Goal: Task Accomplishment & Management: Complete application form

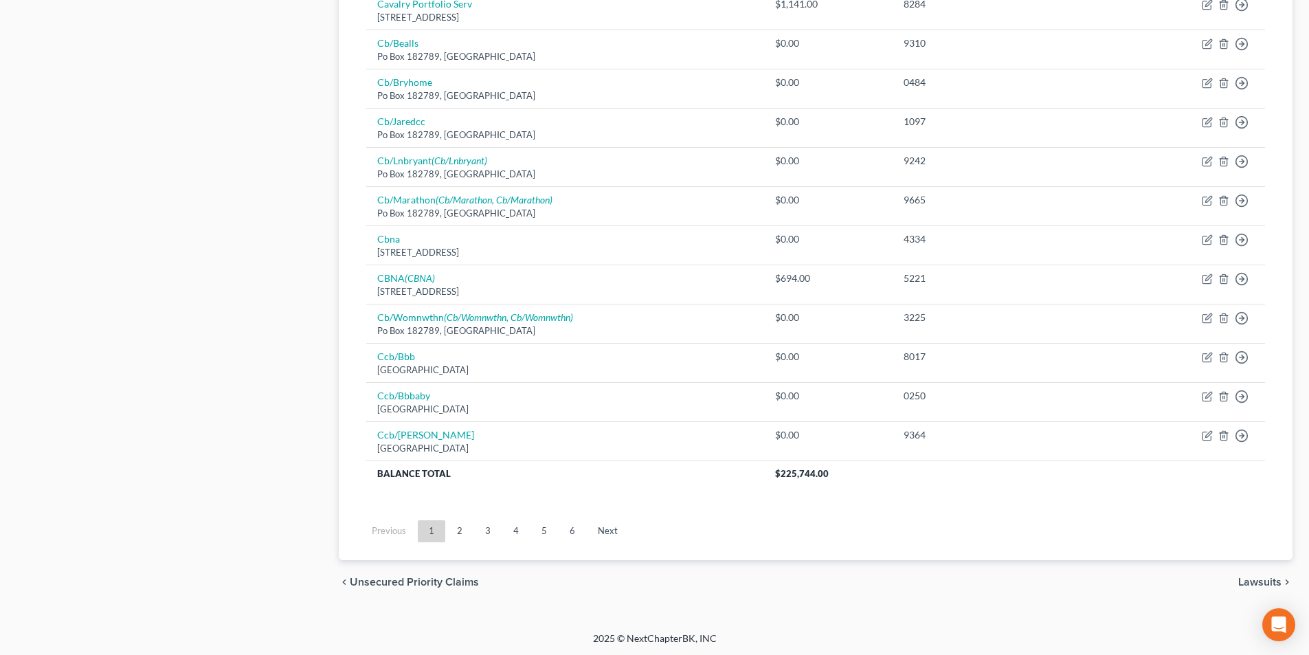
scroll to position [932, 0]
click at [467, 533] on link "2" at bounding box center [459, 530] width 27 height 22
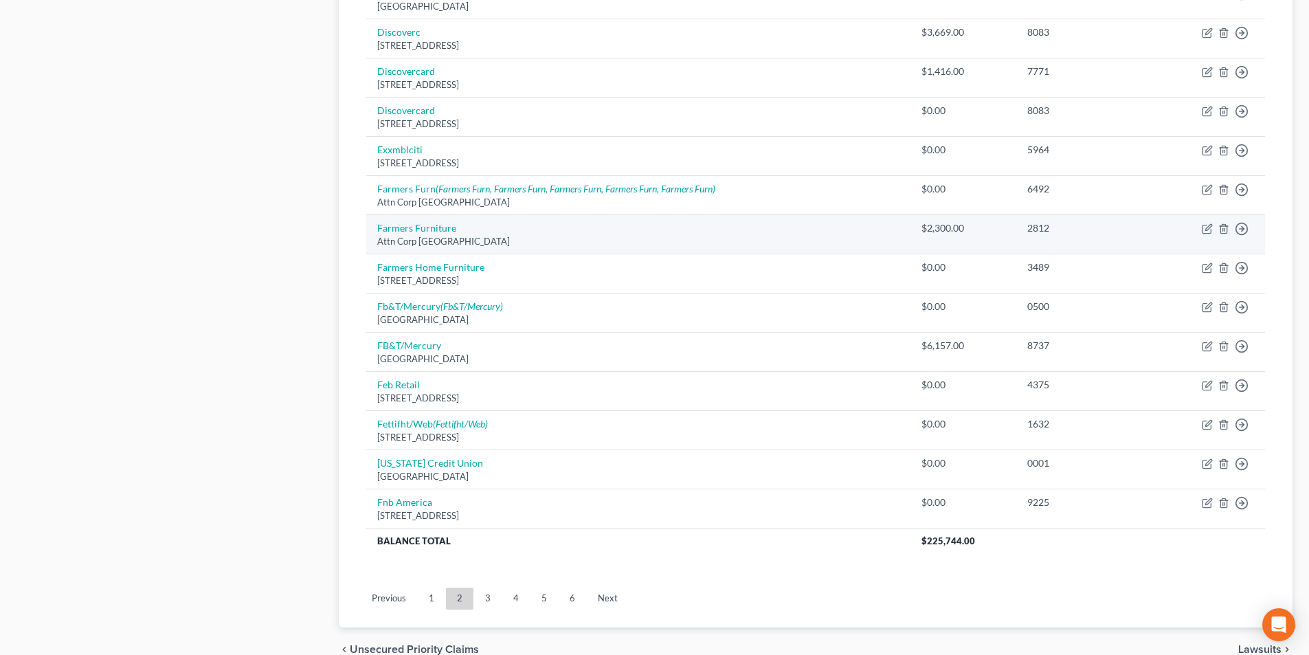
scroll to position [726, 0]
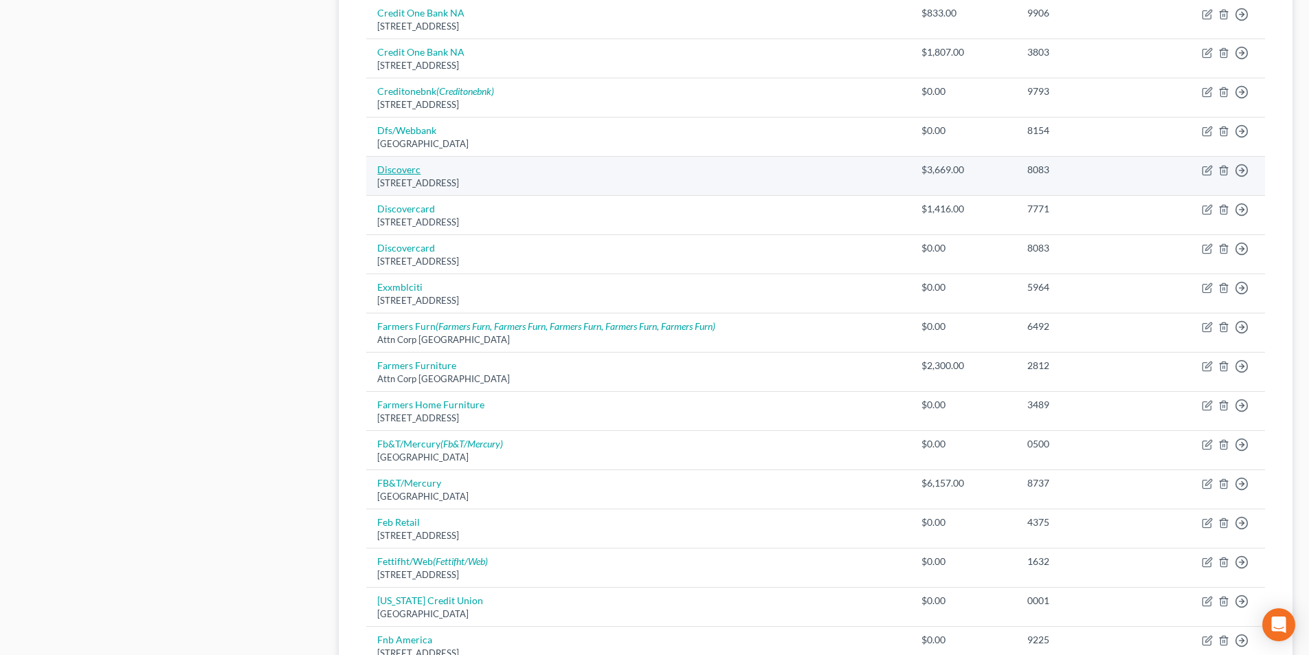
click at [399, 170] on link "Discoverc" at bounding box center [398, 170] width 43 height 12
select select "46"
select select "2"
select select "1"
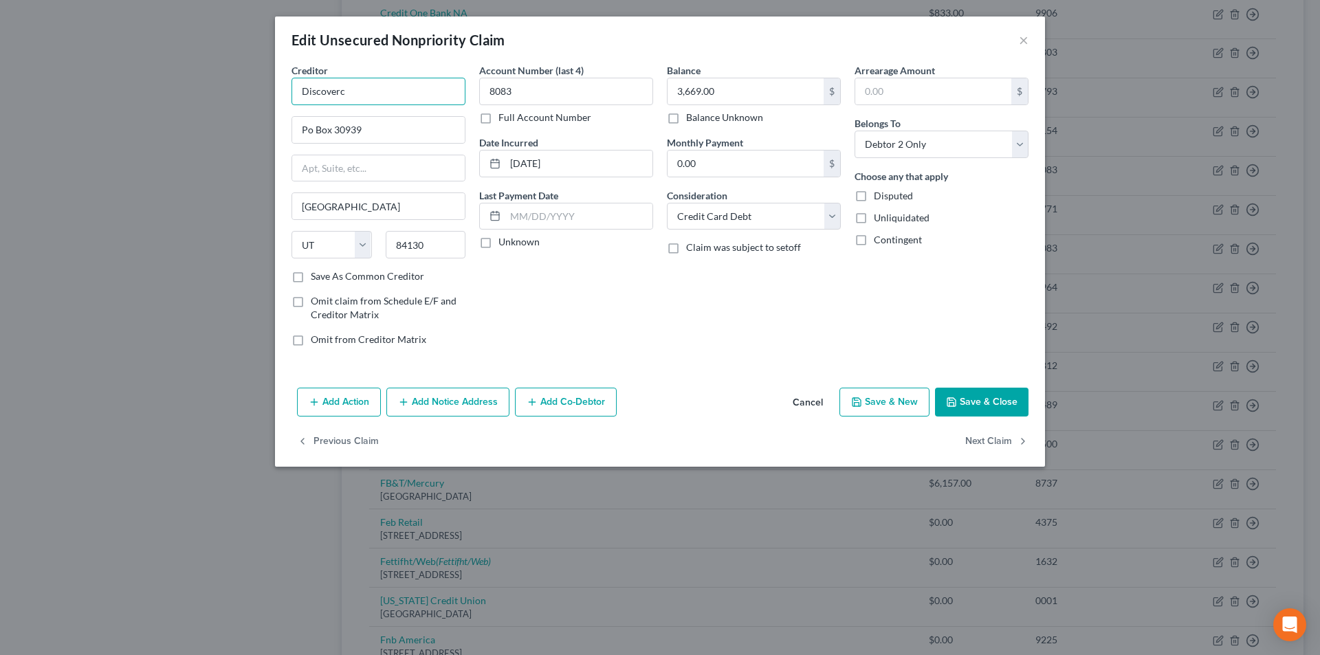
click at [404, 100] on input "Discoverc" at bounding box center [378, 91] width 174 height 27
type input "Discover Card"
click at [386, 119] on div "Discover Card" at bounding box center [373, 116] width 143 height 14
type input "PO Box 30939"
click at [990, 398] on button "Save & Close" at bounding box center [981, 402] width 93 height 29
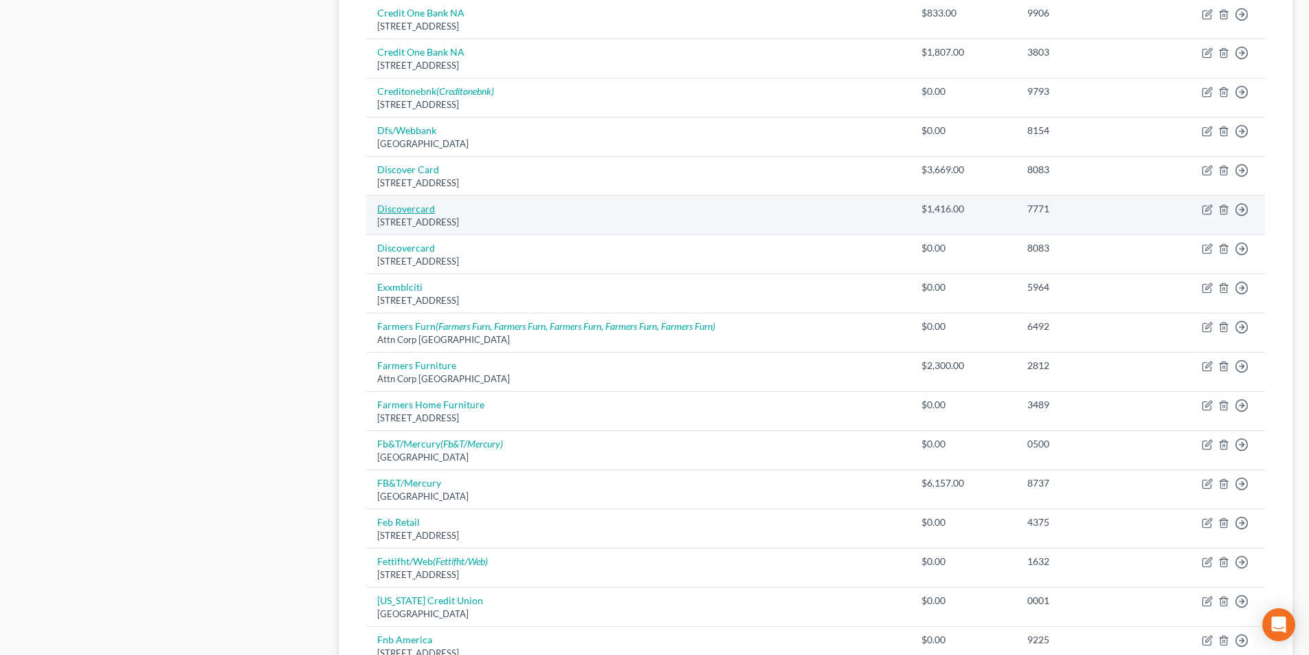
click at [422, 214] on link "Discovercard" at bounding box center [406, 209] width 58 height 12
select select "46"
select select "2"
select select "0"
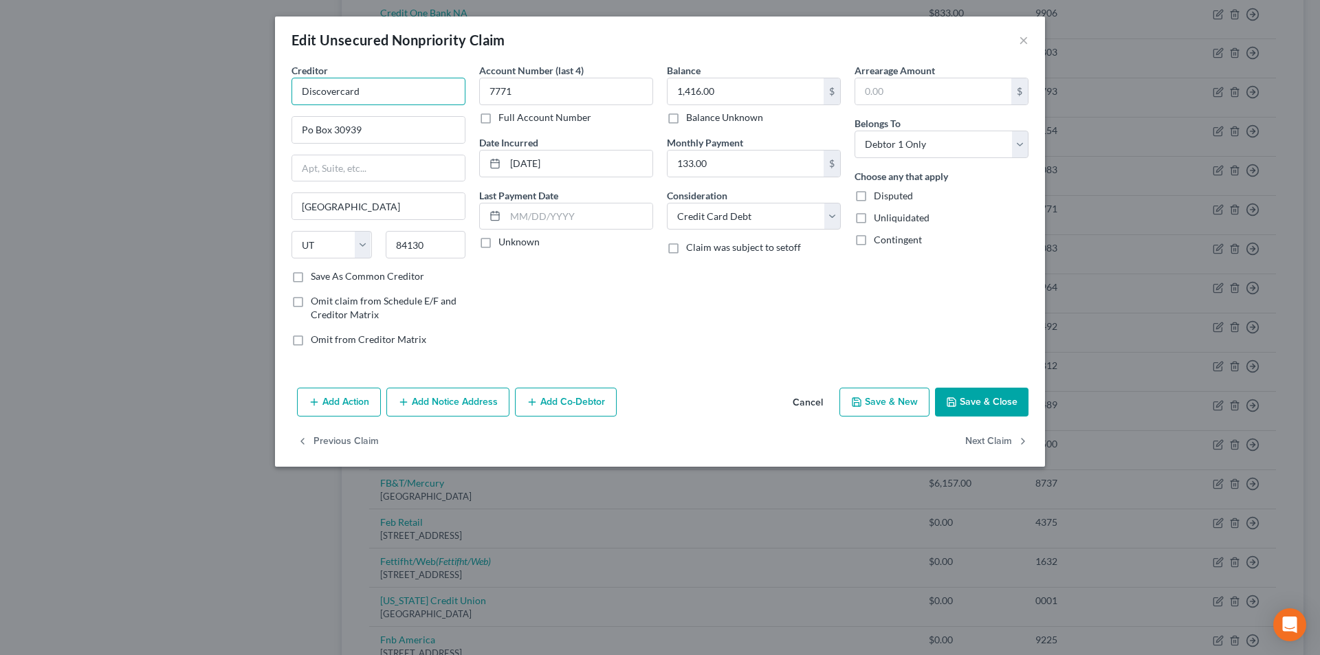
click at [337, 89] on input "Discovercard" at bounding box center [378, 91] width 174 height 27
type input "Discover Card"
click at [376, 119] on div "Discover Card" at bounding box center [373, 116] width 143 height 14
type input "PO Box 30939"
click at [992, 403] on button "Save & Close" at bounding box center [981, 402] width 93 height 29
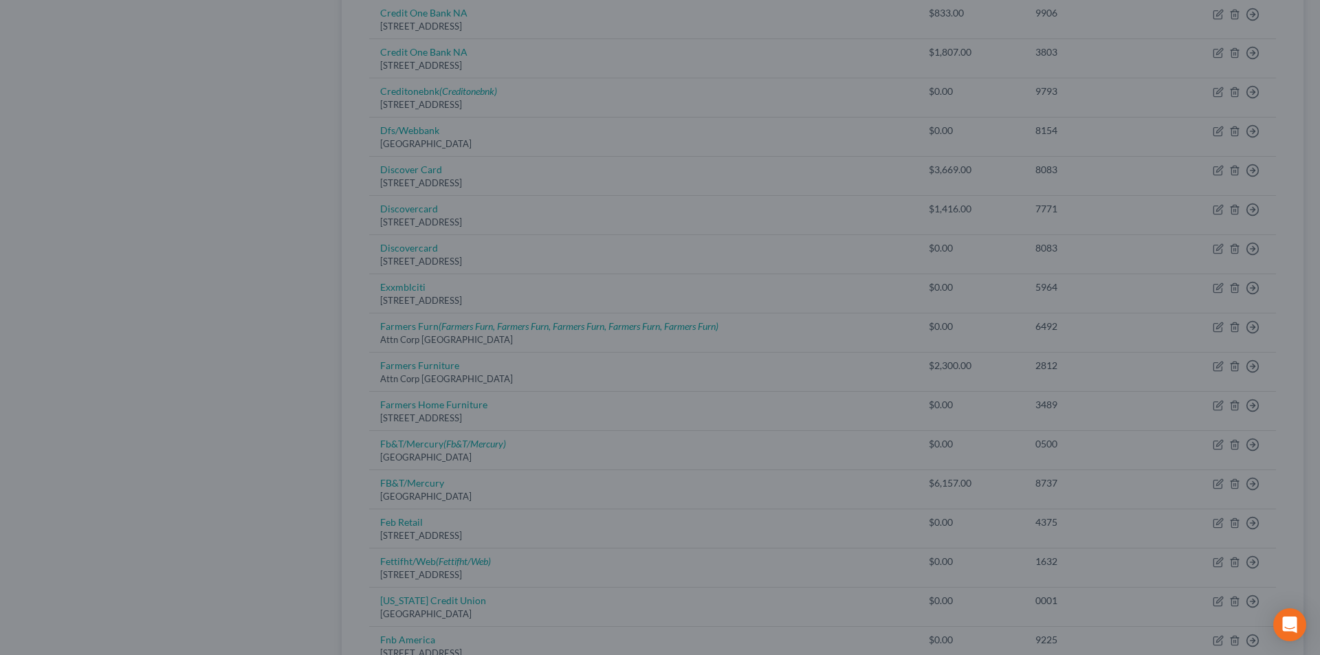
type input "0"
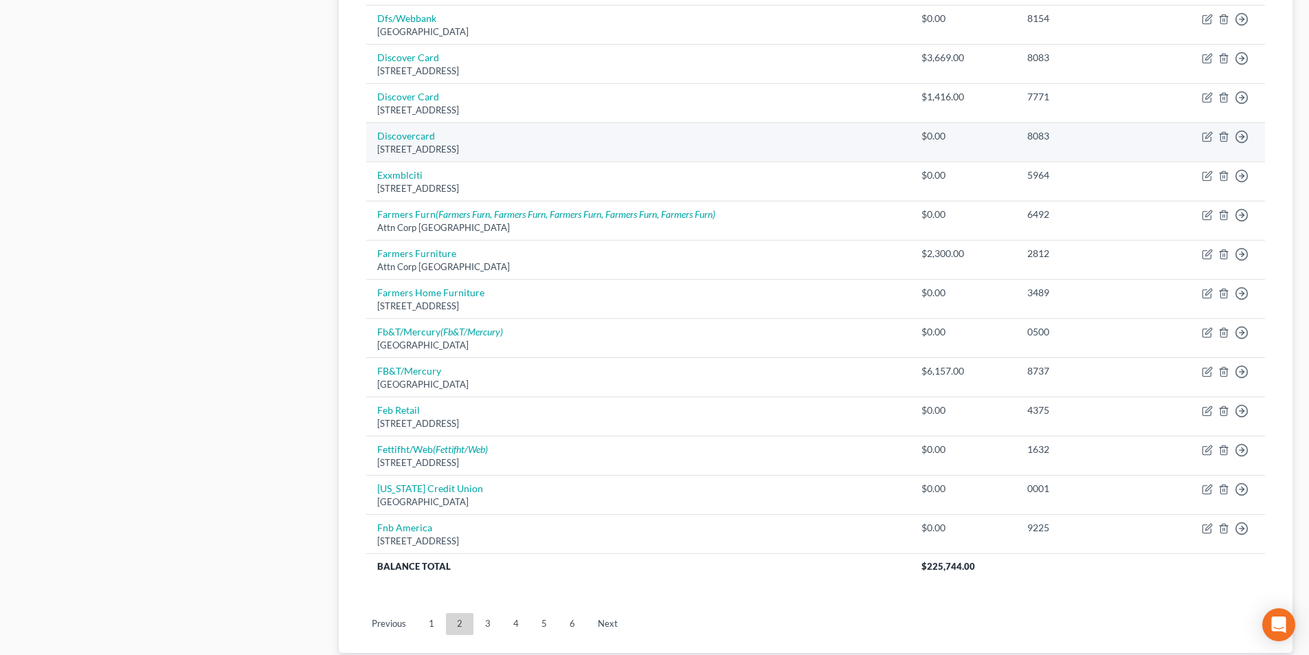
scroll to position [863, 0]
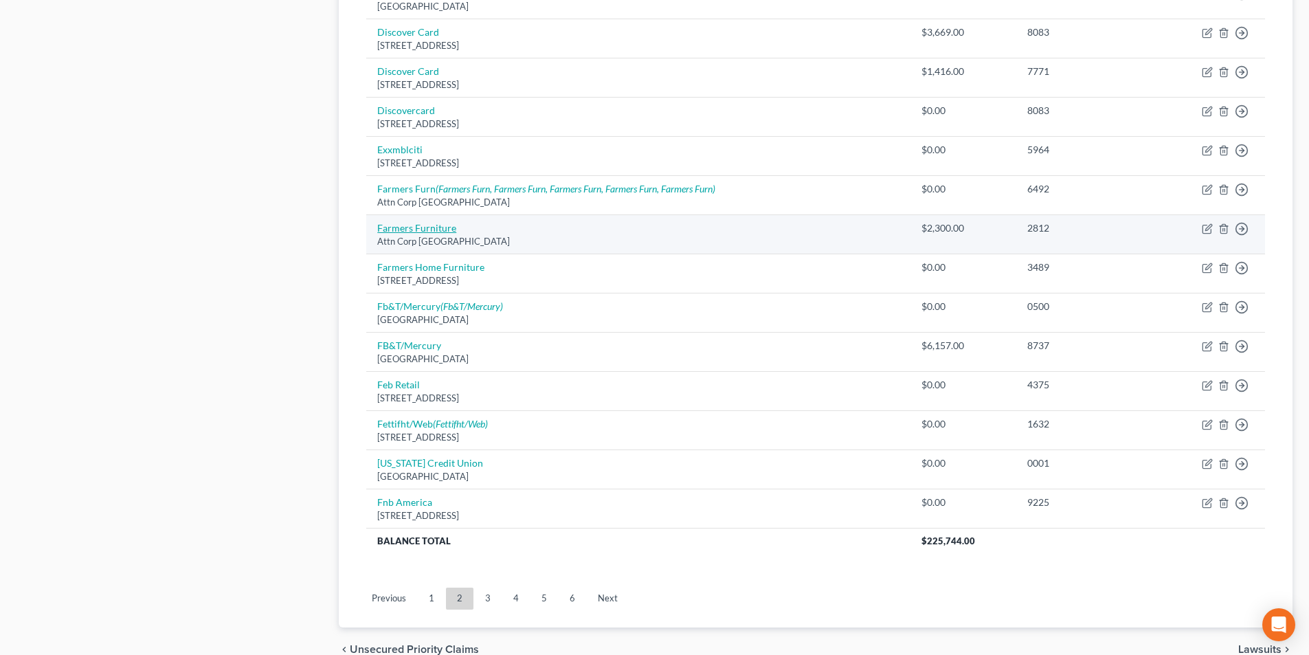
click at [454, 230] on link "Farmers Furniture" at bounding box center [416, 228] width 79 height 12
select select "10"
select select "0"
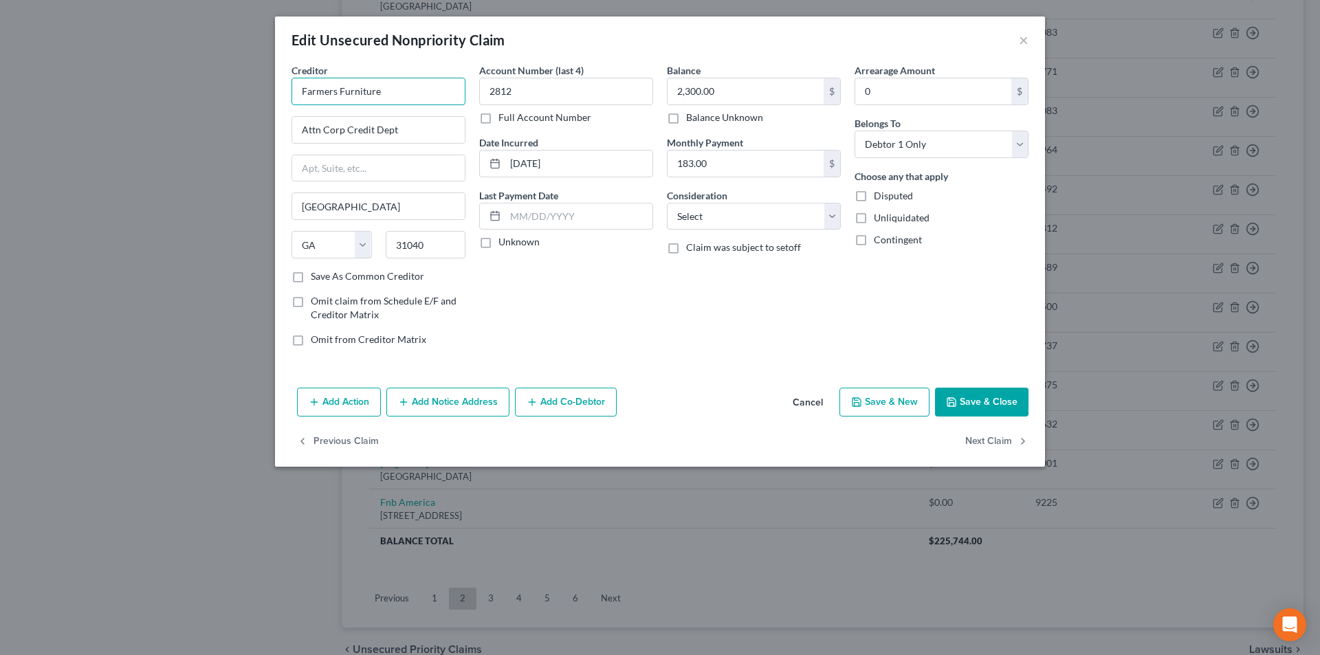
drag, startPoint x: 308, startPoint y: 85, endPoint x: 287, endPoint y: 87, distance: 21.4
click at [276, 85] on div "Creditor * Farmers Furniture Attn Corp Credit Dept [GEOGRAPHIC_DATA] [US_STATE]…" at bounding box center [660, 222] width 770 height 319
click at [377, 99] on input "Farmers Furniture" at bounding box center [378, 91] width 174 height 27
click at [385, 97] on input "Farmers Furniture" at bounding box center [378, 91] width 174 height 27
type input "Farmers Furniture"
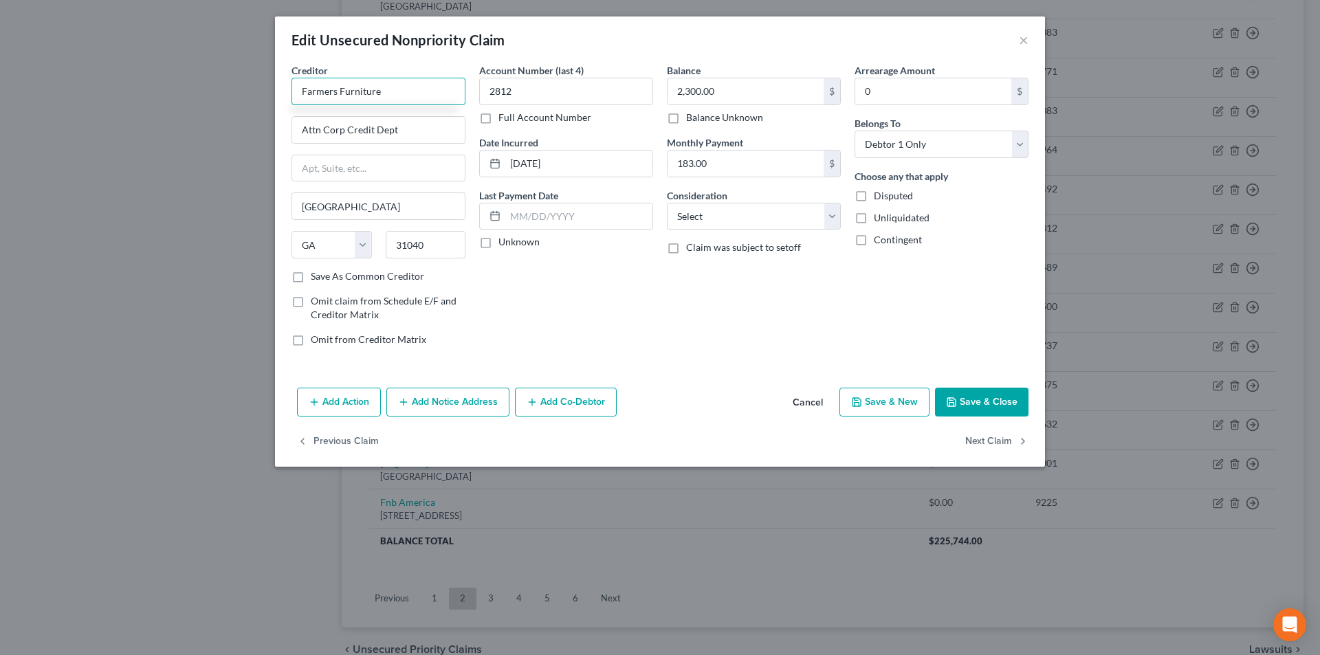
drag, startPoint x: 392, startPoint y: 101, endPoint x: 304, endPoint y: 101, distance: 88.0
click at [304, 101] on input "Farmers Furniture" at bounding box center [378, 91] width 174 height 27
drag, startPoint x: 425, startPoint y: 131, endPoint x: 264, endPoint y: 130, distance: 160.9
click at [264, 130] on div "Edit Unsecured Nonpriority Claim × Creditor * Farmers Furniture Attn Corp Credi…" at bounding box center [660, 327] width 1320 height 655
paste input "PO Box 1140"
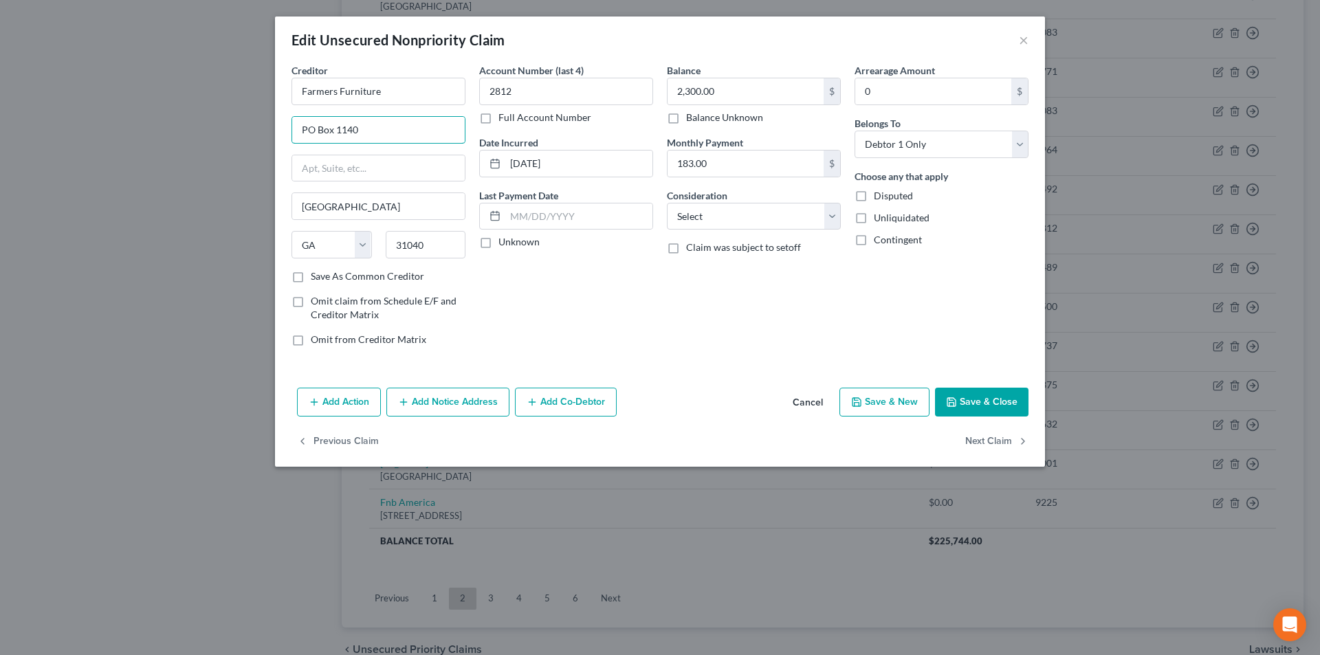
type input "PO Box 1140"
drag, startPoint x: 439, startPoint y: 250, endPoint x: 366, endPoint y: 252, distance: 73.6
click at [366, 252] on div "State [US_STATE] AK AR AZ CA CO CT DE DC [GEOGRAPHIC_DATA] [GEOGRAPHIC_DATA] GU…" at bounding box center [379, 250] width 188 height 38
click at [545, 318] on div "Account Number (last 4) 2812 Full Account Number Date Incurred [DATE] Last Paym…" at bounding box center [566, 210] width 188 height 294
click at [979, 395] on button "Save & Close" at bounding box center [981, 402] width 93 height 29
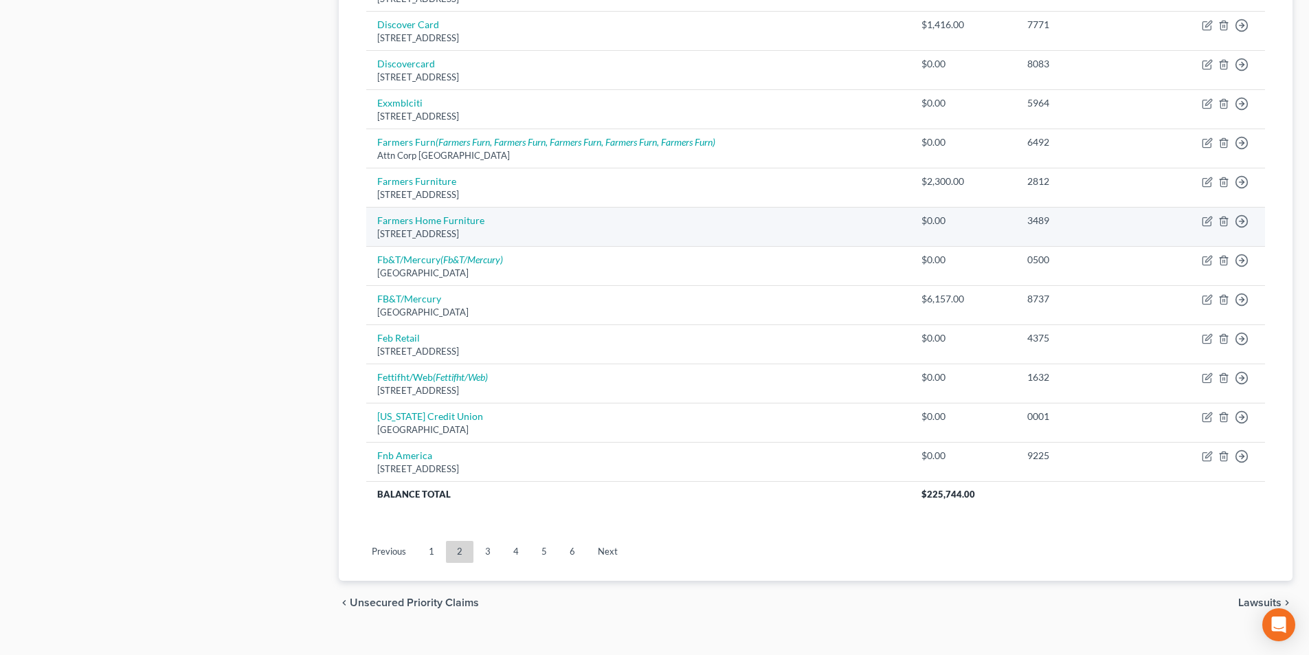
scroll to position [932, 0]
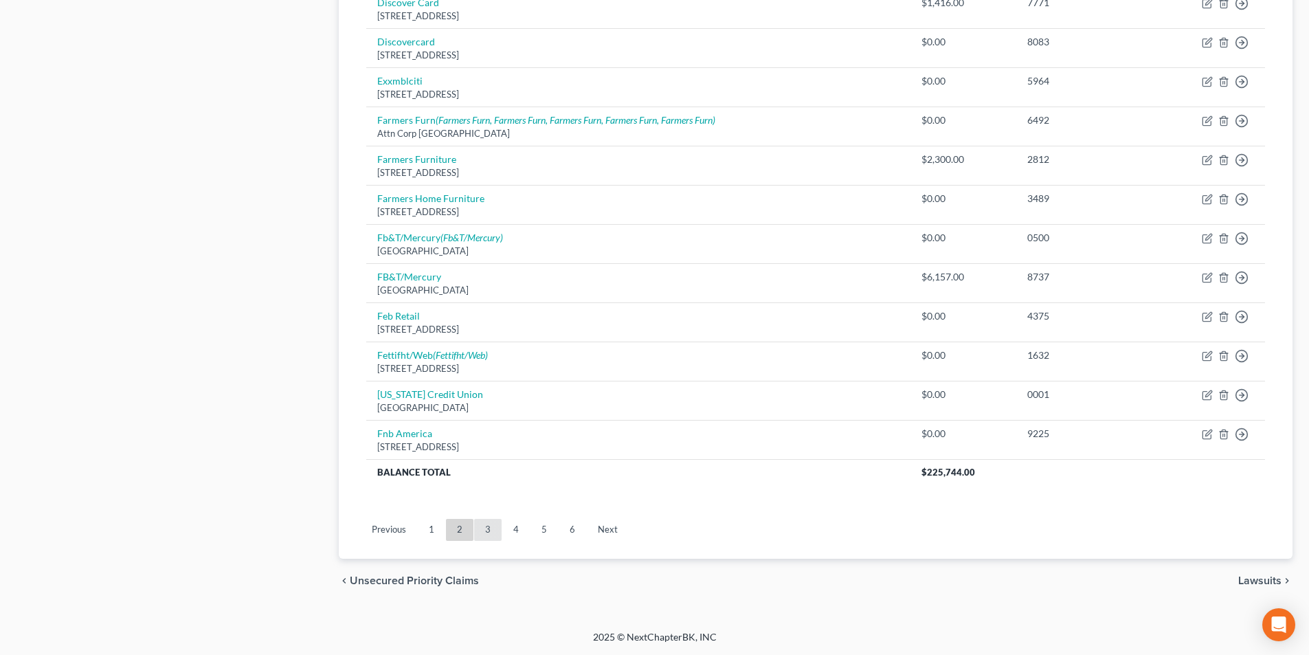
click at [494, 533] on link "3" at bounding box center [487, 530] width 27 height 22
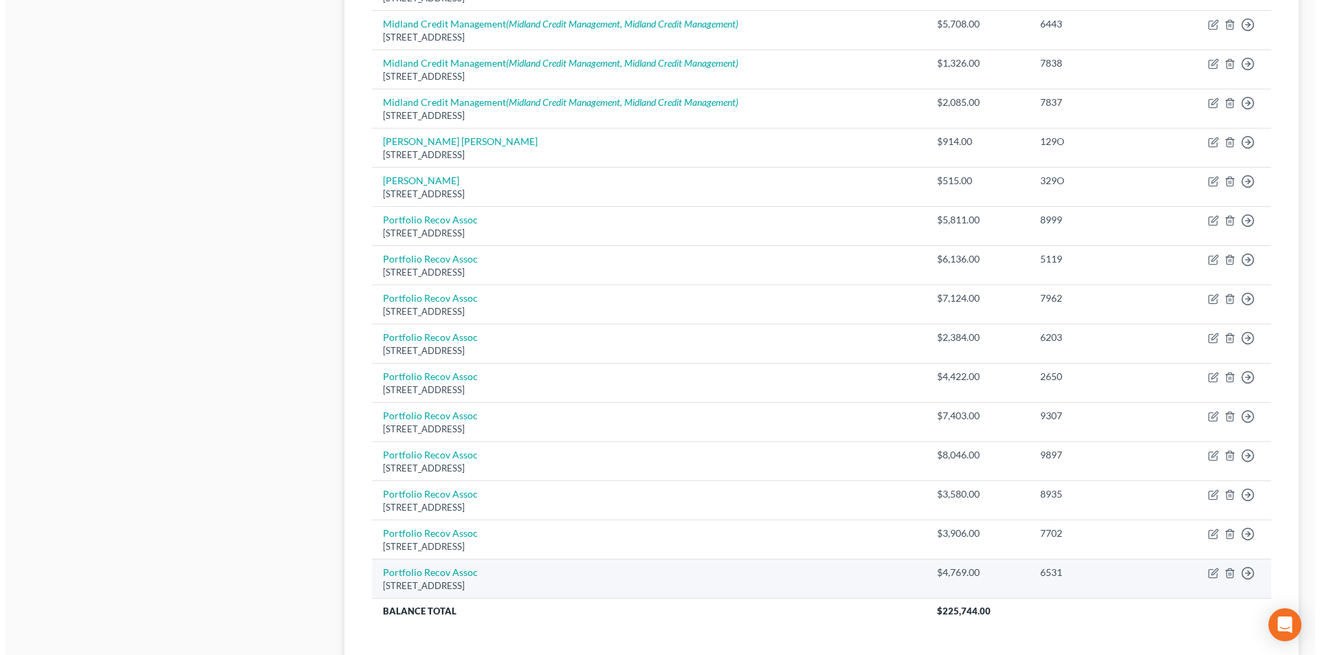
scroll to position [795, 0]
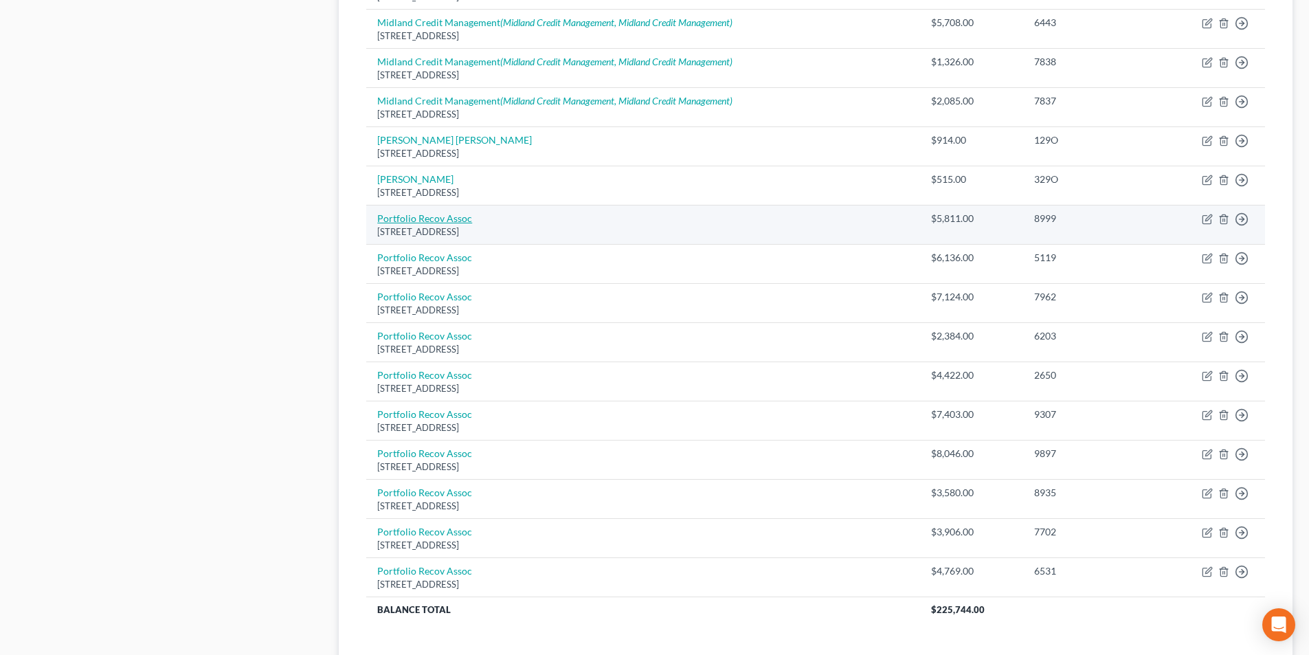
click at [417, 221] on link "Portfolio Recov Assoc" at bounding box center [424, 218] width 95 height 12
select select "48"
select select "1"
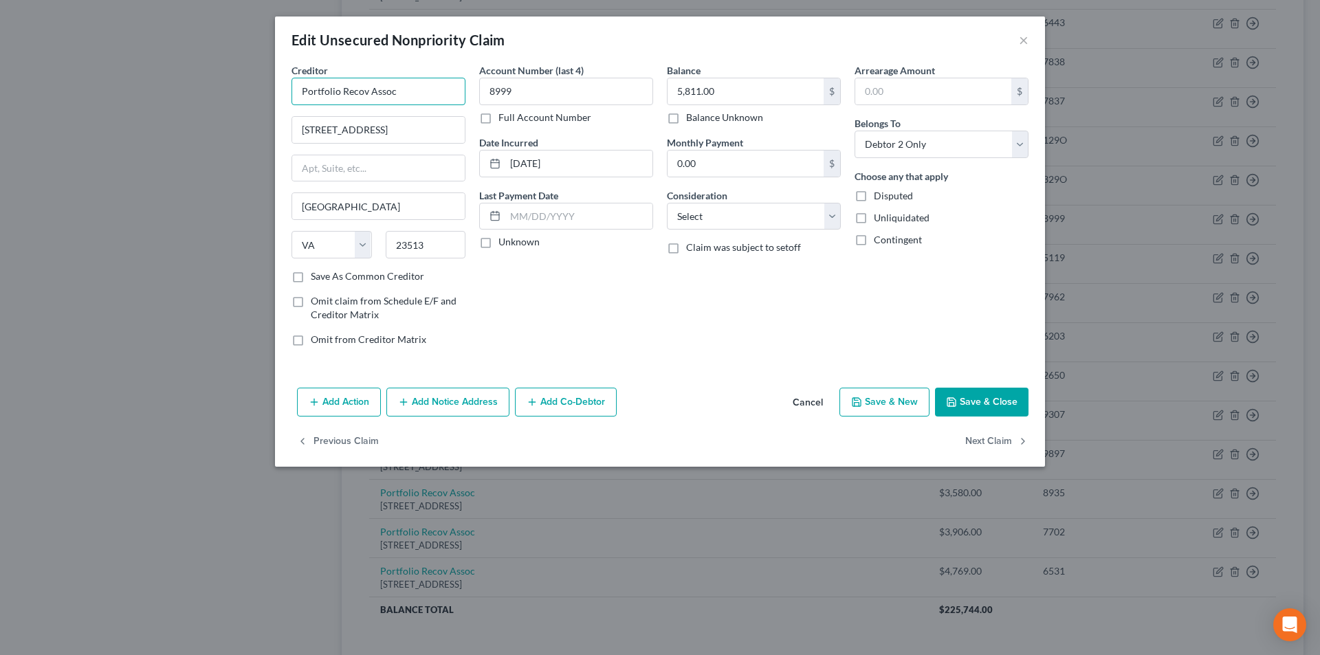
drag, startPoint x: 430, startPoint y: 102, endPoint x: 367, endPoint y: 98, distance: 62.7
click at [367, 98] on input "Portfolio Recov Assoc" at bounding box center [378, 91] width 174 height 27
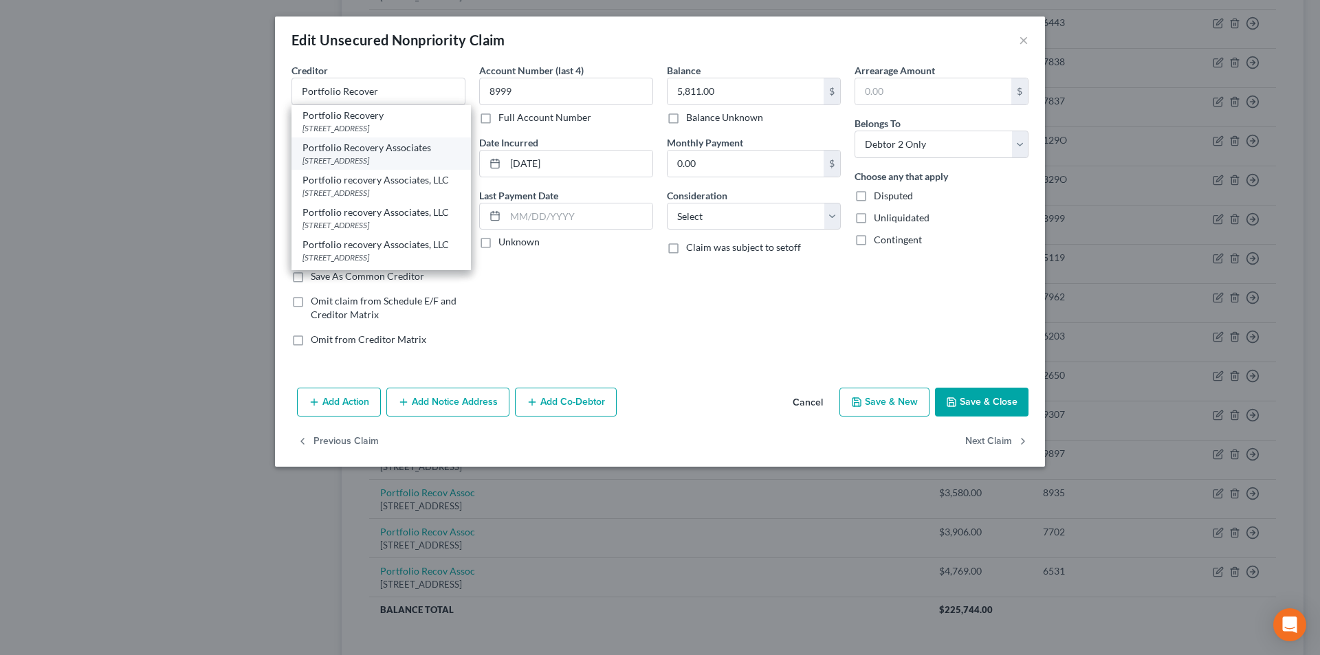
click at [380, 166] on div "[STREET_ADDRESS]" at bounding box center [380, 161] width 157 height 12
type input "Portfolio Recovery Associates"
type input "[STREET_ADDRESS]"
type input "23502"
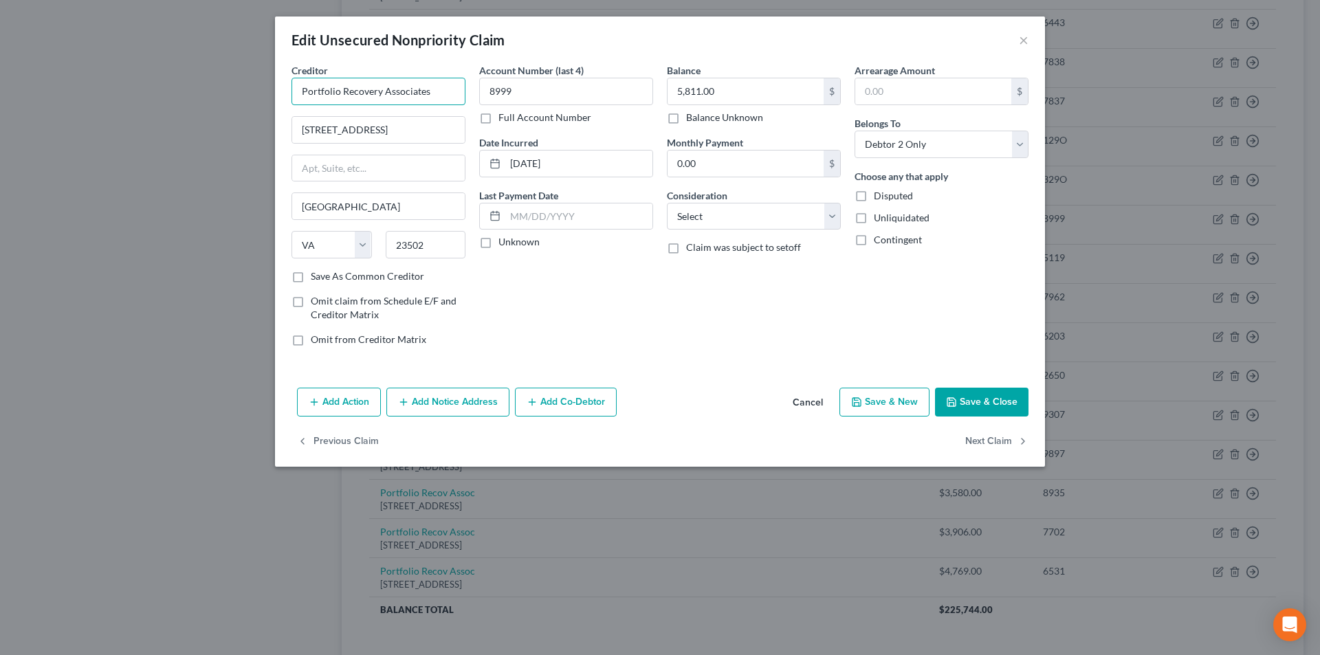
drag, startPoint x: 432, startPoint y: 97, endPoint x: 277, endPoint y: 97, distance: 155.3
click at [277, 97] on div "Creditor * Portfolio Recovery Associates [STREET_ADDRESS][GEOGRAPHIC_DATA] [US_…" at bounding box center [660, 222] width 770 height 319
click at [466, 410] on button "Add Notice Address" at bounding box center [447, 402] width 123 height 29
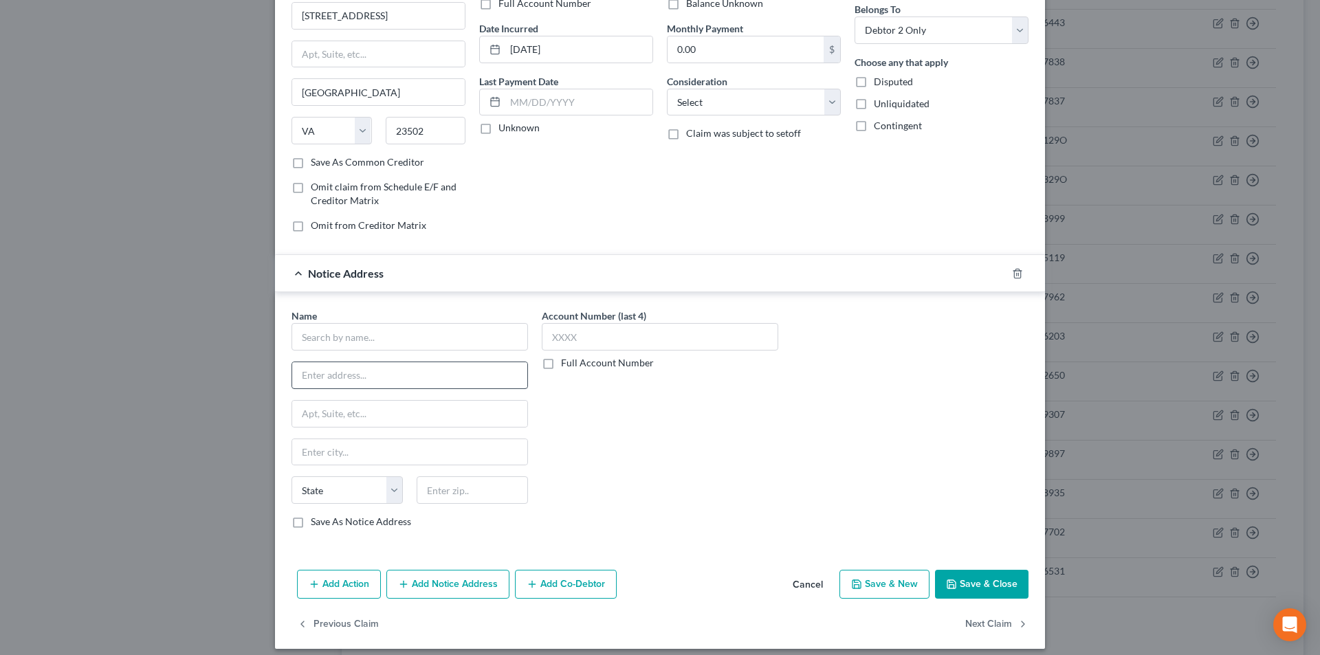
scroll to position [124, 0]
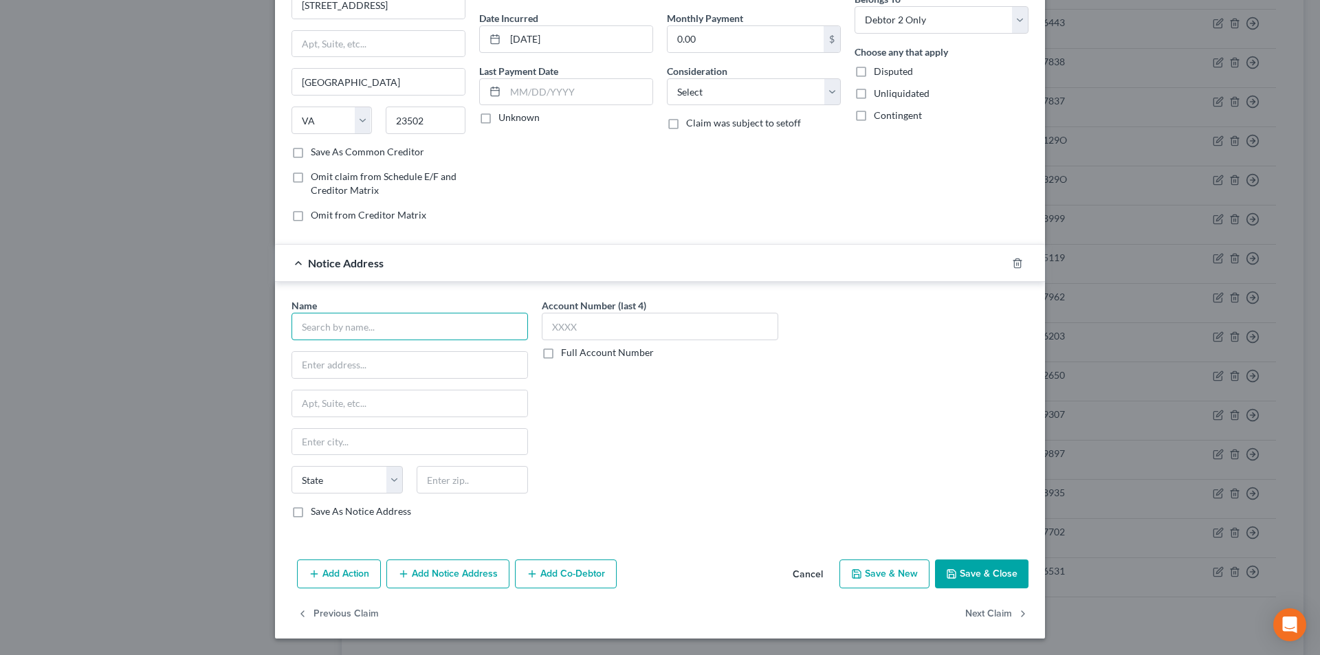
click at [439, 334] on input "text" at bounding box center [409, 326] width 236 height 27
paste input "Portfolio Recovery Associates"
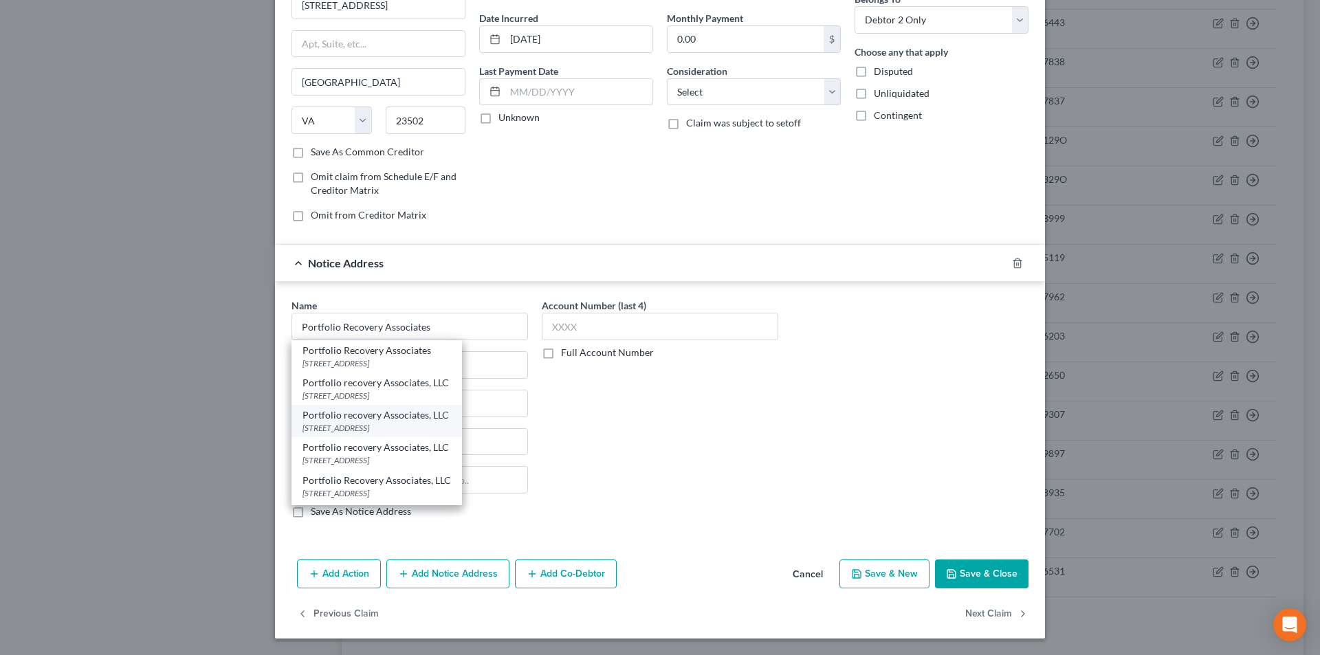
click at [387, 419] on div "Portfolio recovery Associates, LLC" at bounding box center [376, 415] width 148 height 14
type input "Portfolio recovery Associates, LLC"
type input "[STREET_ADDRESS]"
type input "[GEOGRAPHIC_DATA]"
select select "48"
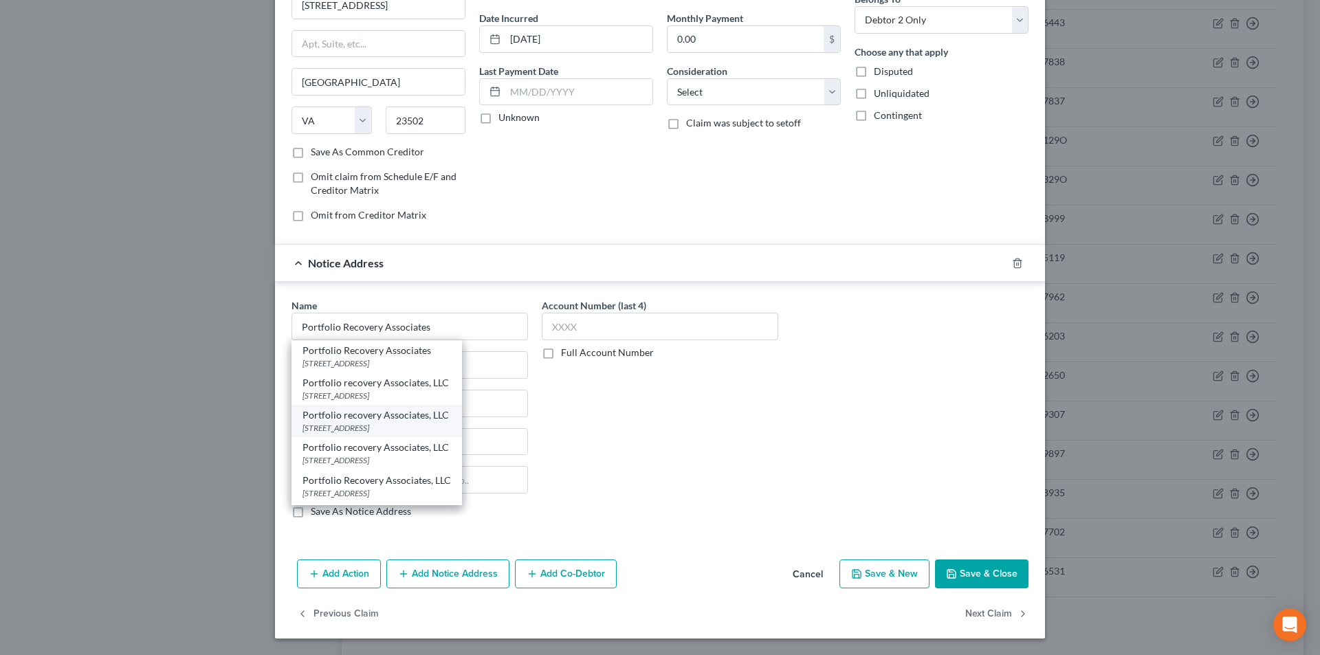
type input "23502"
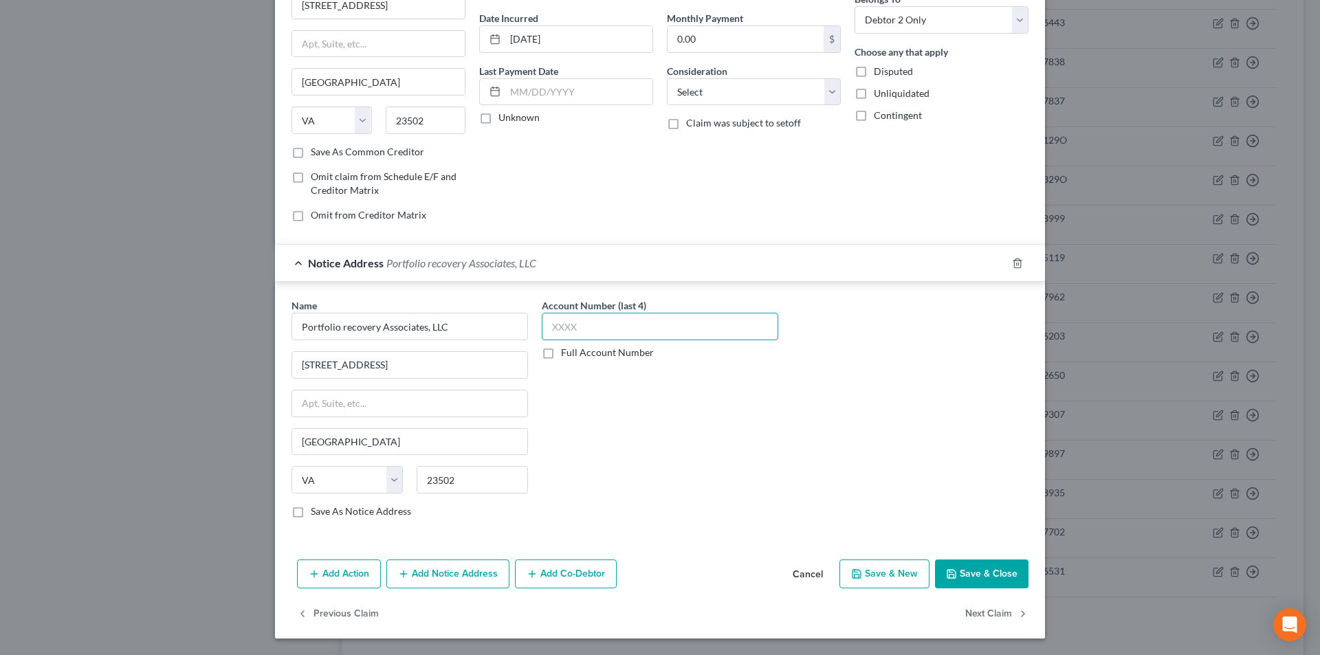
click at [550, 333] on input "text" at bounding box center [660, 326] width 236 height 27
type input "8999"
click at [436, 568] on button "Add Notice Address" at bounding box center [447, 574] width 123 height 29
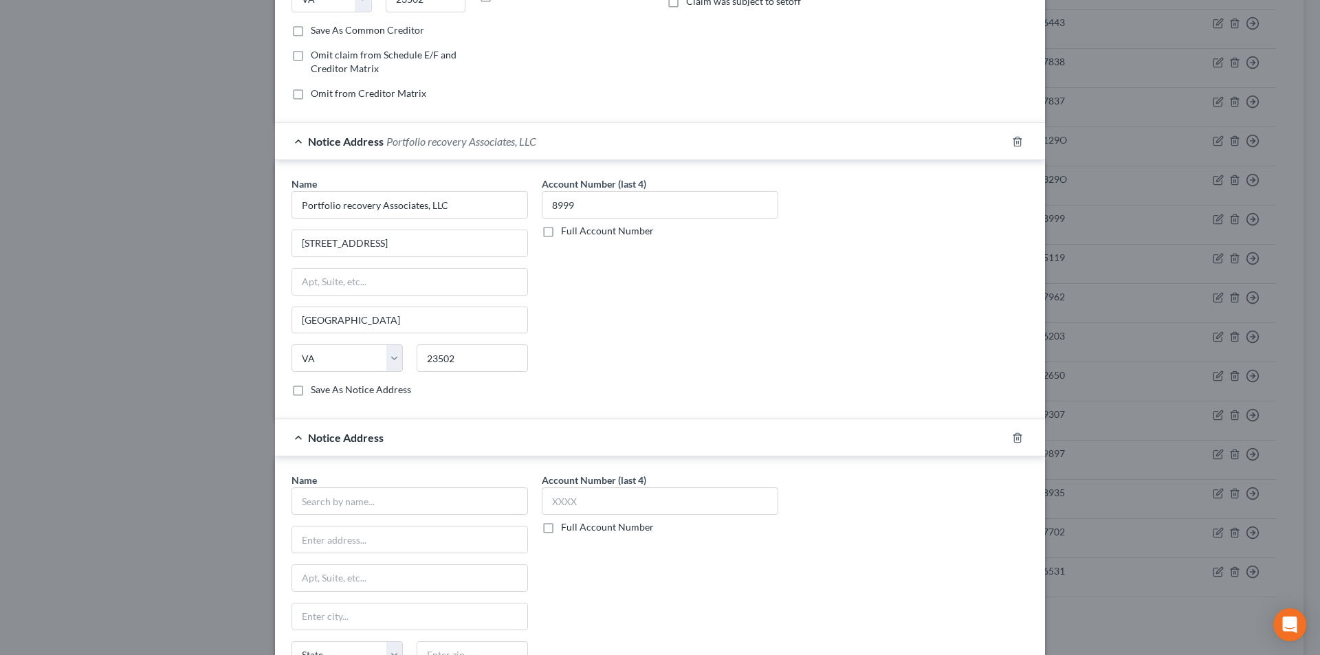
scroll to position [421, 0]
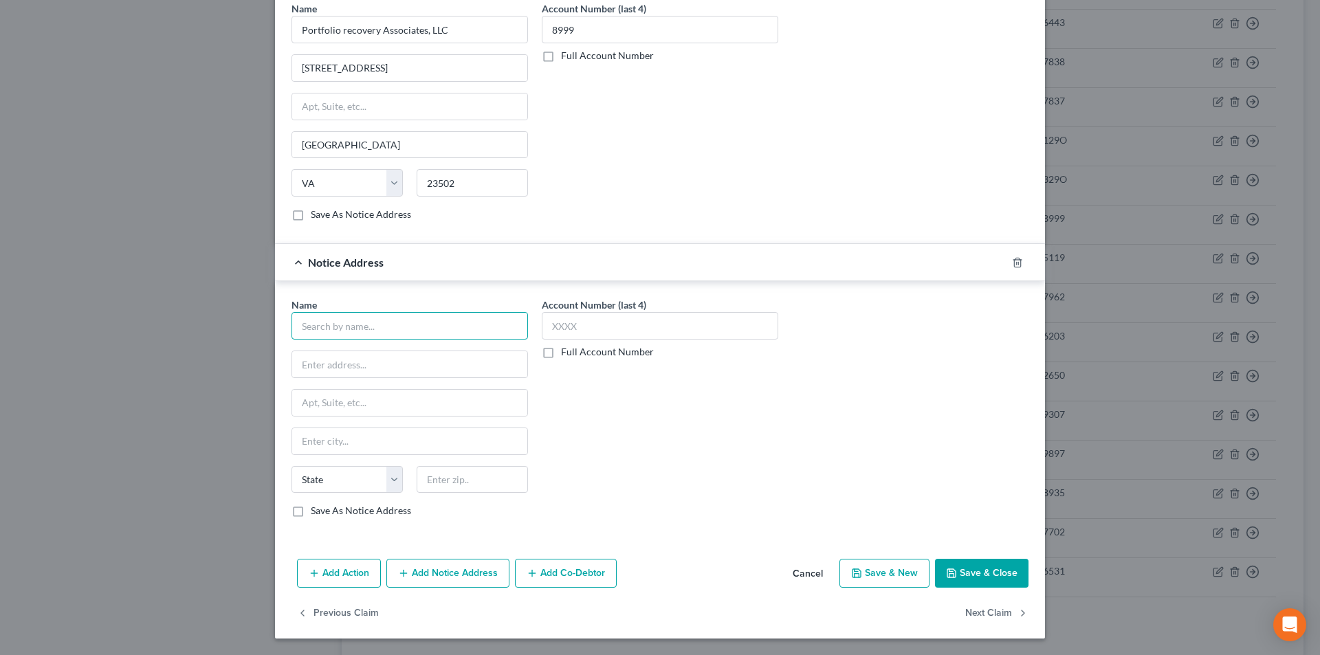
click at [386, 330] on input "text" at bounding box center [409, 325] width 236 height 27
paste input "Portfolio Recovery Associates"
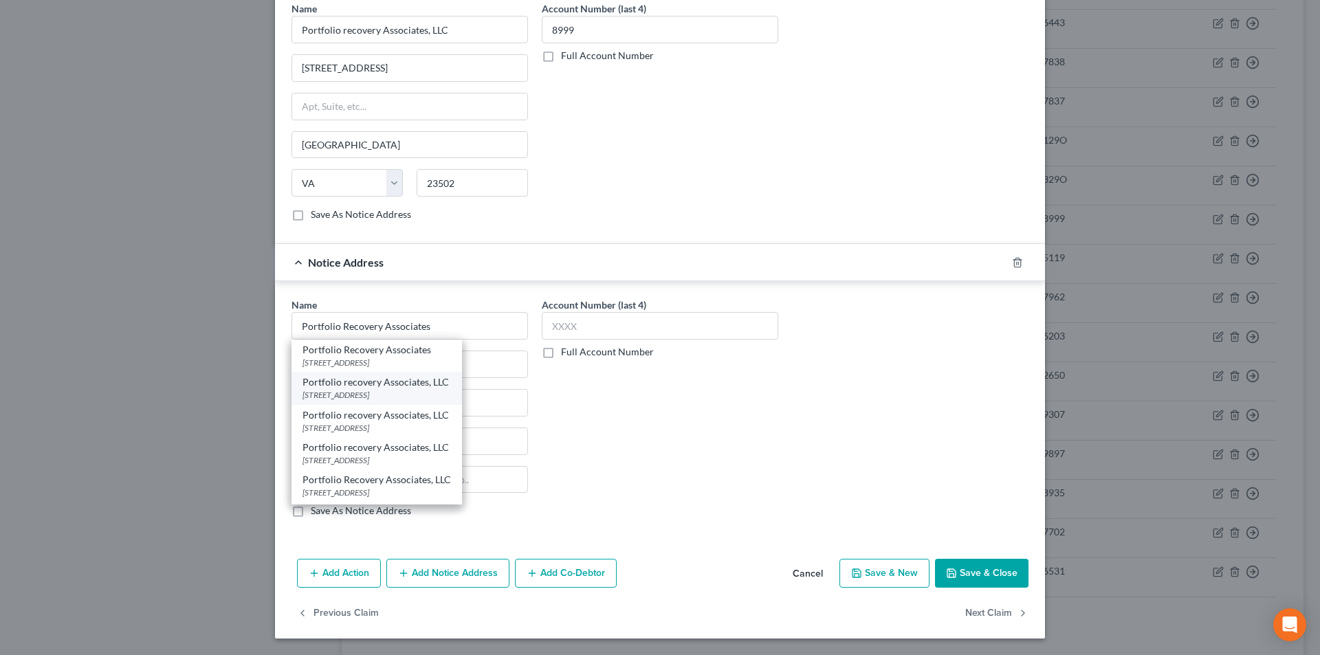
click at [378, 394] on div "[STREET_ADDRESS]" at bounding box center [376, 395] width 148 height 12
type input "Portfolio recovery Associates, LLC"
type input "PO Box 12903"
type input "[GEOGRAPHIC_DATA]"
select select "48"
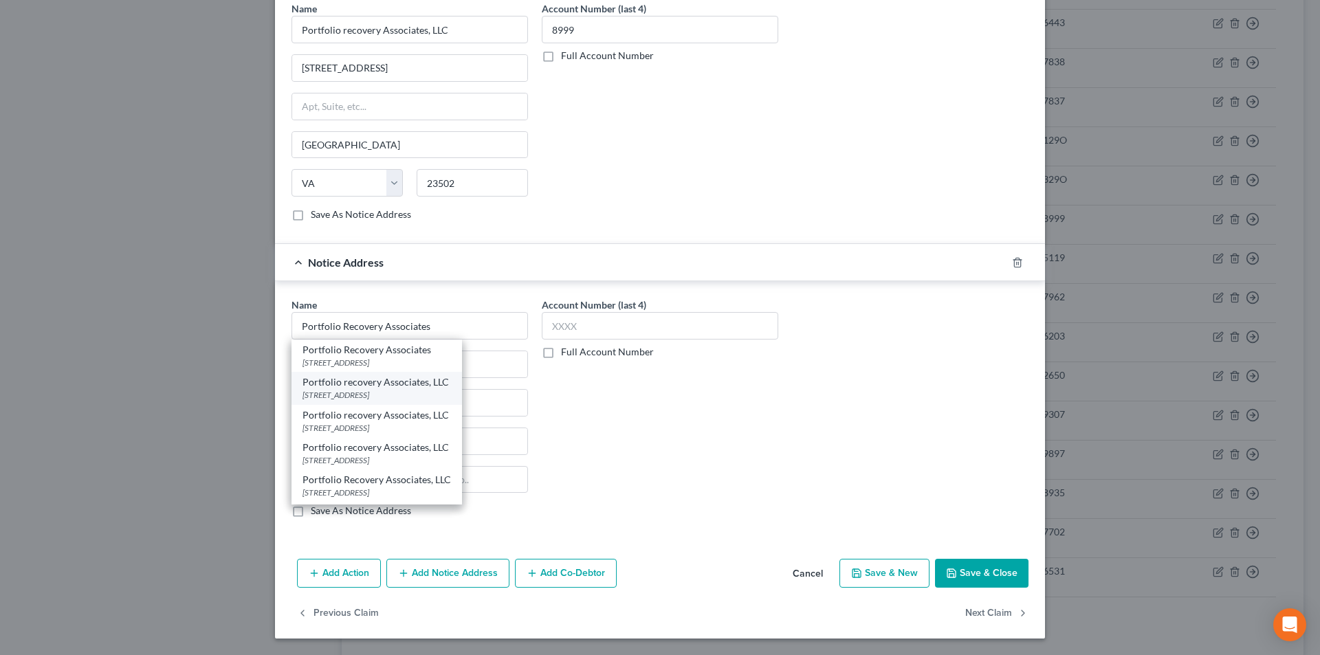
type input "23541"
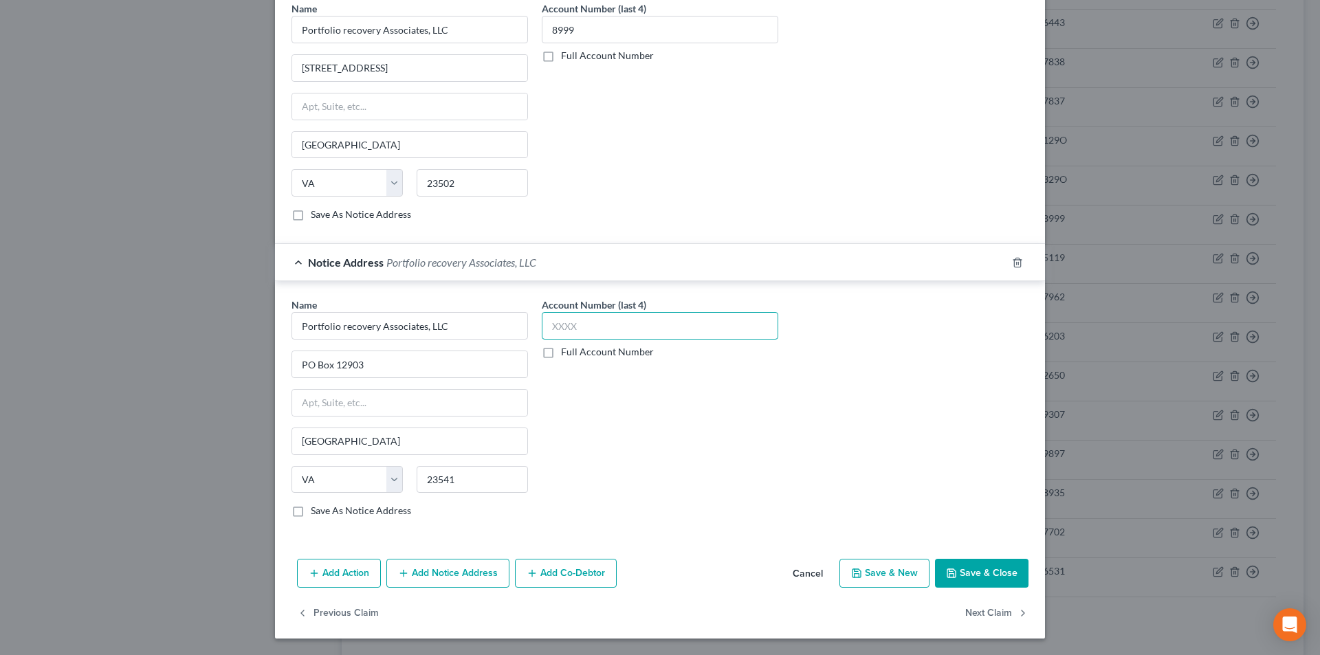
click at [585, 329] on input "text" at bounding box center [660, 325] width 236 height 27
type input "8999"
click at [981, 579] on button "Save & Close" at bounding box center [981, 573] width 93 height 29
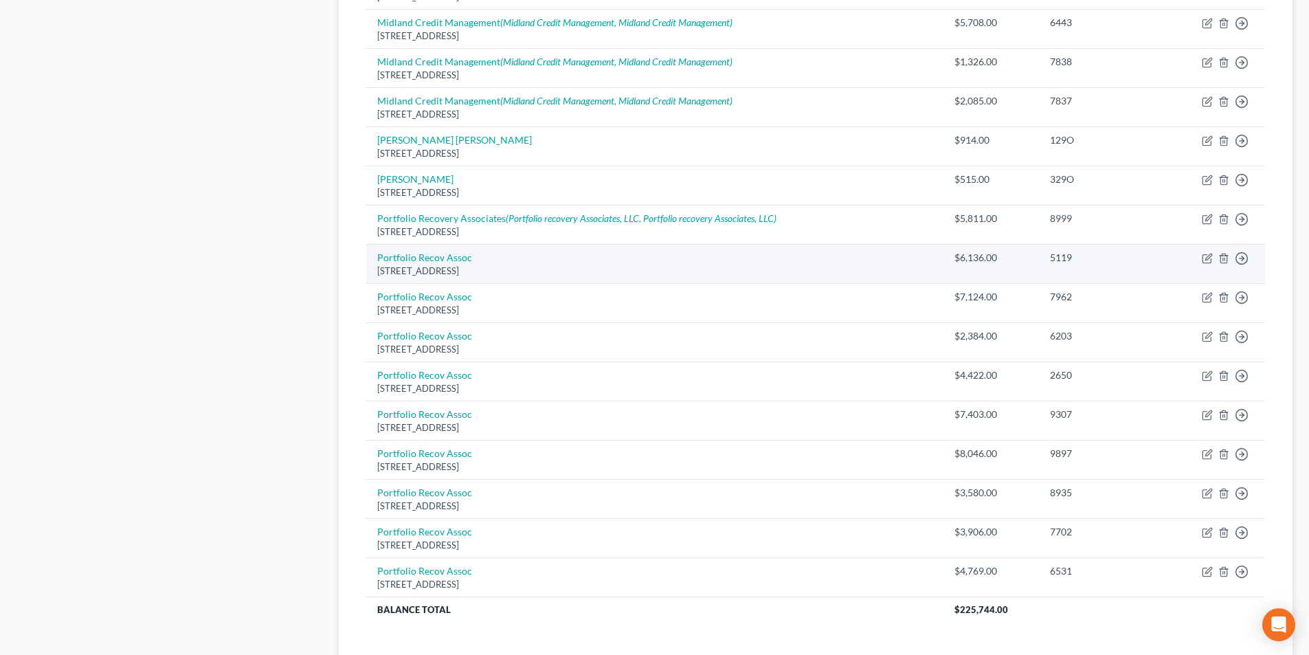
click at [454, 266] on div "[STREET_ADDRESS]" at bounding box center [654, 271] width 555 height 13
click at [451, 261] on link "Portfolio Recov Assoc" at bounding box center [424, 258] width 95 height 12
select select "48"
select select "0"
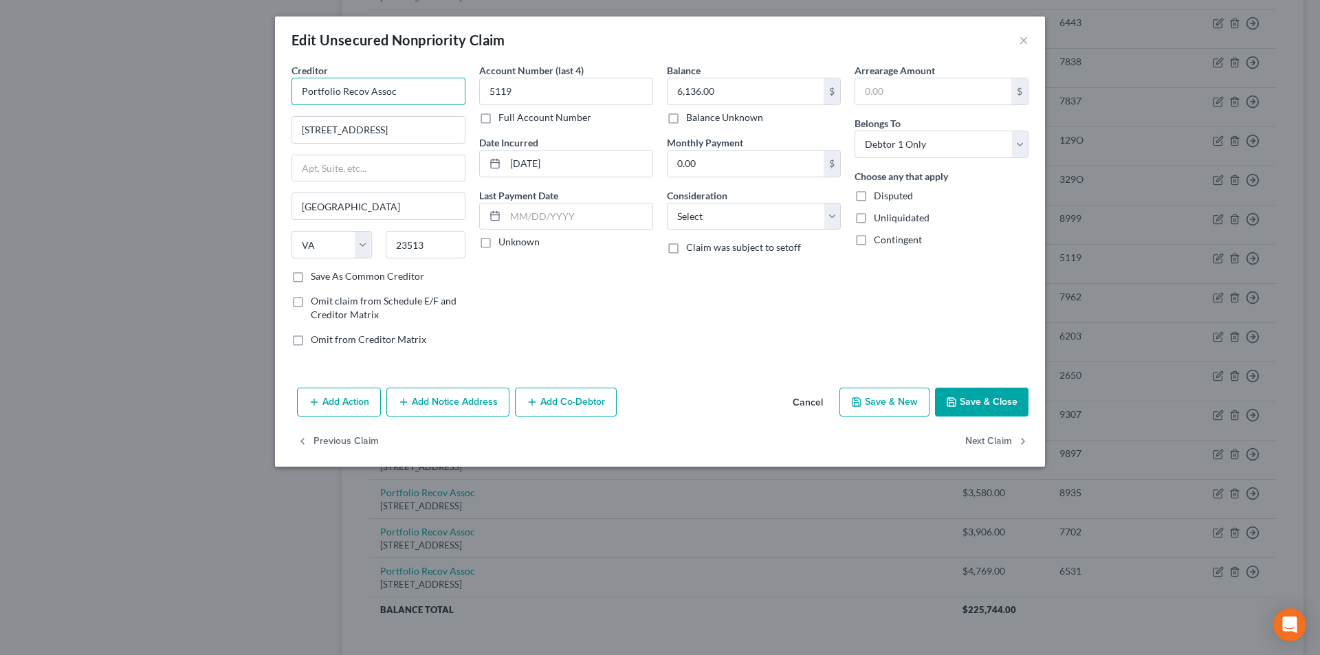
drag, startPoint x: 421, startPoint y: 87, endPoint x: 314, endPoint y: 89, distance: 107.2
click at [316, 87] on input "Portfolio Recov Assoc" at bounding box center [378, 91] width 174 height 27
paste input "Portfolio Recovery Associates"
drag, startPoint x: 447, startPoint y: 92, endPoint x: 241, endPoint y: 90, distance: 205.5
click at [241, 90] on div "Edit Unsecured Nonpriority Claim × Creditor * PorPortfolio Recovery Associates …" at bounding box center [660, 327] width 1320 height 655
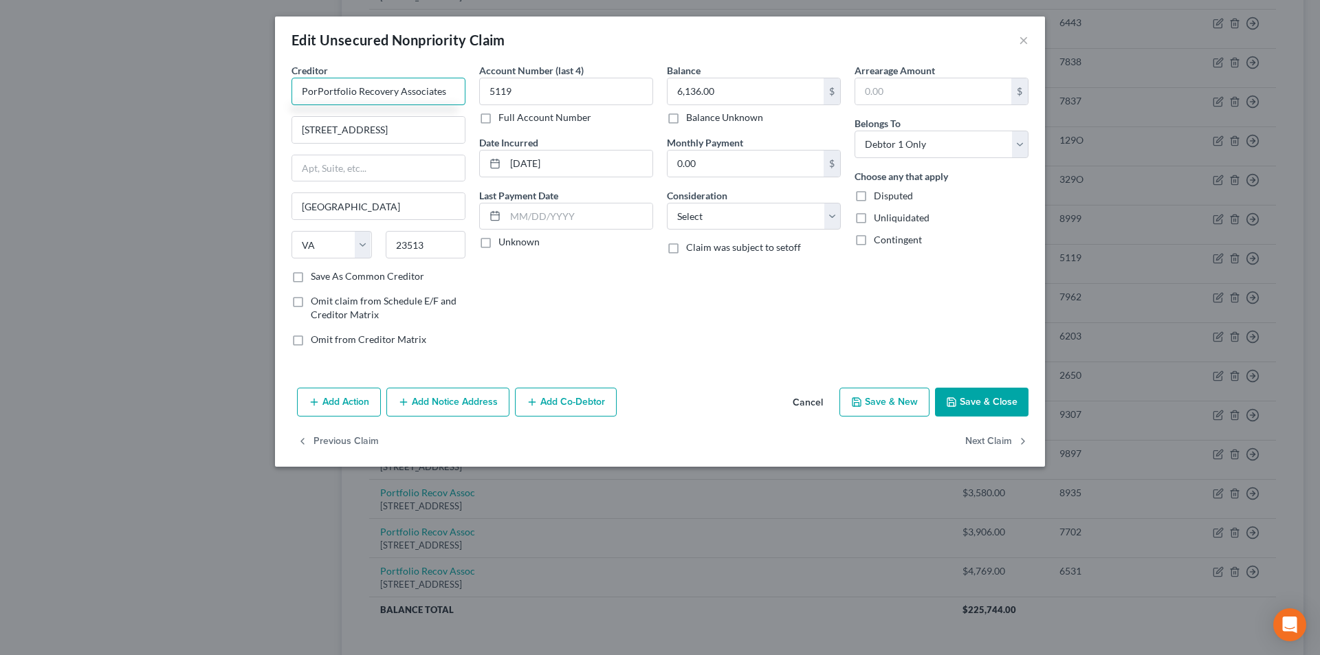
paste input "text"
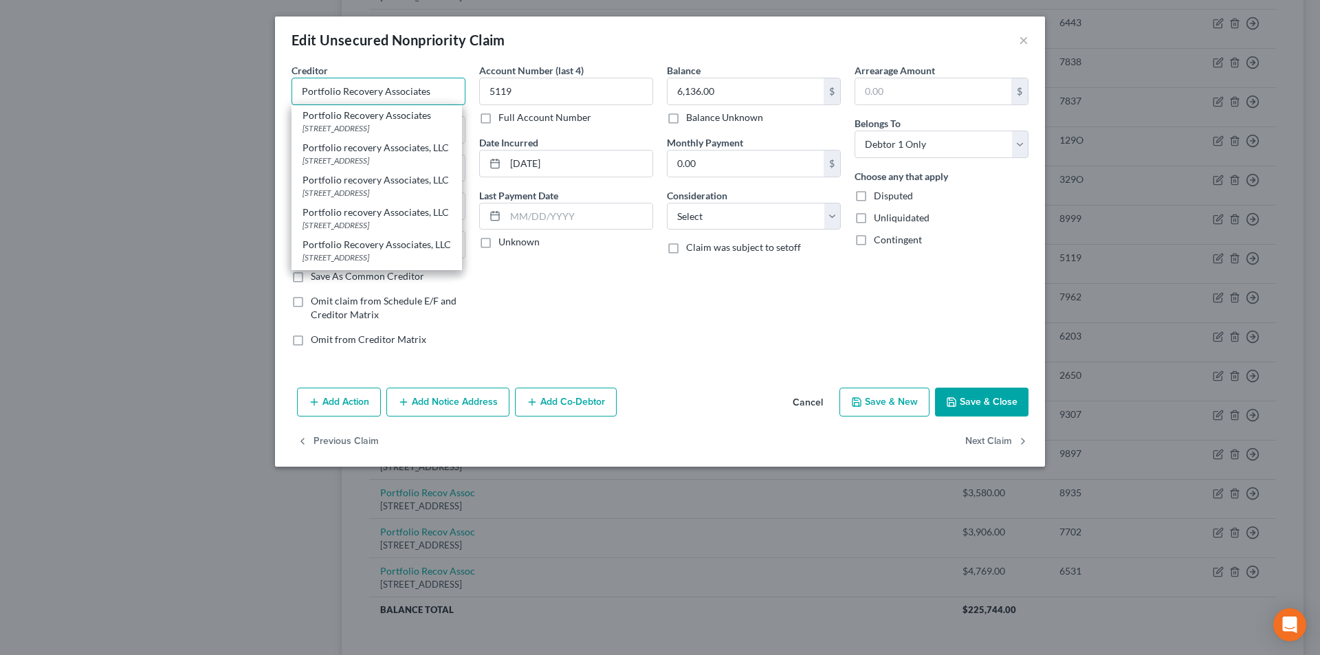
type input "Portfolio Recovery Associates"
click at [463, 397] on button "Add Notice Address" at bounding box center [447, 402] width 123 height 29
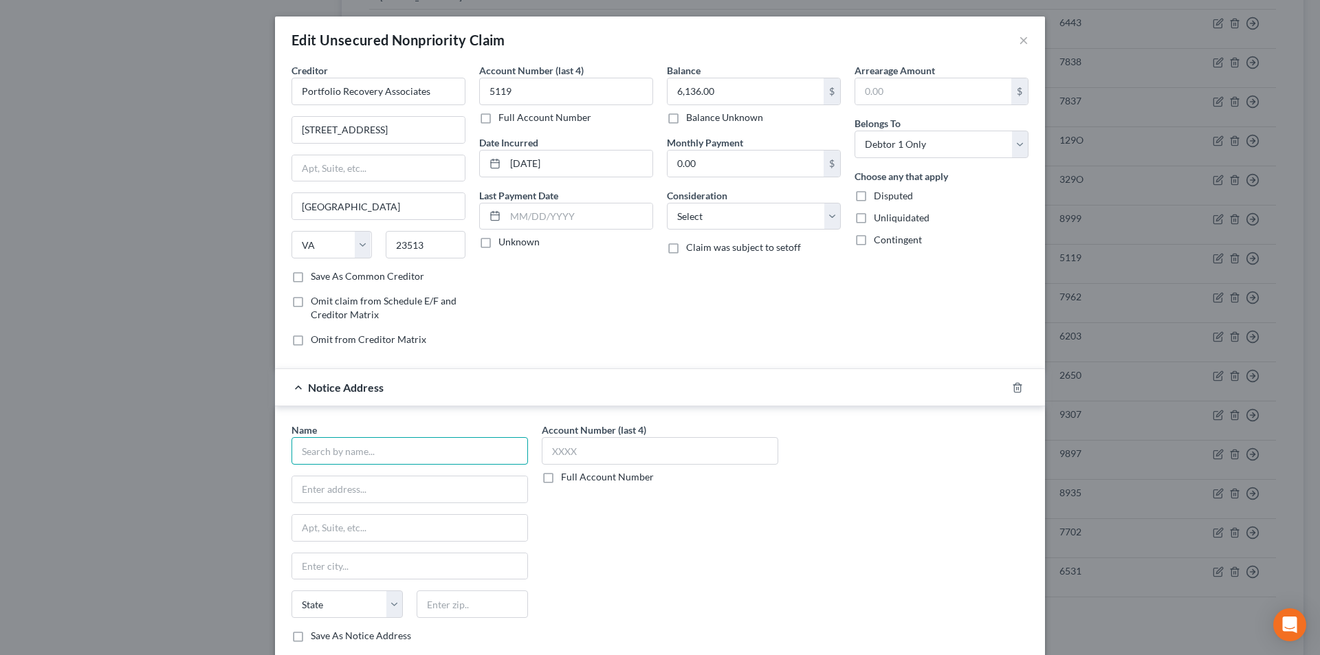
click at [412, 459] on input "text" at bounding box center [409, 450] width 236 height 27
paste input "Portfolio Recovery Associates"
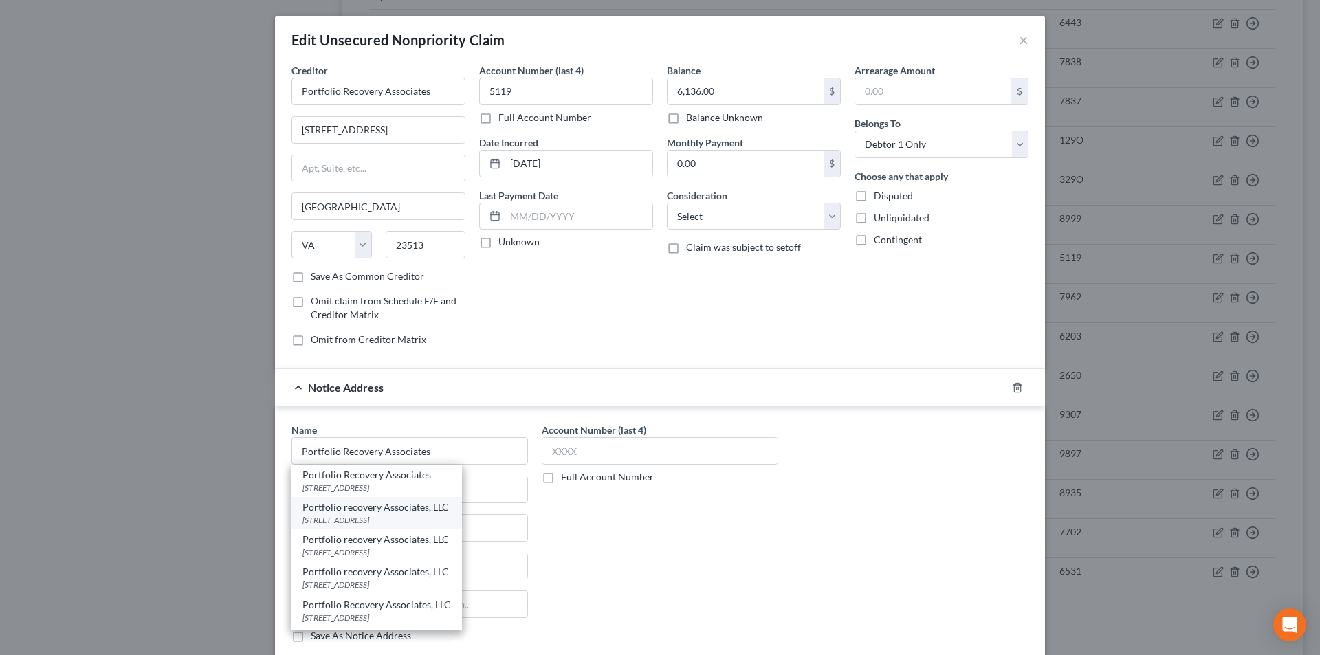
click at [368, 518] on div "[STREET_ADDRESS]" at bounding box center [376, 520] width 148 height 12
type input "Portfolio recovery Associates, LLC"
type input "PO Box 12903"
type input "[GEOGRAPHIC_DATA]"
select select "48"
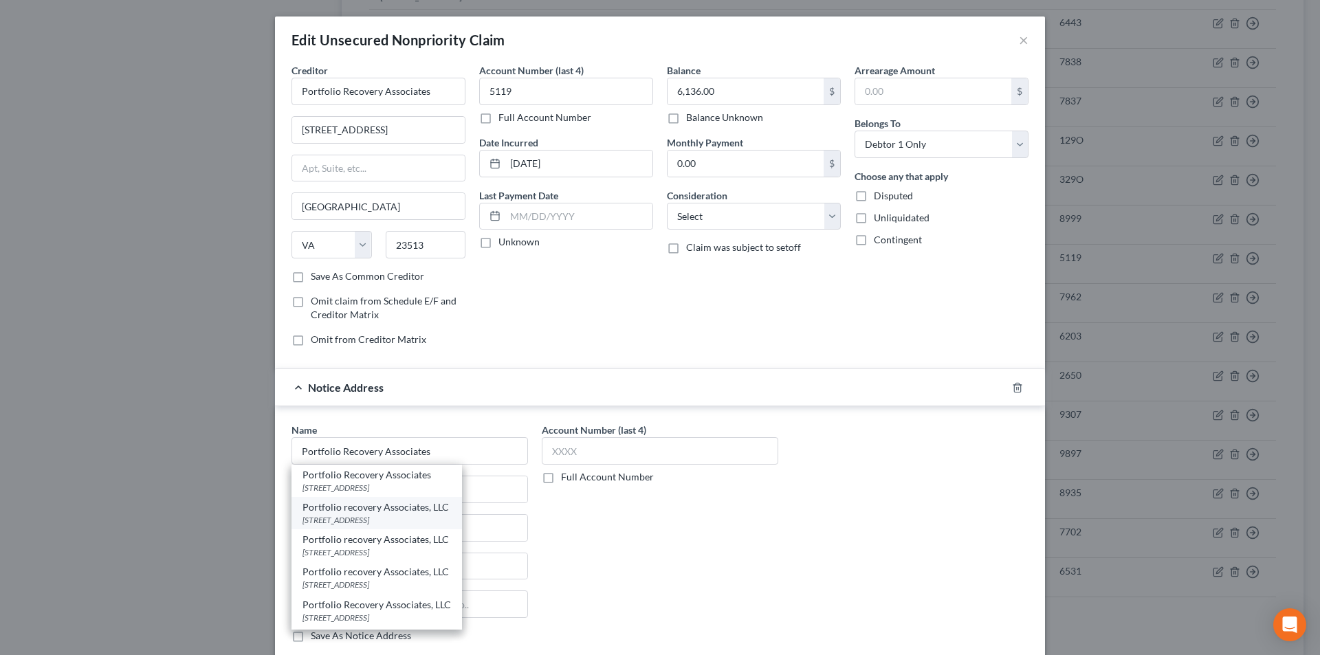
type input "23541"
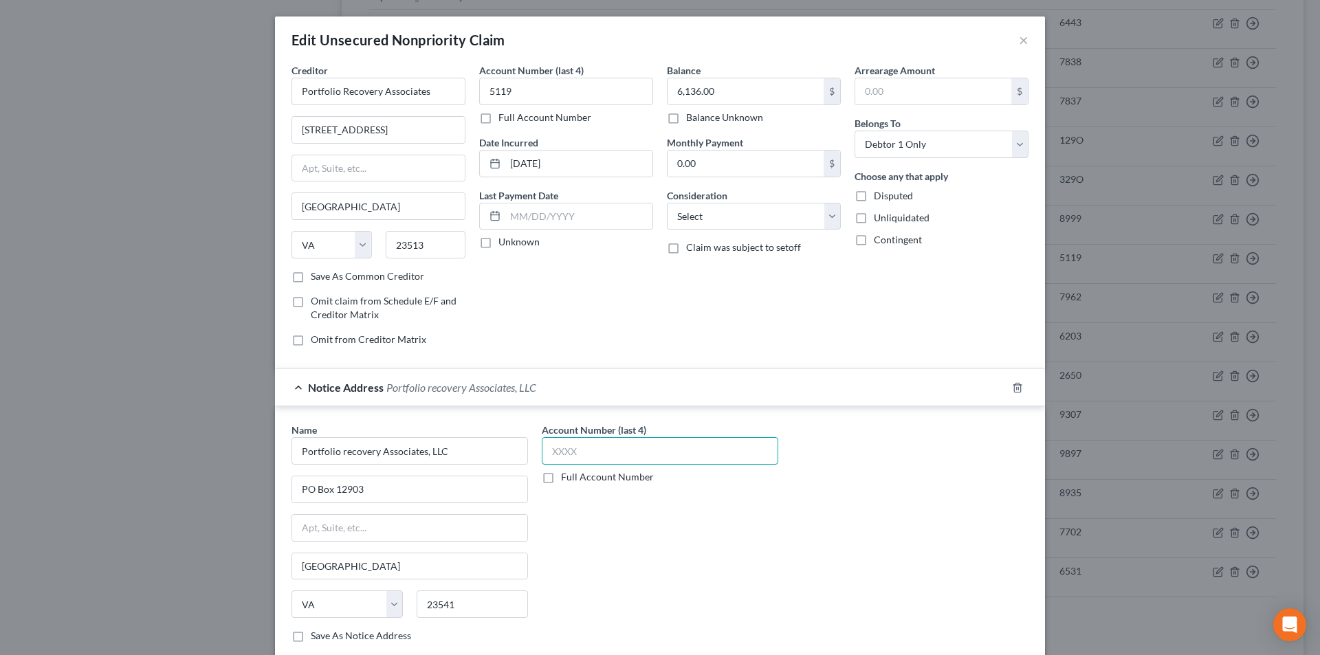
click at [558, 448] on input "text" at bounding box center [660, 450] width 236 height 27
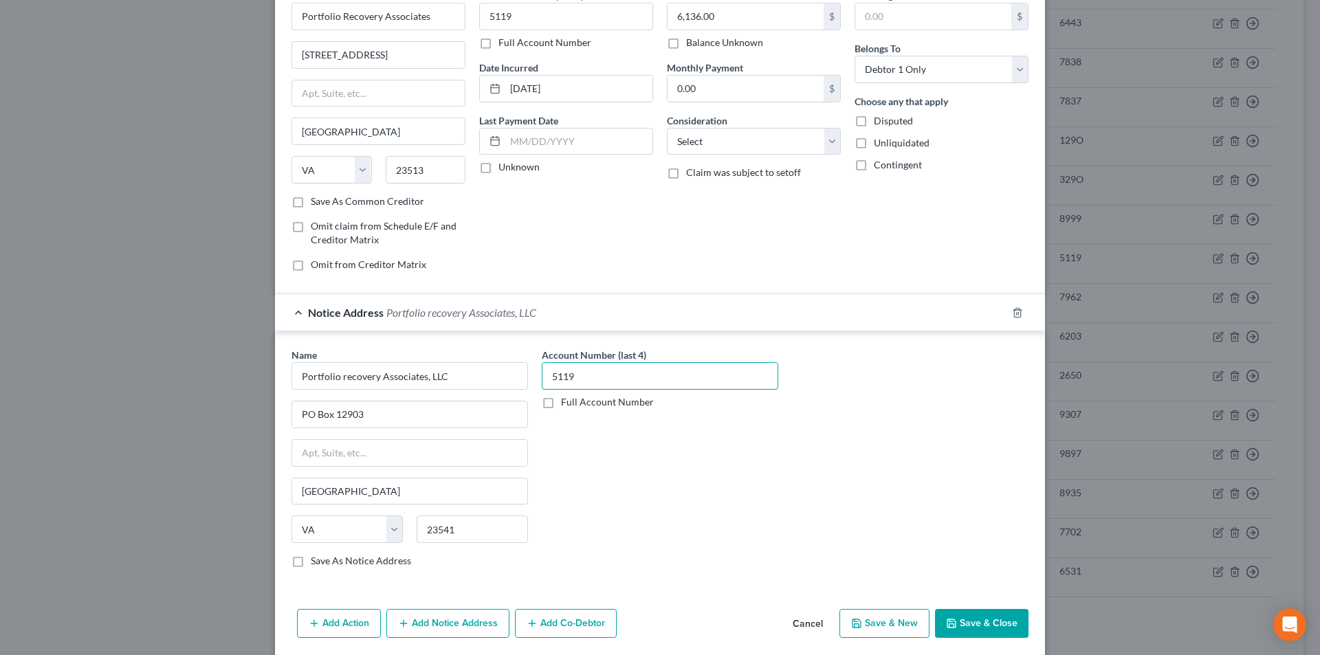
scroll to position [124, 0]
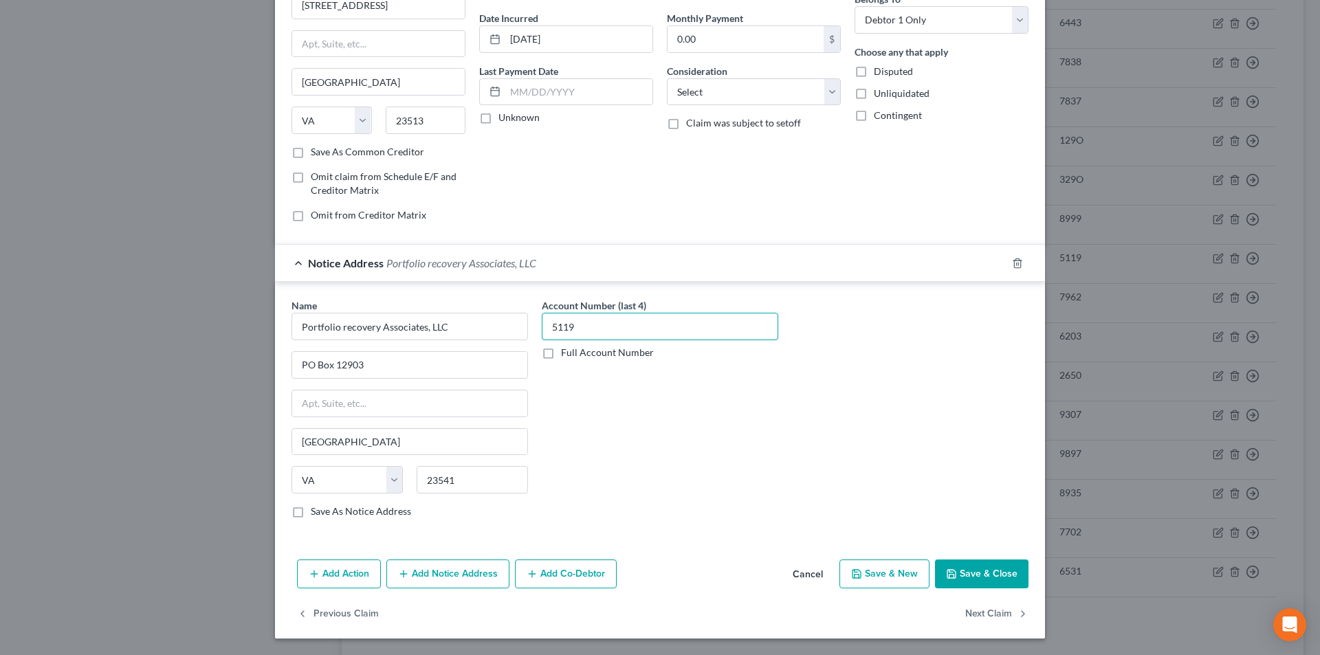
type input "5119"
click at [465, 586] on button "Add Notice Address" at bounding box center [447, 574] width 123 height 29
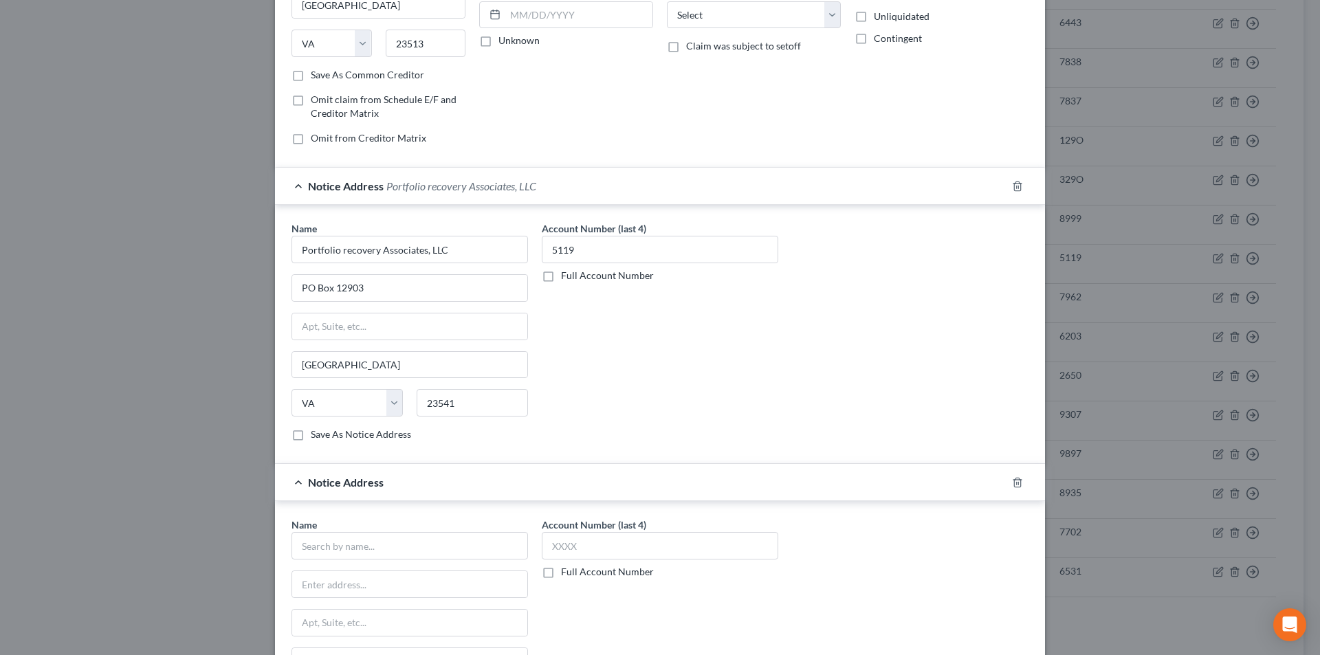
scroll to position [399, 0]
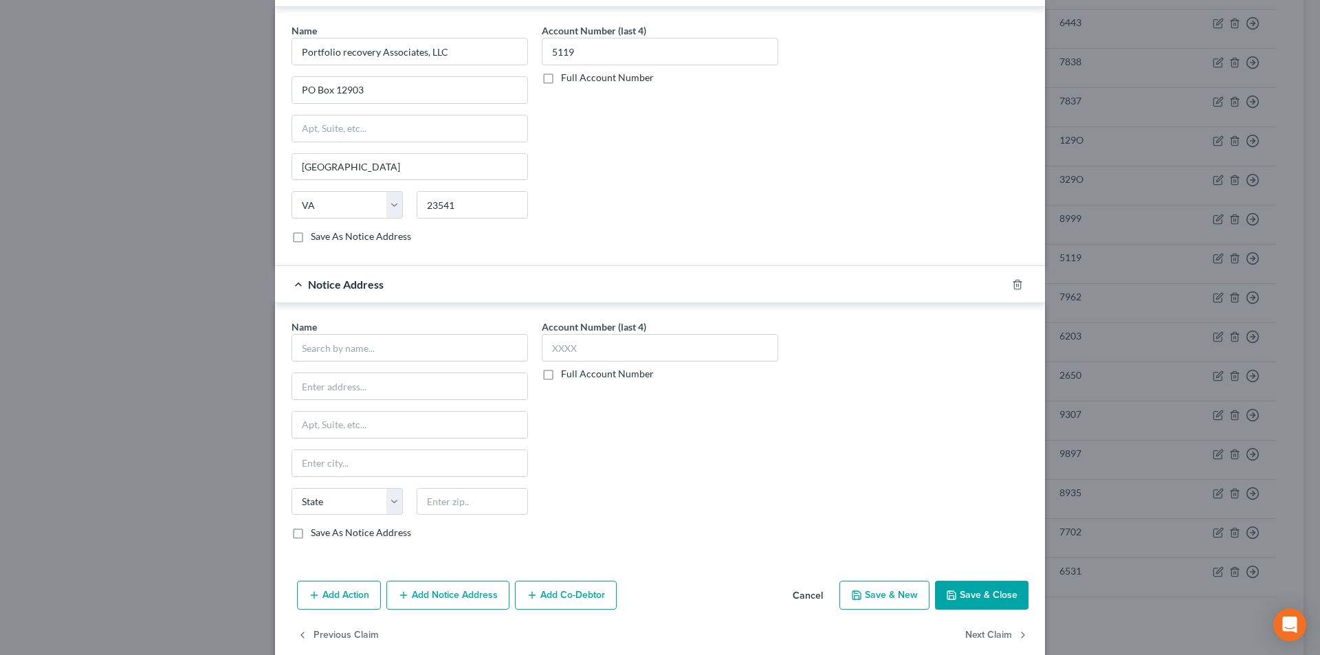
click at [395, 362] on div "Name * State [US_STATE] AK AR AZ CA CO CT DE DC [GEOGRAPHIC_DATA] [GEOGRAPHIC_D…" at bounding box center [409, 430] width 236 height 220
click at [395, 355] on input "text" at bounding box center [409, 347] width 236 height 27
paste input "Portfolio Recovery Associates"
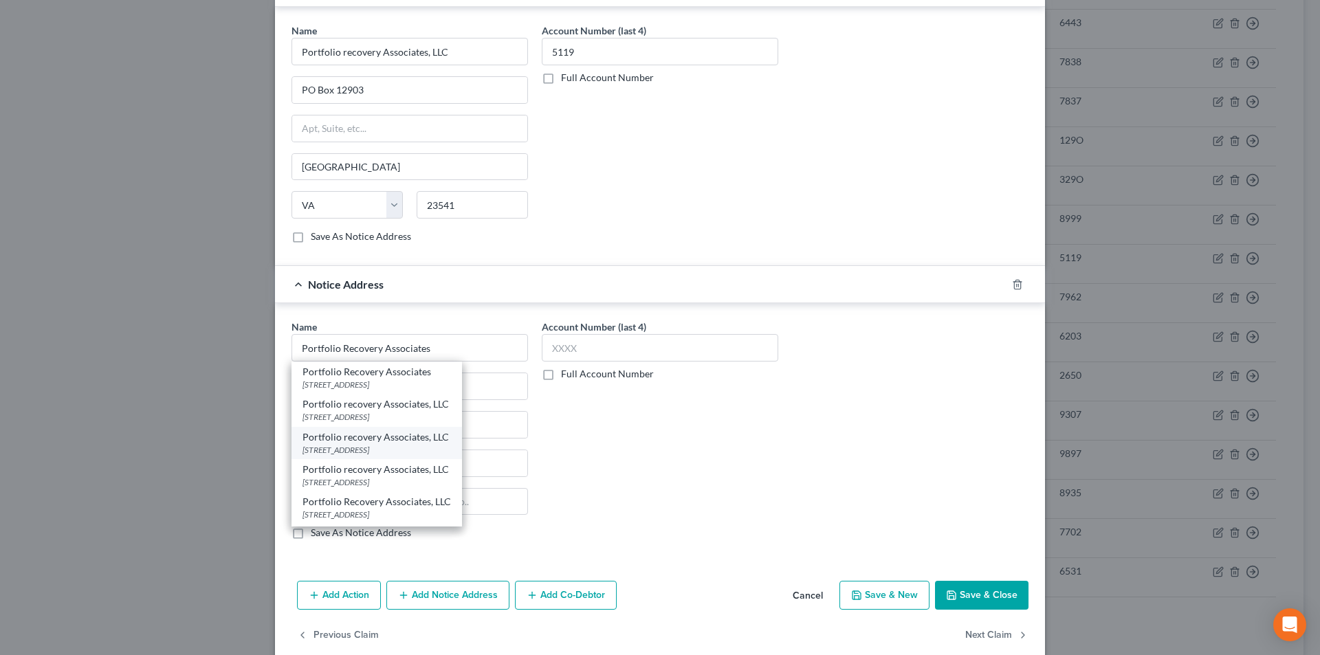
click at [363, 455] on div "[STREET_ADDRESS]" at bounding box center [376, 450] width 148 height 12
type input "Portfolio recovery Associates, LLC"
type input "[STREET_ADDRESS]"
type input "[GEOGRAPHIC_DATA]"
select select "48"
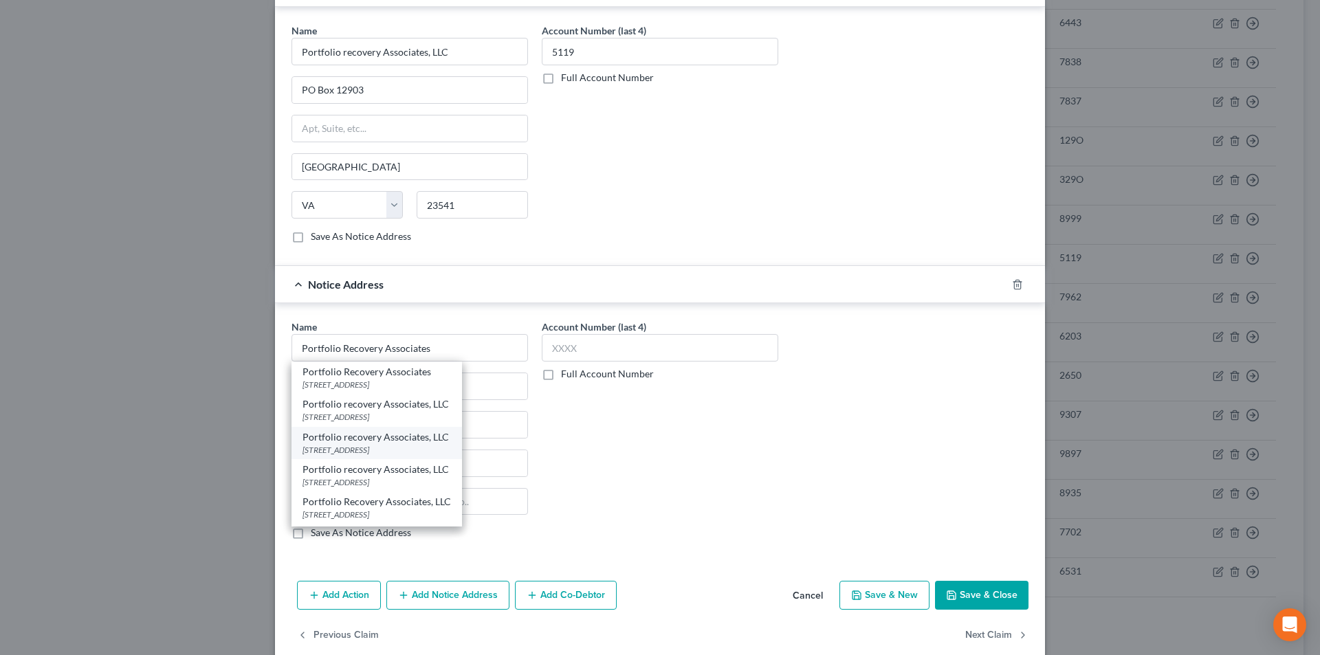
type input "23502"
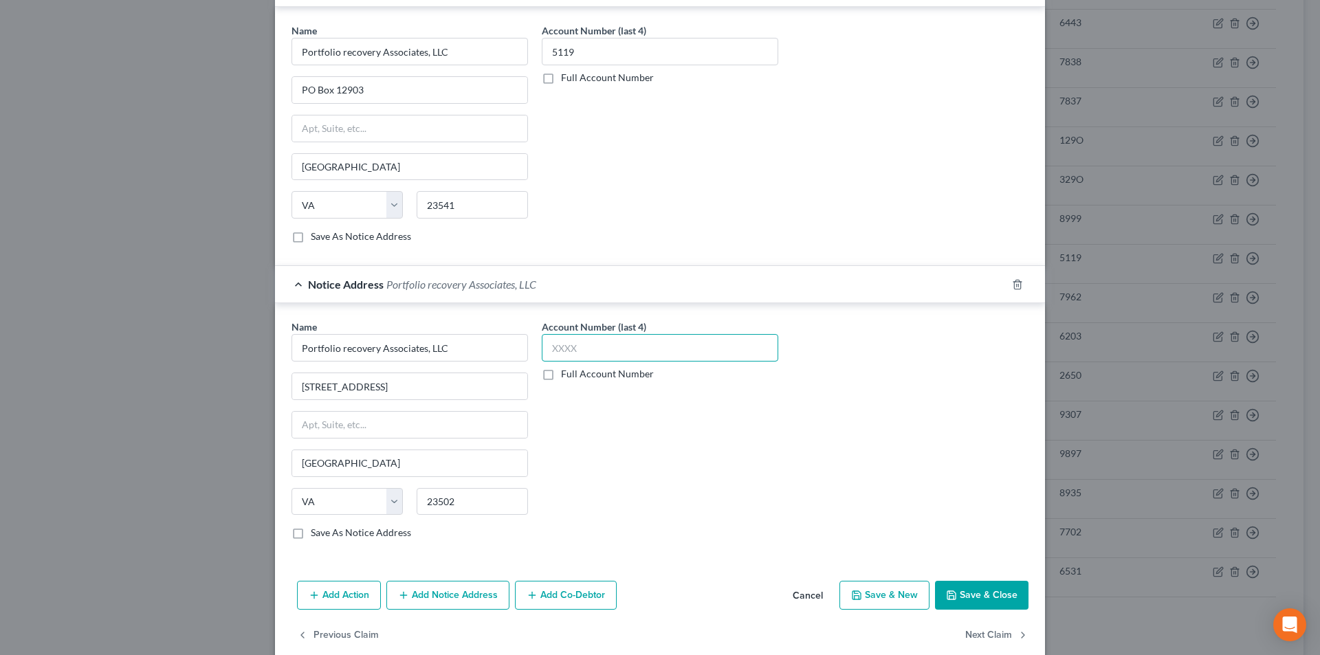
click at [573, 354] on input "text" at bounding box center [660, 347] width 236 height 27
type input "5119"
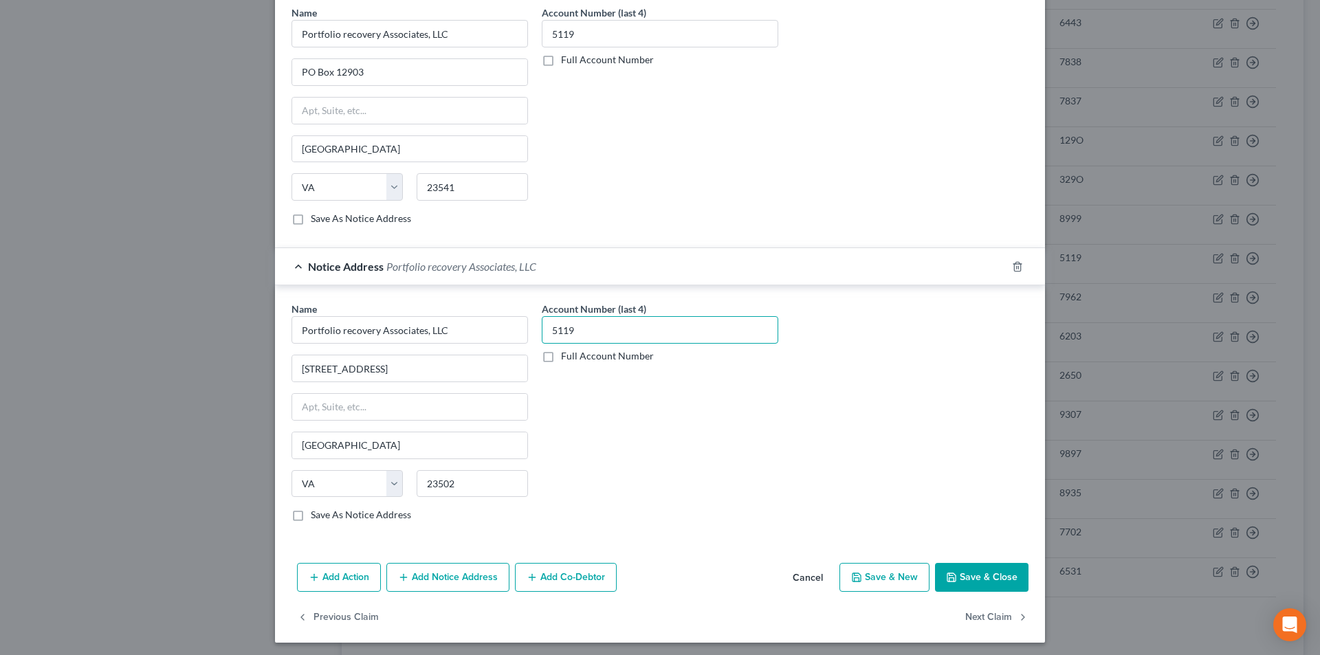
scroll to position [421, 0]
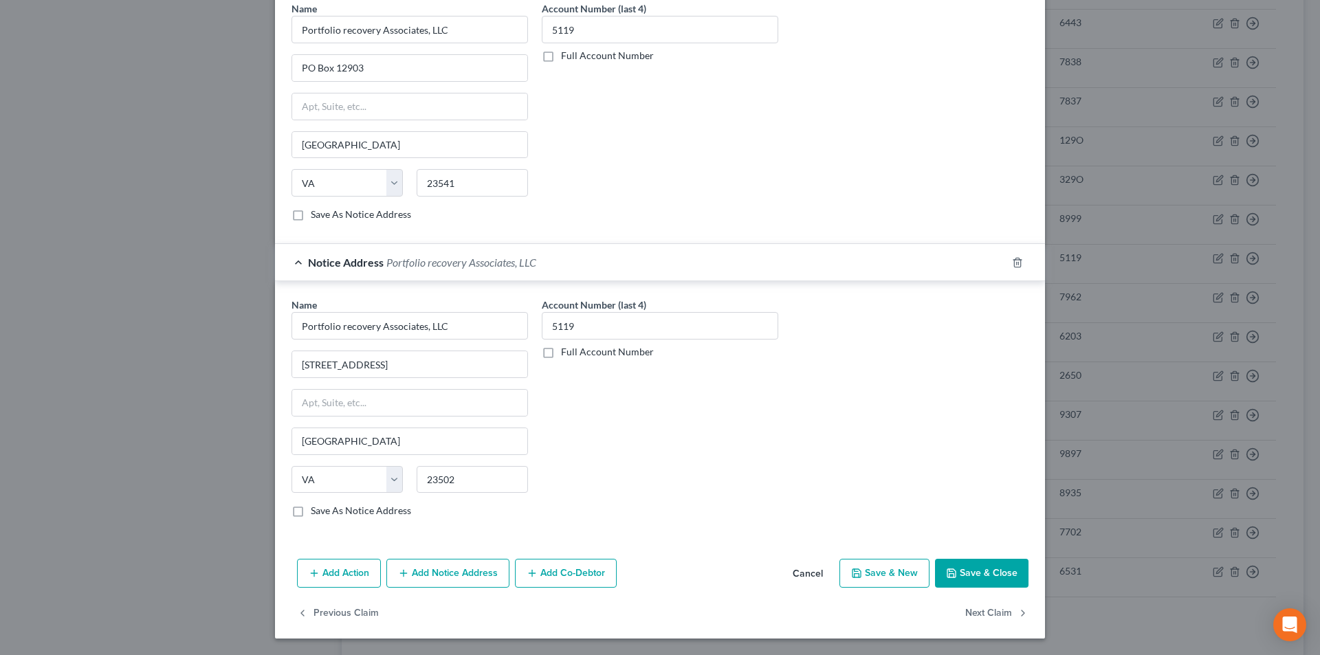
click at [951, 562] on button "Save & Close" at bounding box center [981, 573] width 93 height 29
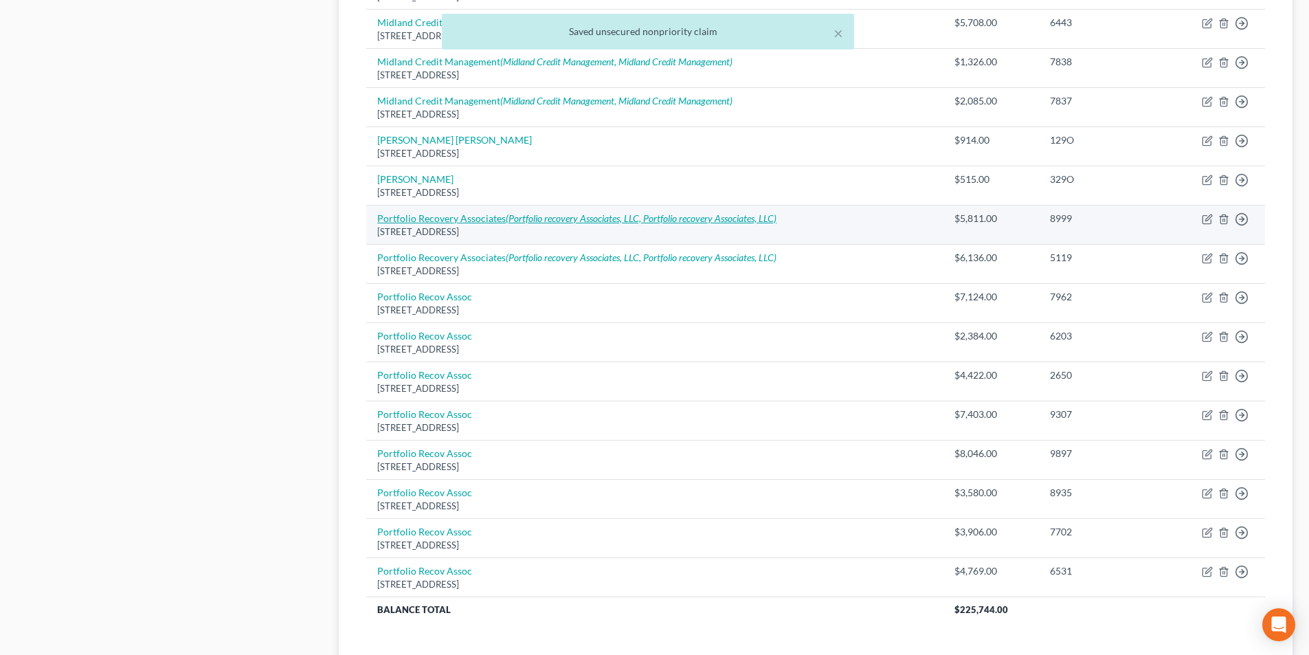
click at [492, 217] on link "Portfolio Recovery Associates (Portfolio recovery Associates, LLC, Portfolio re…" at bounding box center [576, 218] width 399 height 12
select select "48"
select select "1"
select select "48"
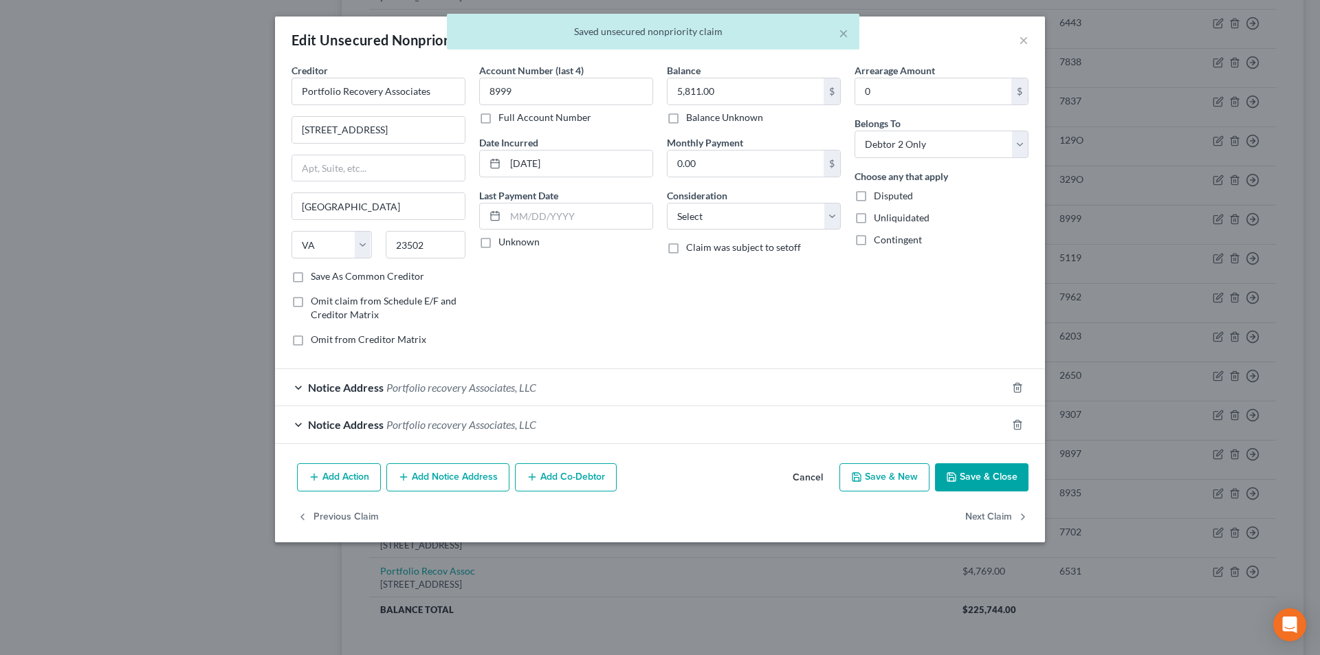
click at [327, 381] on span "Notice Address" at bounding box center [346, 387] width 76 height 13
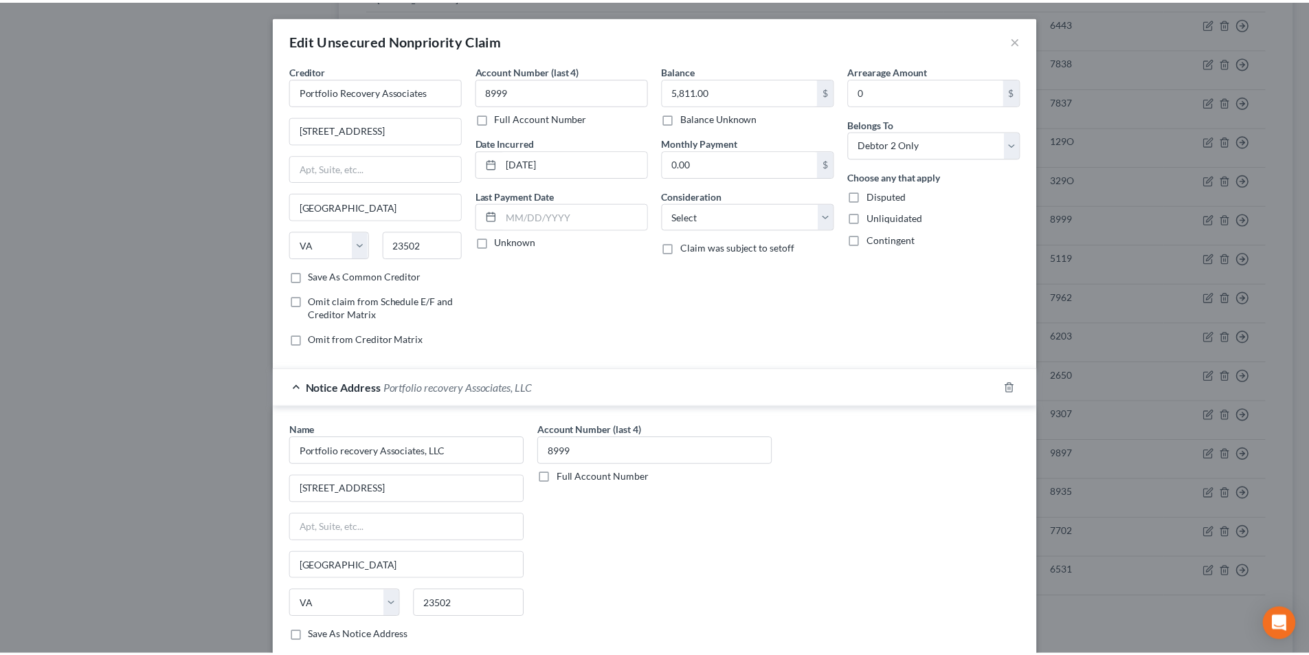
scroll to position [163, 0]
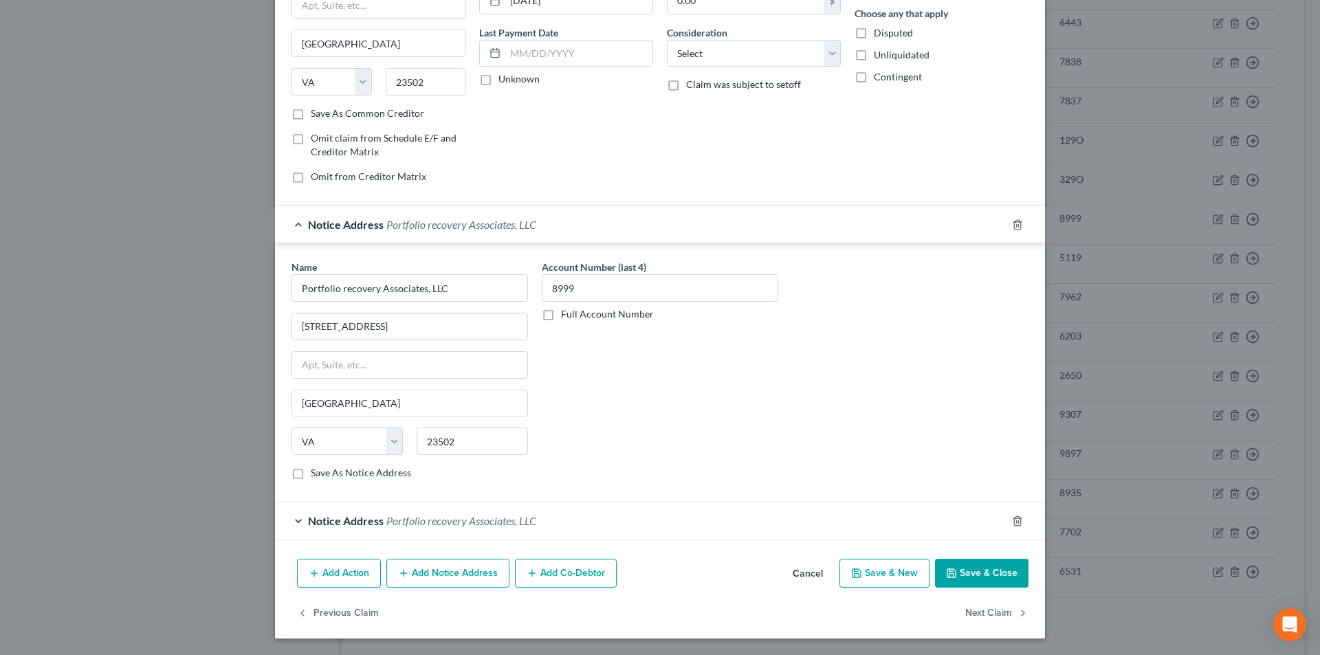
click at [960, 568] on button "Save & Close" at bounding box center [981, 573] width 93 height 29
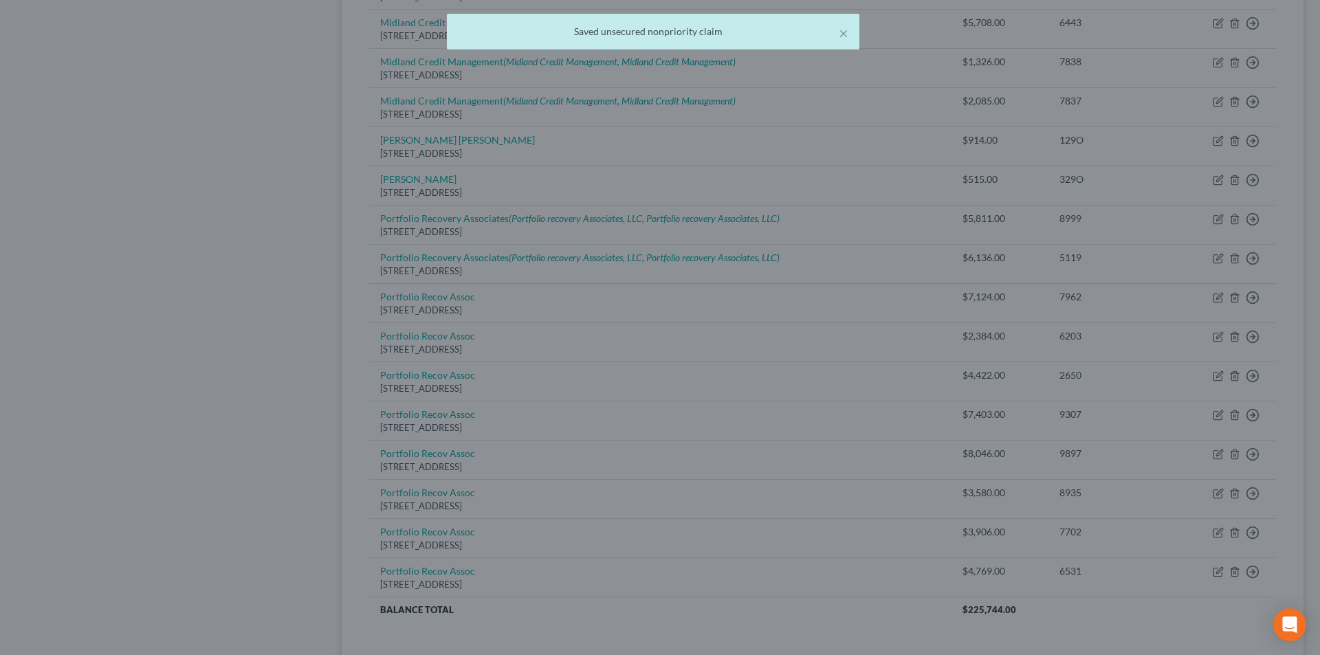
scroll to position [0, 0]
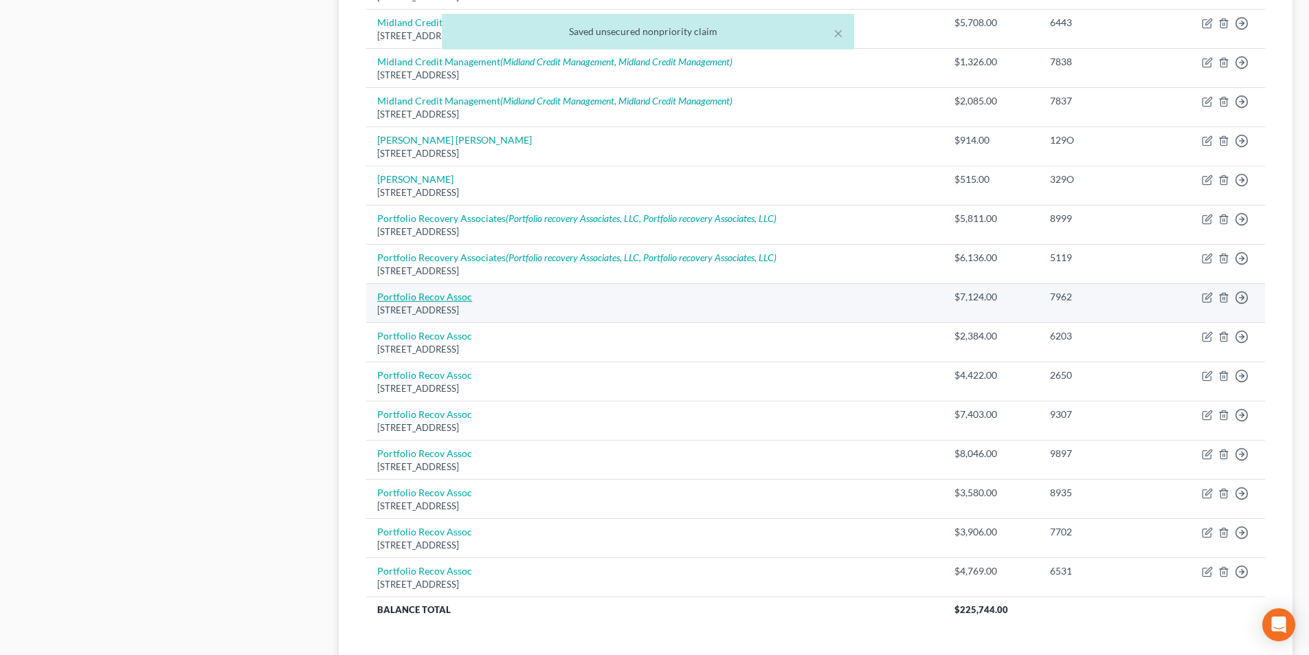
click at [417, 297] on link "Portfolio Recov Assoc" at bounding box center [424, 297] width 95 height 12
select select "48"
select select "1"
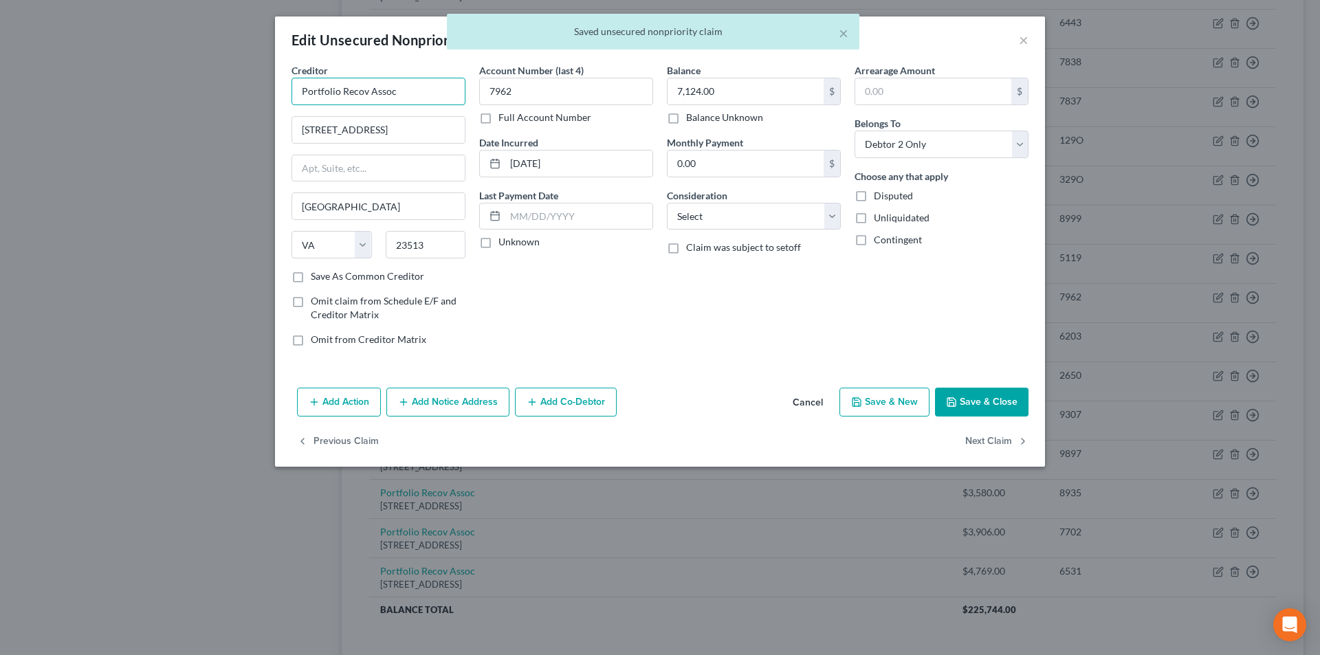
drag, startPoint x: 415, startPoint y: 93, endPoint x: 162, endPoint y: 108, distance: 253.4
click at [176, 107] on div "Edit Unsecured Nonpriority Claim × Creditor * Portfolio Recov Assoc [GEOGRAPHIC…" at bounding box center [660, 327] width 1320 height 655
paste input "ery Associates"
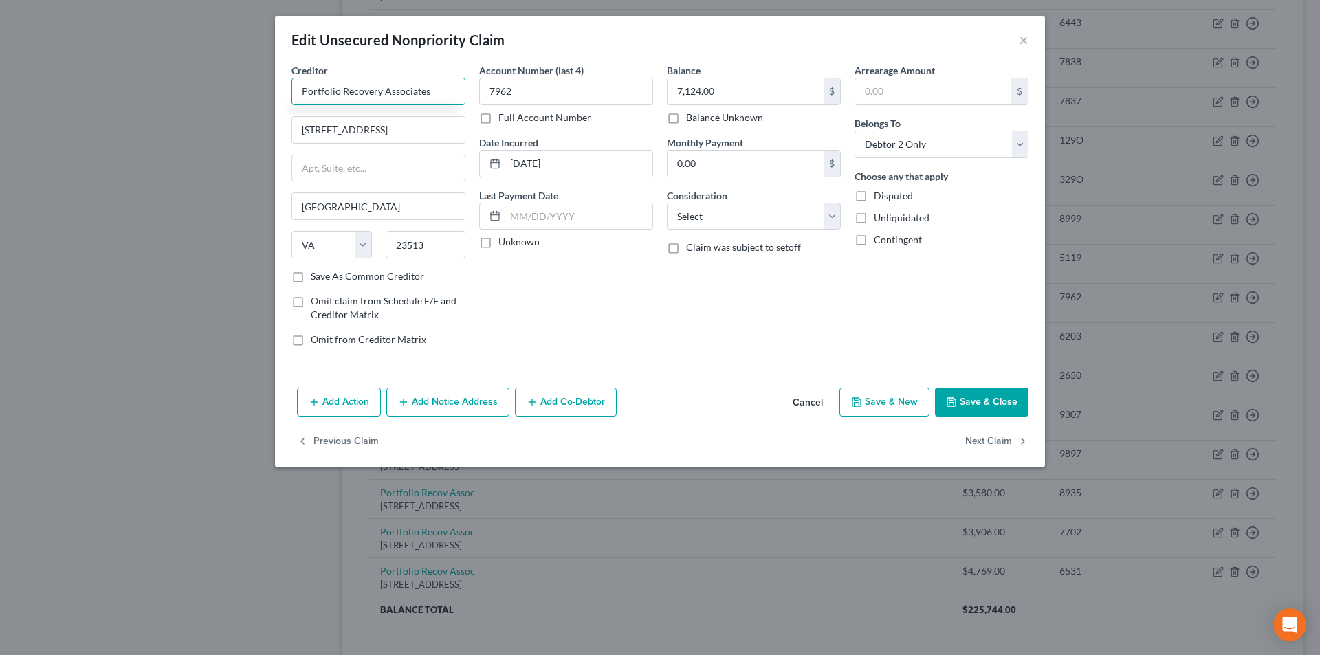
type input "Portfolio Recovery Associates"
click at [464, 419] on div "Add Action Add Notice Address Add Co-Debtor Cancel Save & New Save & Close" at bounding box center [660, 404] width 770 height 45
click at [463, 407] on button "Add Notice Address" at bounding box center [447, 402] width 123 height 29
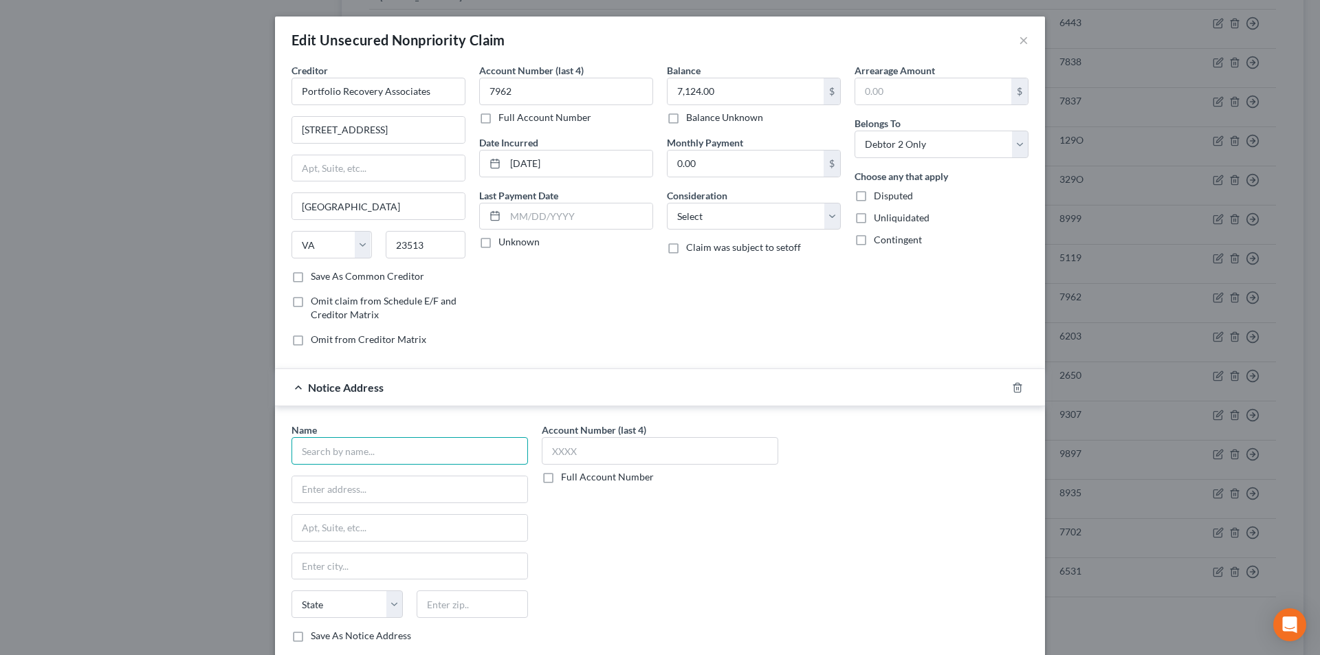
click at [396, 447] on input "text" at bounding box center [409, 450] width 236 height 27
paste input "Portfolio Recovery Associates"
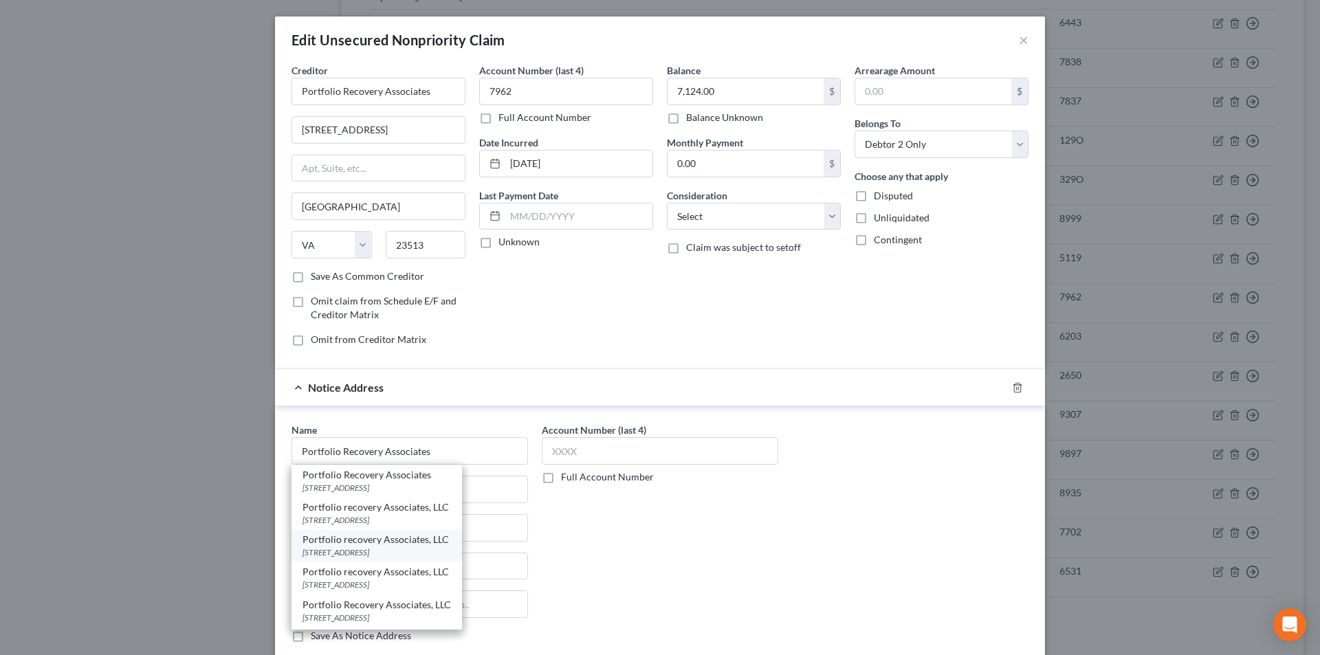
click at [370, 545] on div "Portfolio recovery Associates, LLC" at bounding box center [376, 540] width 148 height 14
type input "Portfolio recovery Associates, LLC"
type input "[STREET_ADDRESS]"
type input "[GEOGRAPHIC_DATA]"
select select "48"
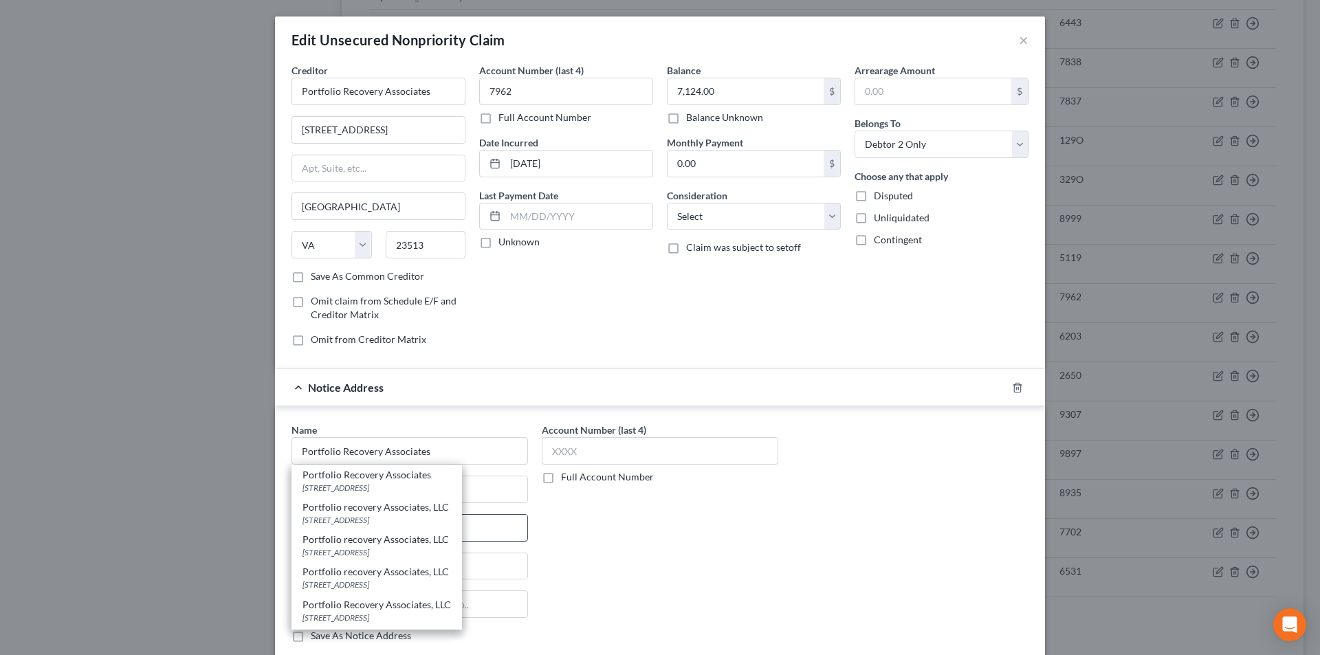
type input "23502"
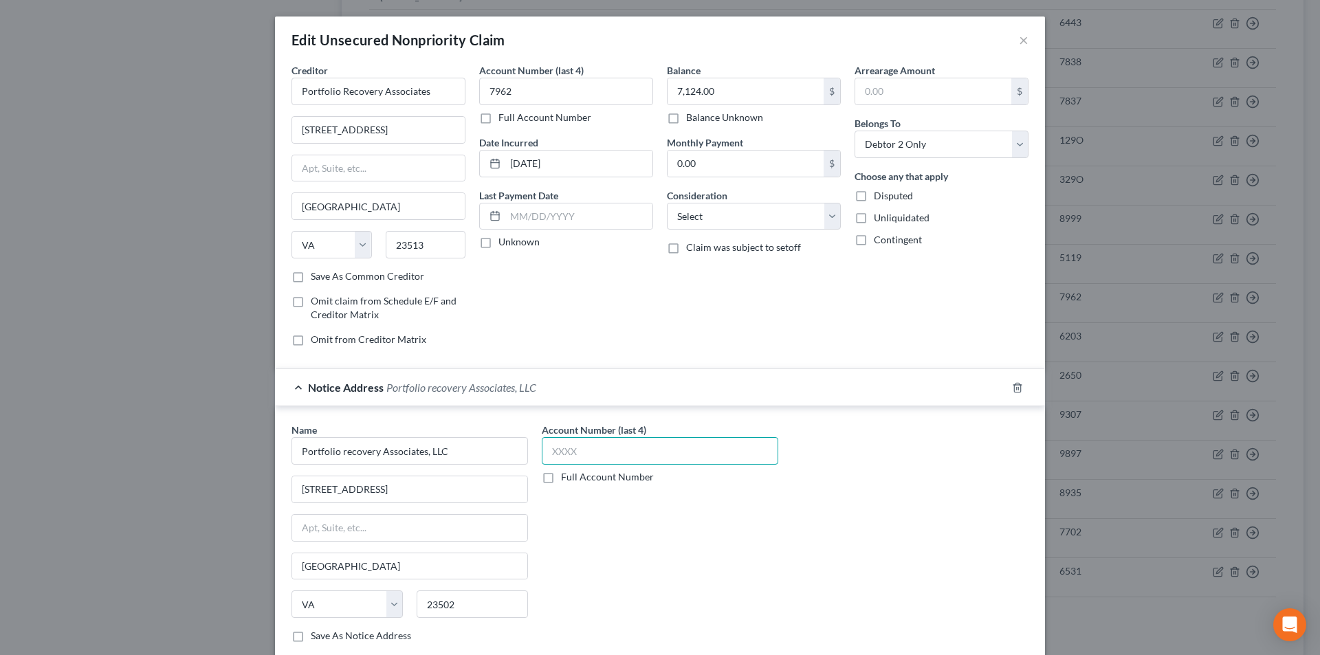
click at [571, 454] on input "text" at bounding box center [660, 450] width 236 height 27
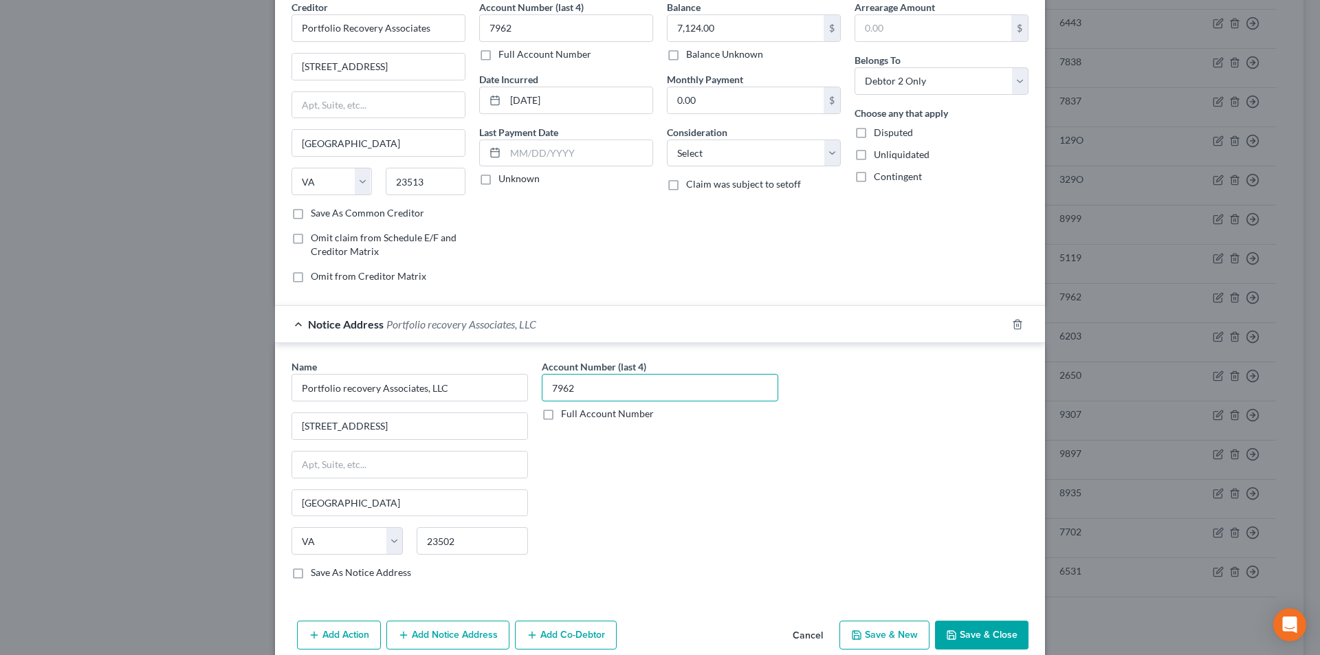
scroll to position [124, 0]
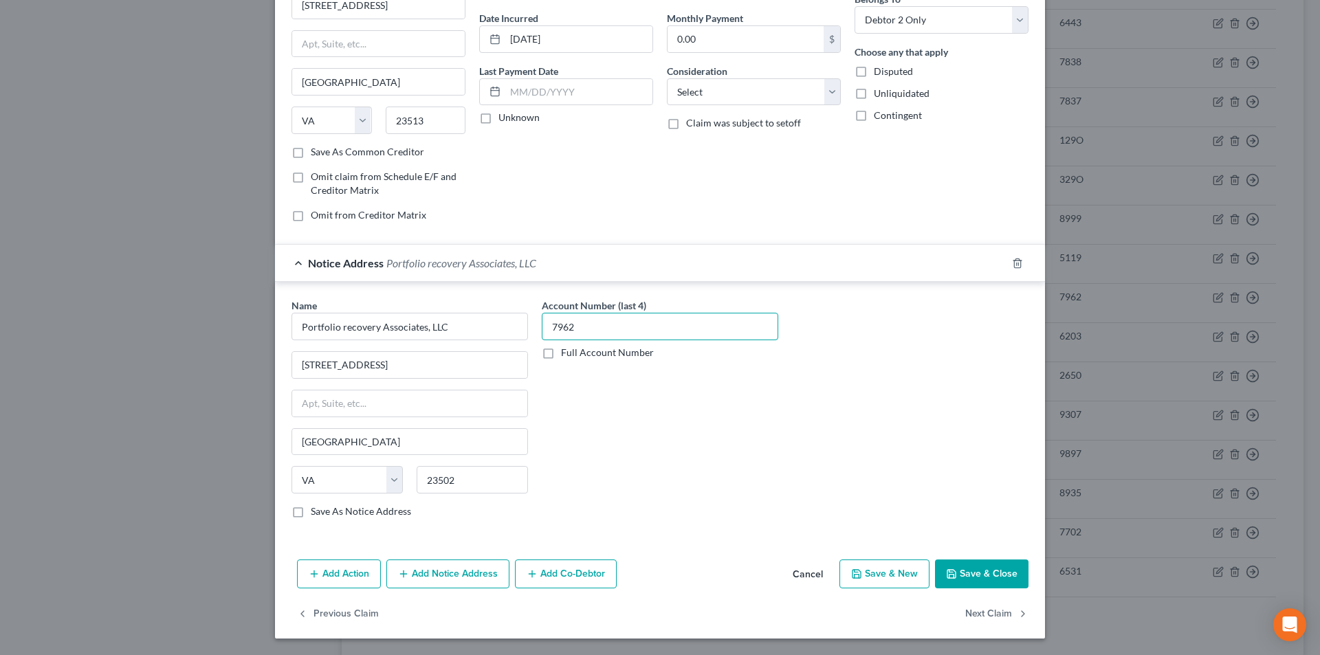
type input "7962"
click at [460, 582] on button "Add Notice Address" at bounding box center [447, 574] width 123 height 29
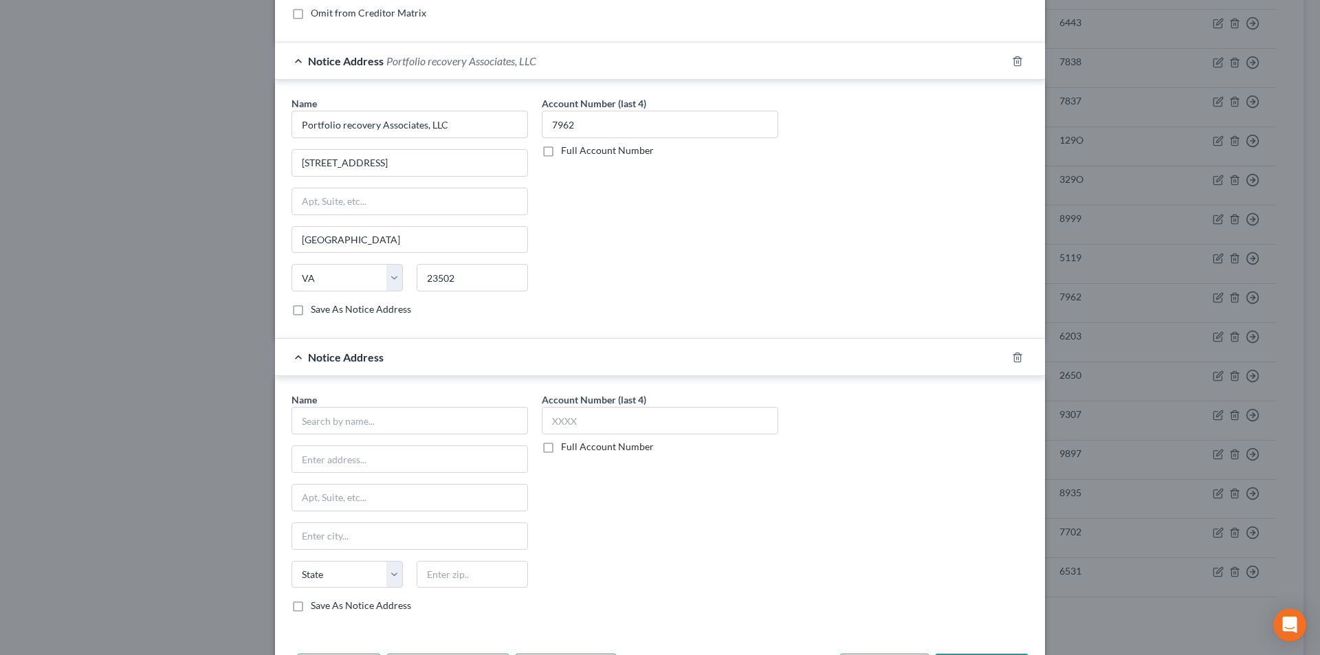
scroll to position [421, 0]
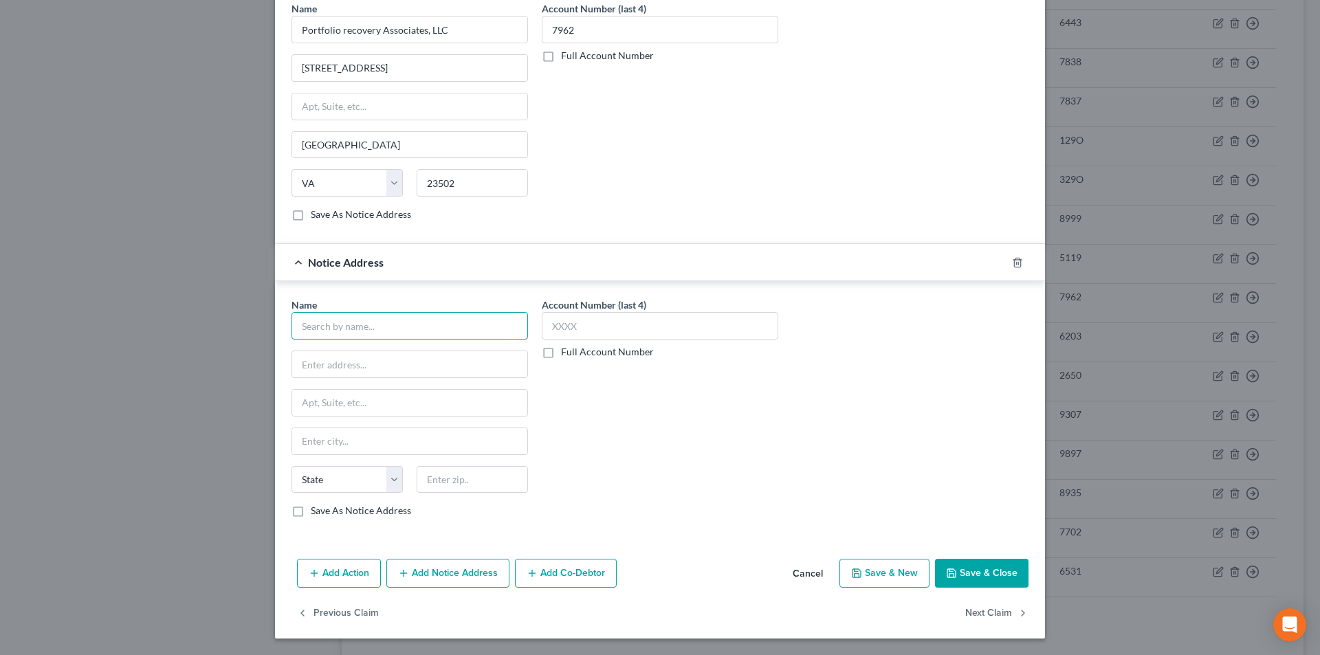
click at [390, 328] on input "text" at bounding box center [409, 325] width 236 height 27
paste input "Portfolio Recovery Associates"
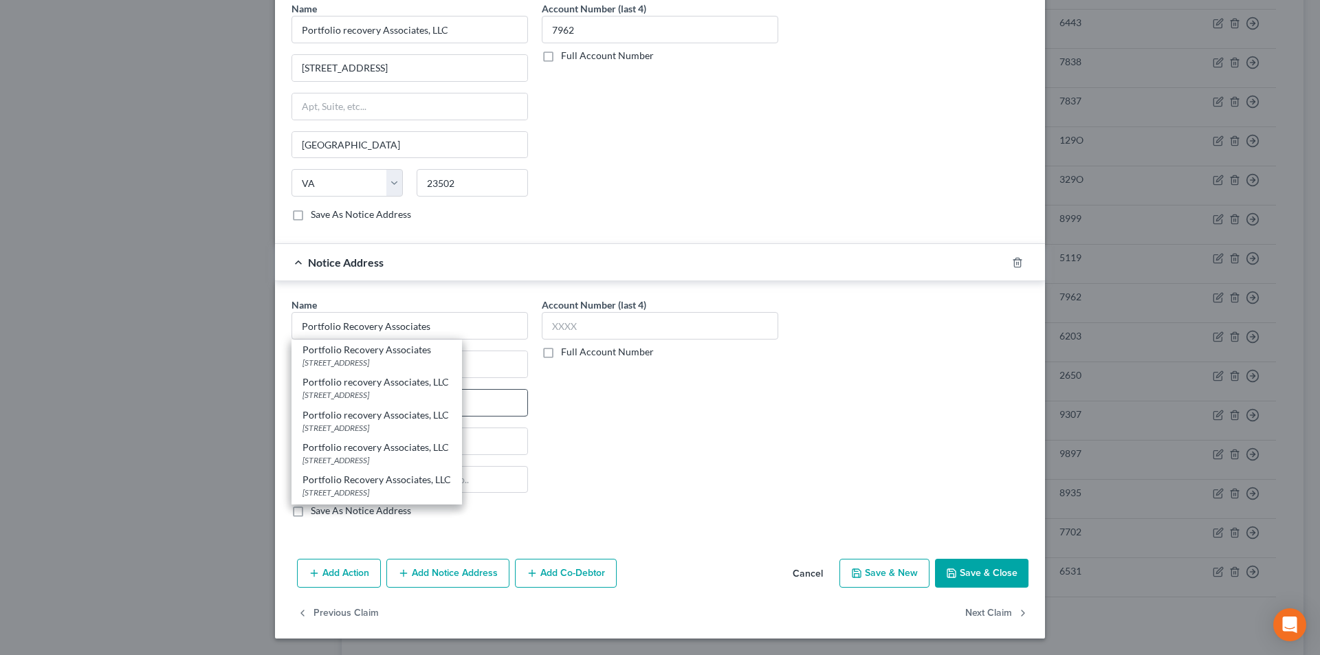
click at [365, 390] on div "[STREET_ADDRESS]" at bounding box center [376, 395] width 148 height 12
type input "Portfolio recovery Associates, LLC"
type input "PO Box 12903"
type input "[GEOGRAPHIC_DATA]"
select select "48"
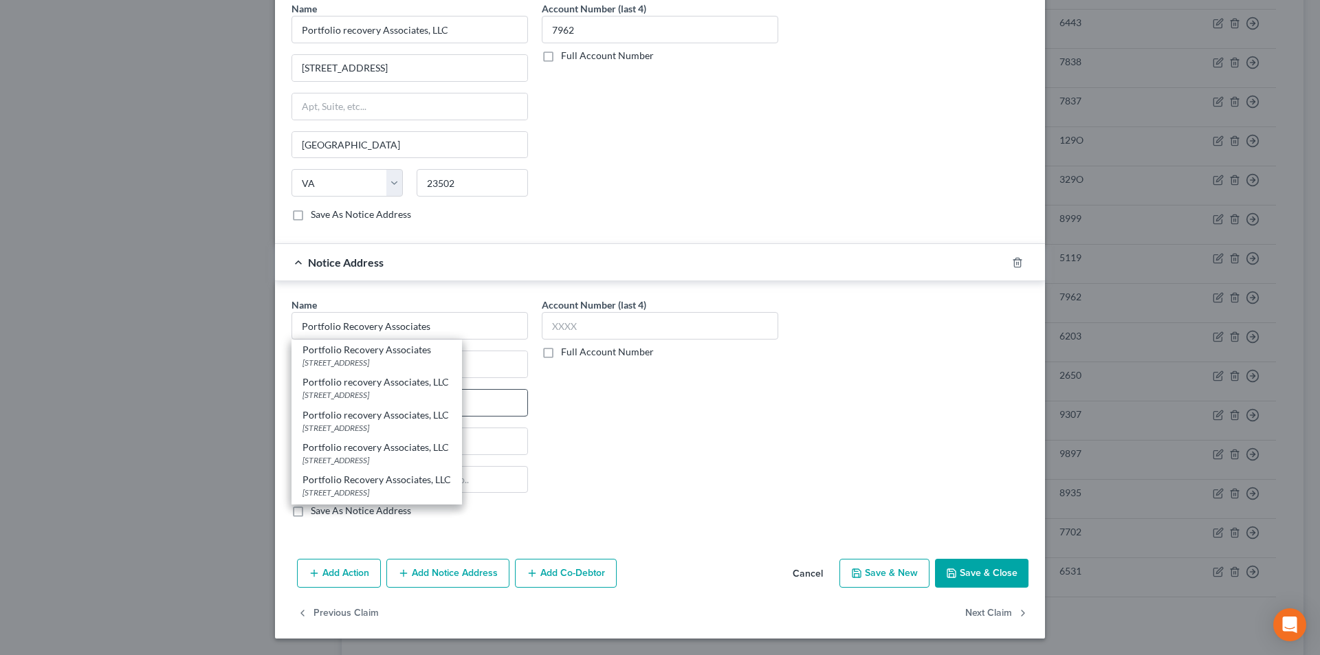
type input "23541"
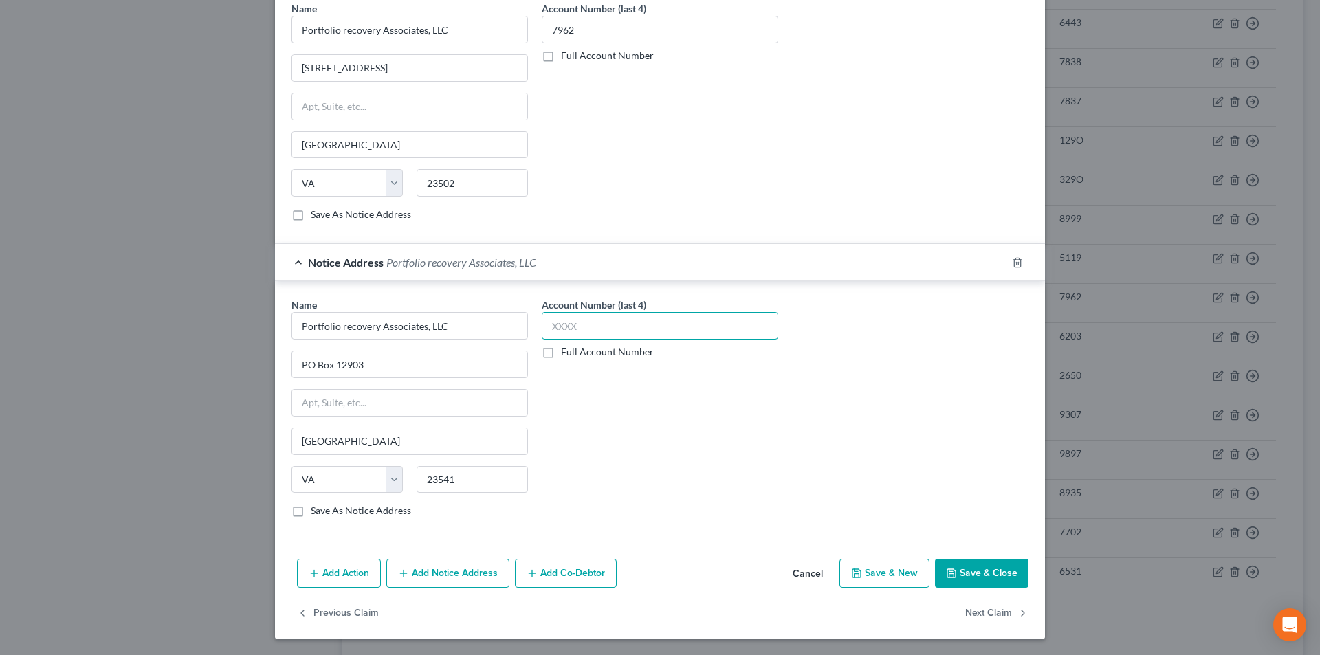
click at [571, 329] on input "text" at bounding box center [660, 325] width 236 height 27
type input "7962"
click at [978, 572] on button "Save & Close" at bounding box center [981, 573] width 93 height 29
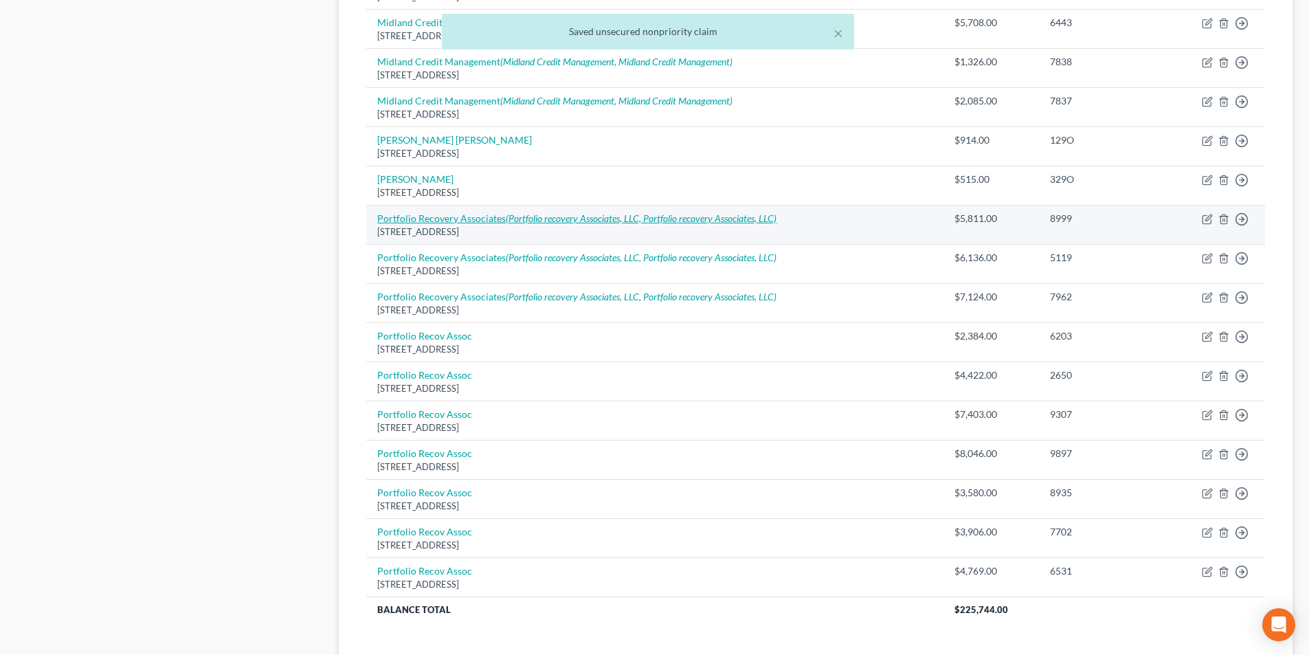
click at [491, 213] on link "Portfolio Recovery Associates (Portfolio recovery Associates, LLC, Portfolio re…" at bounding box center [576, 218] width 399 height 12
select select "48"
select select "1"
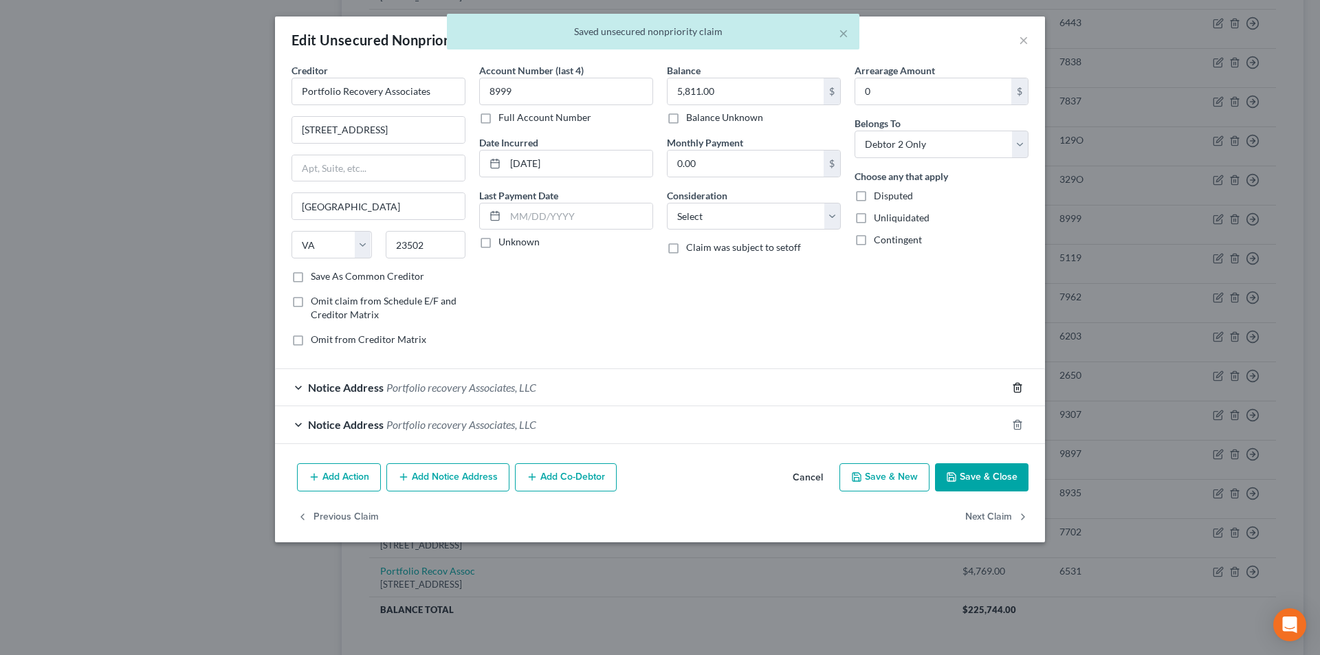
click at [1015, 385] on icon "button" at bounding box center [1017, 387] width 11 height 11
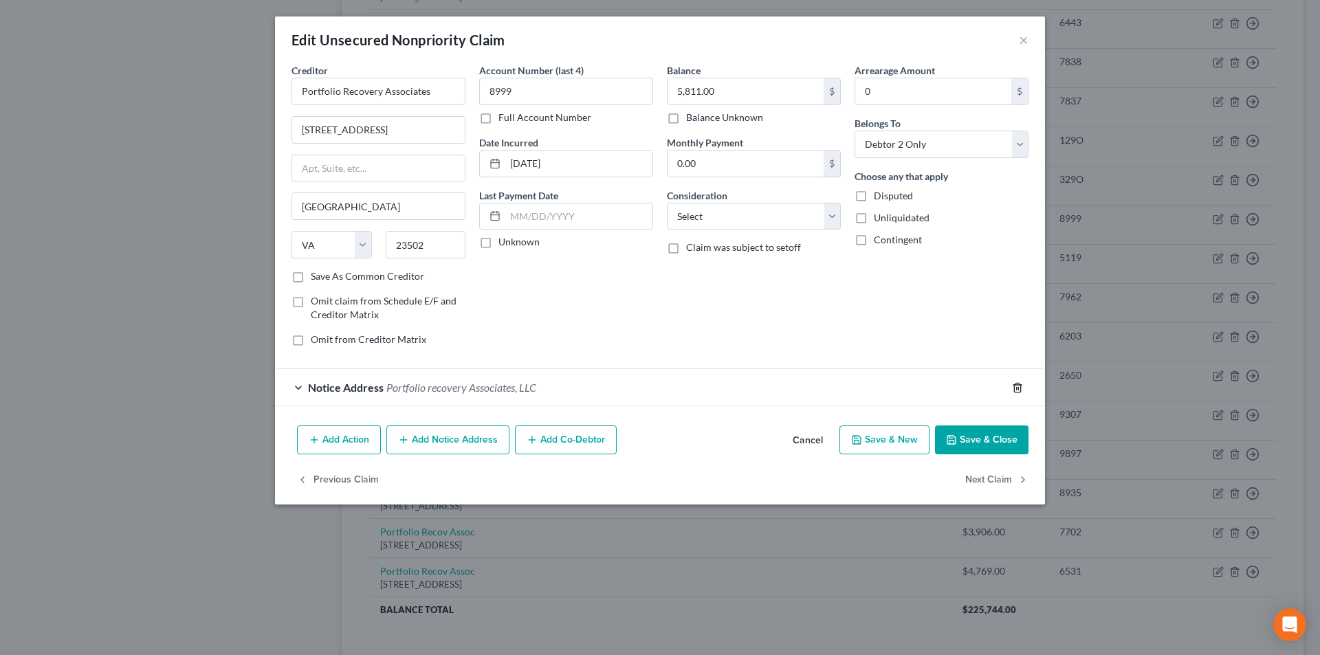
click at [1017, 389] on icon "button" at bounding box center [1017, 387] width 11 height 11
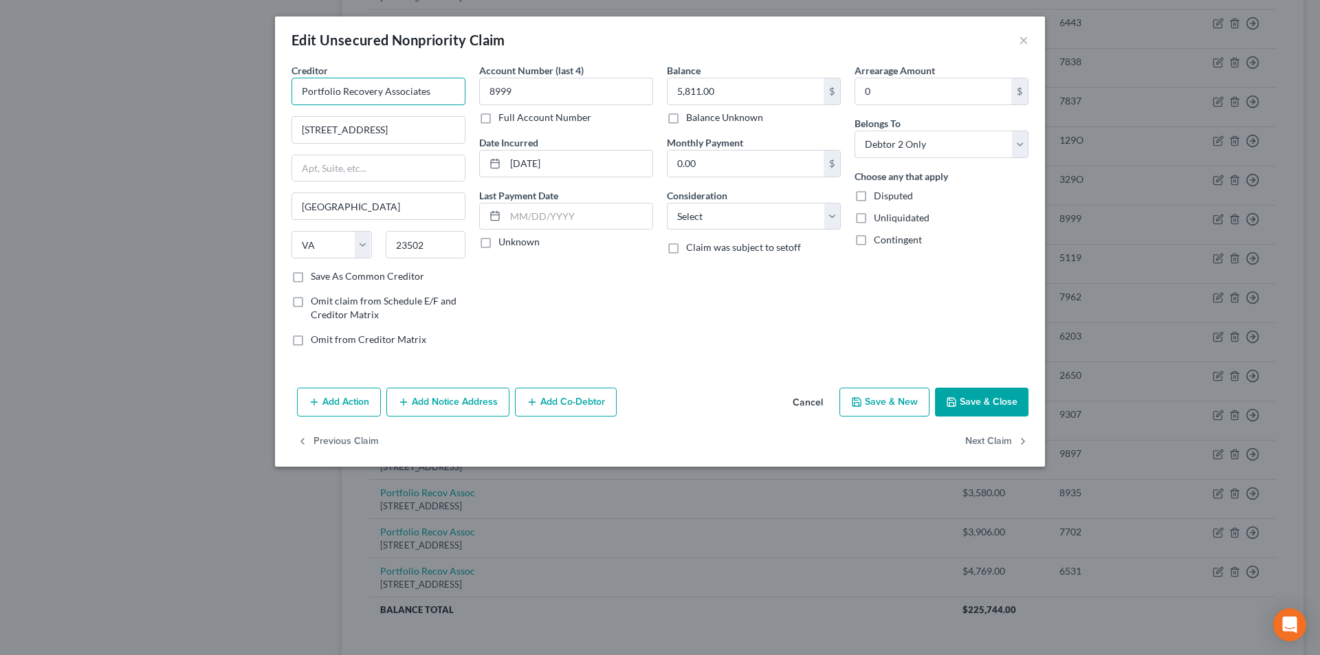
drag, startPoint x: 456, startPoint y: 97, endPoint x: 173, endPoint y: 105, distance: 284.0
click at [190, 104] on div "Edit Unsecured Nonpriority Claim × Creditor * Portfolio Recovery Associates [ST…" at bounding box center [660, 327] width 1320 height 655
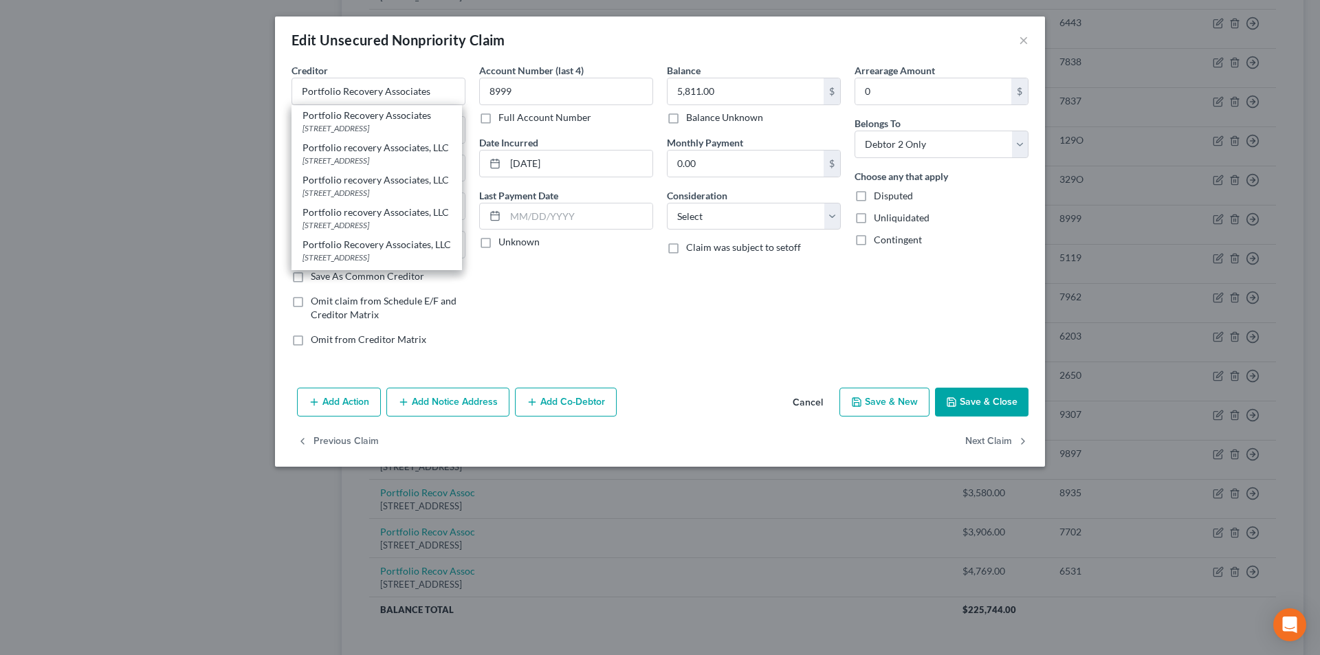
click at [997, 406] on button "Save & Close" at bounding box center [981, 402] width 93 height 29
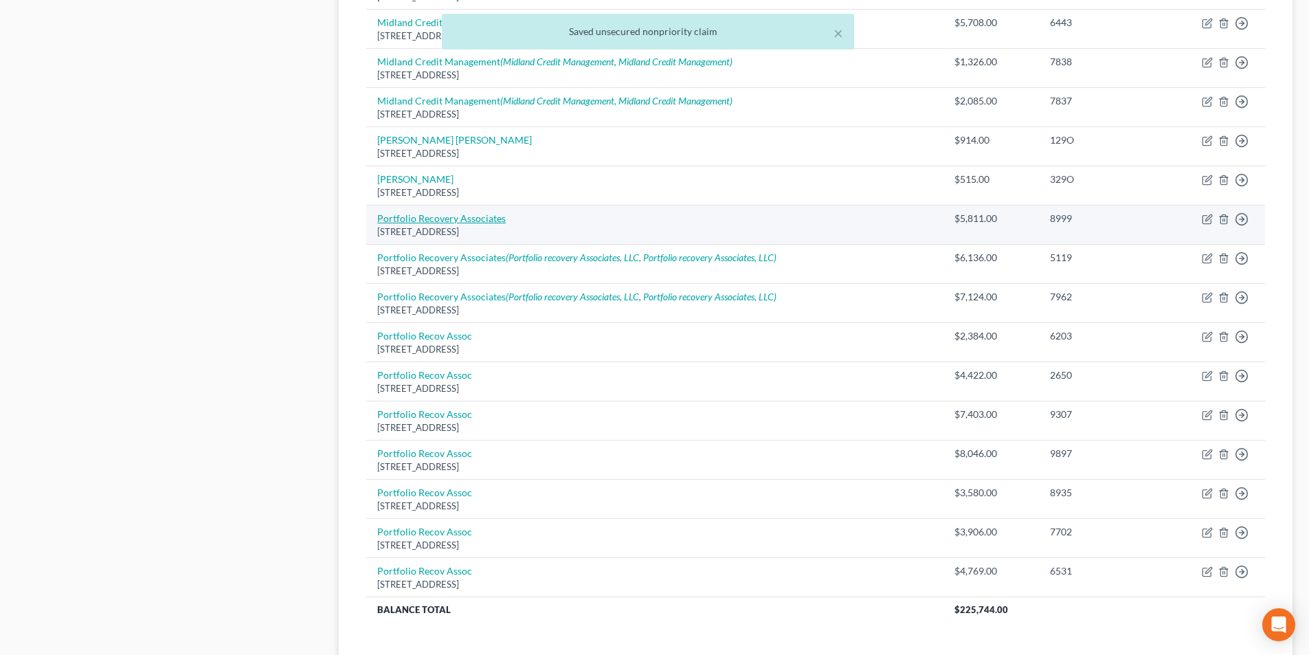
click at [465, 218] on link "Portfolio Recovery Associates" at bounding box center [441, 218] width 129 height 12
select select "48"
select select "1"
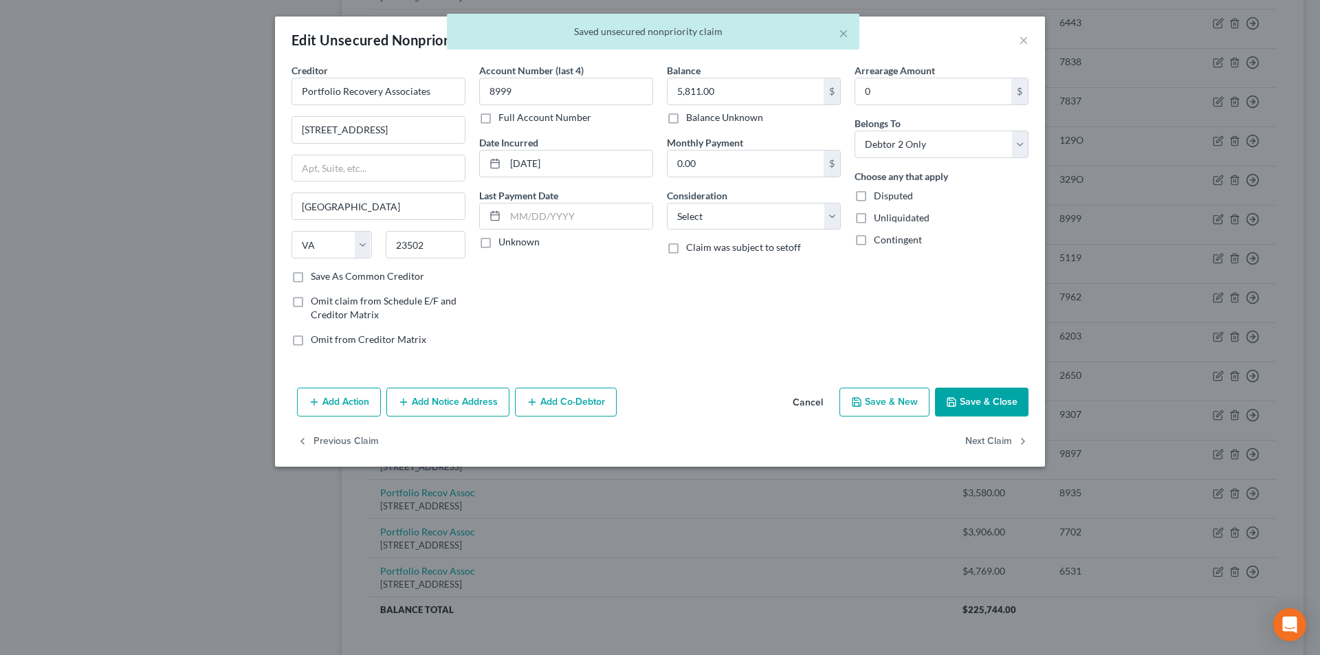
drag, startPoint x: 453, startPoint y: 414, endPoint x: 452, endPoint y: 407, distance: 6.9
click at [454, 412] on button "Add Notice Address" at bounding box center [447, 402] width 123 height 29
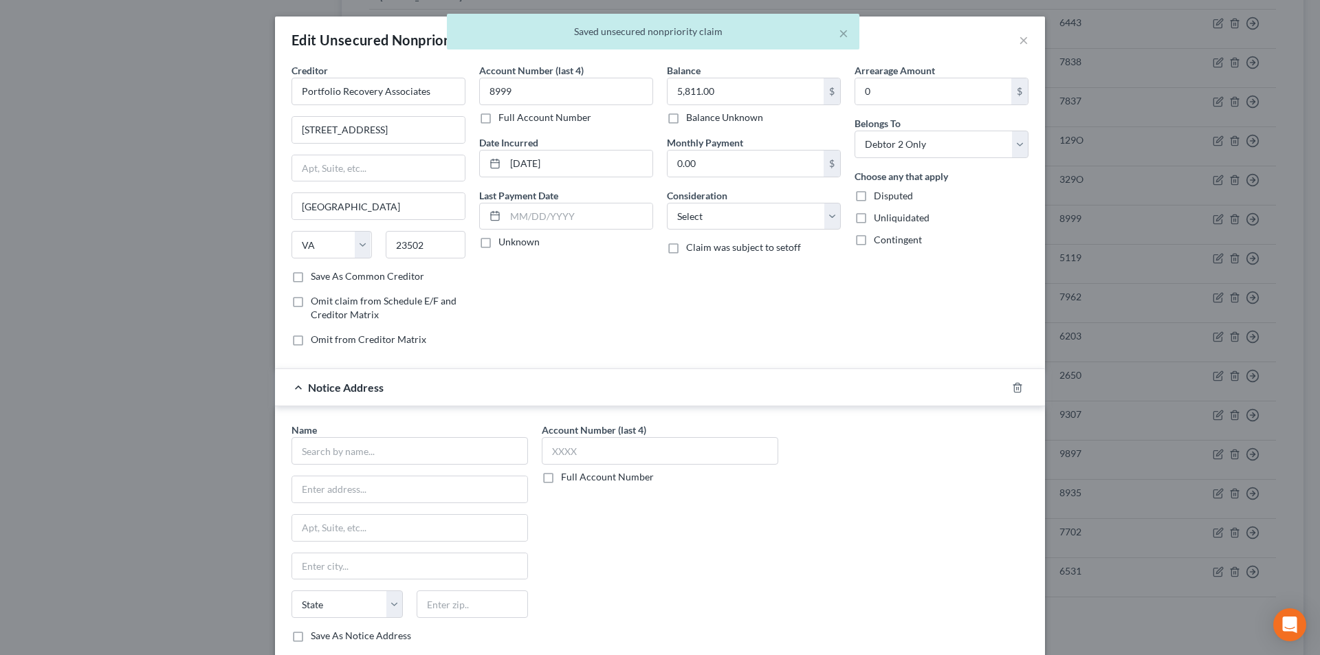
click at [410, 430] on div "Name *" at bounding box center [409, 444] width 236 height 42
click at [403, 447] on input "text" at bounding box center [409, 450] width 236 height 27
paste input "Portfolio Recovery Associates"
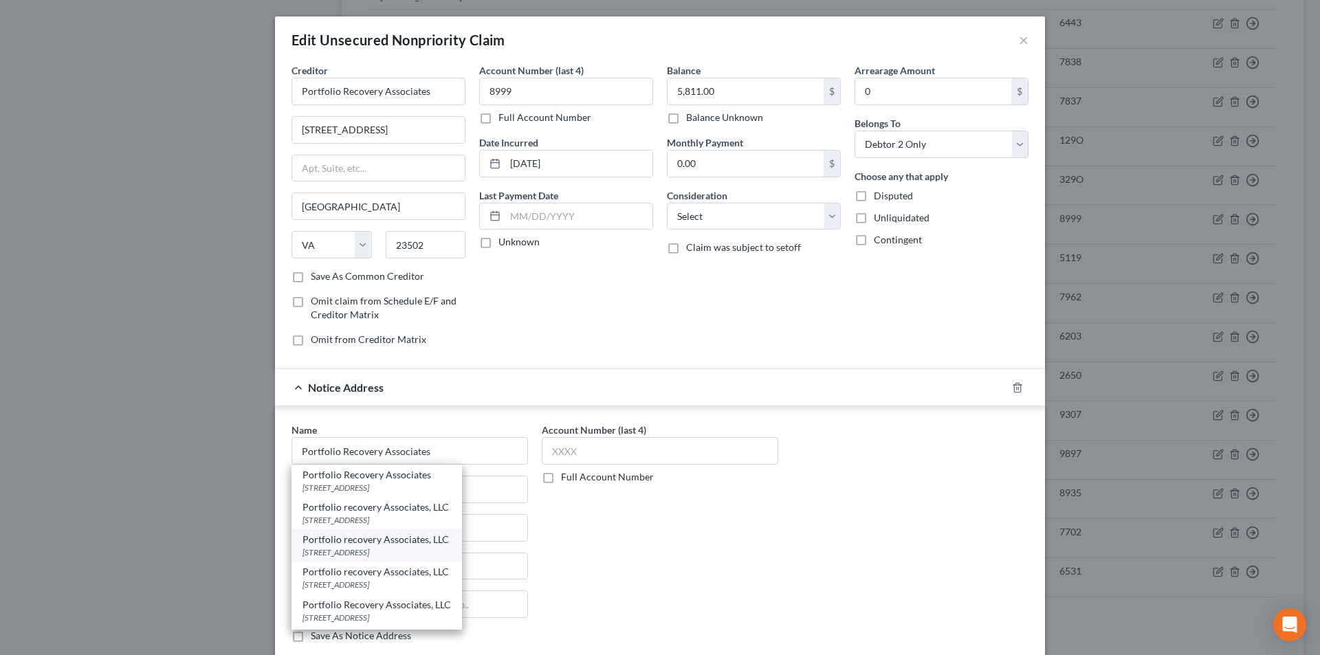
click at [378, 547] on div "[STREET_ADDRESS]" at bounding box center [376, 552] width 148 height 12
type input "Portfolio recovery Associates, LLC"
type input "[STREET_ADDRESS]"
type input "[GEOGRAPHIC_DATA]"
select select "48"
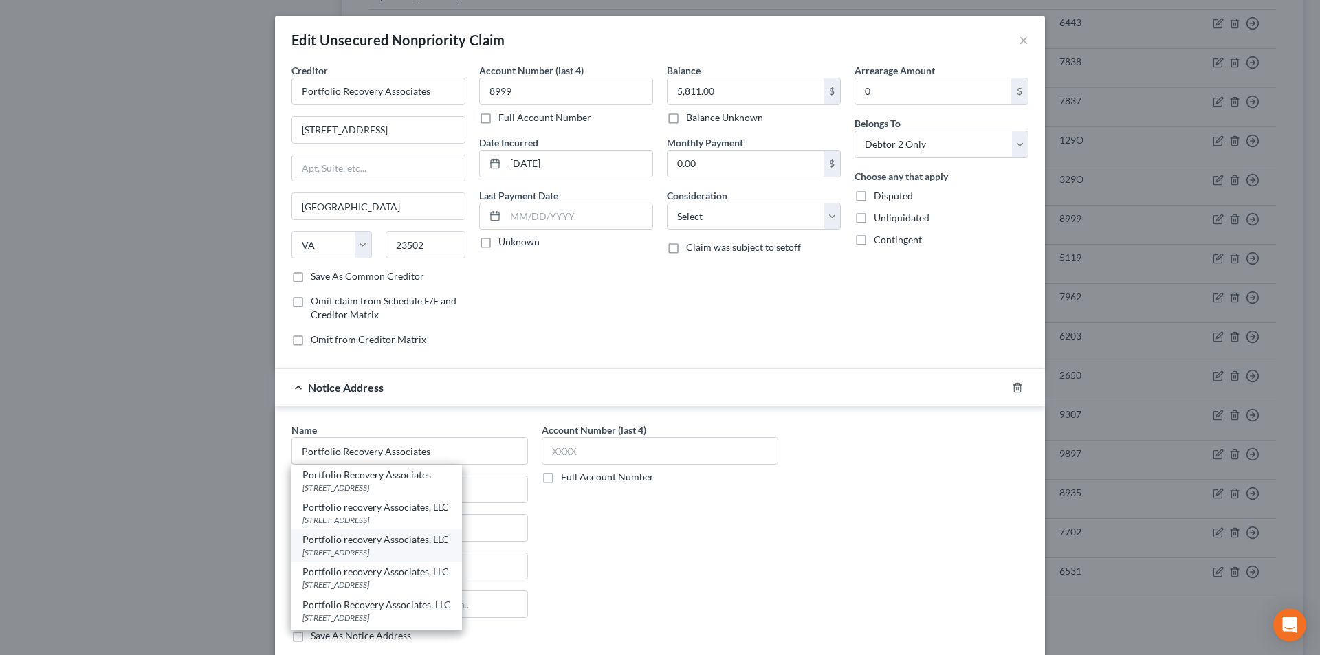
type input "23502"
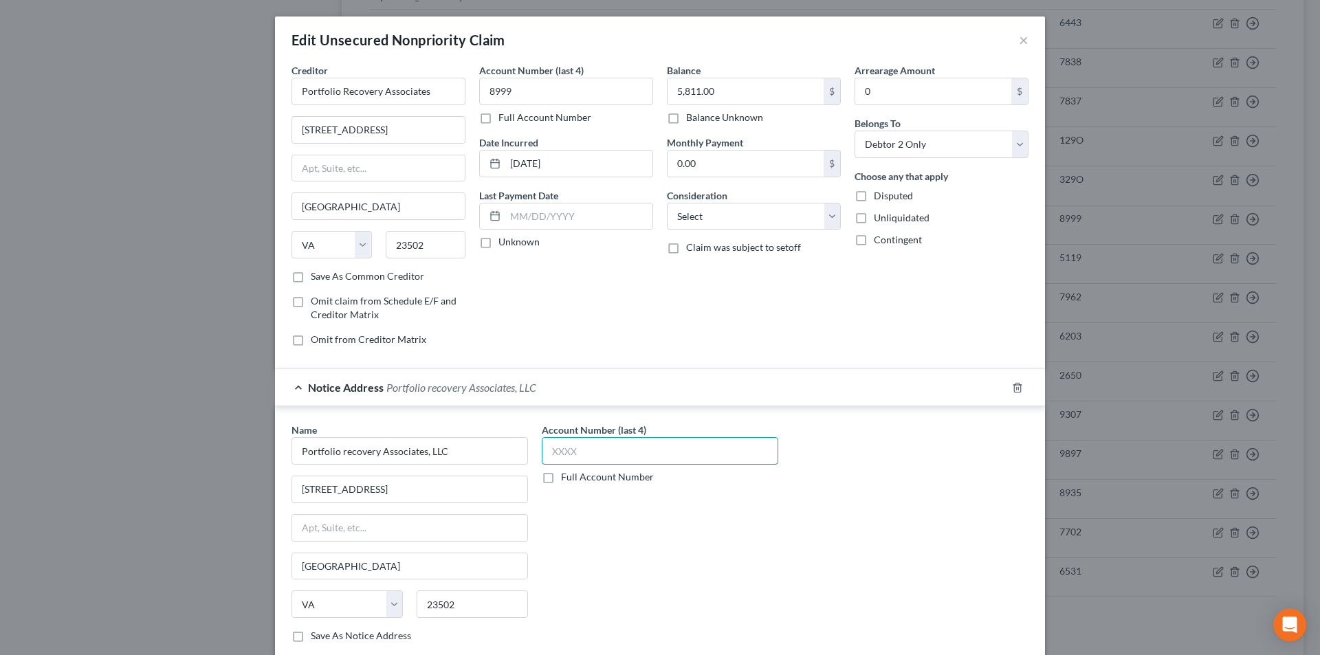
click at [575, 454] on input "text" at bounding box center [660, 450] width 236 height 27
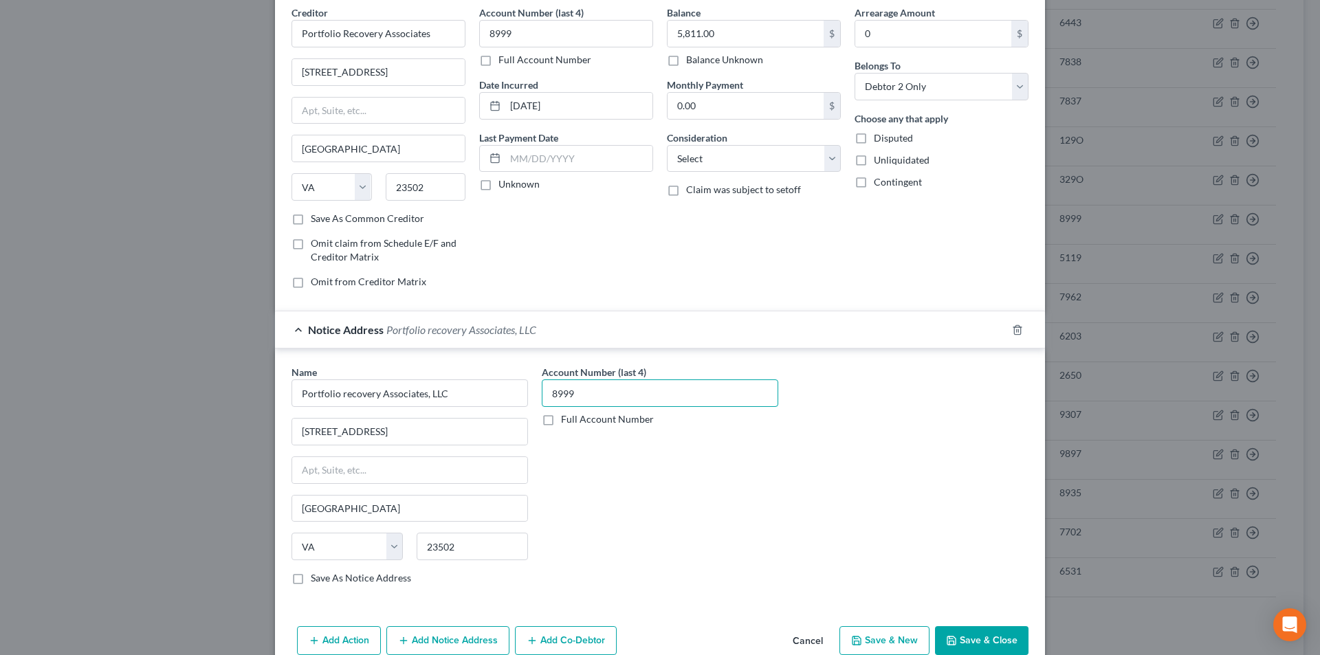
scroll to position [124, 0]
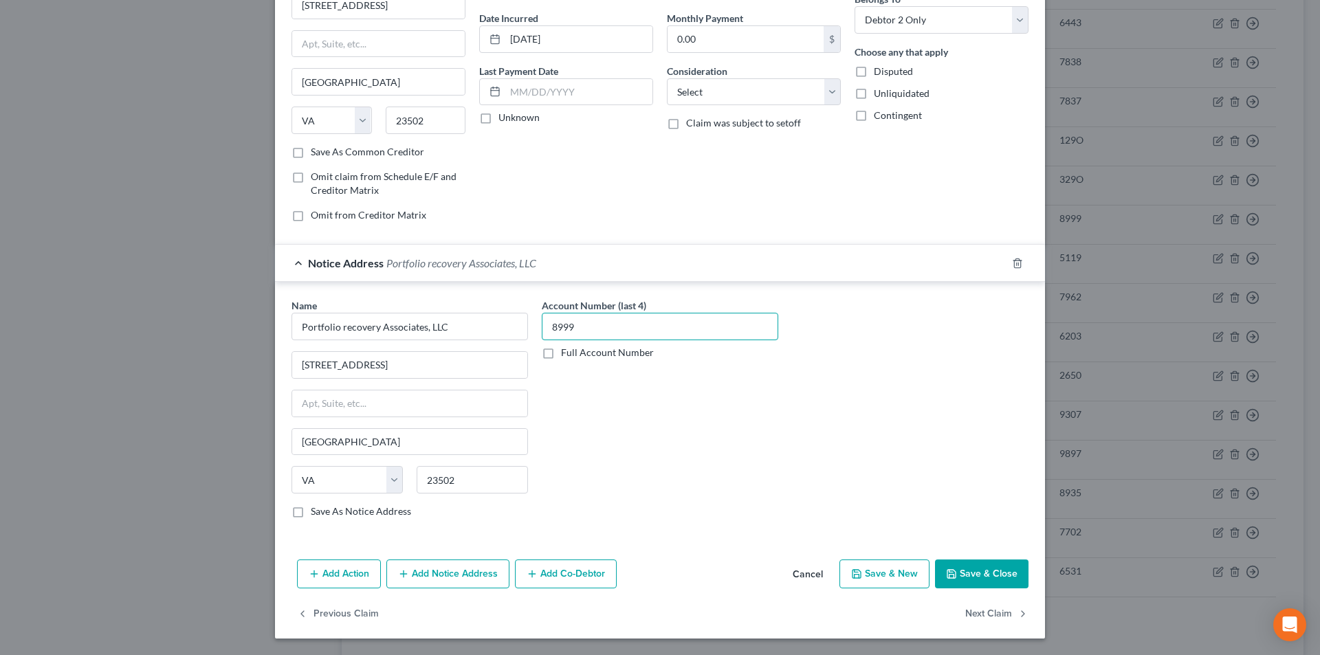
type input "8999"
click at [433, 587] on button "Add Notice Address" at bounding box center [447, 574] width 123 height 29
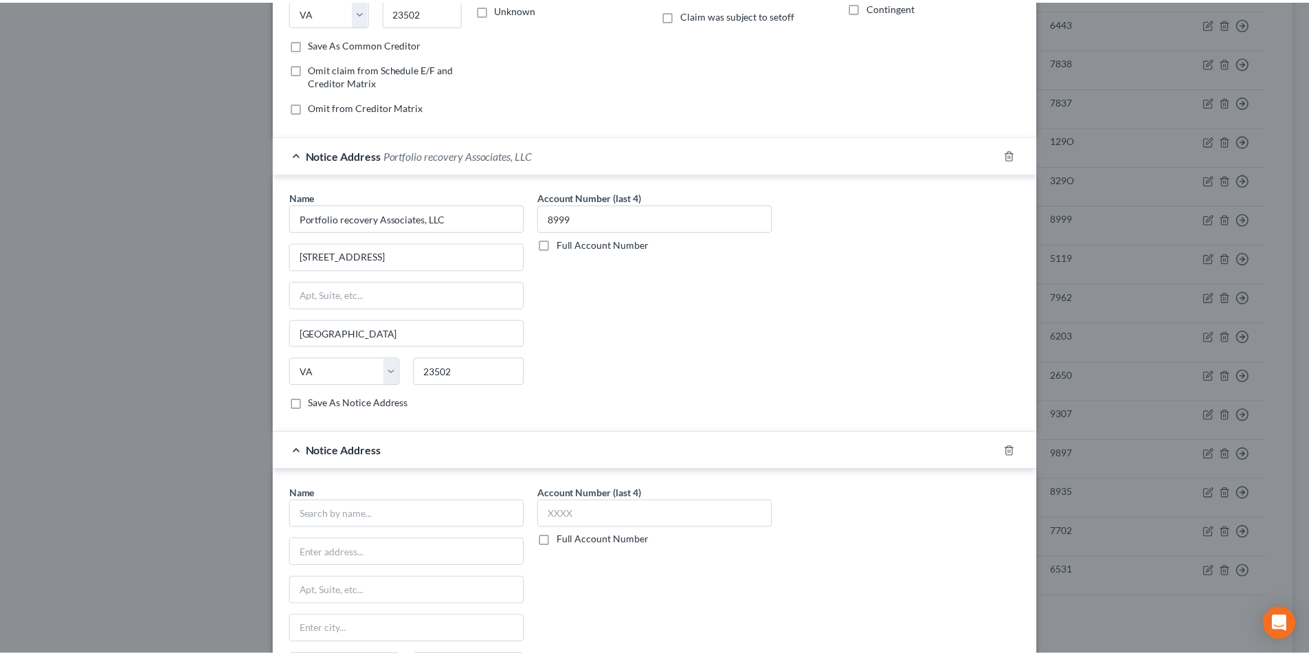
scroll to position [399, 0]
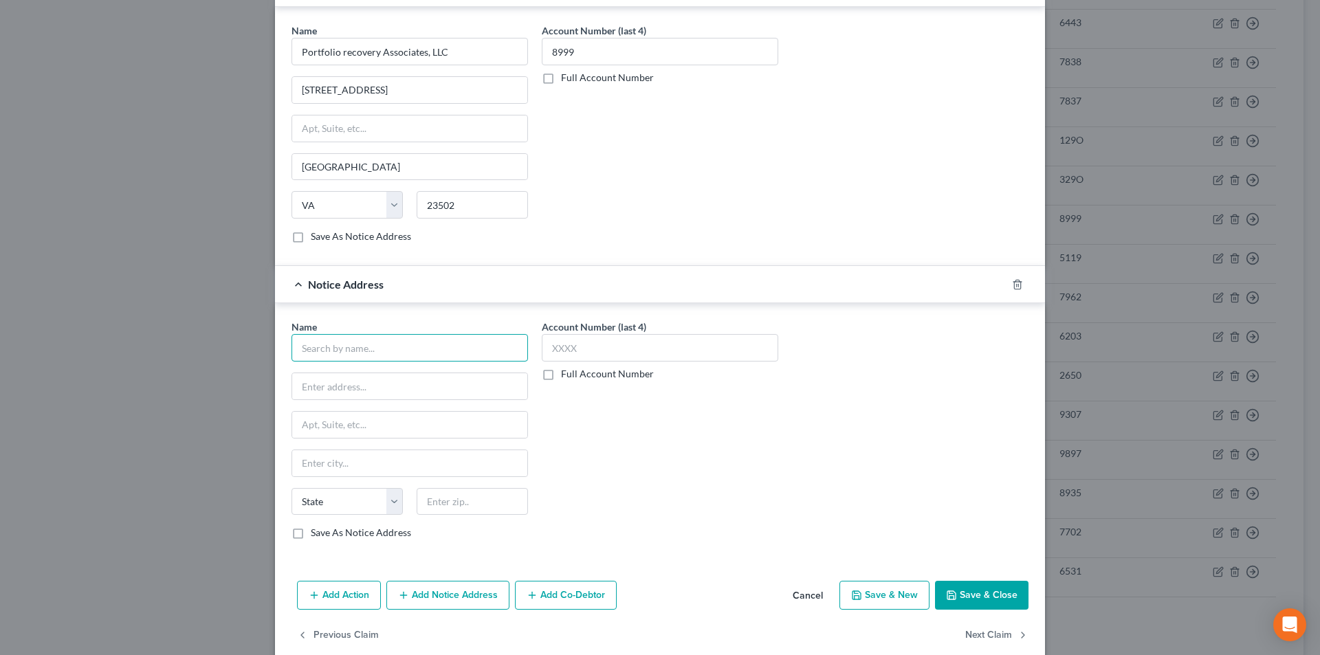
click at [392, 342] on input "text" at bounding box center [409, 347] width 236 height 27
paste input "Portfolio Recovery Associates"
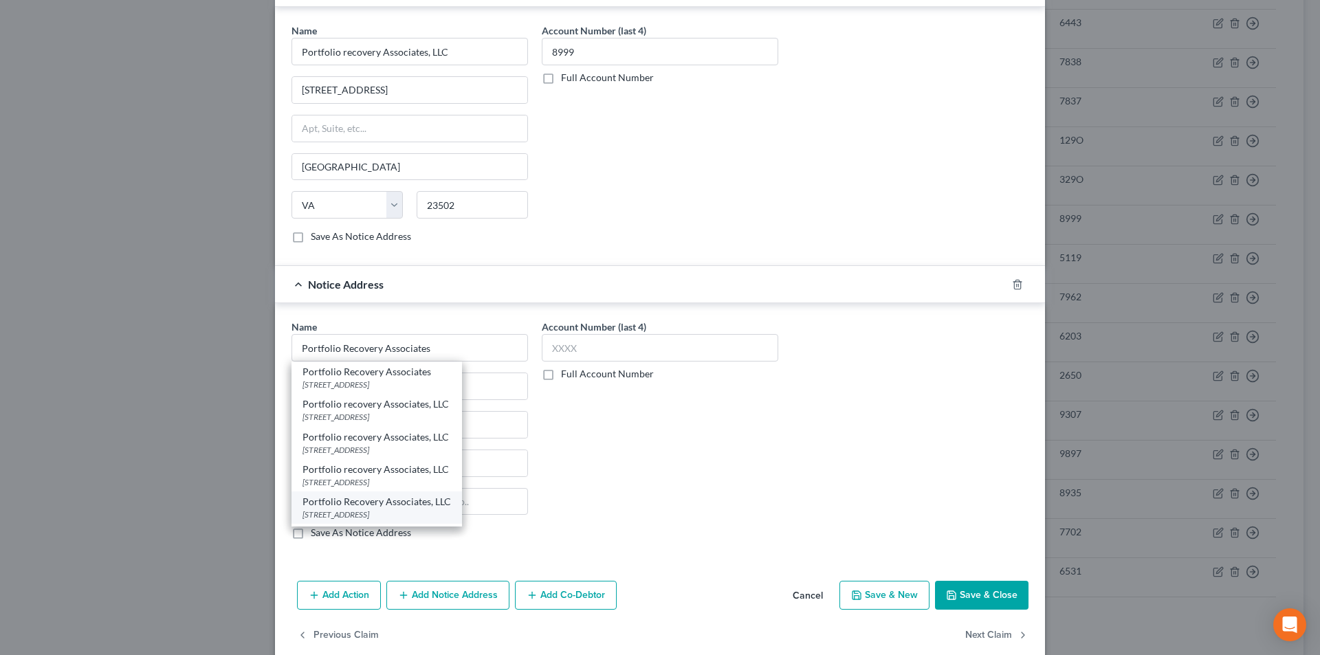
click at [355, 512] on div "[STREET_ADDRESS]" at bounding box center [376, 515] width 148 height 12
type input "Portfolio Recovery Associates, LLC"
type input "PO Box 12903"
type input "[GEOGRAPHIC_DATA]"
select select "48"
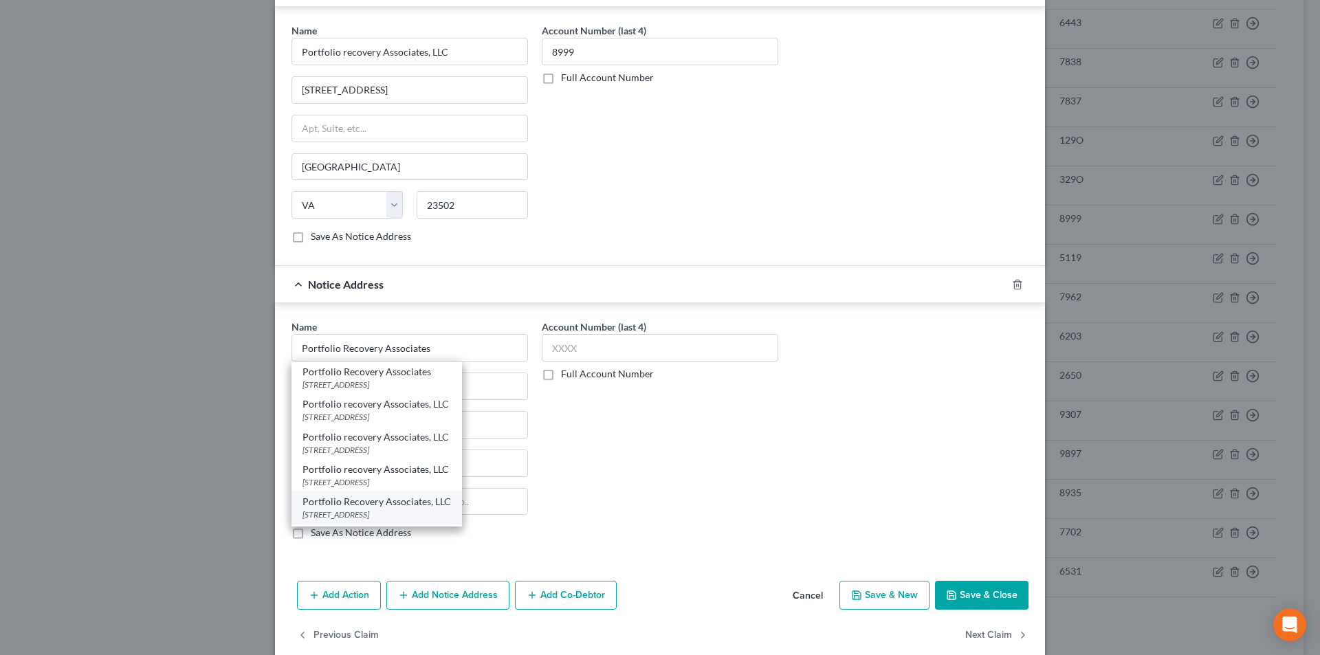
type input "23541"
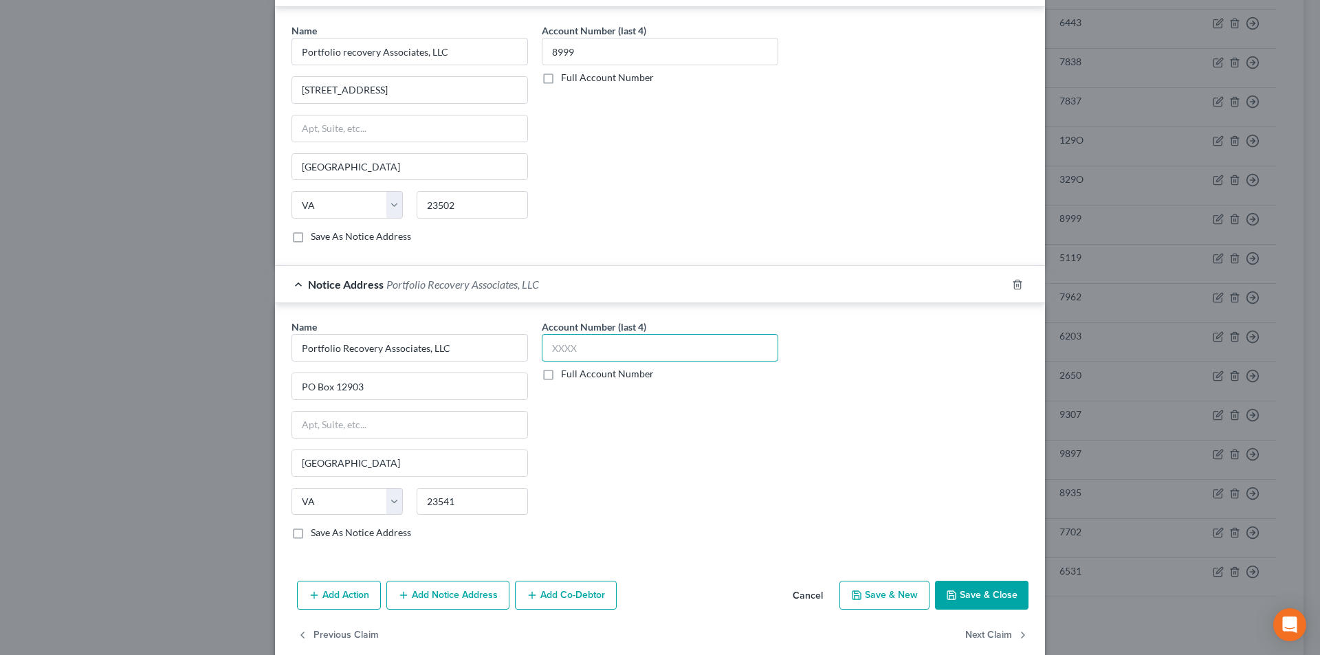
click at [569, 351] on input "text" at bounding box center [660, 347] width 236 height 27
type input "8999"
click at [976, 601] on button "Save & Close" at bounding box center [981, 595] width 93 height 29
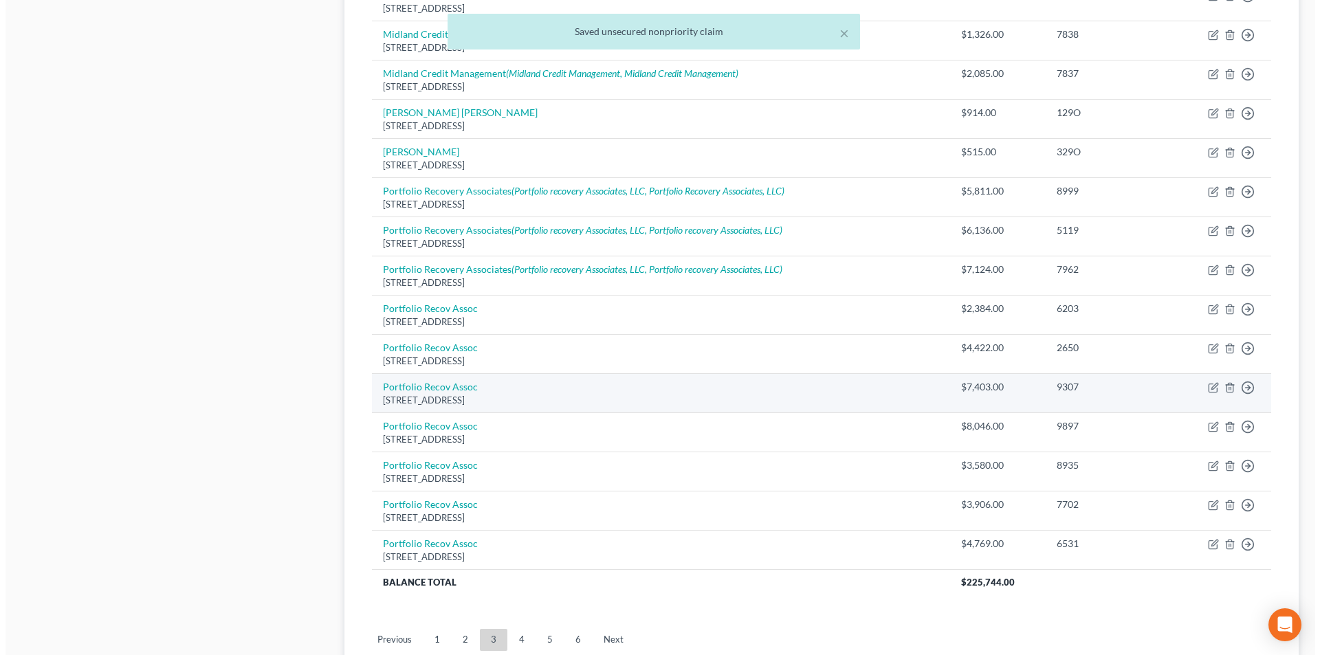
scroll to position [863, 0]
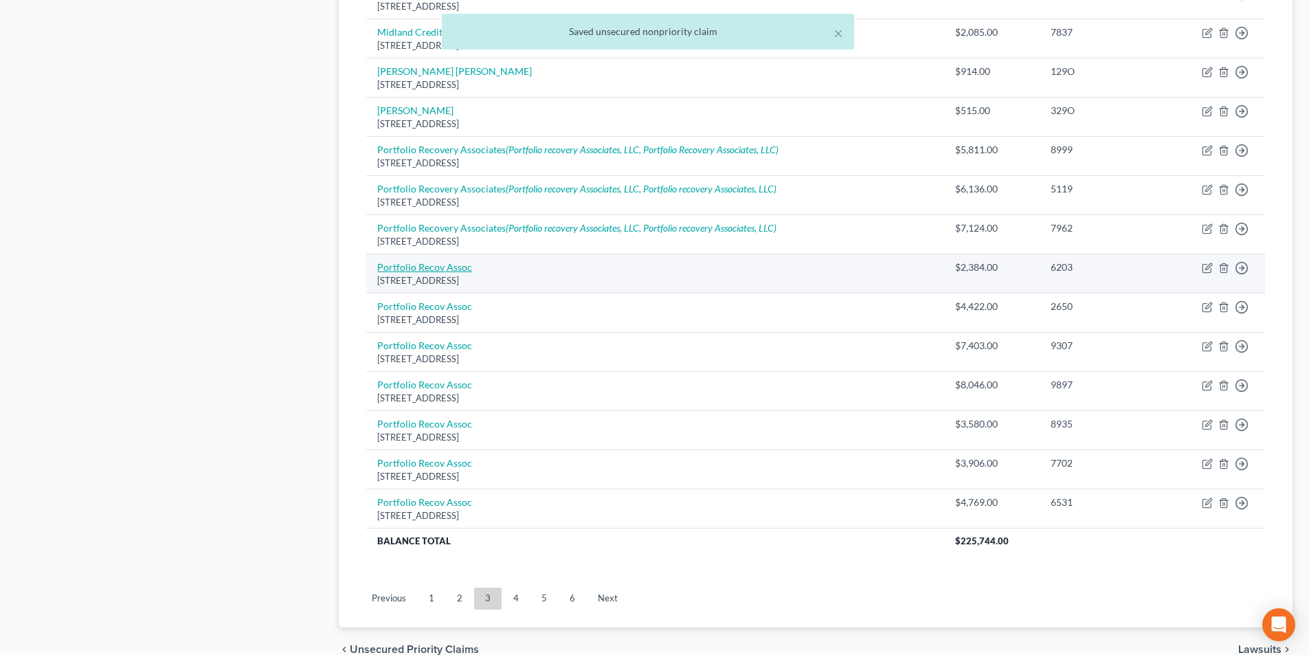
click at [438, 268] on link "Portfolio Recov Assoc" at bounding box center [424, 267] width 95 height 12
select select "48"
select select "1"
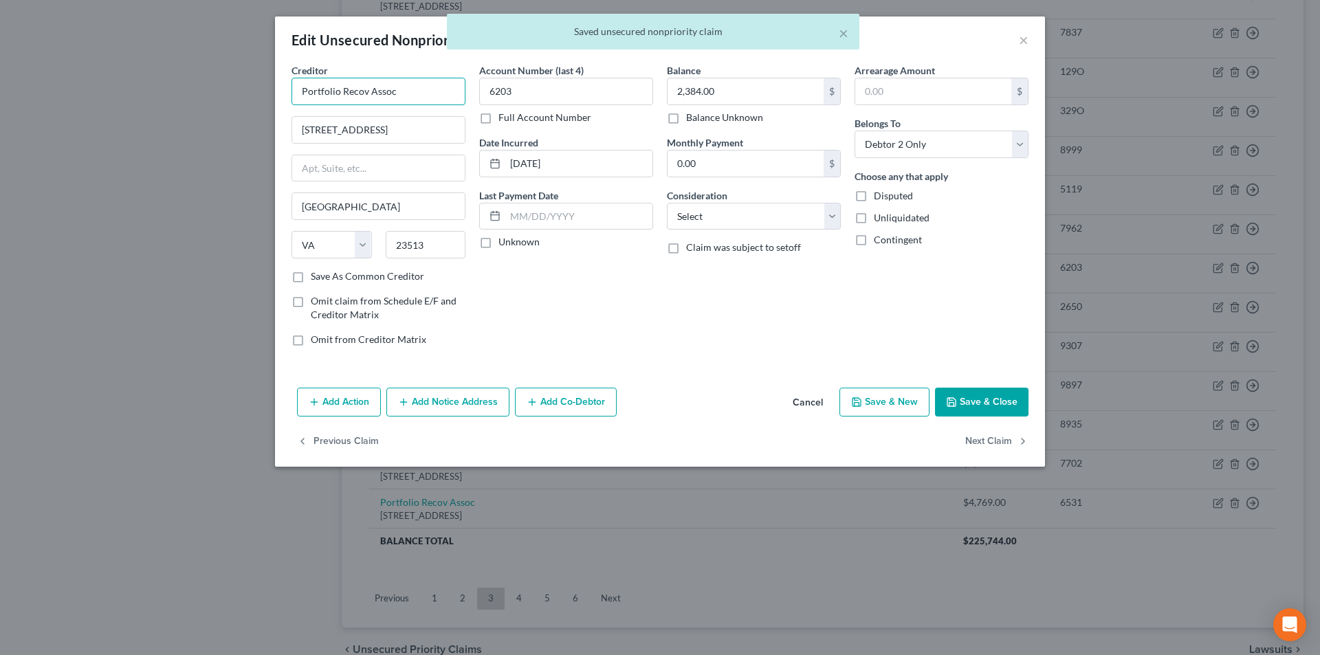
drag, startPoint x: 403, startPoint y: 92, endPoint x: 181, endPoint y: 102, distance: 222.2
click at [201, 98] on div "Edit Unsecured Nonpriority Claim × Creditor * Portfolio Recov Assoc [GEOGRAPHIC…" at bounding box center [660, 327] width 1320 height 655
paste input "ery Associates"
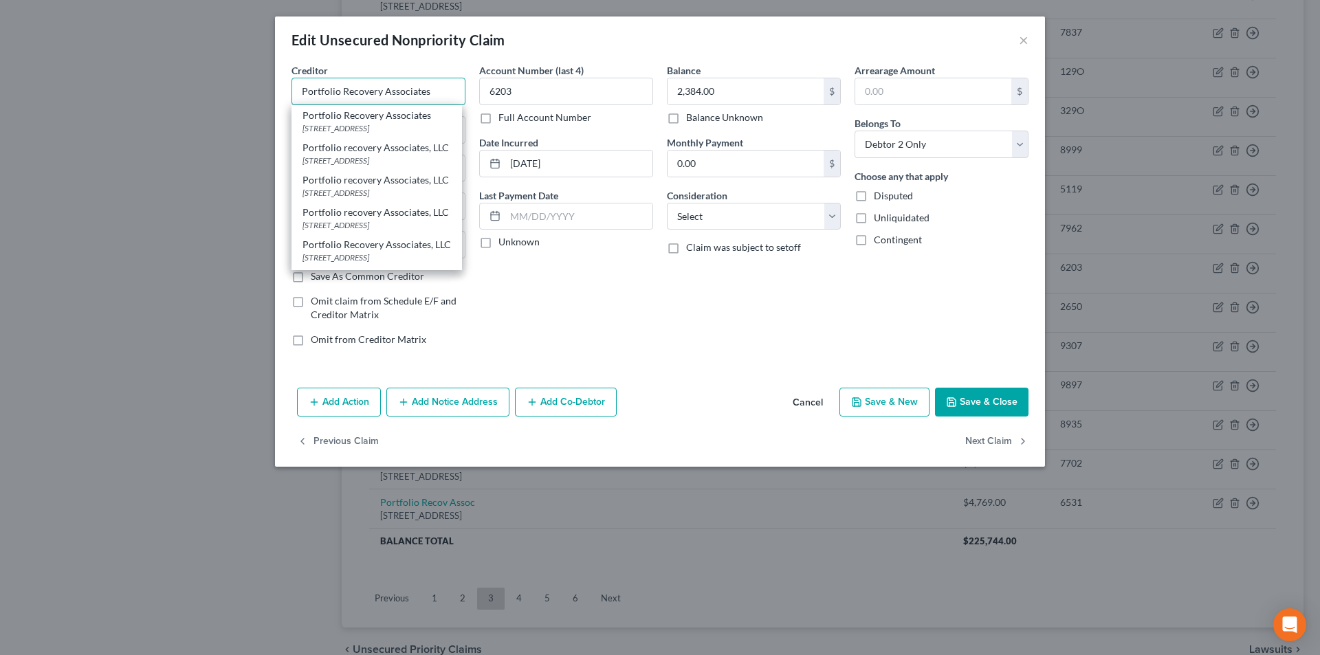
type input "Portfolio Recovery Associates"
click at [636, 311] on div "Account Number (last 4) 6203 Full Account Number Date Incurred [DATE] Last Paym…" at bounding box center [566, 210] width 188 height 294
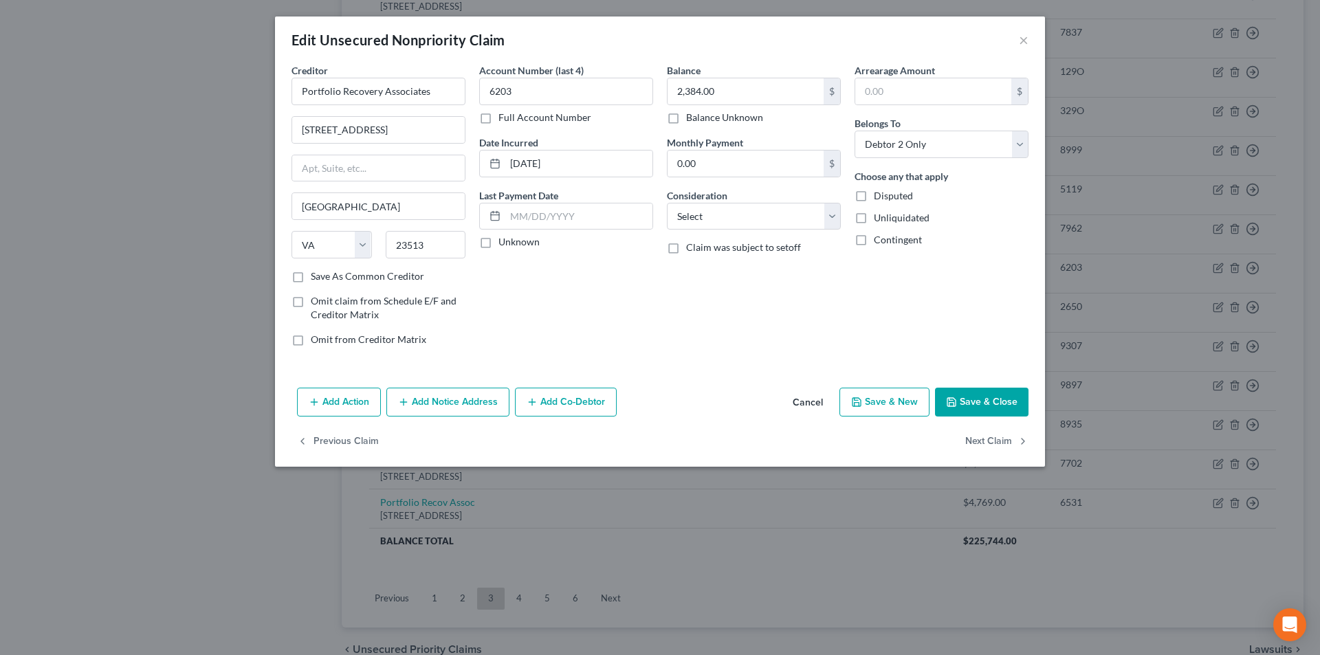
click at [465, 412] on button "Add Notice Address" at bounding box center [447, 402] width 123 height 29
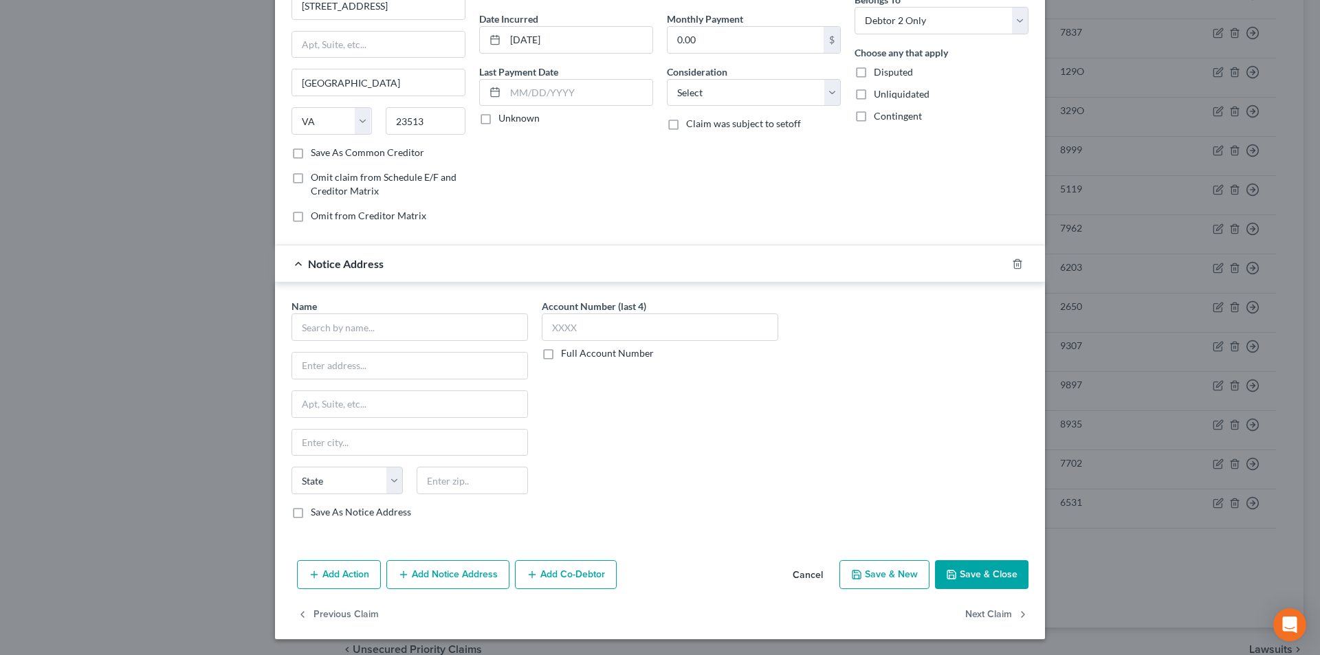
scroll to position [124, 0]
click at [393, 337] on input "text" at bounding box center [409, 326] width 236 height 27
paste input "Portfolio Recovery Associates"
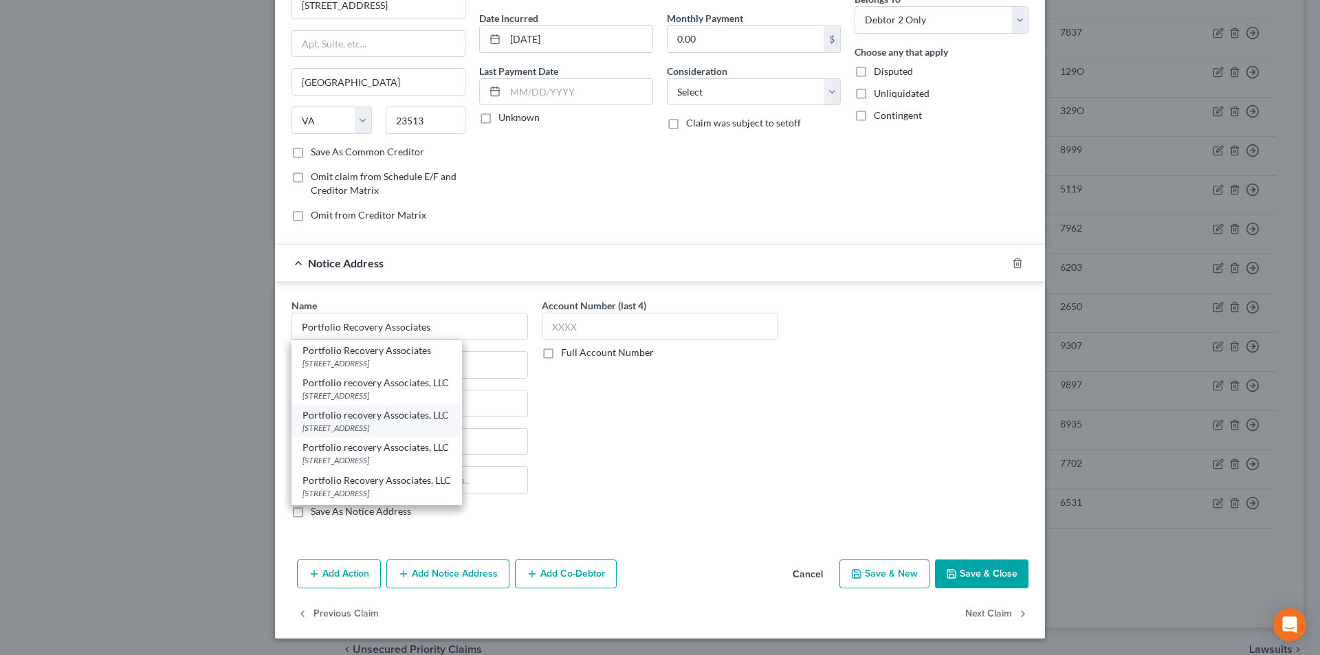
click at [366, 421] on div "Portfolio recovery Associates, LLC" at bounding box center [376, 415] width 148 height 14
type input "Portfolio recovery Associates, LLC"
type input "[STREET_ADDRESS]"
type input "[GEOGRAPHIC_DATA]"
select select "48"
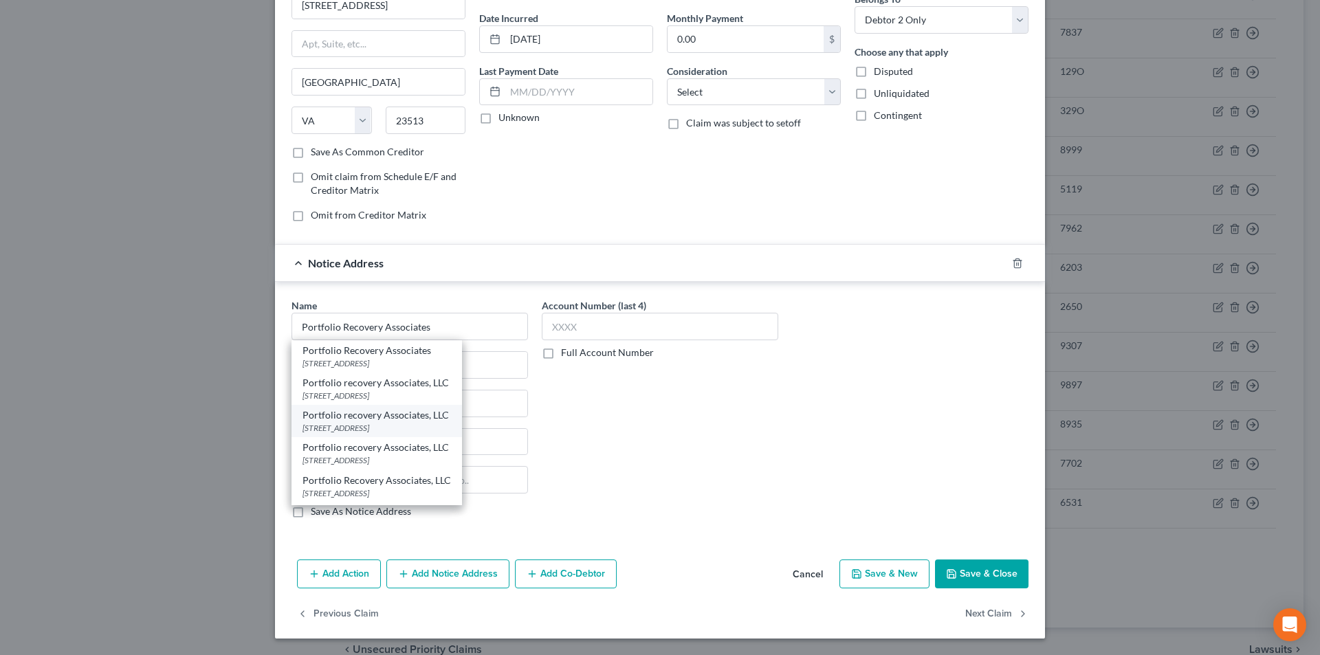
type input "23502"
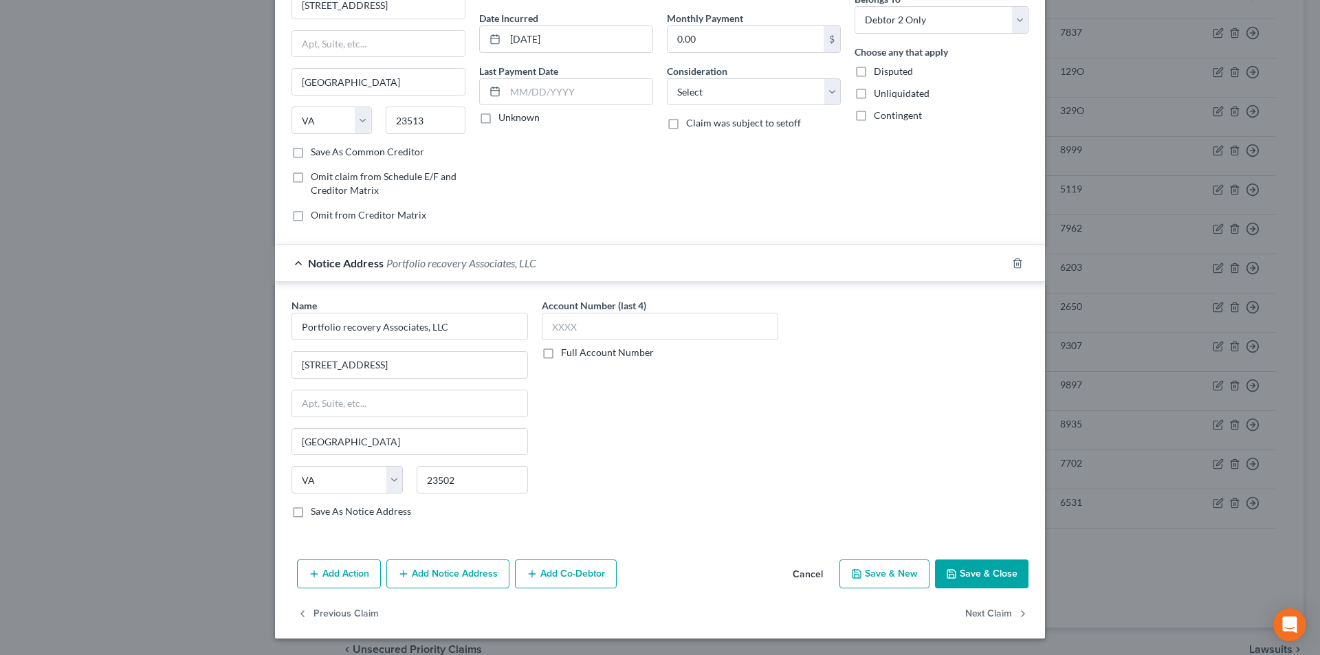
click at [577, 342] on div "Account Number (last 4) Full Account Number" at bounding box center [660, 328] width 236 height 61
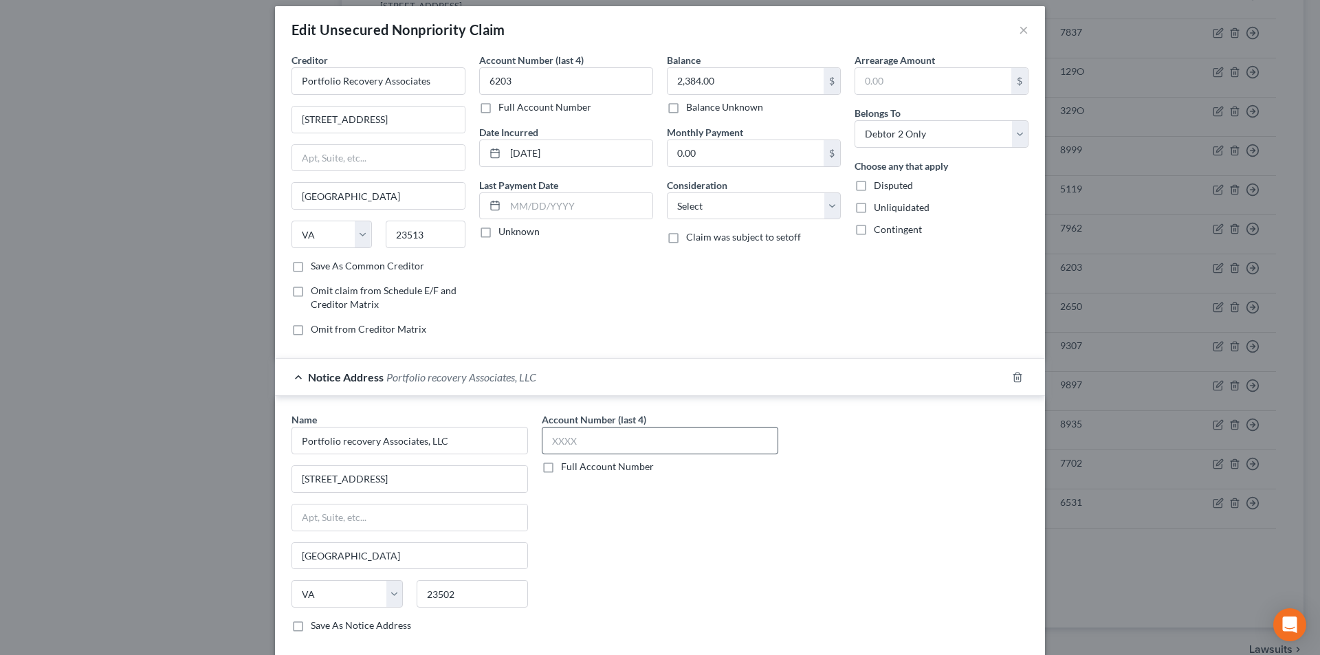
scroll to position [0, 0]
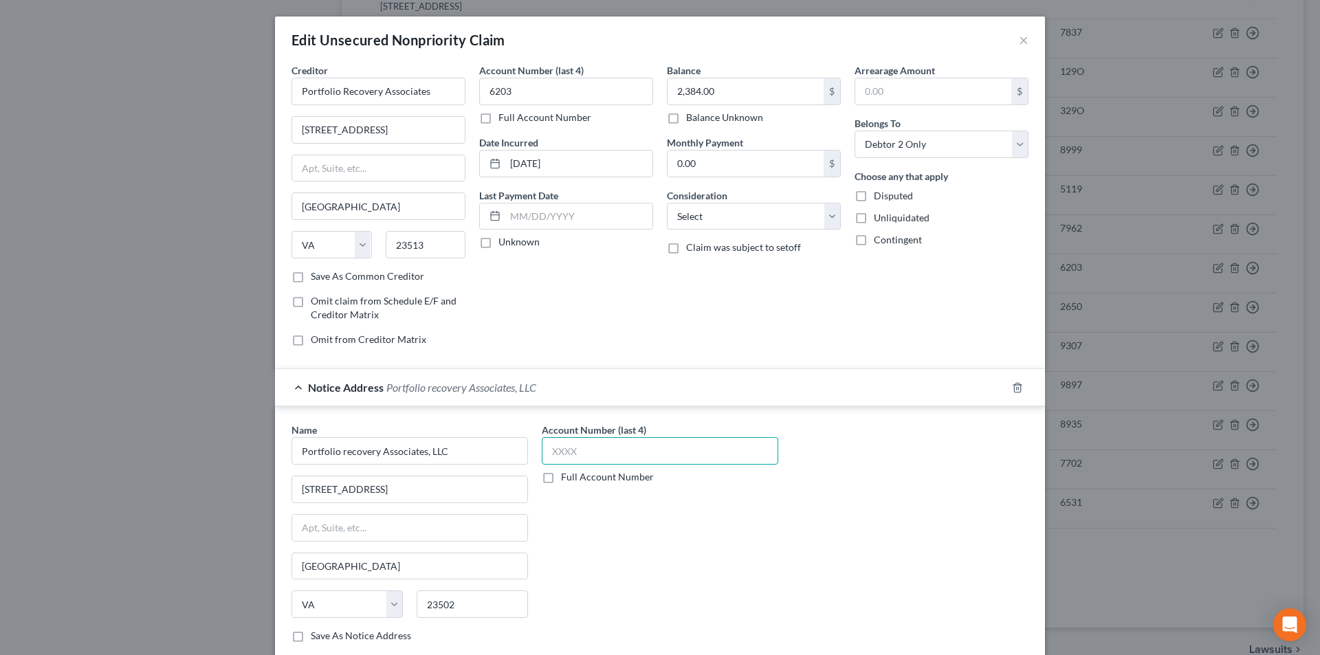
click at [572, 457] on input "text" at bounding box center [660, 450] width 236 height 27
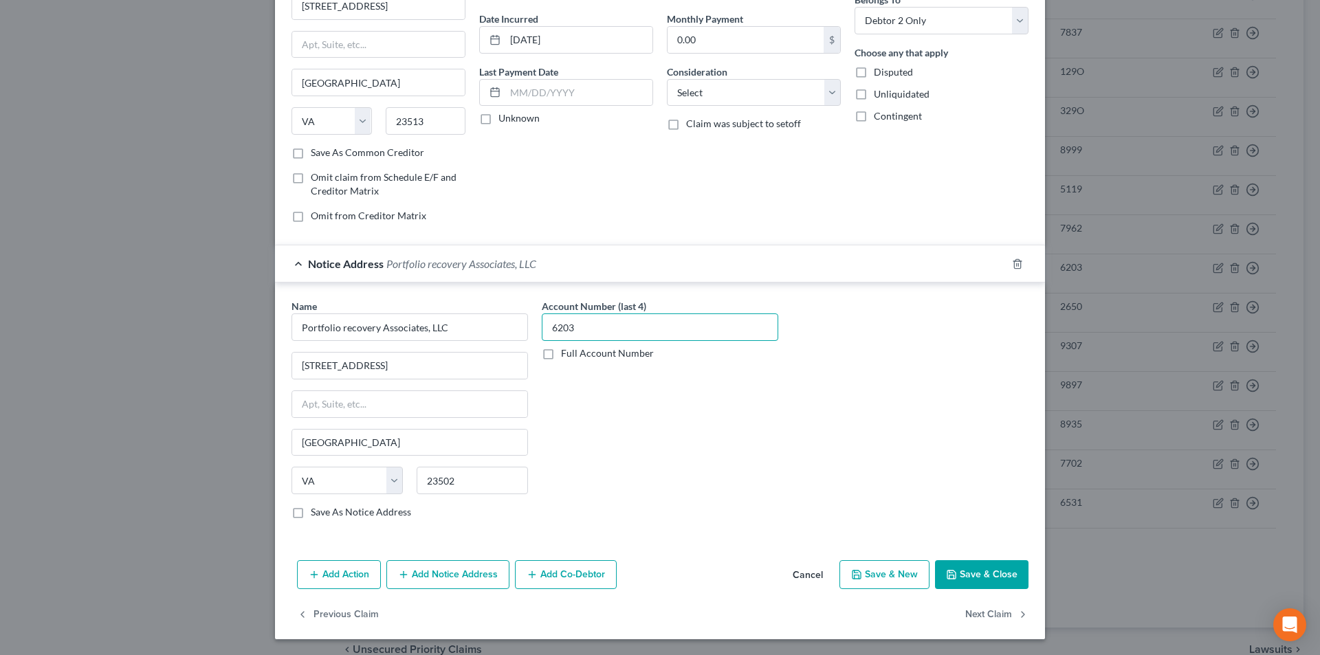
scroll to position [124, 0]
type input "6203"
click at [454, 571] on button "Add Notice Address" at bounding box center [447, 574] width 123 height 29
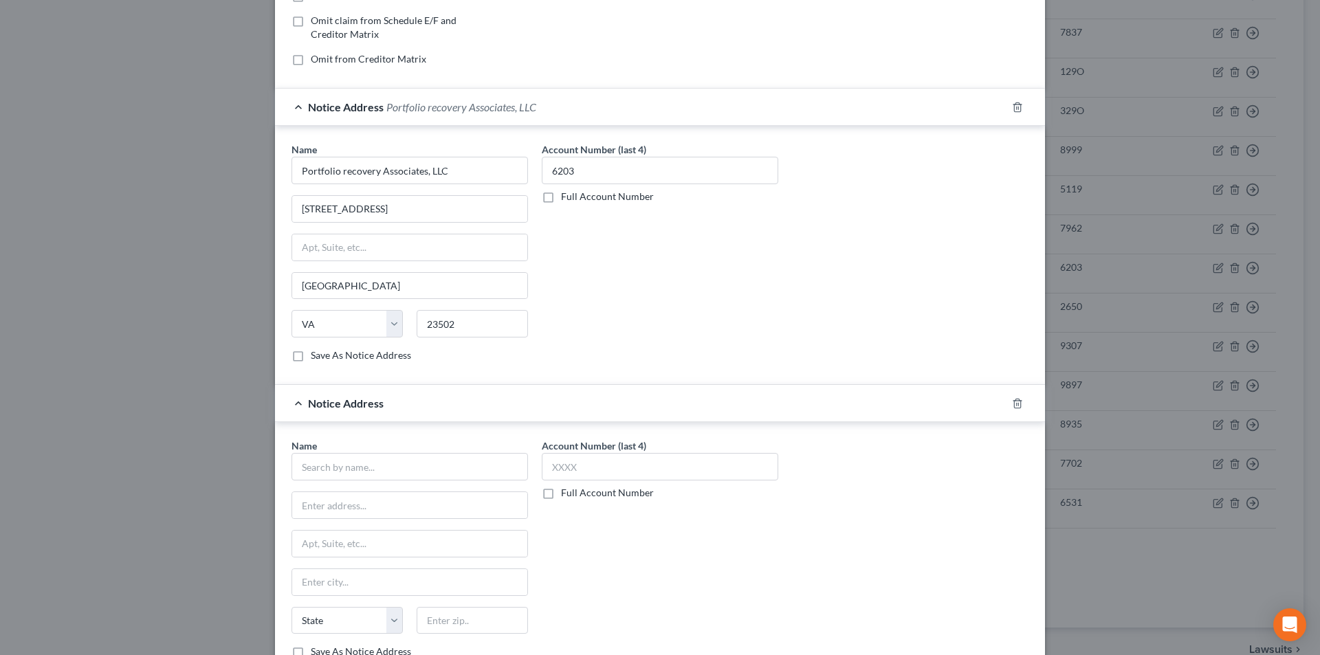
scroll to position [421, 0]
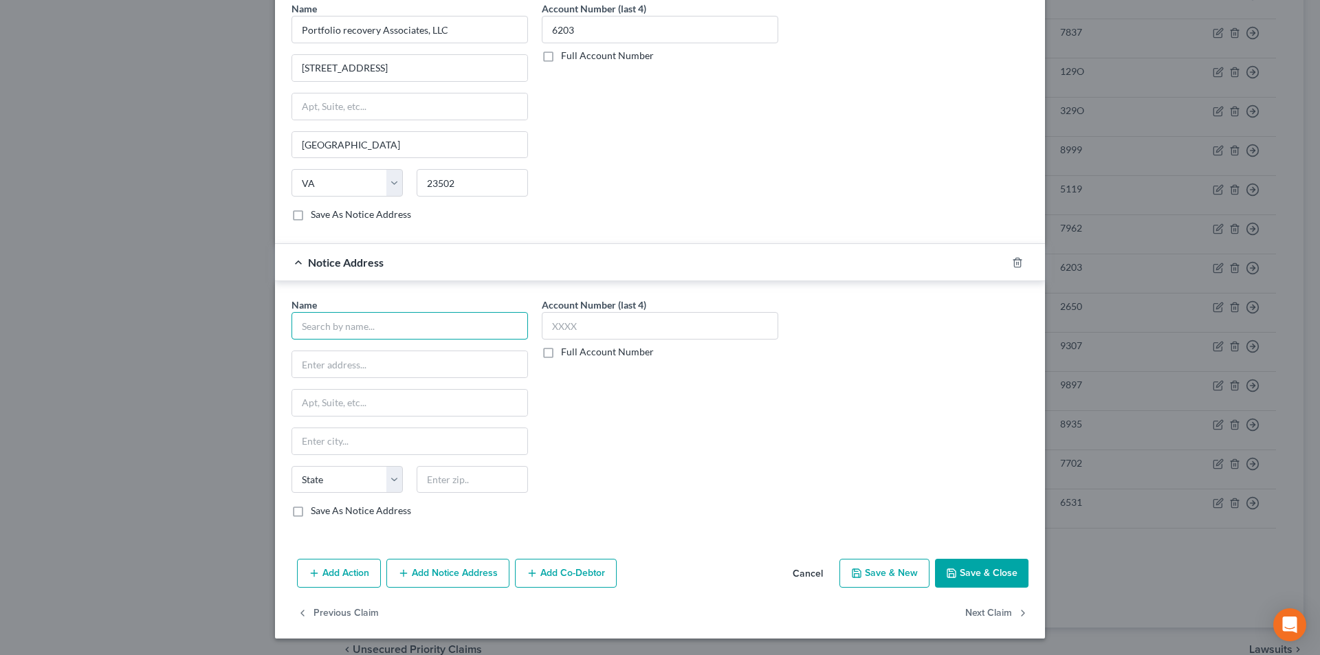
click at [365, 335] on input "text" at bounding box center [409, 325] width 236 height 27
paste input "Portfolio Recovery Associates"
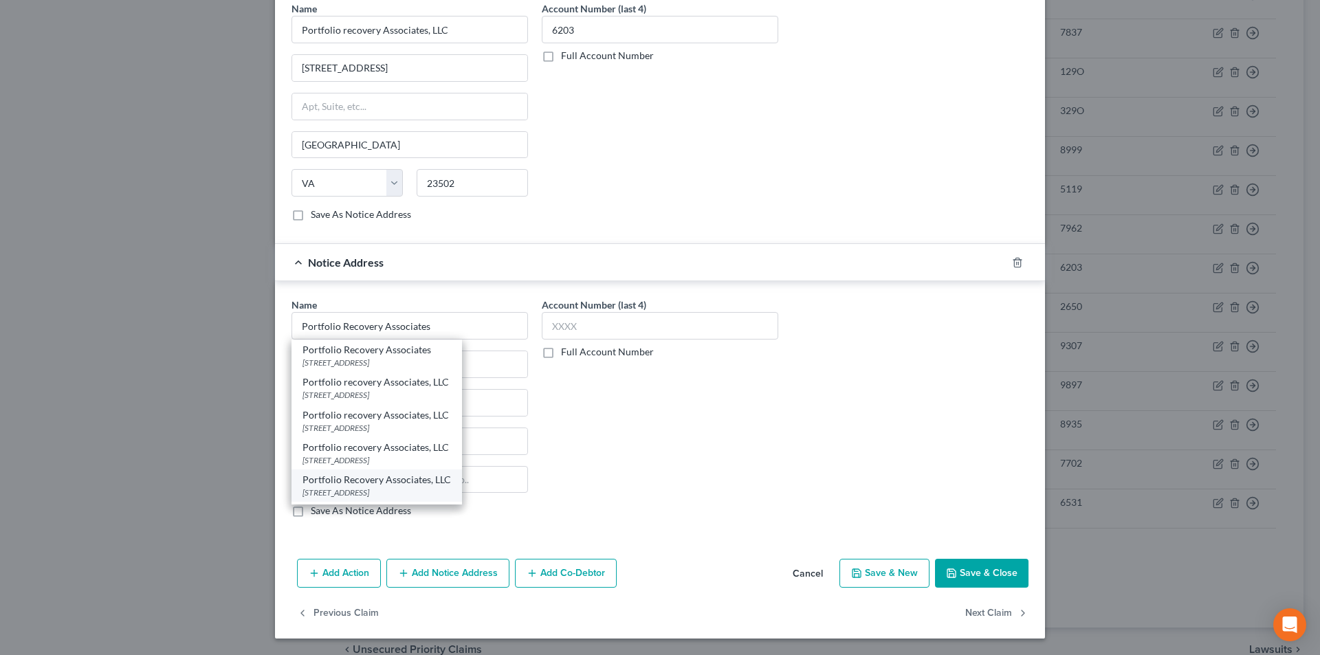
click at [354, 499] on div "Portfolio Recovery Associates, LLC [STREET_ADDRESS]" at bounding box center [376, 485] width 170 height 32
type input "Portfolio Recovery Associates, LLC"
type input "PO Box 12903"
type input "[GEOGRAPHIC_DATA]"
select select "48"
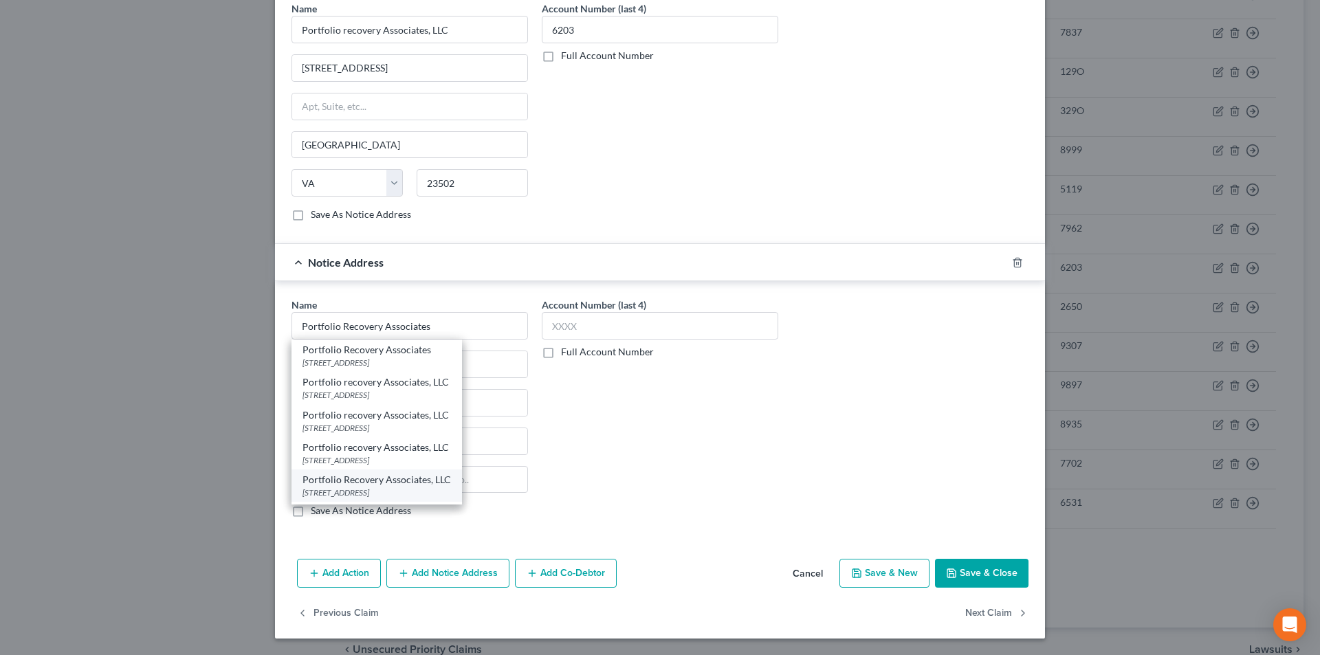
type input "23541"
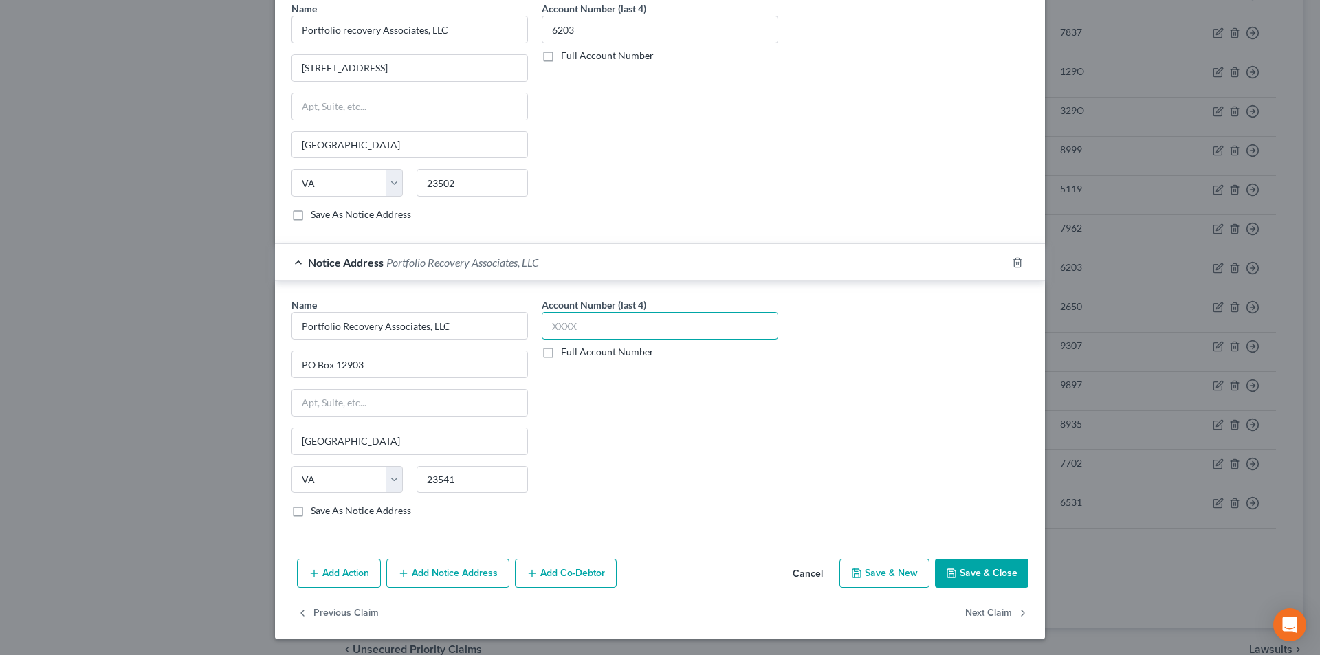
click at [593, 331] on input "text" at bounding box center [660, 325] width 236 height 27
type input "6203"
click at [1001, 577] on button "Save & Close" at bounding box center [981, 573] width 93 height 29
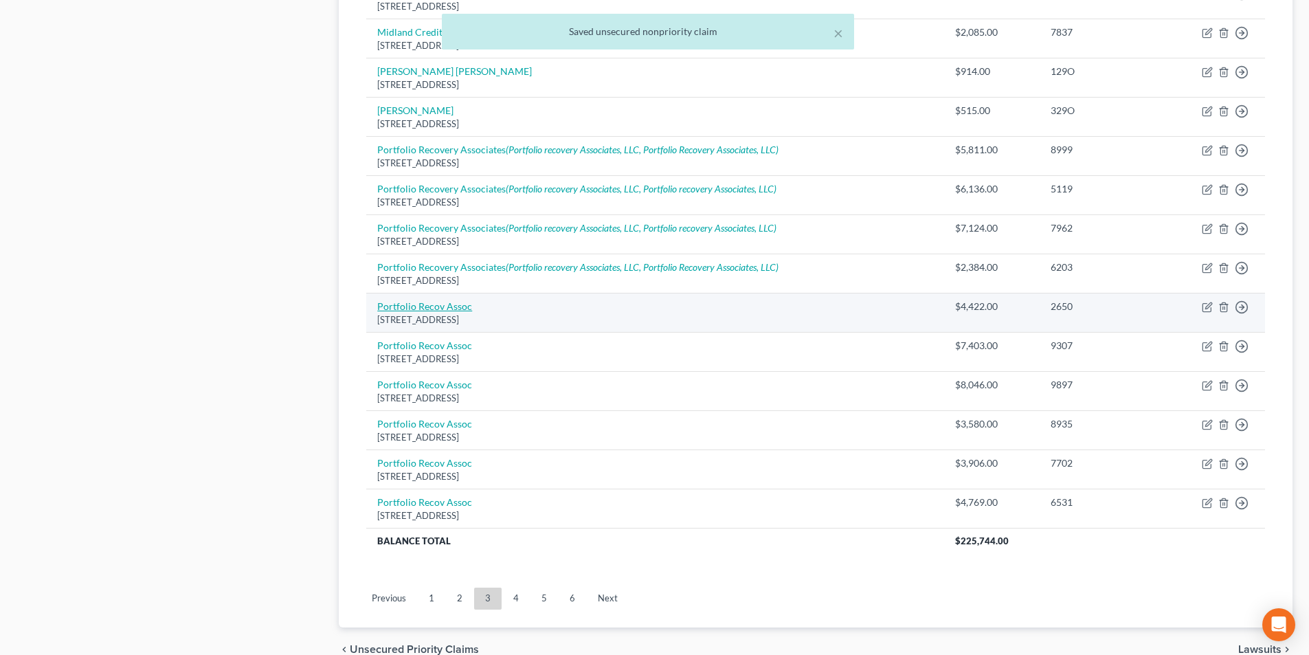
click at [438, 309] on link "Portfolio Recov Assoc" at bounding box center [424, 306] width 95 height 12
select select "48"
select select "1"
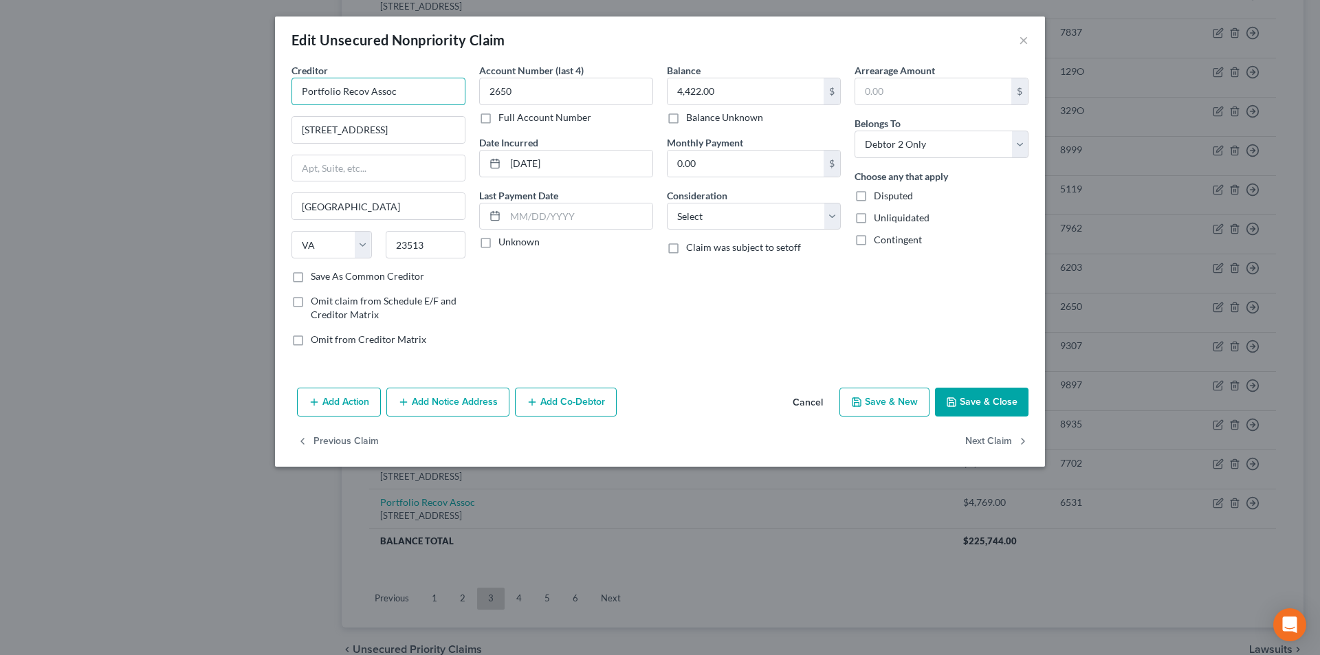
drag, startPoint x: 344, startPoint y: 91, endPoint x: 144, endPoint y: 120, distance: 201.4
click at [147, 119] on div "Edit Unsecured Nonpriority Claim × Creditor * Portfolio Recov Assoc [GEOGRAPHIC…" at bounding box center [660, 327] width 1320 height 655
paste input "ery Associates"
type input "Portfolio Recovery Associates"
click at [447, 403] on button "Add Notice Address" at bounding box center [447, 402] width 123 height 29
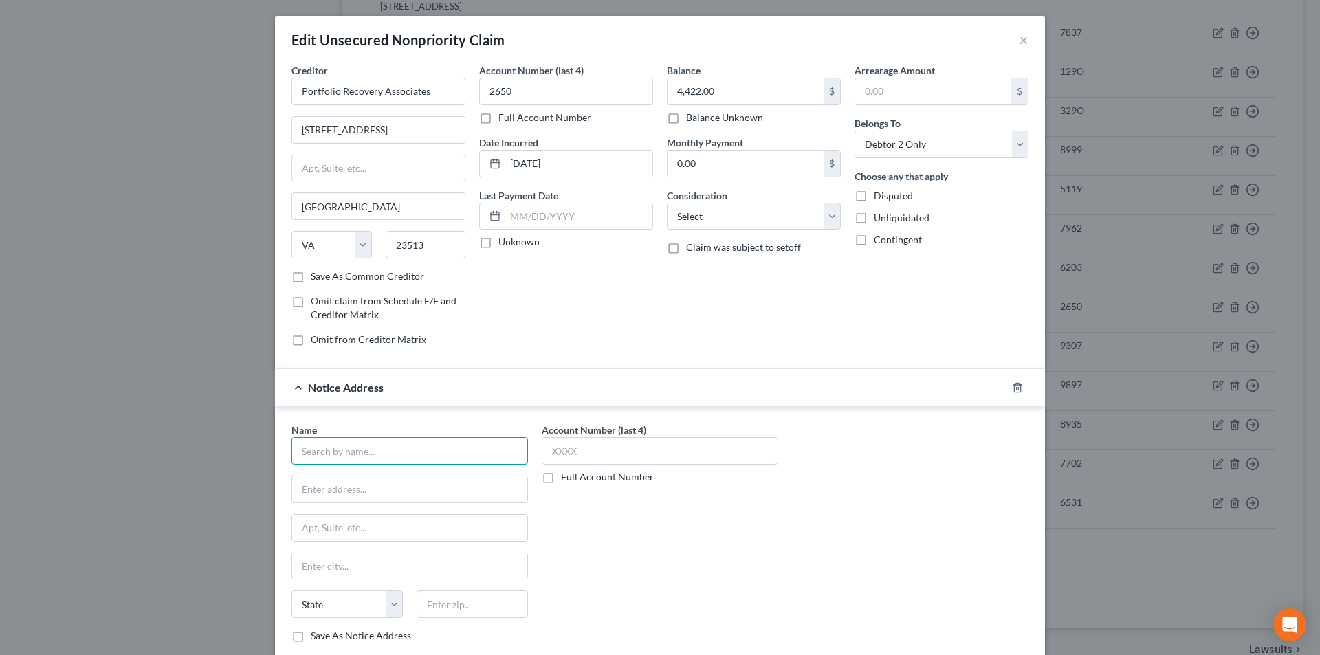
click at [390, 457] on input "text" at bounding box center [409, 450] width 236 height 27
paste input "Portfolio Recovery Associates"
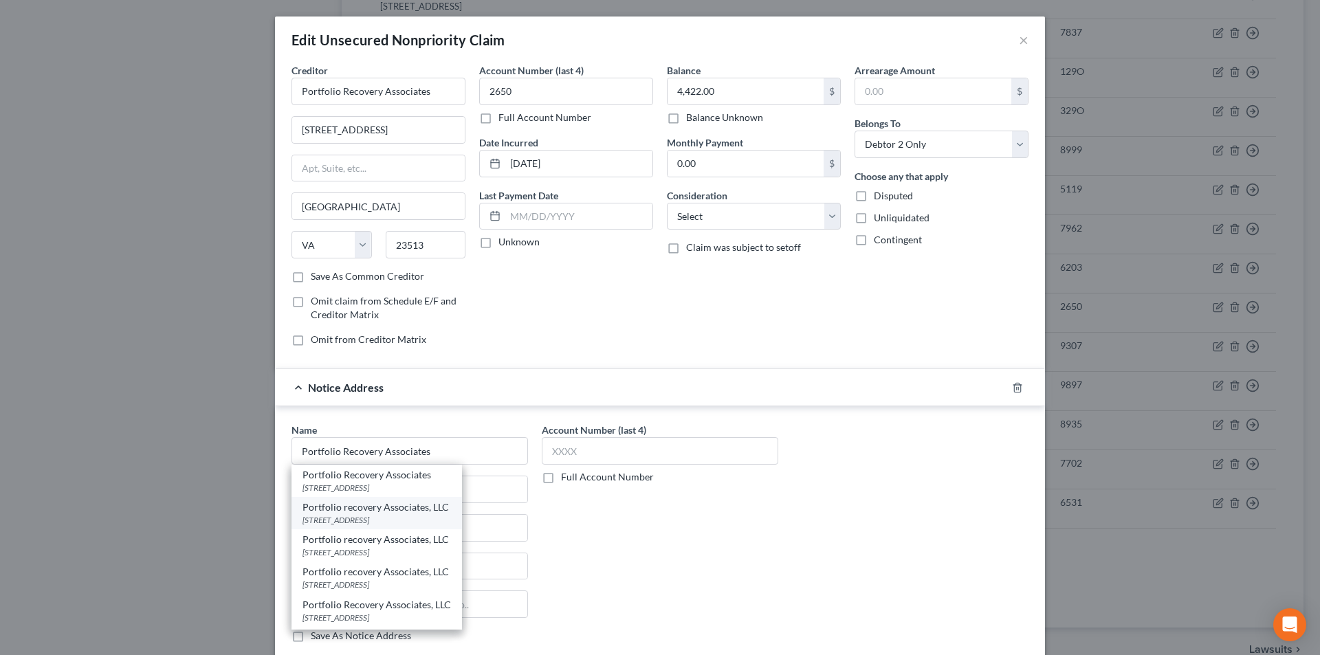
click at [353, 514] on div "[STREET_ADDRESS]" at bounding box center [376, 520] width 148 height 12
type input "Portfolio recovery Associates, LLC"
type input "PO Box 12903"
type input "[GEOGRAPHIC_DATA]"
select select "48"
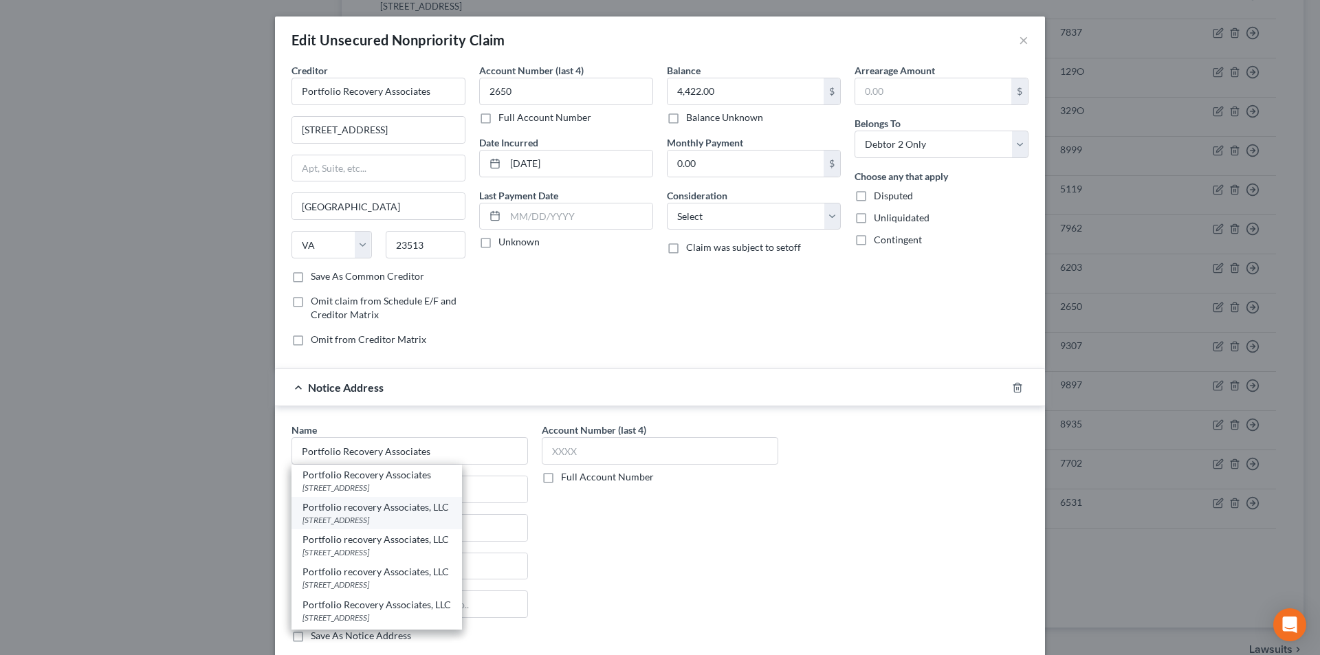
type input "23541"
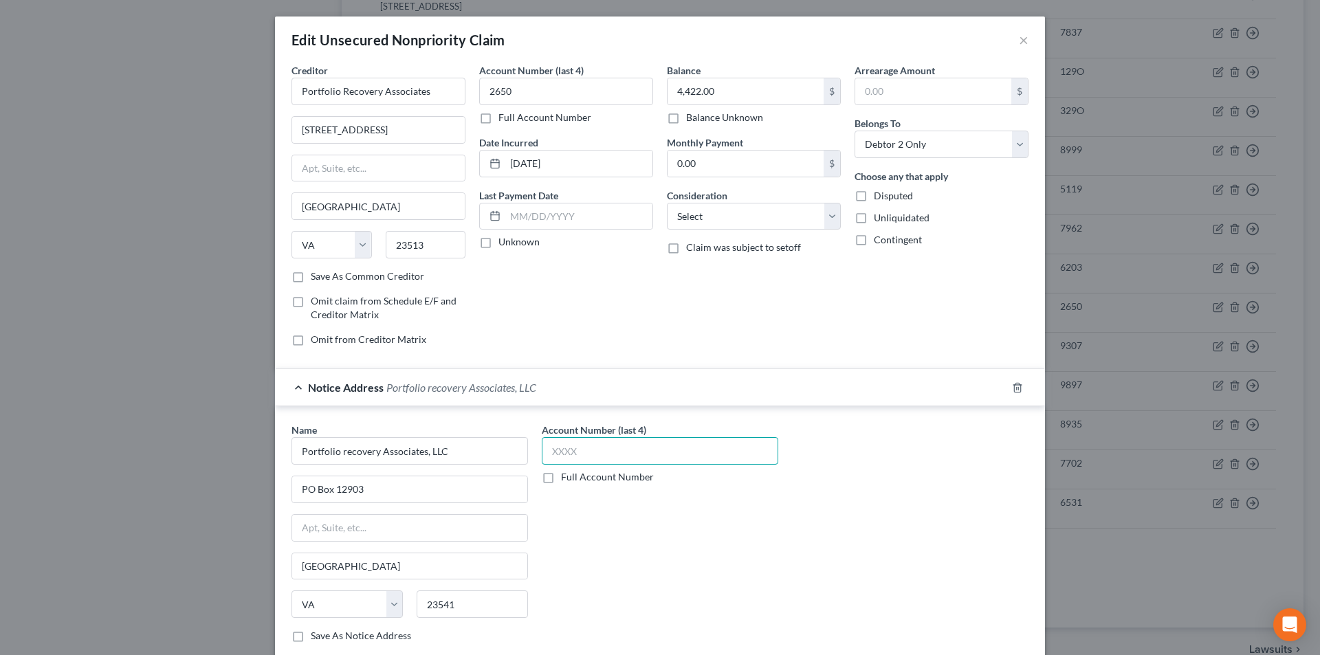
click at [549, 454] on input "text" at bounding box center [660, 450] width 236 height 27
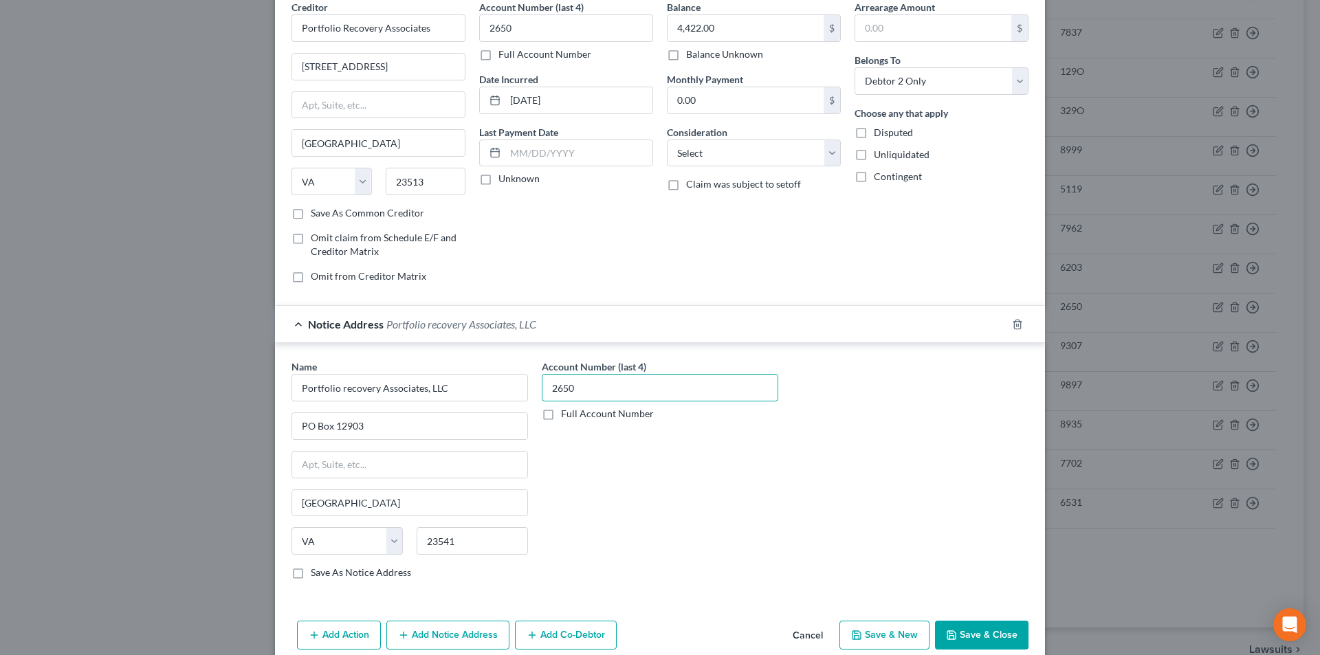
scroll to position [124, 0]
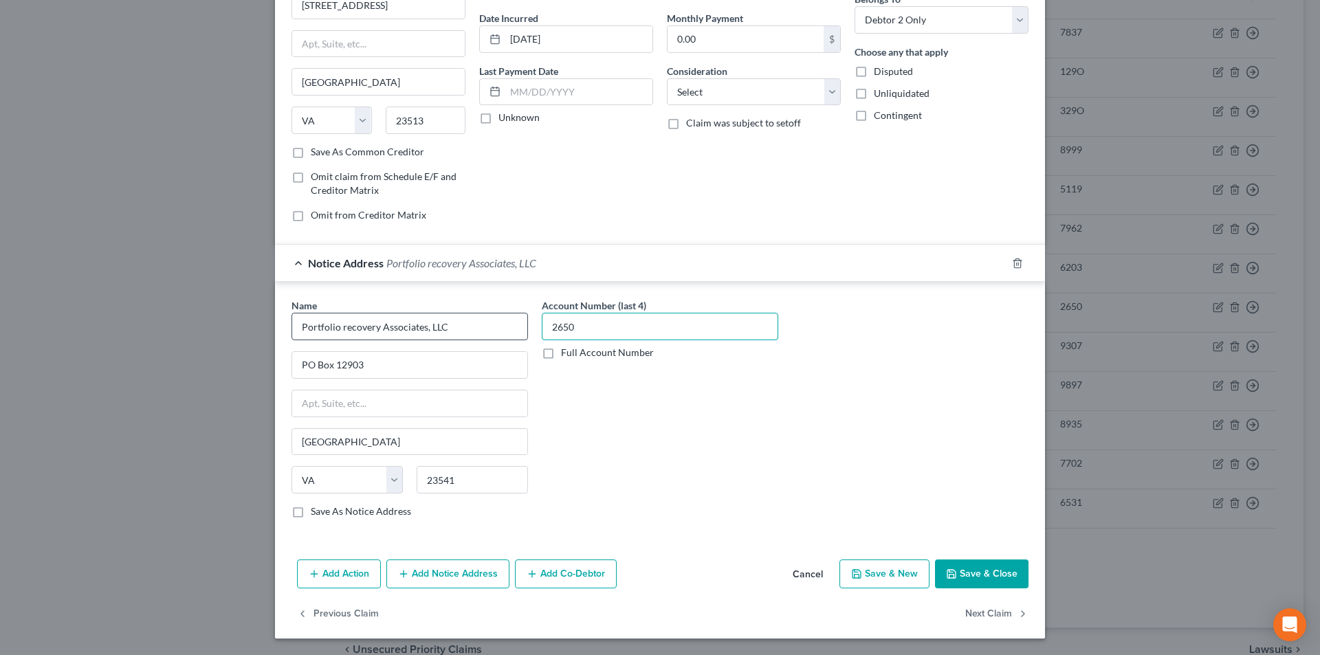
type input "2650"
drag, startPoint x: 465, startPoint y: 327, endPoint x: 171, endPoint y: 327, distance: 293.5
click at [171, 327] on div "Edit Unsecured Nonpriority Claim × Creditor * Portfolio Recovery Associates [ST…" at bounding box center [660, 327] width 1320 height 655
paste input "Recovery Associates"
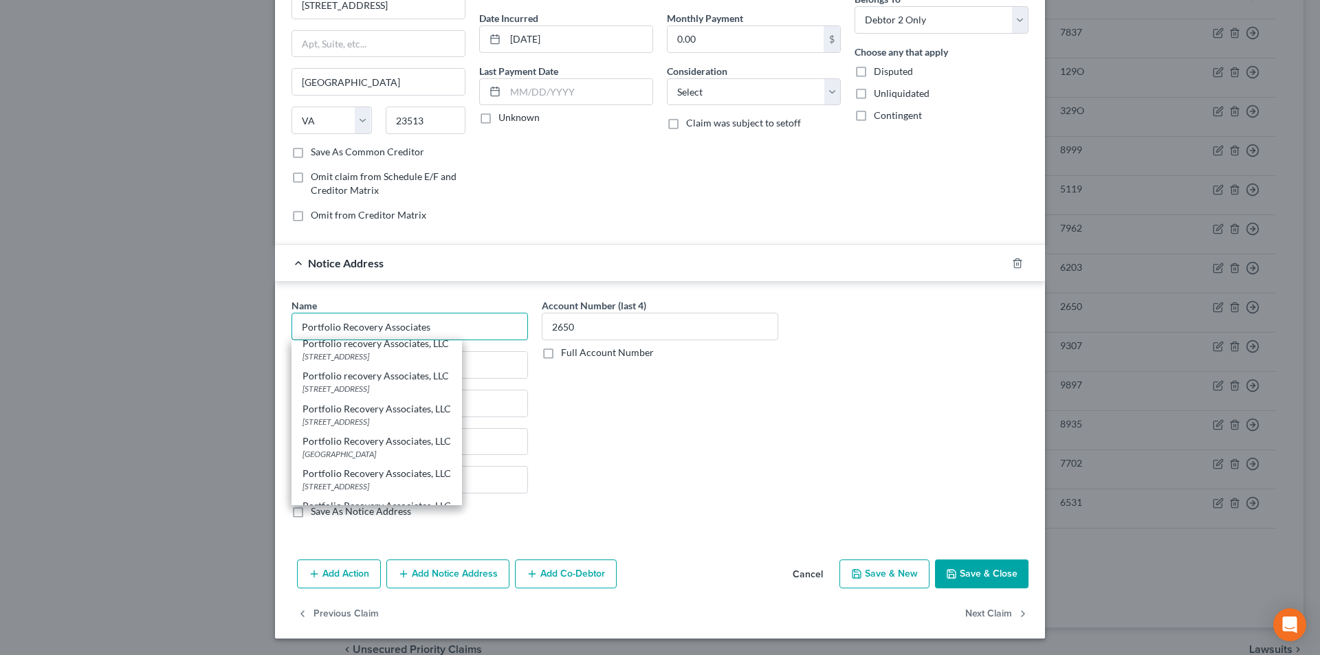
scroll to position [192, 0]
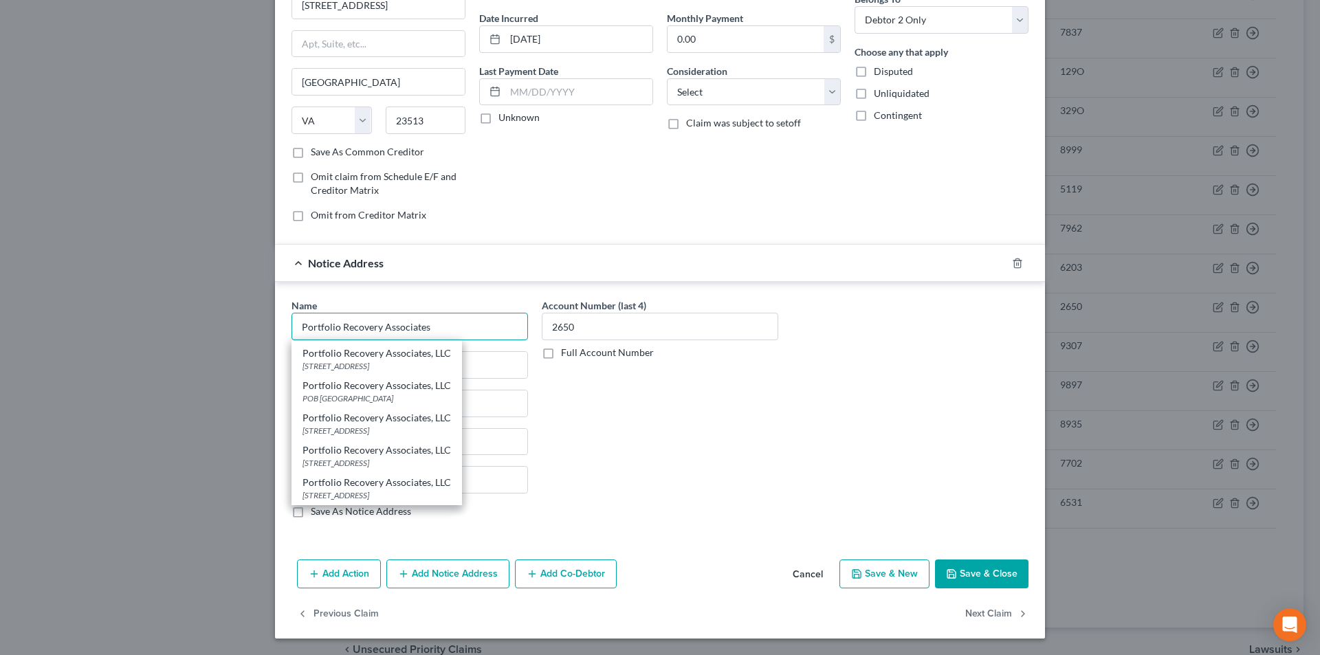
type input "Portfolio Recovery Associates"
click at [561, 455] on div "Account Number (last 4) 2650 Full Account Number" at bounding box center [660, 413] width 250 height 231
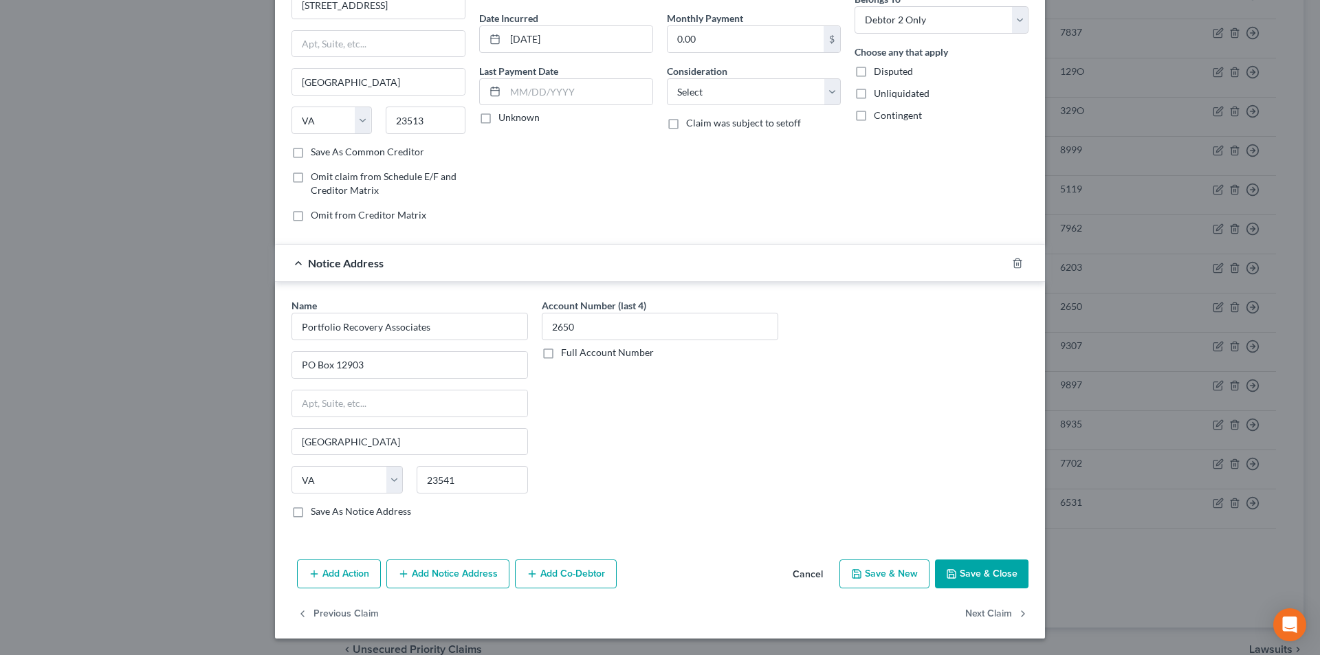
scroll to position [0, 0]
click at [431, 573] on button "Add Notice Address" at bounding box center [447, 574] width 123 height 29
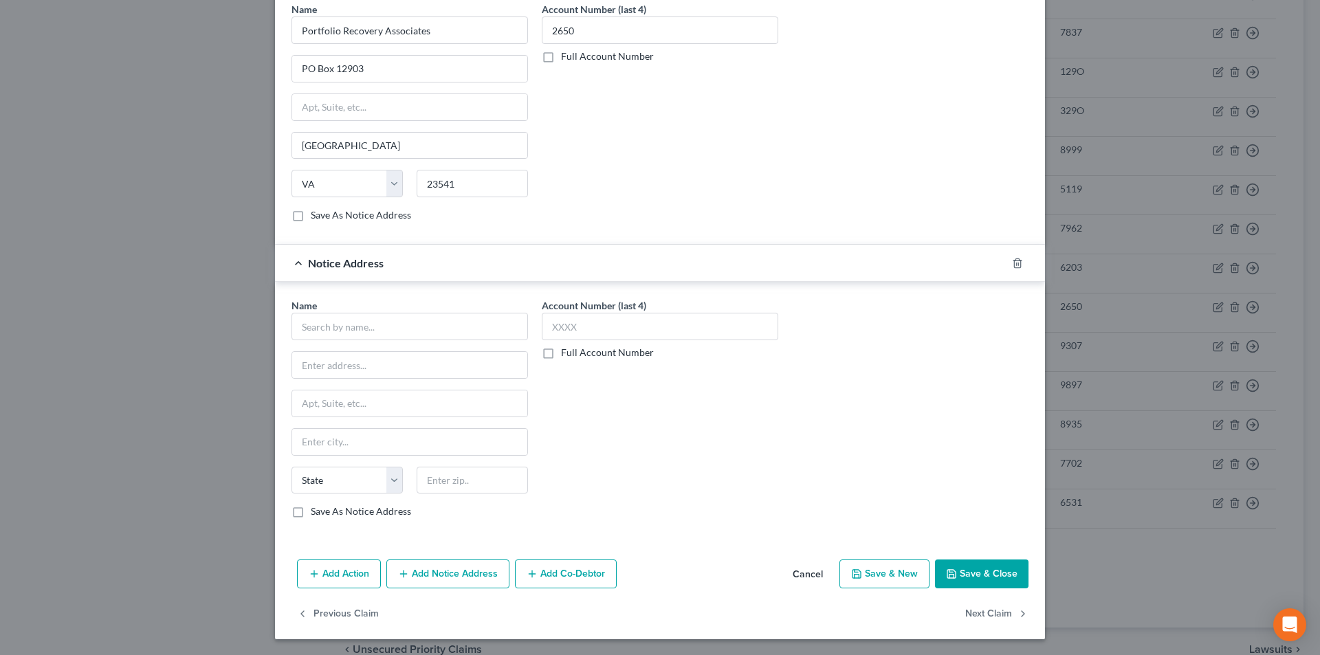
scroll to position [421, 0]
click at [371, 331] on input "text" at bounding box center [409, 325] width 236 height 27
paste input "Portfolio Recovery Associates"
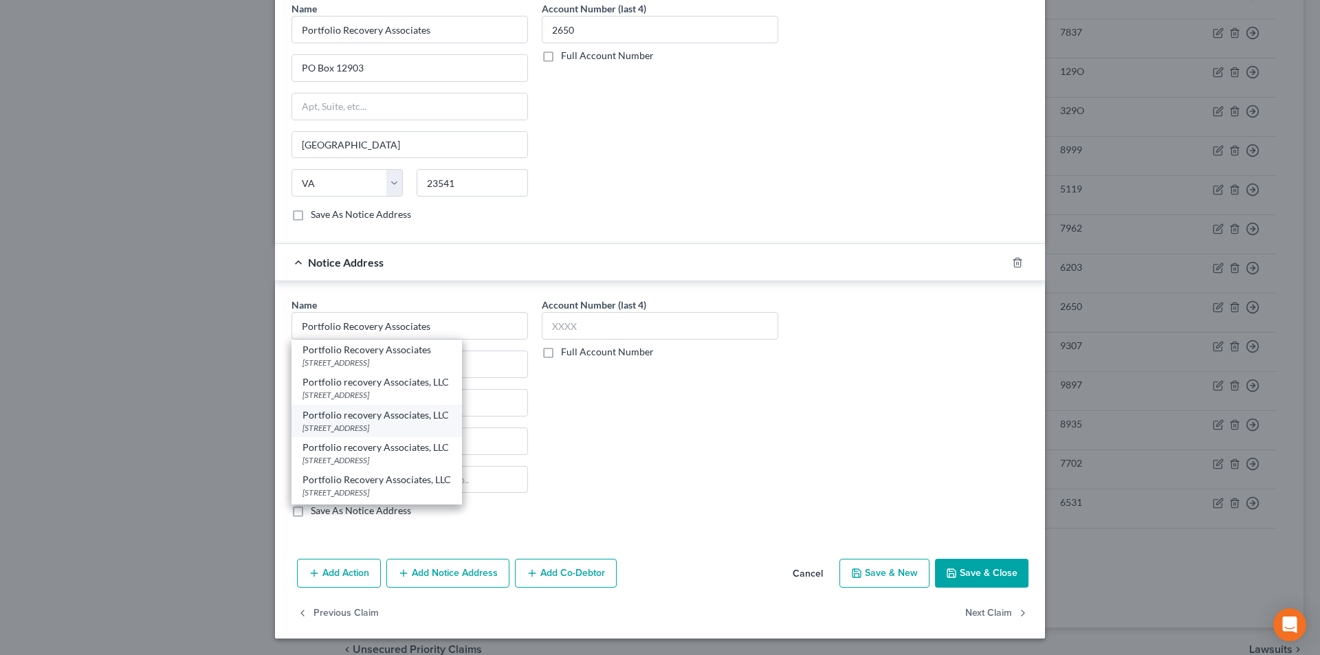
click at [347, 430] on div "[STREET_ADDRESS]" at bounding box center [376, 428] width 148 height 12
type input "Portfolio recovery Associates, LLC"
type input "[STREET_ADDRESS]"
type input "[GEOGRAPHIC_DATA]"
select select "48"
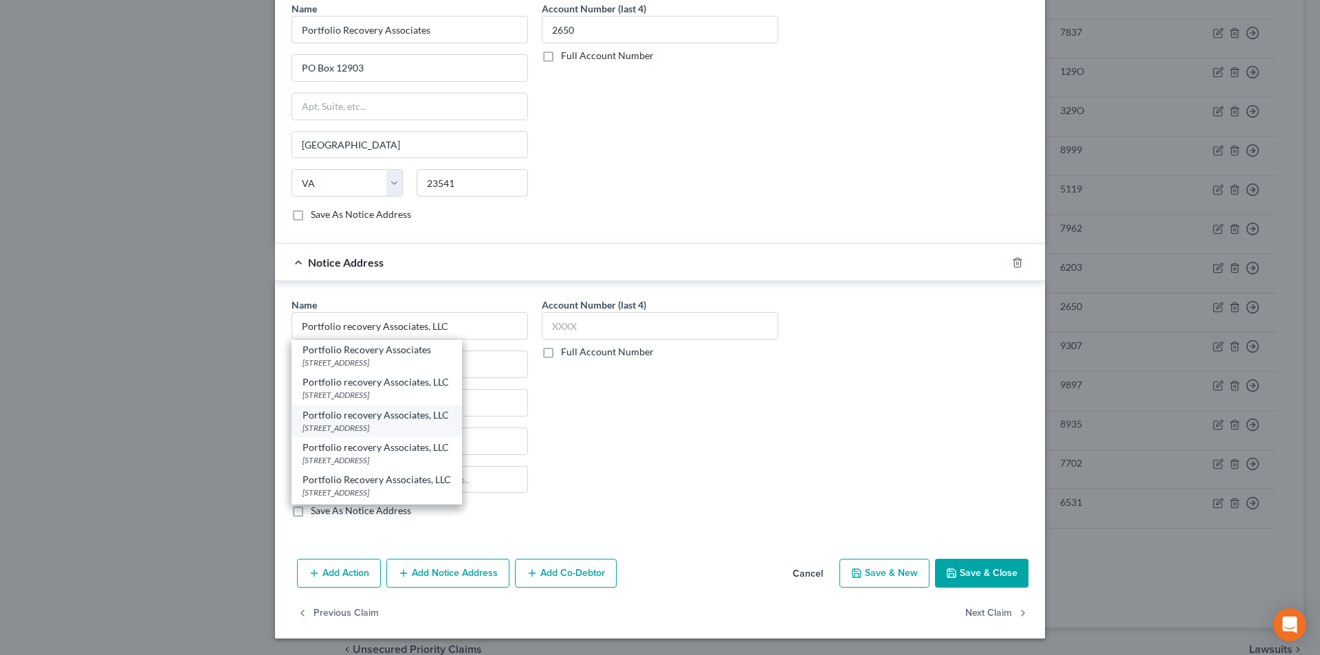
type input "23502"
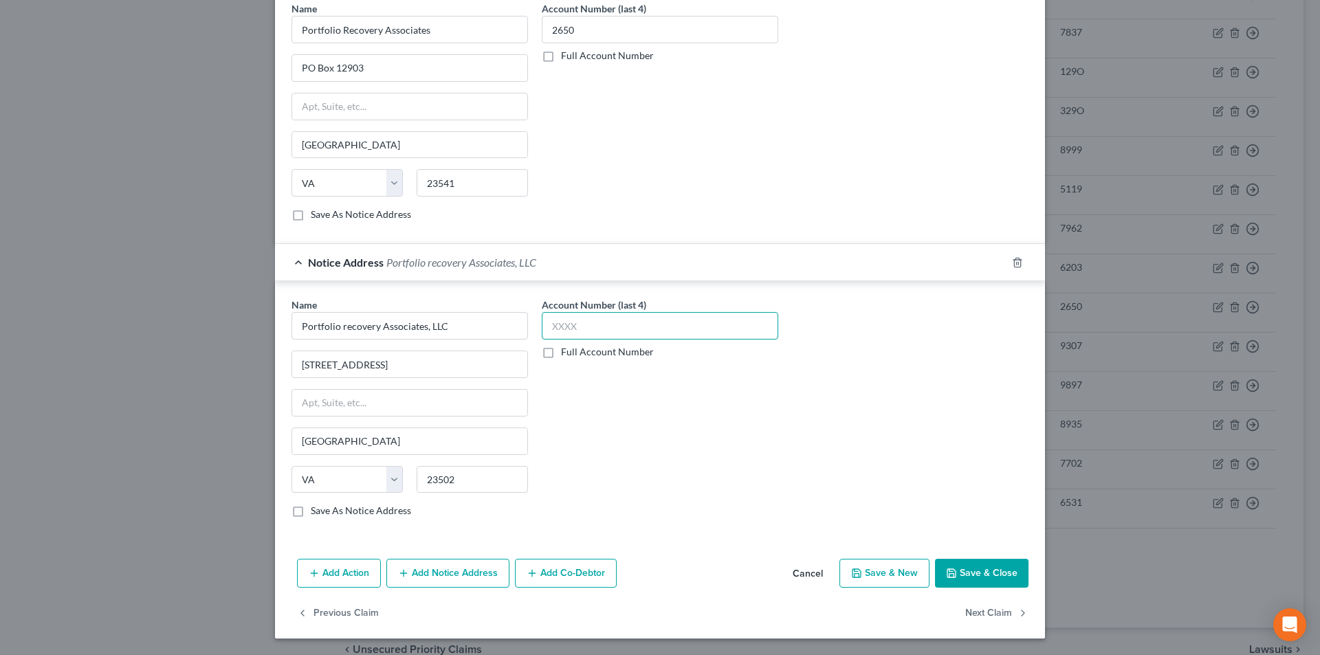
click at [586, 331] on input "text" at bounding box center [660, 325] width 236 height 27
type input "2650"
click at [963, 573] on button "Save & Close" at bounding box center [981, 573] width 93 height 29
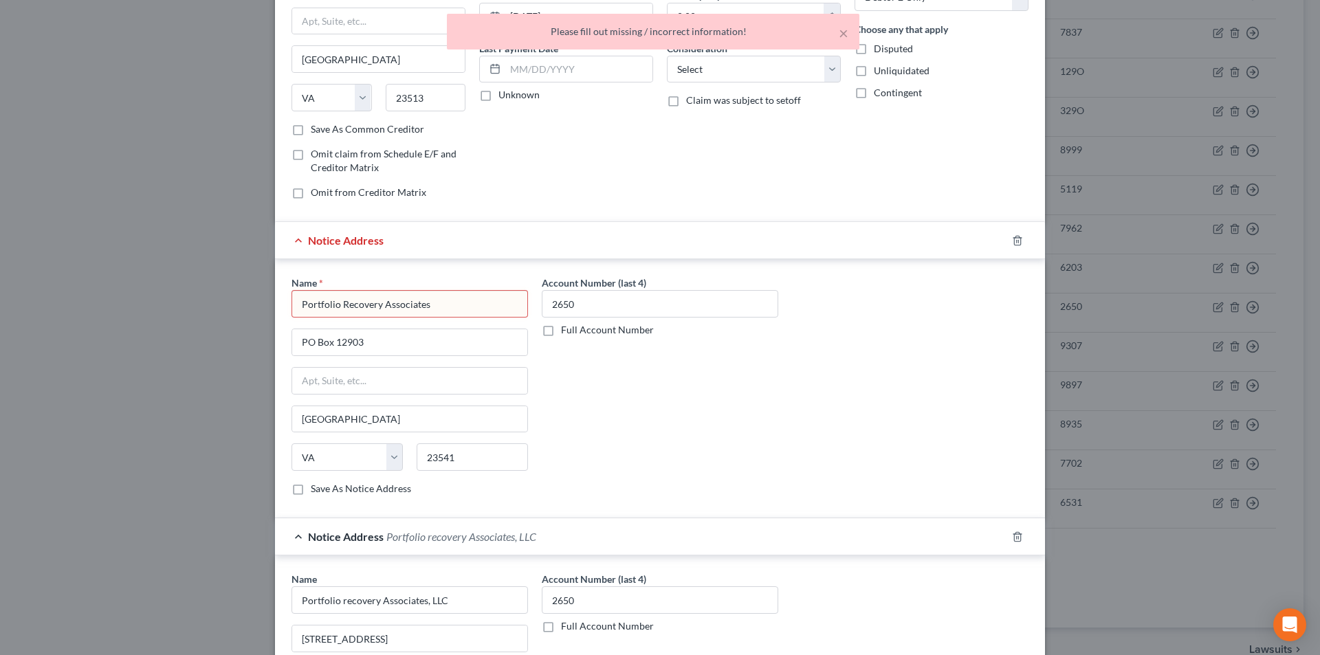
scroll to position [146, 0]
click at [485, 297] on input "Portfolio Recovery Associates" at bounding box center [409, 304] width 236 height 27
type input "Portfolio Recovery Associates"
click at [624, 420] on div "Account Number (last 4) 2650 Full Account Number" at bounding box center [660, 391] width 250 height 231
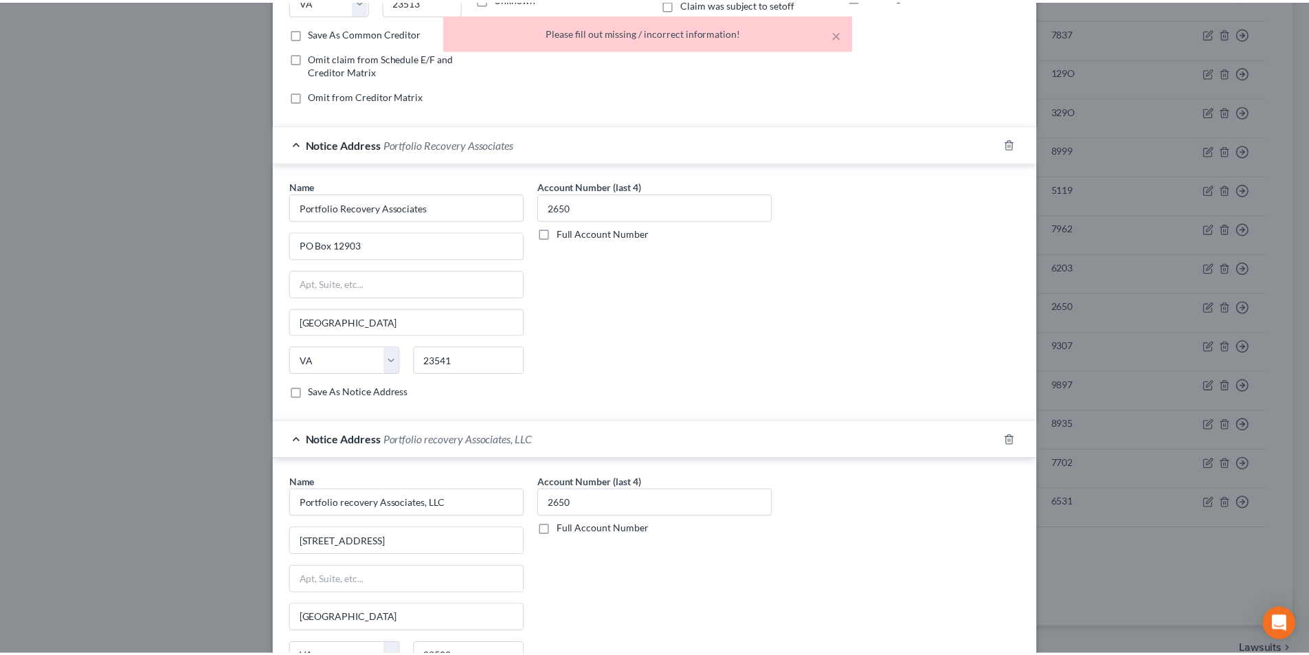
scroll to position [421, 0]
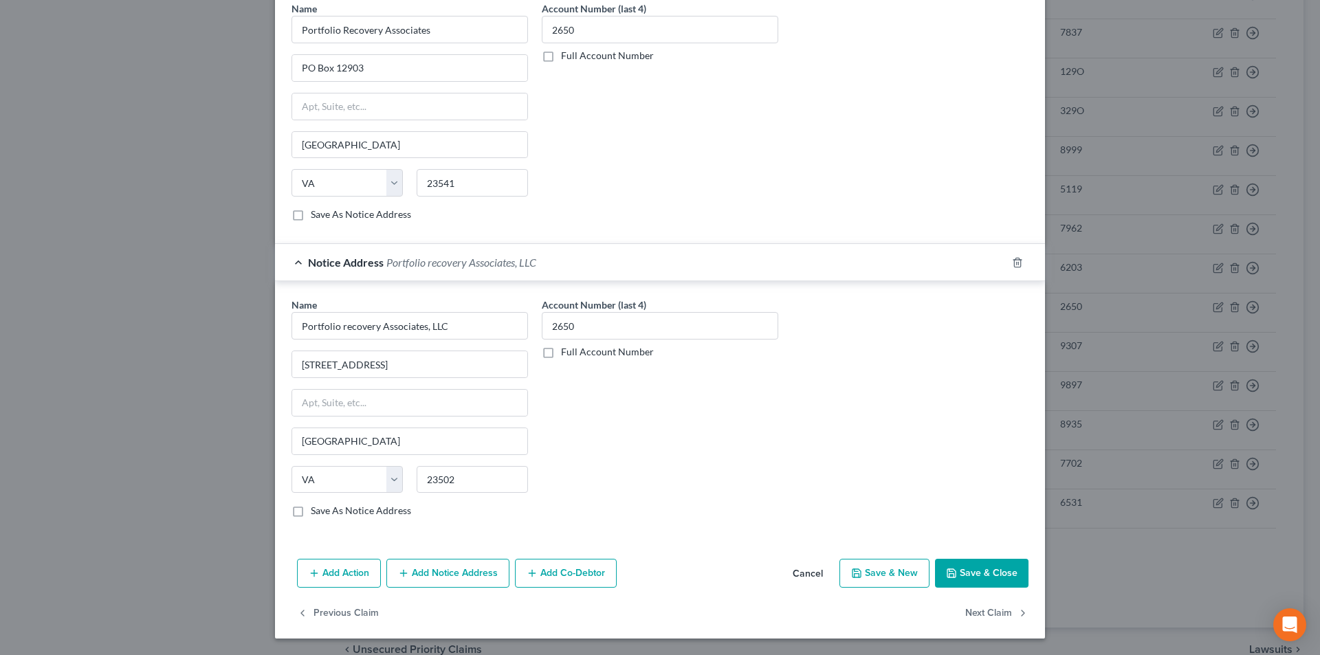
click at [962, 575] on button "Save & Close" at bounding box center [981, 573] width 93 height 29
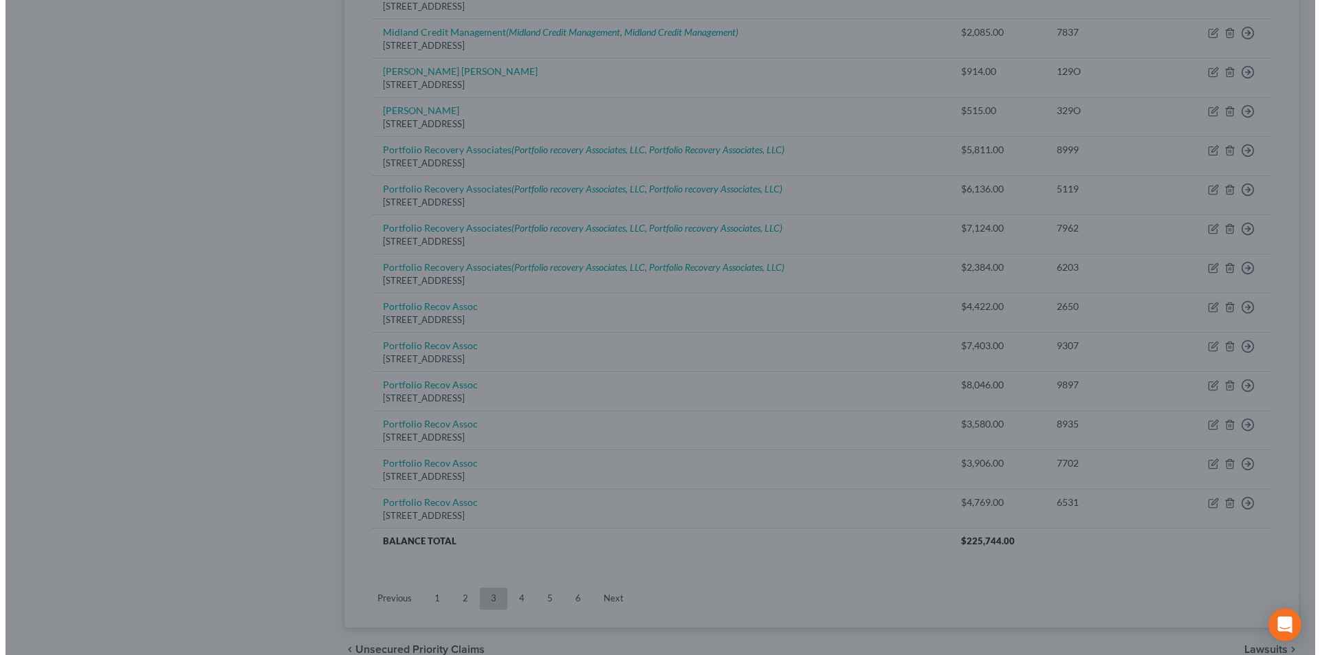
scroll to position [0, 0]
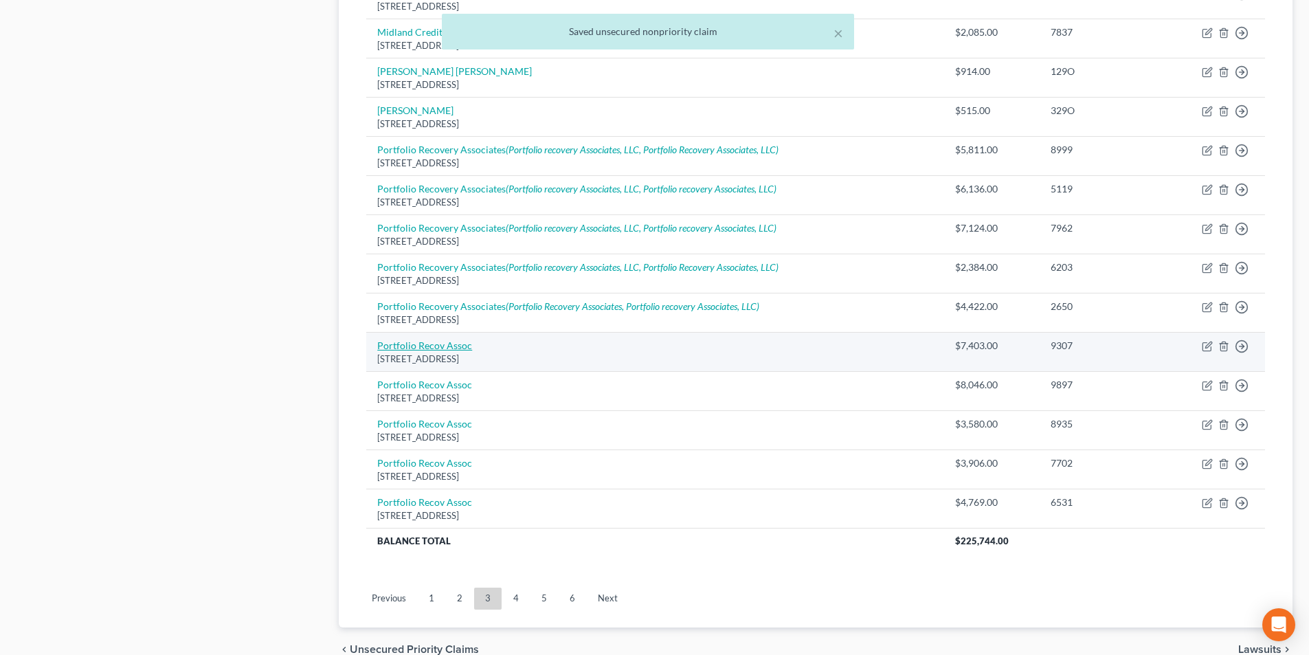
click at [445, 348] on link "Portfolio Recov Assoc" at bounding box center [424, 346] width 95 height 12
select select "48"
select select "1"
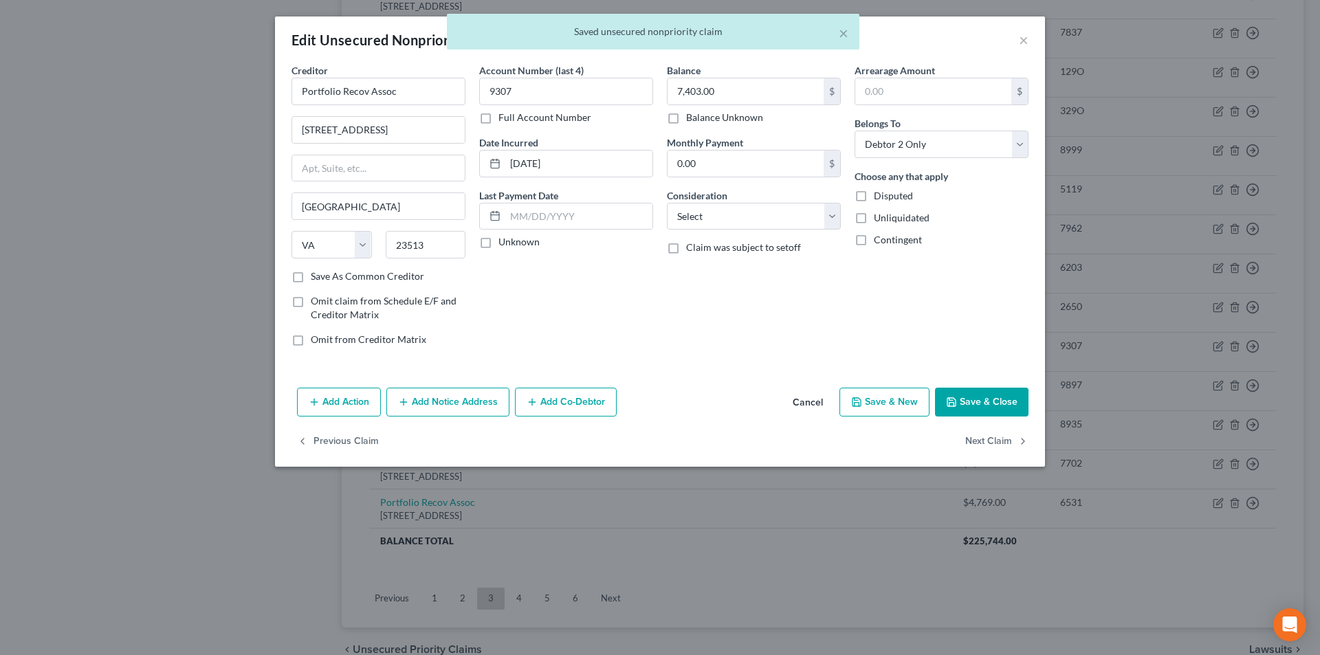
click at [453, 406] on button "Add Notice Address" at bounding box center [447, 402] width 123 height 29
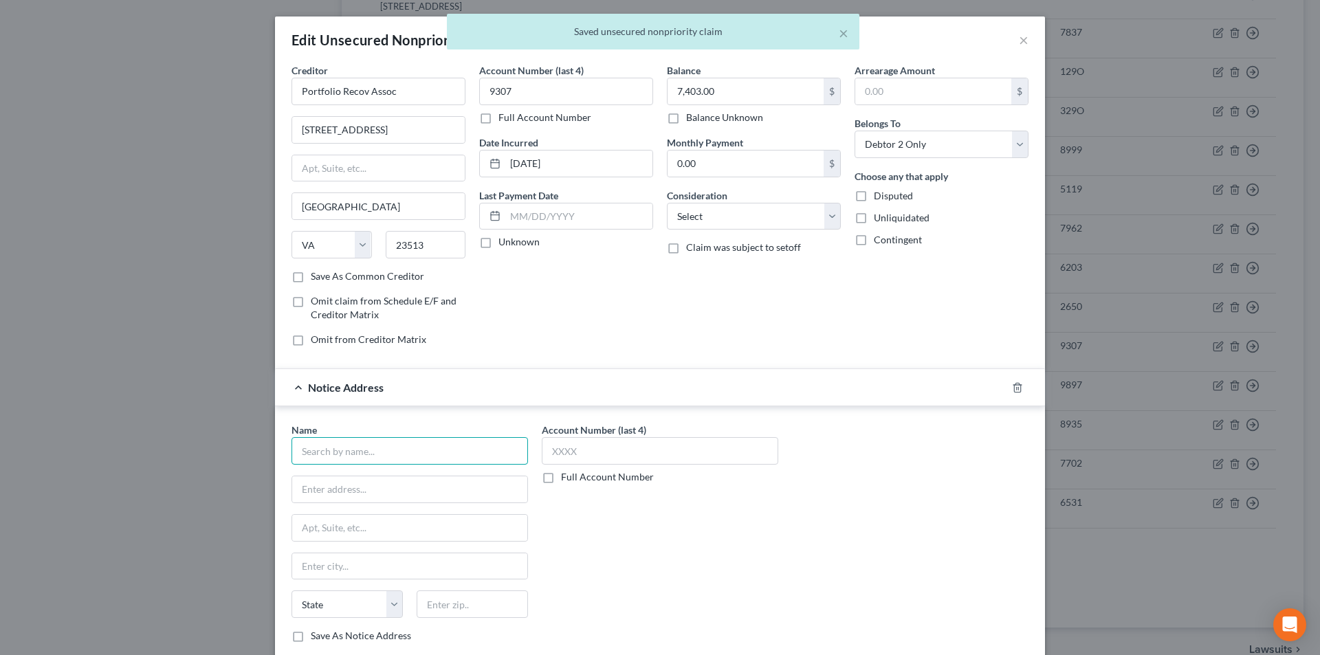
click at [375, 458] on input "text" at bounding box center [409, 450] width 236 height 27
paste input "Portfolio Recovery Associates"
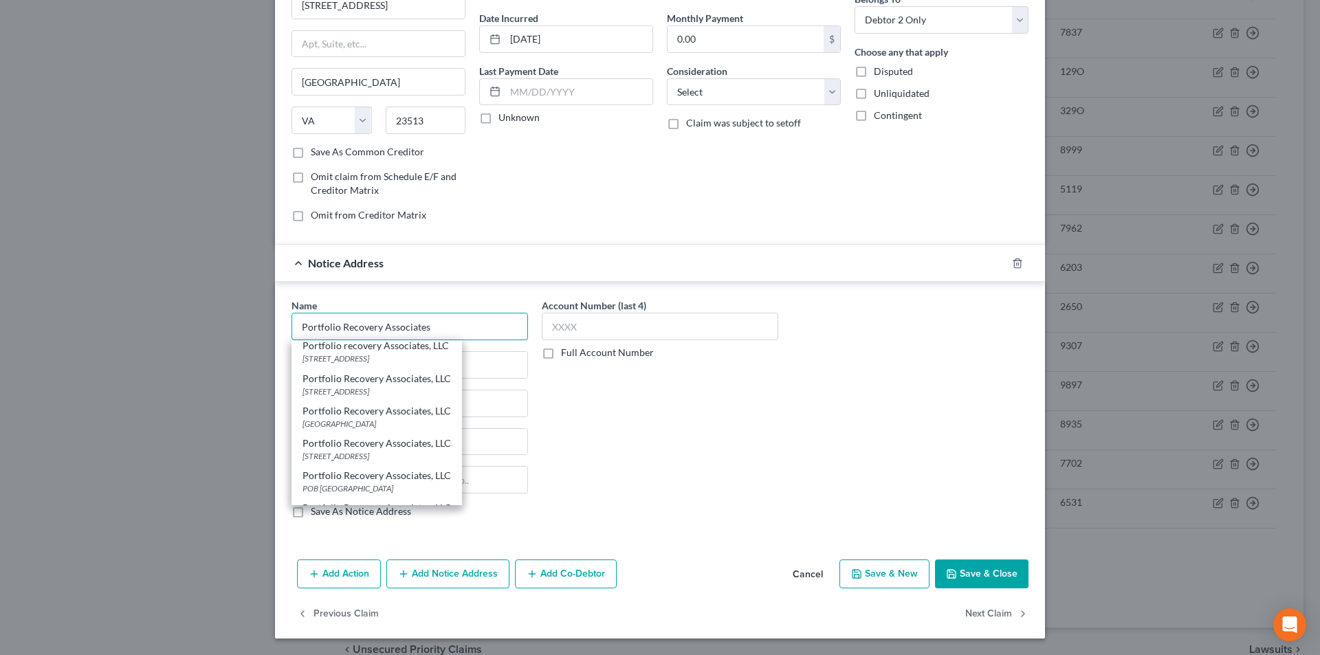
scroll to position [137, 0]
click at [367, 424] on div "[STREET_ADDRESS]" at bounding box center [376, 420] width 148 height 12
type input "Portfolio Recovery Associates, LLC"
type input "[STREET_ADDRESS]"
type input "[GEOGRAPHIC_DATA]"
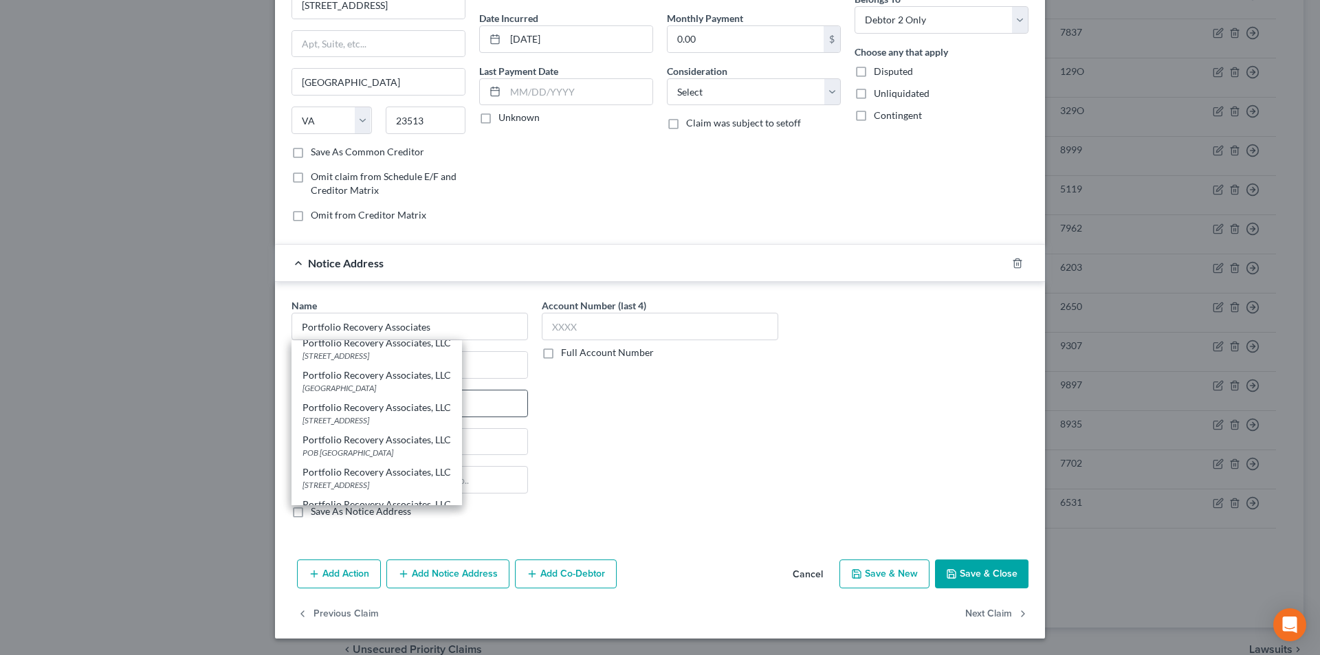
select select "48"
type input "23502"
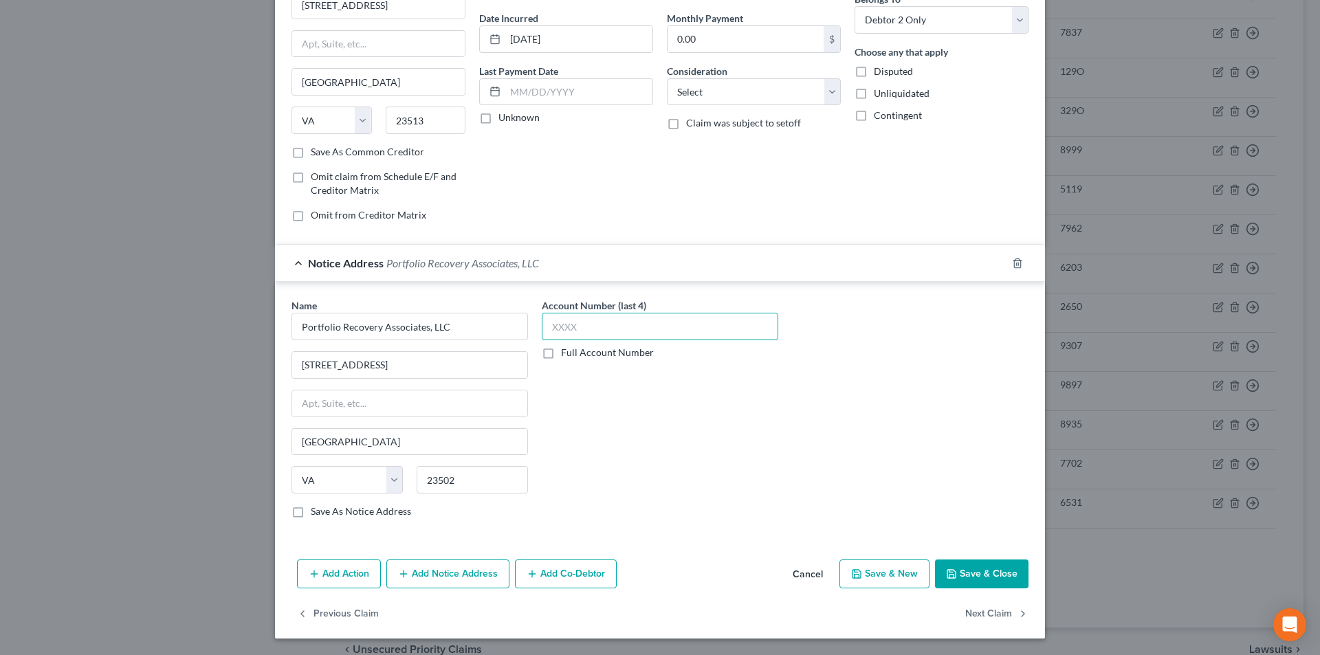
click at [562, 334] on input "text" at bounding box center [660, 326] width 236 height 27
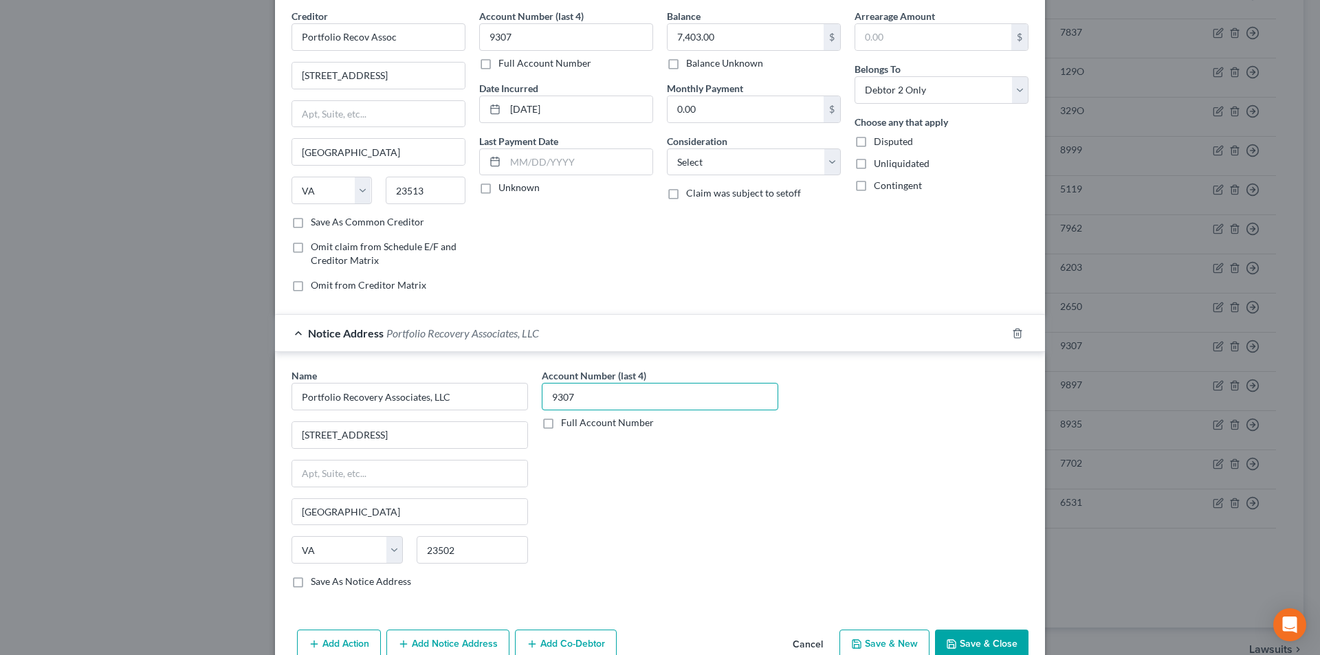
scroll to position [124, 0]
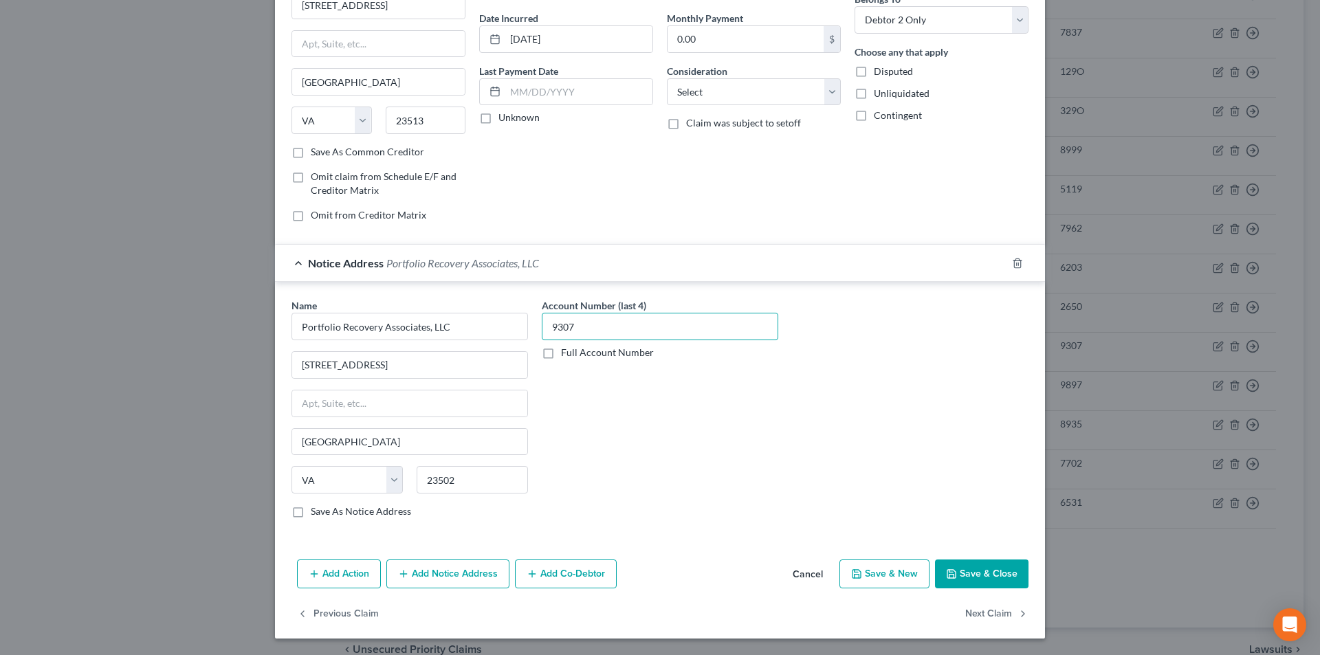
type input "9307"
click at [435, 565] on button "Add Notice Address" at bounding box center [447, 574] width 123 height 29
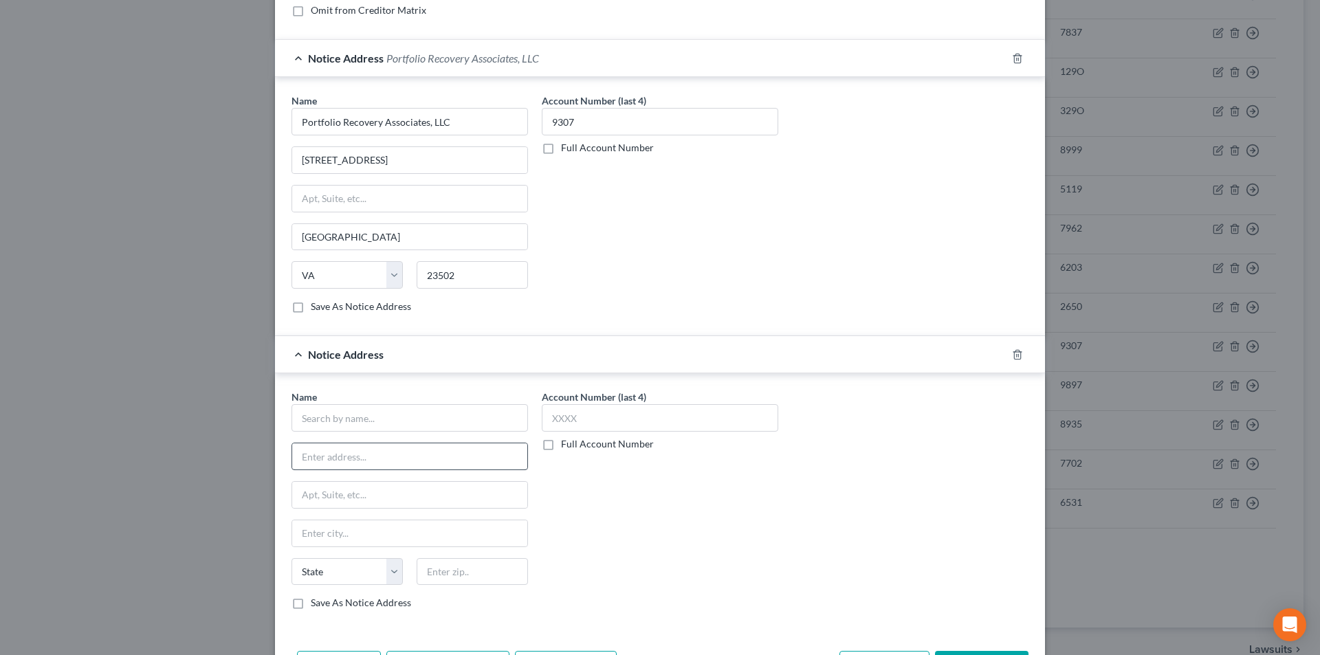
scroll to position [331, 0]
click at [383, 424] on input "text" at bounding box center [409, 416] width 236 height 27
paste input "Portfolio Recovery Associates"
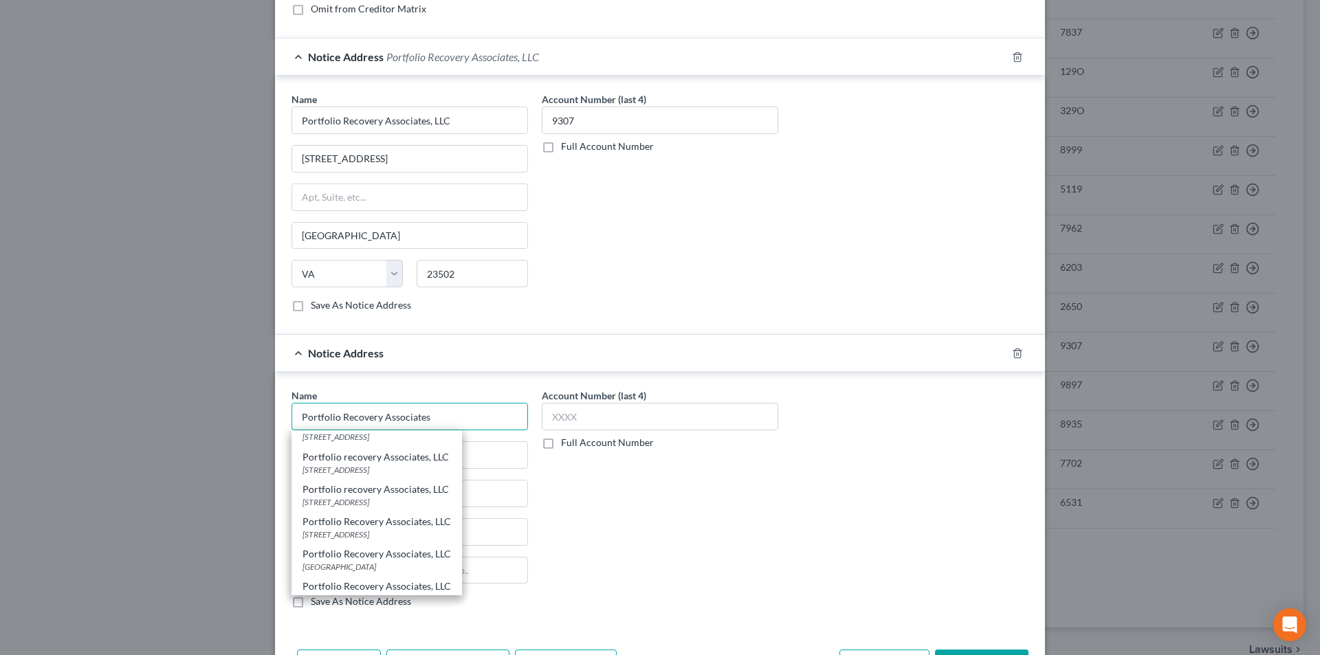
scroll to position [192, 0]
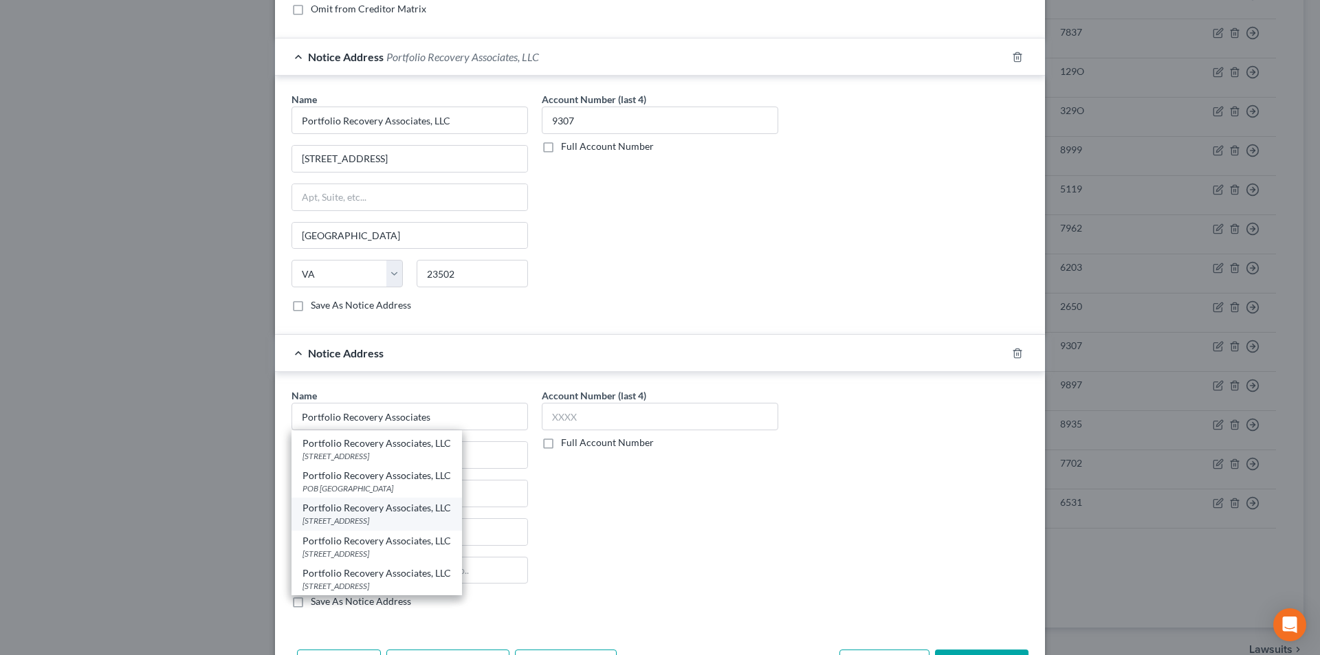
click at [386, 516] on div "[STREET_ADDRESS]" at bounding box center [376, 521] width 148 height 12
type input "Portfolio Recovery Associates, LLC"
type input "PO Box 12914"
type input "[GEOGRAPHIC_DATA]"
select select "48"
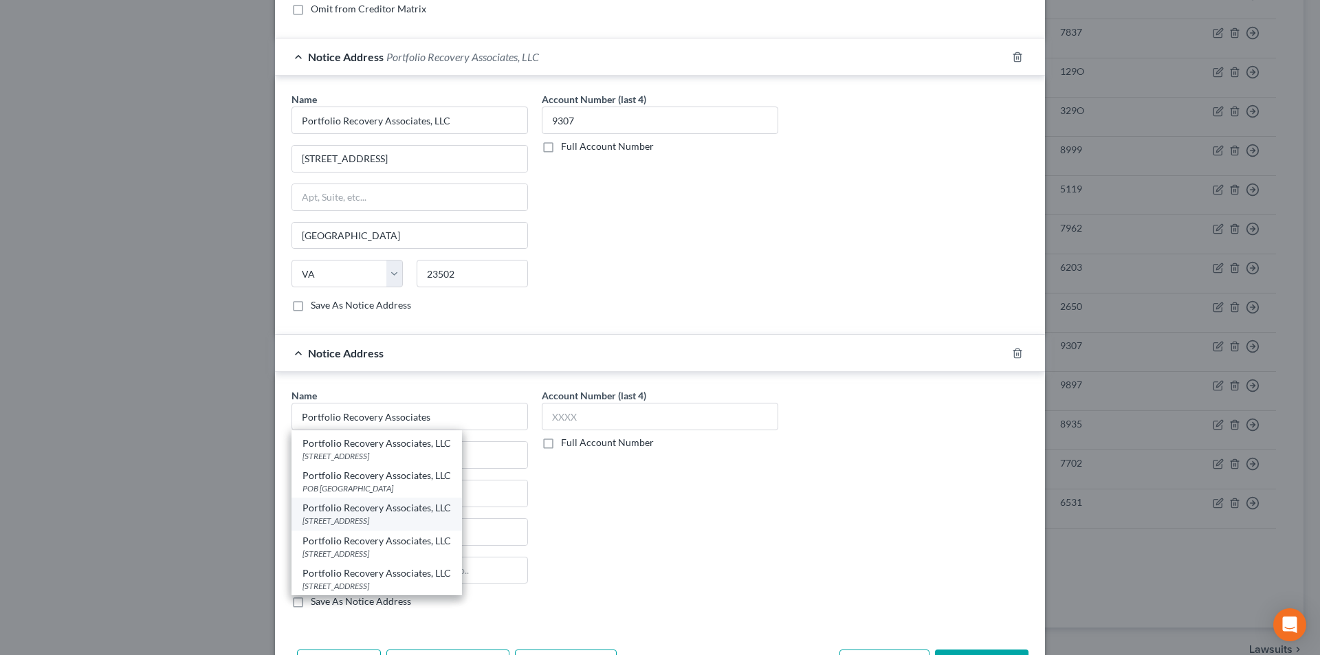
type input "23541"
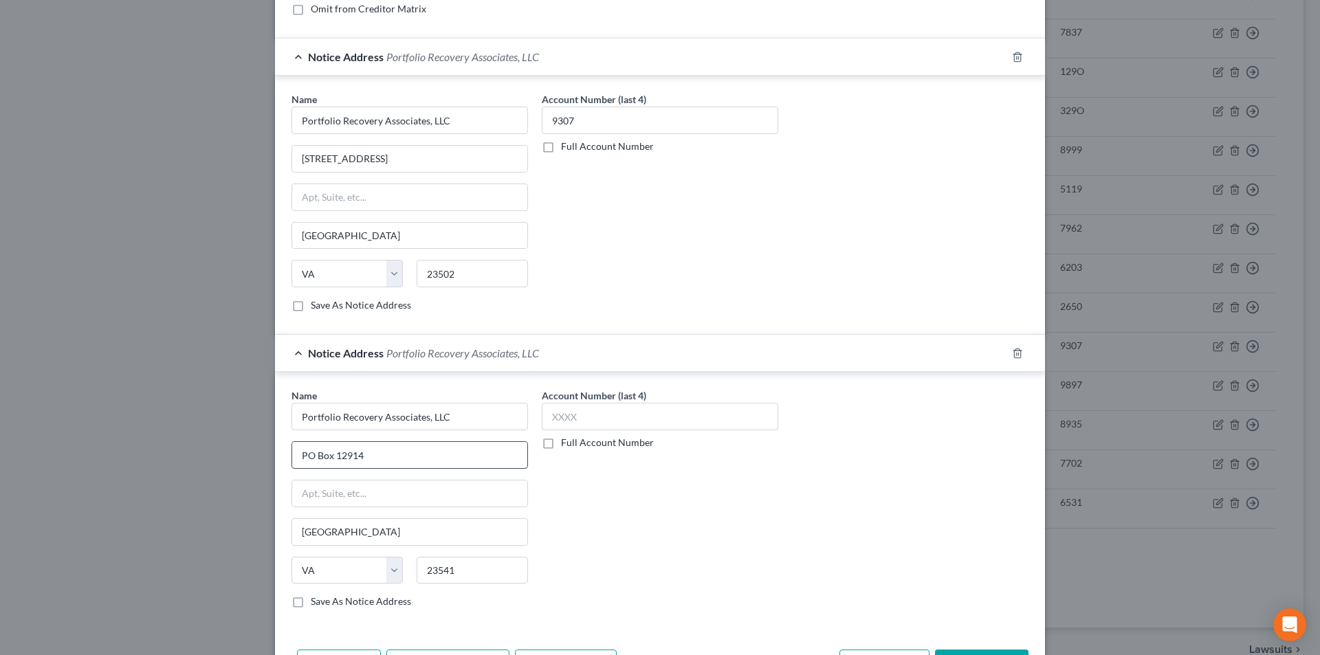
scroll to position [0, 0]
click at [579, 422] on input "text" at bounding box center [660, 416] width 236 height 27
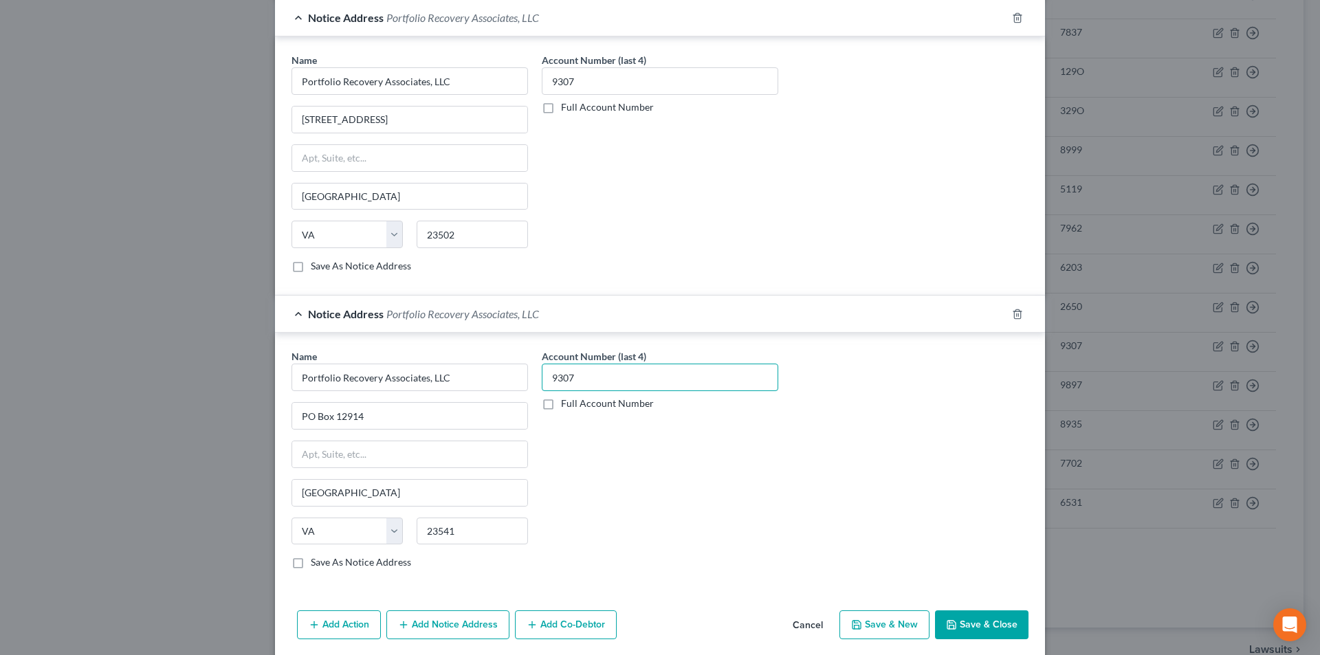
scroll to position [421, 0]
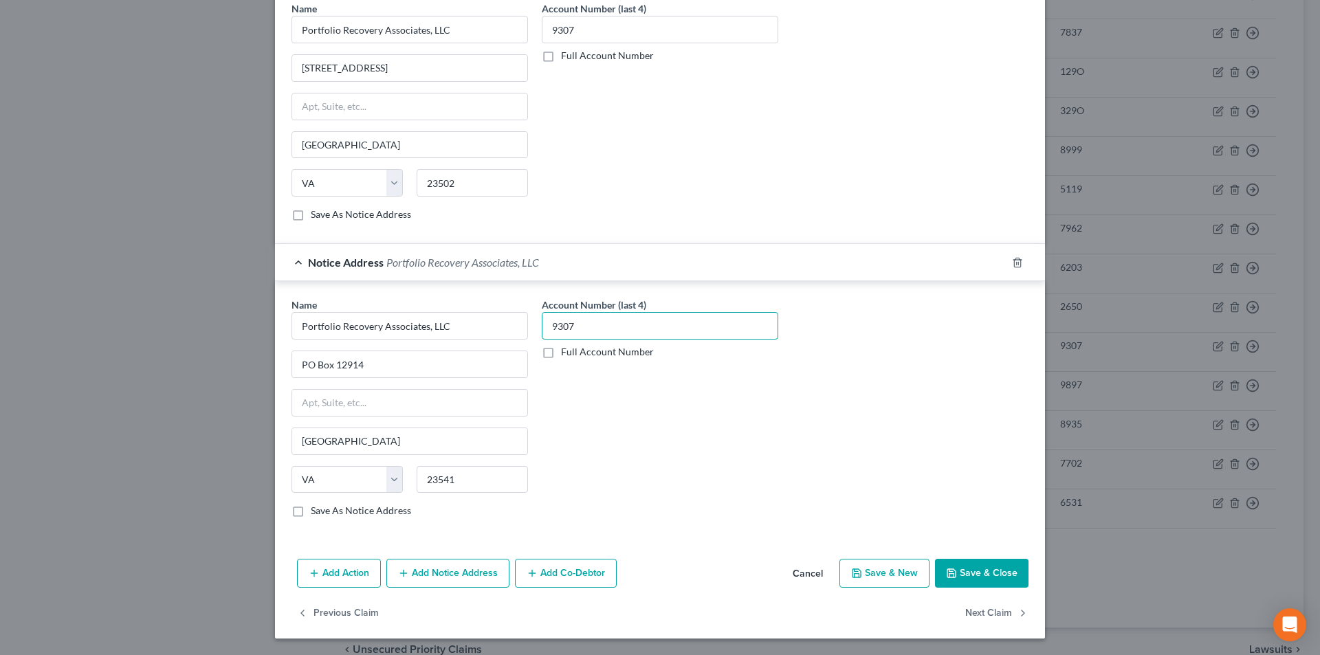
type input "9307"
click at [993, 568] on button "Save & Close" at bounding box center [981, 573] width 93 height 29
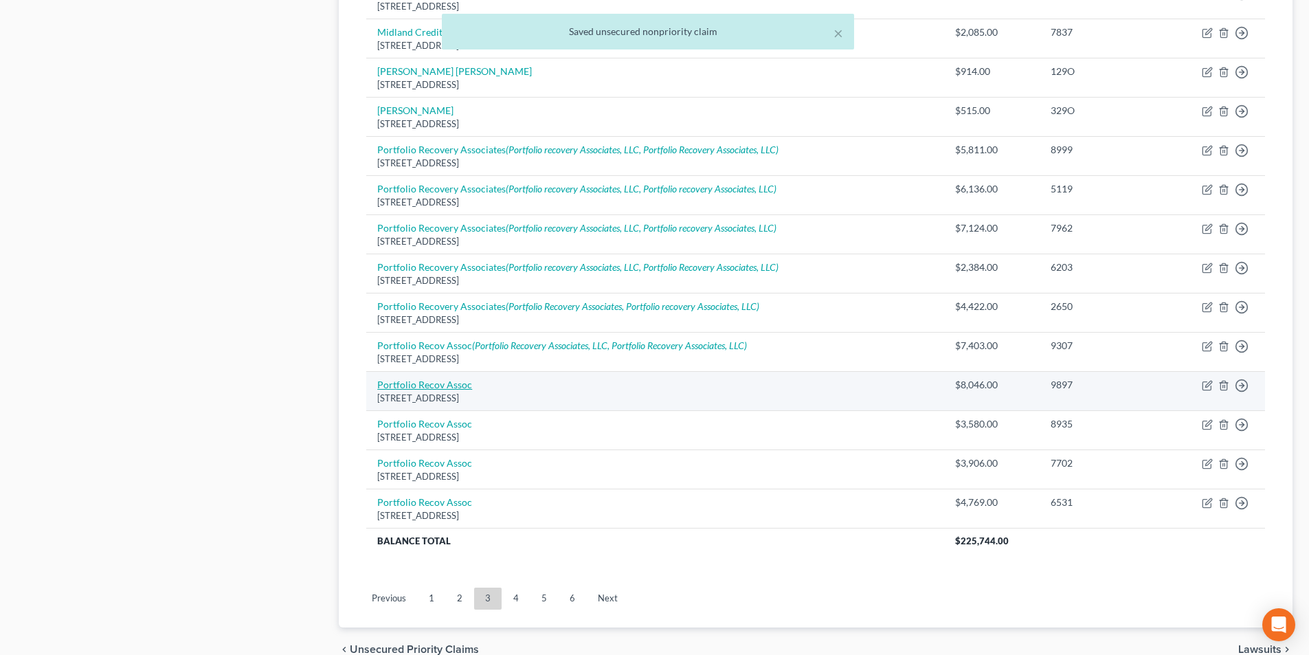
click at [418, 389] on link "Portfolio Recov Assoc" at bounding box center [424, 385] width 95 height 12
select select "48"
select select "1"
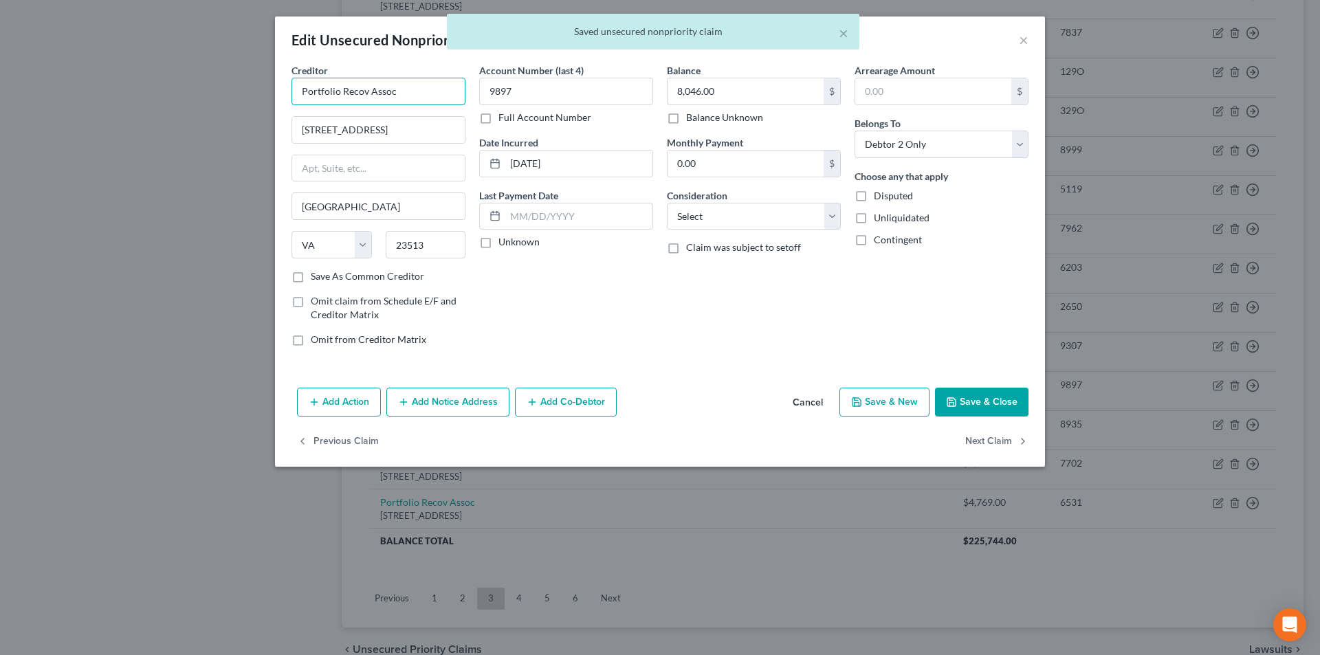
drag, startPoint x: 398, startPoint y: 96, endPoint x: 162, endPoint y: 109, distance: 236.8
click at [162, 109] on div "Edit Unsecured Nonpriority Claim × Creditor * Portfolio Recov Assoc [GEOGRAPHIC…" at bounding box center [660, 327] width 1320 height 655
paste input "ery Associates"
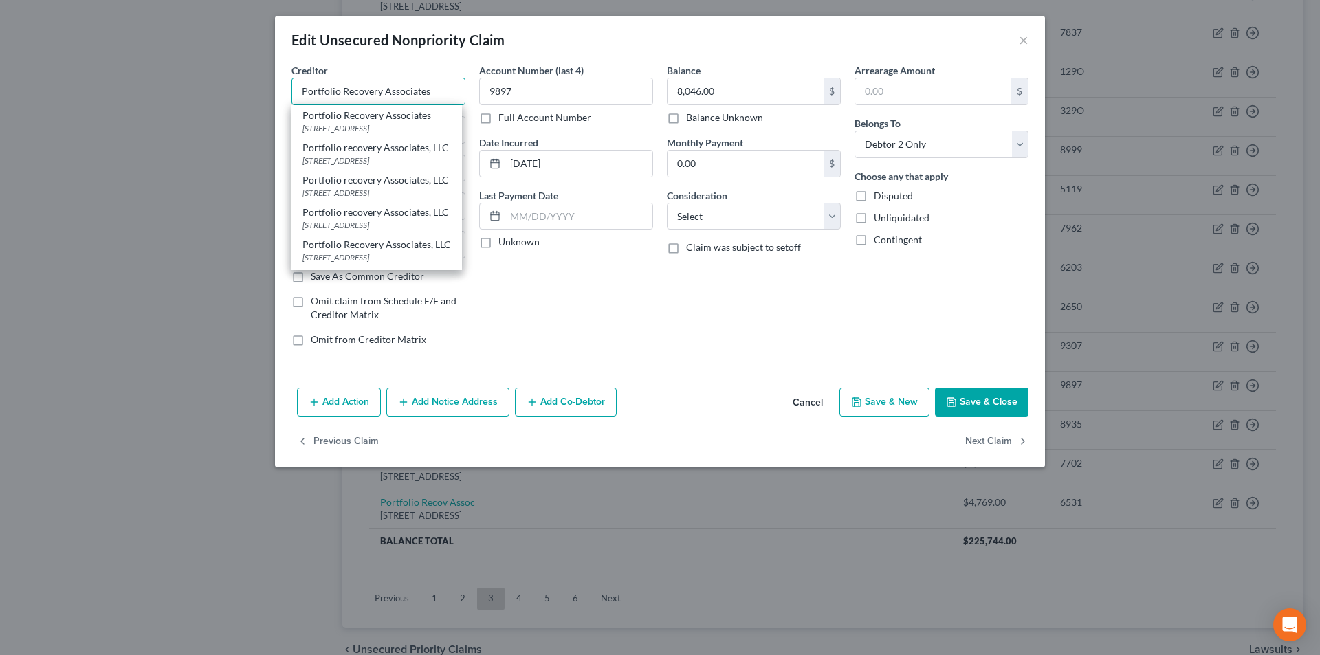
type input "Portfolio Recovery Associates"
click at [465, 400] on button "Add Notice Address" at bounding box center [447, 402] width 123 height 29
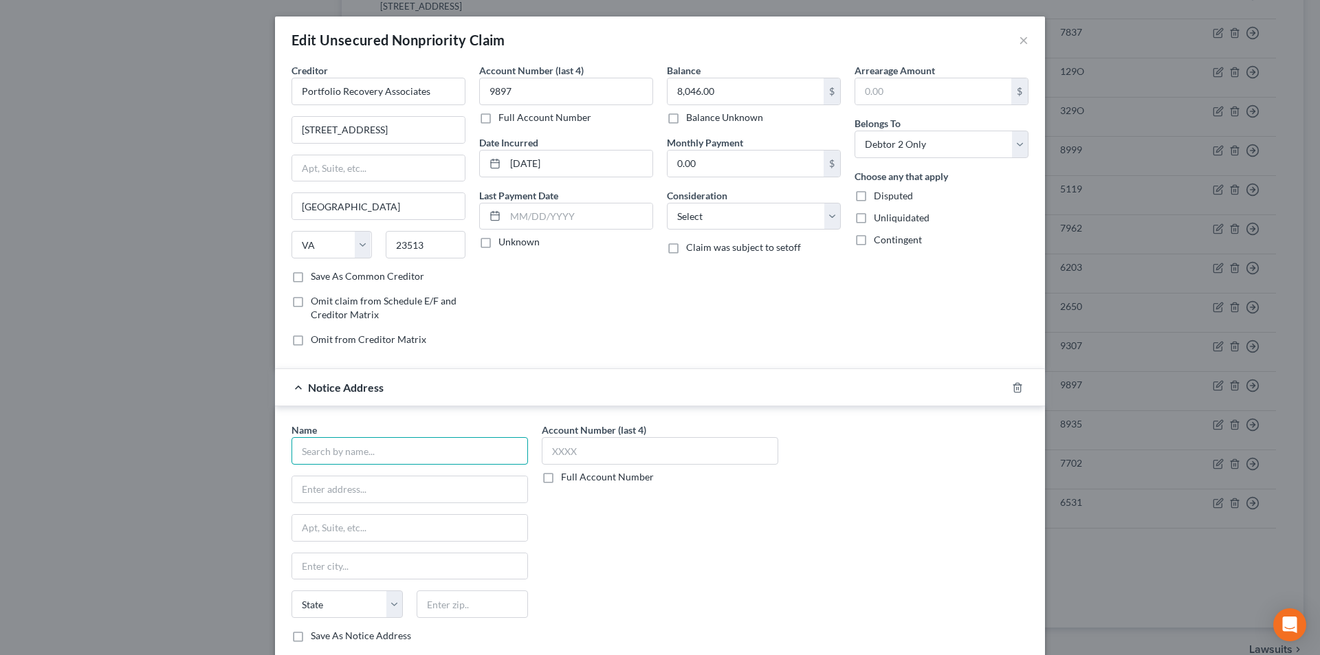
click at [435, 456] on input "text" at bounding box center [409, 450] width 236 height 27
paste input "Portfolio Recovery Associates"
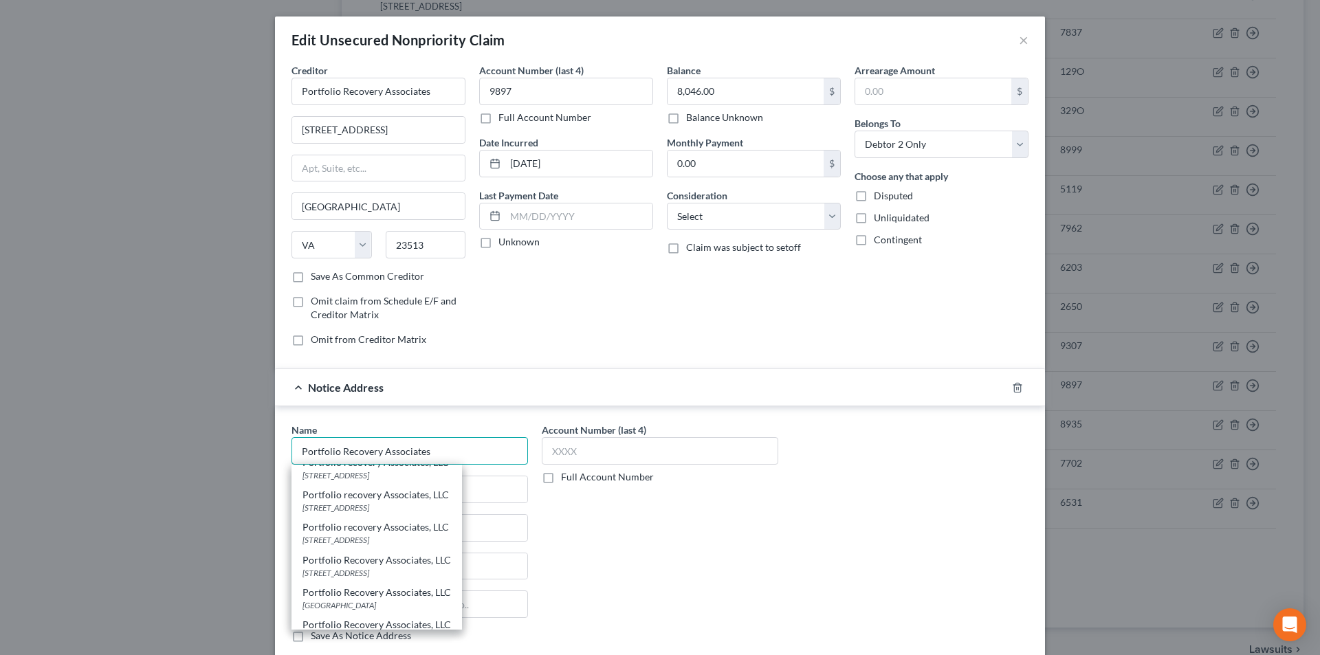
scroll to position [69, 0]
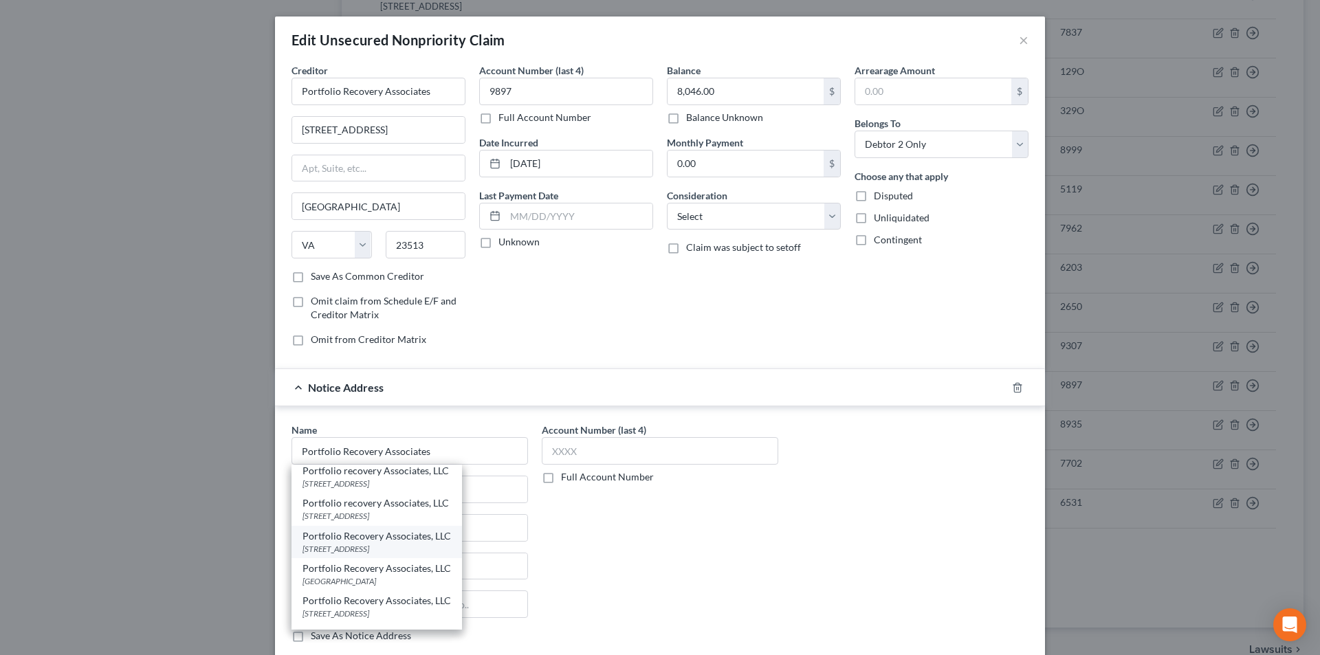
click at [375, 545] on div "[STREET_ADDRESS]" at bounding box center [376, 549] width 148 height 12
type input "Portfolio Recovery Associates, LLC"
type input "PO Box 12903"
type input "[GEOGRAPHIC_DATA]"
select select "48"
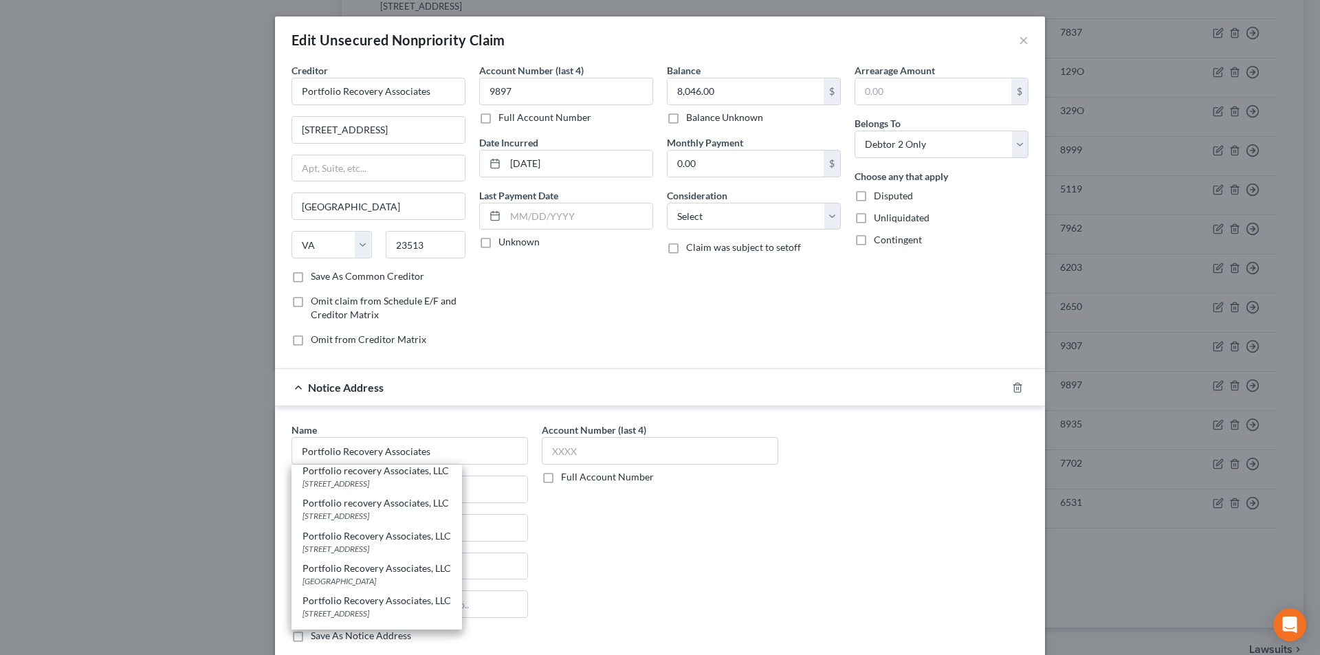
type input "23541"
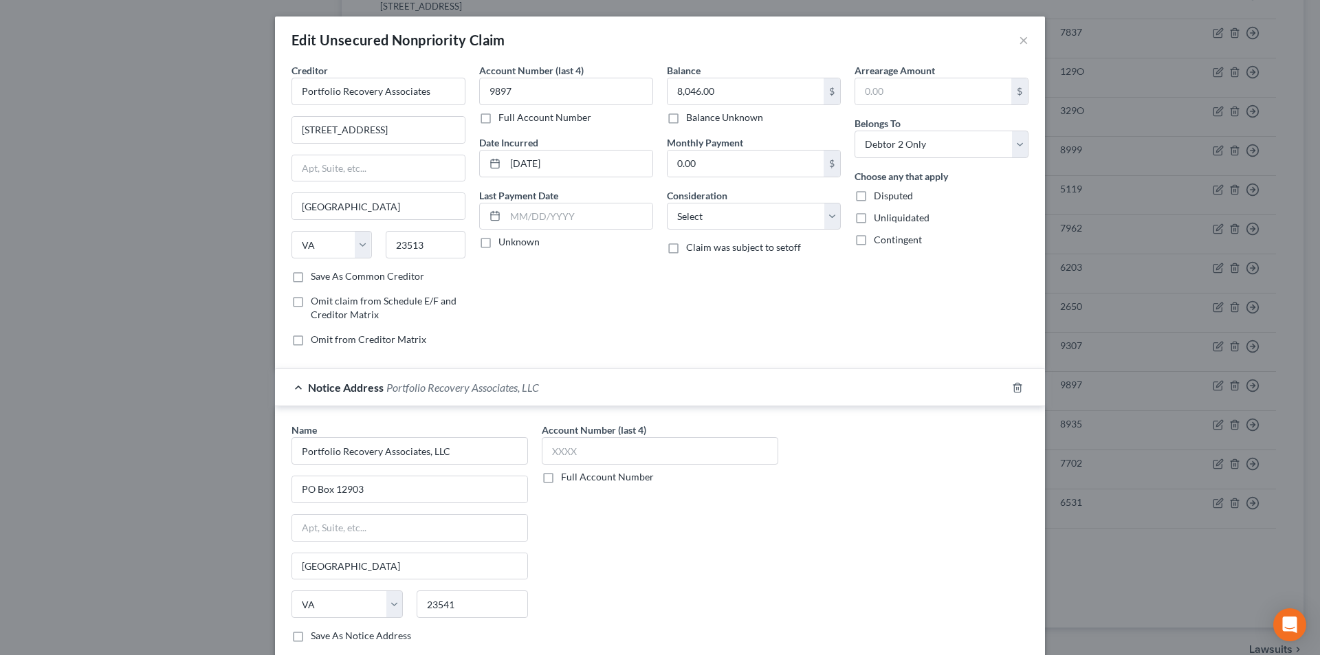
scroll to position [0, 0]
click at [546, 458] on input "text" at bounding box center [660, 450] width 236 height 27
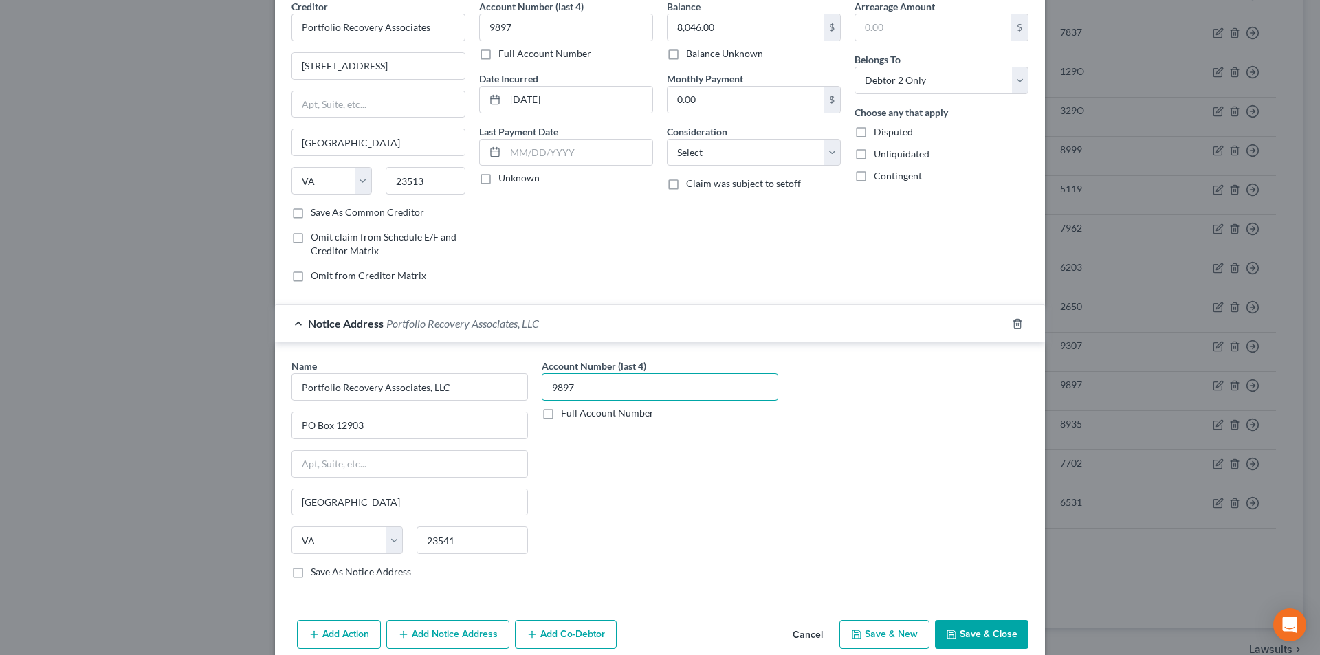
scroll to position [124, 0]
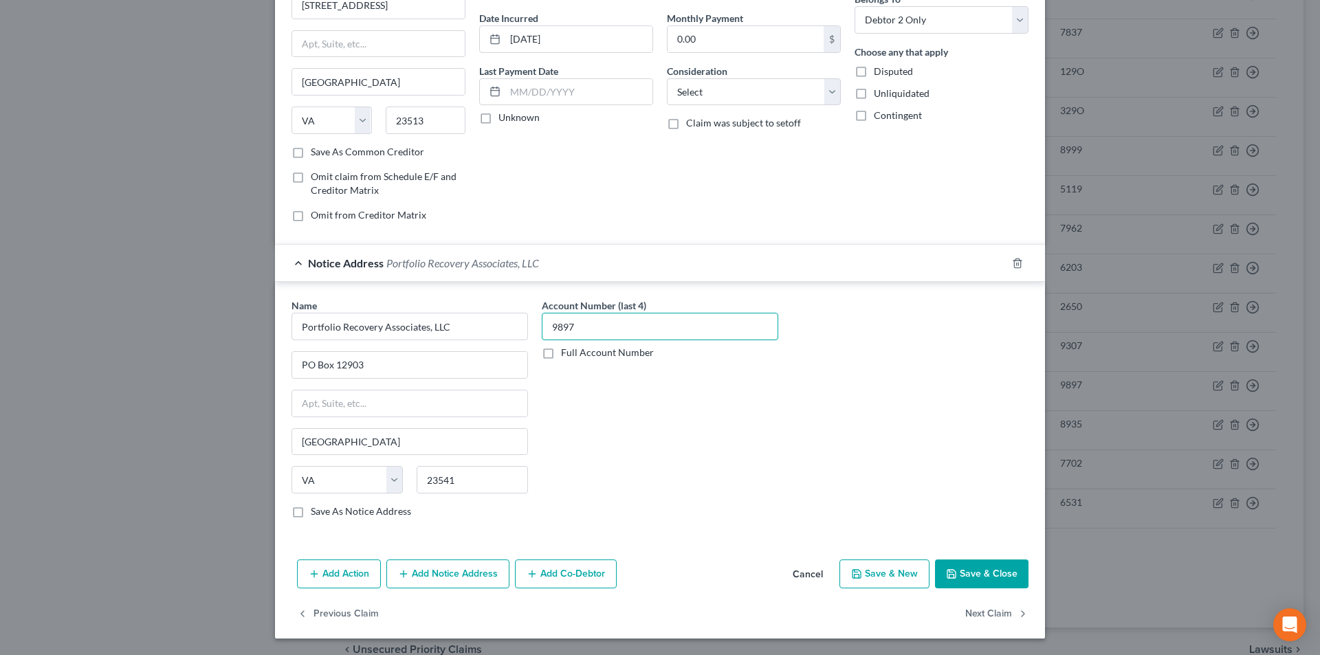
type input "9897"
click at [426, 582] on button "Add Notice Address" at bounding box center [447, 574] width 123 height 29
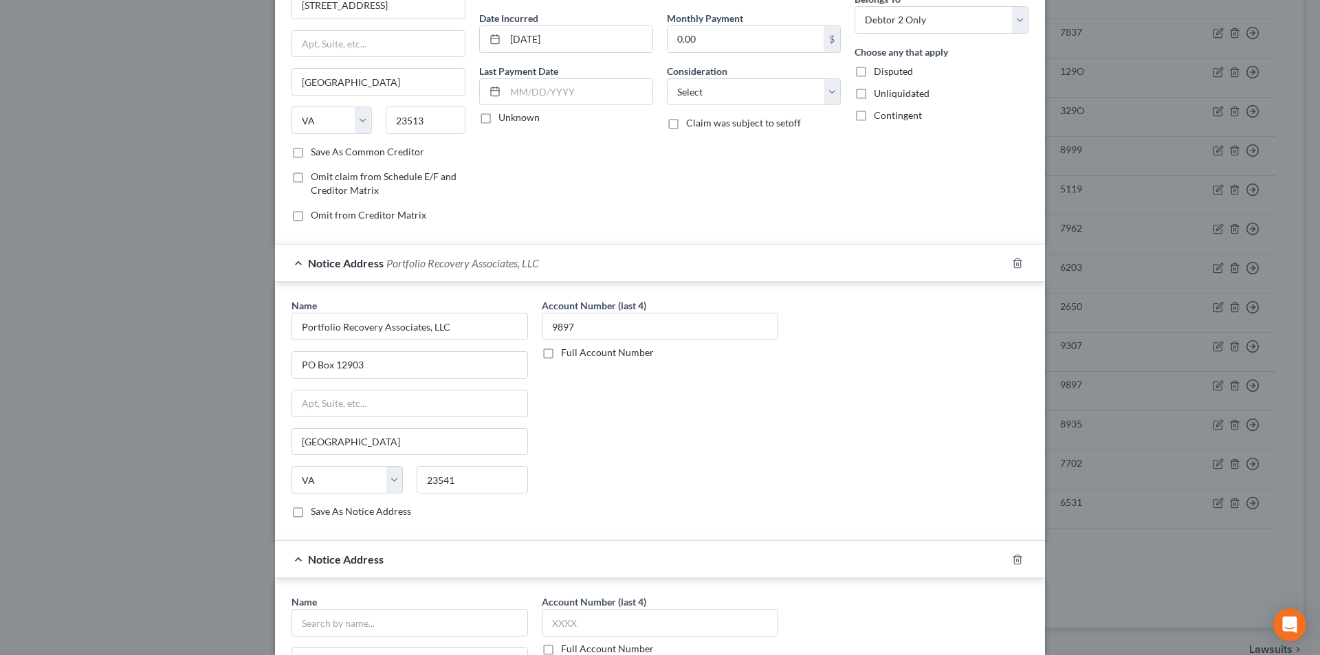
click at [395, 605] on div "Name *" at bounding box center [409, 616] width 236 height 42
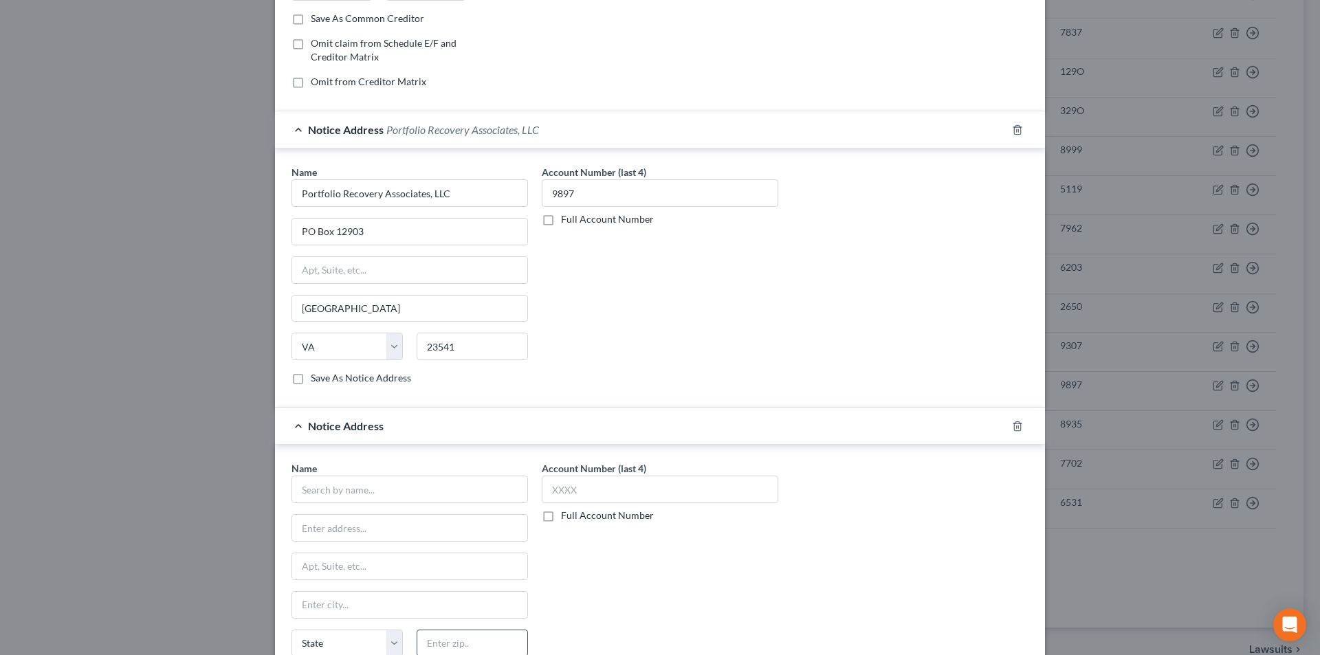
scroll to position [399, 0]
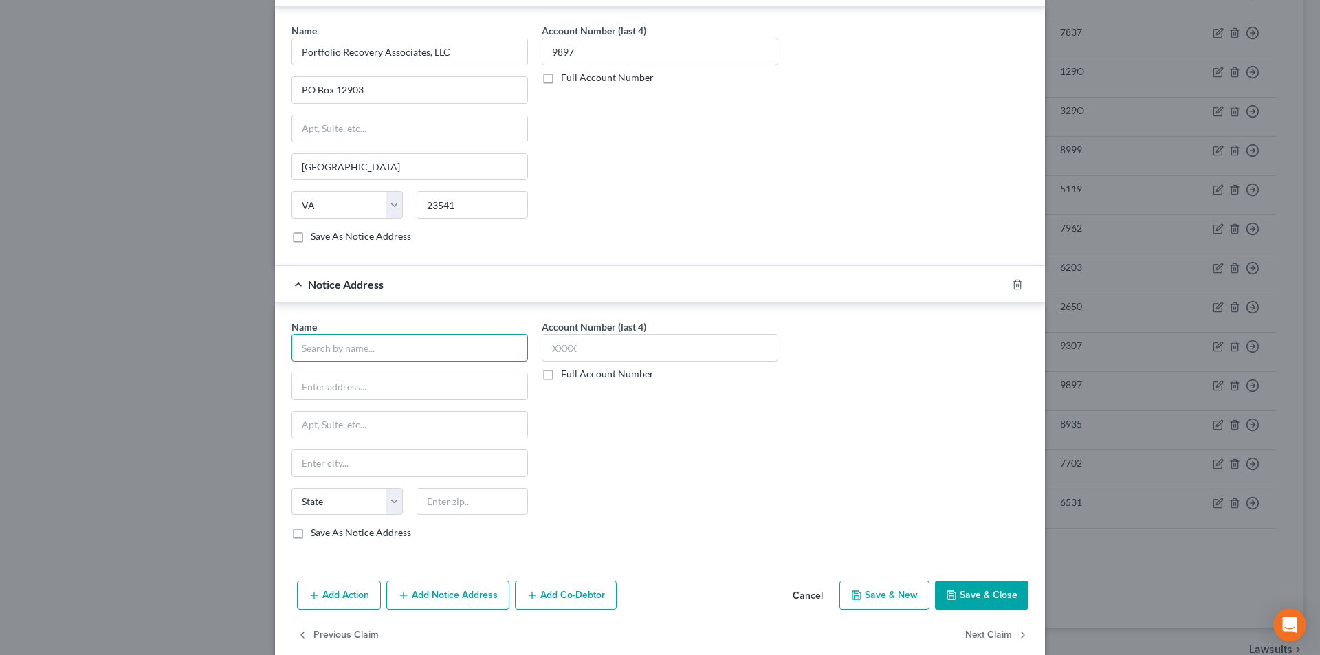
click at [358, 346] on input "text" at bounding box center [409, 347] width 236 height 27
paste input "Portfolio Recovery Associates"
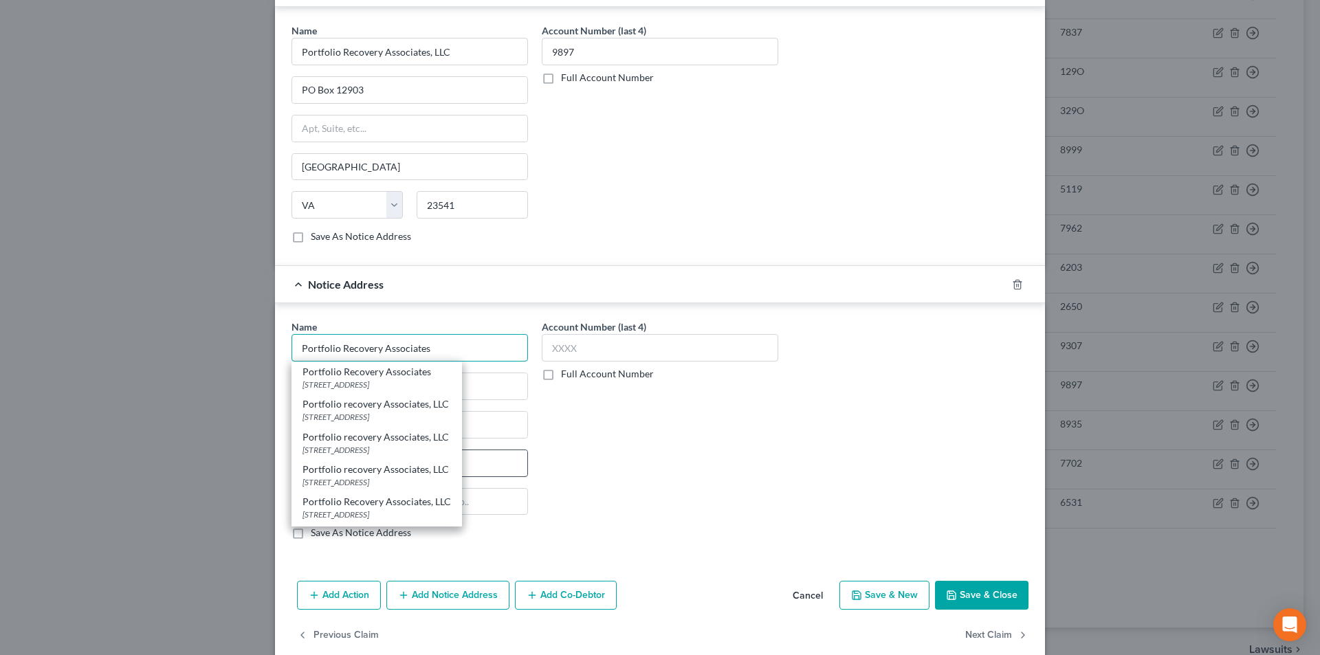
scroll to position [69, 0]
click at [401, 509] on div "[STREET_ADDRESS]" at bounding box center [376, 511] width 148 height 12
type input "Portfolio Recovery Associates, LLC"
type input "[STREET_ADDRESS]"
type input "[GEOGRAPHIC_DATA]"
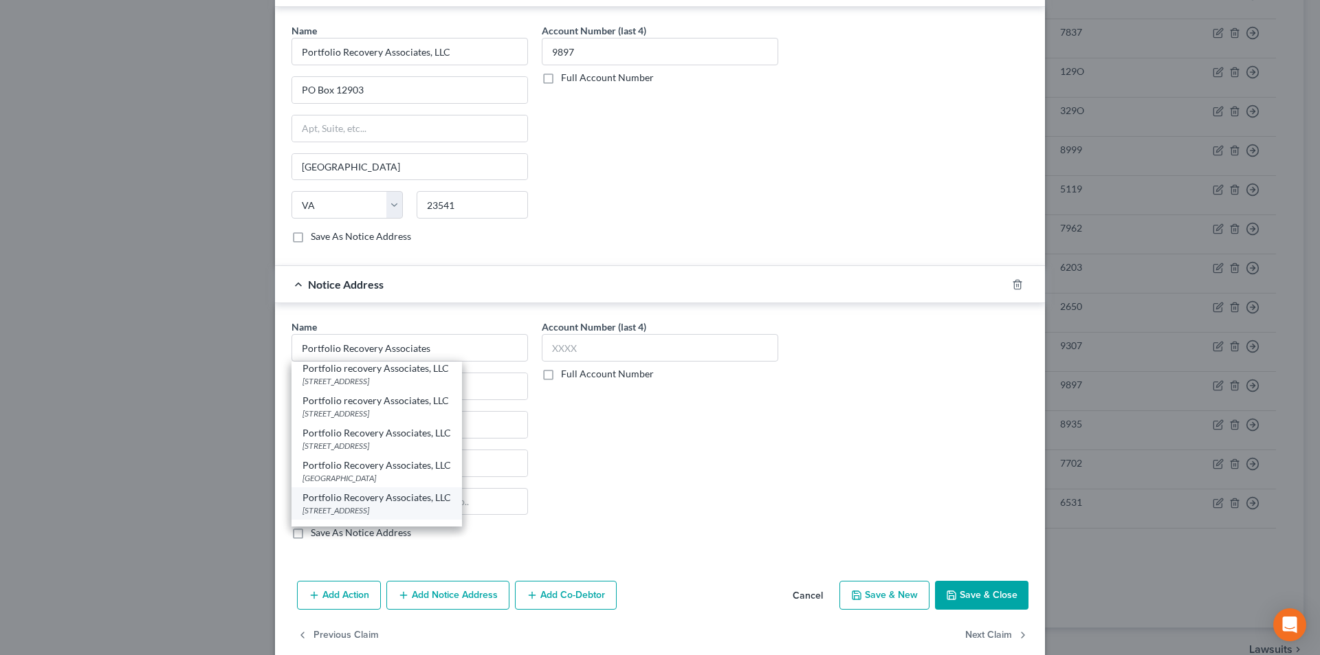
select select "48"
type input "23502"
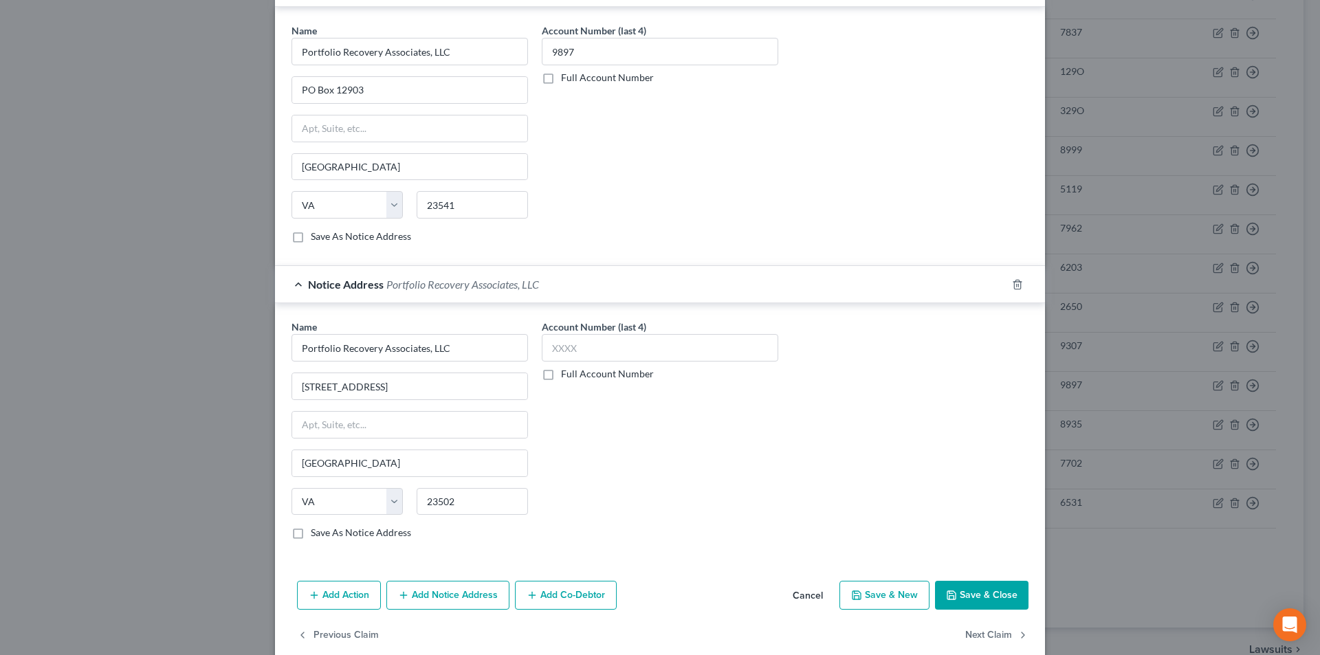
scroll to position [0, 0]
click at [607, 344] on input "text" at bounding box center [660, 347] width 236 height 27
type input "9897"
click at [946, 593] on icon "button" at bounding box center [951, 595] width 11 height 11
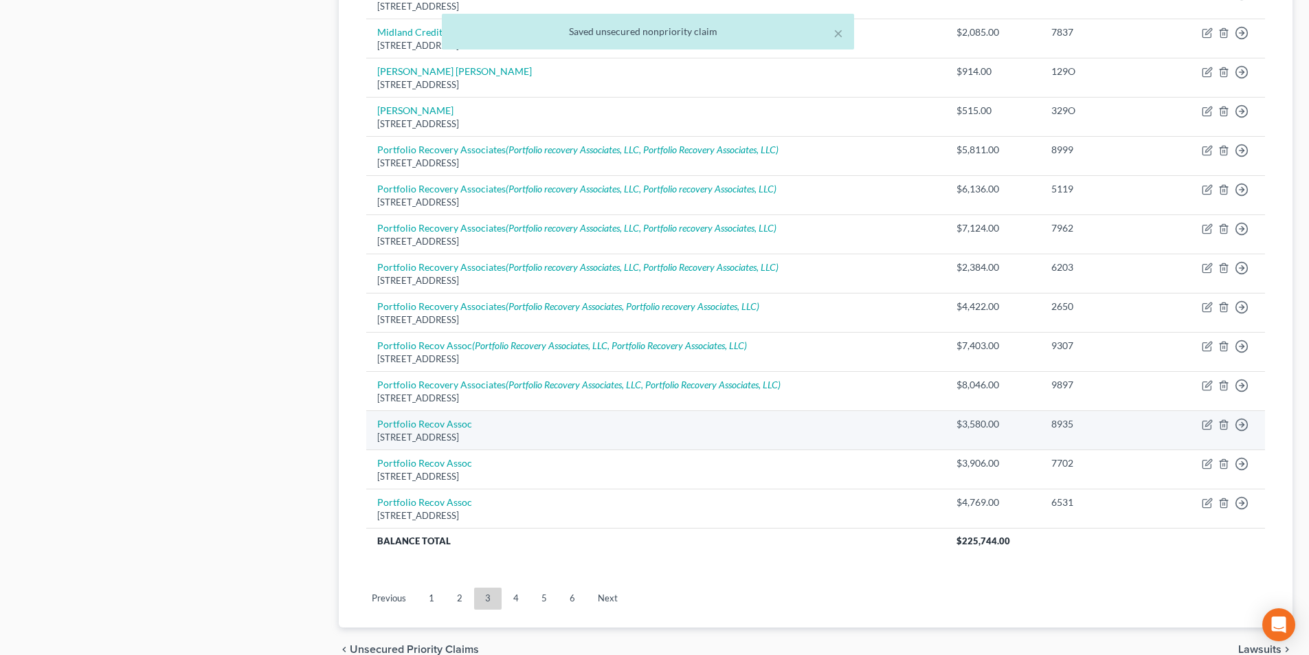
click at [444, 432] on div "[STREET_ADDRESS]" at bounding box center [655, 437] width 557 height 13
click at [443, 428] on link "Portfolio Recov Assoc" at bounding box center [424, 424] width 95 height 12
select select "48"
select select "0"
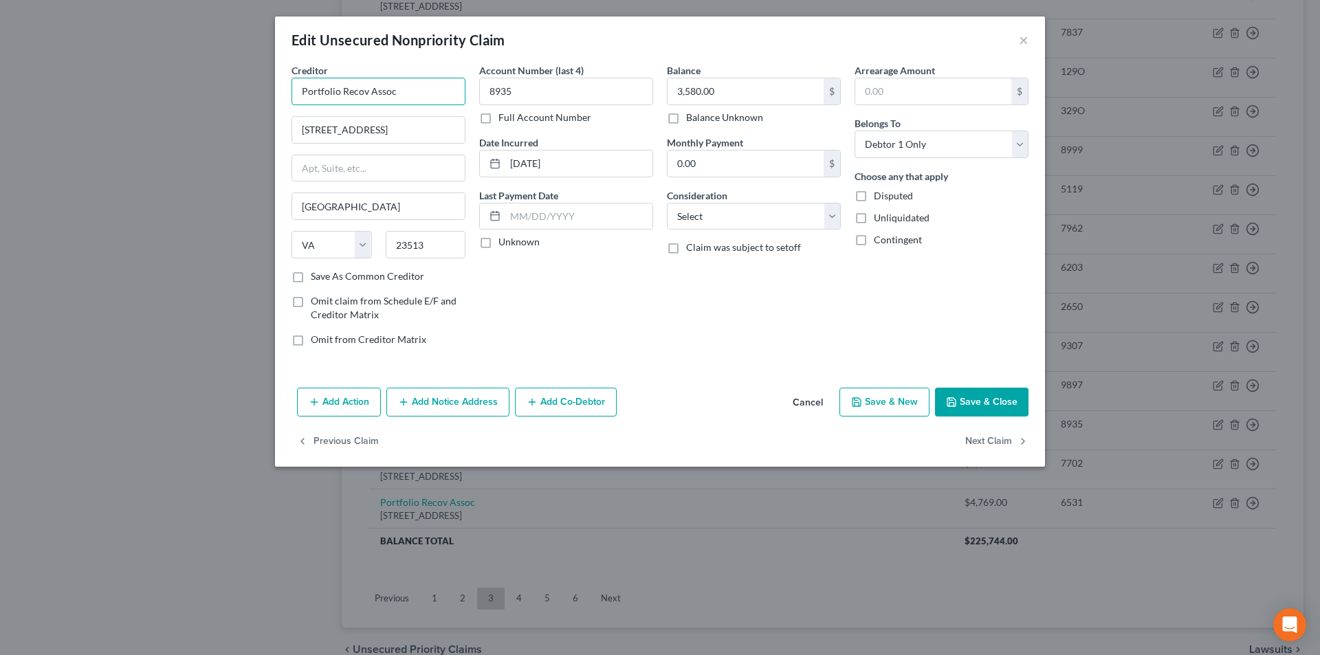
drag, startPoint x: 429, startPoint y: 88, endPoint x: 244, endPoint y: 100, distance: 185.3
click at [211, 99] on div "Edit Unsecured Nonpriority Claim × Creditor * Portfolio Recov Assoc [GEOGRAPHIC…" at bounding box center [660, 327] width 1320 height 655
paste input "ery Associates"
type input "Portfolio Recovery Associates"
click at [485, 405] on button "Add Notice Address" at bounding box center [447, 402] width 123 height 29
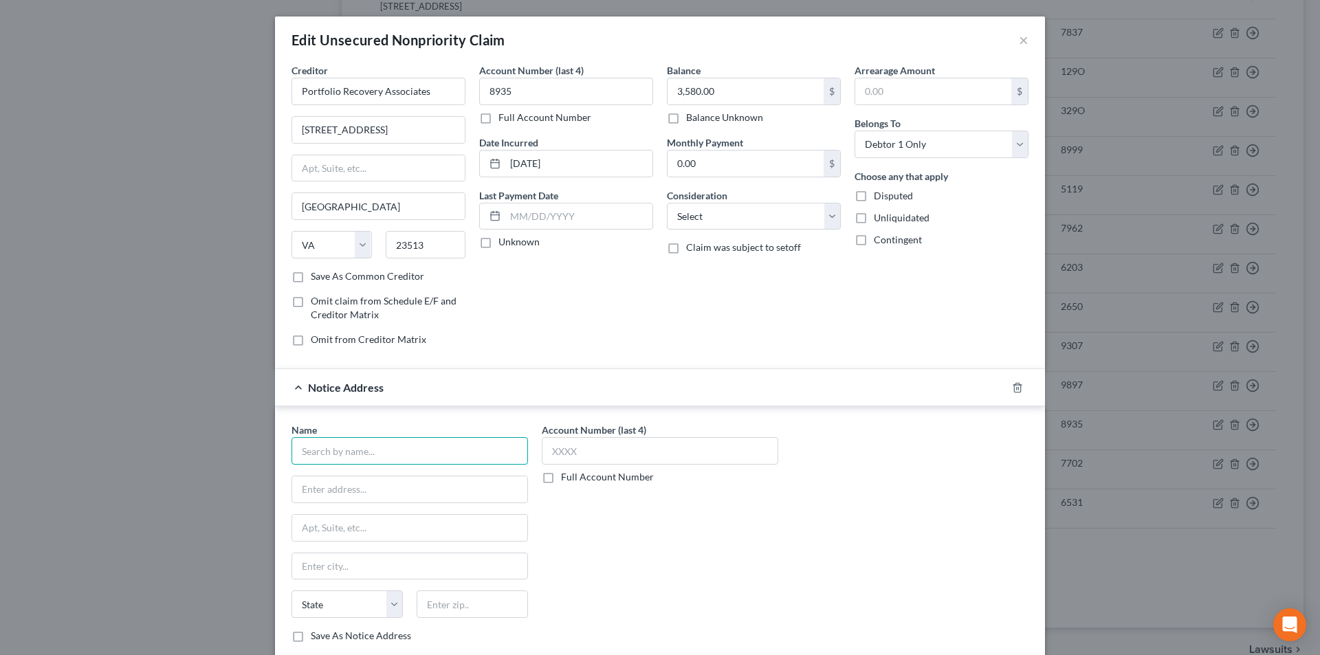
click at [408, 449] on input "text" at bounding box center [409, 450] width 236 height 27
paste input "Portfolio Recovery Associates"
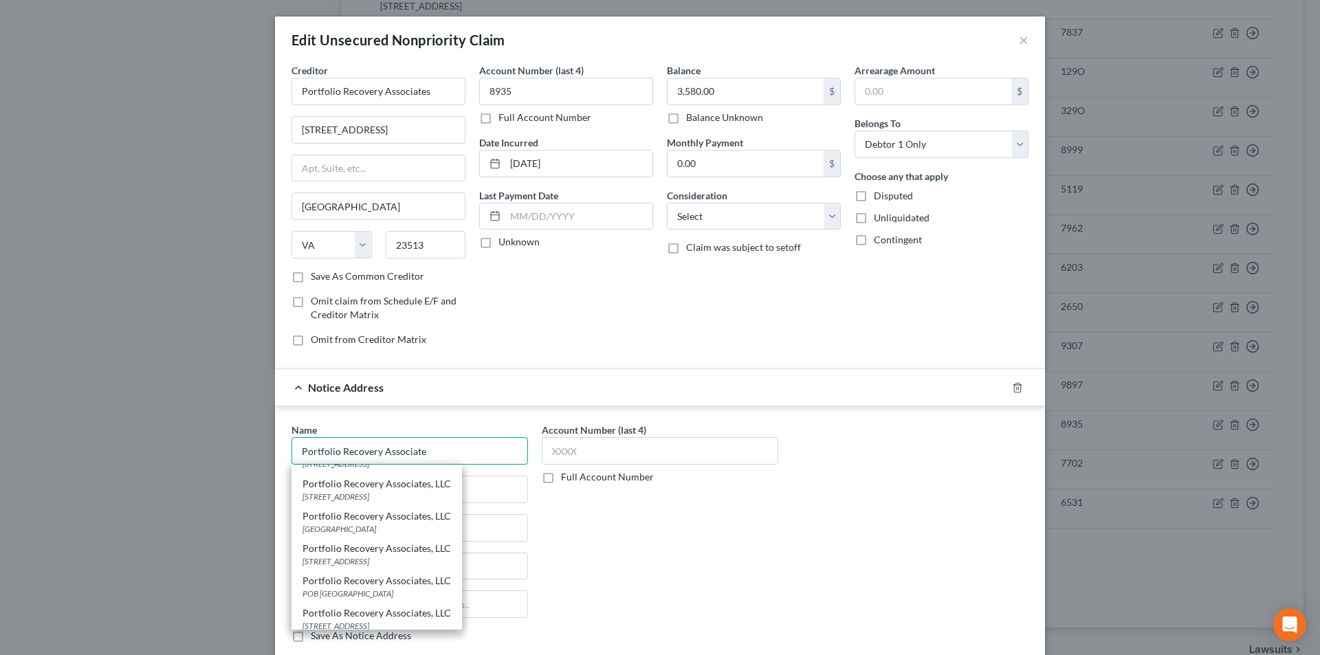
scroll to position [137, 0]
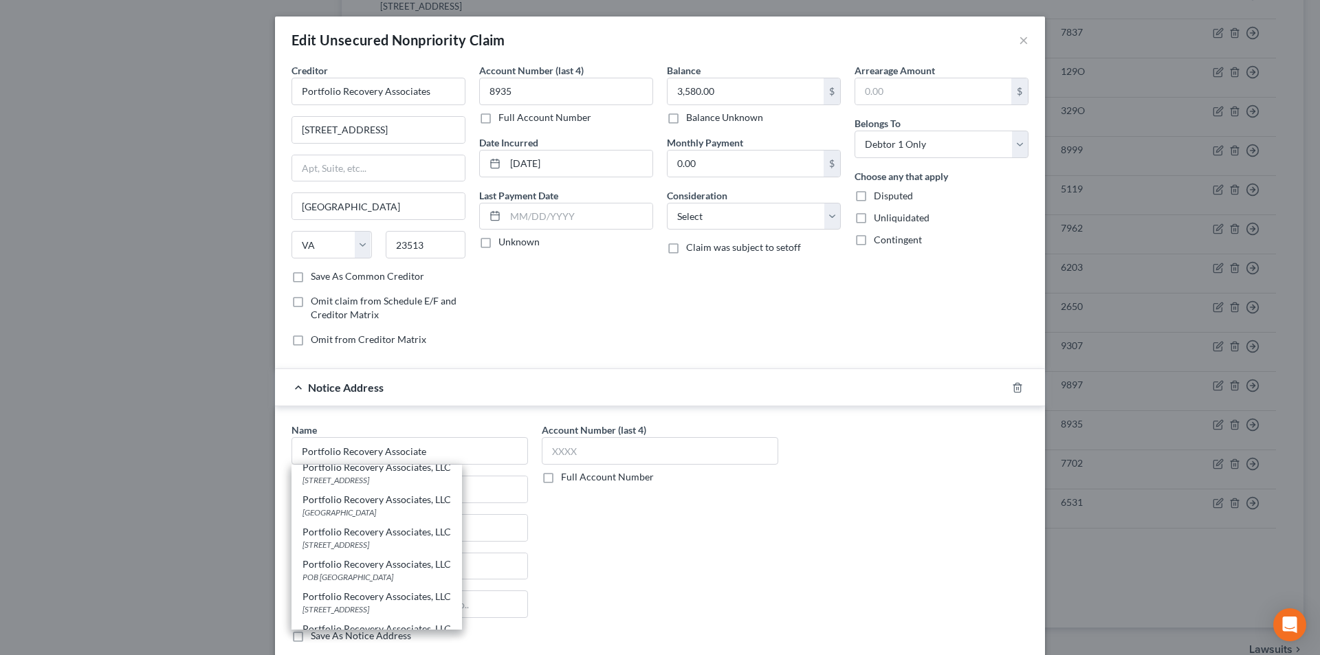
click at [356, 511] on div "[GEOGRAPHIC_DATA]" at bounding box center [376, 513] width 148 height 12
type input "Portfolio Recovery Associates, LLC"
type input "PO Box 41067"
type input "[GEOGRAPHIC_DATA]"
select select "48"
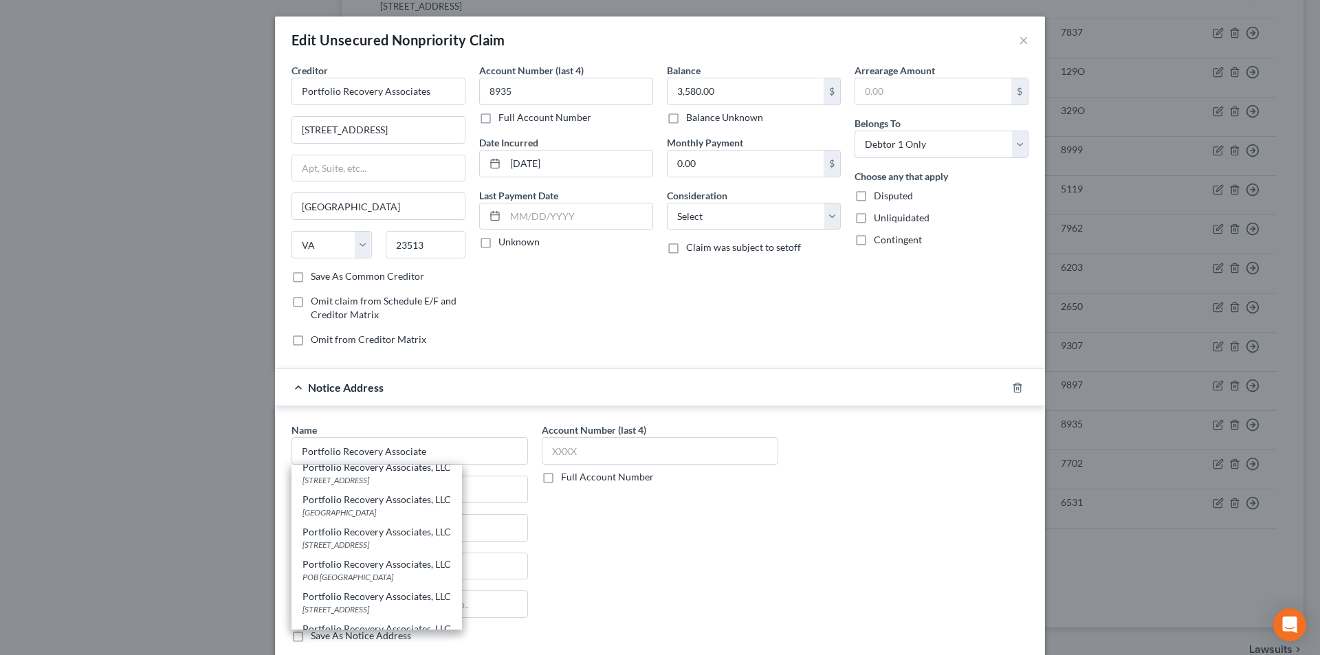
type input "23541"
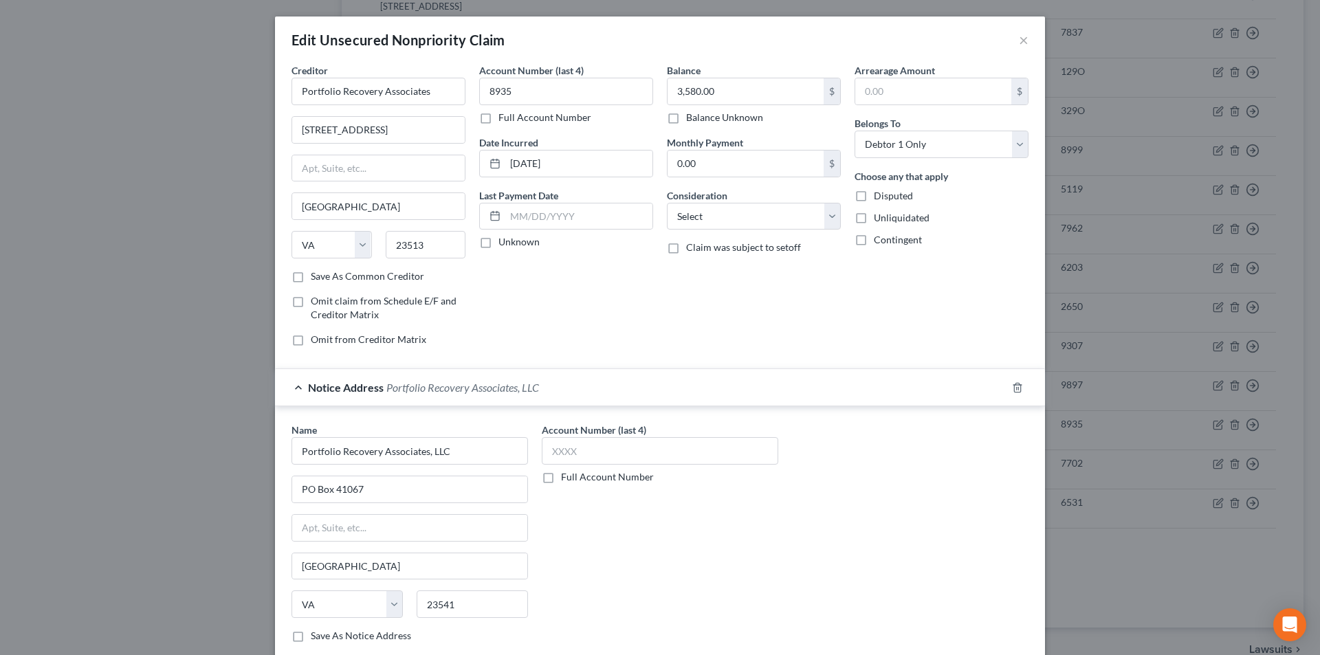
scroll to position [0, 0]
click at [588, 443] on input "text" at bounding box center [660, 450] width 236 height 27
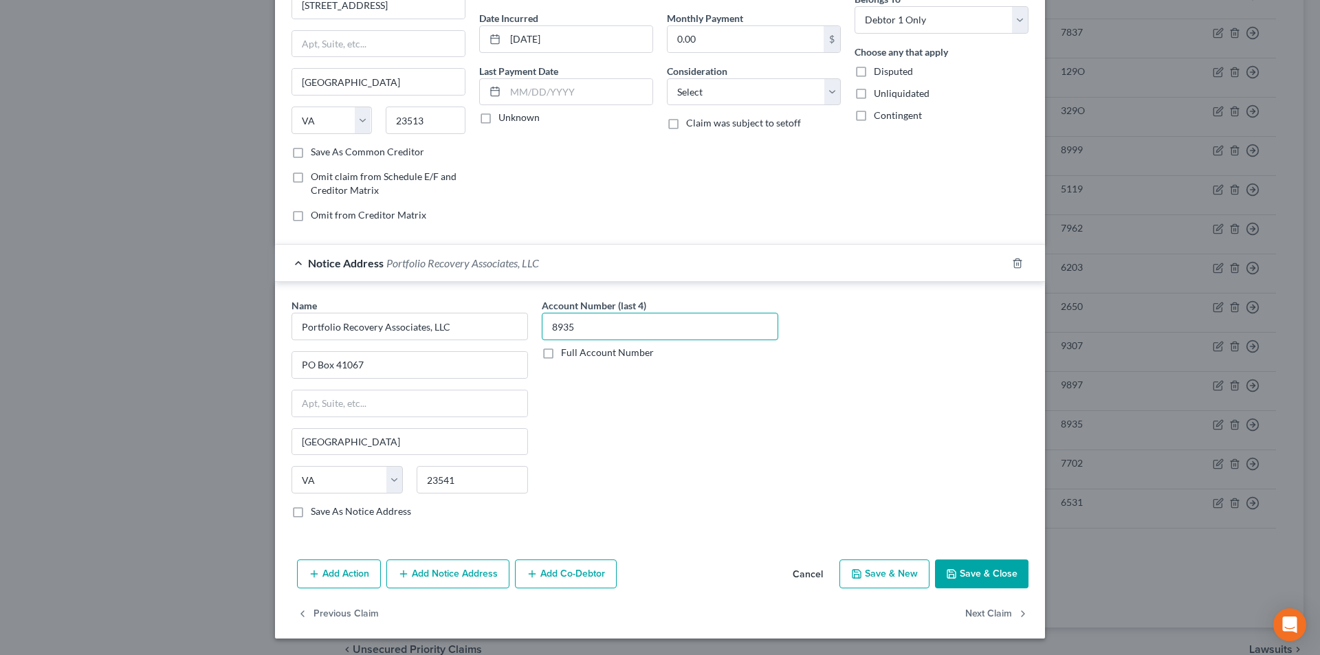
type input "8935"
click at [431, 577] on button "Add Notice Address" at bounding box center [447, 574] width 123 height 29
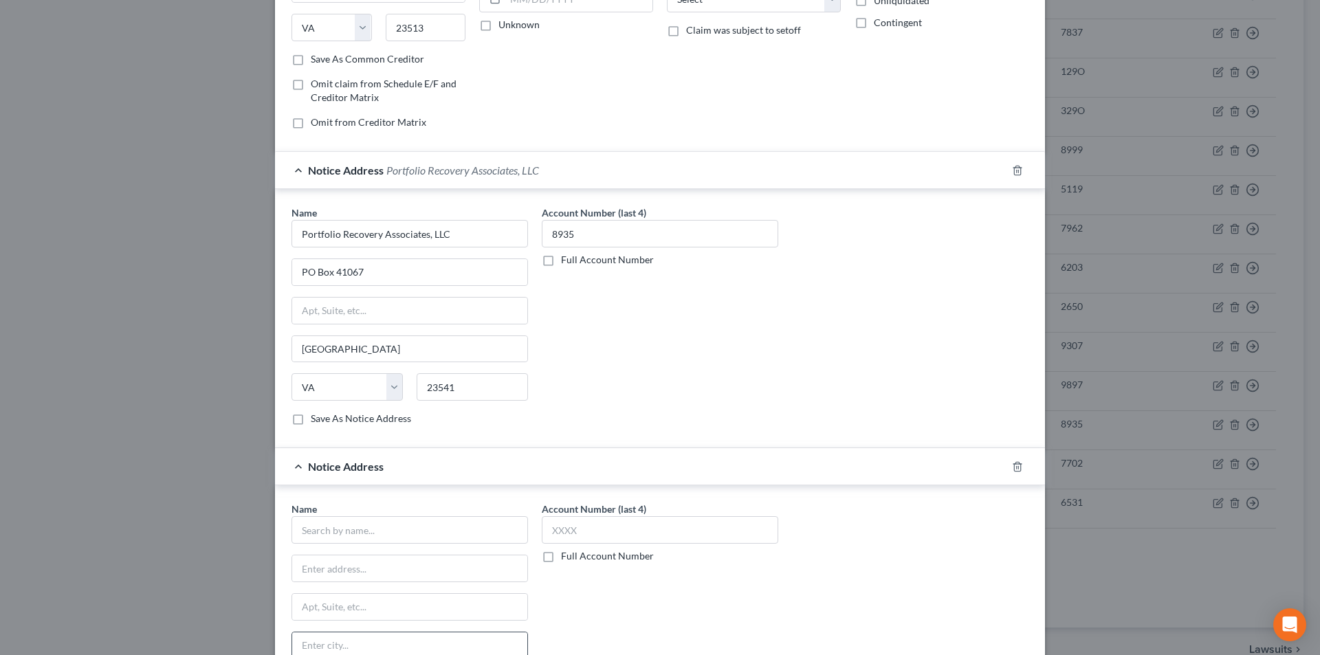
scroll to position [331, 0]
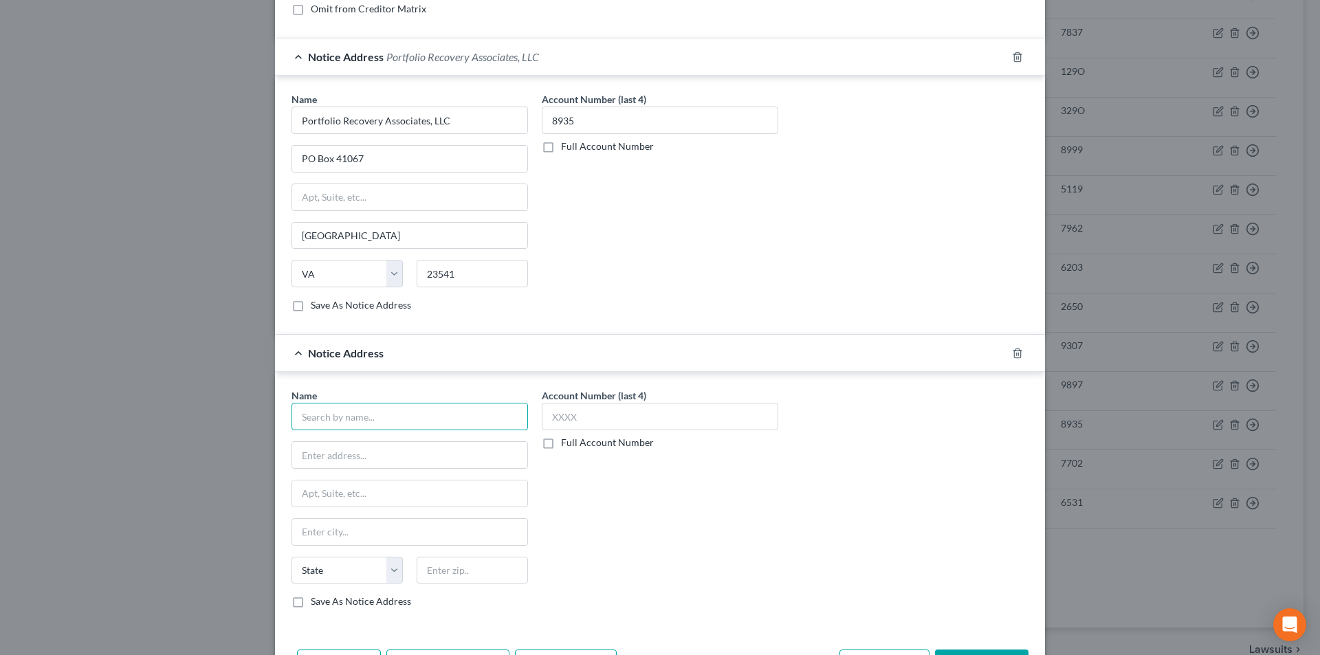
click at [408, 410] on input "text" at bounding box center [409, 416] width 236 height 27
paste input "Portfolio Recovery Associates"
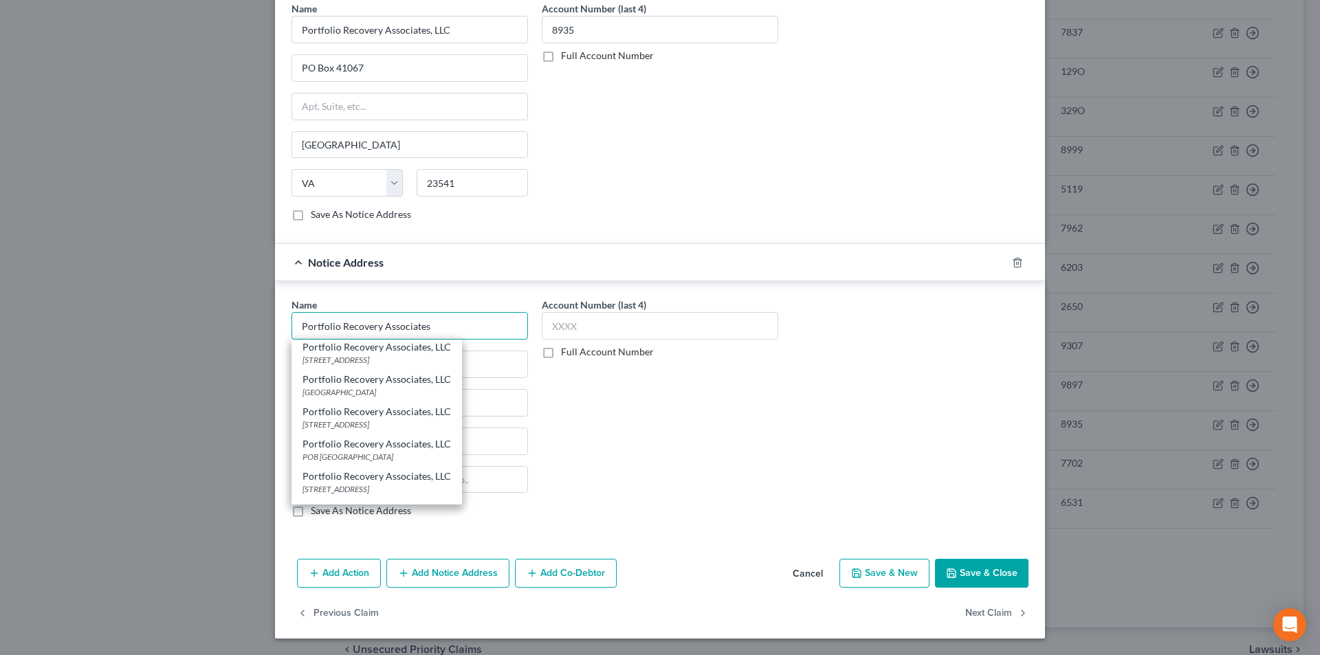
scroll to position [137, 0]
click at [360, 421] on div "[STREET_ADDRESS]" at bounding box center [376, 420] width 148 height 12
type input "Portfolio Recovery Associates, LLC"
type input "[STREET_ADDRESS]"
type input "[GEOGRAPHIC_DATA]"
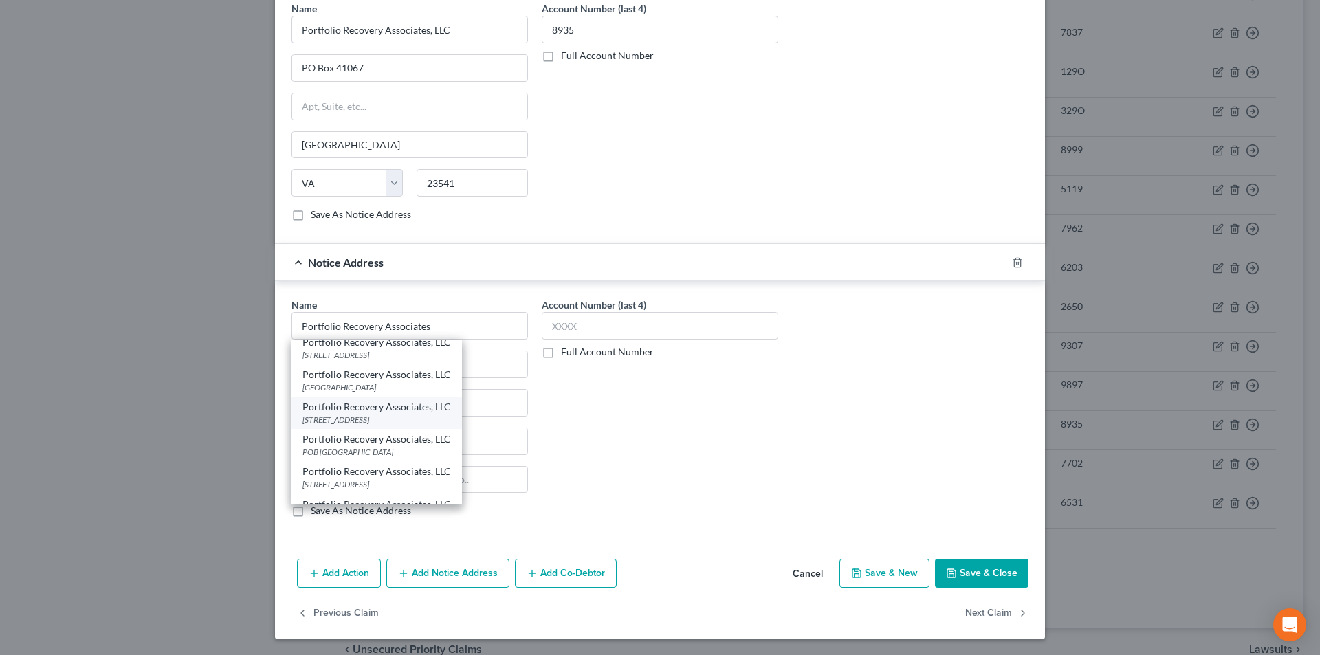
select select "48"
type input "23502"
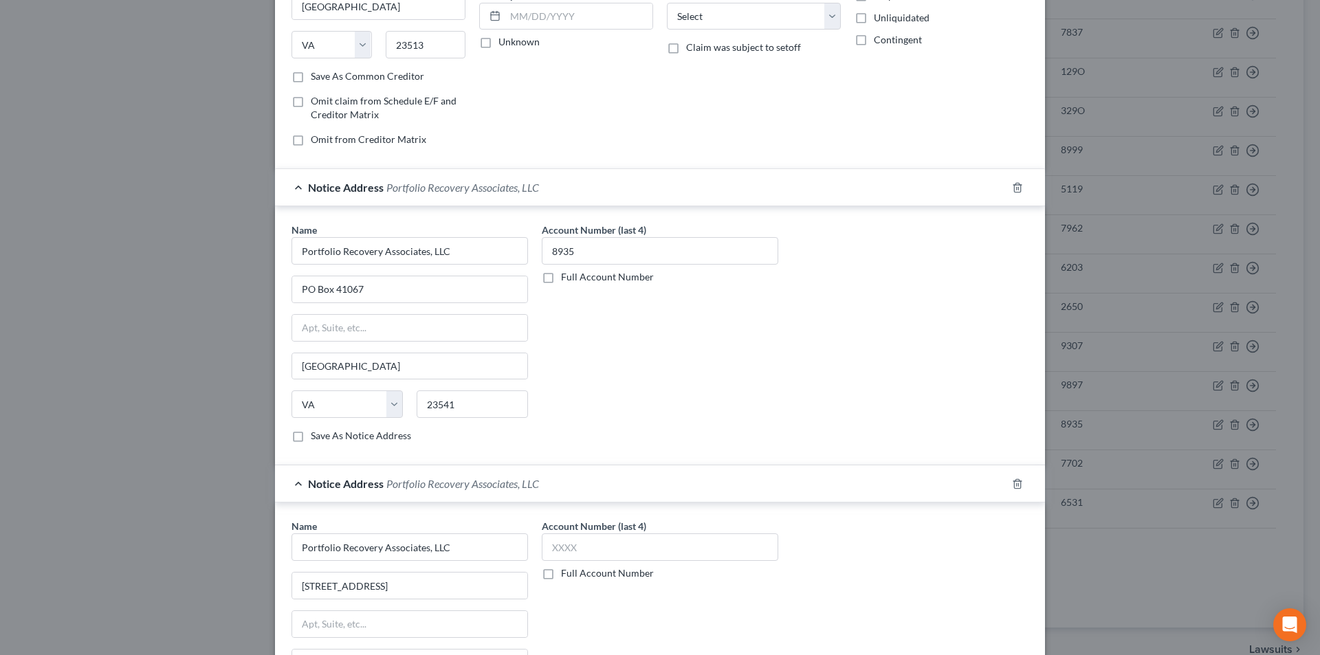
scroll to position [206, 0]
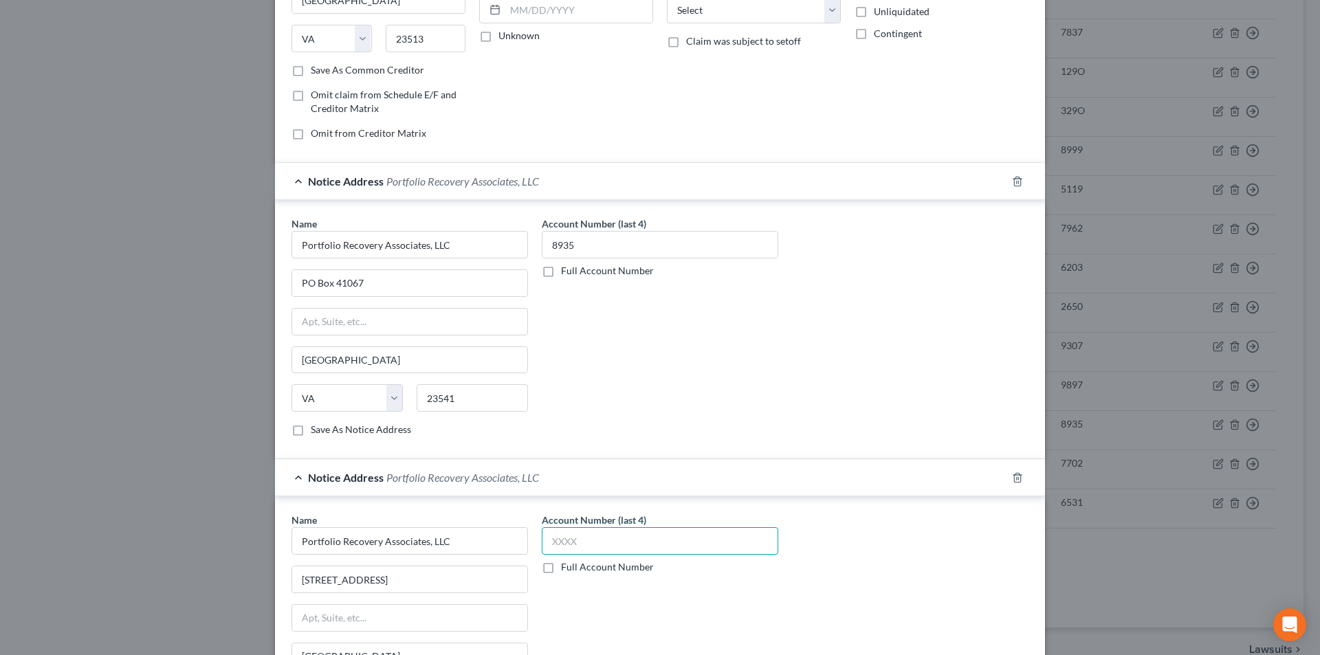
click at [586, 544] on input "text" at bounding box center [660, 540] width 236 height 27
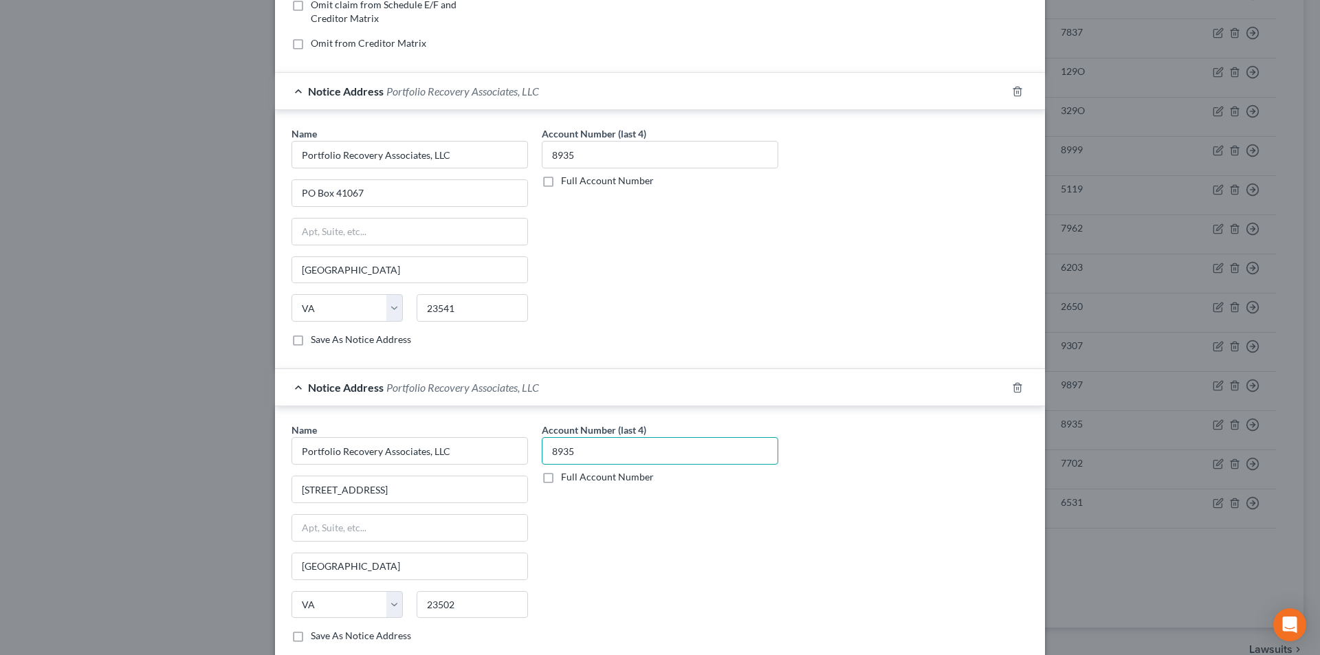
scroll to position [421, 0]
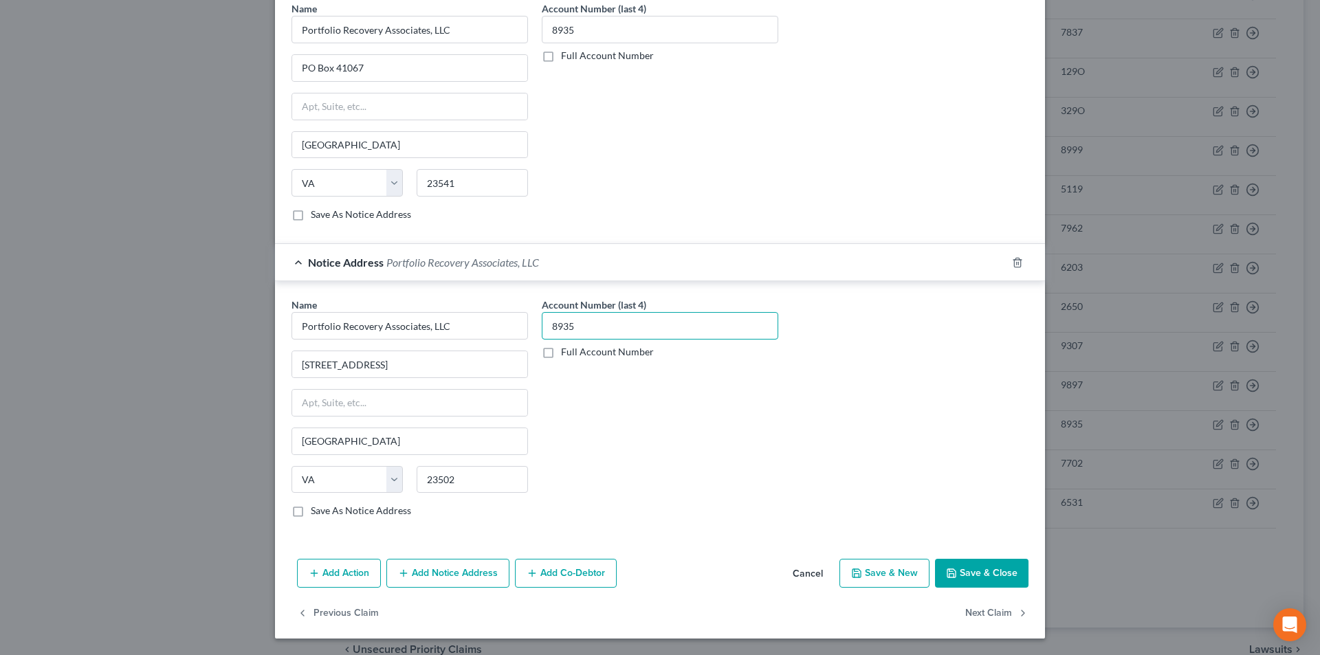
type input "8935"
click at [977, 571] on button "Save & Close" at bounding box center [981, 573] width 93 height 29
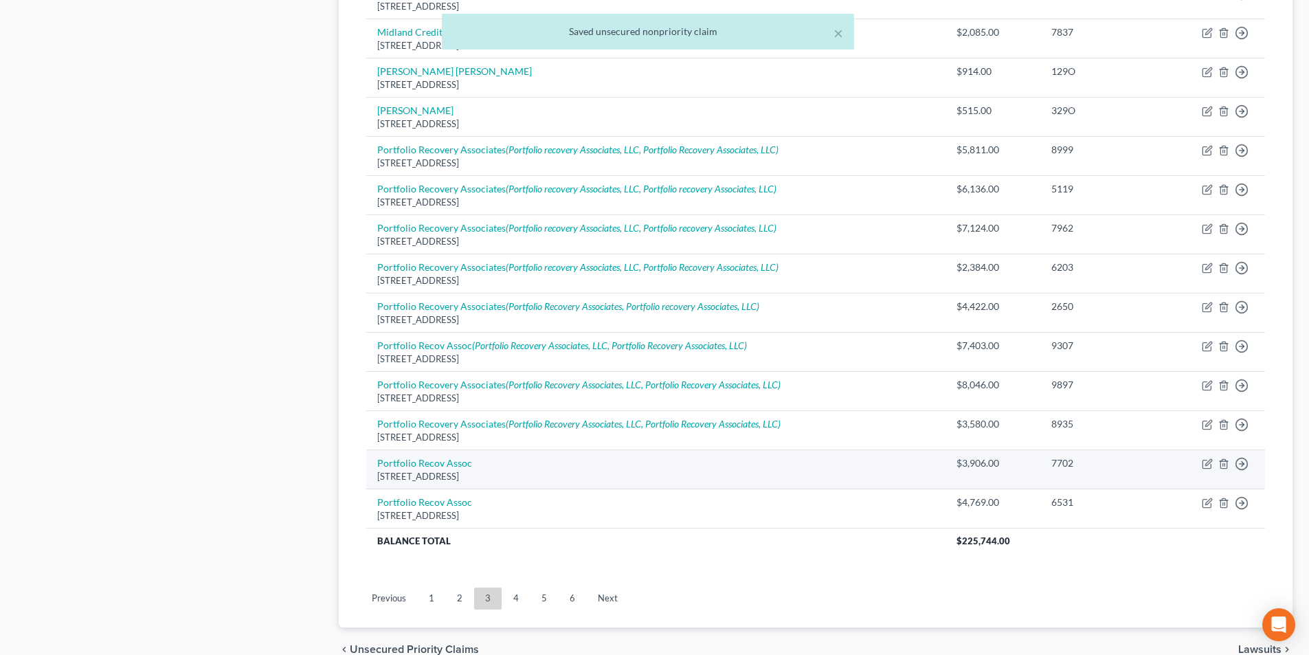
click at [412, 469] on td "Portfolio Recov Assoc [STREET_ADDRESS]" at bounding box center [655, 469] width 579 height 39
click at [414, 463] on link "Portfolio Recov Assoc" at bounding box center [424, 463] width 95 height 12
select select "48"
select select "1"
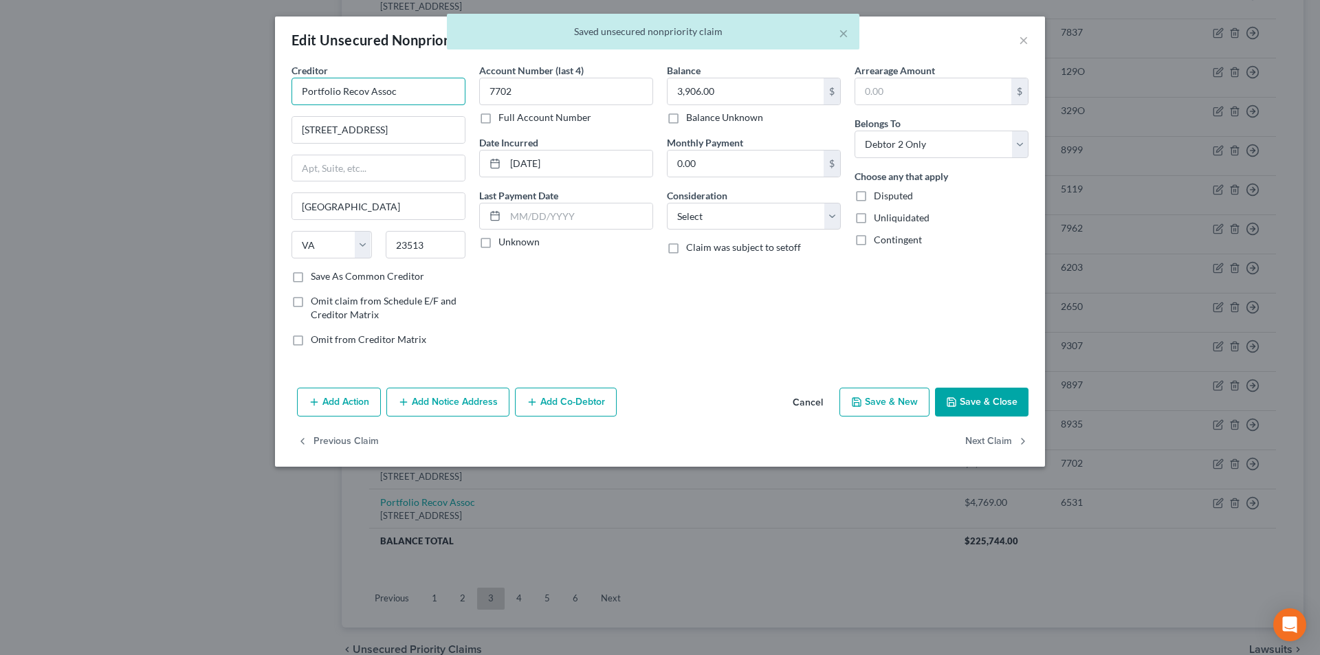
drag, startPoint x: 400, startPoint y: 96, endPoint x: 188, endPoint y: 96, distance: 211.7
click at [188, 96] on div "Edit Unsecured Nonpriority Claim × Creditor * Portfolio Recov Assoc [GEOGRAPHIC…" at bounding box center [660, 327] width 1320 height 655
paste input "ery Associates"
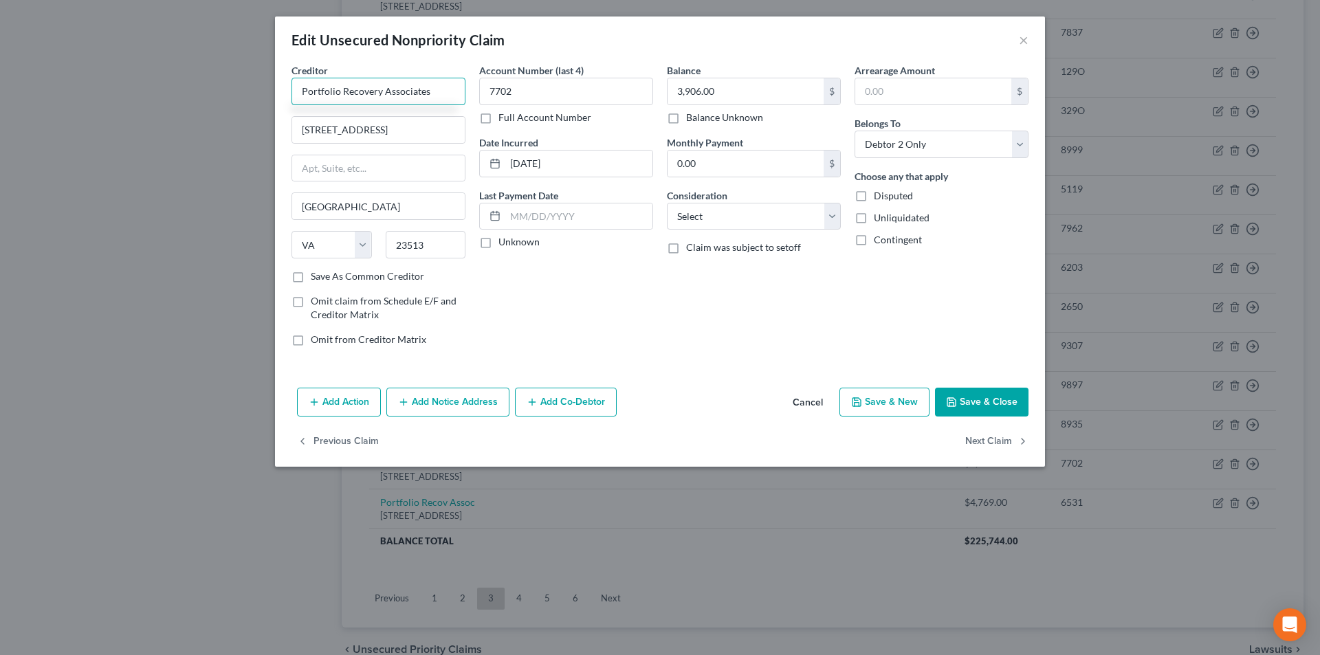
type input "Portfolio Recovery Associates"
click at [463, 402] on button "Add Notice Address" at bounding box center [447, 402] width 123 height 29
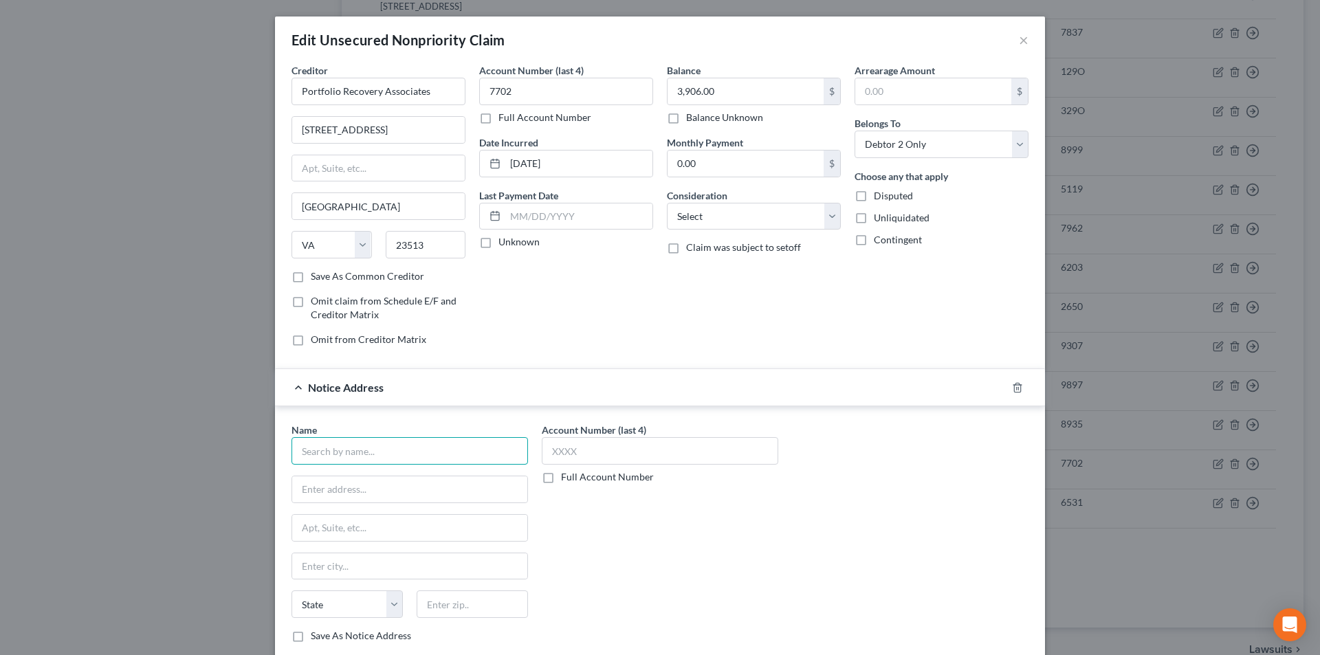
click at [388, 453] on input "text" at bounding box center [409, 450] width 236 height 27
paste input "Portfolio Recovery Associates"
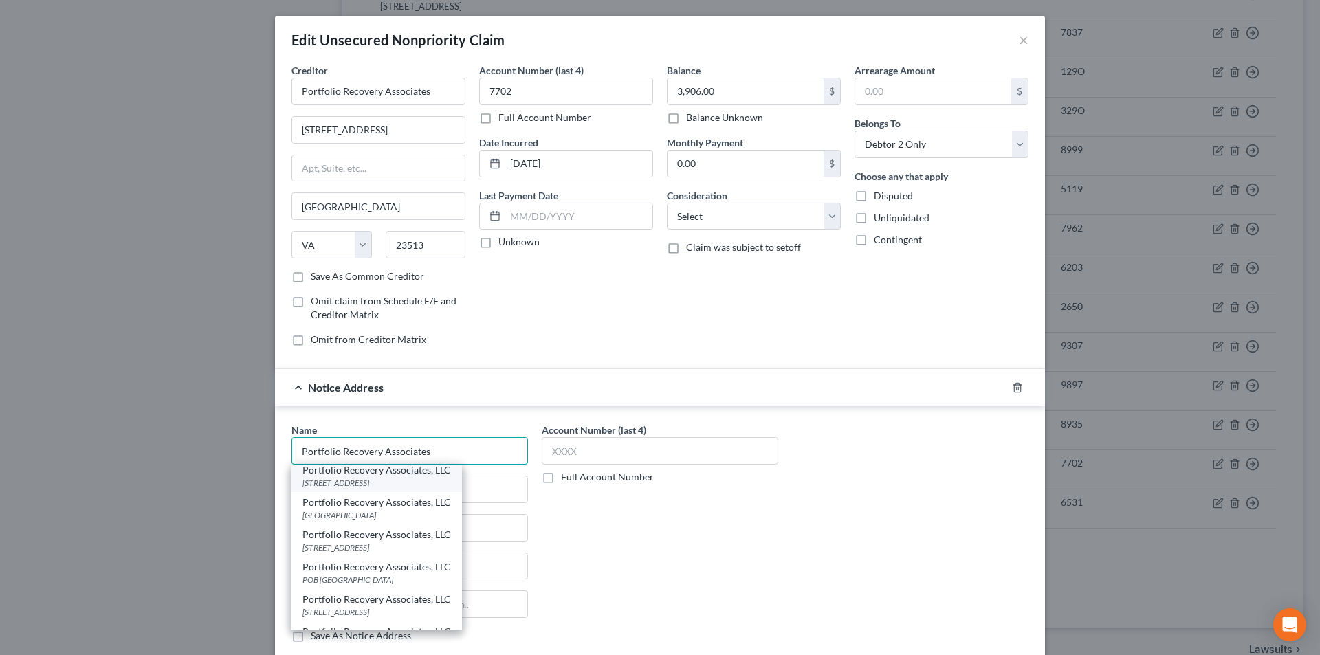
scroll to position [137, 0]
click at [364, 505] on div "Portfolio Recovery Associates, LLC" at bounding box center [376, 500] width 148 height 14
type input "Portfolio Recovery Associates, LLC"
type input "PO Box 41067"
type input "[GEOGRAPHIC_DATA]"
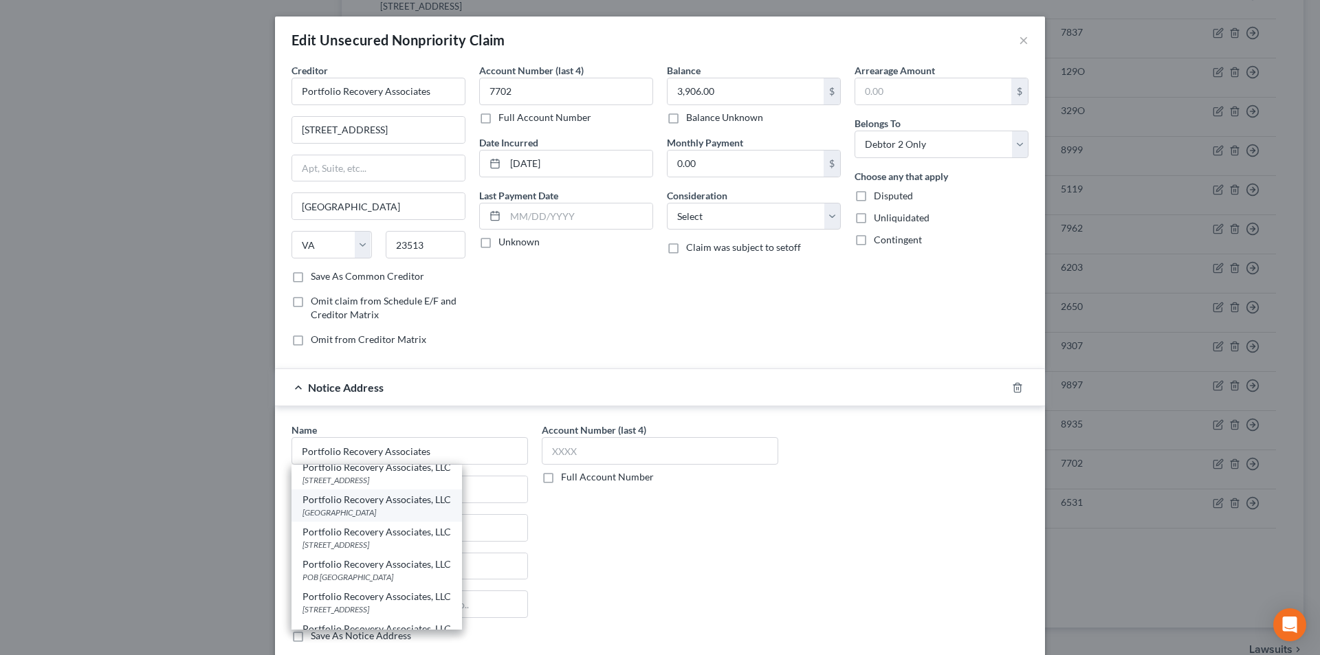
select select "48"
type input "23541"
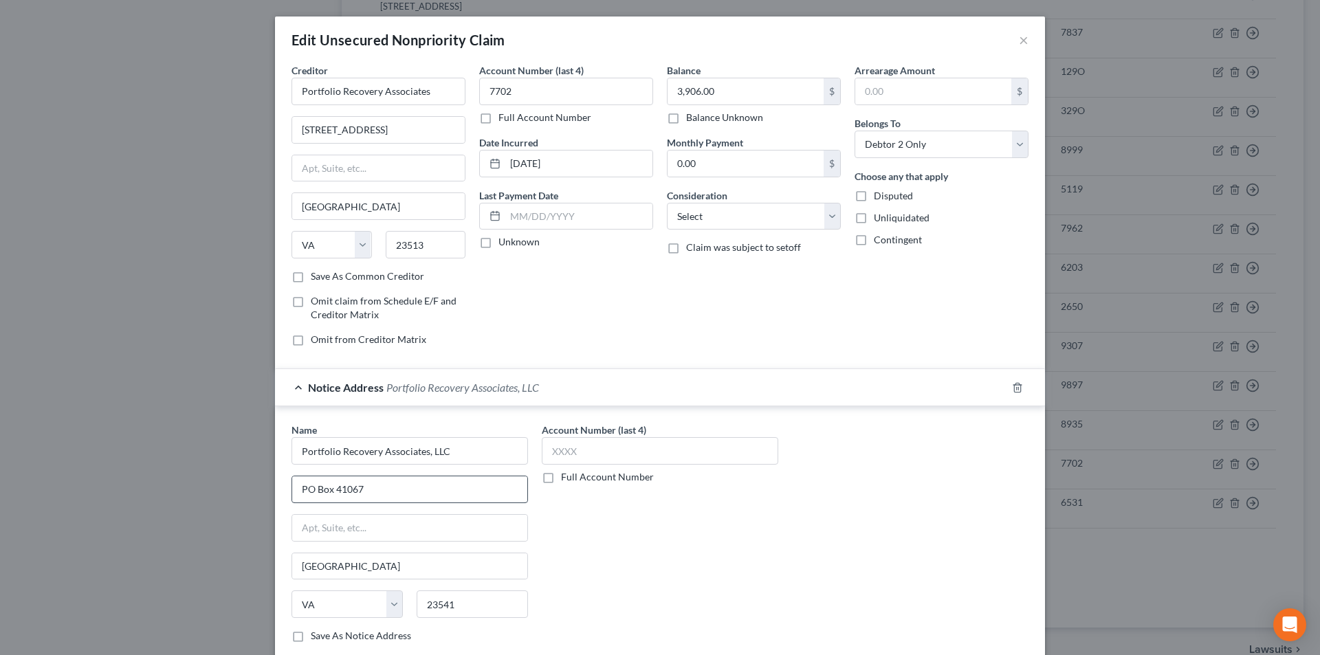
scroll to position [0, 0]
click at [553, 459] on input "text" at bounding box center [660, 450] width 236 height 27
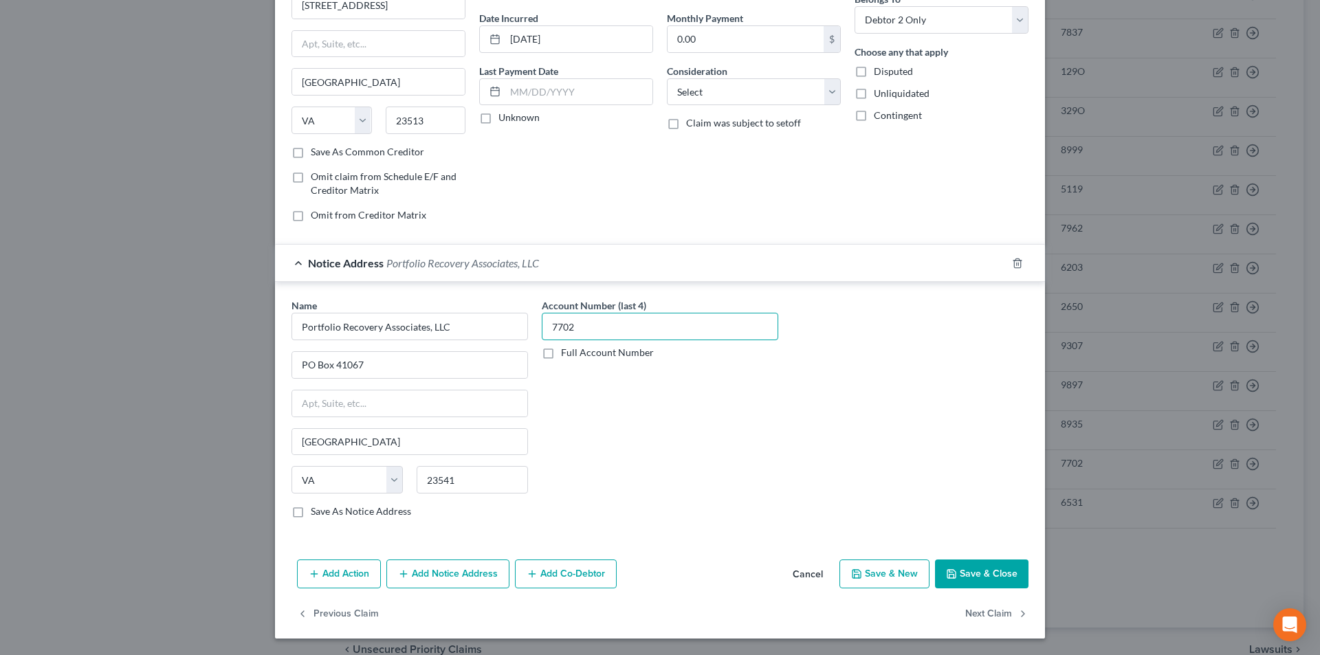
type input "7702"
click at [401, 581] on button "Add Notice Address" at bounding box center [447, 574] width 123 height 29
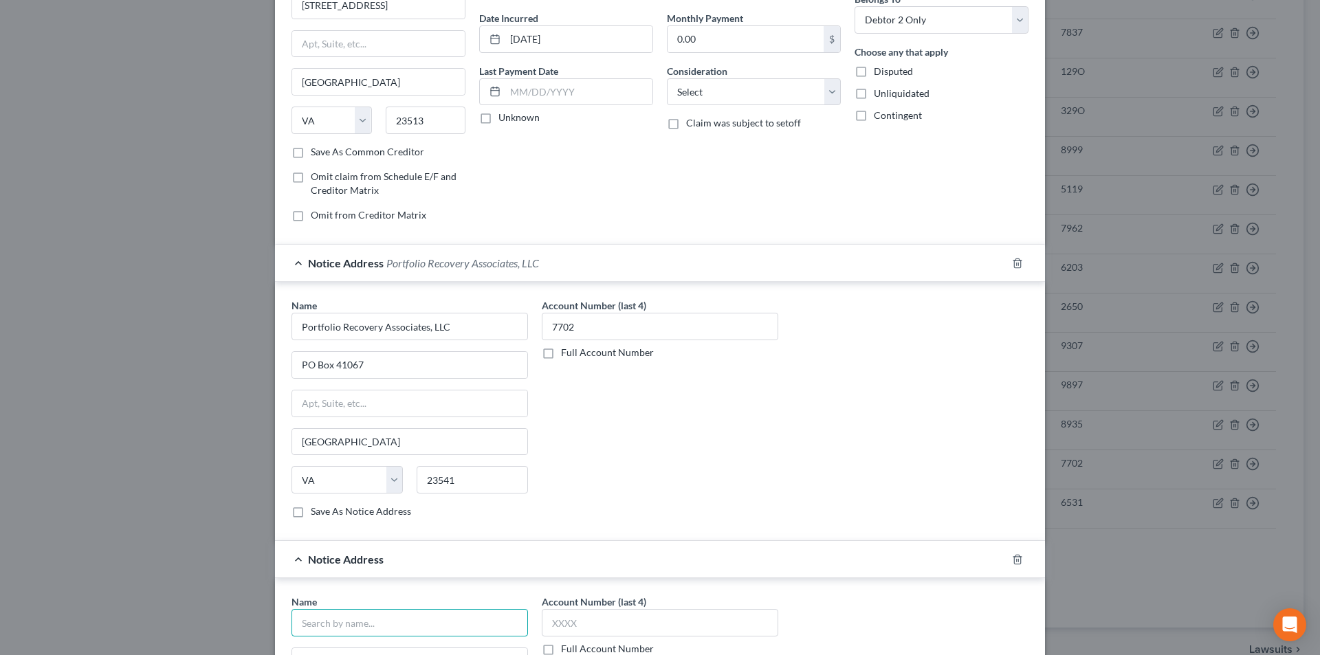
click at [392, 626] on input "text" at bounding box center [409, 622] width 236 height 27
paste input "Portfolio Recovery Associates"
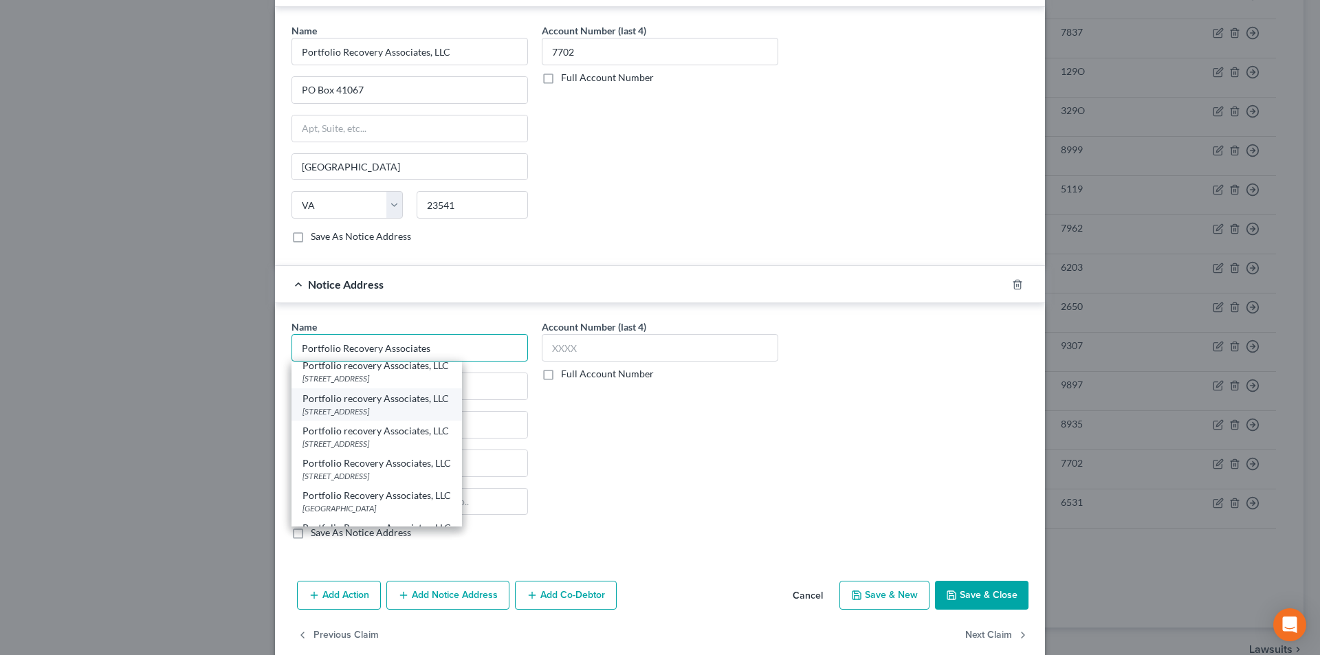
scroll to position [137, 0]
click at [363, 445] on div "[STREET_ADDRESS]" at bounding box center [376, 442] width 148 height 12
type input "Portfolio Recovery Associates, LLC"
type input "[STREET_ADDRESS]"
type input "[GEOGRAPHIC_DATA]"
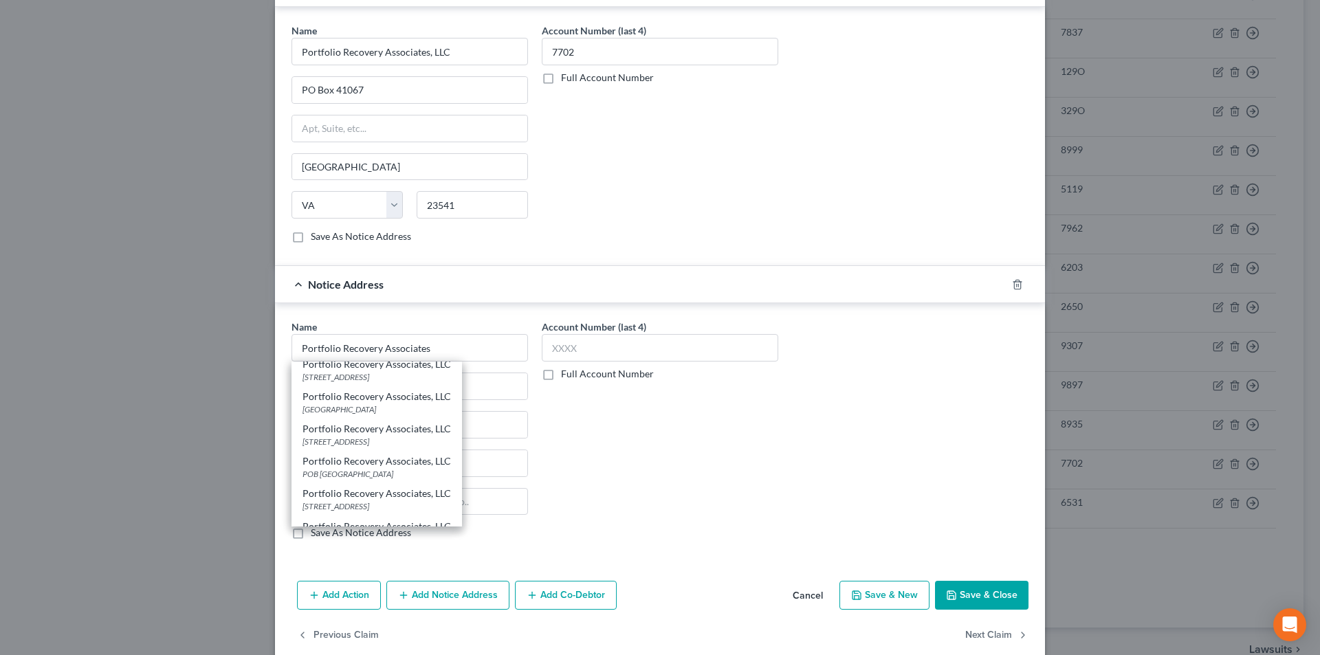
select select "48"
type input "23502"
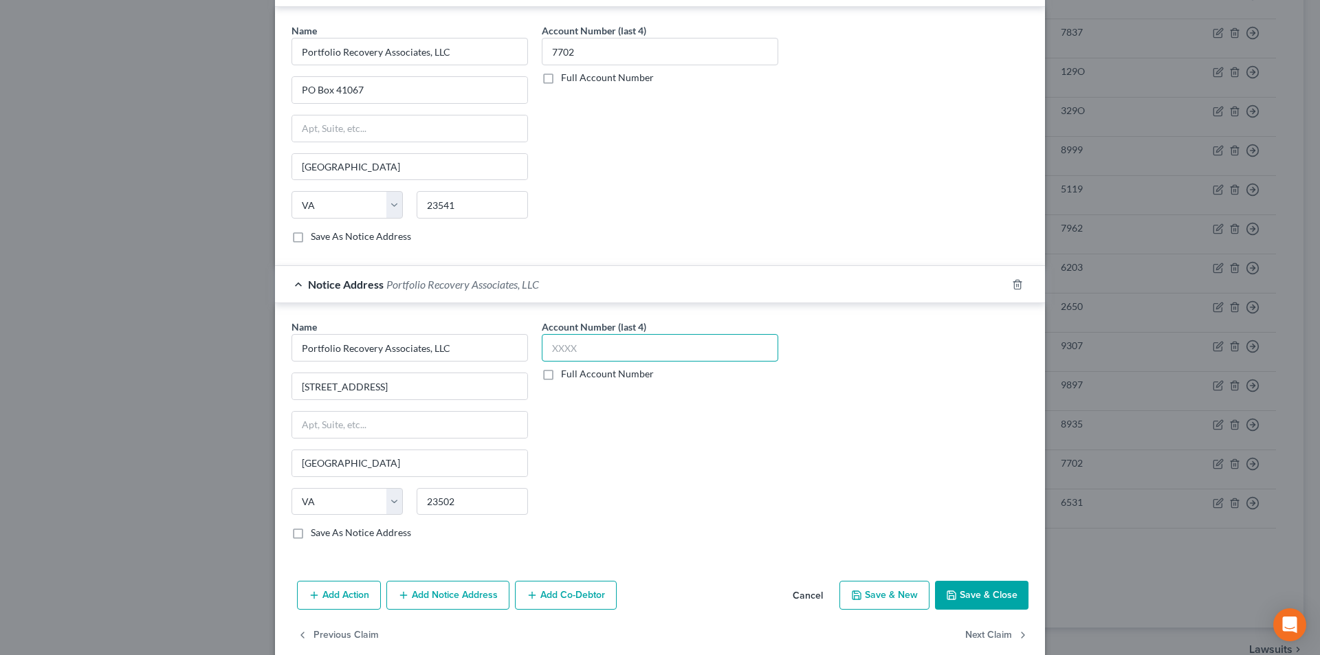
click at [587, 353] on input "text" at bounding box center [660, 347] width 236 height 27
type input "7702"
click at [966, 597] on button "Save & Close" at bounding box center [981, 595] width 93 height 29
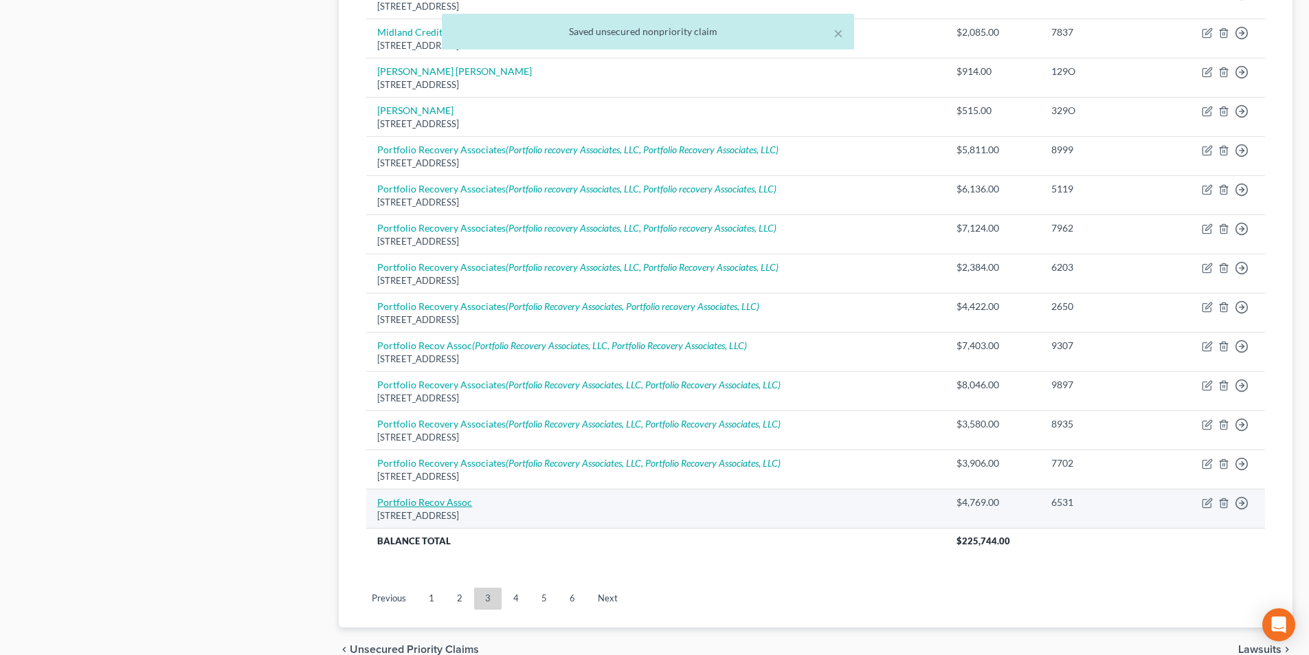
click at [439, 501] on link "Portfolio Recov Assoc" at bounding box center [424, 502] width 95 height 12
select select "48"
select select "1"
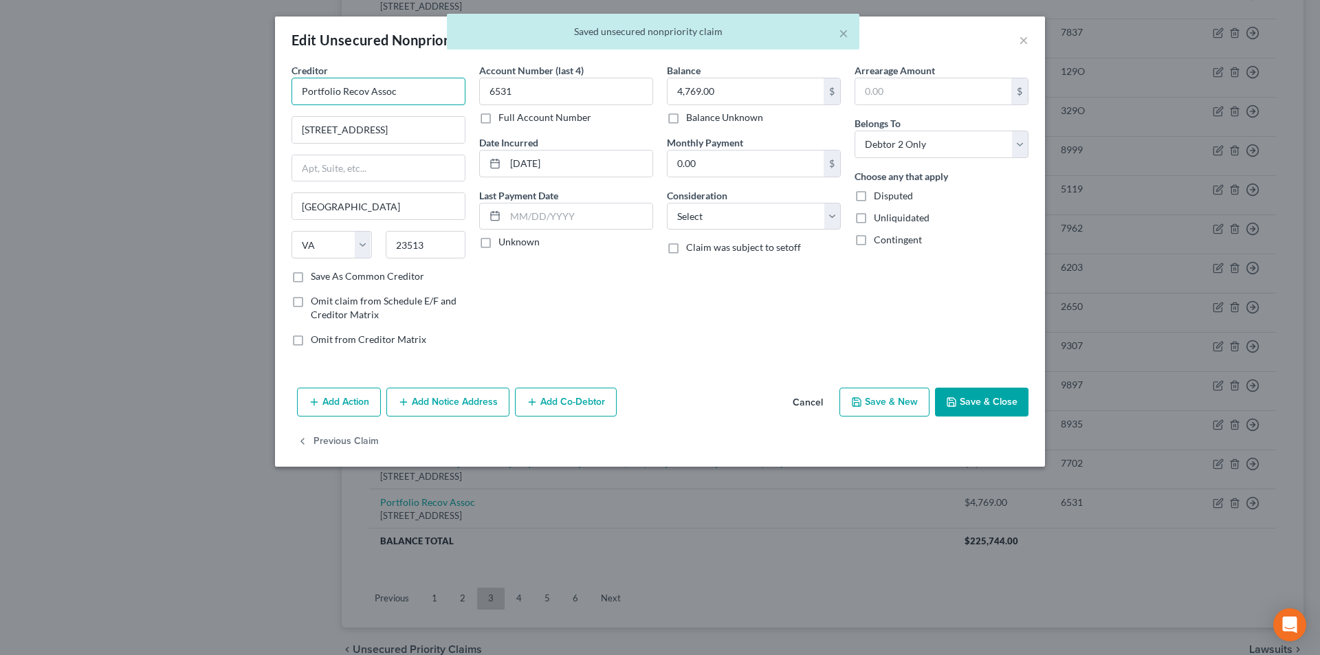
drag, startPoint x: 400, startPoint y: 82, endPoint x: 208, endPoint y: 92, distance: 192.7
click at [208, 91] on div "Edit Unsecured Nonpriority Claim × Creditor * Portfolio Recov Assoc [GEOGRAPHIC…" at bounding box center [660, 327] width 1320 height 655
paste input "ery Associates"
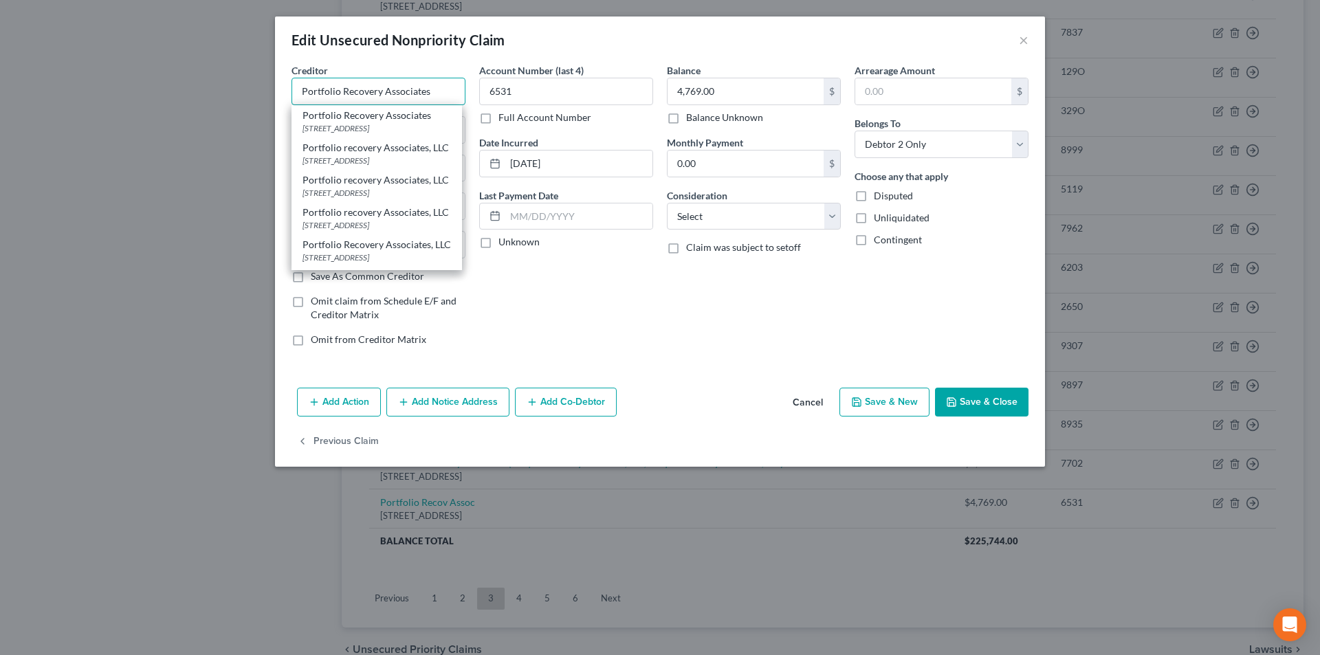
type input "Portfolio Recovery Associates"
click at [460, 403] on button "Add Notice Address" at bounding box center [447, 402] width 123 height 29
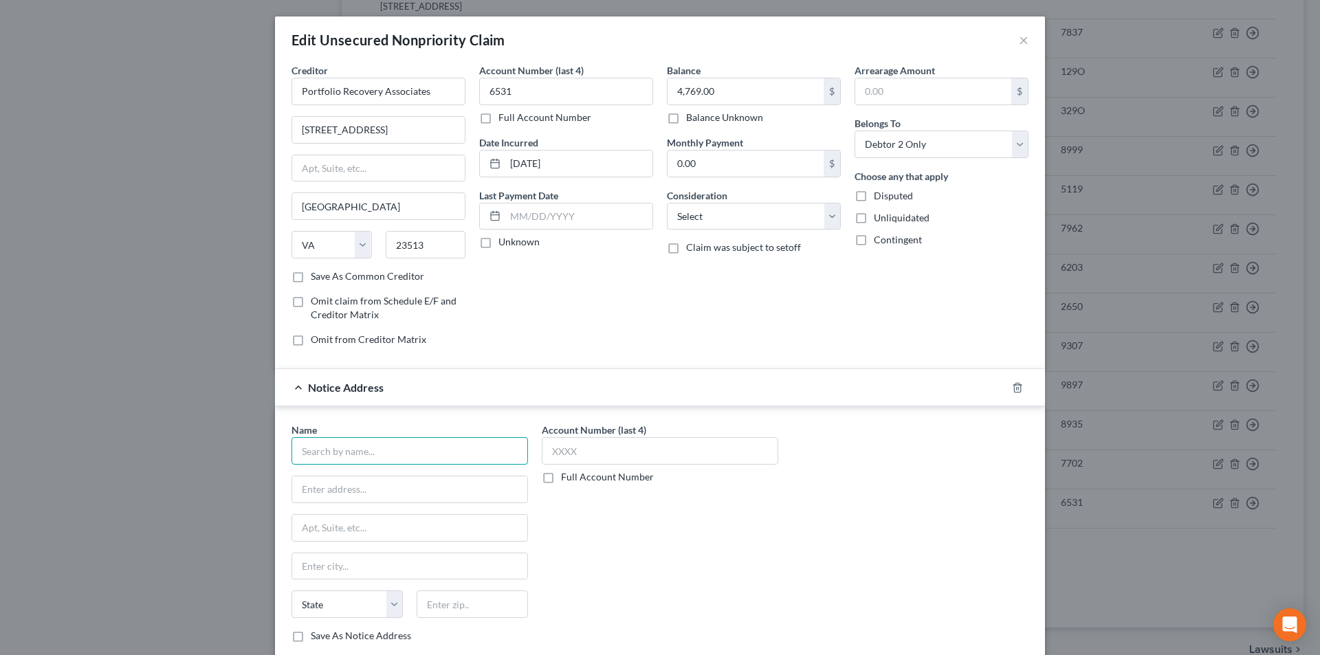
click at [406, 445] on input "text" at bounding box center [409, 450] width 236 height 27
paste input "Portfolio Recovery Associates"
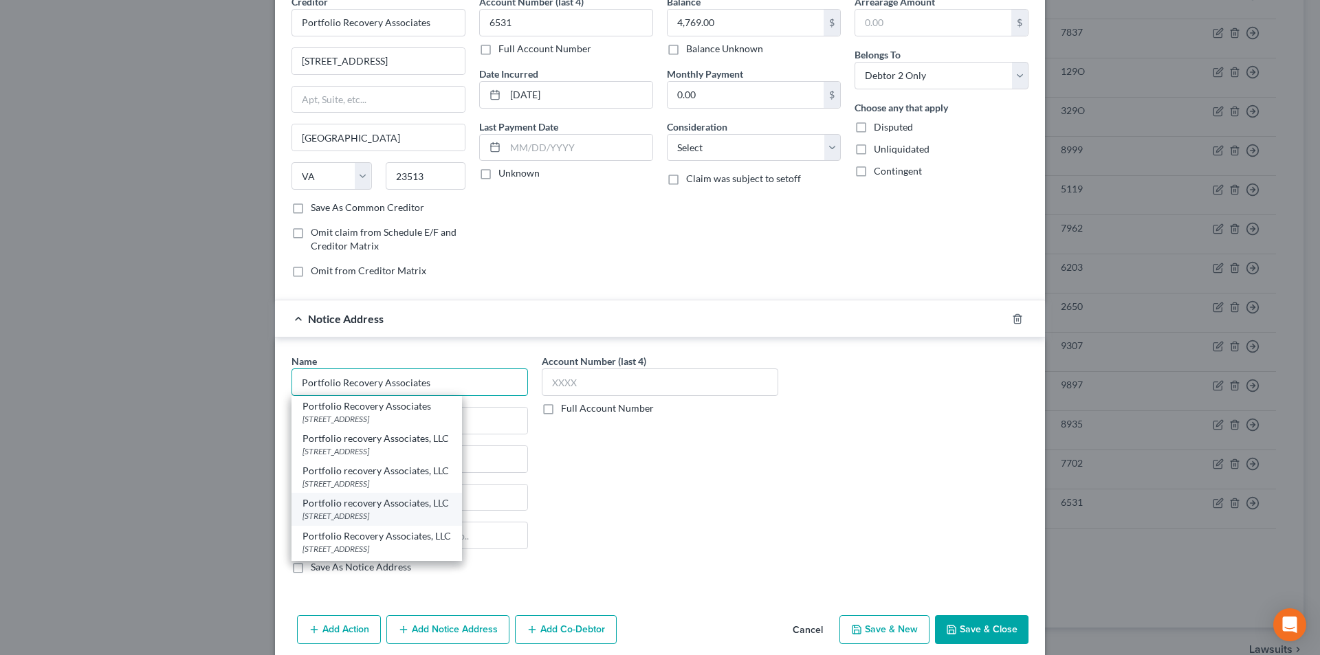
scroll to position [69, 0]
click at [365, 505] on div "Portfolio Recovery Associates, LLC" at bounding box center [376, 500] width 148 height 14
type input "Portfolio Recovery Associates, LLC"
type input "PO Box 41067"
type input "[GEOGRAPHIC_DATA]"
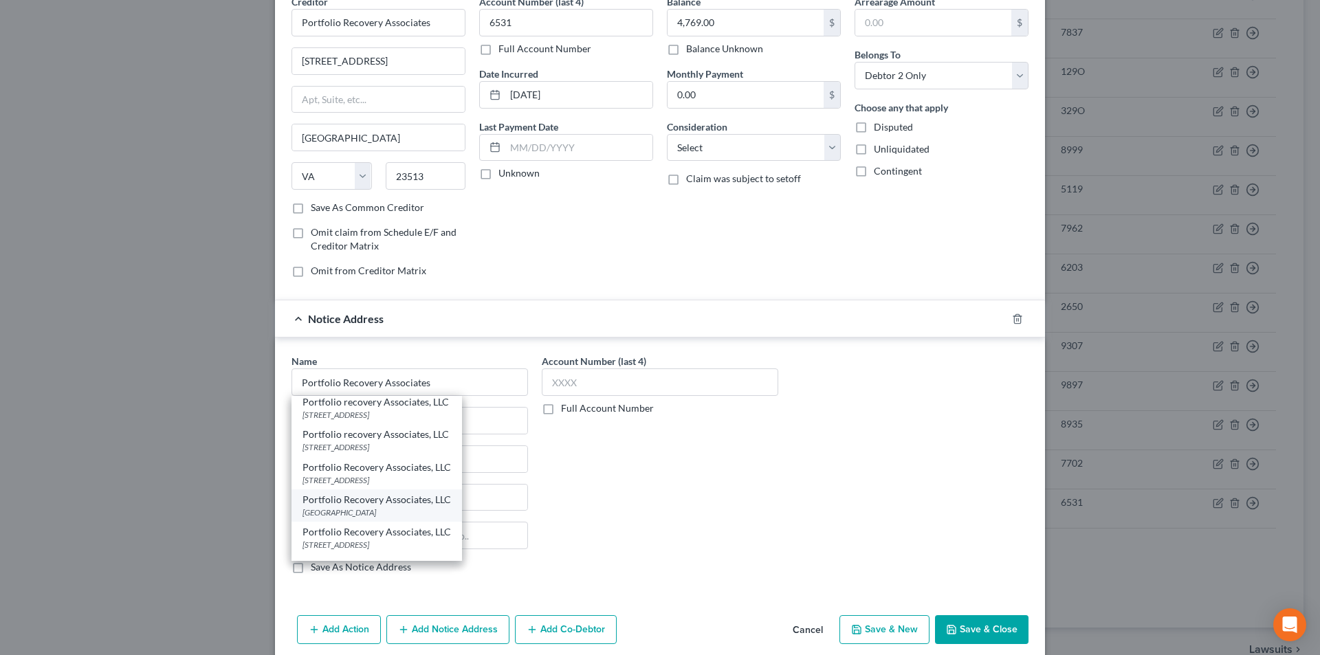
select select "48"
type input "23541"
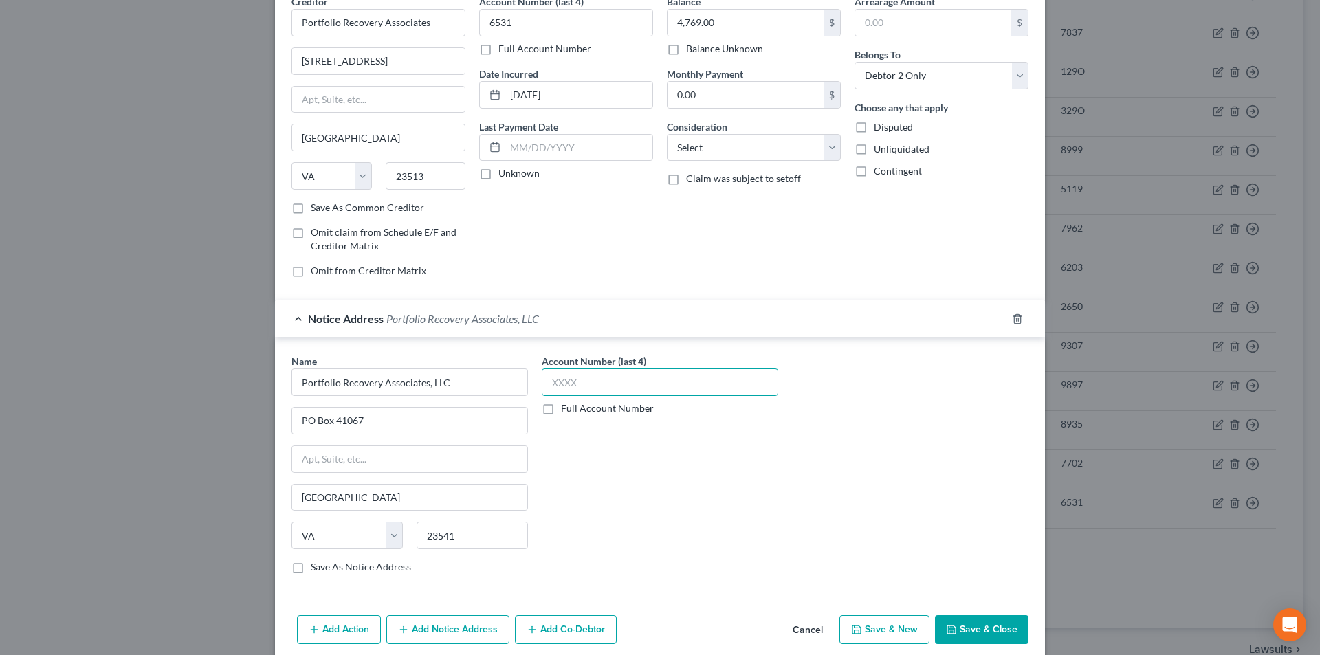
click at [564, 389] on input "text" at bounding box center [660, 381] width 236 height 27
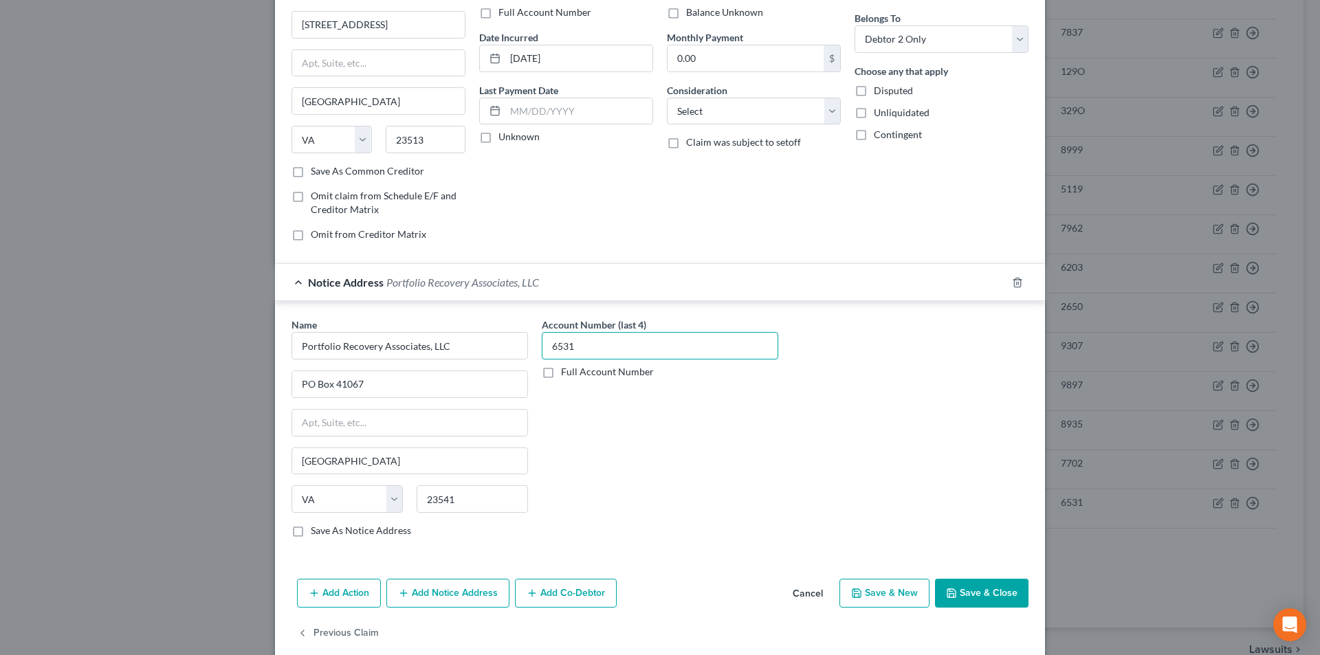
scroll to position [124, 0]
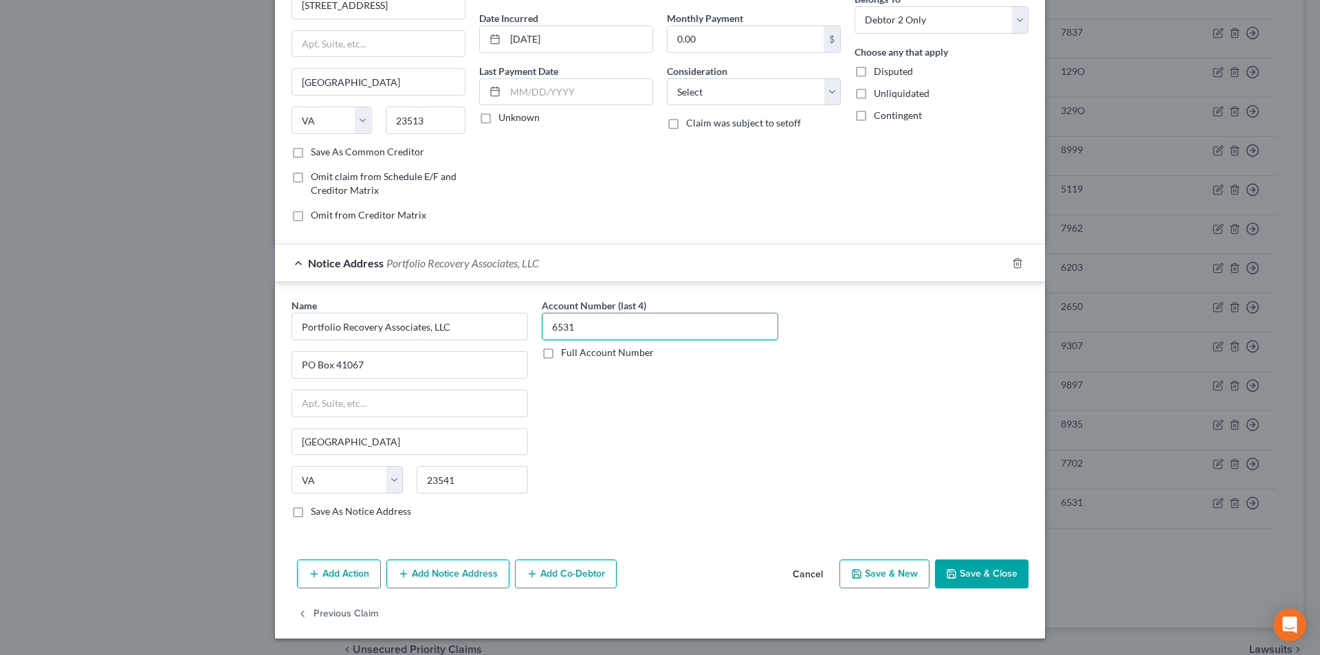
type input "6531"
click at [438, 574] on button "Add Notice Address" at bounding box center [447, 574] width 123 height 29
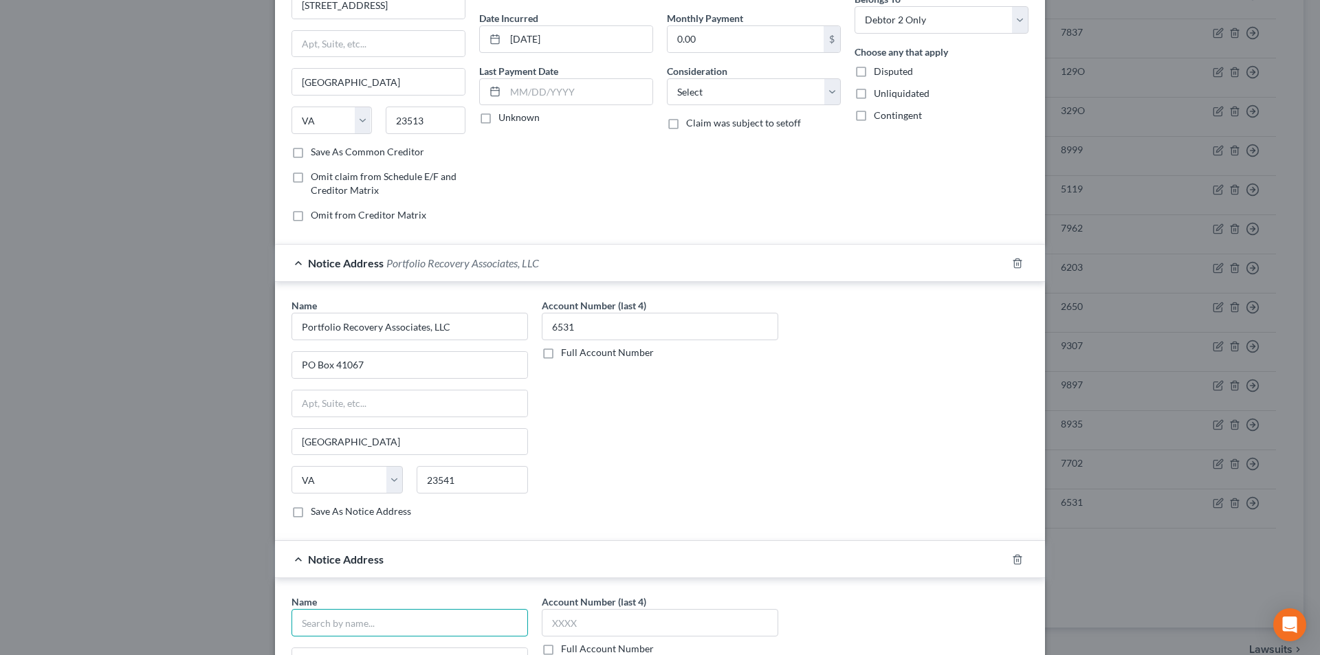
click at [386, 628] on input "text" at bounding box center [409, 622] width 236 height 27
paste input "Portfolio Recovery Associates"
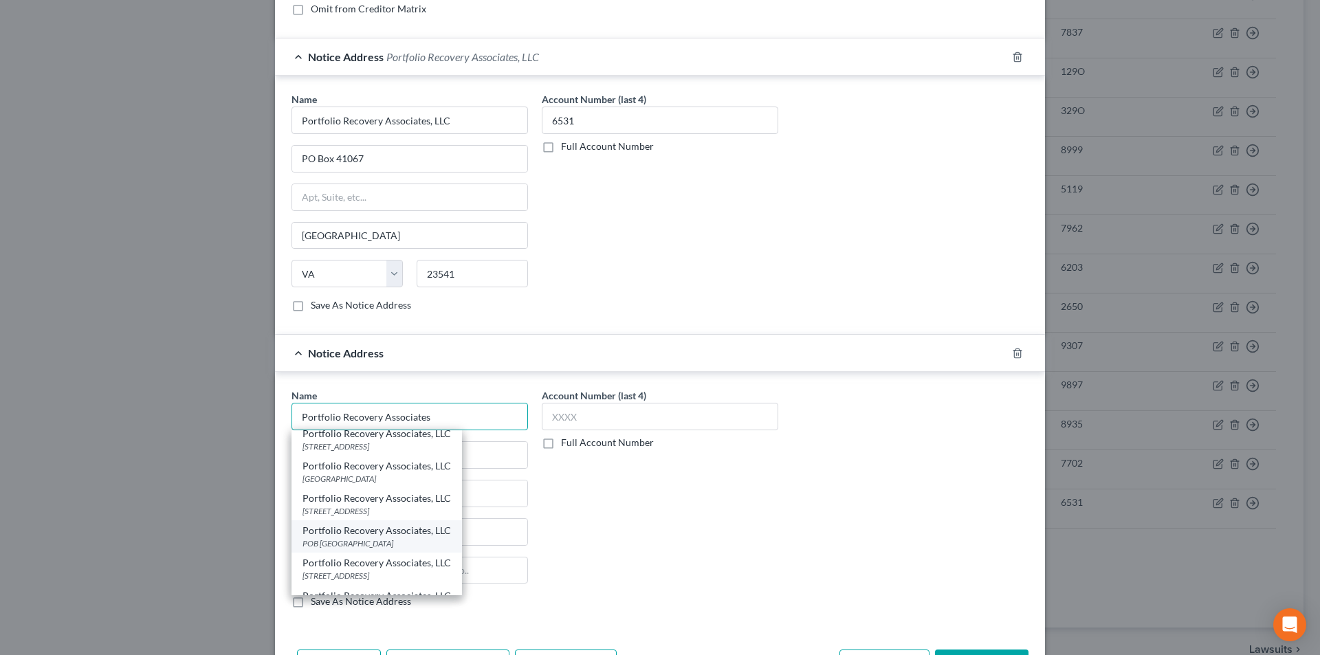
scroll to position [137, 0]
click at [352, 512] on div "[STREET_ADDRESS]" at bounding box center [376, 511] width 148 height 12
type input "Portfolio Recovery Associates, LLC"
type input "[STREET_ADDRESS]"
type input "[GEOGRAPHIC_DATA]"
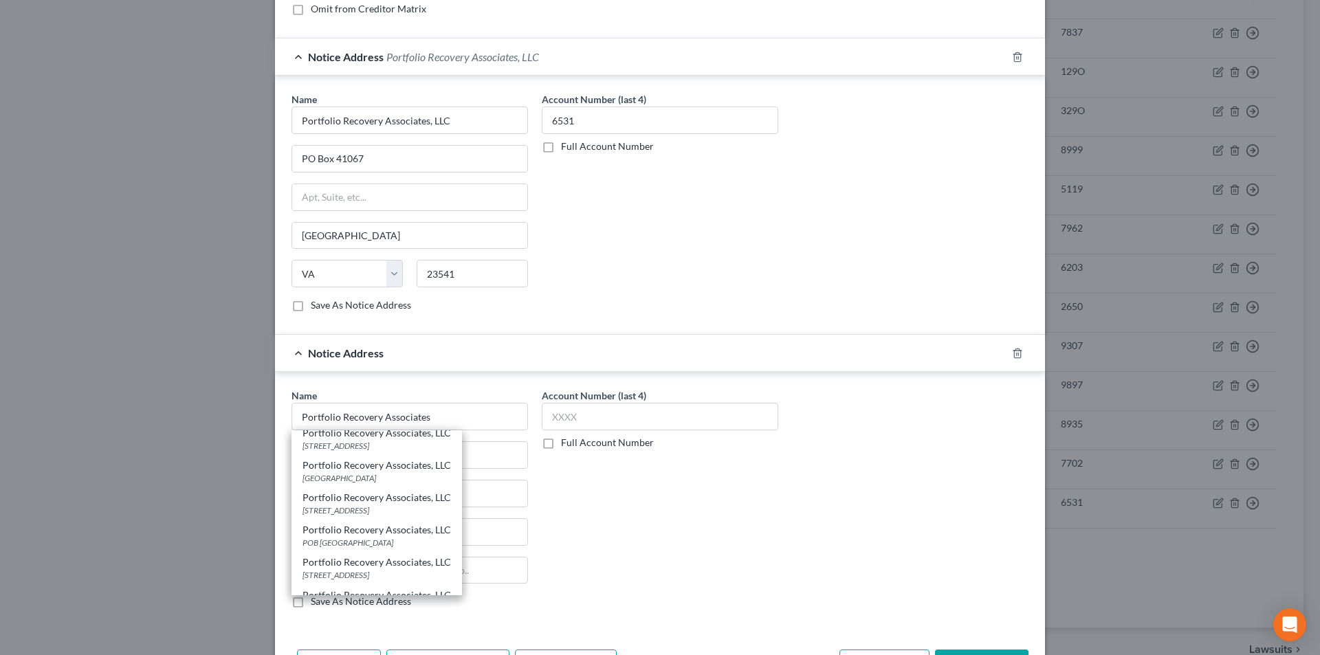
select select "48"
type input "23502"
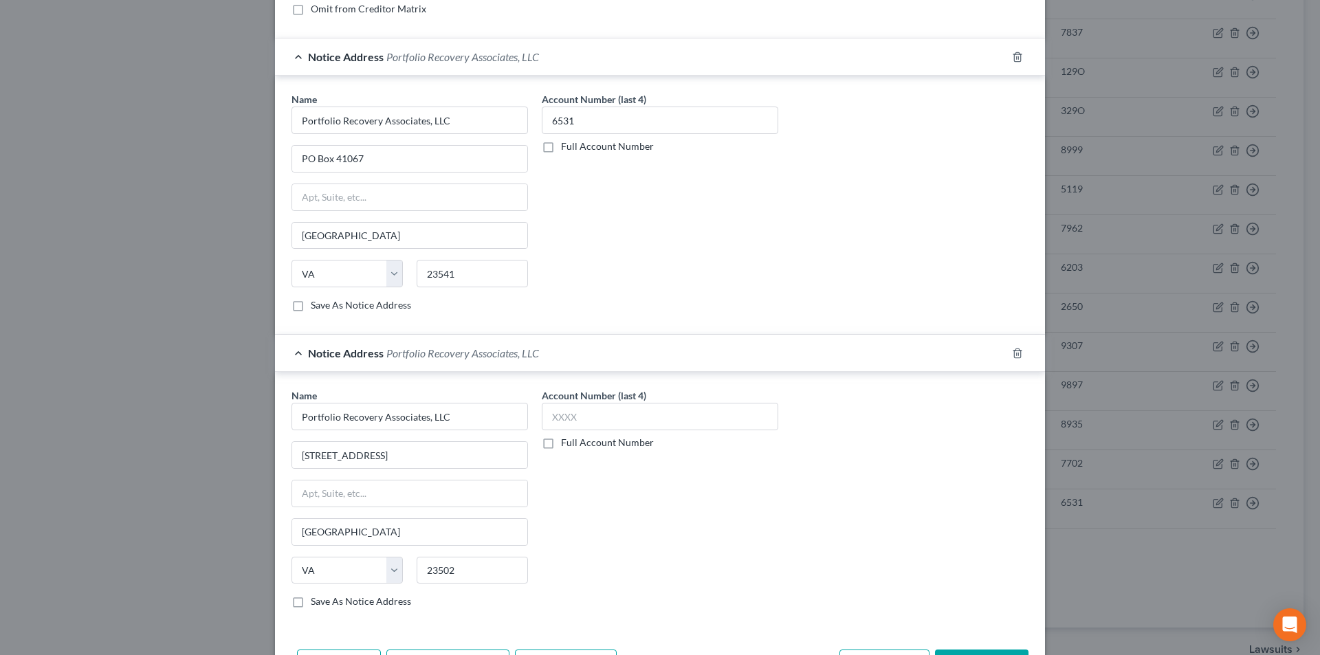
scroll to position [0, 0]
click at [573, 414] on input "text" at bounding box center [660, 416] width 236 height 27
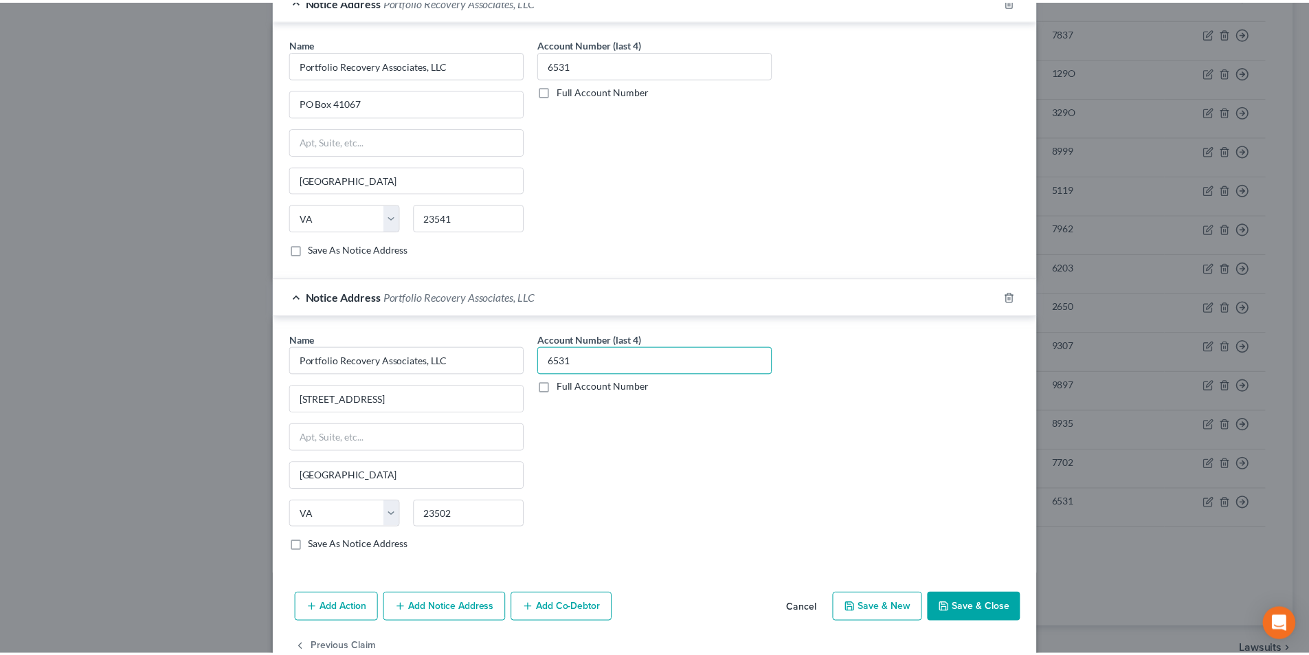
scroll to position [421, 0]
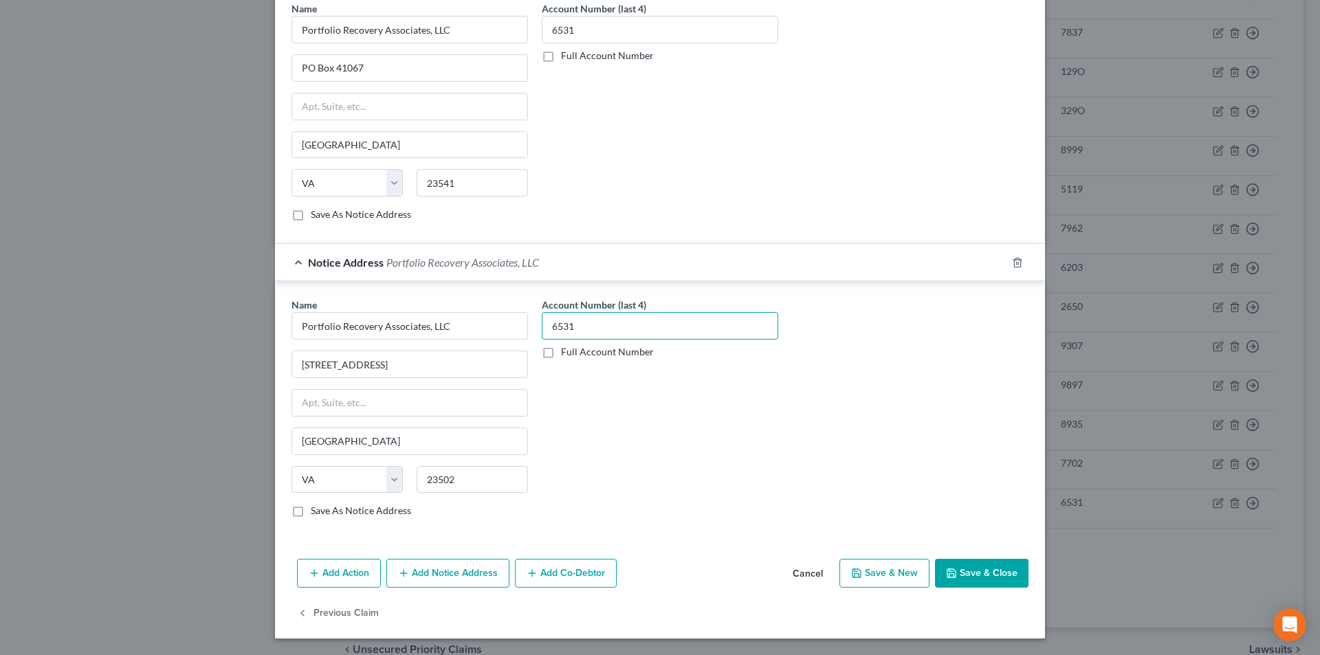
type input "6531"
click at [976, 581] on button "Save & Close" at bounding box center [981, 573] width 93 height 29
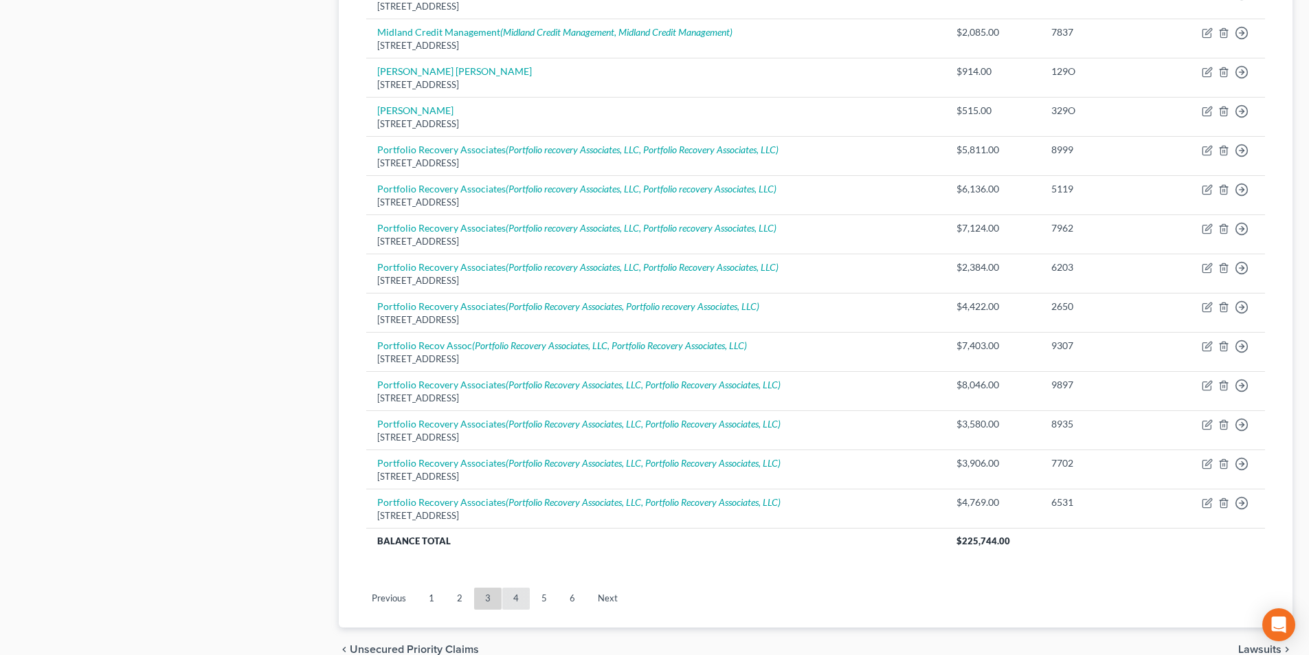
click at [522, 599] on link "4" at bounding box center [515, 599] width 27 height 22
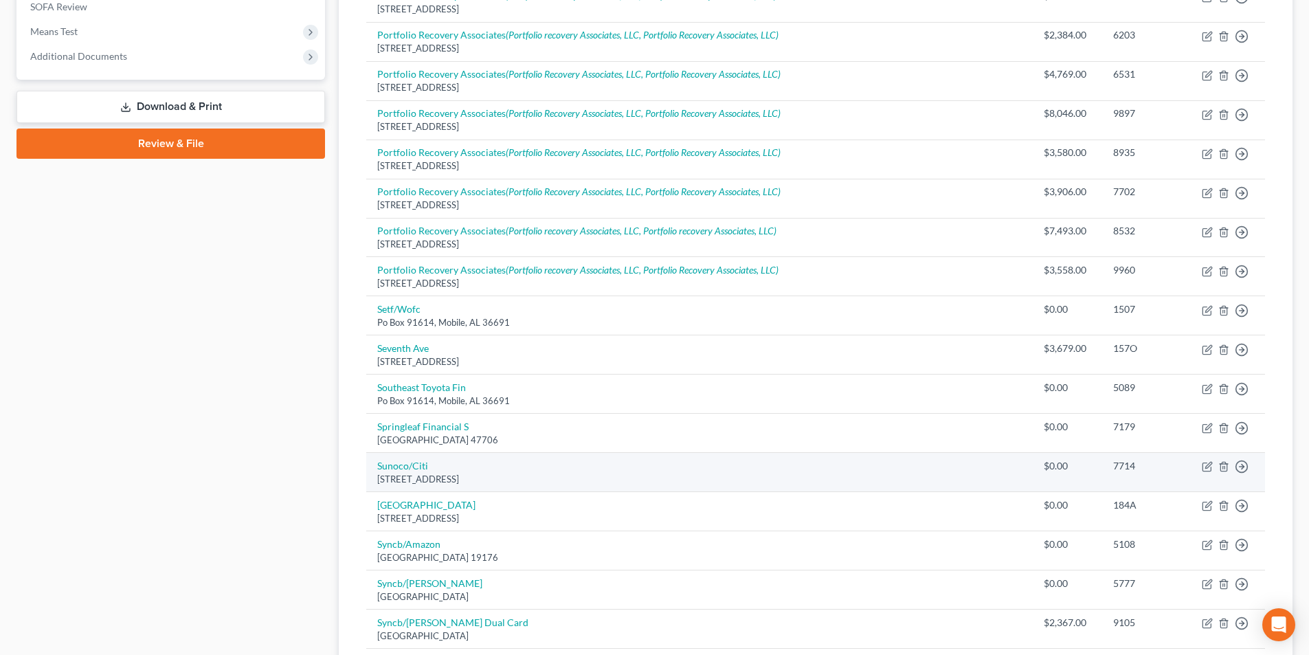
scroll to position [657, 0]
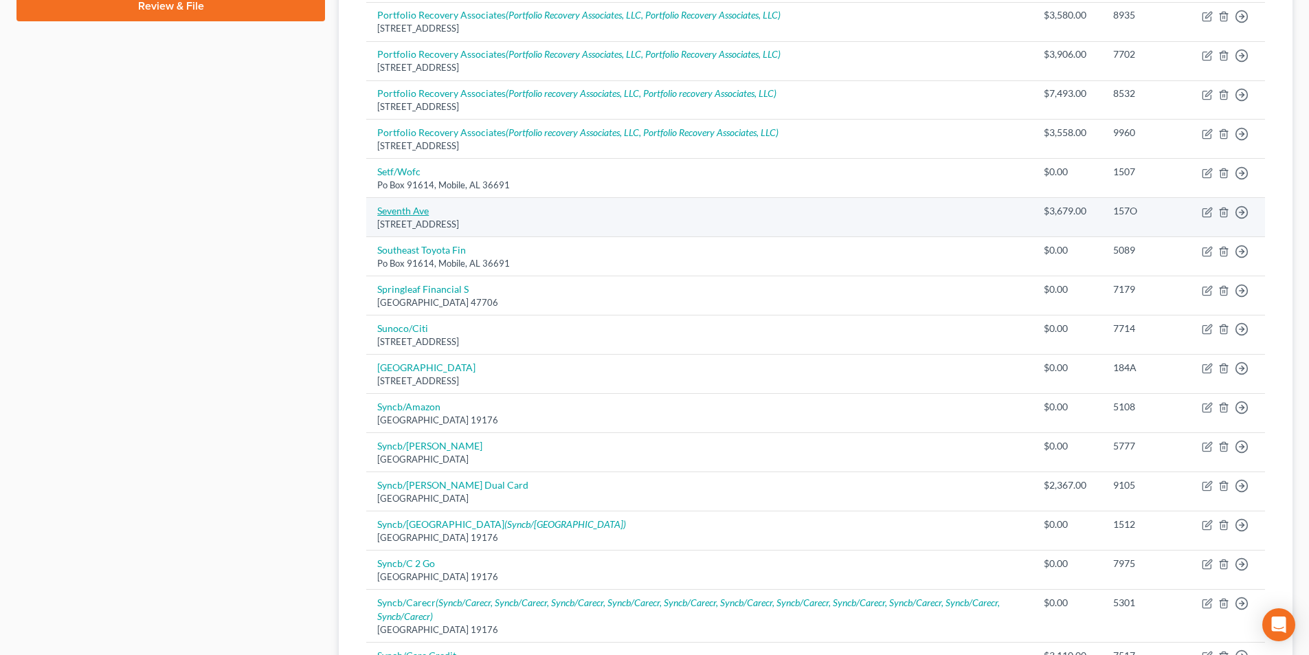
click at [407, 216] on link "Seventh Ave" at bounding box center [403, 211] width 52 height 12
select select "52"
select select "2"
select select "0"
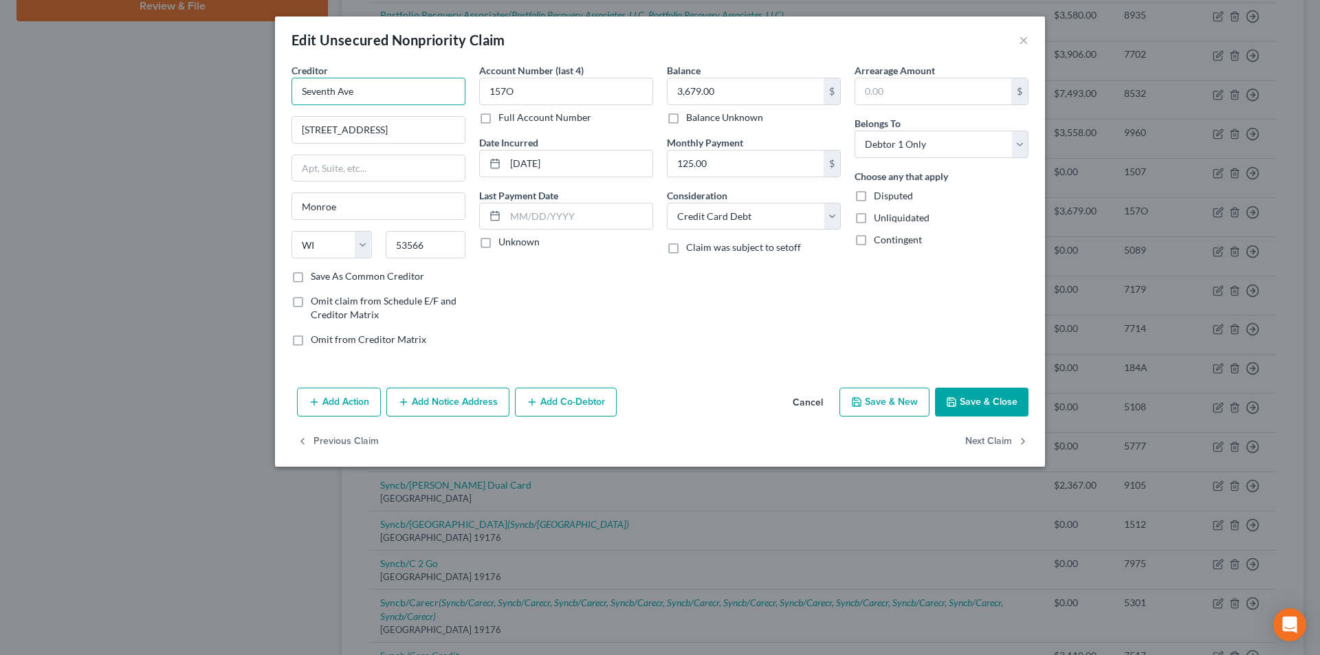
click at [417, 94] on input "Seventh Ave" at bounding box center [378, 91] width 174 height 27
click at [400, 123] on div "[STREET_ADDRESS]" at bounding box center [373, 128] width 143 height 12
type input "Seventh Avenue, Inc."
type input "[STREET_ADDRESS]"
type input "53566-1066"
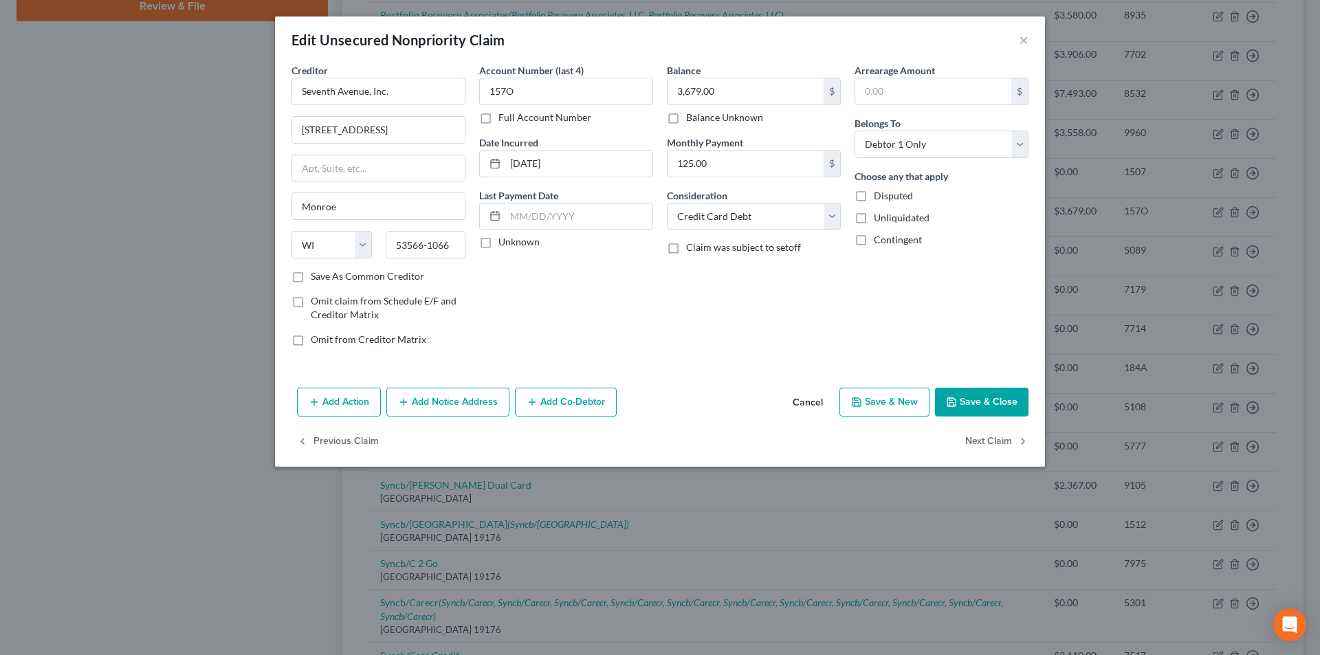
click at [964, 403] on button "Save & Close" at bounding box center [981, 402] width 93 height 29
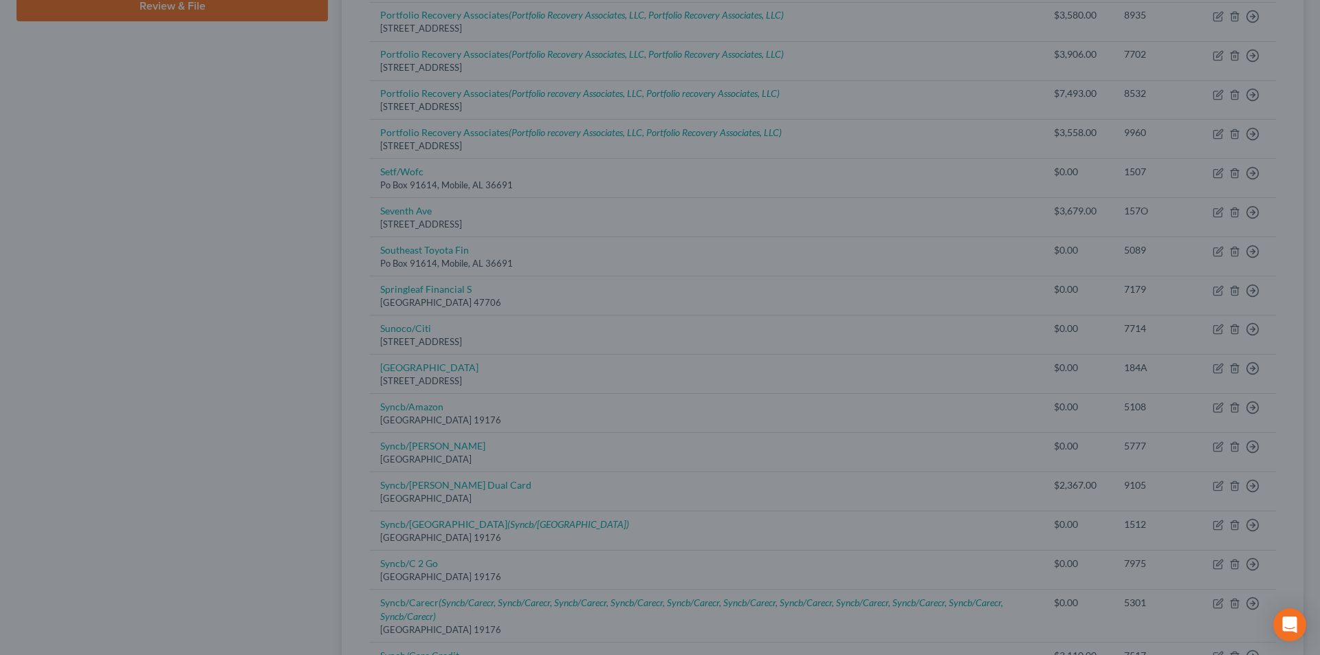
type input "0"
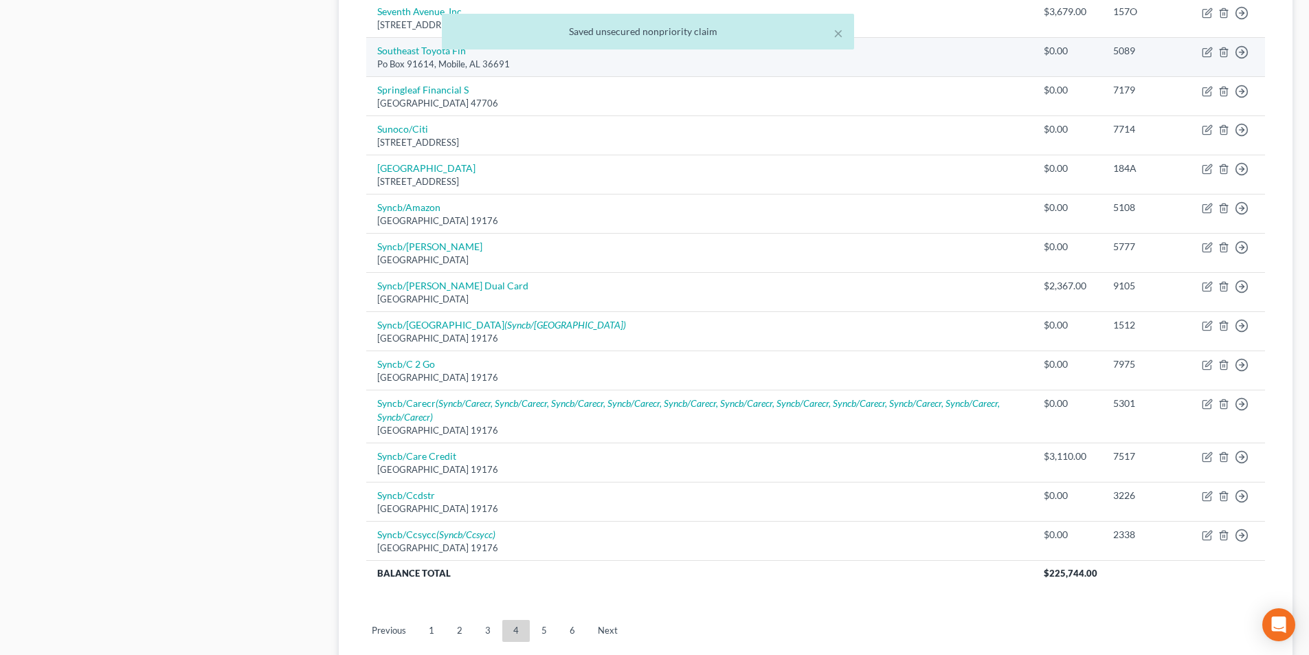
scroll to position [863, 0]
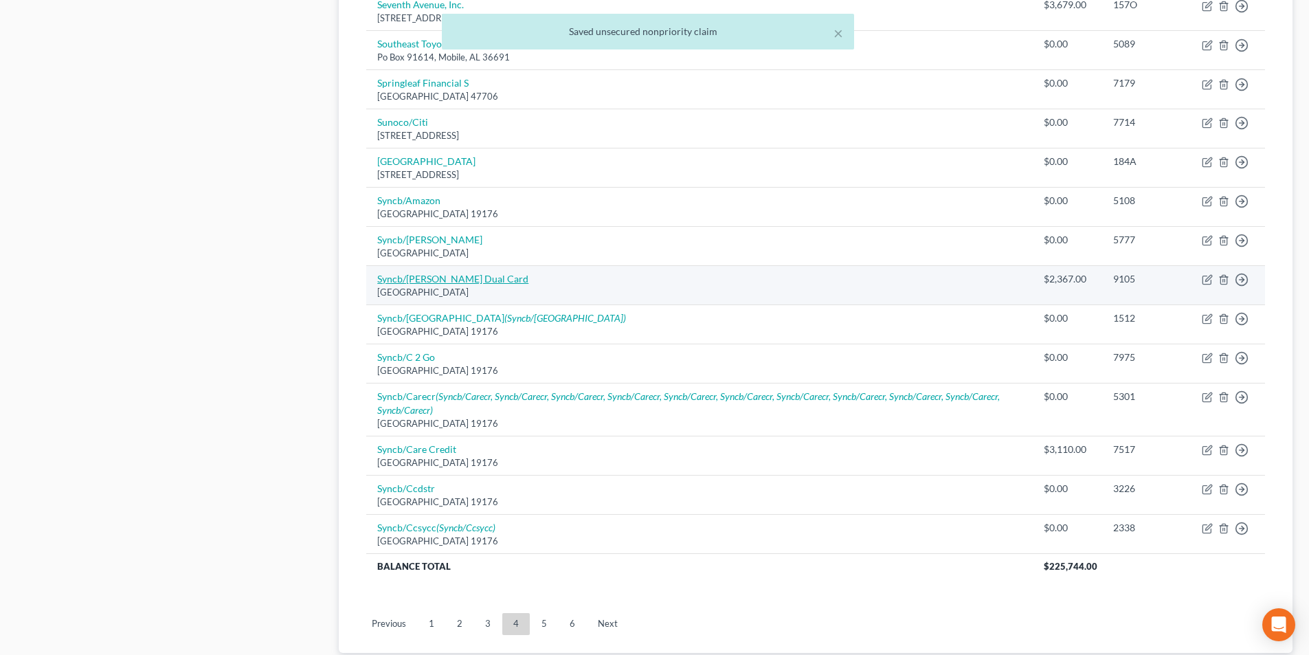
click at [428, 281] on link "Syncb/[PERSON_NAME] Dual Card" at bounding box center [452, 279] width 151 height 12
select select "39"
select select "1"
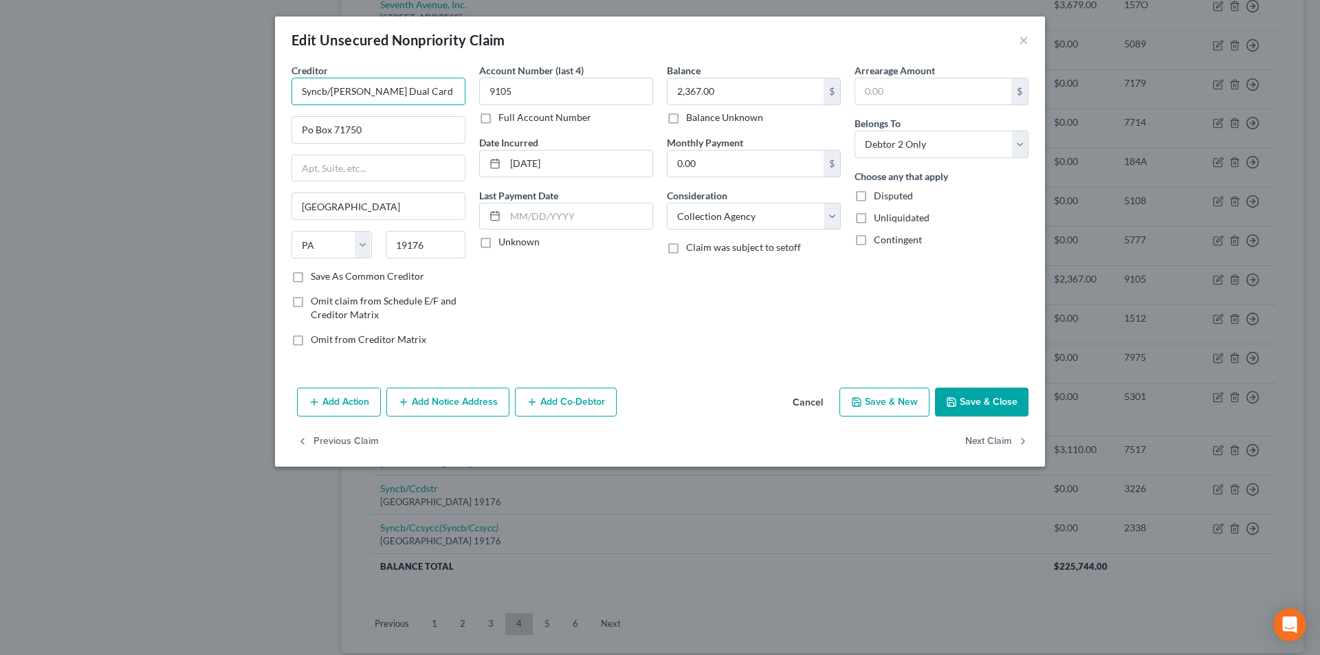
drag, startPoint x: 326, startPoint y: 90, endPoint x: 234, endPoint y: 87, distance: 91.5
click at [253, 89] on div "Edit Unsecured Nonpriority Claim × Creditor * Syncb/[PERSON_NAME] Dual Card Po …" at bounding box center [660, 327] width 1320 height 655
type input "Synchrony Bank/[PERSON_NAME] Dual Card"
click at [309, 126] on input "Po Box 71750" at bounding box center [378, 130] width 173 height 26
type input "PO Box 71750"
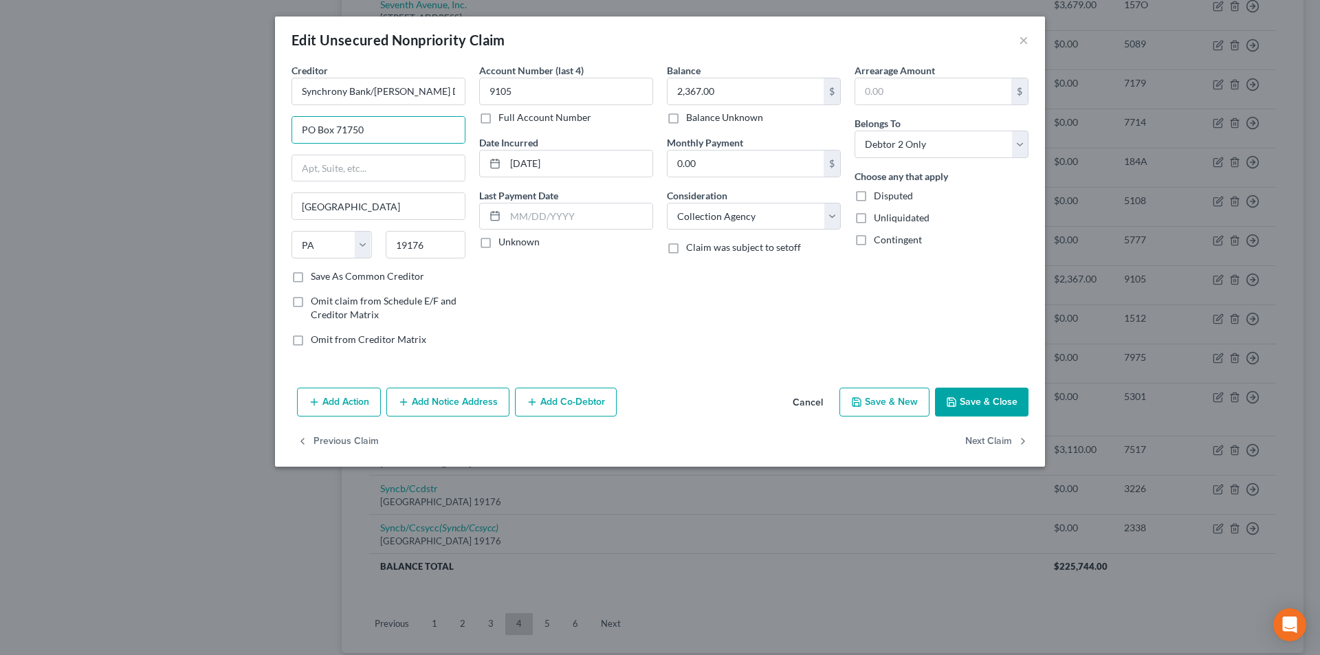
click at [975, 404] on button "Save & Close" at bounding box center [981, 402] width 93 height 29
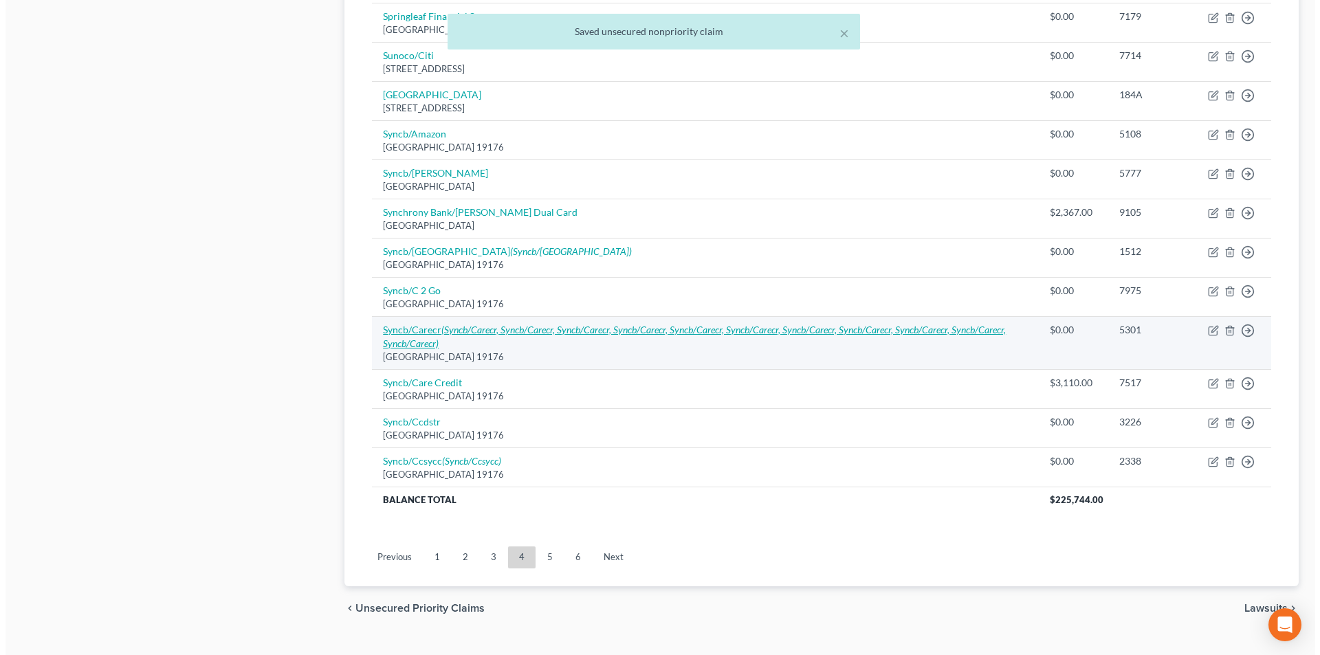
scroll to position [932, 0]
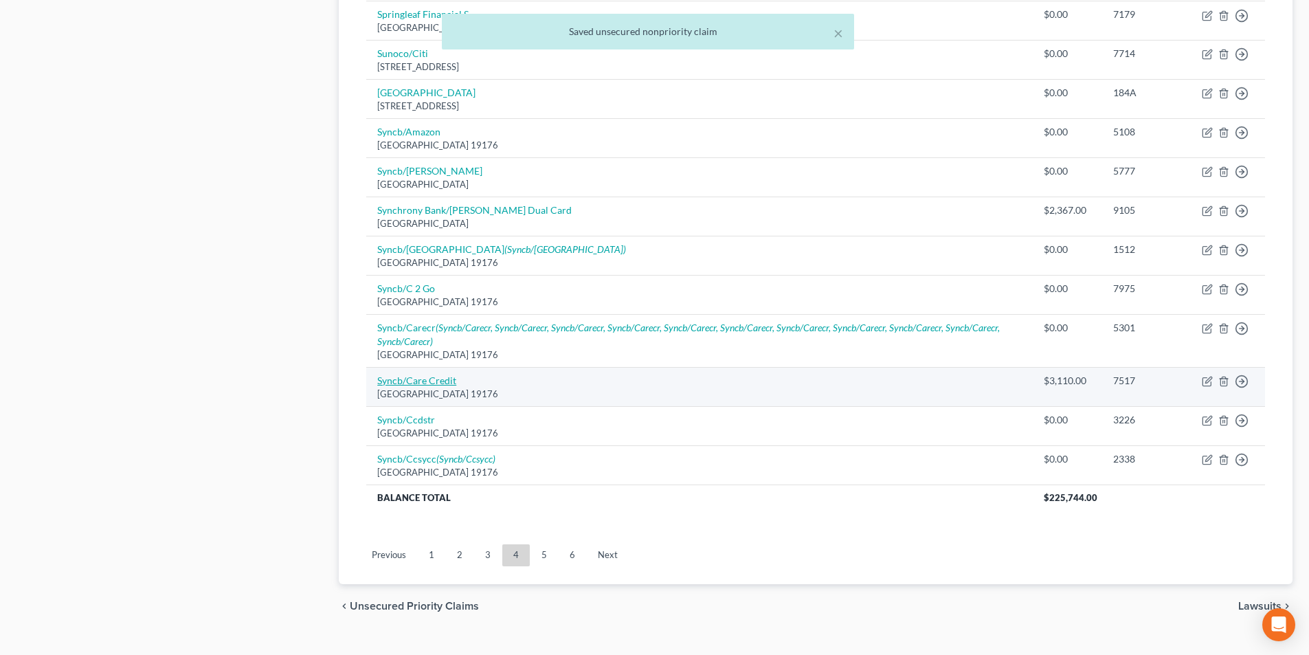
click at [433, 383] on link "Syncb/Care Credit" at bounding box center [416, 381] width 79 height 12
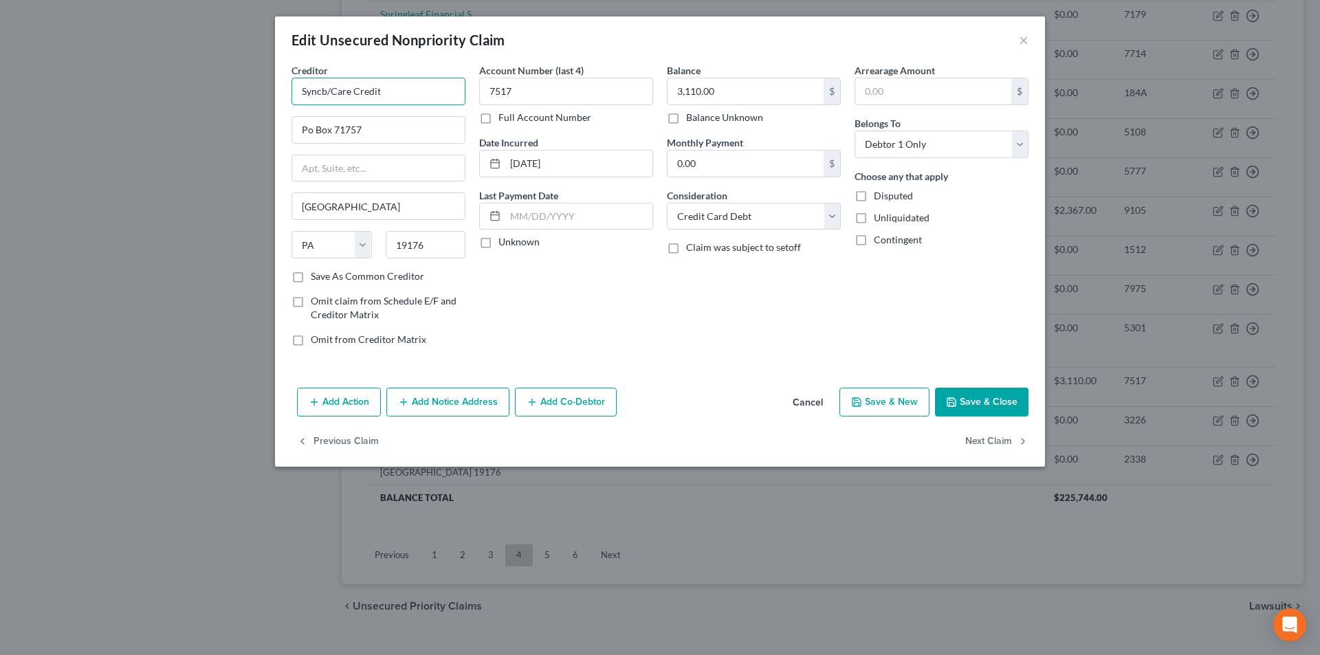
drag, startPoint x: 325, startPoint y: 91, endPoint x: 269, endPoint y: 91, distance: 56.4
click at [269, 91] on div "Edit Unsecured Nonpriority Claim × Creditor * Syncb/Care Credit Po Box 71757 [G…" at bounding box center [660, 327] width 1320 height 655
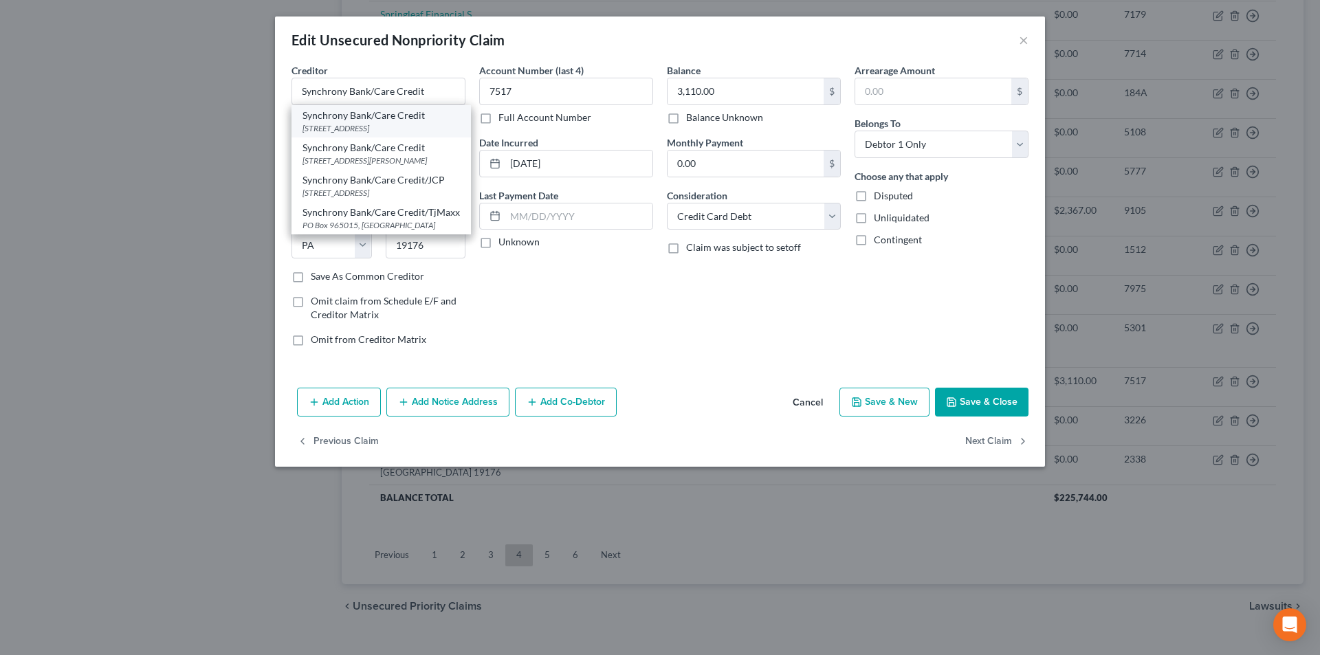
click at [364, 131] on div "[STREET_ADDRESS]" at bounding box center [380, 128] width 157 height 12
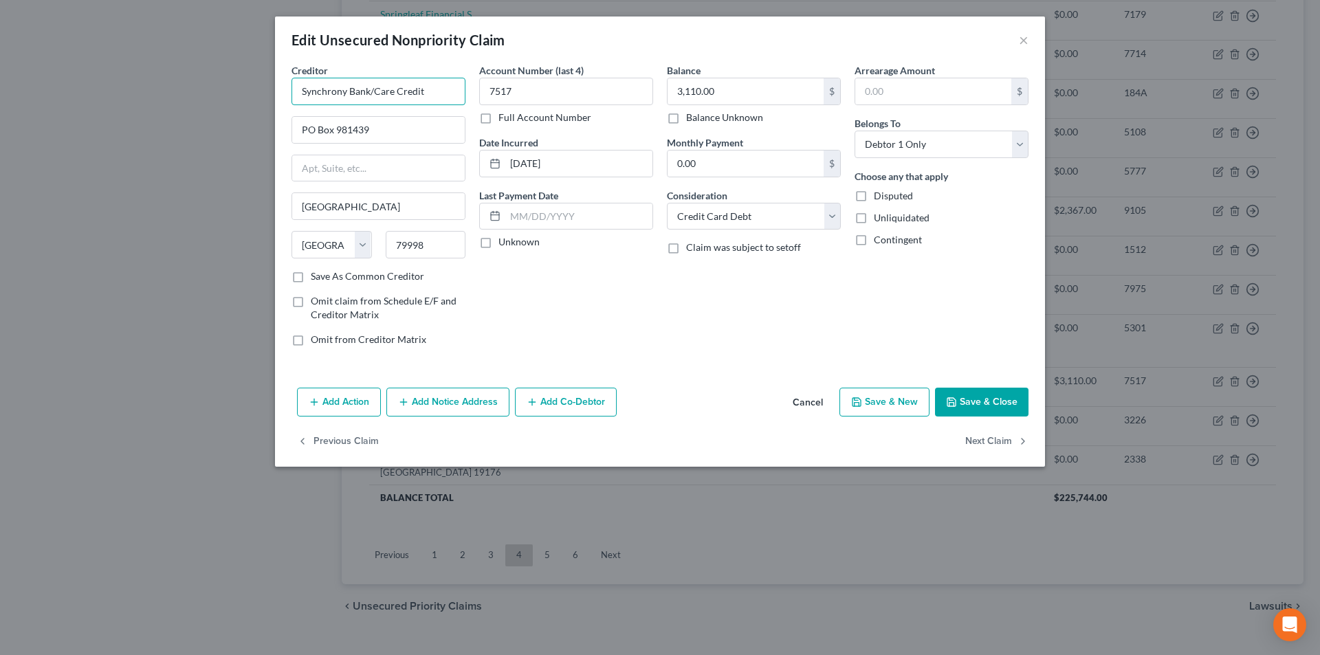
drag, startPoint x: 454, startPoint y: 87, endPoint x: 272, endPoint y: 88, distance: 181.5
click at [272, 88] on div "Edit Unsecured Nonpriority Claim × Creditor * Synchrony Bank/Care Credit PO Box…" at bounding box center [660, 327] width 1320 height 655
click at [445, 406] on button "Add Notice Address" at bounding box center [447, 402] width 123 height 29
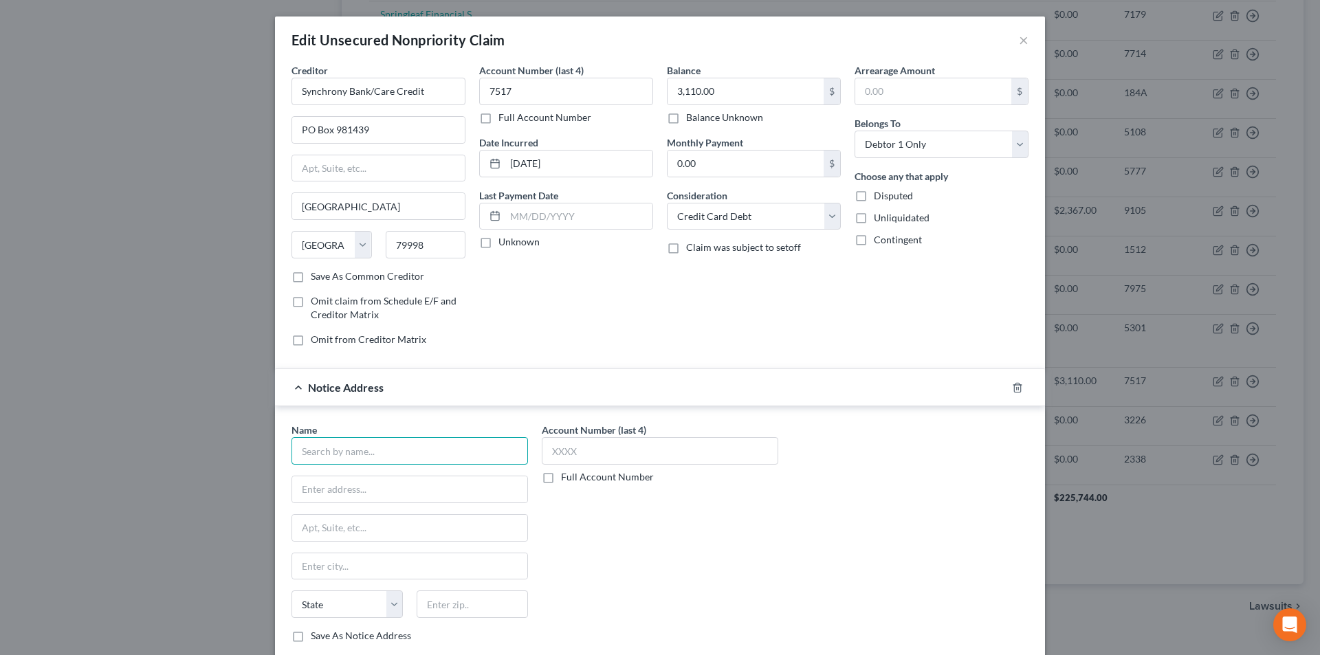
click at [424, 461] on input "text" at bounding box center [409, 450] width 236 height 27
paste input "Synchrony Bank/Care Credit"
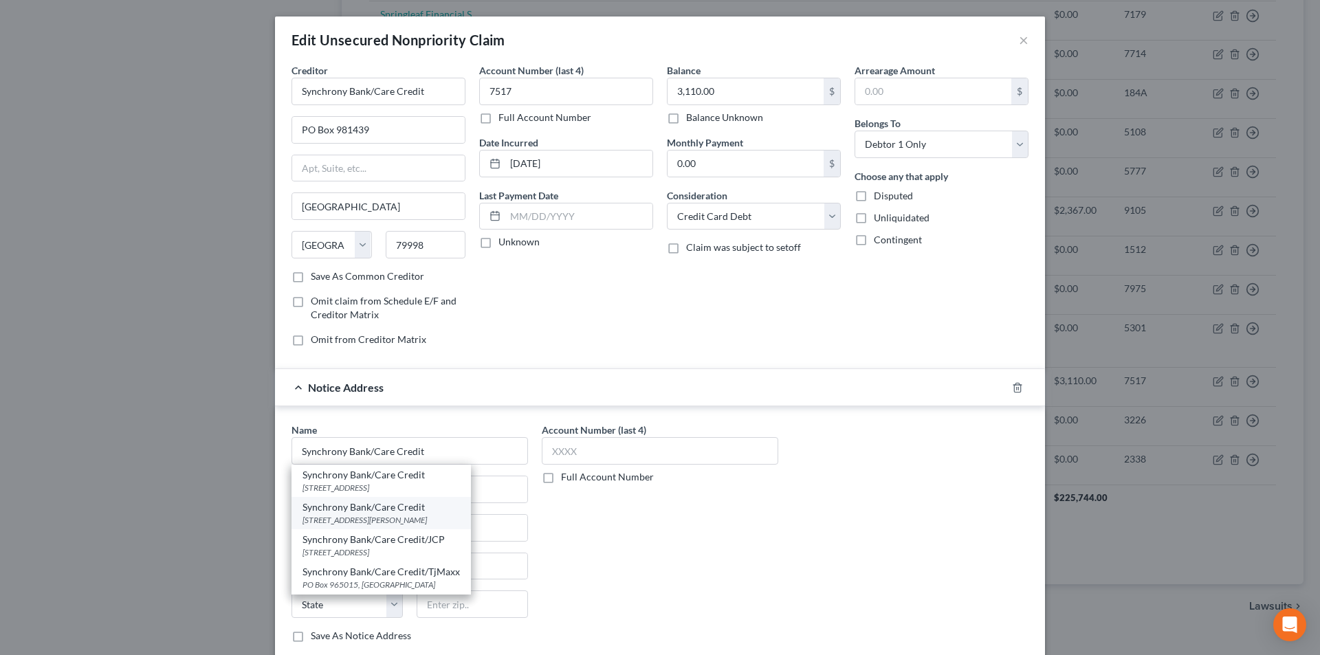
click at [388, 514] on div "[STREET_ADDRESS][PERSON_NAME]" at bounding box center [380, 520] width 157 height 12
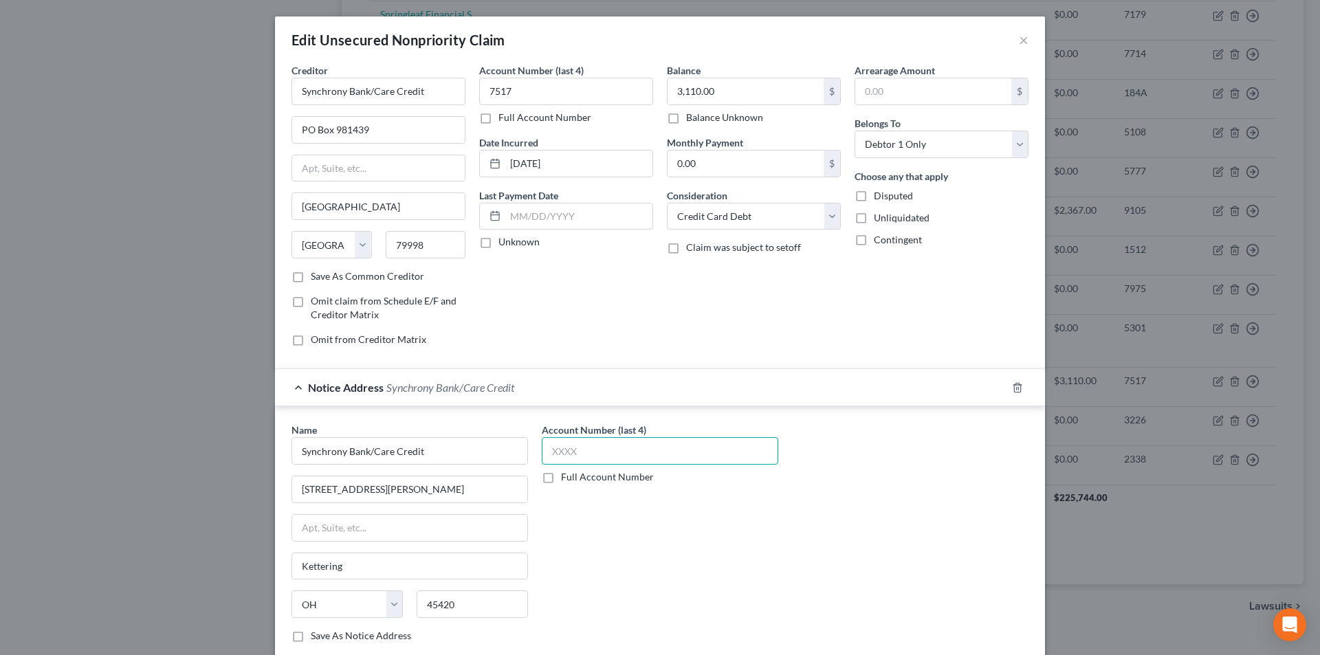
click at [588, 461] on input "text" at bounding box center [660, 450] width 236 height 27
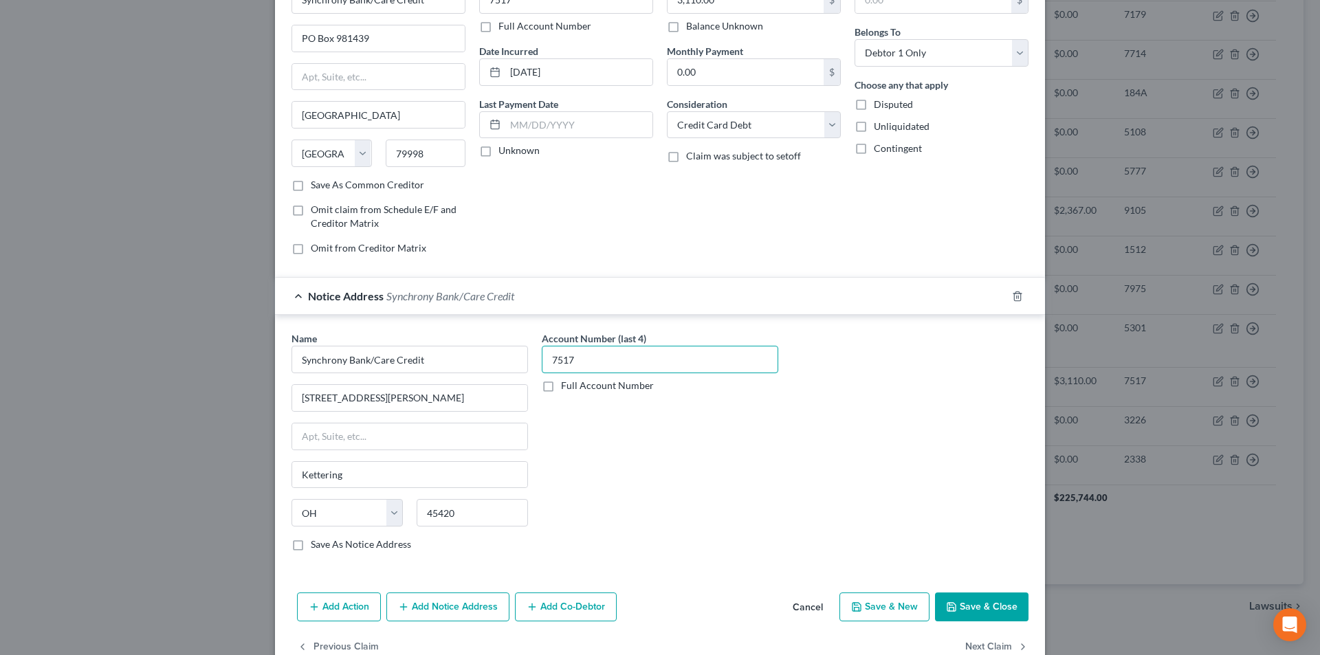
scroll to position [124, 0]
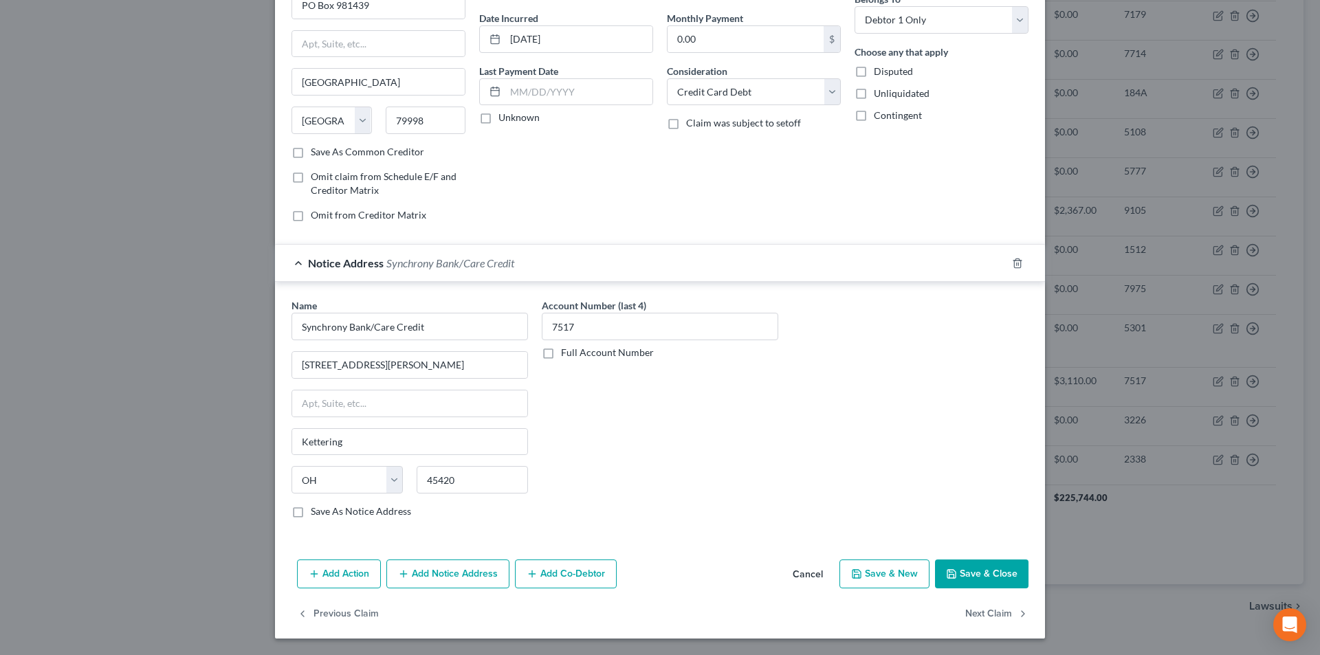
click at [470, 580] on button "Add Notice Address" at bounding box center [447, 574] width 123 height 29
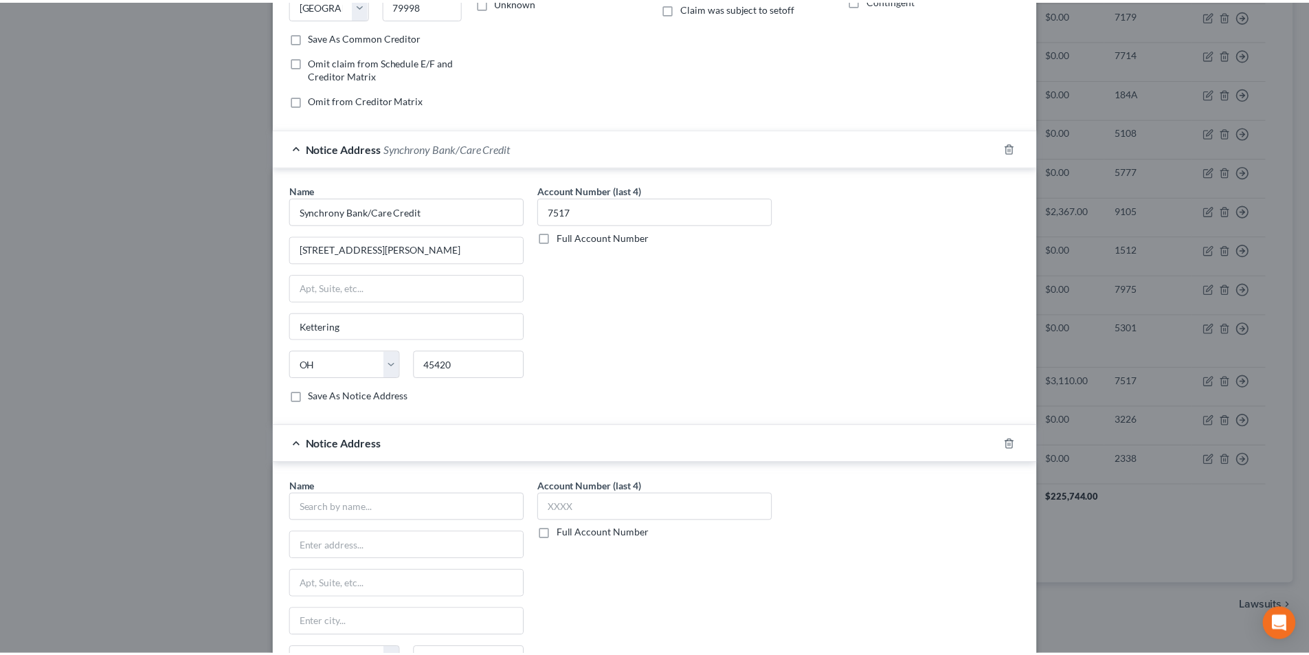
scroll to position [421, 0]
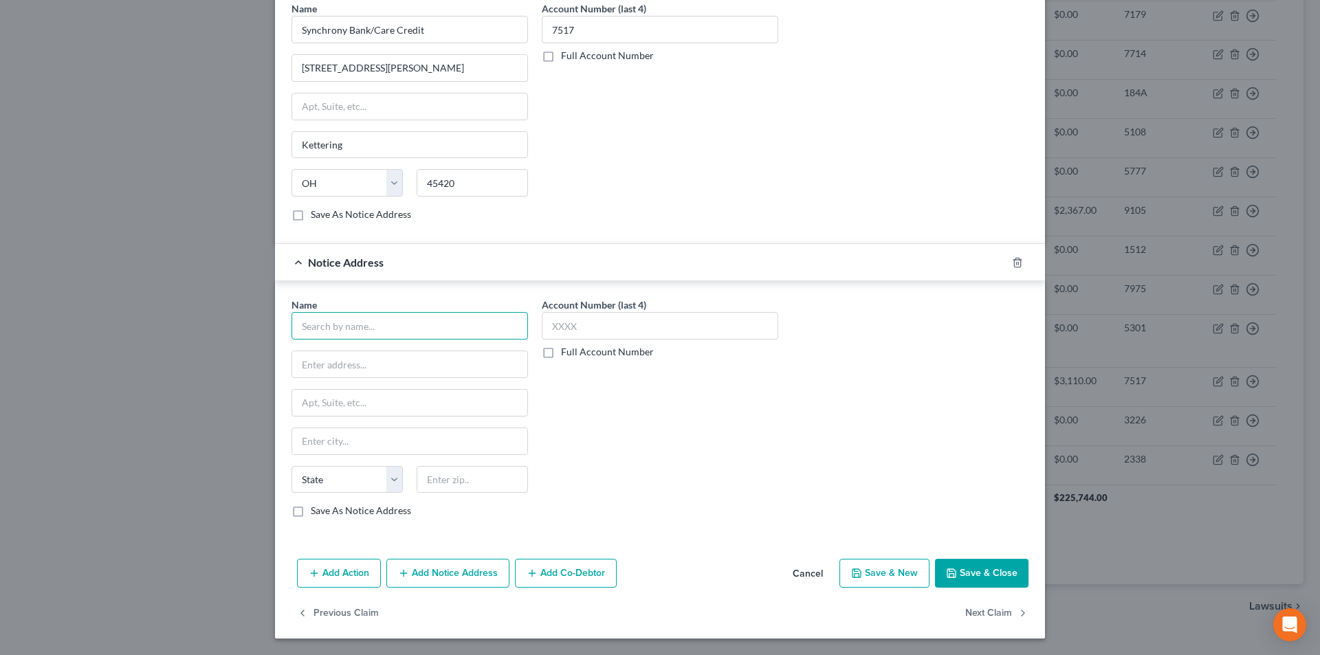
click at [391, 326] on input "text" at bounding box center [409, 325] width 236 height 27
paste input "Synchrony Bank/Care Credit"
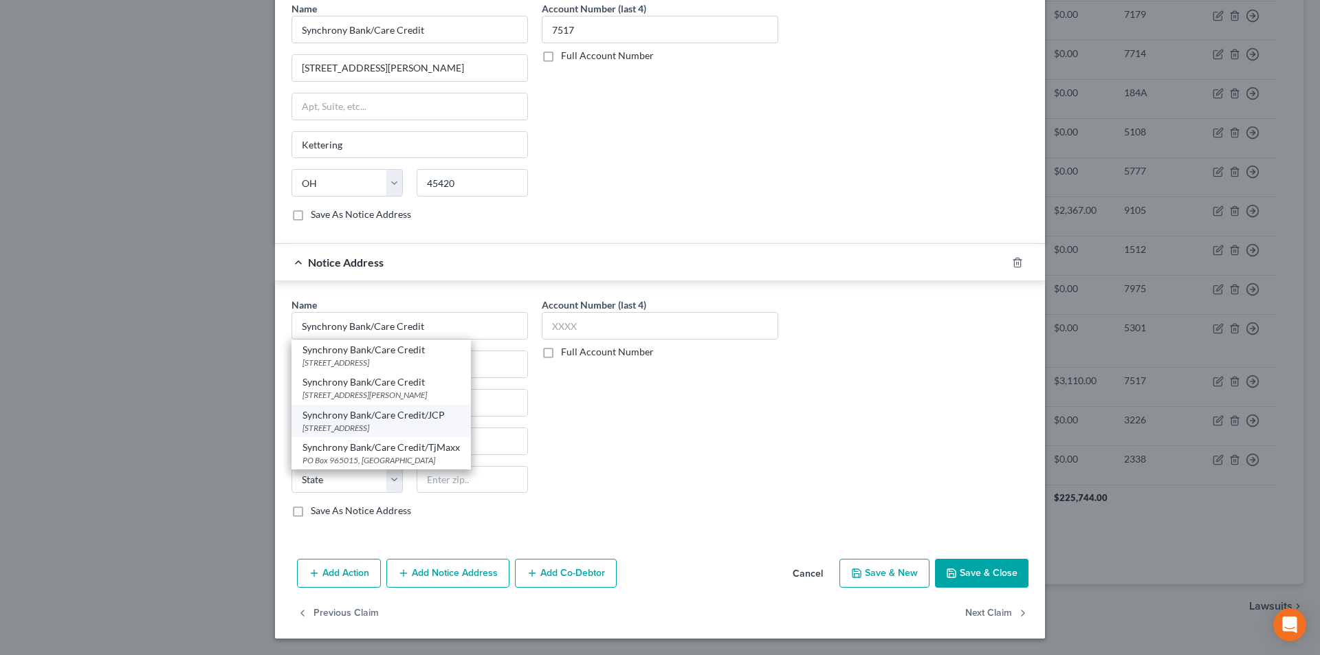
click at [370, 422] on div "[STREET_ADDRESS]" at bounding box center [380, 428] width 157 height 12
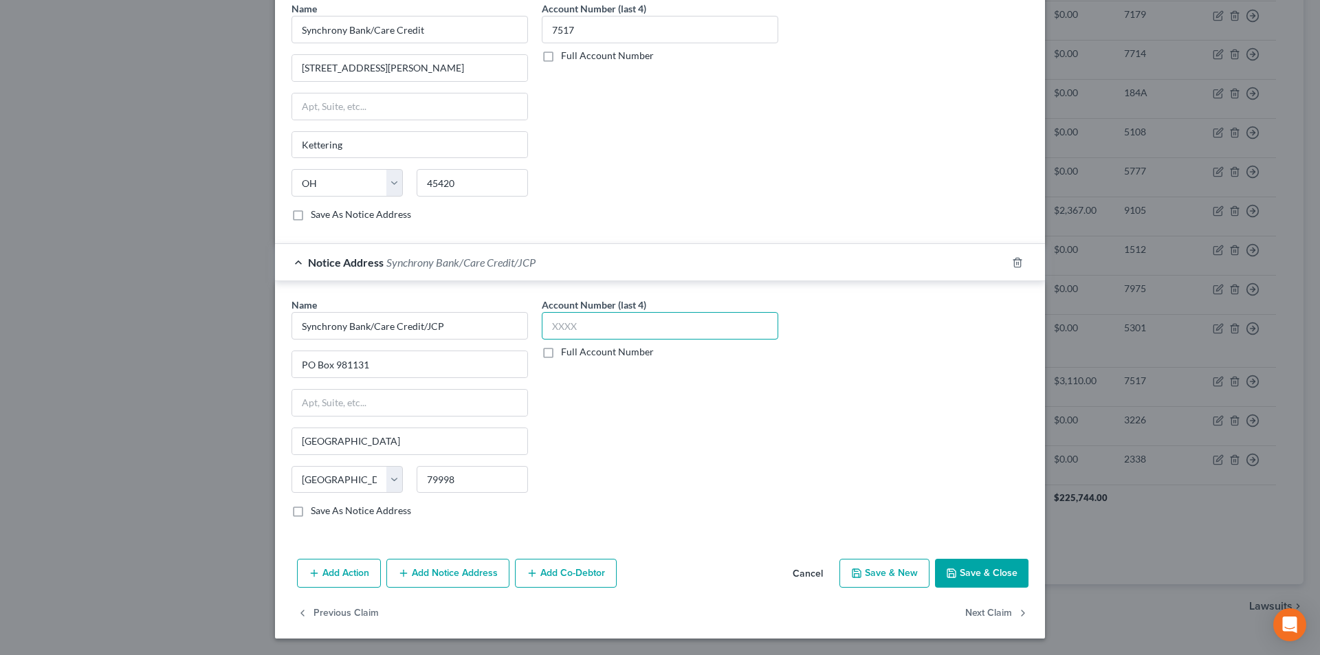
click at [592, 323] on input "text" at bounding box center [660, 325] width 236 height 27
click at [971, 568] on button "Save & Close" at bounding box center [981, 573] width 93 height 29
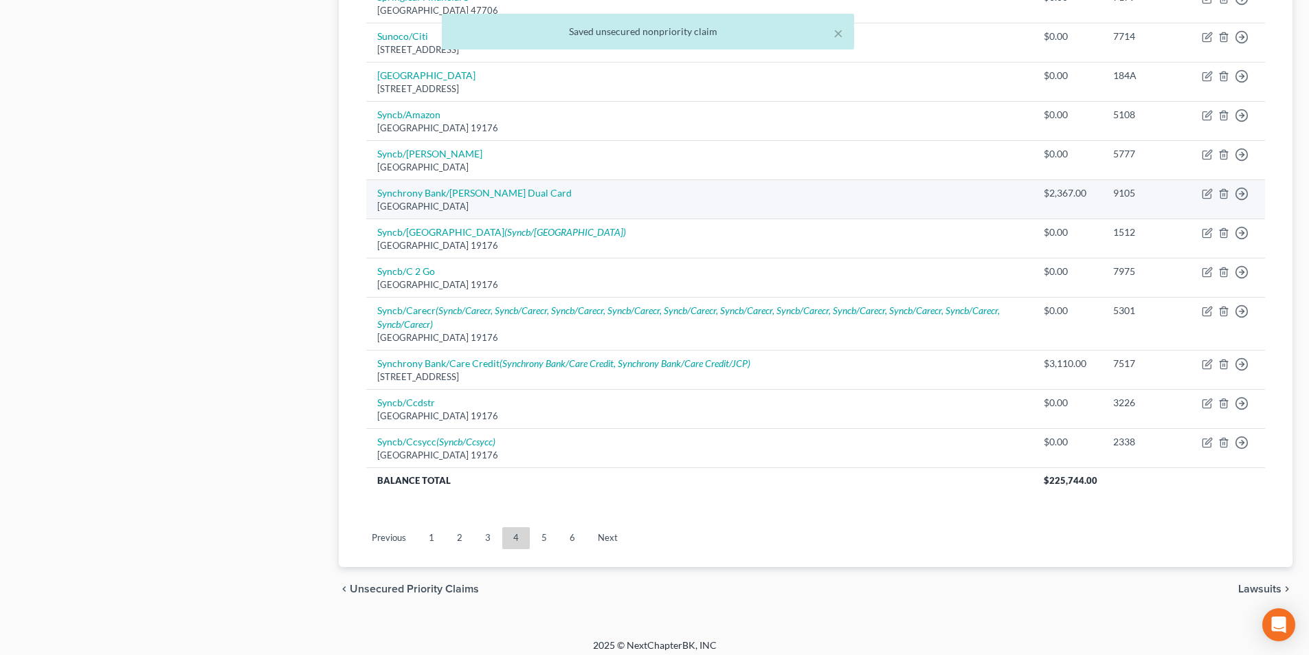
scroll to position [958, 0]
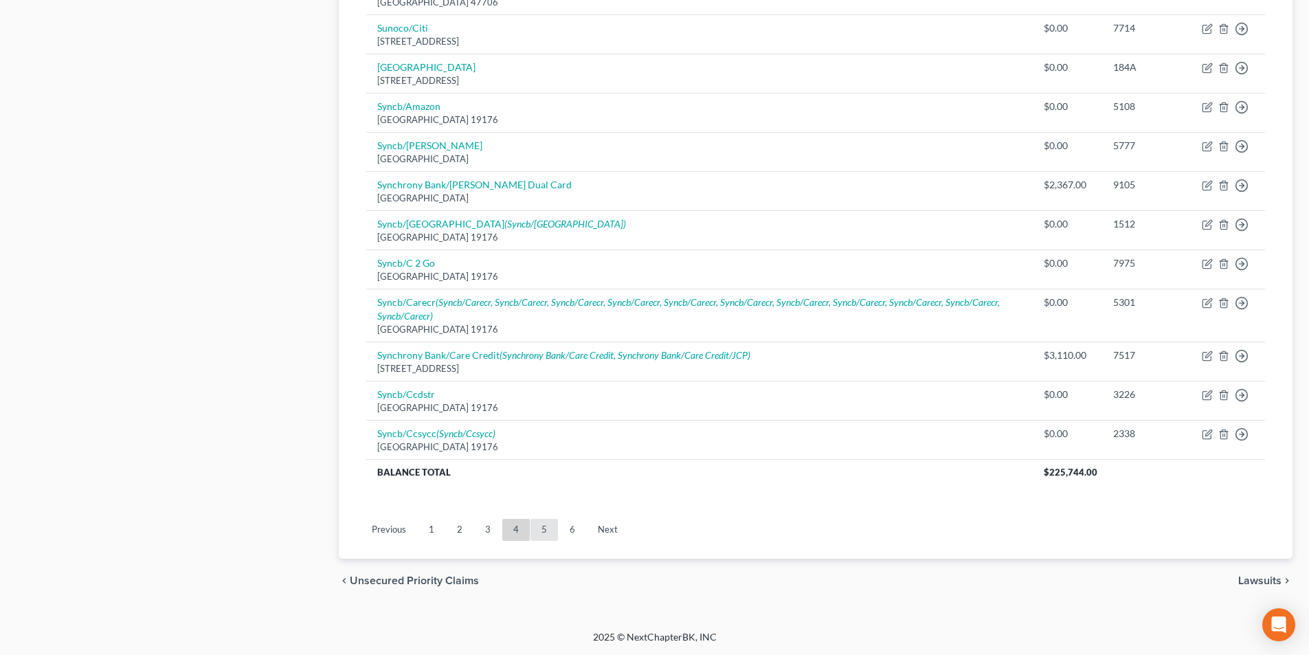
click at [540, 529] on link "5" at bounding box center [544, 530] width 27 height 22
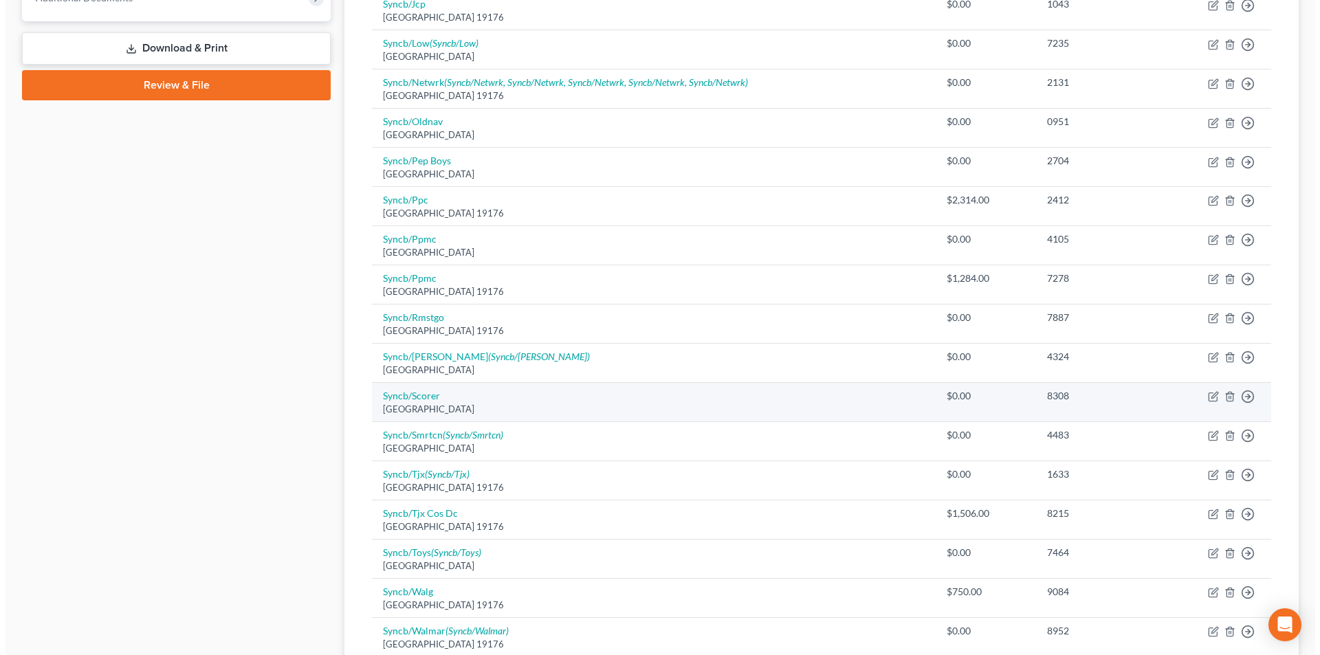
scroll to position [588, 0]
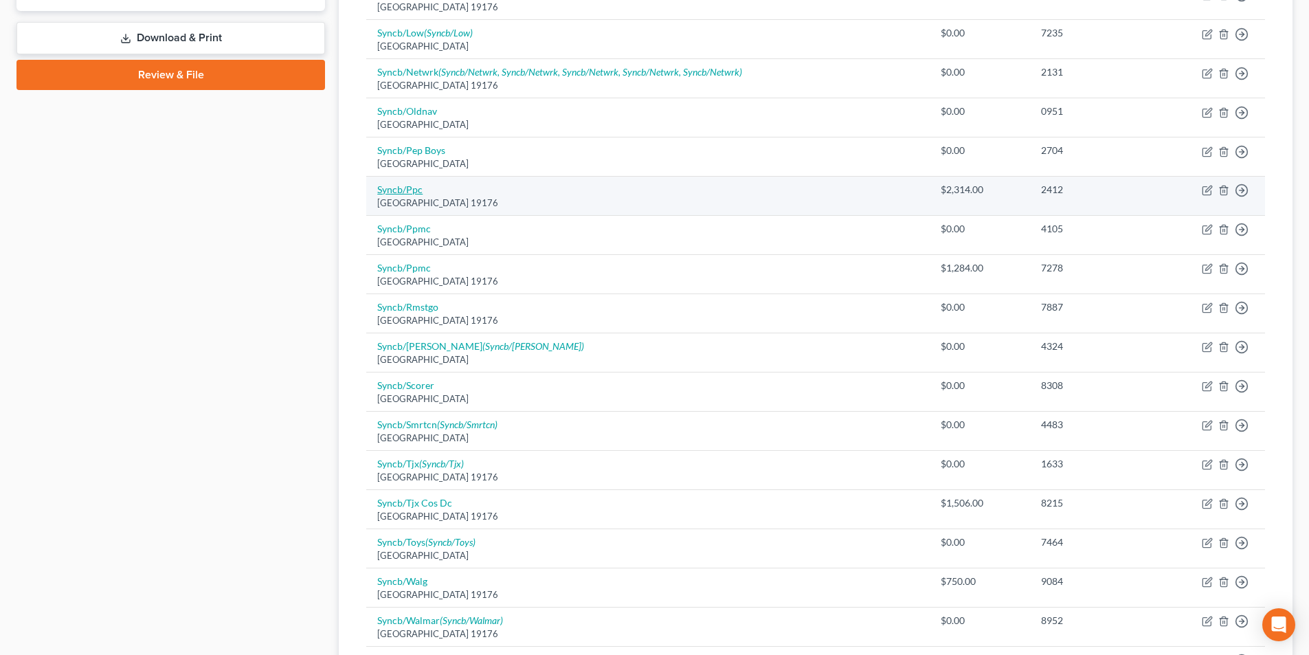
click at [386, 188] on link "Syncb/Ppc" at bounding box center [399, 190] width 45 height 12
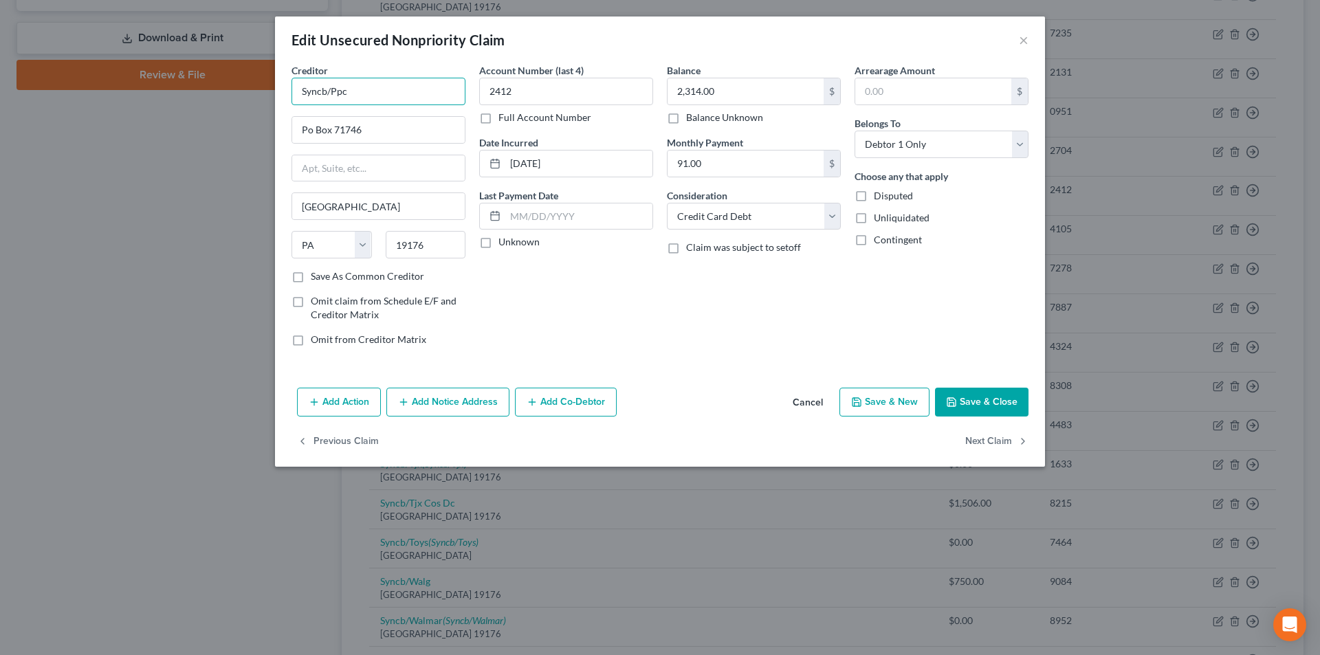
drag, startPoint x: 327, startPoint y: 91, endPoint x: 245, endPoint y: 93, distance: 81.8
click at [253, 93] on div "Edit Unsecured Nonpriority Claim × Creditor * Syncb/Ppc Po Box 71746 [GEOGRAPHI…" at bounding box center [660, 327] width 1320 height 655
click at [400, 94] on input "Synchrony Bank/Ppc" at bounding box center [378, 91] width 174 height 27
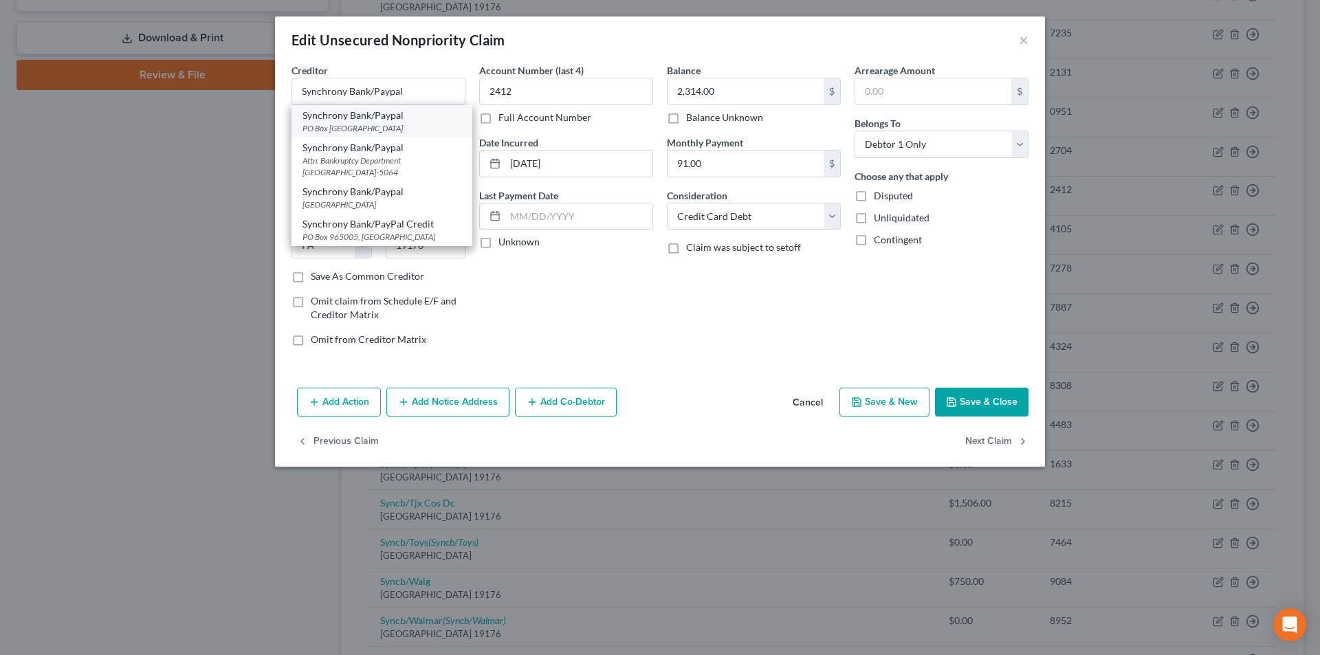
click at [375, 129] on div "PO Box [GEOGRAPHIC_DATA]" at bounding box center [381, 128] width 159 height 12
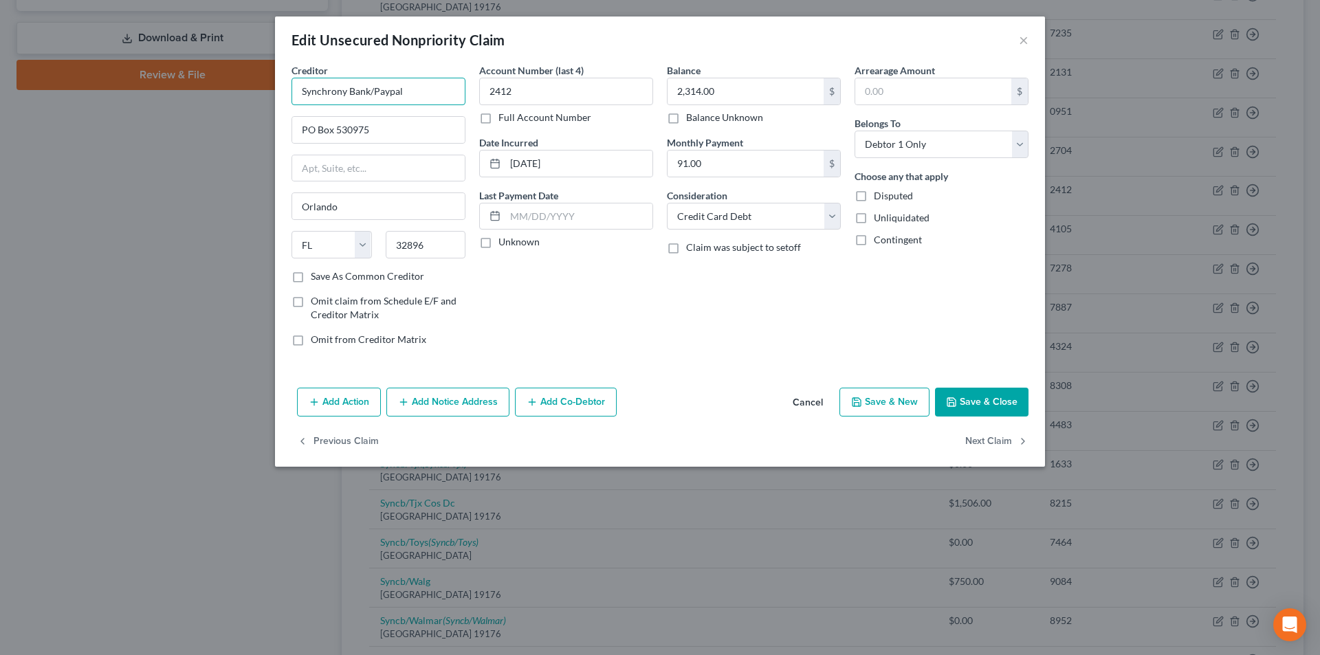
drag, startPoint x: 401, startPoint y: 92, endPoint x: 256, endPoint y: 93, distance: 145.0
click at [256, 93] on div "Edit Unsecured Nonpriority Claim × Creditor * Synchrony Bank/Paypal PO Box 5309…" at bounding box center [660, 327] width 1320 height 655
click at [456, 403] on button "Add Notice Address" at bounding box center [447, 402] width 123 height 29
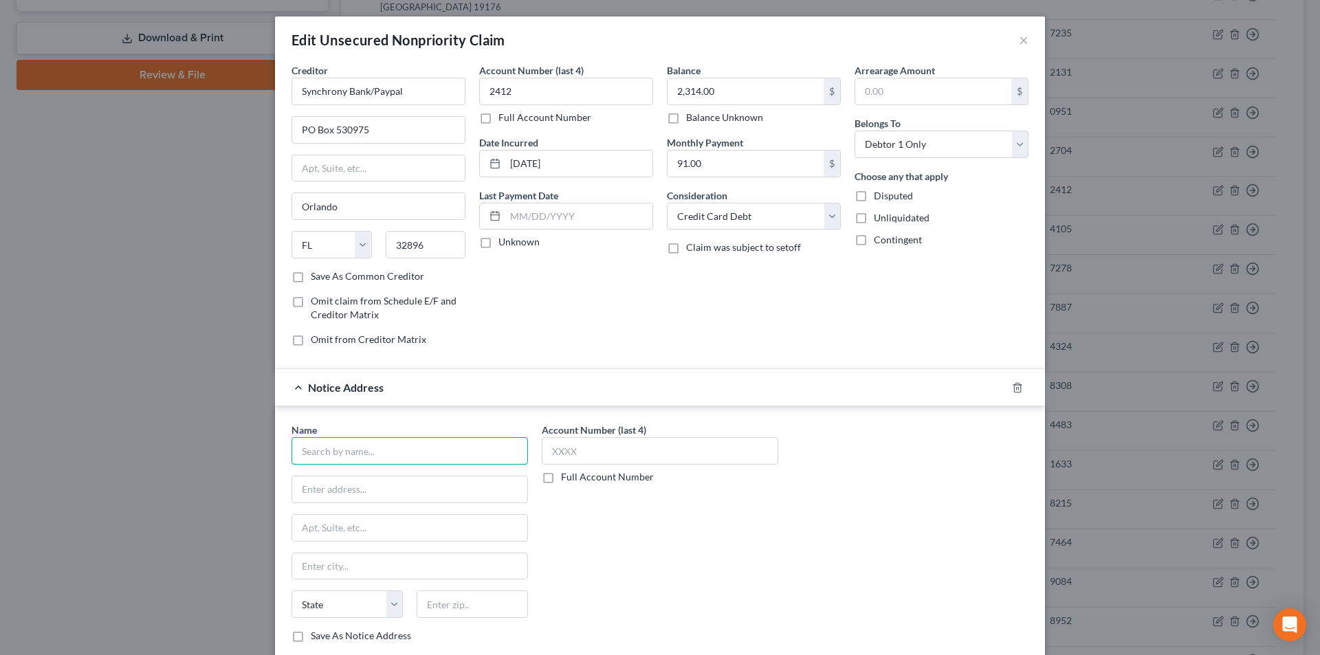
click at [384, 452] on input "text" at bounding box center [409, 450] width 236 height 27
paste input "Synchrony Bank/Paypal"
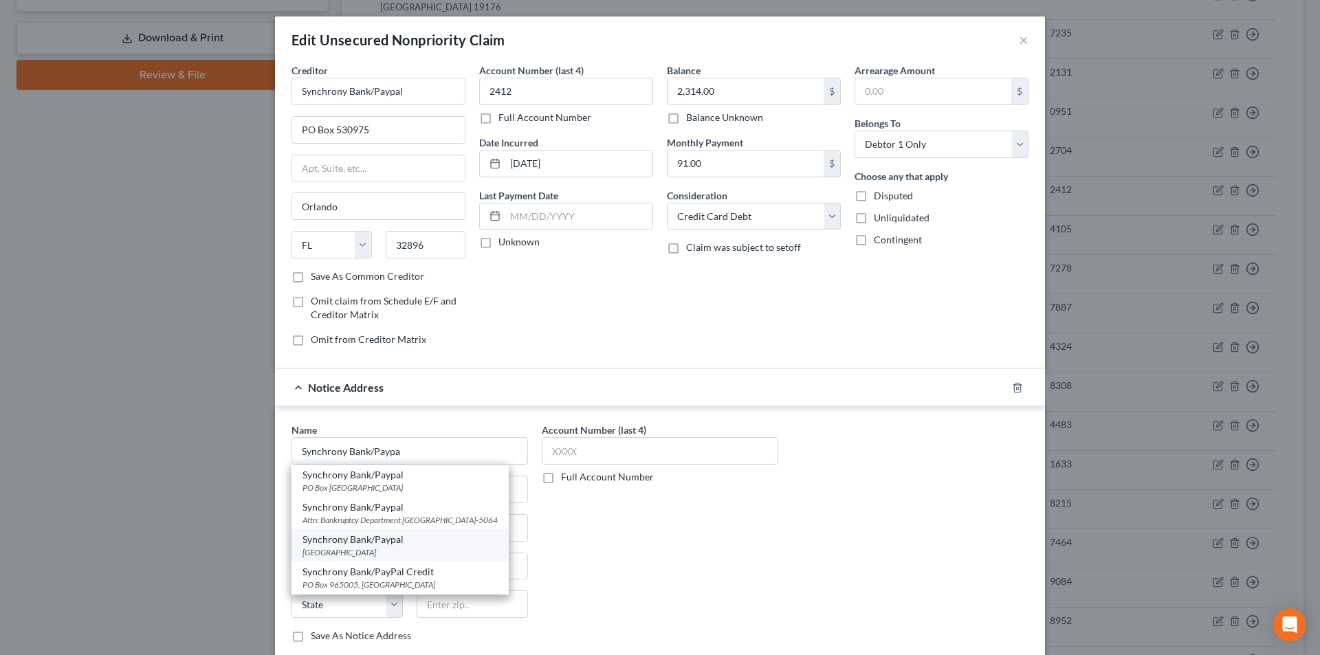
click at [400, 546] on div "Synchrony Bank/Paypal" at bounding box center [399, 540] width 195 height 14
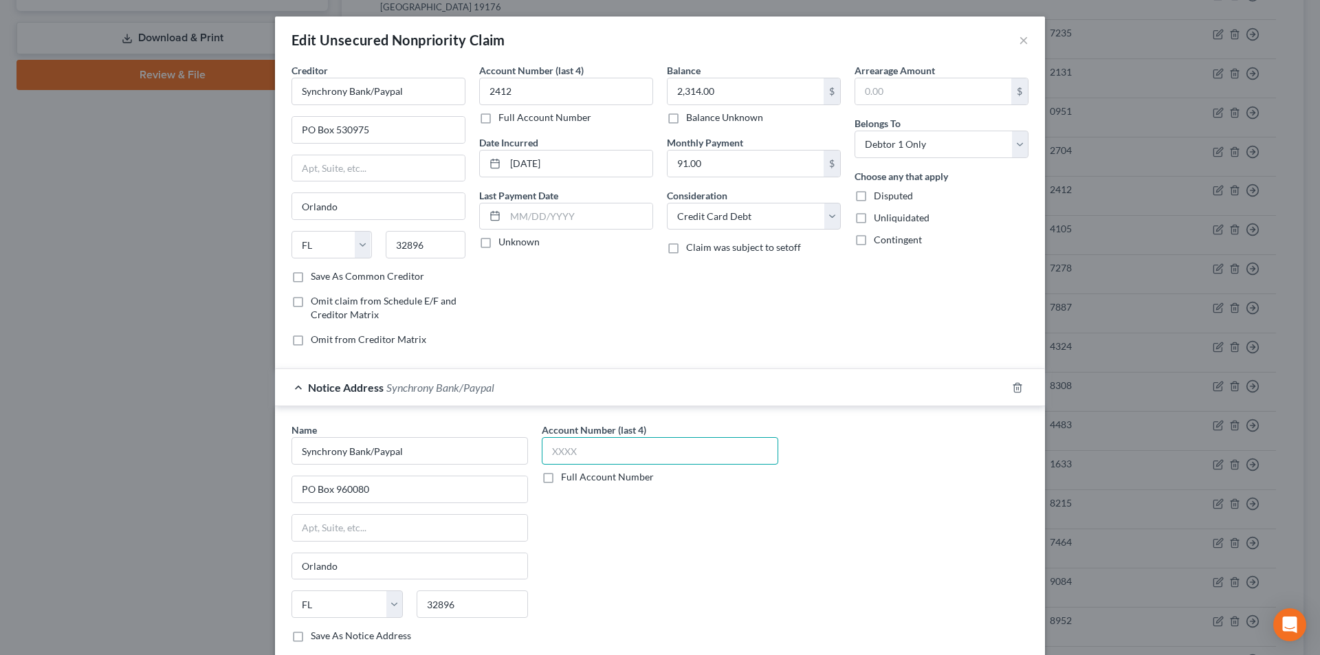
click at [564, 456] on input "text" at bounding box center [660, 450] width 236 height 27
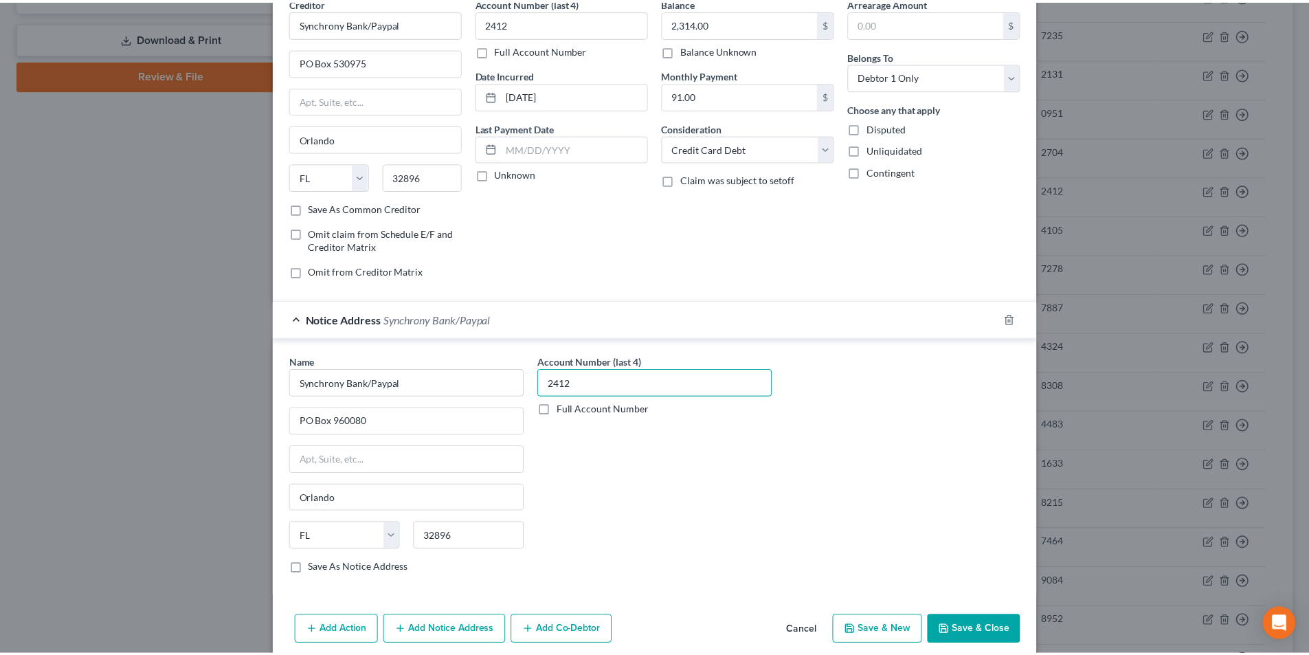
scroll to position [124, 0]
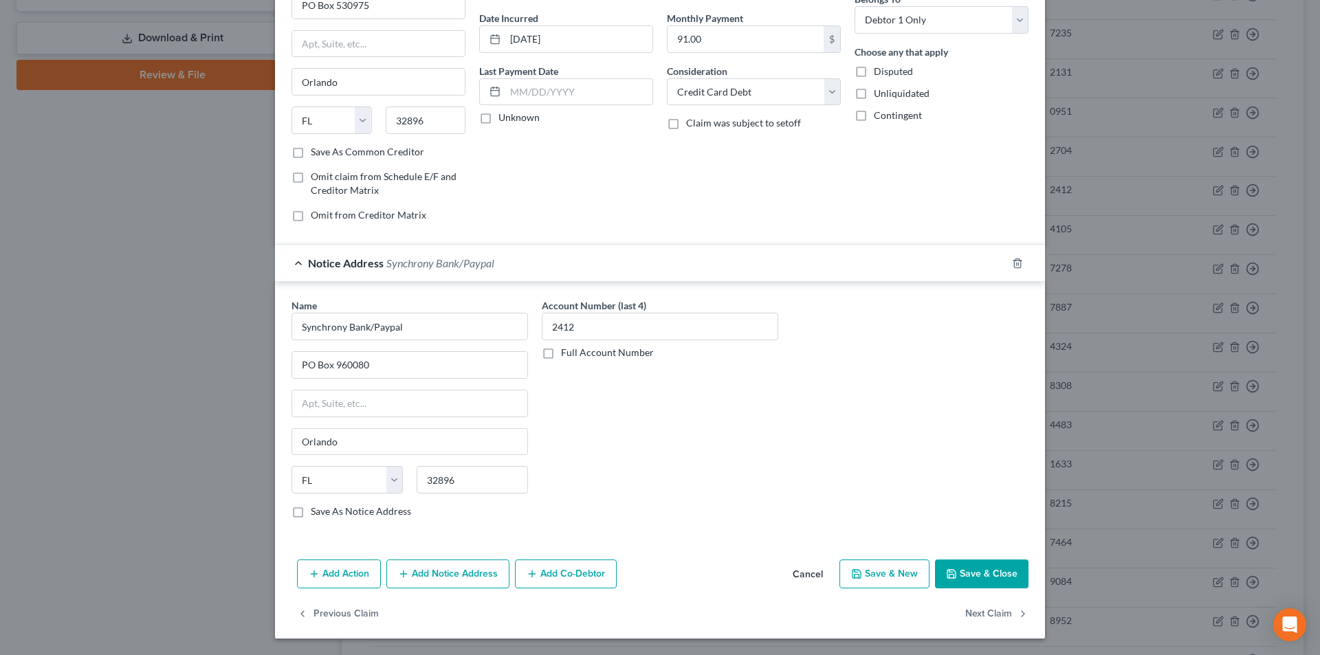
click at [999, 567] on button "Save & Close" at bounding box center [981, 574] width 93 height 29
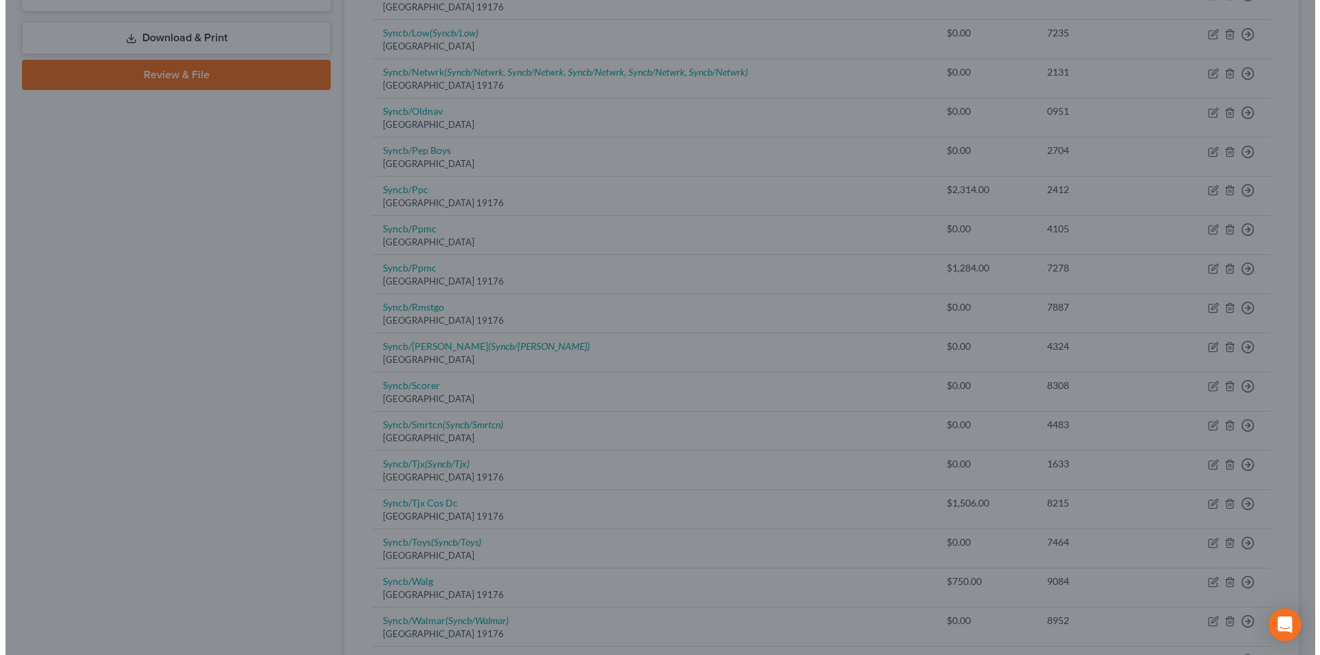
scroll to position [0, 0]
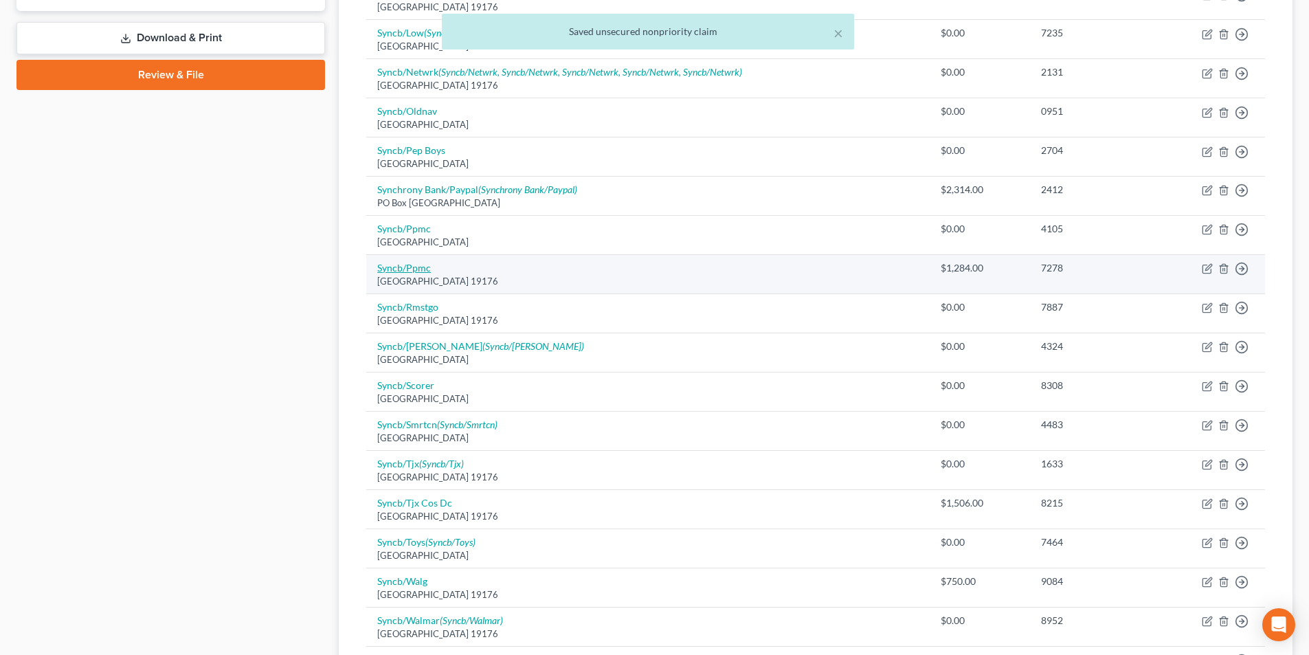
click at [397, 271] on link "Syncb/Ppmc" at bounding box center [404, 268] width 54 height 12
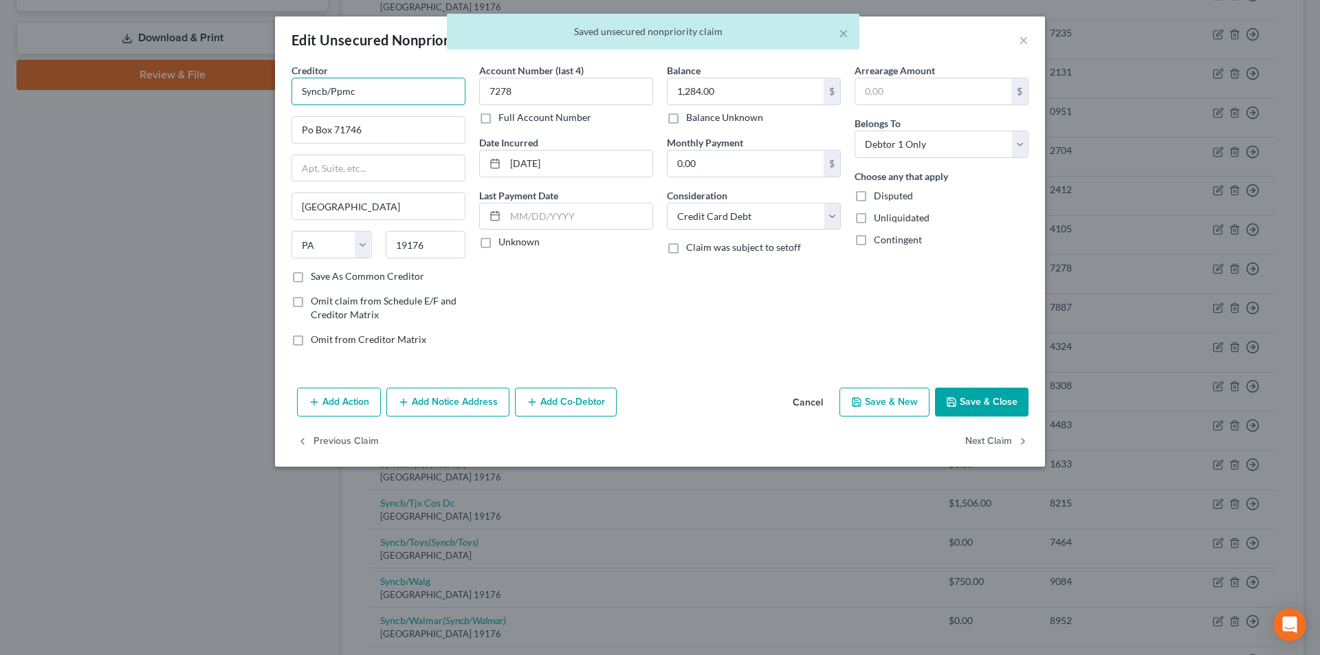
drag, startPoint x: 365, startPoint y: 86, endPoint x: 133, endPoint y: 102, distance: 232.9
click at [135, 100] on div "Edit Unsecured Nonpriority Claim × Creditor * Syncb/Ppmc Po Box 71746 [GEOGRAPH…" at bounding box center [660, 327] width 1320 height 655
paste input "hrony Bank/Paypal"
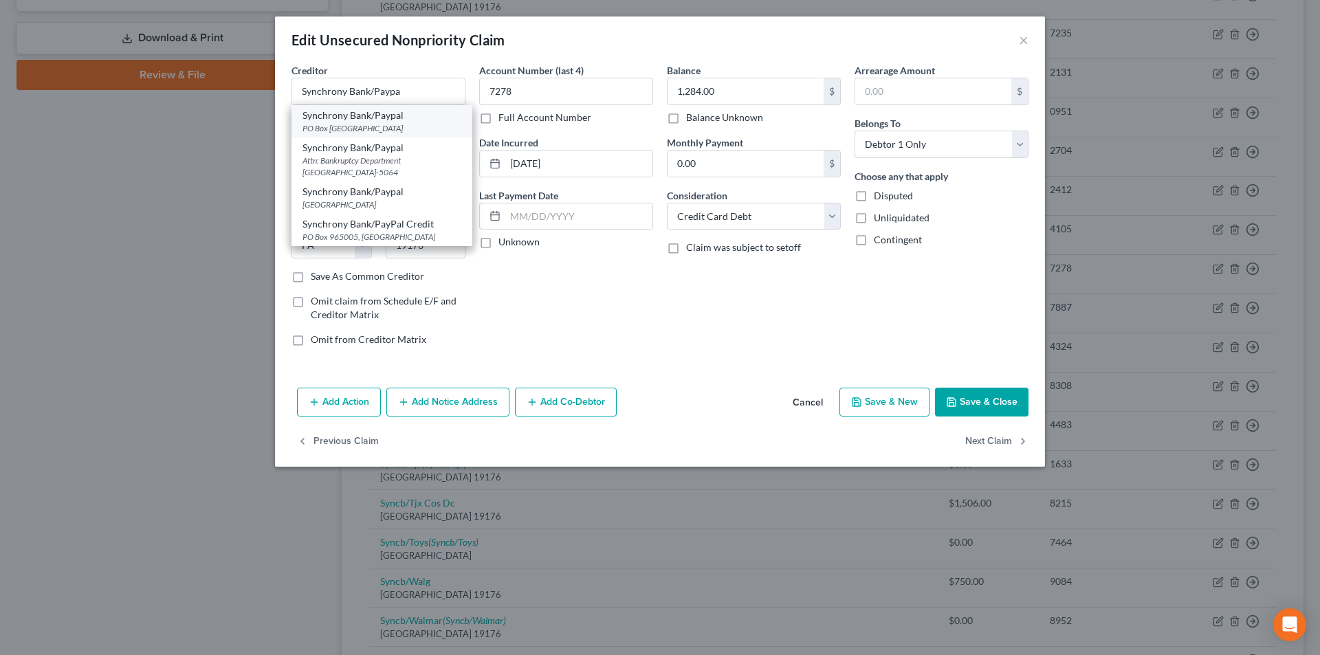
click at [375, 129] on div "PO Box [GEOGRAPHIC_DATA]" at bounding box center [381, 128] width 159 height 12
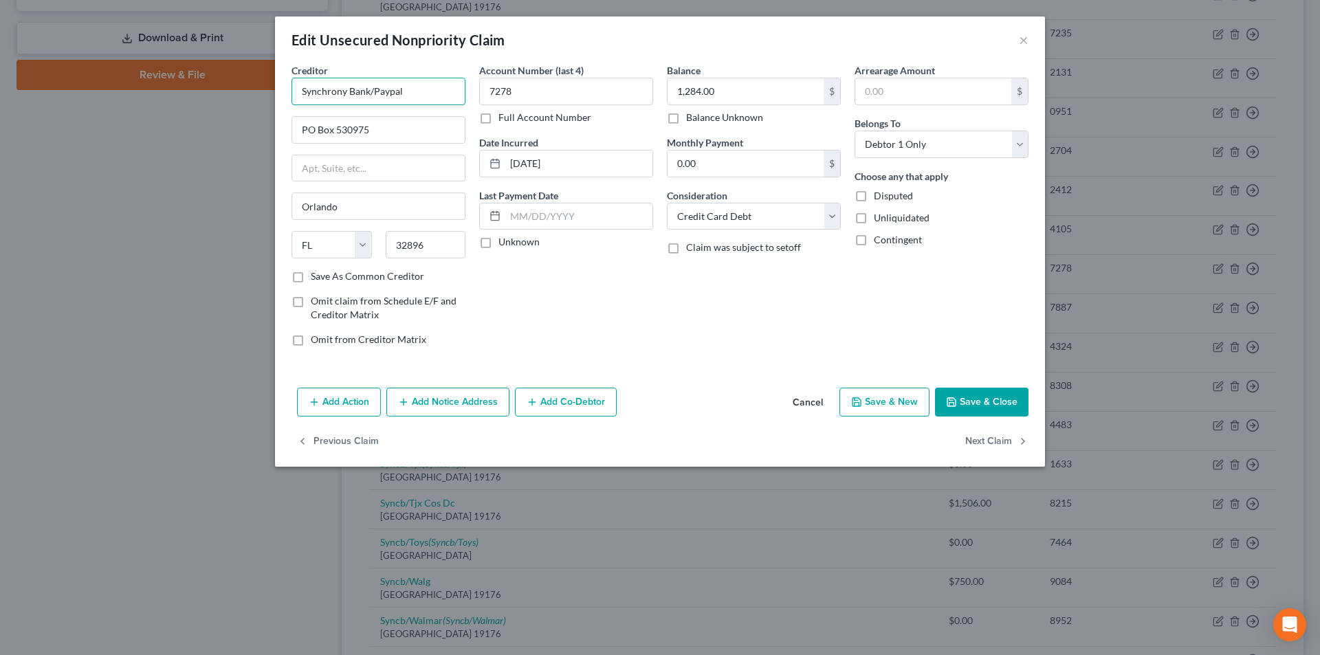
drag, startPoint x: 304, startPoint y: 90, endPoint x: 247, endPoint y: 91, distance: 57.1
click at [247, 90] on div "Edit Unsecured Nonpriority Claim × Creditor * Synchrony Bank/Paypal PO Box 5309…" at bounding box center [660, 327] width 1320 height 655
click at [451, 415] on button "Add Notice Address" at bounding box center [447, 402] width 123 height 29
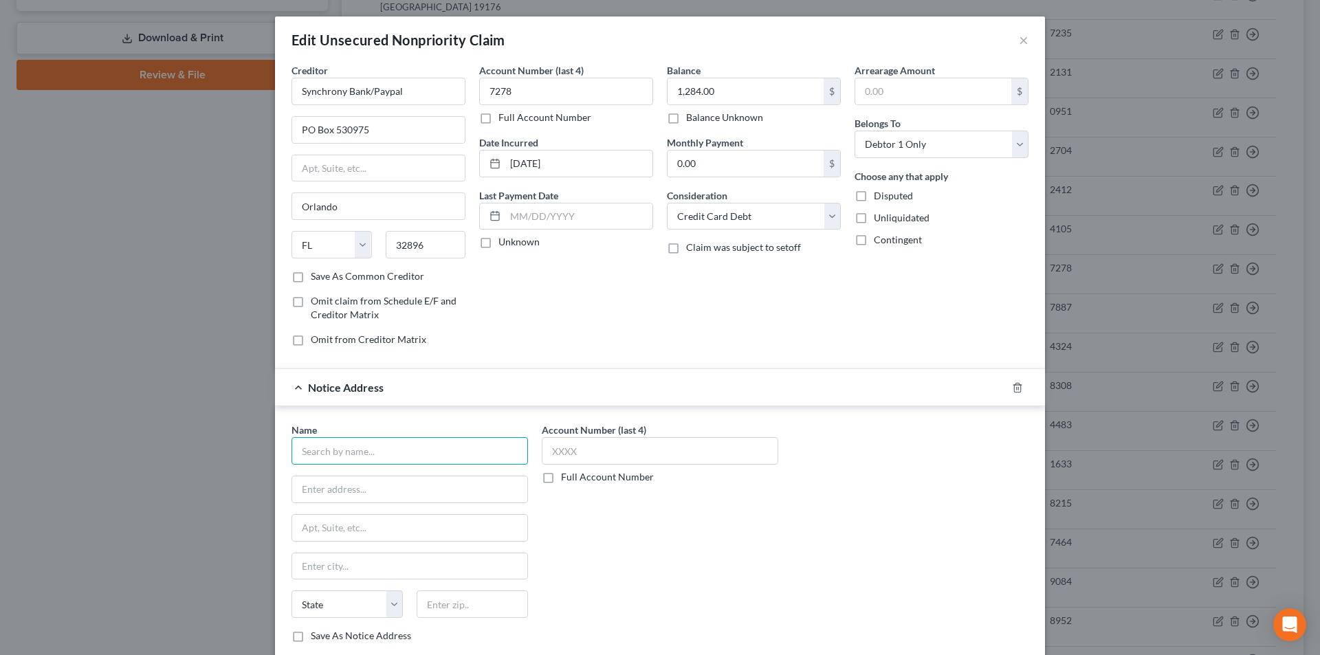
click at [406, 456] on input "text" at bounding box center [409, 450] width 236 height 27
paste input "Synchrony Bank/Paypal"
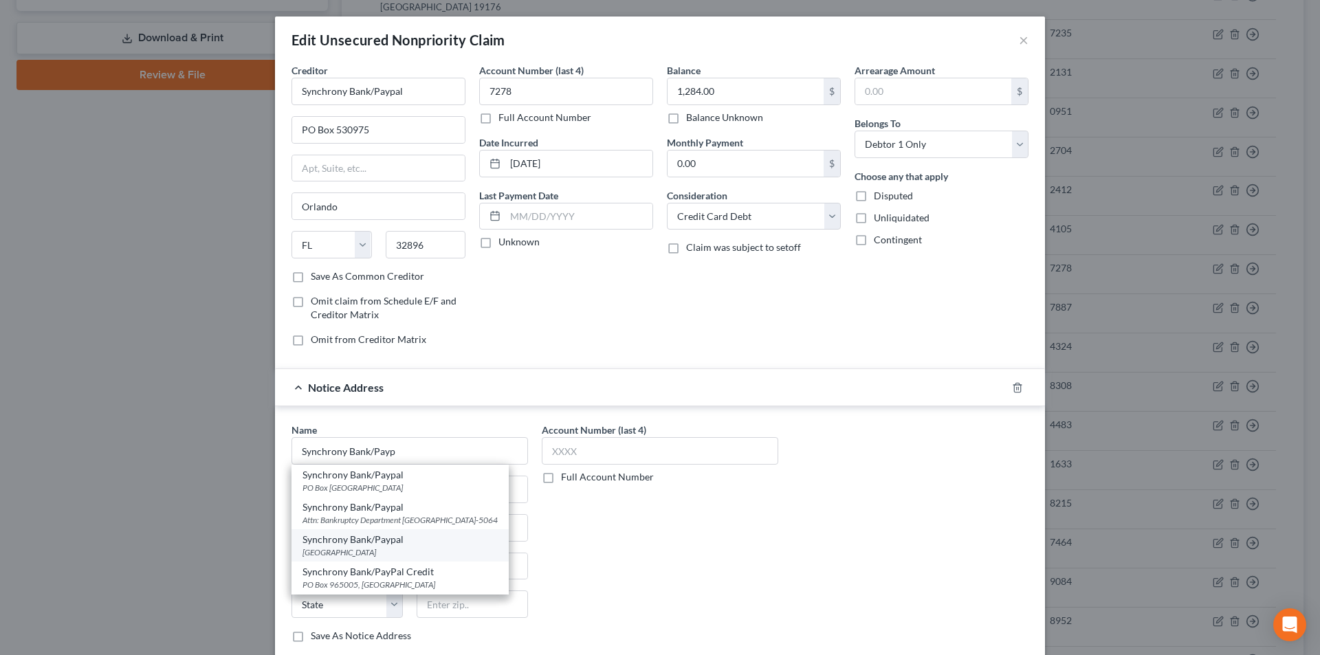
click at [394, 558] on div "[GEOGRAPHIC_DATA]" at bounding box center [399, 552] width 195 height 12
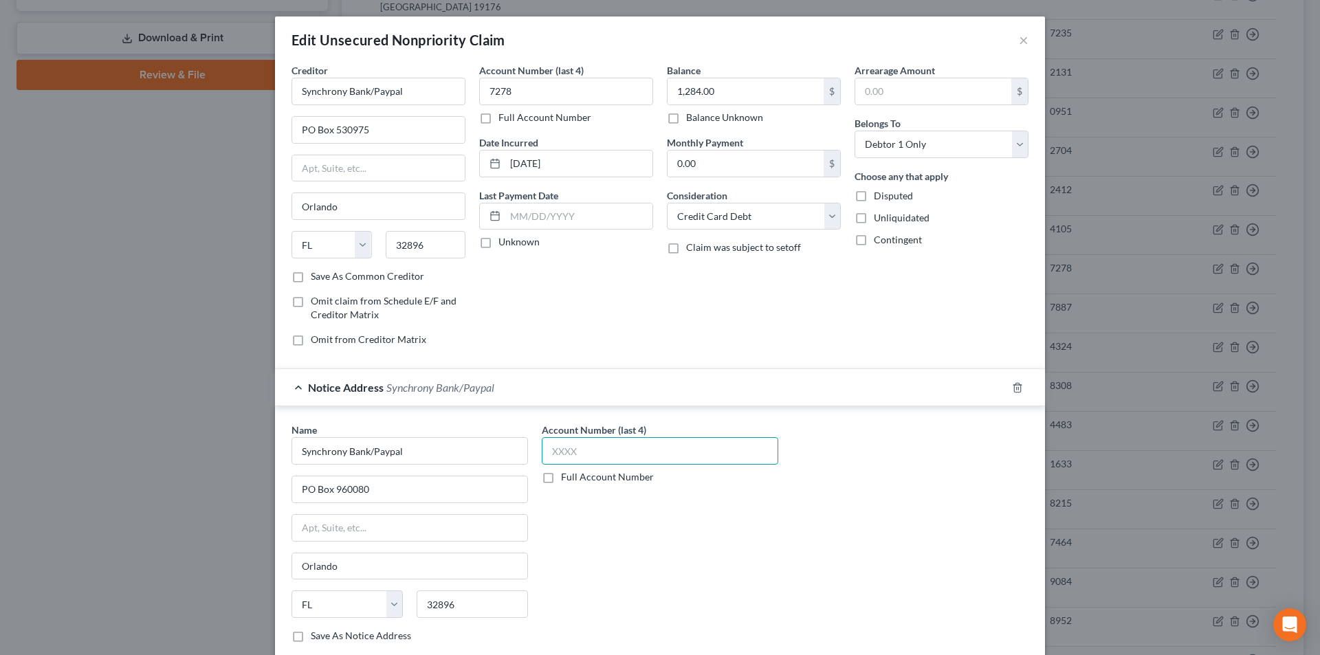
click at [579, 454] on input "text" at bounding box center [660, 450] width 236 height 27
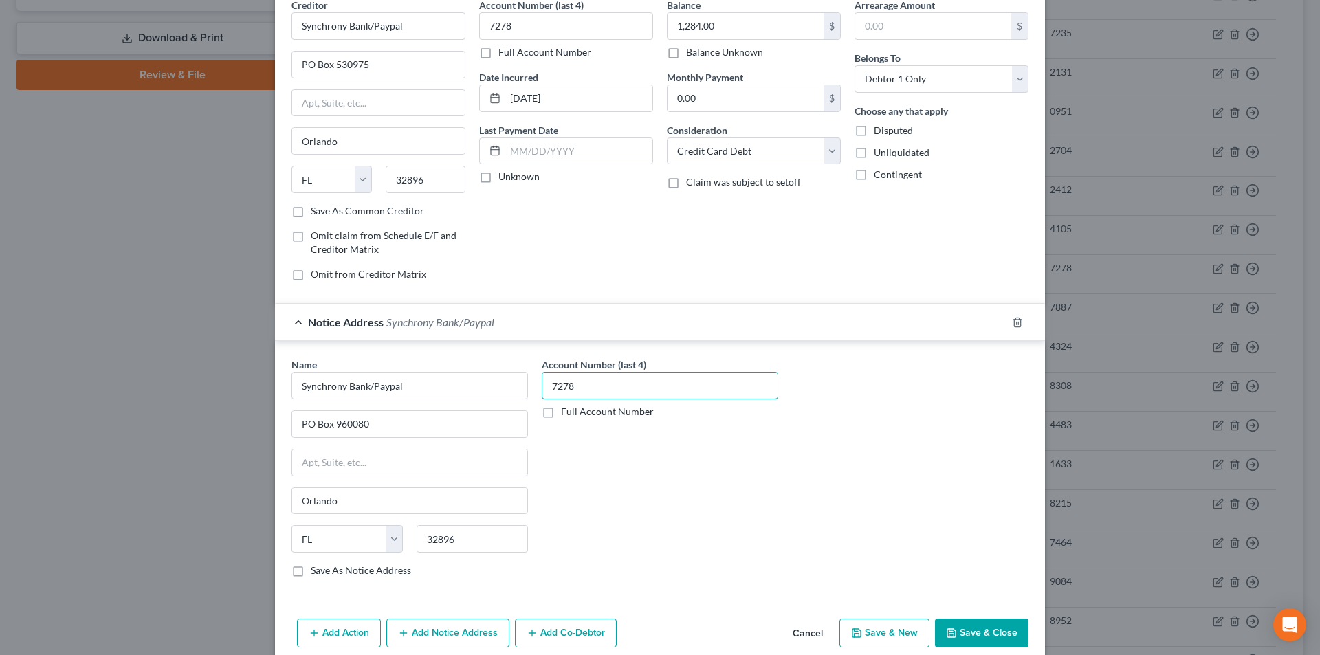
scroll to position [124, 0]
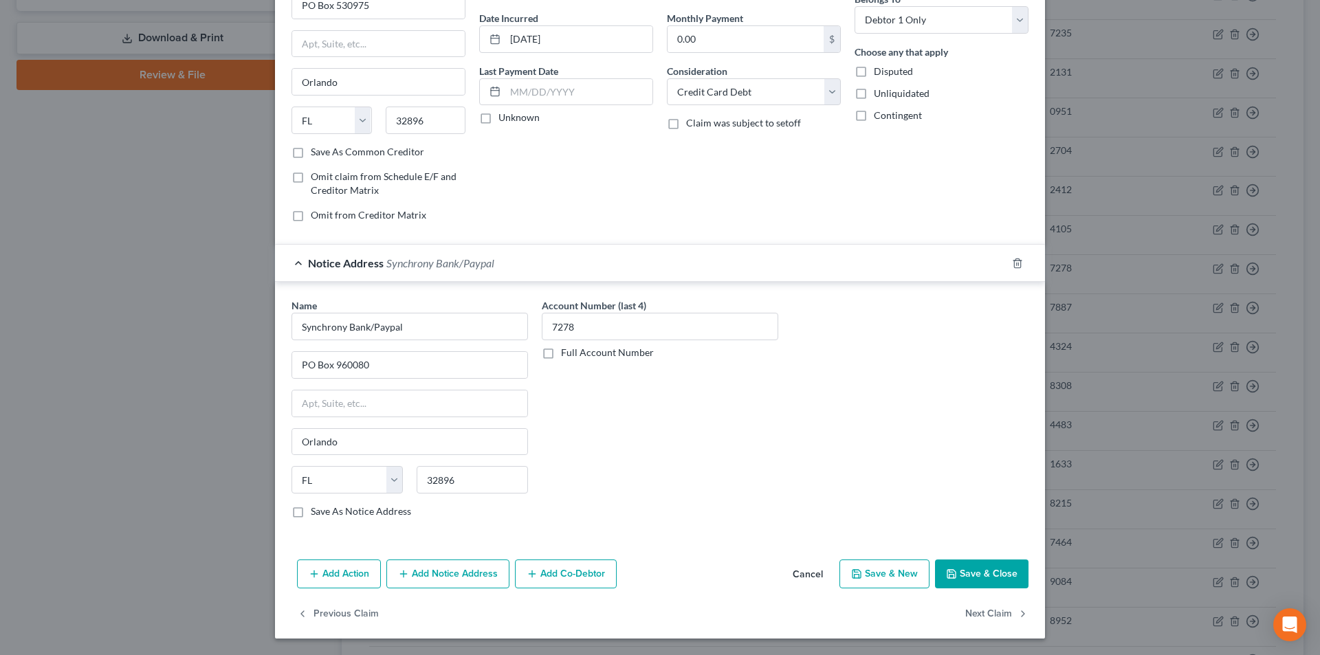
click at [482, 566] on button "Add Notice Address" at bounding box center [447, 574] width 123 height 29
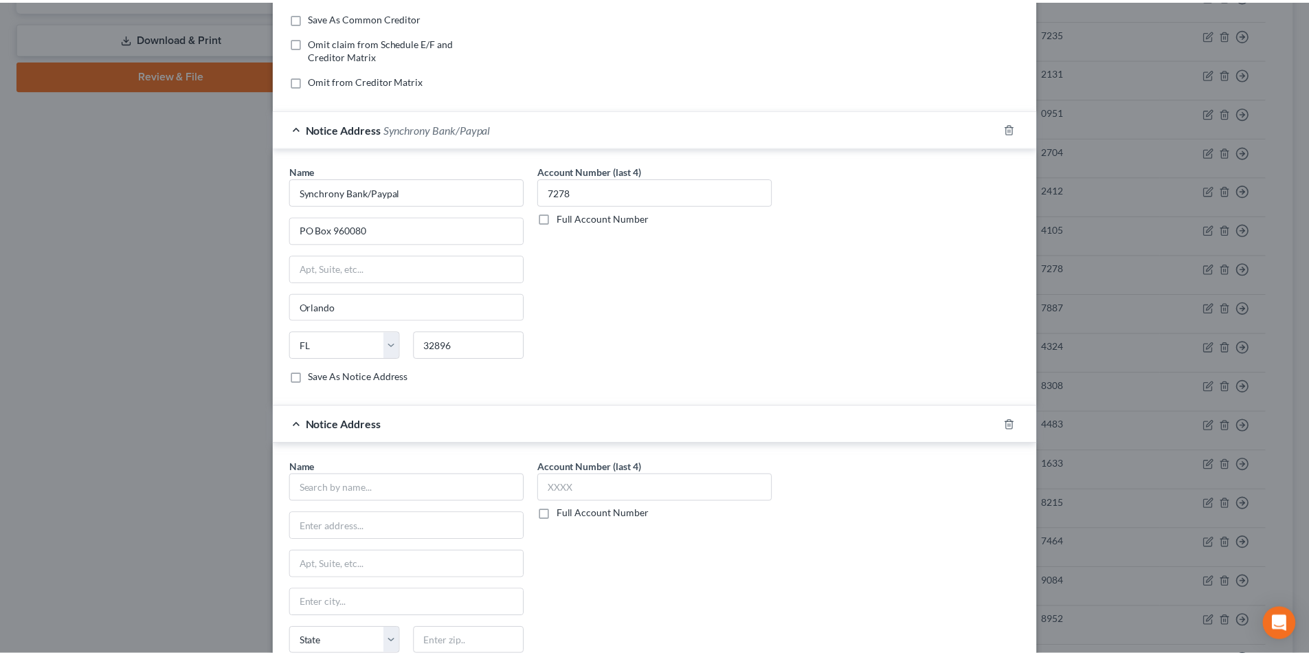
scroll to position [399, 0]
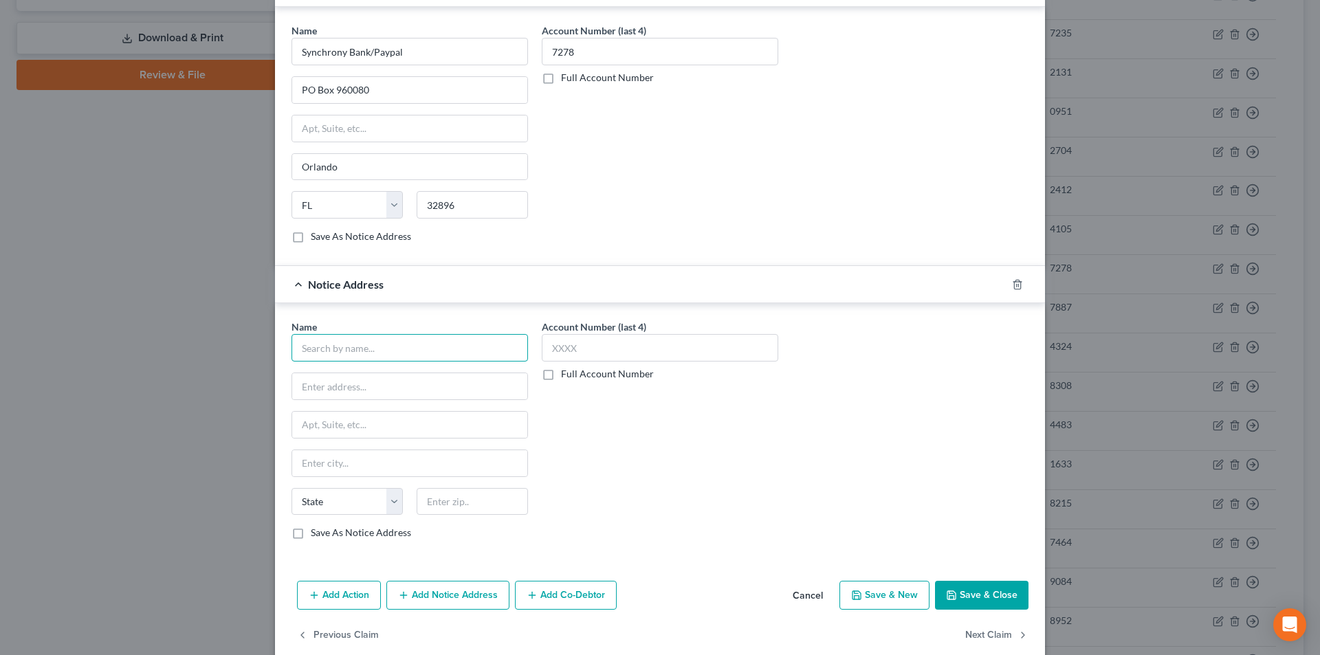
click at [385, 351] on input "text" at bounding box center [409, 347] width 236 height 27
paste input "Synchrony Bank/Paypal"
click at [420, 355] on input "Synchrony Bank/Paypal" at bounding box center [409, 347] width 236 height 27
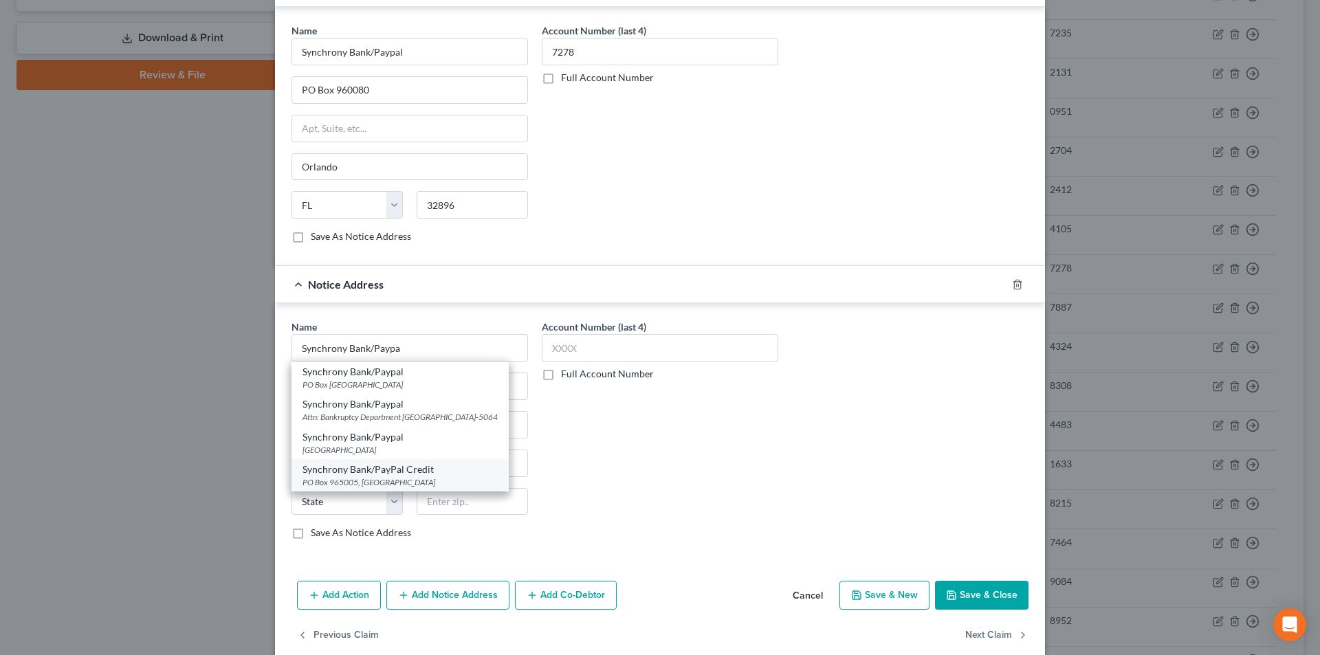
click at [386, 476] on div "Synchrony Bank/PayPal Credit" at bounding box center [399, 470] width 195 height 14
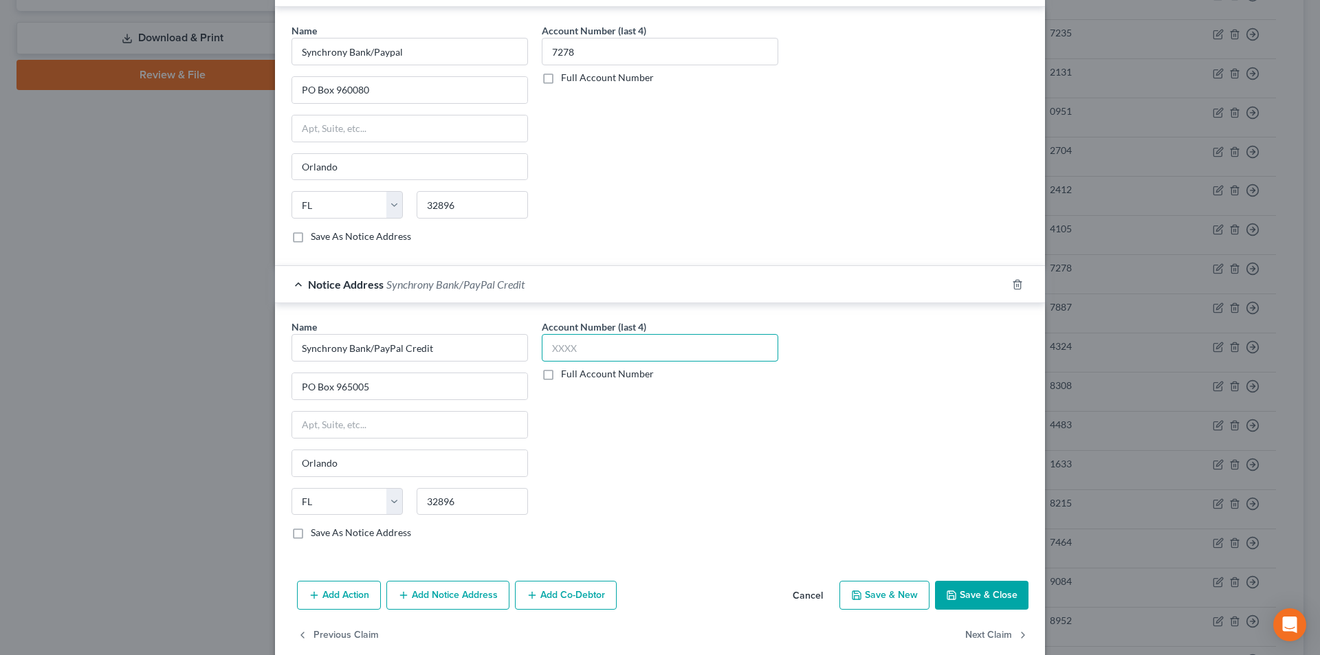
click at [581, 356] on input "text" at bounding box center [660, 347] width 236 height 27
click at [984, 588] on button "Save & Close" at bounding box center [981, 595] width 93 height 29
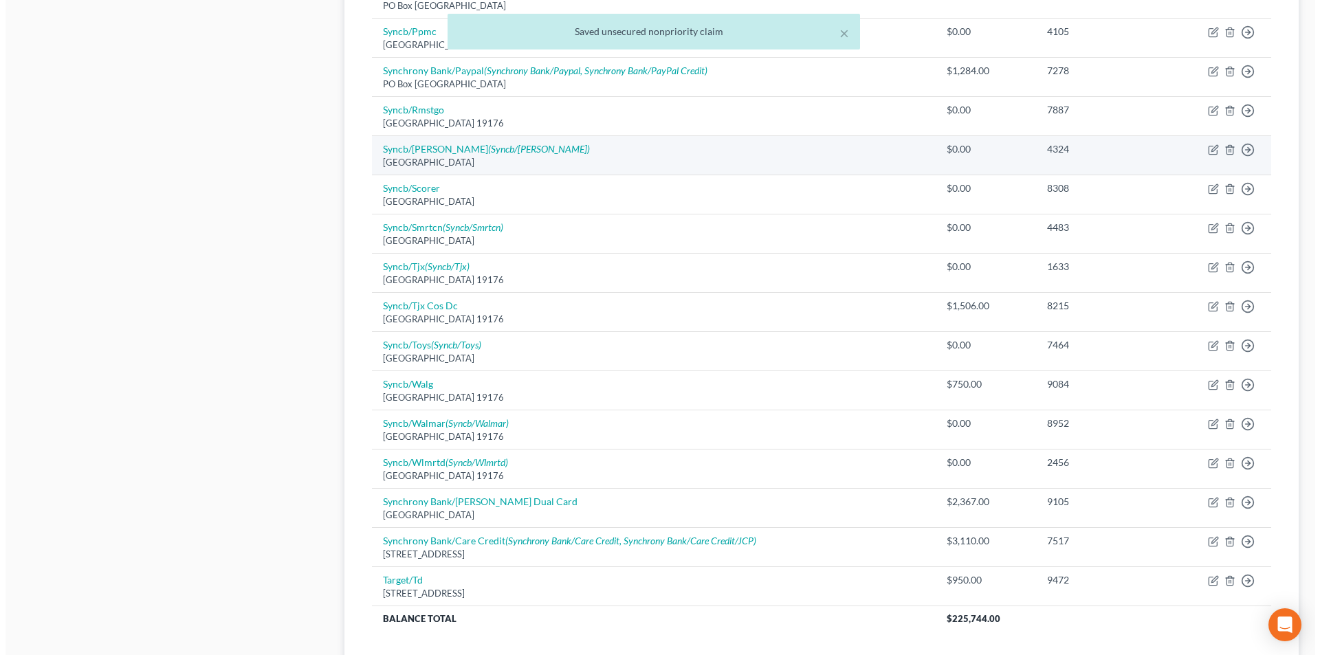
scroll to position [795, 0]
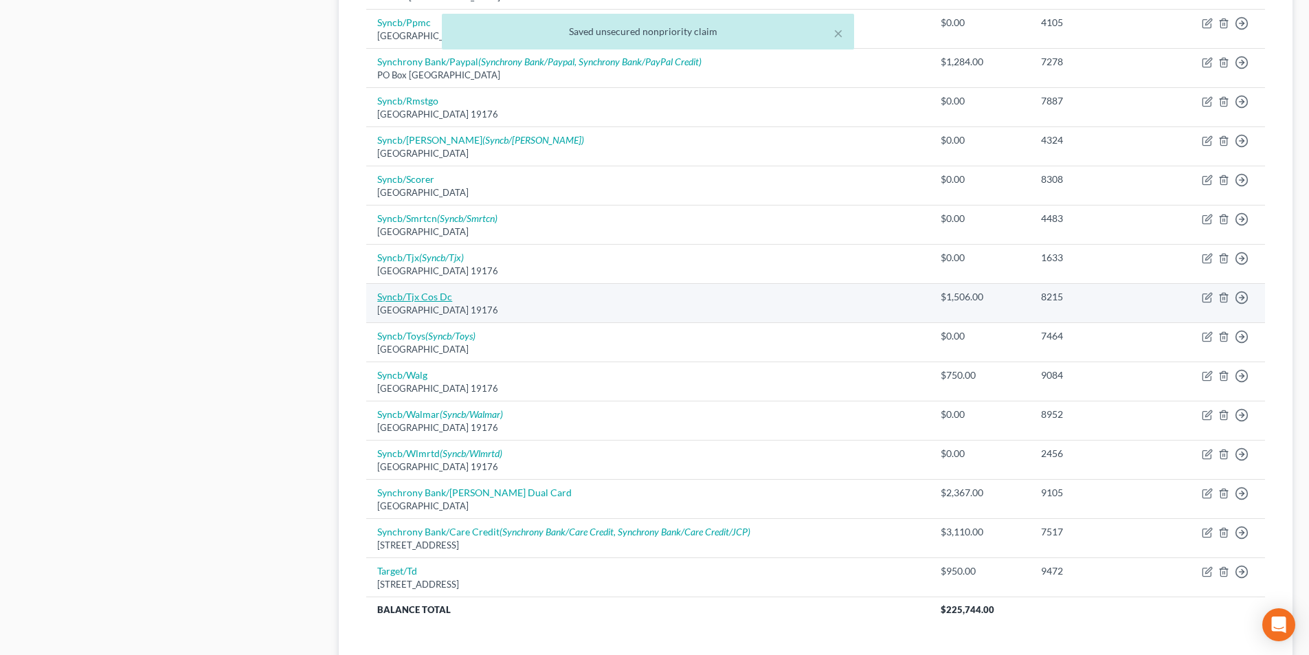
click at [440, 296] on link "Syncb/Tjx Cos Dc" at bounding box center [414, 297] width 75 height 12
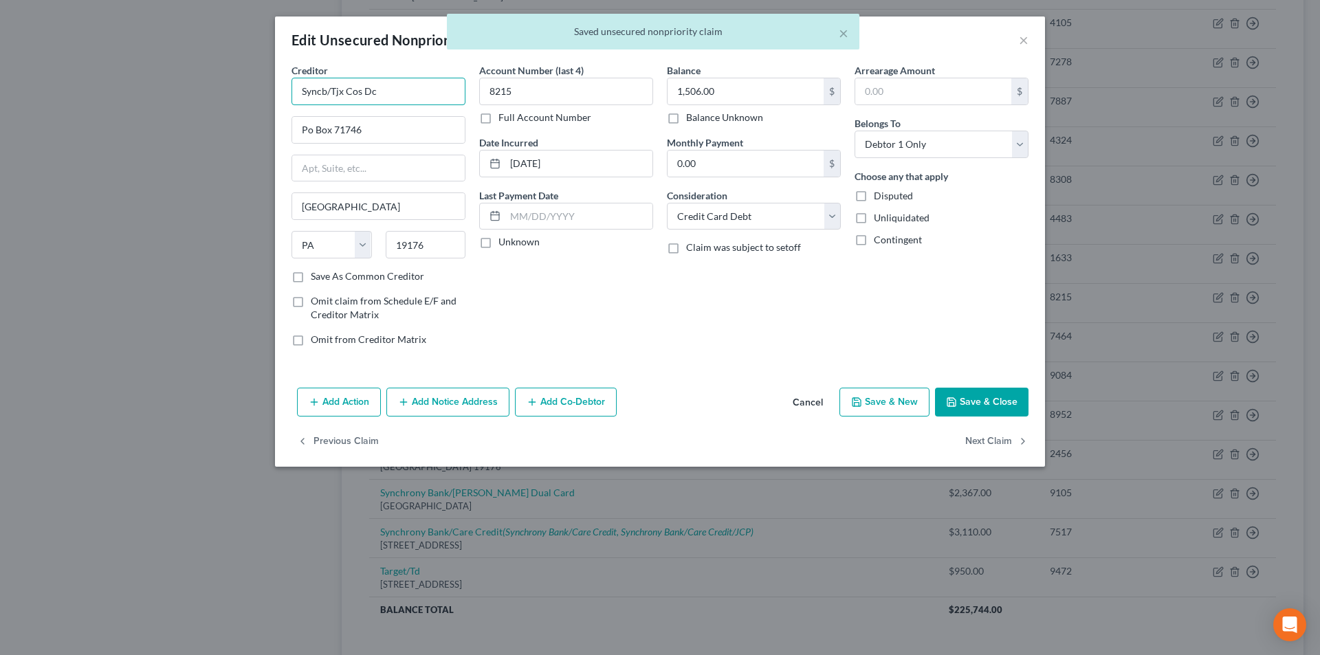
drag, startPoint x: 327, startPoint y: 89, endPoint x: 217, endPoint y: 87, distance: 110.7
click at [221, 88] on div "Edit Unsecured Nonpriority Claim × Creditor * Syncb/Tjx Cos Dc Po Box 71746 [GE…" at bounding box center [660, 327] width 1320 height 655
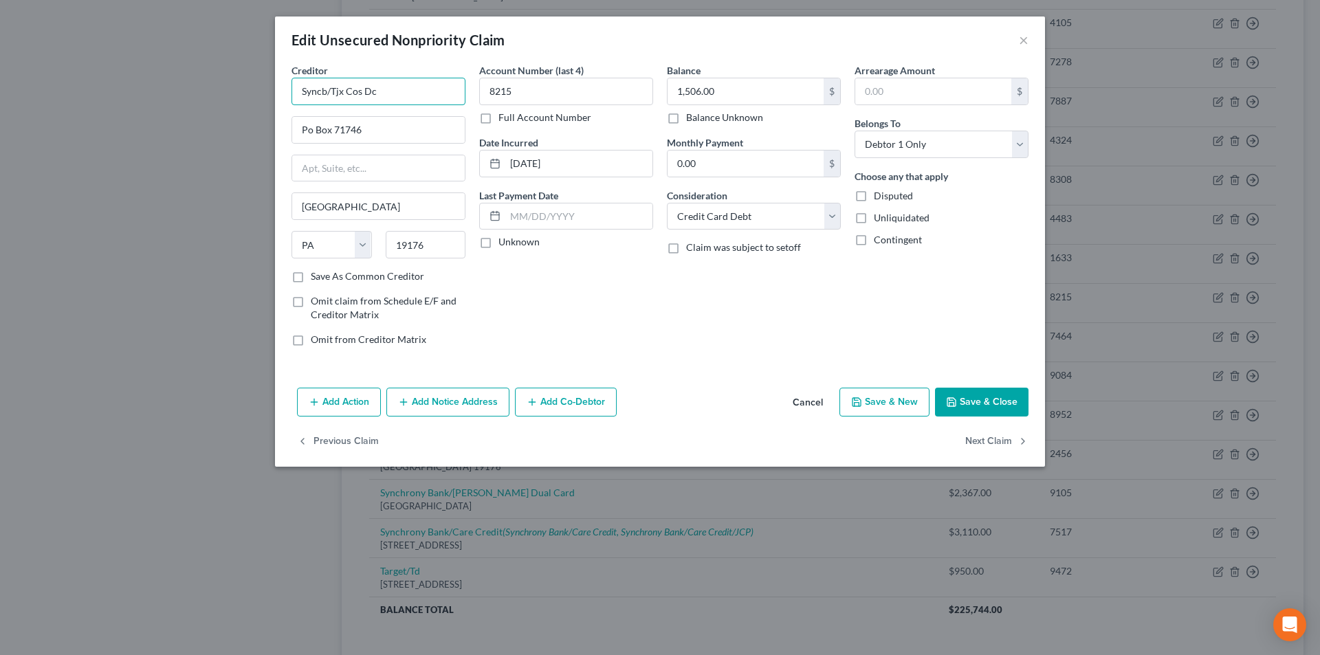
paste input "hrony Bank/Paypal"
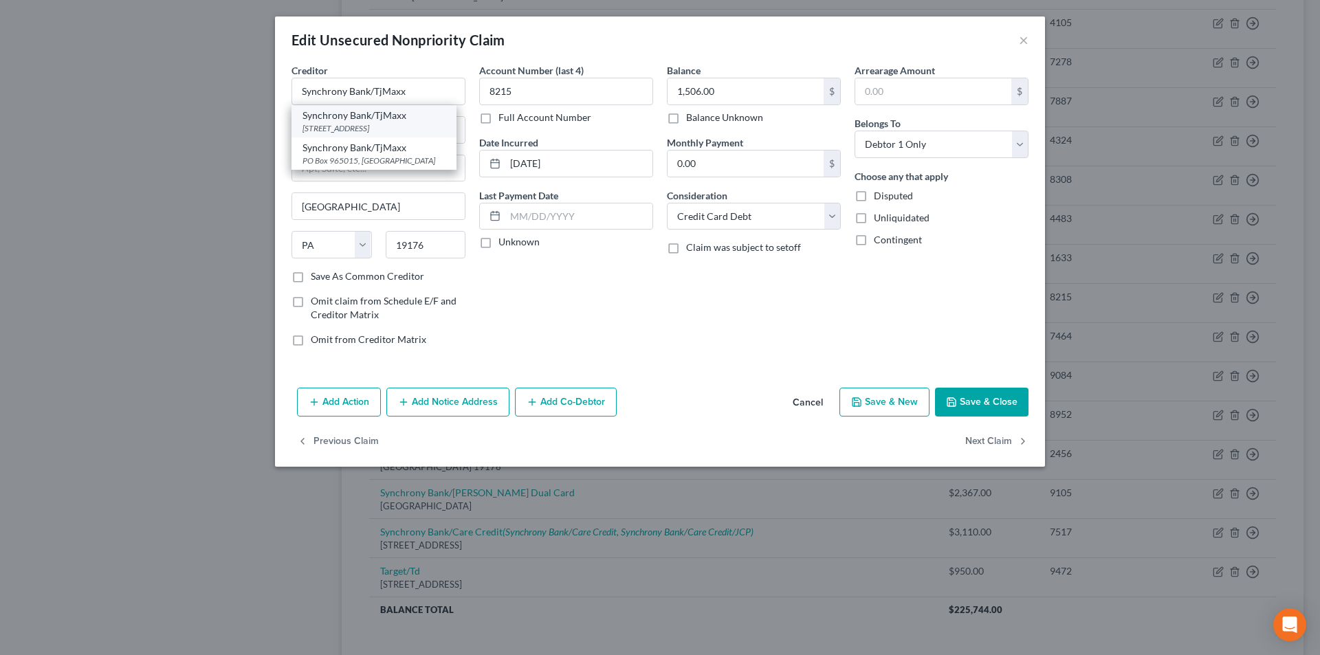
click at [327, 133] on div "[STREET_ADDRESS]" at bounding box center [373, 128] width 143 height 12
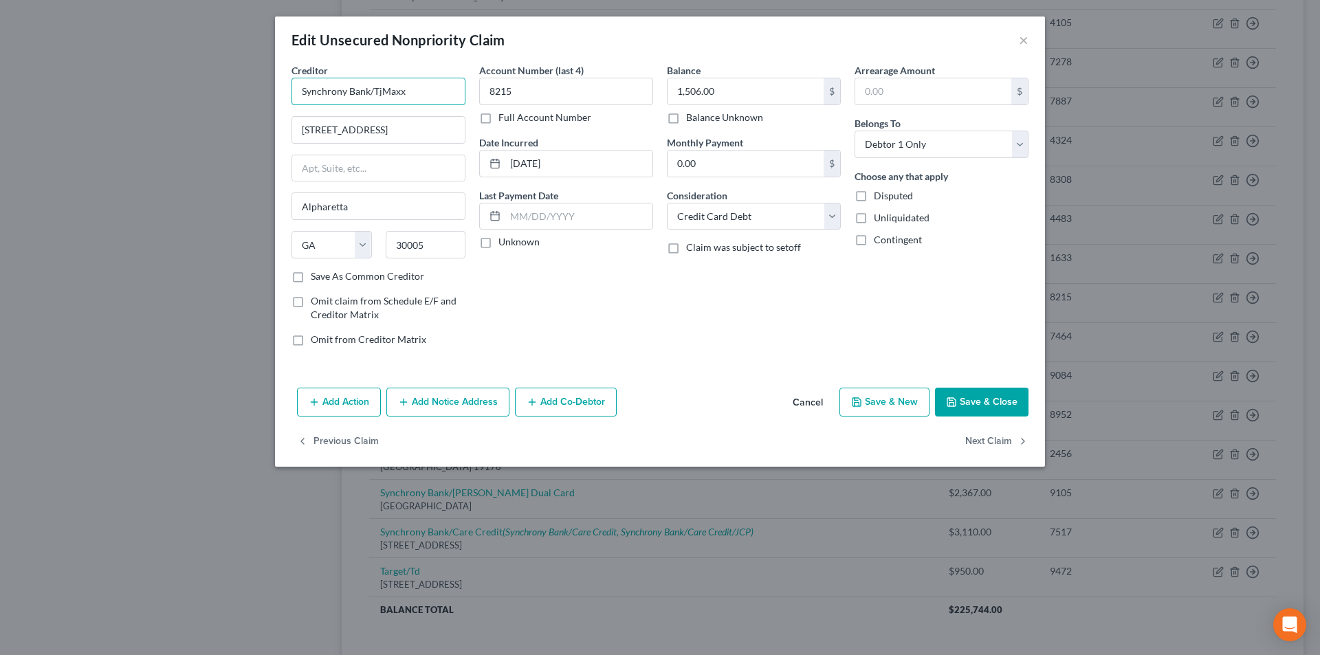
drag, startPoint x: 423, startPoint y: 92, endPoint x: 246, endPoint y: 88, distance: 177.4
click at [246, 88] on div "Edit Unsecured Nonpriority Claim × Creditor * Synchrony Bank/TjMaxx [GEOGRAPHIC…" at bounding box center [660, 327] width 1320 height 655
click at [450, 399] on button "Add Notice Address" at bounding box center [447, 402] width 123 height 29
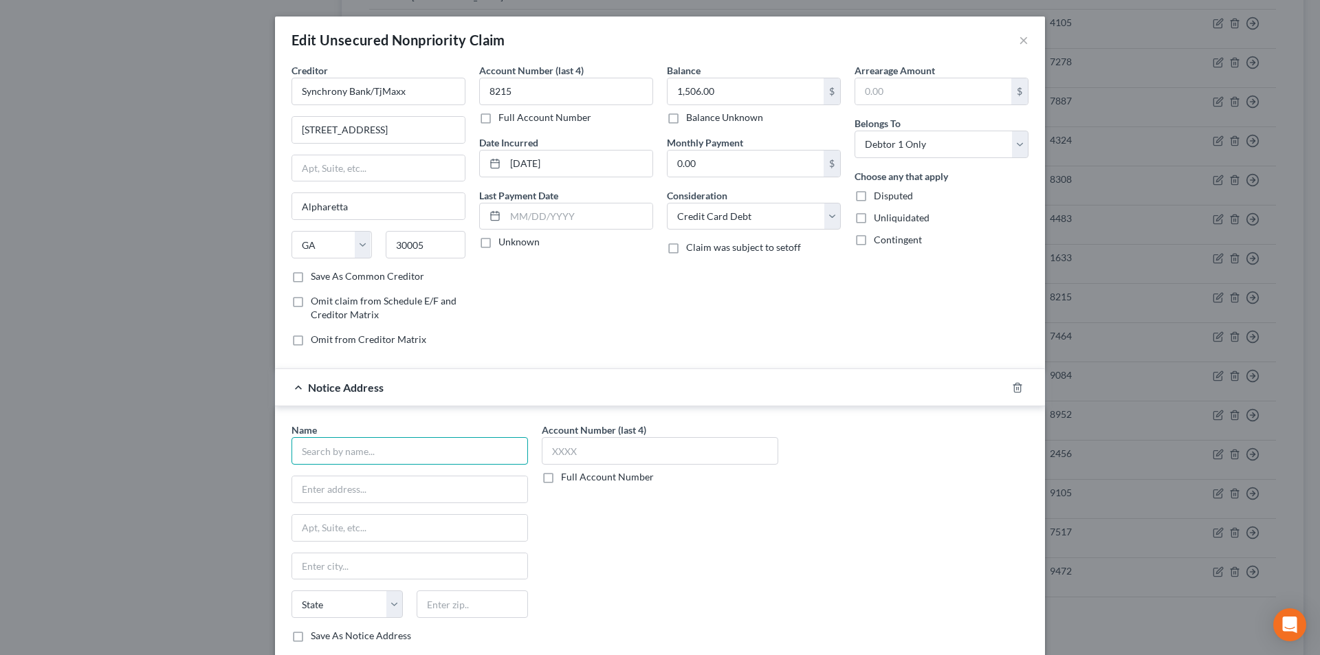
click at [406, 440] on input "text" at bounding box center [409, 450] width 236 height 27
paste input "Synchrony Bank/TjMaxx"
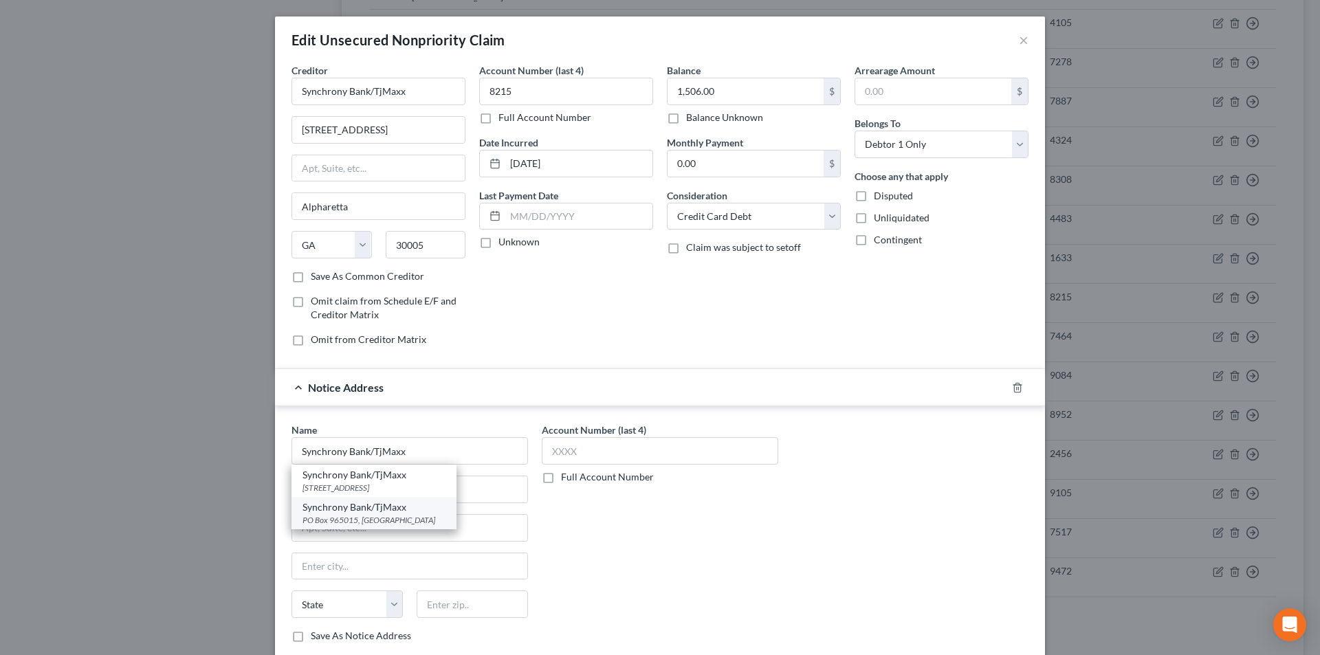
click at [356, 514] on div "PO Box 965015, [GEOGRAPHIC_DATA]" at bounding box center [373, 520] width 143 height 12
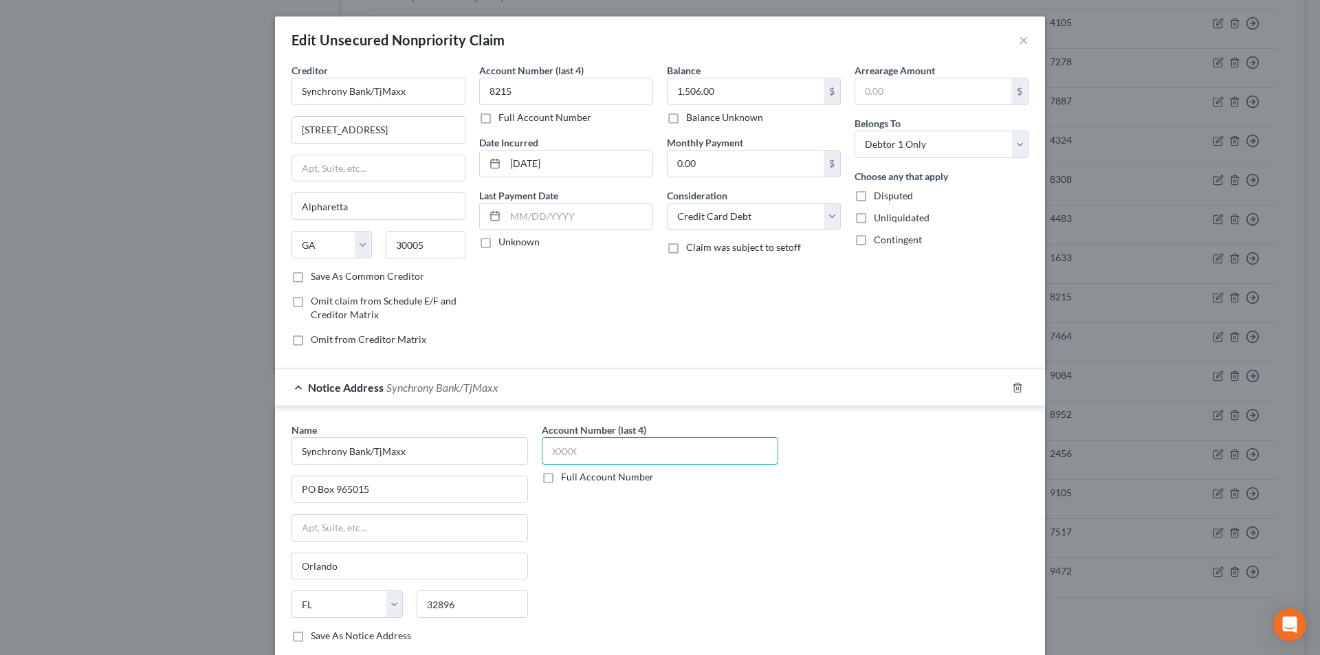
click at [560, 456] on input "text" at bounding box center [660, 450] width 236 height 27
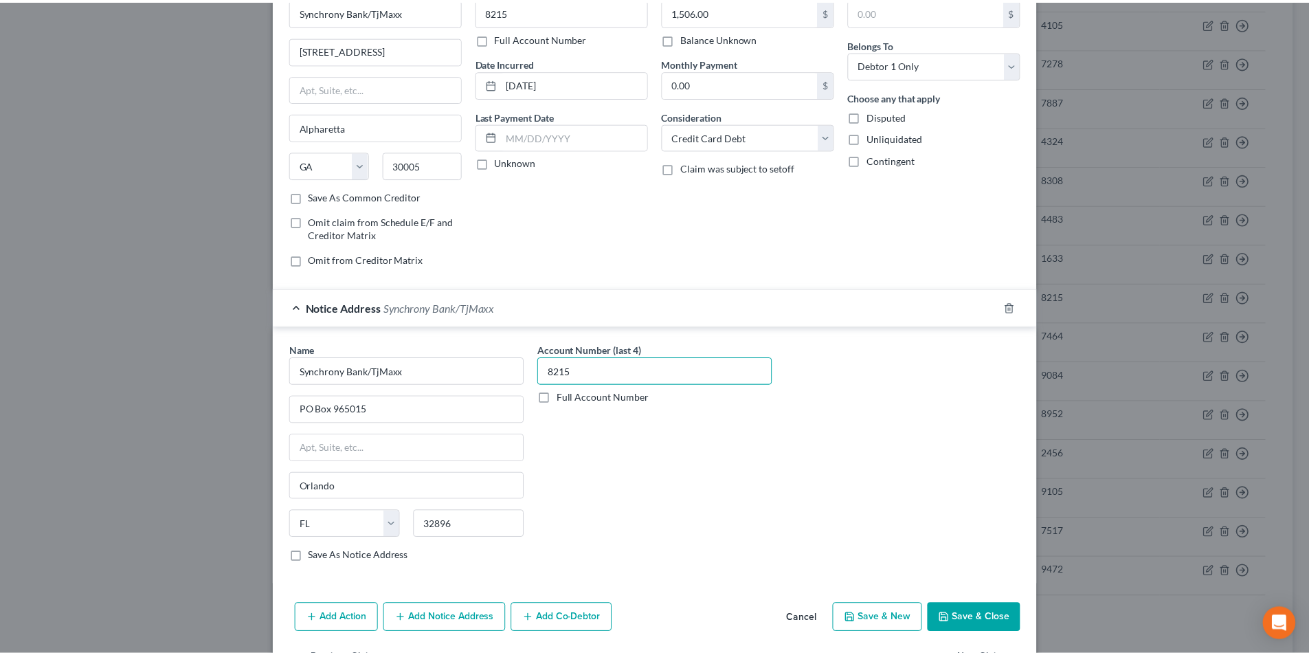
scroll to position [124, 0]
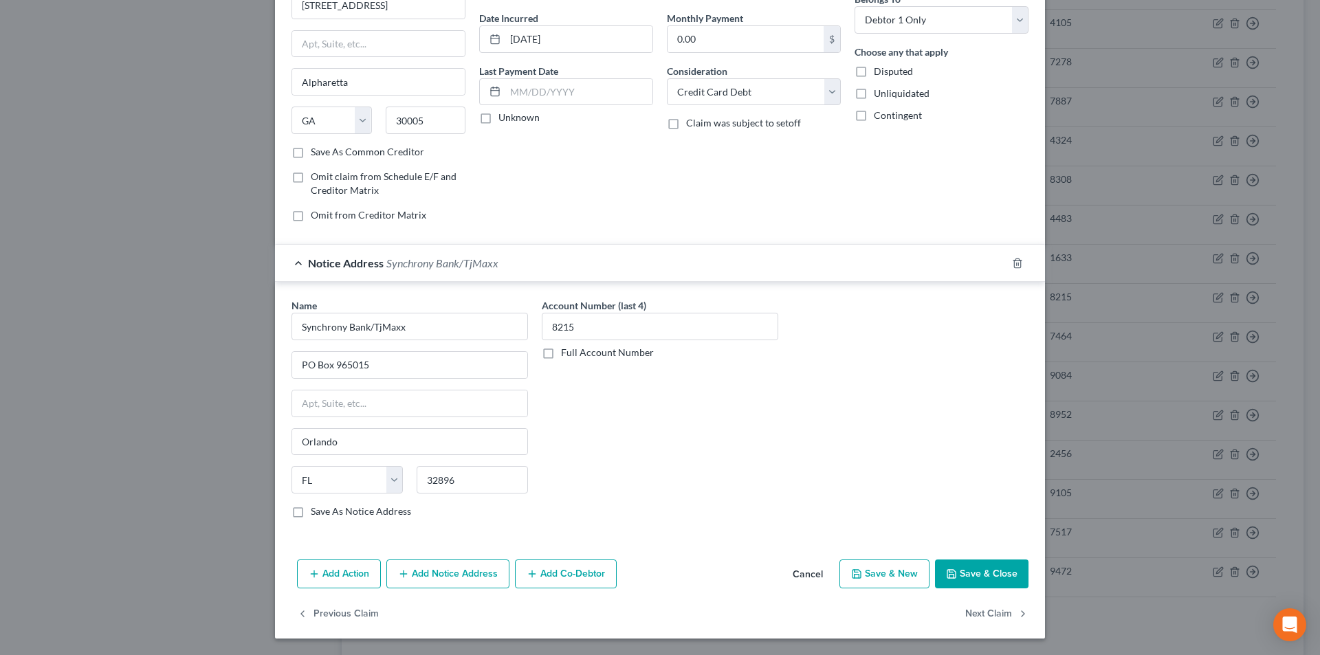
click at [973, 569] on button "Save & Close" at bounding box center [981, 574] width 93 height 29
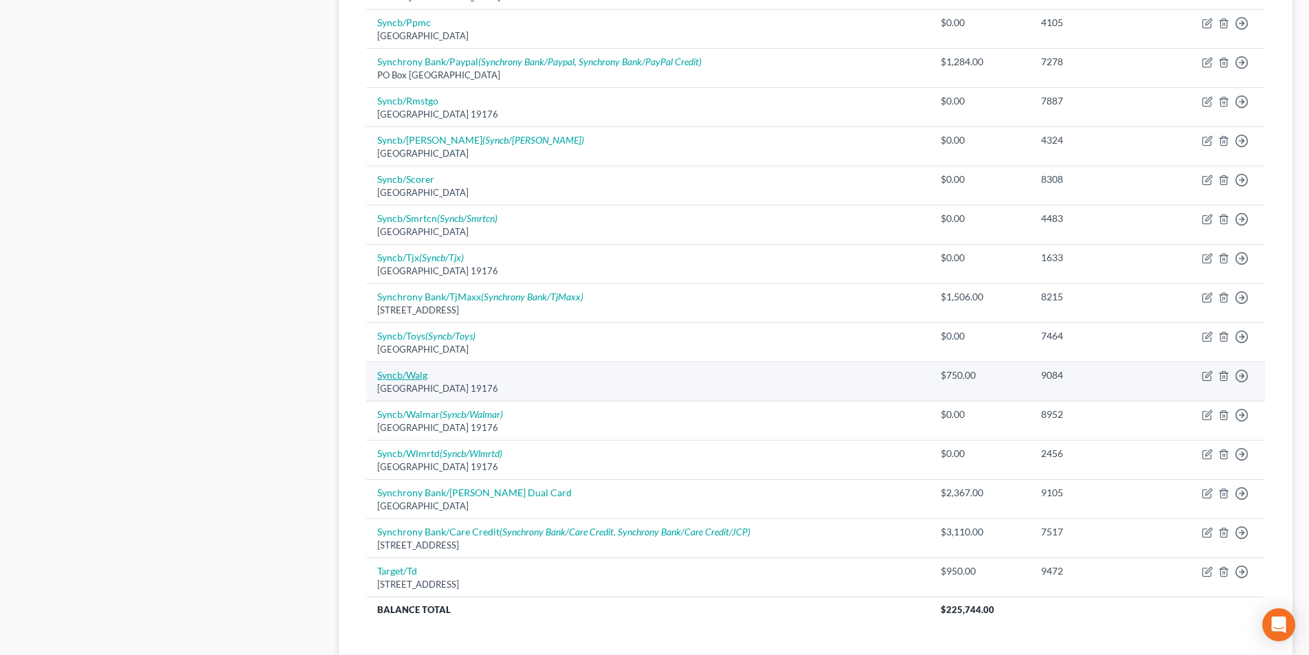
click at [421, 378] on link "Syncb/Walg" at bounding box center [402, 375] width 50 height 12
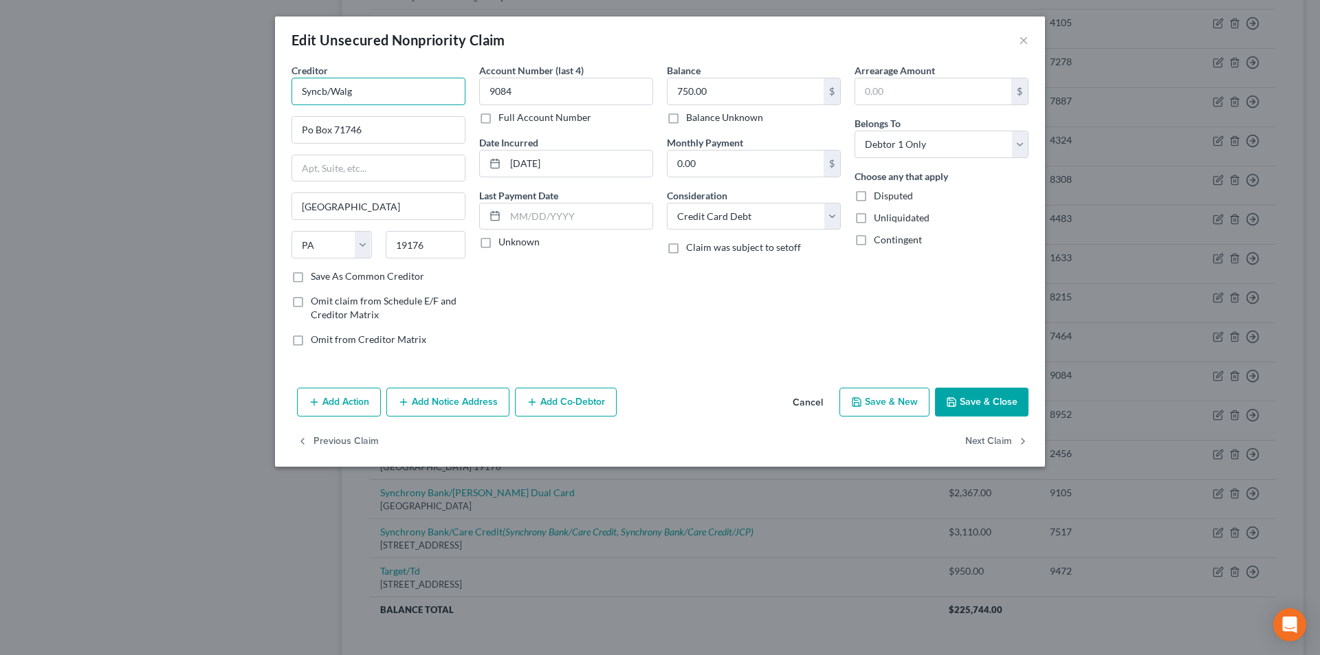
drag, startPoint x: 324, startPoint y: 90, endPoint x: 226, endPoint y: 107, distance: 99.8
click at [226, 107] on div "Edit Unsecured Nonpriority Claim × Creditor * Syncb/Walg Po Box 71746 [GEOGRAPH…" at bounding box center [660, 327] width 1320 height 655
paste input "hrony Bank/TjMaxx"
click at [406, 92] on input "Synchrony Bank/Walg" at bounding box center [378, 91] width 174 height 27
click at [309, 129] on input "Po Box 71746" at bounding box center [378, 130] width 173 height 26
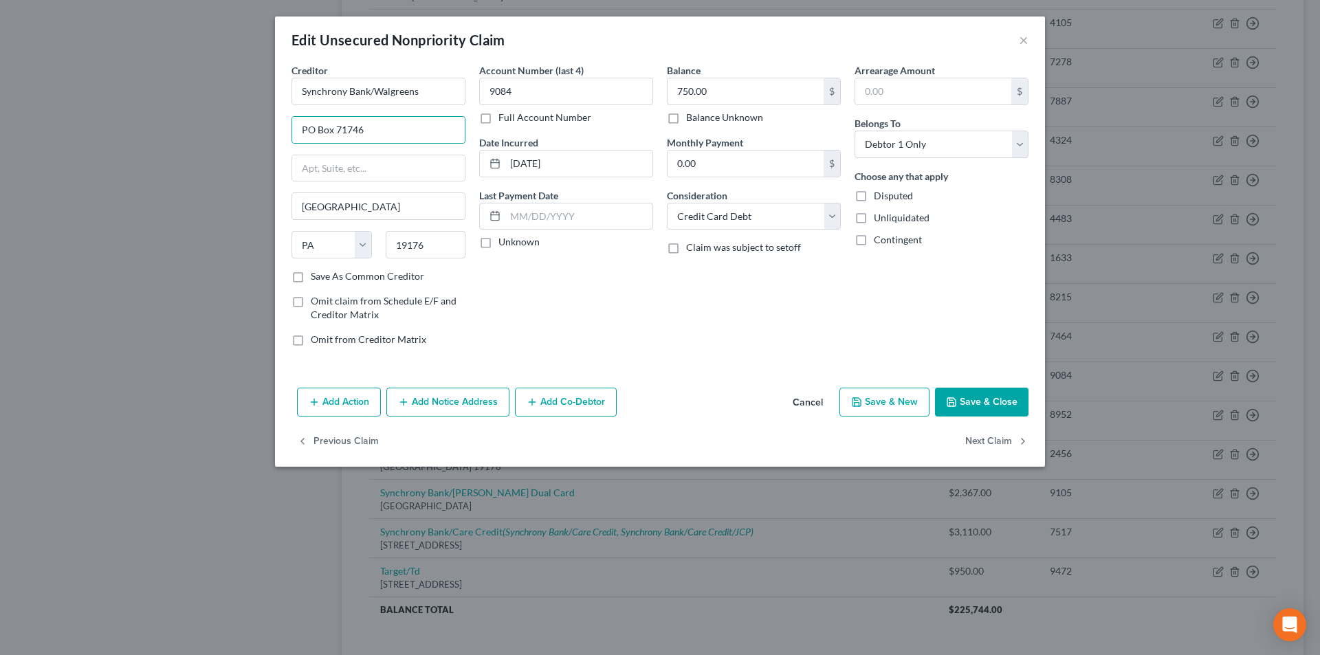
click at [311, 278] on label "Save As Common Creditor" at bounding box center [367, 276] width 113 height 14
click at [316, 278] on input "Save As Common Creditor" at bounding box center [320, 273] width 9 height 9
click at [986, 399] on button "Save & Close" at bounding box center [981, 402] width 93 height 29
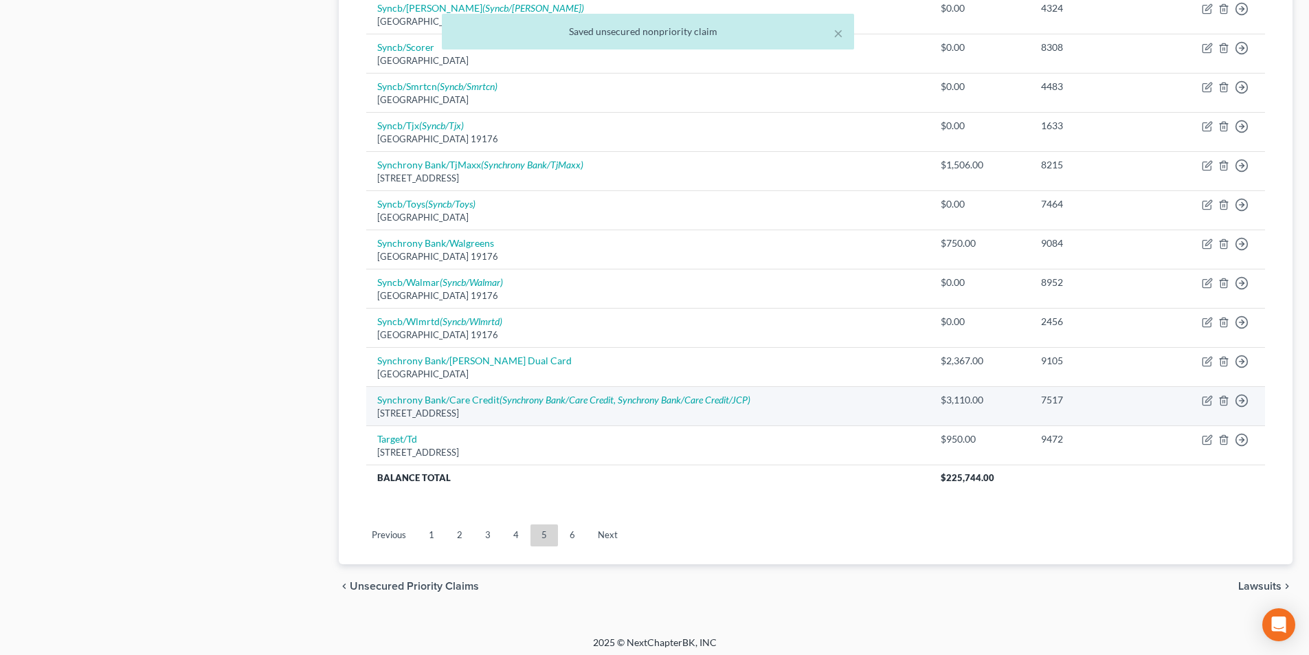
scroll to position [932, 0]
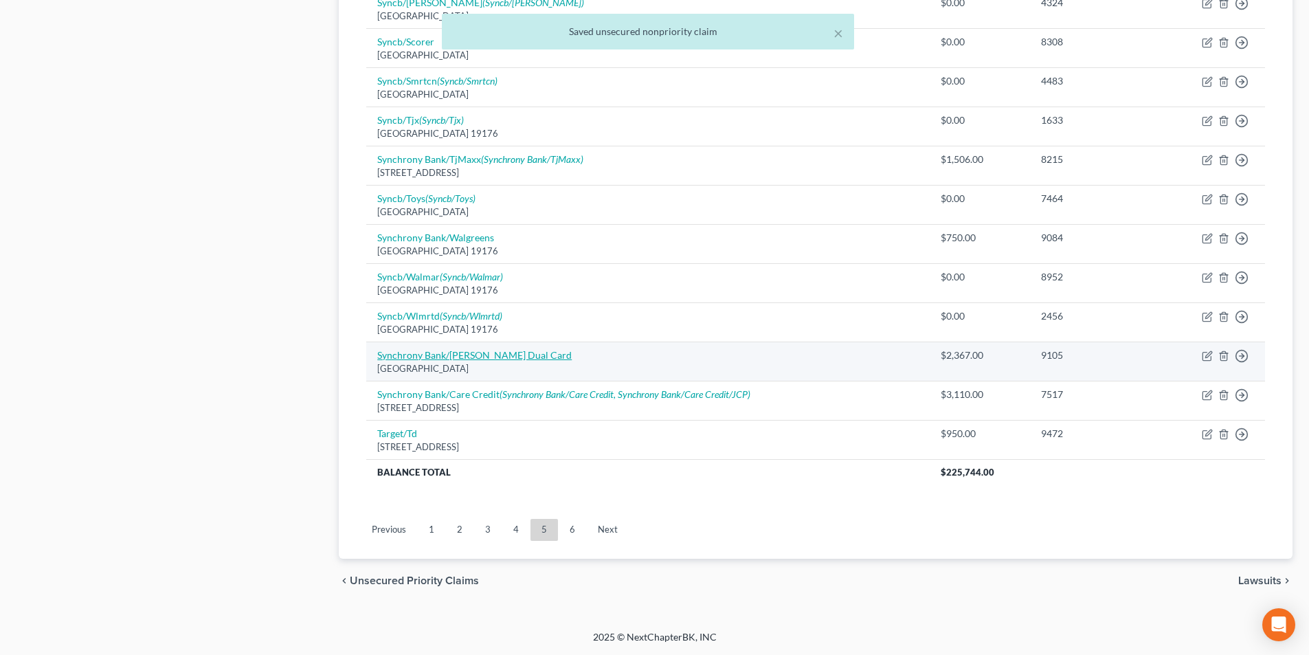
click at [478, 359] on link "Synchrony Bank/[PERSON_NAME] Dual Card" at bounding box center [474, 355] width 195 height 12
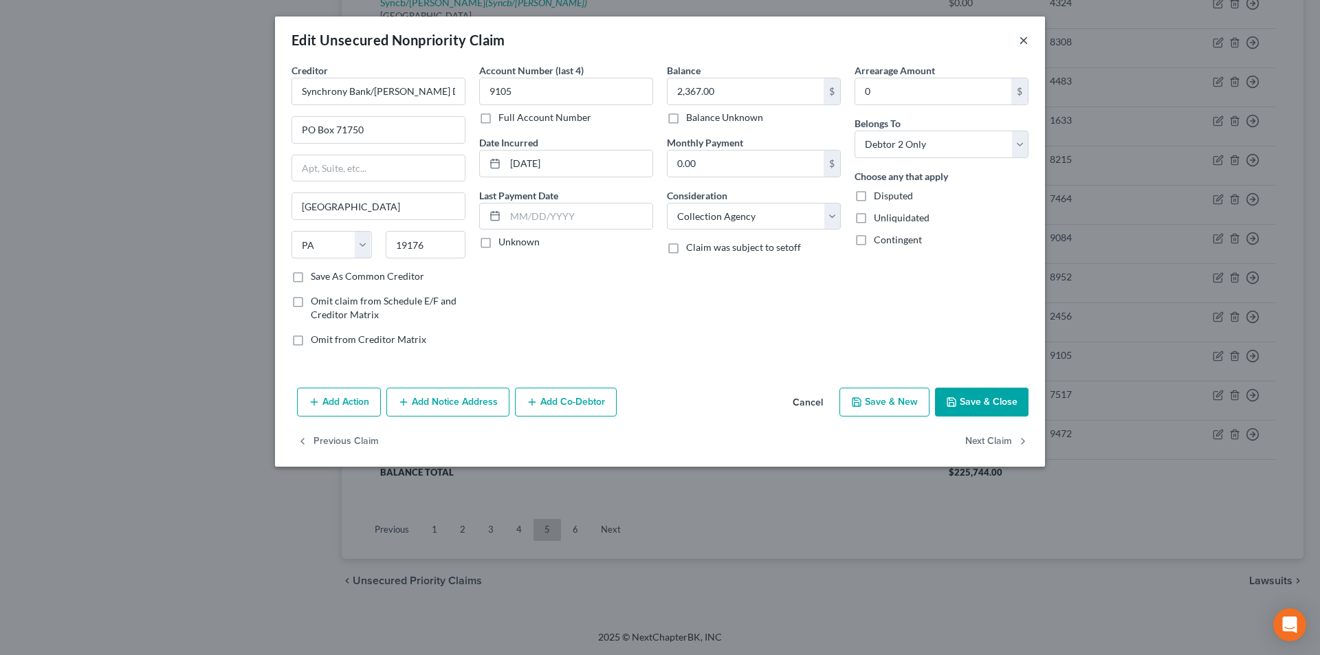
click at [1023, 38] on button "×" at bounding box center [1024, 40] width 10 height 16
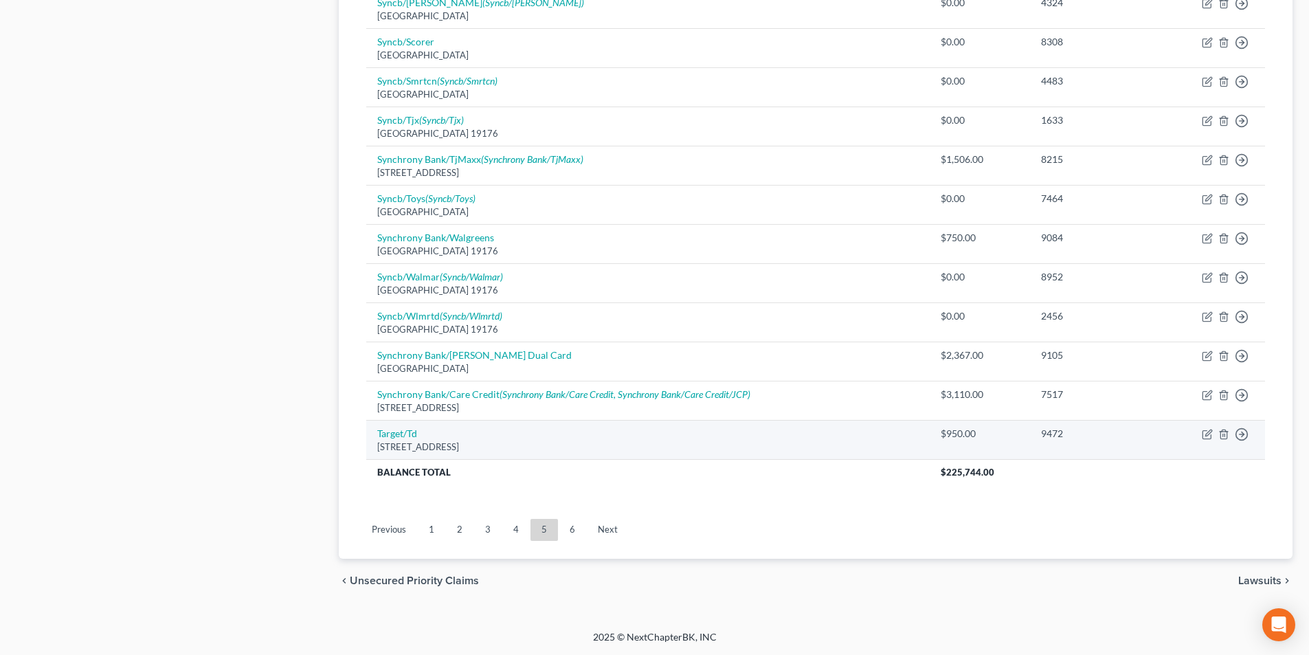
click at [408, 439] on td "Target/[GEOGRAPHIC_DATA]" at bounding box center [648, 439] width 564 height 39
click at [406, 434] on link "Target/Td" at bounding box center [397, 434] width 40 height 12
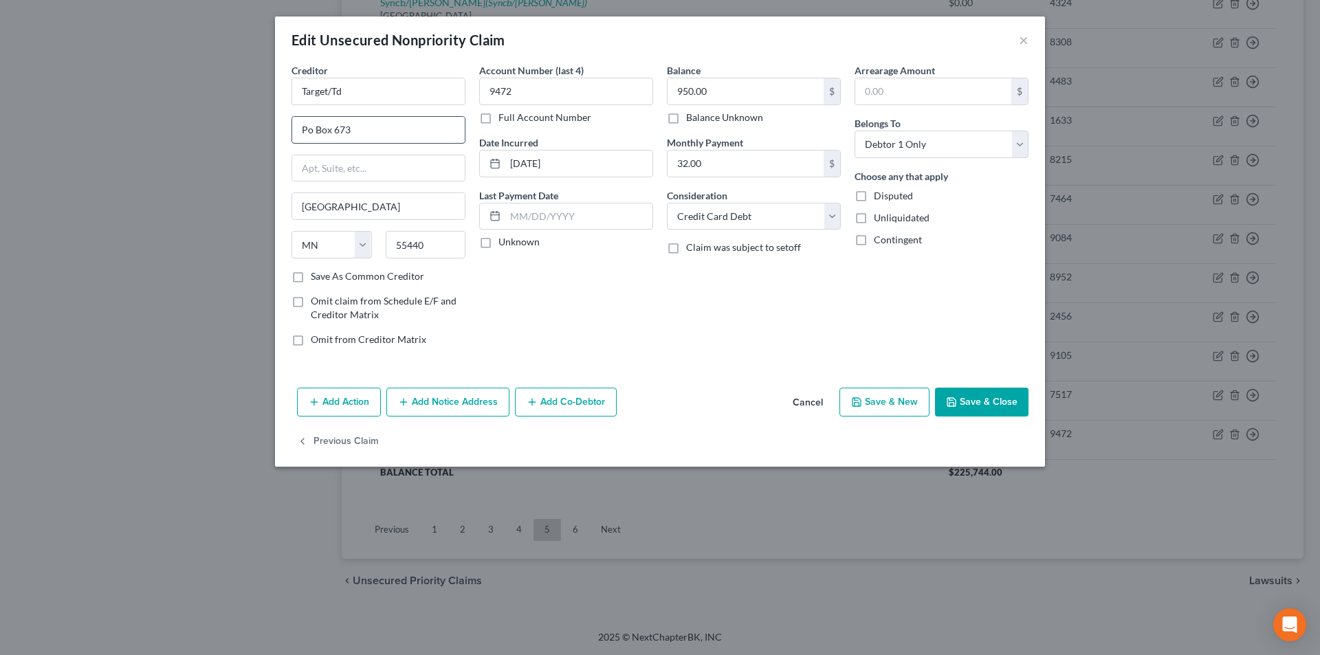
click at [309, 122] on input "Po Box 673" at bounding box center [378, 130] width 173 height 26
click at [995, 398] on button "Save & Close" at bounding box center [981, 402] width 93 height 29
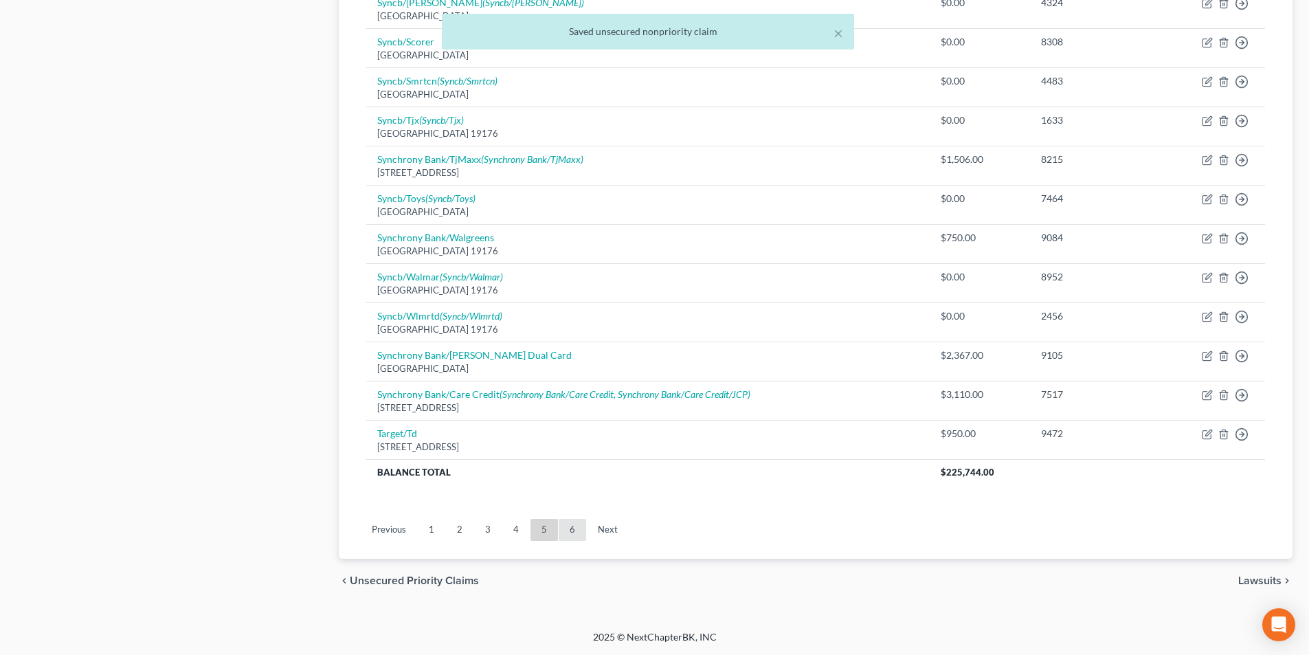
click at [569, 531] on link "6" at bounding box center [572, 530] width 27 height 22
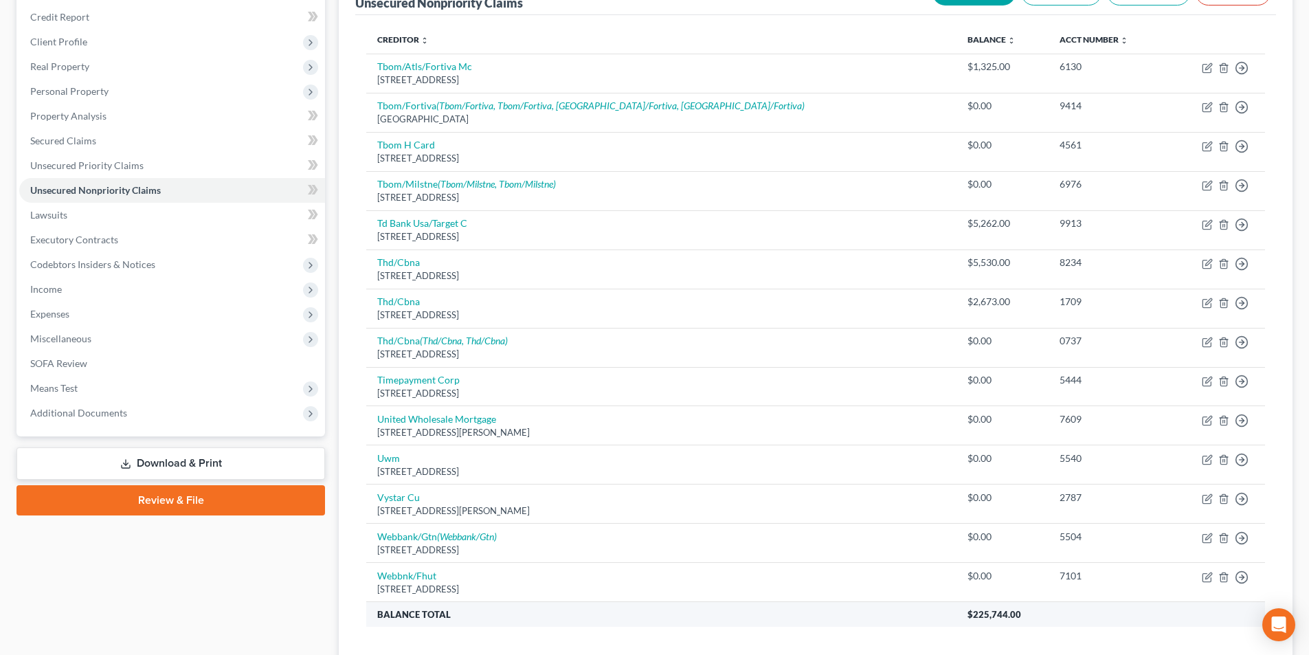
scroll to position [30, 0]
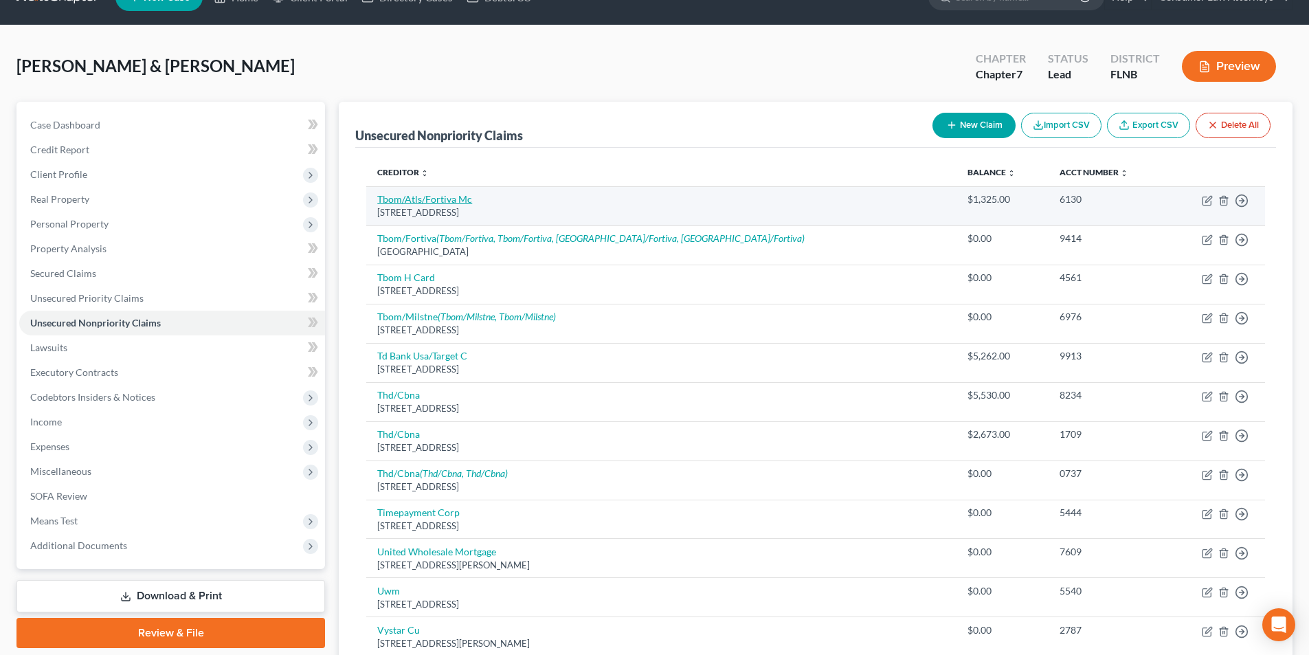
click at [421, 196] on link "Tbom/Atls/Fortiva Mc" at bounding box center [424, 199] width 95 height 12
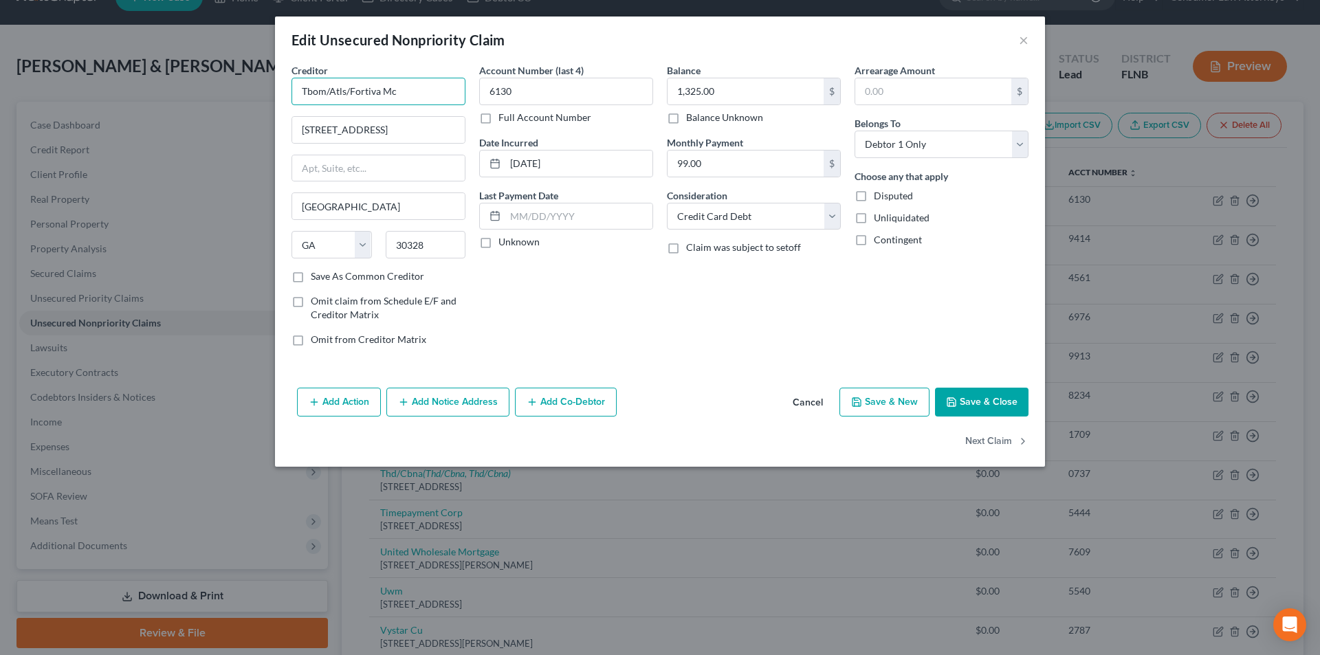
drag, startPoint x: 374, startPoint y: 91, endPoint x: 236, endPoint y: 87, distance: 138.2
click at [236, 87] on div "Edit Unsecured Nonpriority Claim × Creditor * Tbom/Atls/Fortiva Mc 5 Concourse …" at bounding box center [660, 327] width 1320 height 655
drag, startPoint x: 347, startPoint y: 86, endPoint x: 329, endPoint y: 85, distance: 18.6
click at [329, 85] on input "Tbom/Atls/Fortiva Mc" at bounding box center [378, 91] width 174 height 27
click at [400, 91] on input "Tbom/Fortiva Mc" at bounding box center [378, 91] width 174 height 27
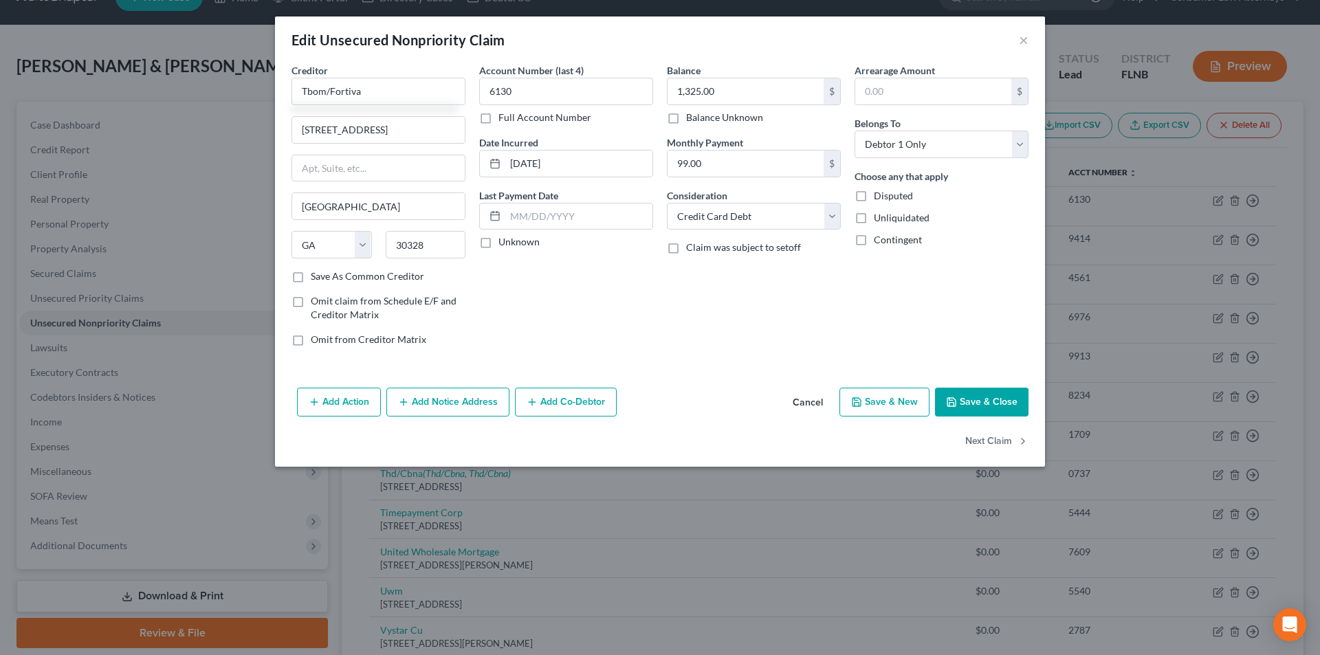
click at [986, 397] on button "Save & Close" at bounding box center [981, 402] width 93 height 29
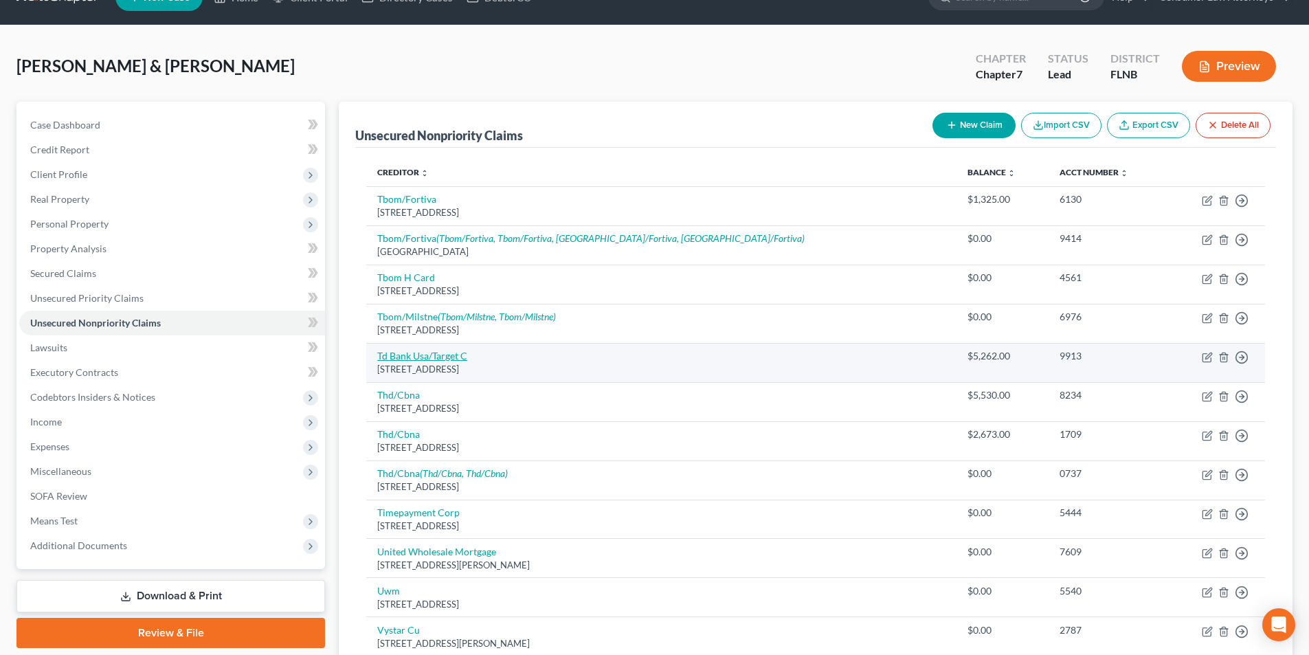
click at [419, 352] on link "Td Bank Usa/Target C" at bounding box center [422, 356] width 90 height 12
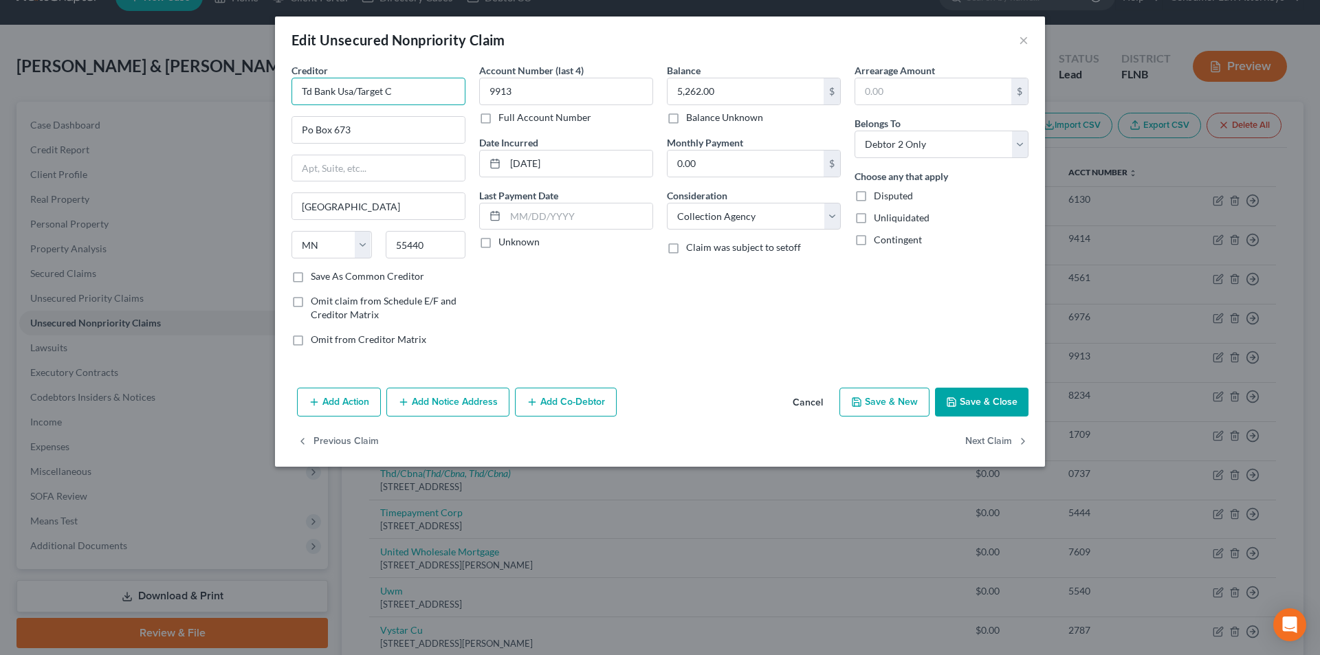
click at [345, 88] on input "Td Bank Usa/Target C" at bounding box center [378, 91] width 174 height 27
click at [410, 89] on input "Td Bank USA/Target C" at bounding box center [378, 91] width 174 height 27
click at [309, 127] on input "Po Box 673" at bounding box center [378, 130] width 173 height 26
click at [1009, 397] on button "Save & Close" at bounding box center [981, 402] width 93 height 29
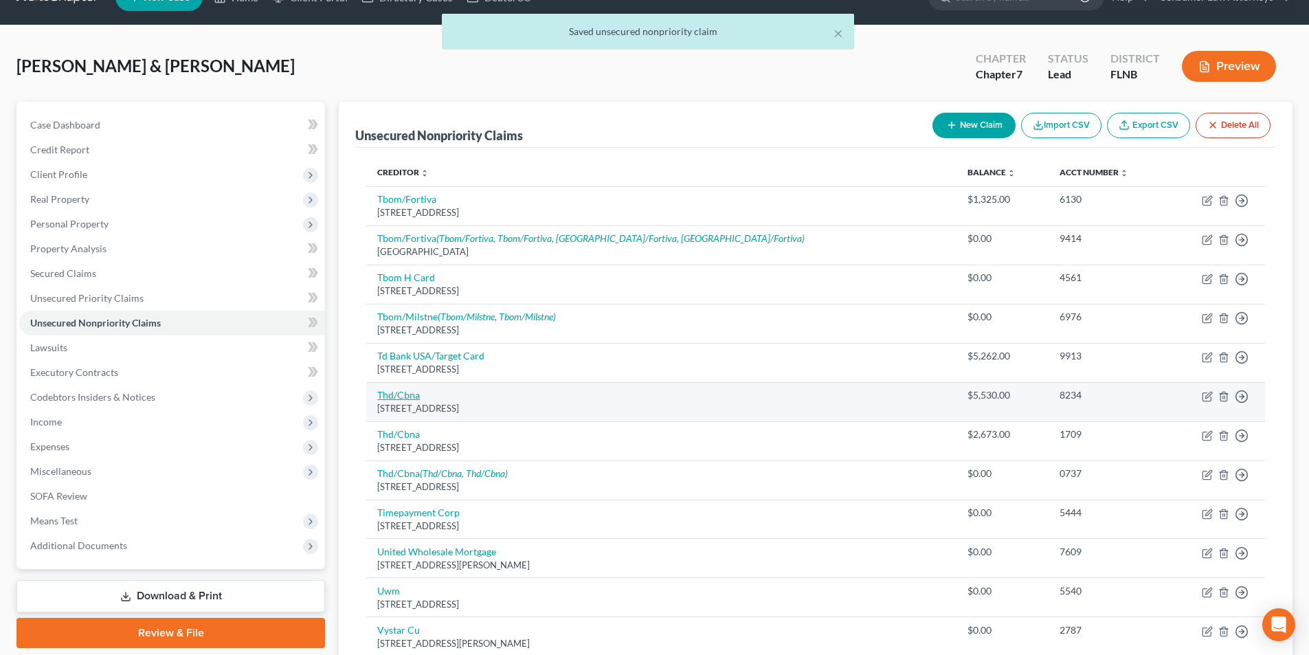
click at [400, 395] on link "Thd/Cbna" at bounding box center [398, 395] width 43 height 12
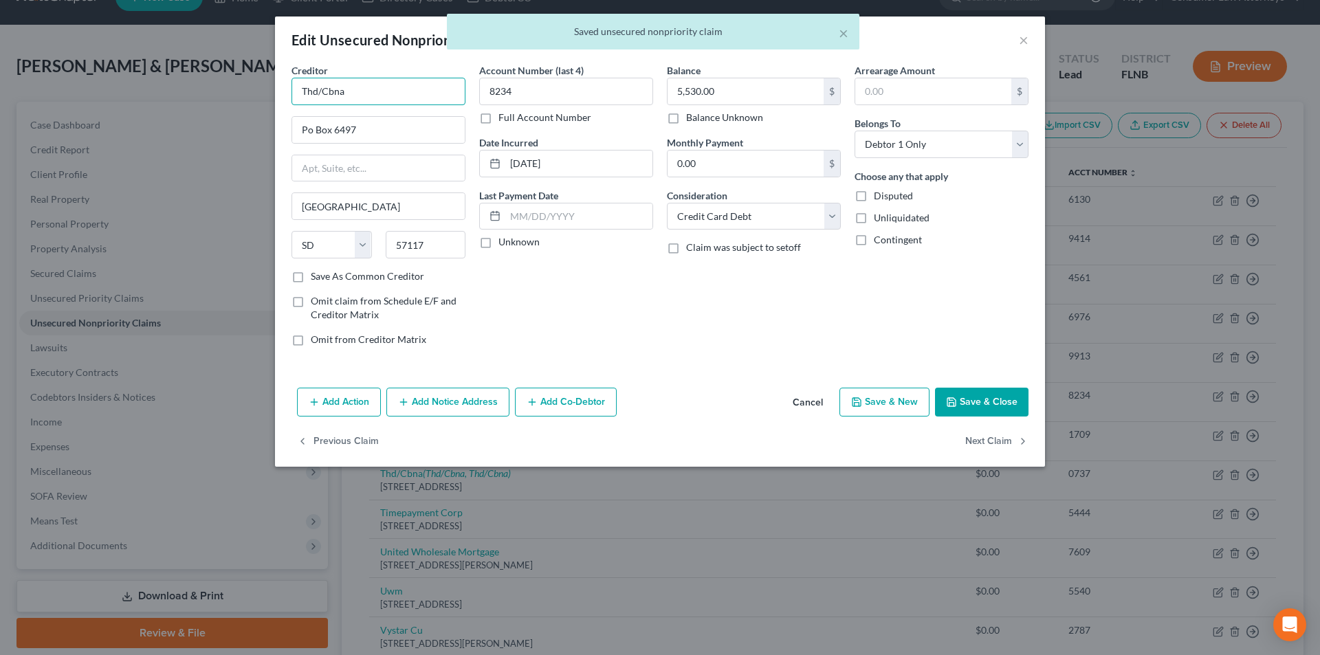
click at [355, 91] on input "Thd/Cbna" at bounding box center [378, 91] width 174 height 27
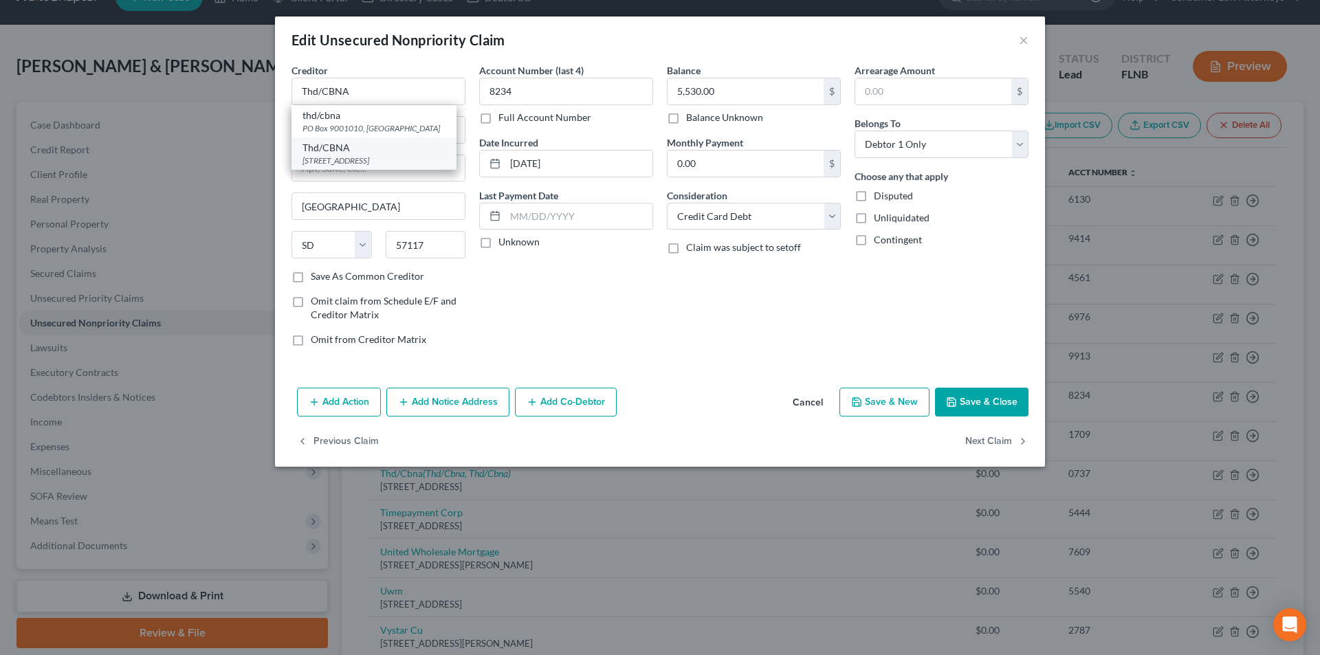
click at [348, 153] on div "Thd/CBNA" at bounding box center [373, 148] width 143 height 14
click at [964, 407] on button "Save & Close" at bounding box center [981, 402] width 93 height 29
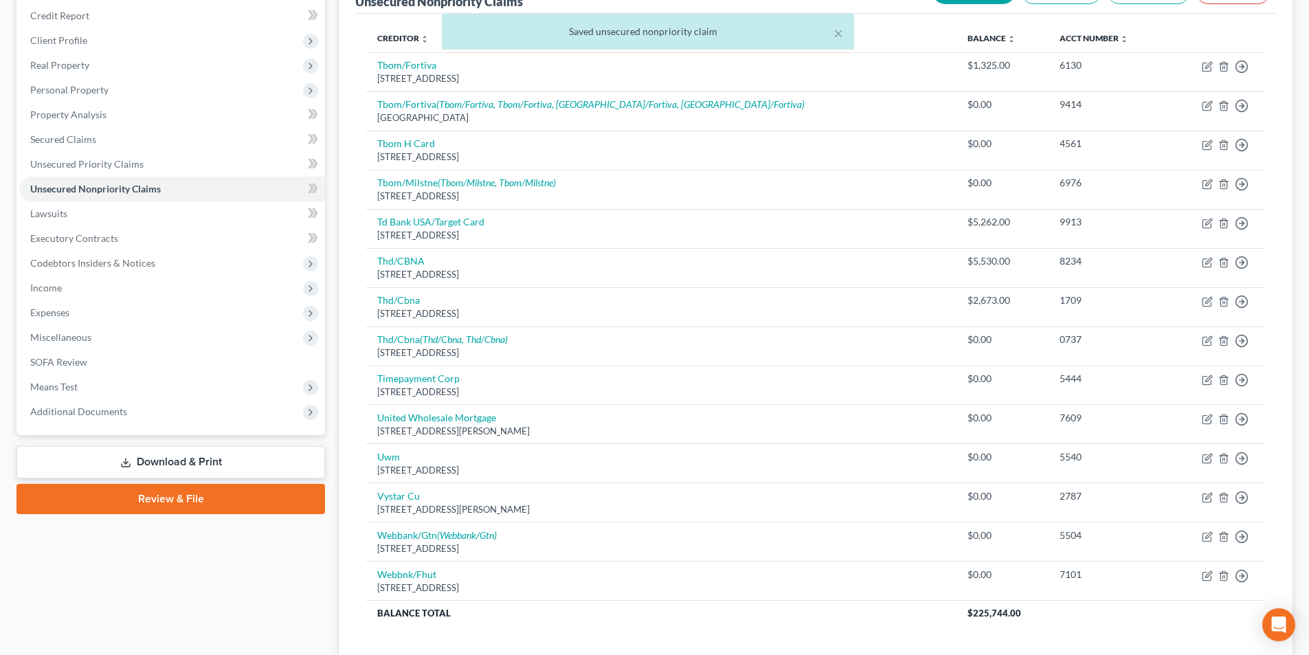
scroll to position [168, 0]
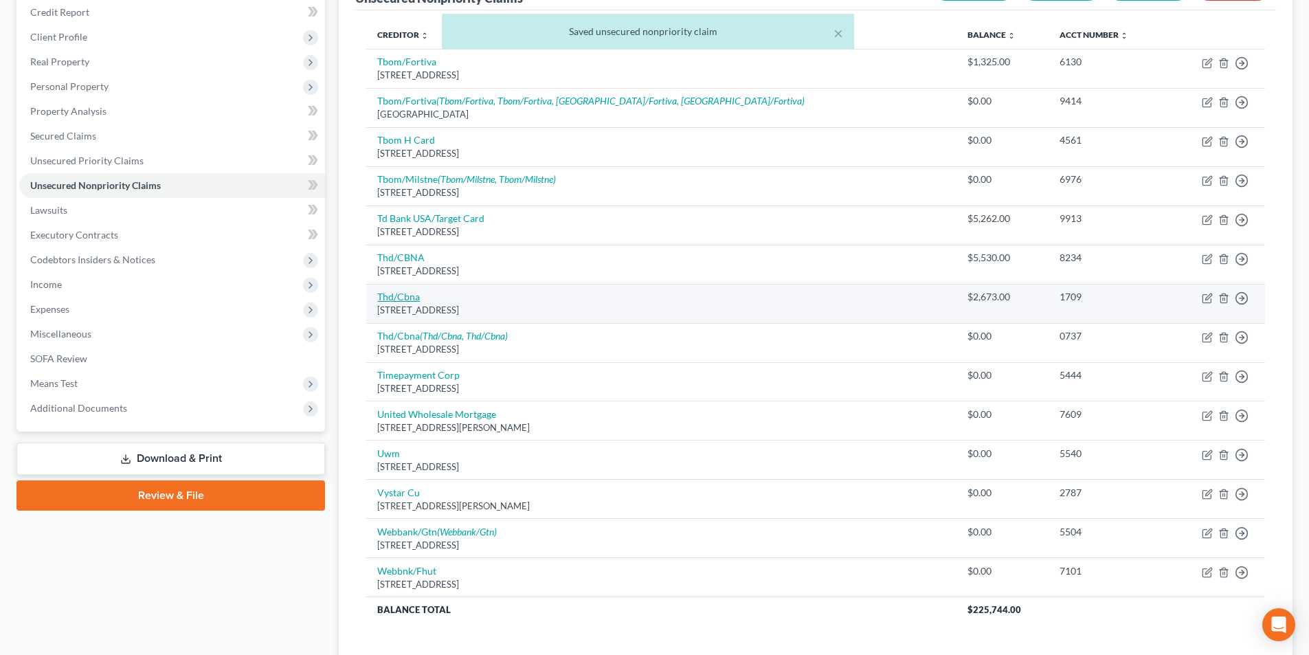
click at [411, 298] on link "Thd/Cbna" at bounding box center [398, 297] width 43 height 12
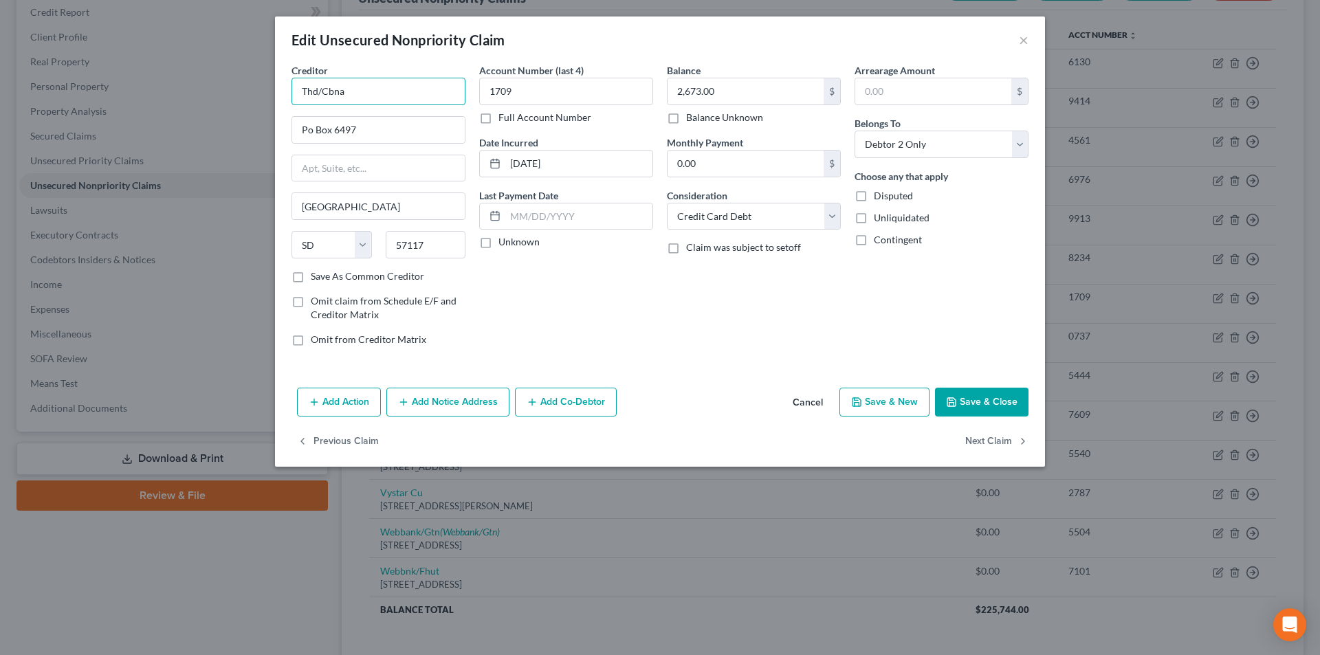
click at [404, 99] on input "Thd/Cbna" at bounding box center [378, 91] width 174 height 27
click at [358, 155] on div "[STREET_ADDRESS]" at bounding box center [373, 161] width 143 height 12
click at [996, 404] on button "Save & Close" at bounding box center [981, 402] width 93 height 29
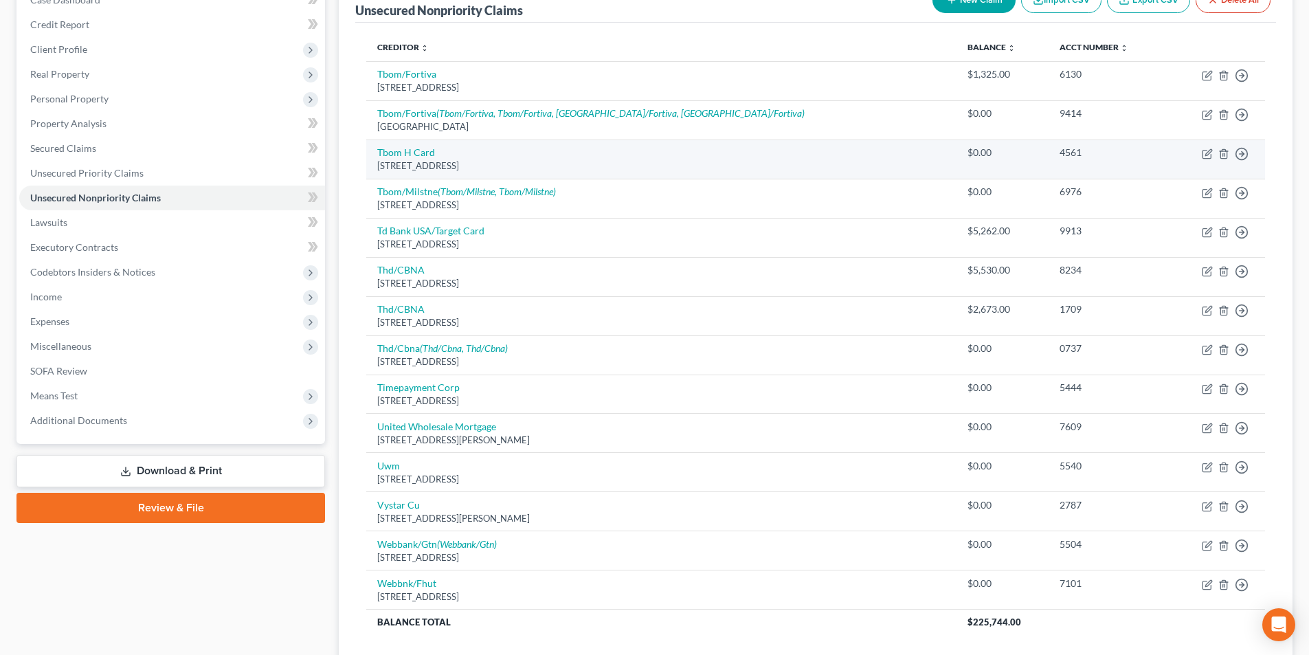
scroll to position [0, 0]
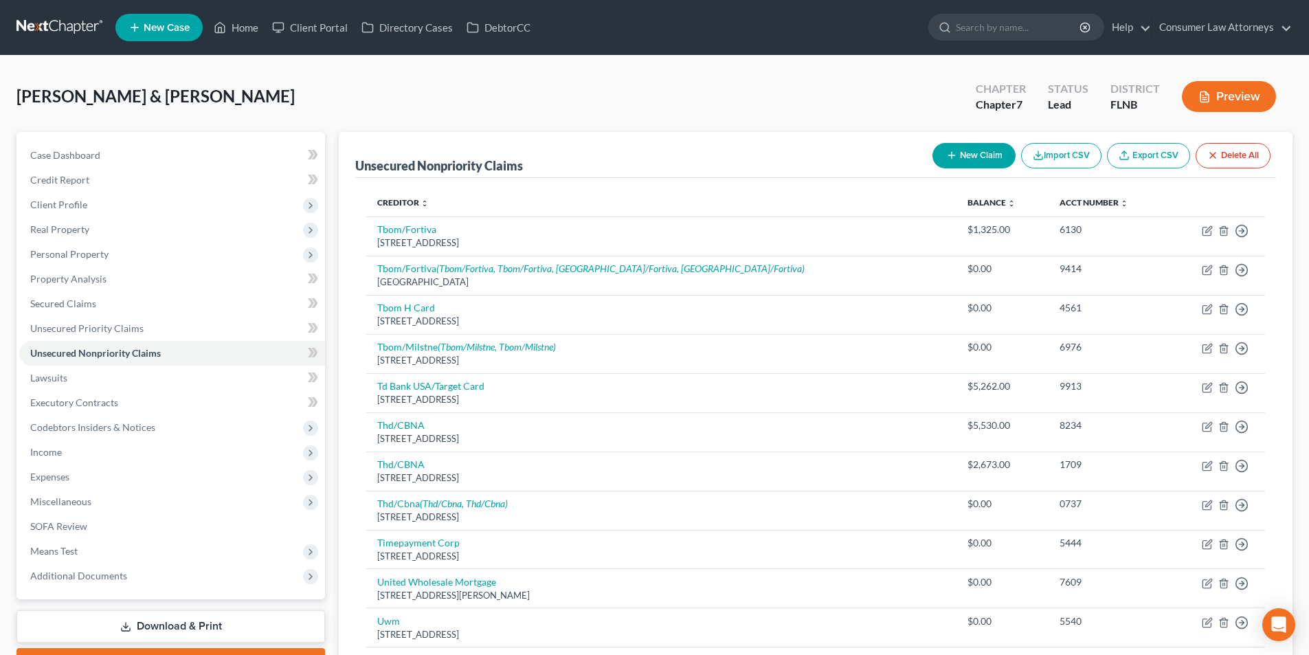
click at [977, 147] on button "New Claim" at bounding box center [974, 155] width 83 height 25
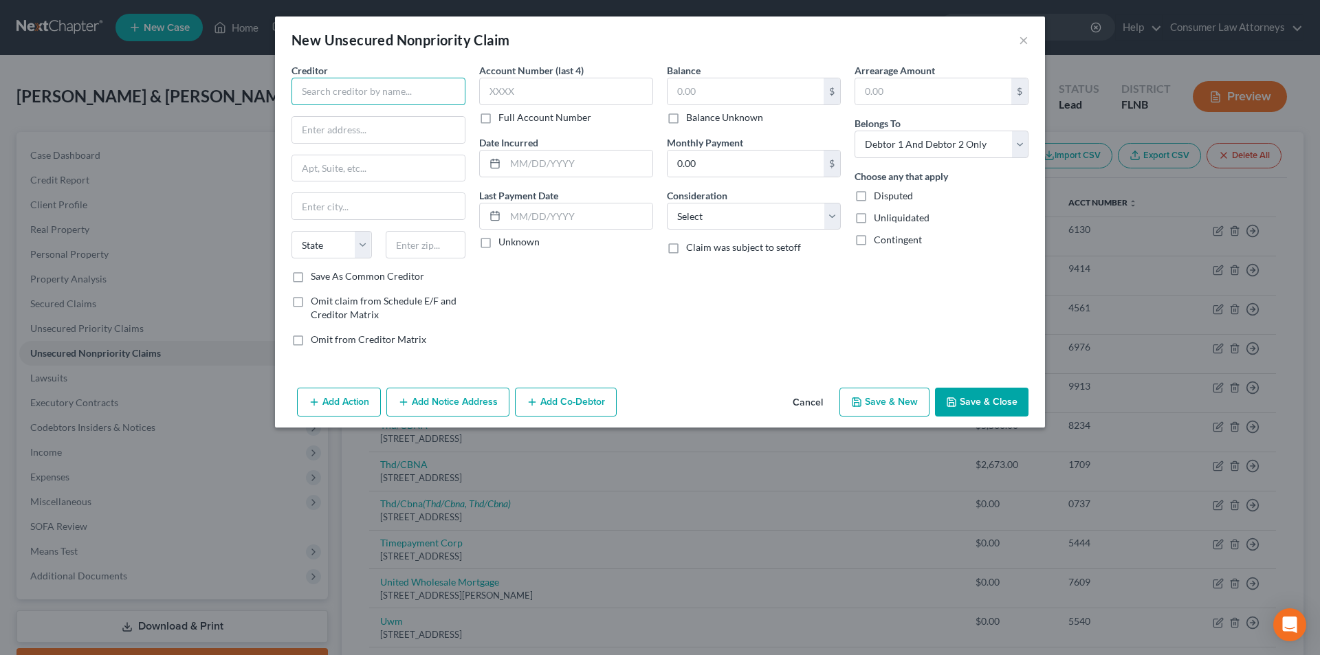
click at [406, 91] on input "text" at bounding box center [378, 91] width 174 height 27
click at [343, 98] on input "Soci" at bounding box center [378, 91] width 174 height 27
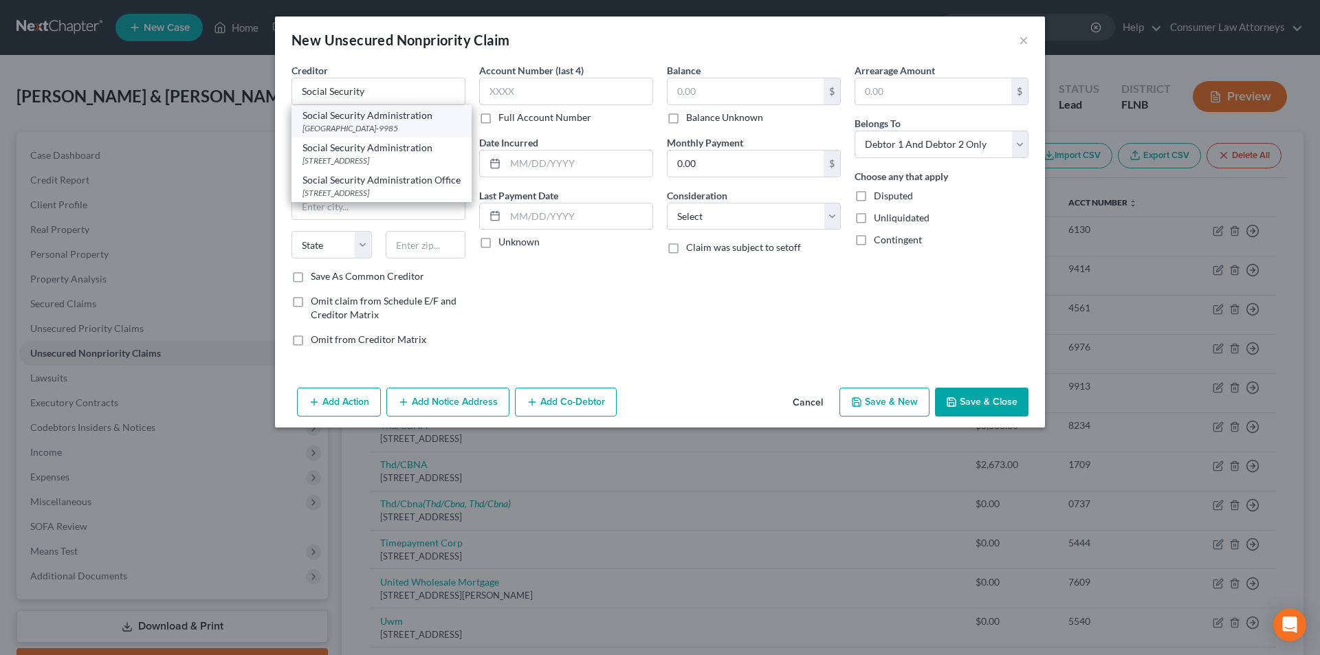
click at [348, 134] on div "[GEOGRAPHIC_DATA]-9985" at bounding box center [381, 128] width 158 height 12
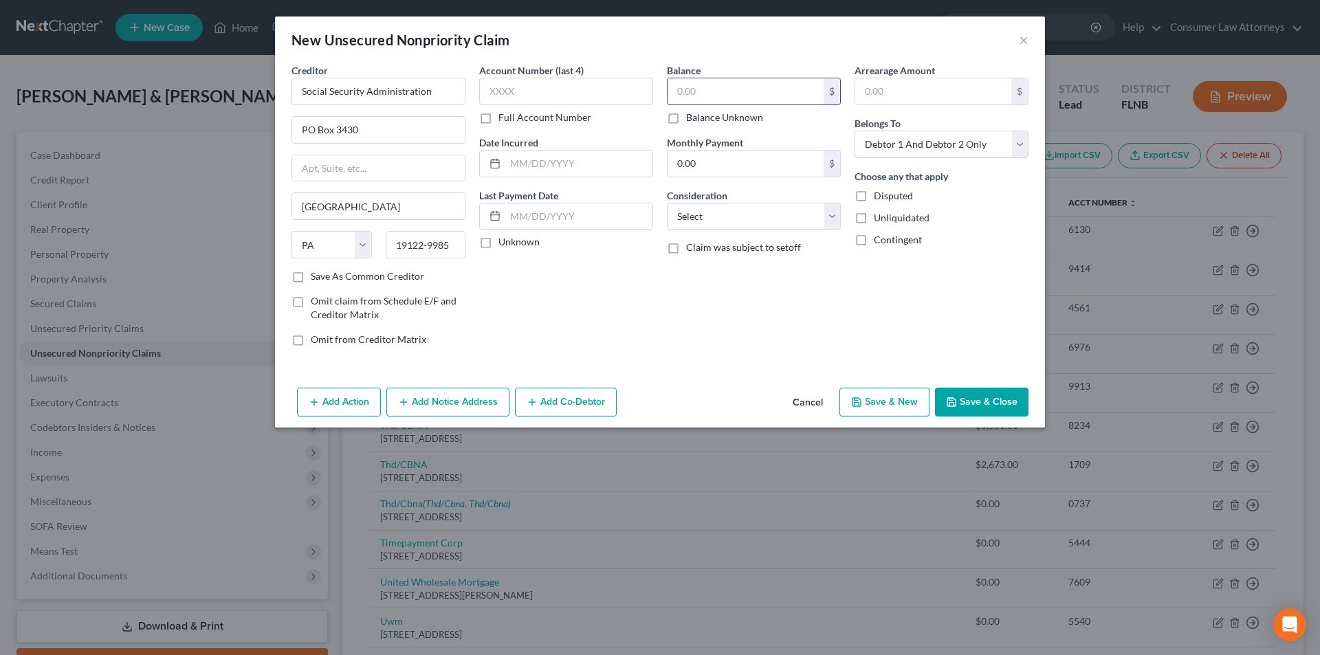
click at [793, 98] on input "text" at bounding box center [745, 91] width 156 height 26
click at [555, 76] on label "Account Number (last 4)" at bounding box center [531, 70] width 104 height 14
click at [554, 85] on input "text" at bounding box center [566, 91] width 174 height 27
click at [498, 113] on label "Full Account Number" at bounding box center [544, 118] width 93 height 14
click at [504, 113] on input "Full Account Number" at bounding box center [508, 115] width 9 height 9
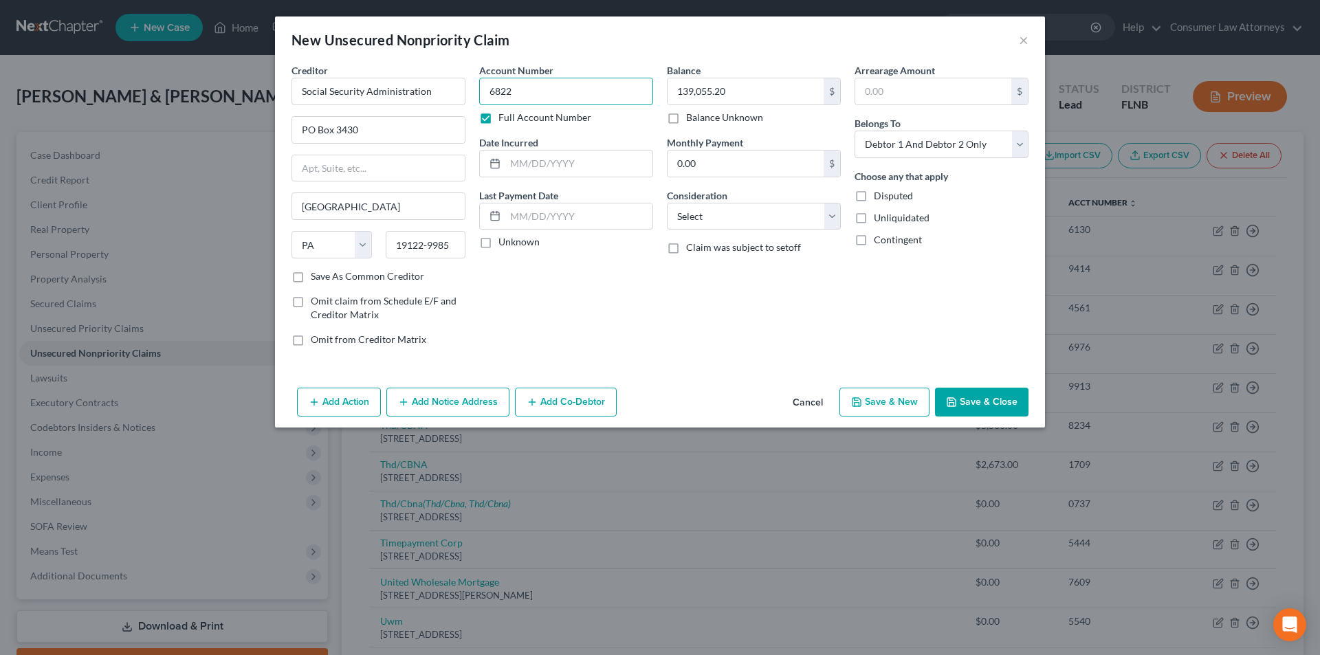
click at [560, 80] on input "6822" at bounding box center [566, 91] width 174 height 27
click at [975, 403] on button "Save & Close" at bounding box center [981, 402] width 93 height 29
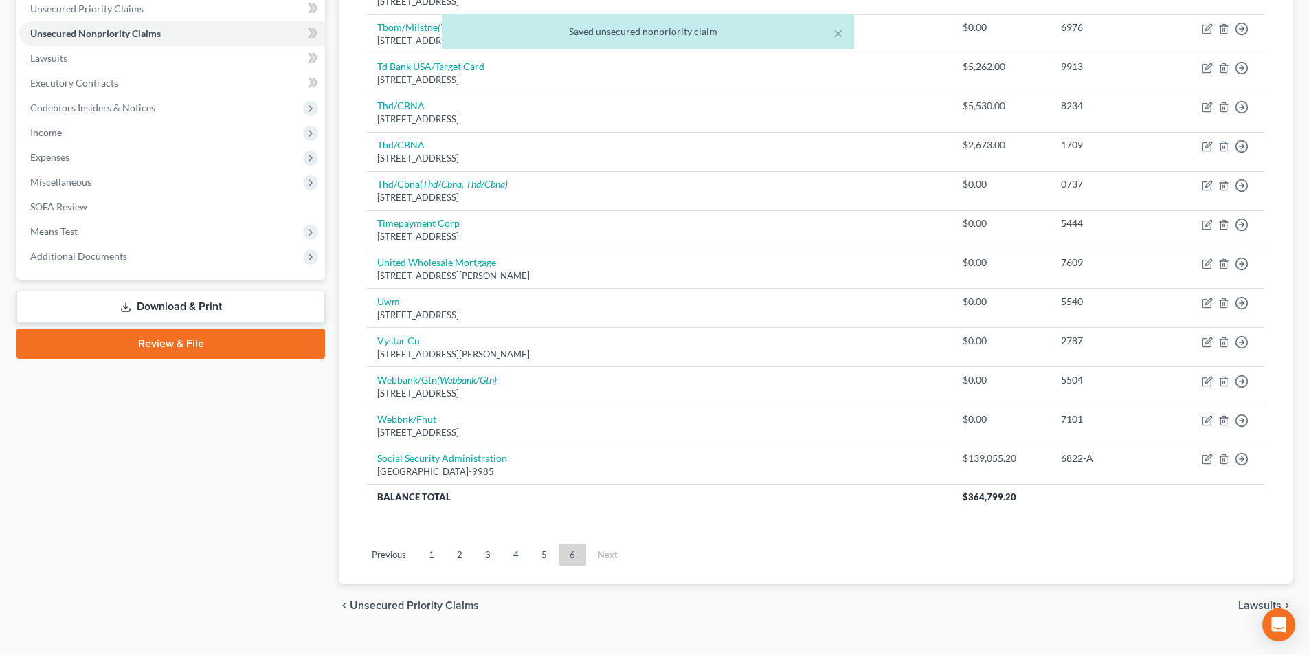
scroll to position [344, 0]
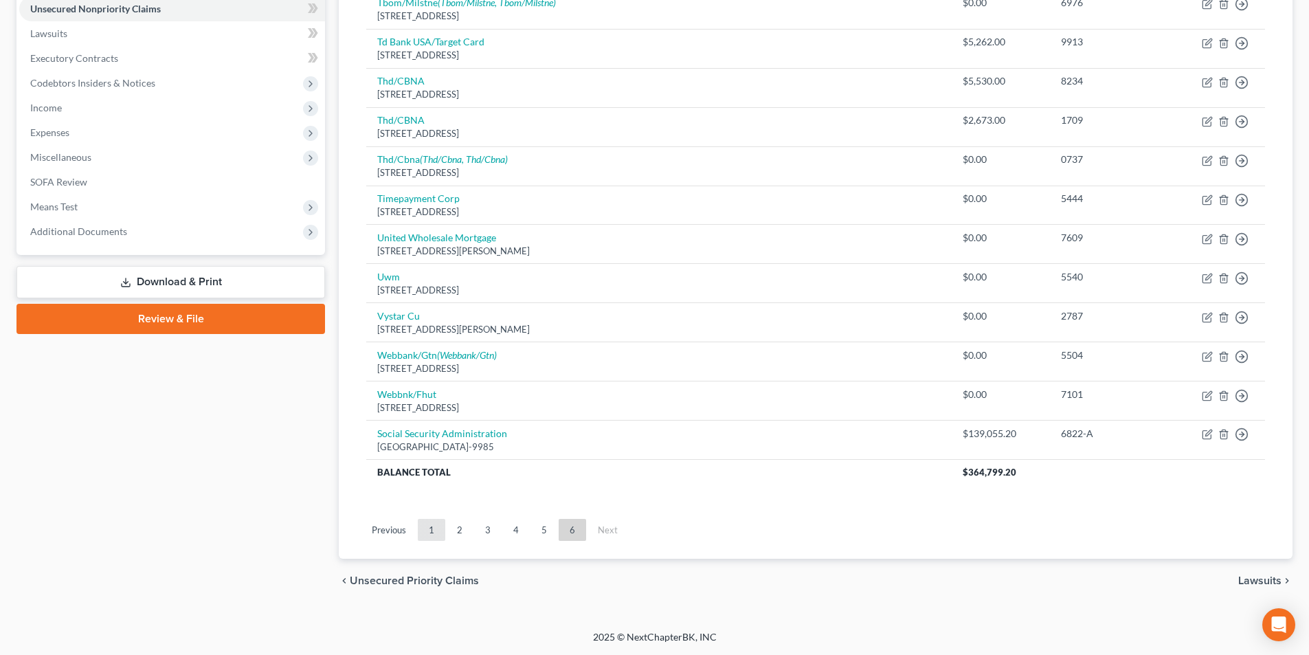
click at [430, 535] on link "1" at bounding box center [431, 530] width 27 height 22
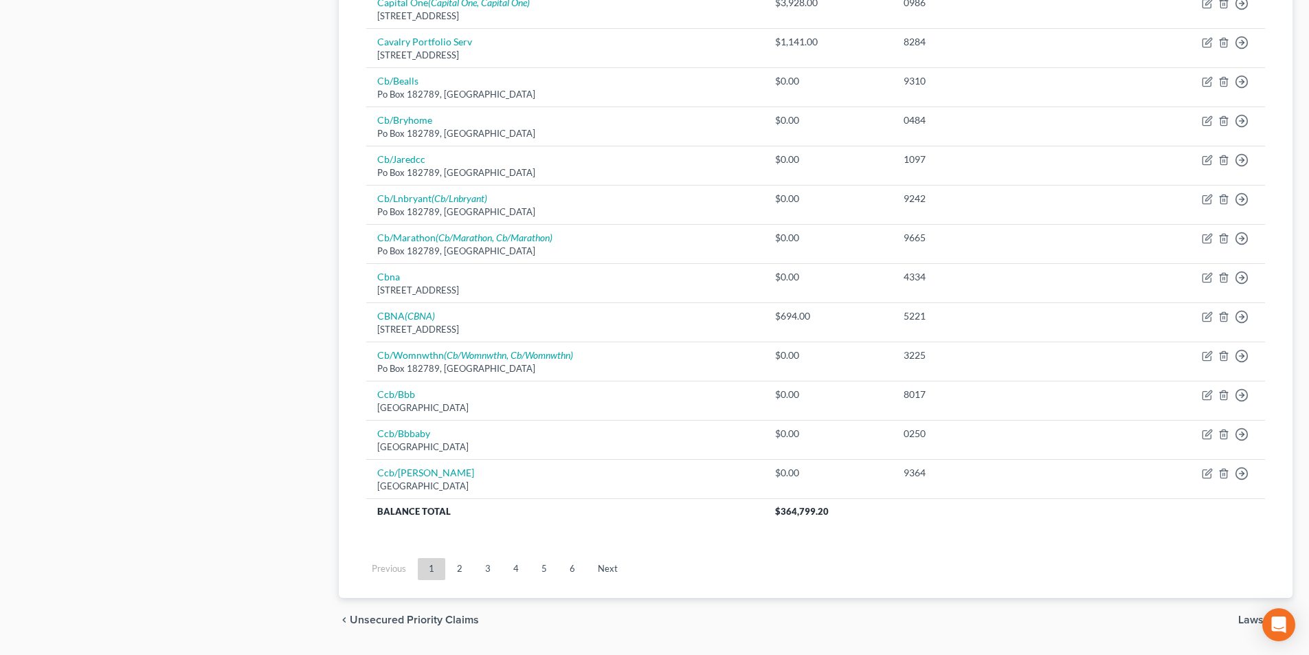
scroll to position [932, 0]
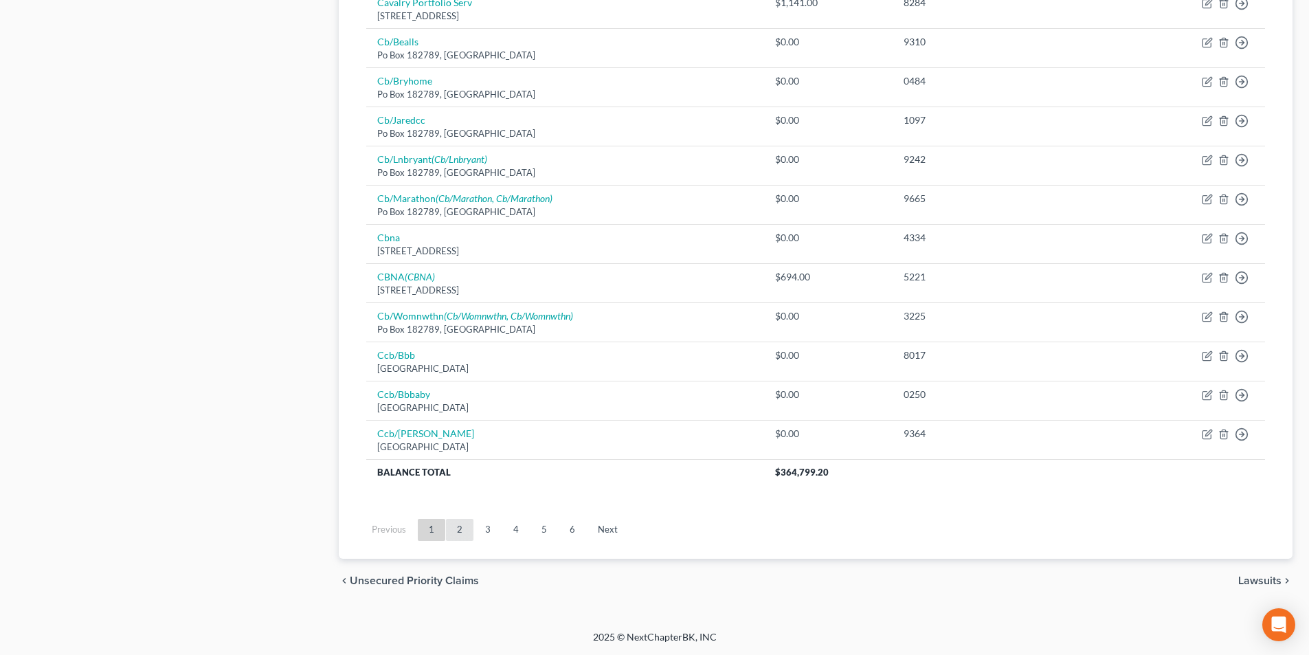
click at [454, 528] on link "2" at bounding box center [459, 530] width 27 height 22
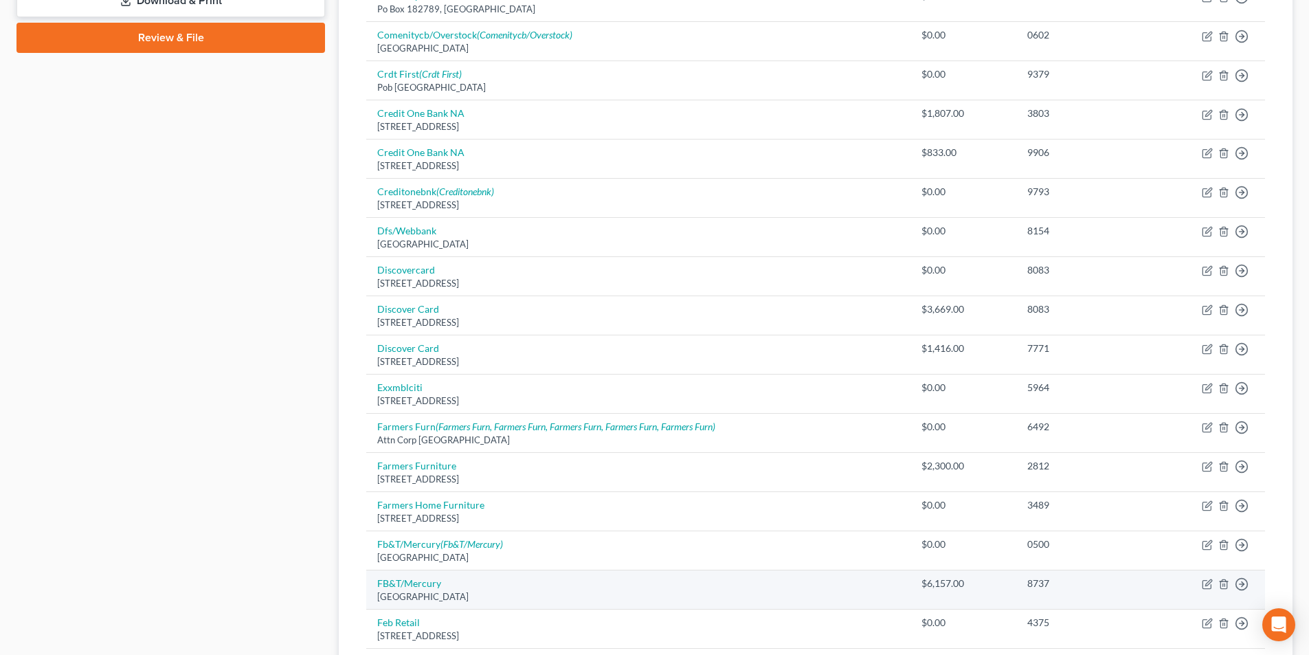
scroll to position [825, 0]
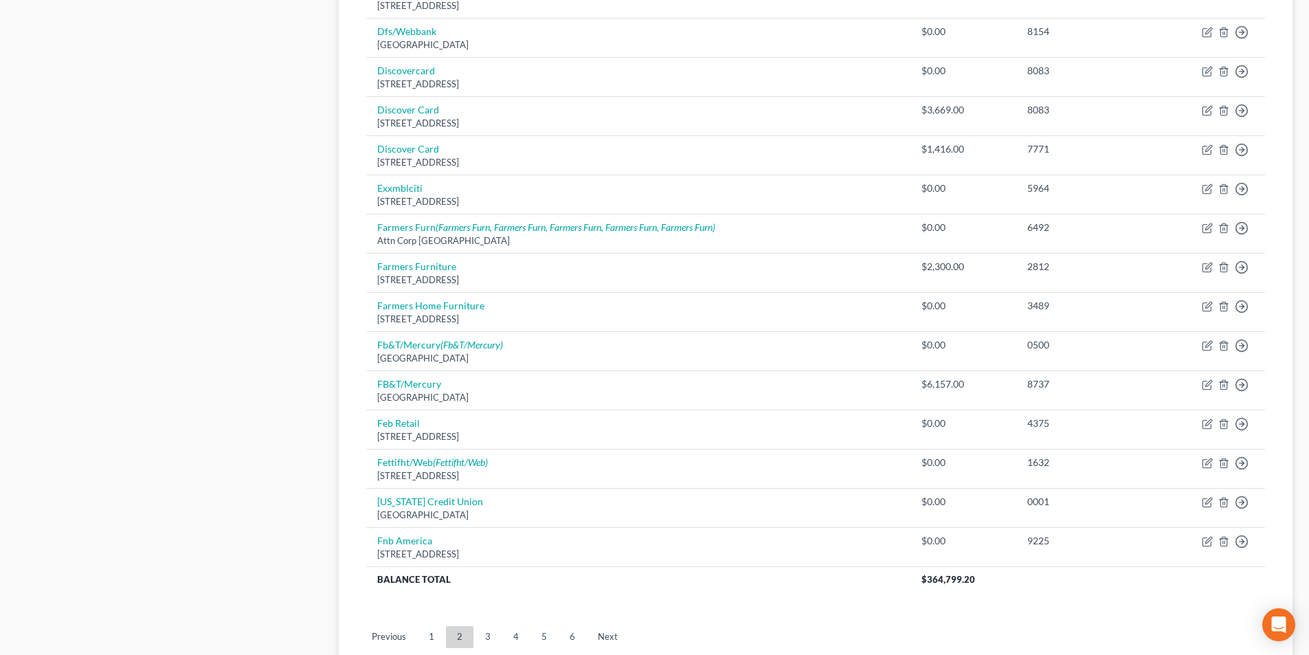
drag, startPoint x: 436, startPoint y: 641, endPoint x: 463, endPoint y: 604, distance: 46.7
click at [436, 641] on link "1" at bounding box center [431, 637] width 27 height 22
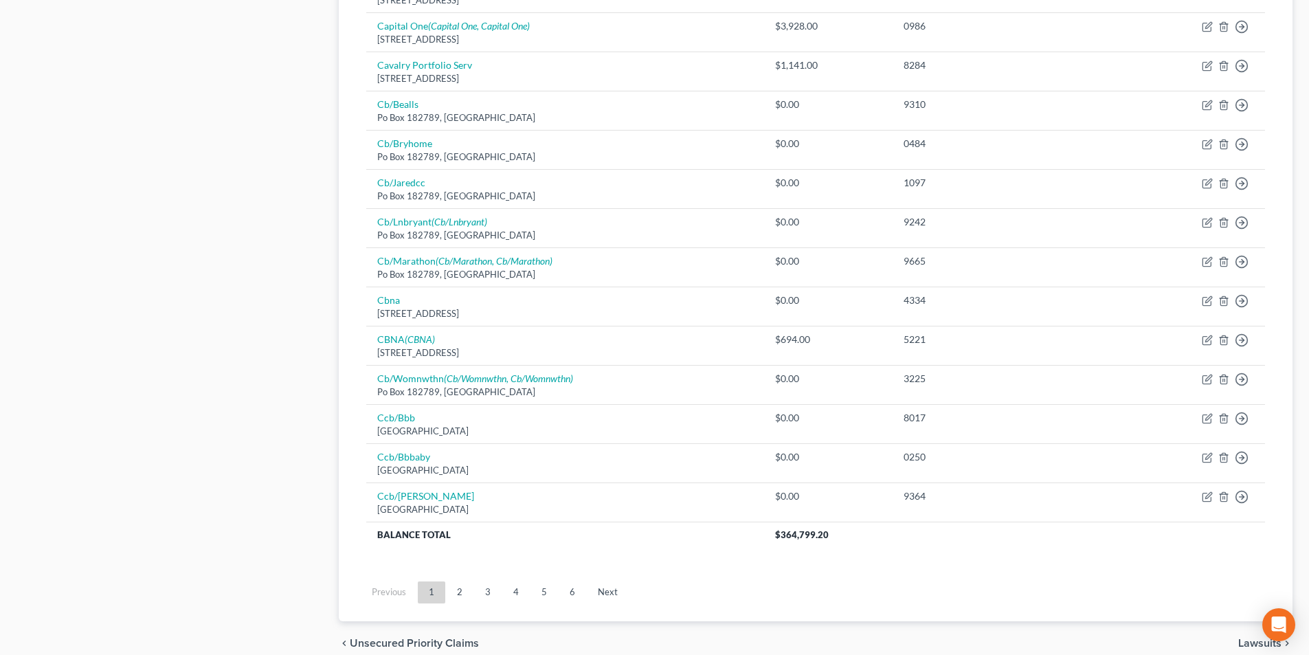
scroll to position [894, 0]
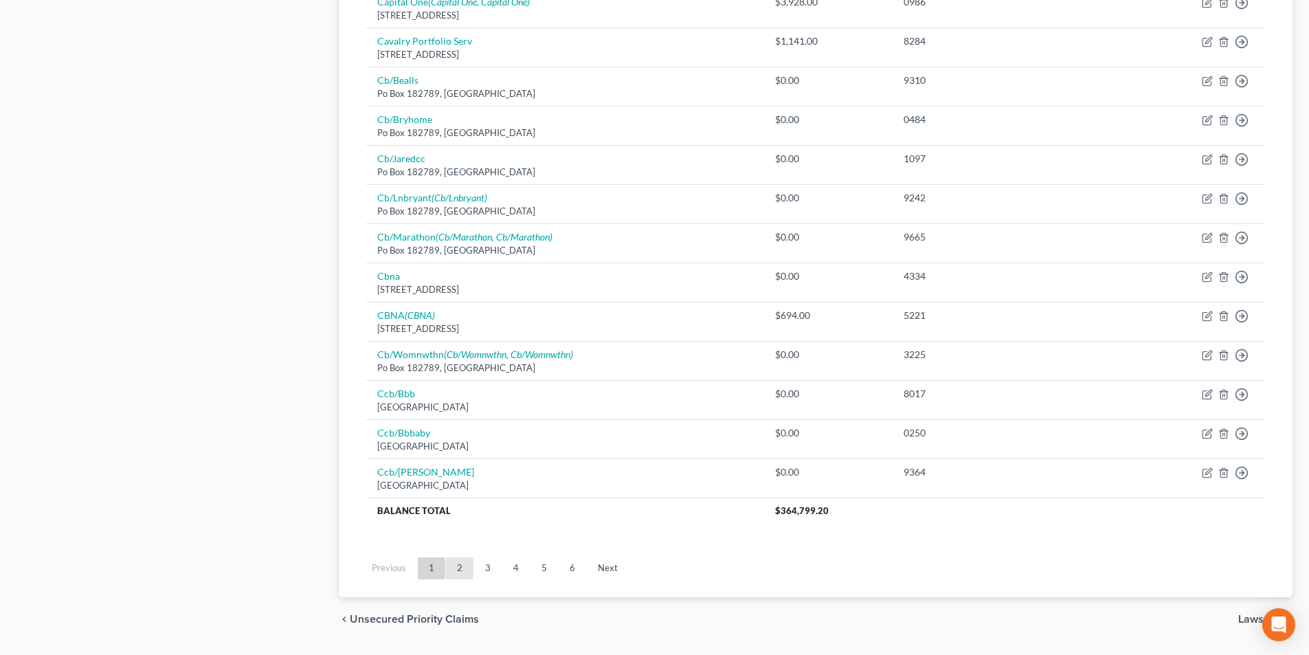
click at [464, 575] on link "2" at bounding box center [459, 568] width 27 height 22
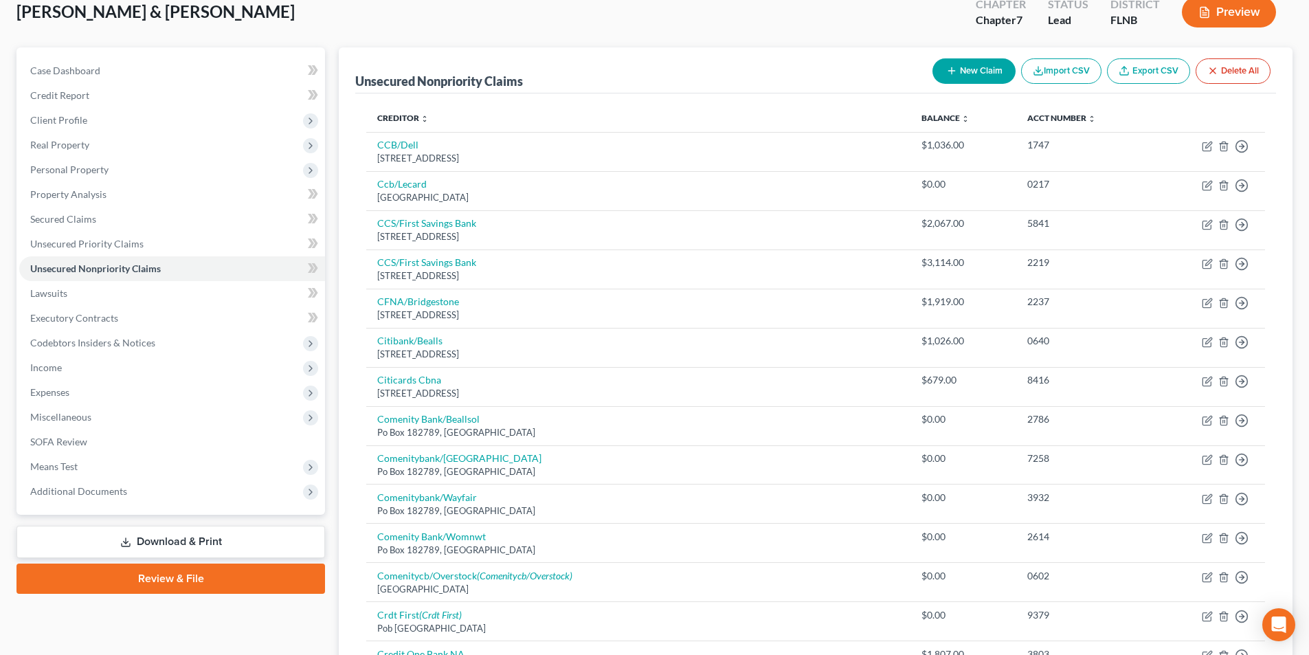
scroll to position [0, 0]
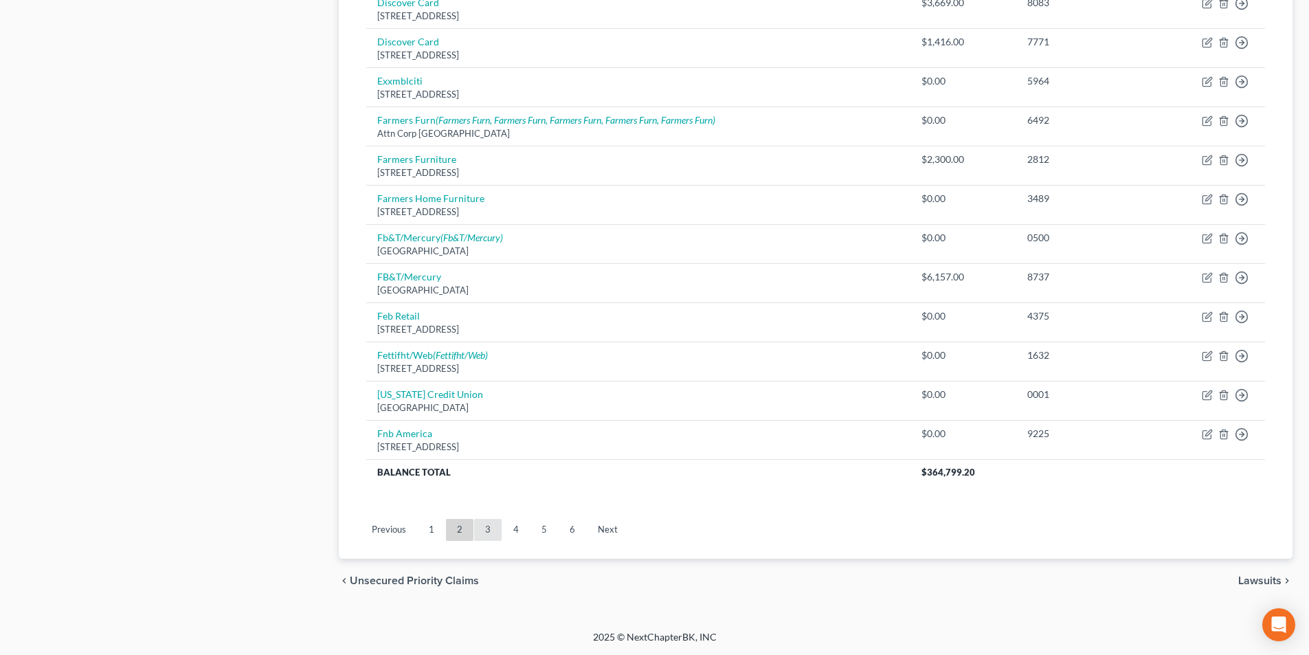
click at [485, 537] on link "3" at bounding box center [487, 530] width 27 height 22
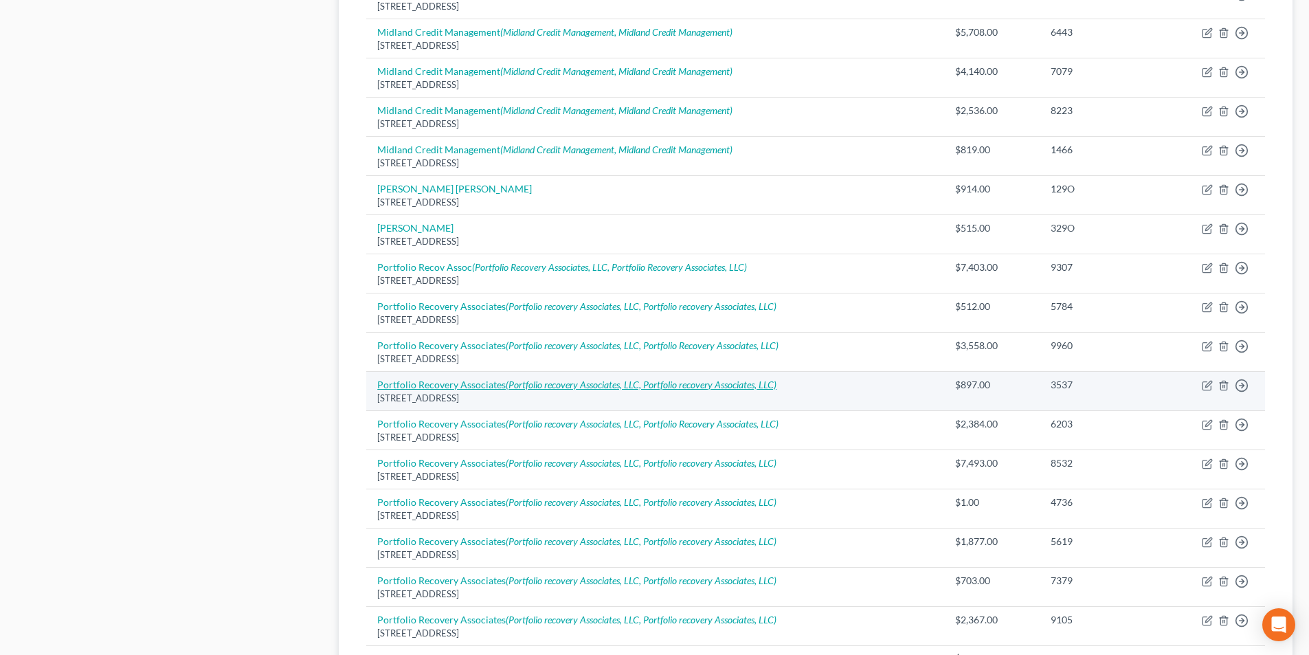
scroll to position [863, 0]
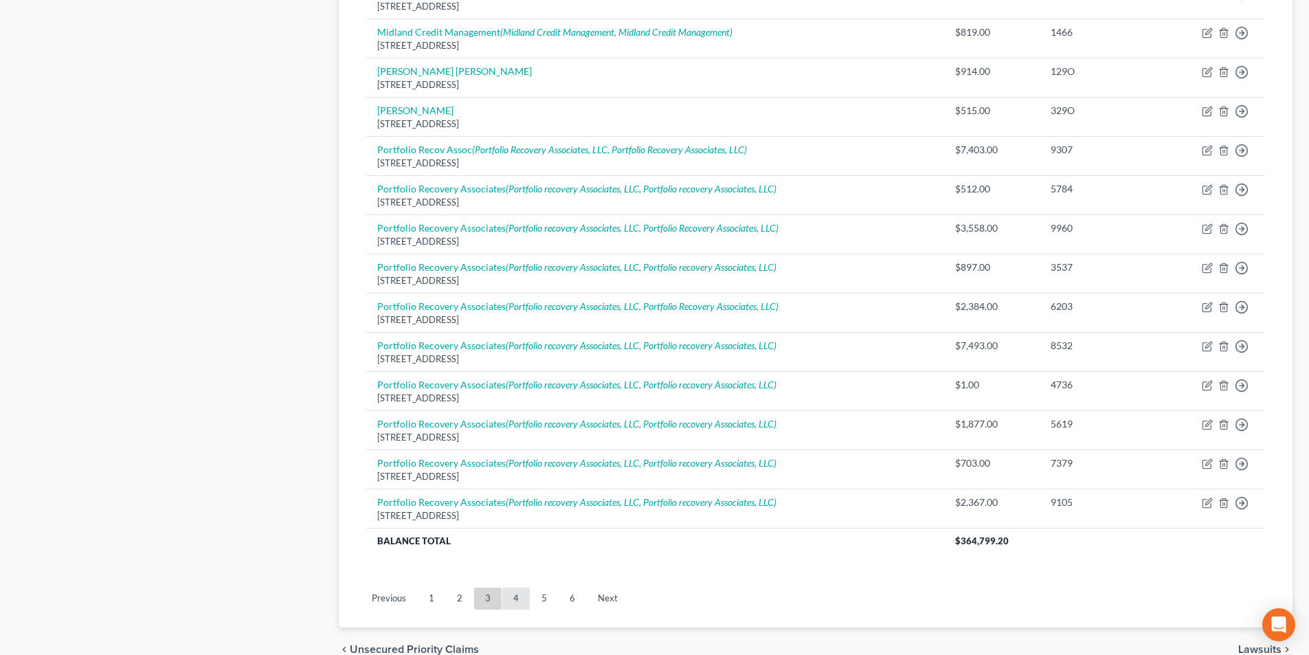
click at [510, 600] on link "4" at bounding box center [515, 599] width 27 height 22
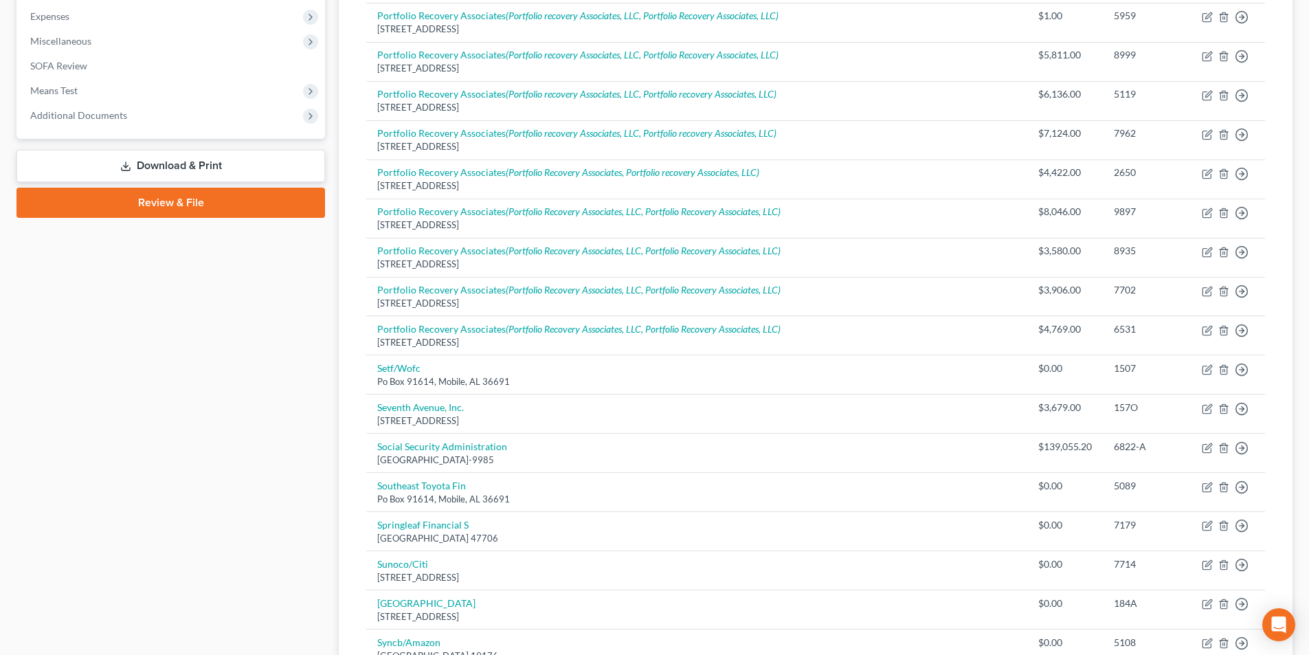
scroll to position [451, 0]
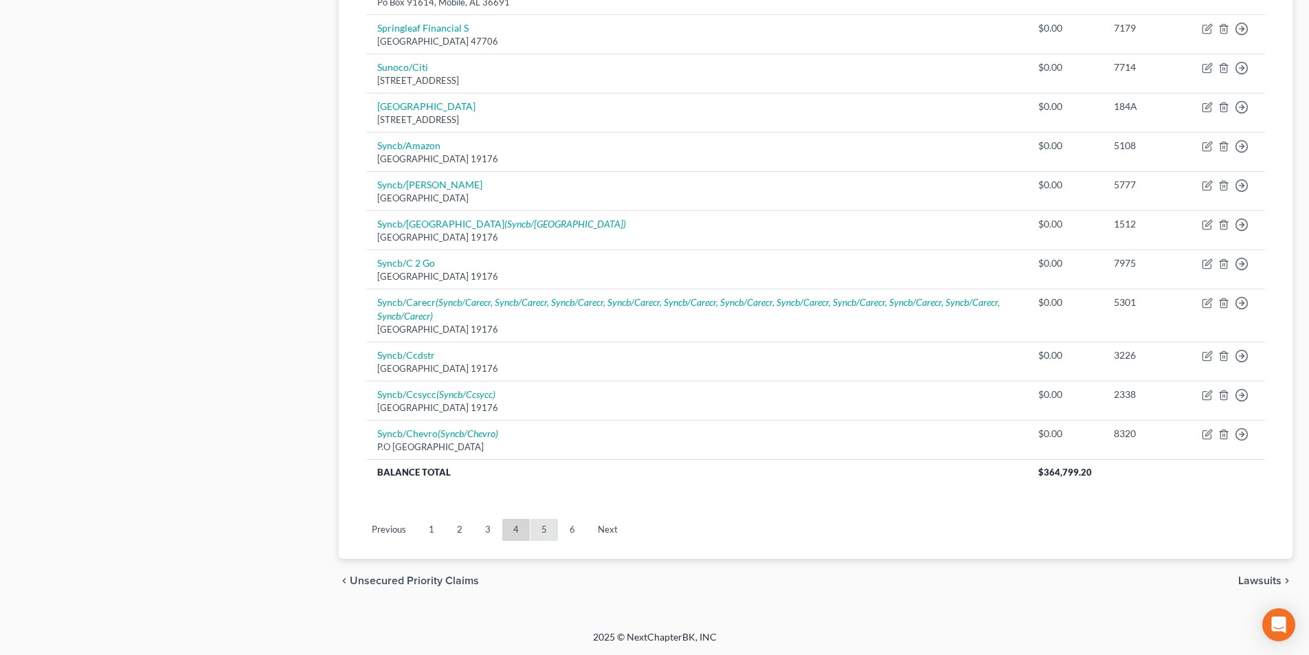
click at [534, 531] on link "5" at bounding box center [544, 530] width 27 height 22
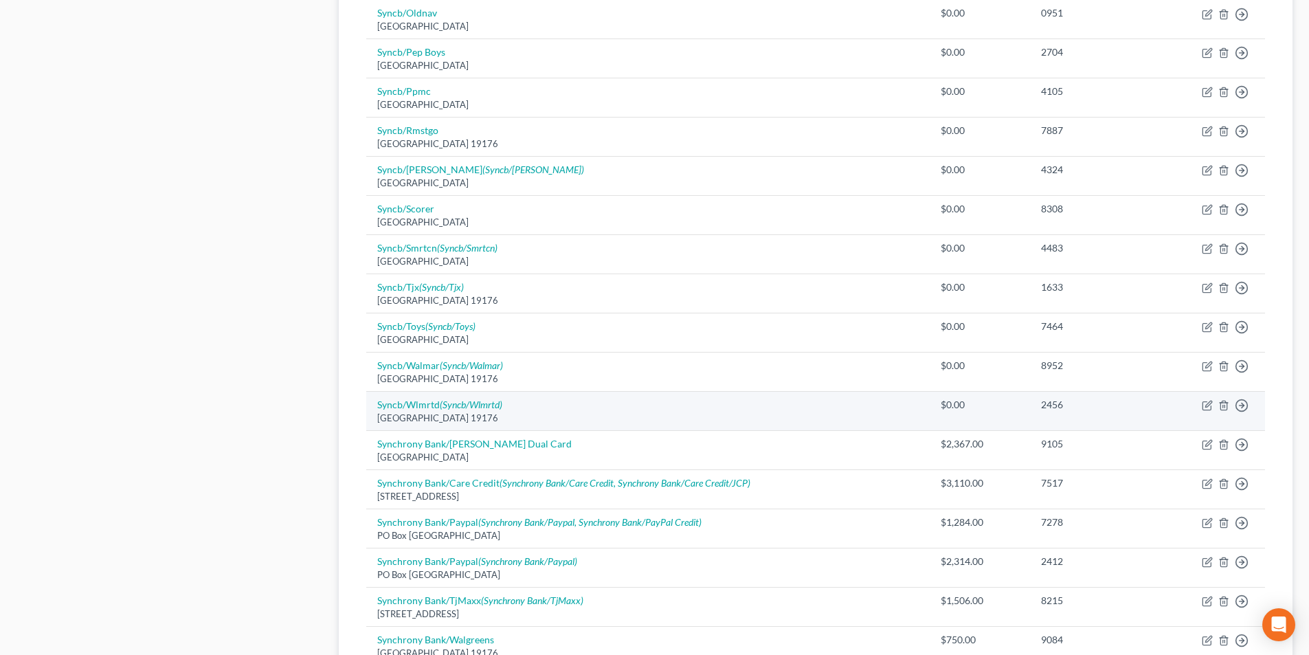
scroll to position [932, 0]
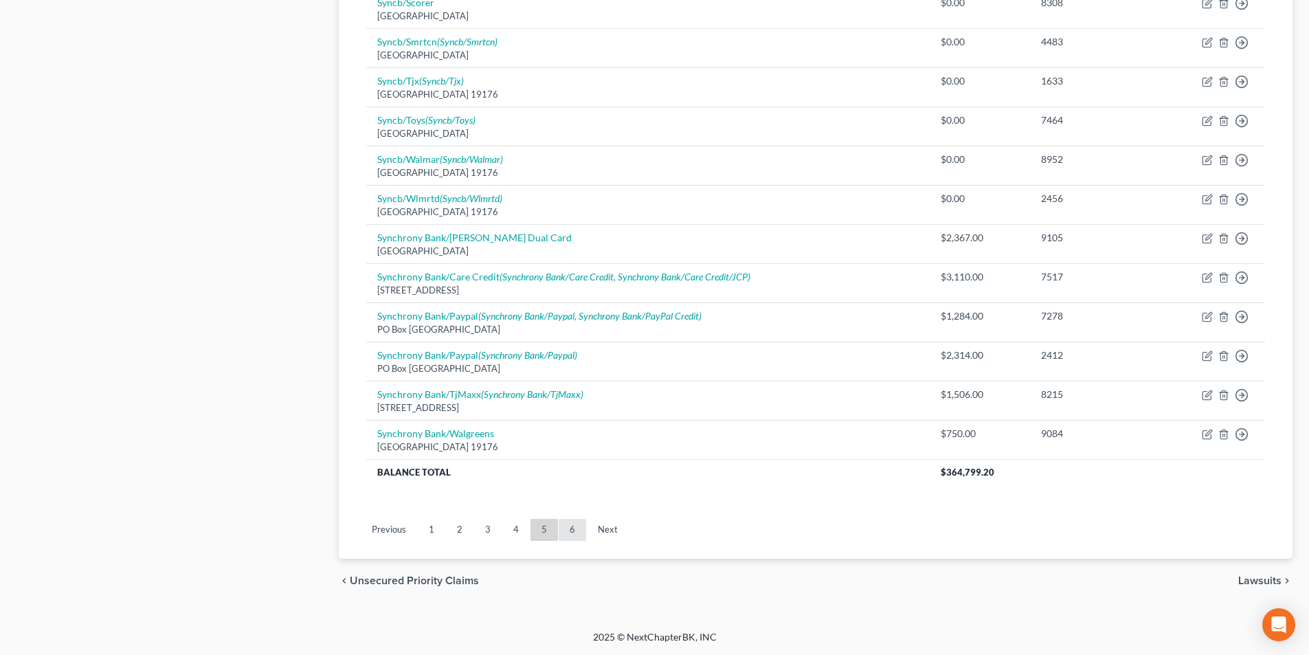
click at [565, 529] on link "6" at bounding box center [572, 530] width 27 height 22
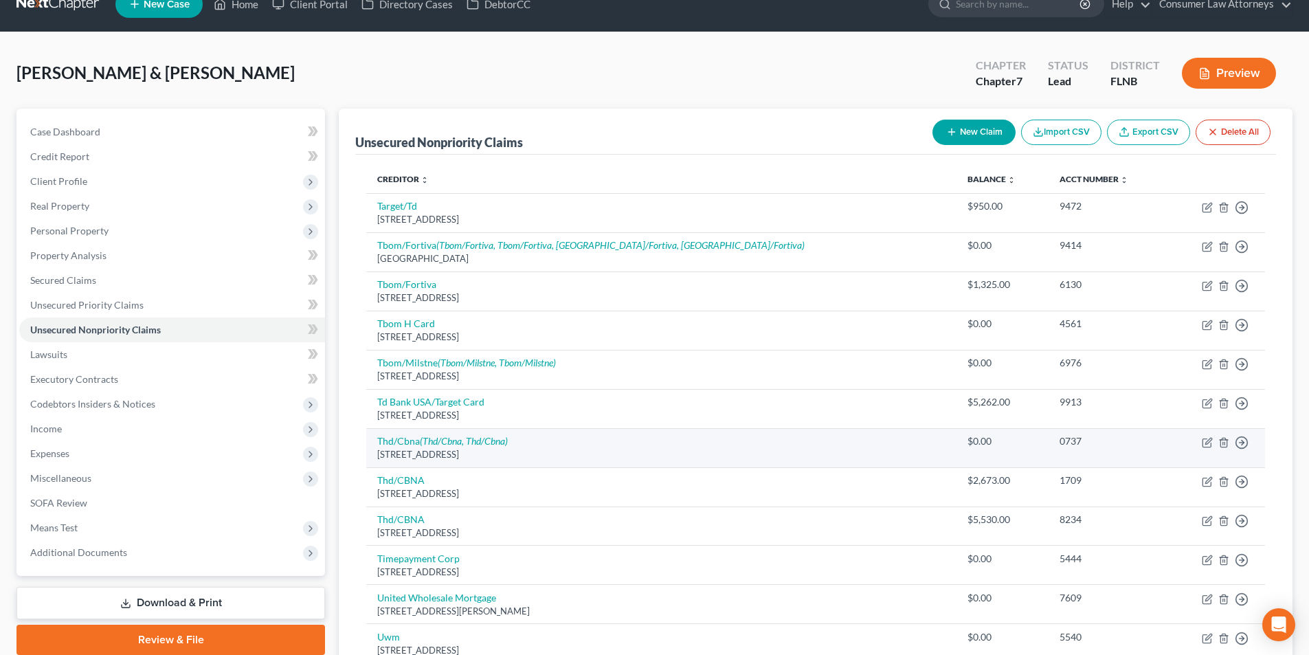
scroll to position [1, 0]
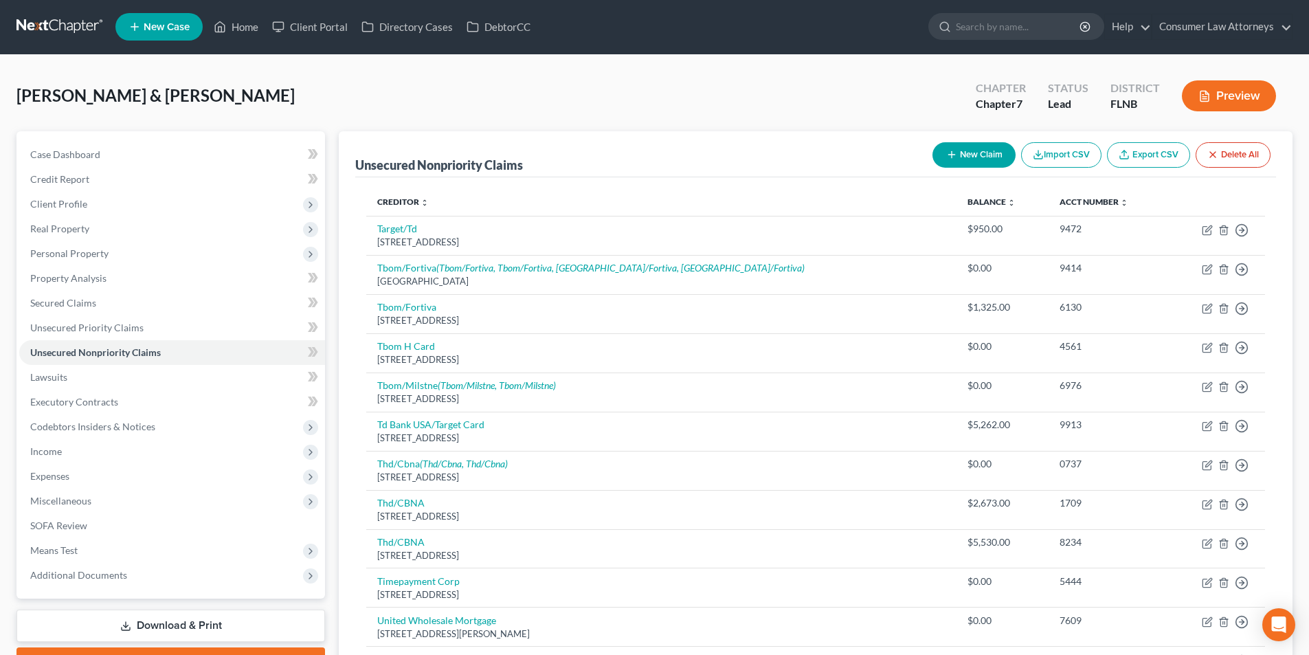
click at [982, 158] on button "New Claim" at bounding box center [974, 154] width 83 height 25
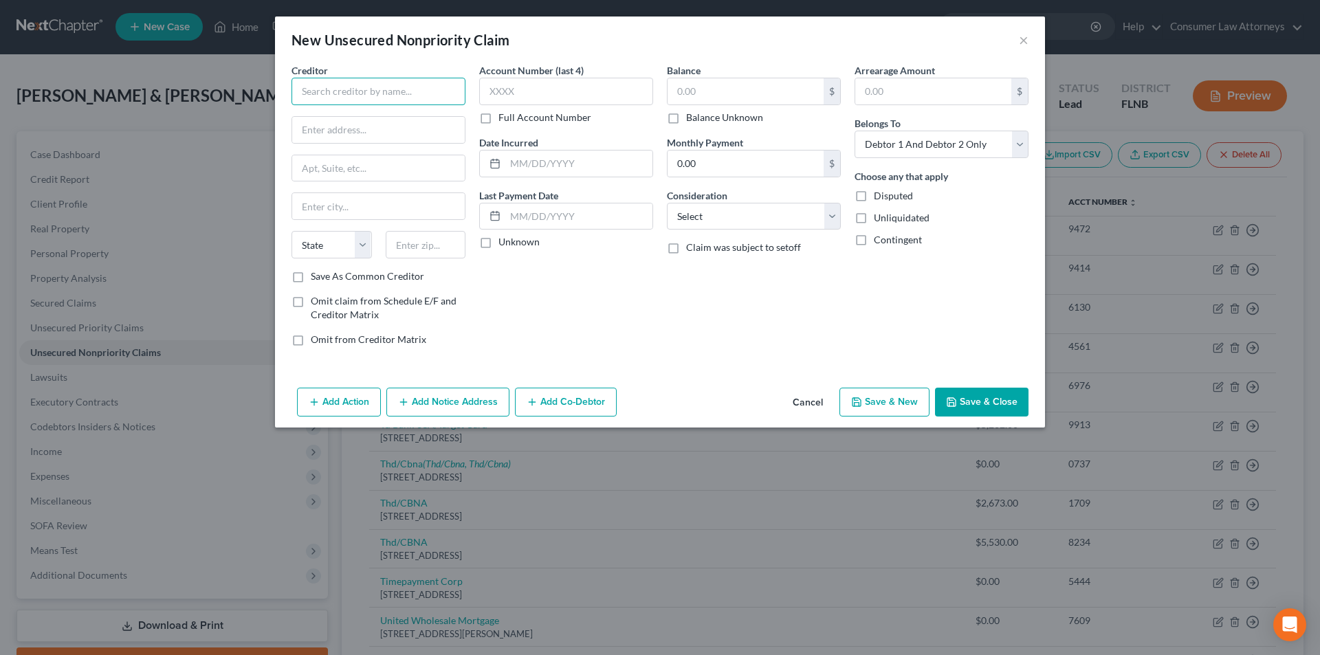
click at [444, 97] on input "text" at bounding box center [378, 91] width 174 height 27
click at [383, 131] on input "text" at bounding box center [378, 130] width 173 height 26
click at [568, 344] on div "Account Number (last 4) Full Account Number Date Incurred Last Payment Date Unk…" at bounding box center [566, 210] width 188 height 294
click at [311, 278] on label "Save As Common Creditor" at bounding box center [367, 276] width 113 height 14
click at [316, 278] on input "Save As Common Creditor" at bounding box center [320, 273] width 9 height 9
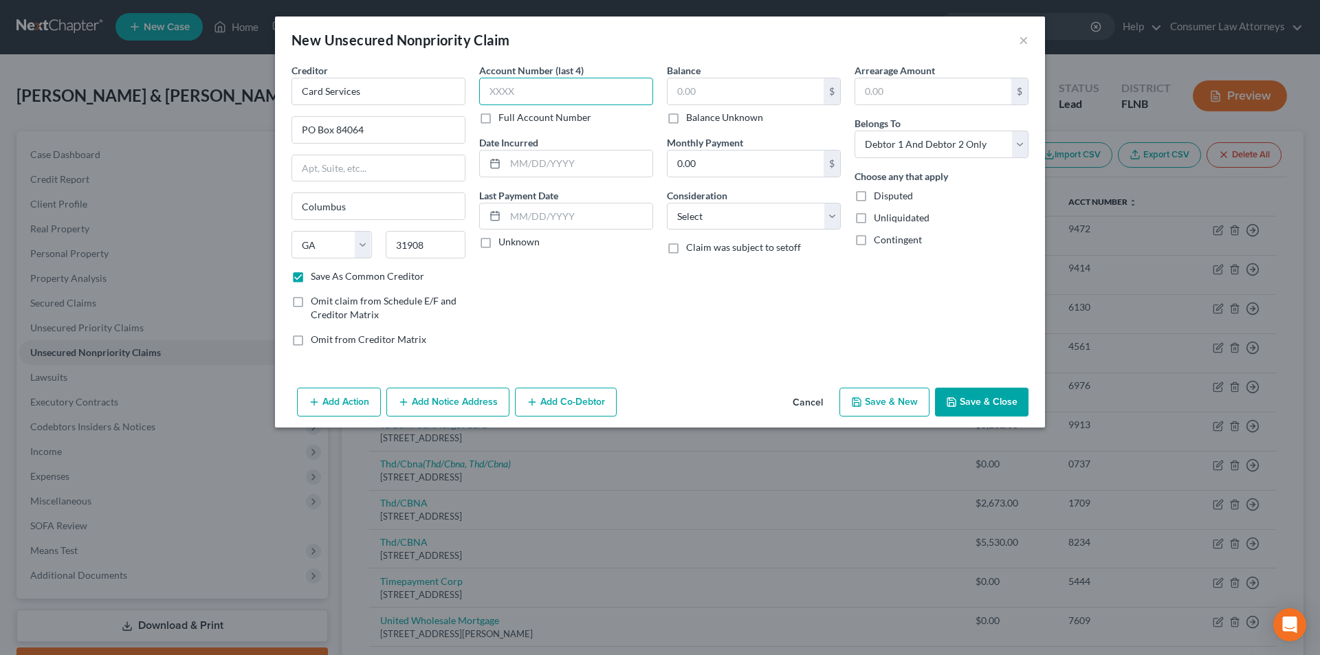
click at [560, 93] on input "text" at bounding box center [566, 91] width 174 height 27
click at [712, 95] on input "text" at bounding box center [745, 91] width 156 height 26
click at [988, 399] on button "Save & Close" at bounding box center [981, 402] width 93 height 29
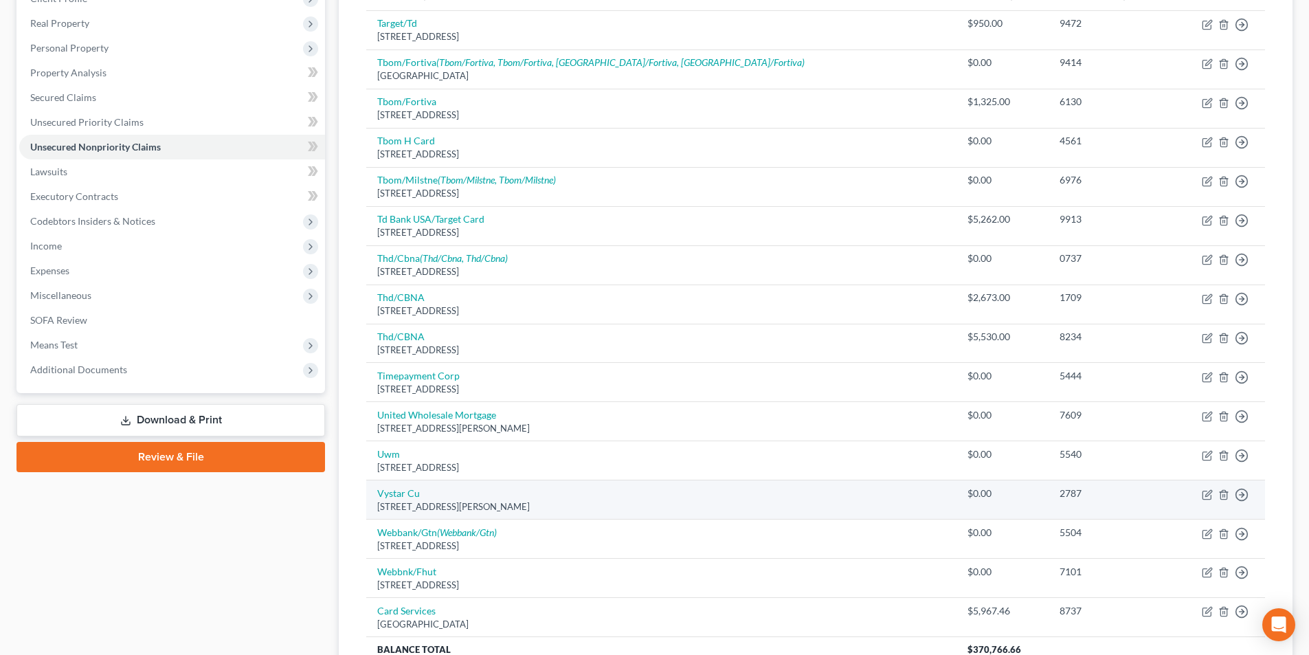
scroll to position [384, 0]
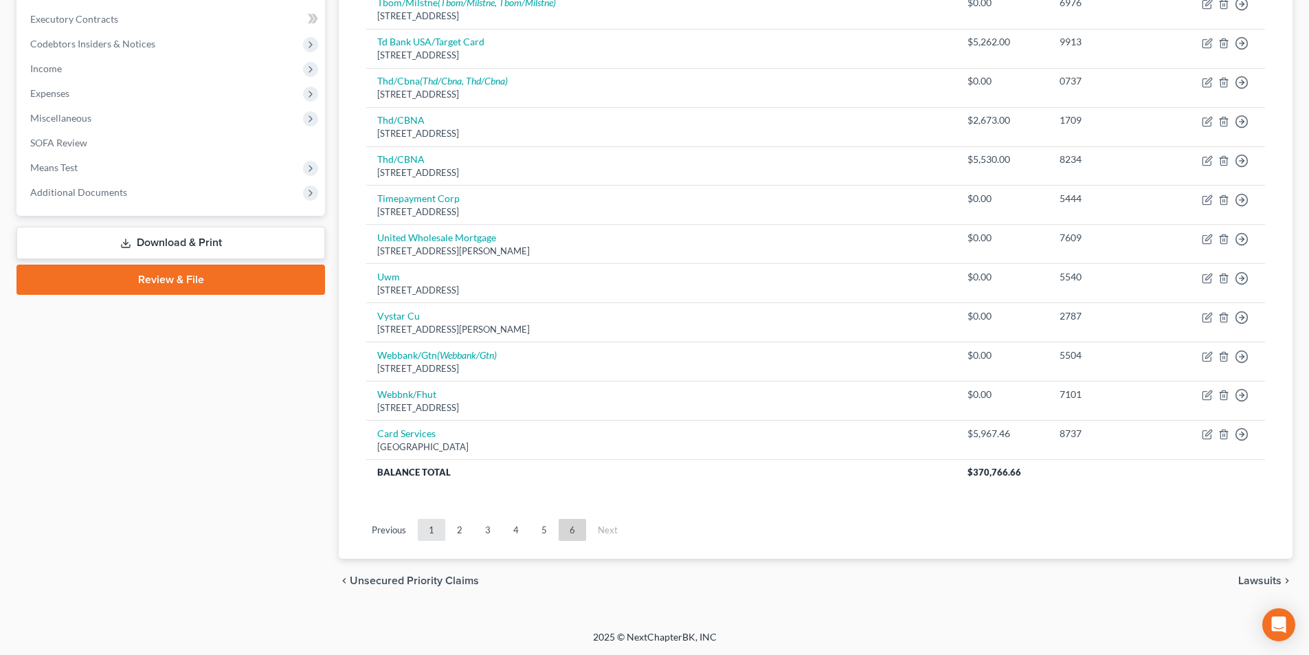
click at [433, 534] on link "1" at bounding box center [431, 530] width 27 height 22
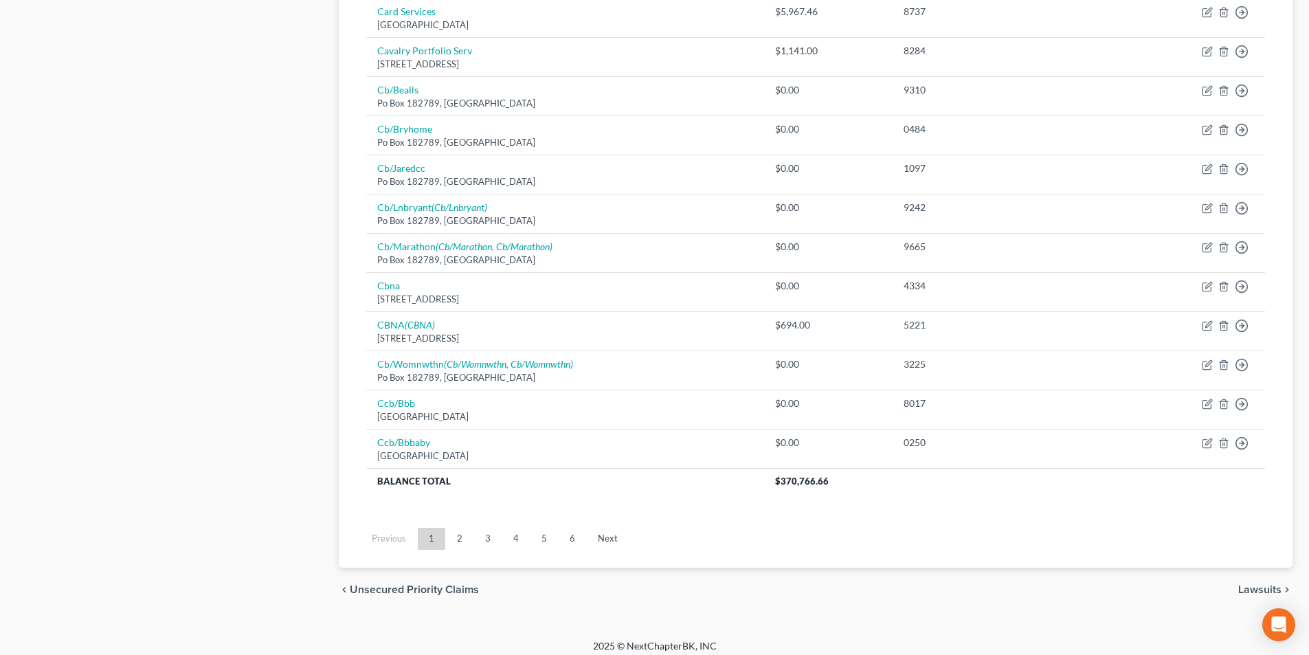
scroll to position [932, 0]
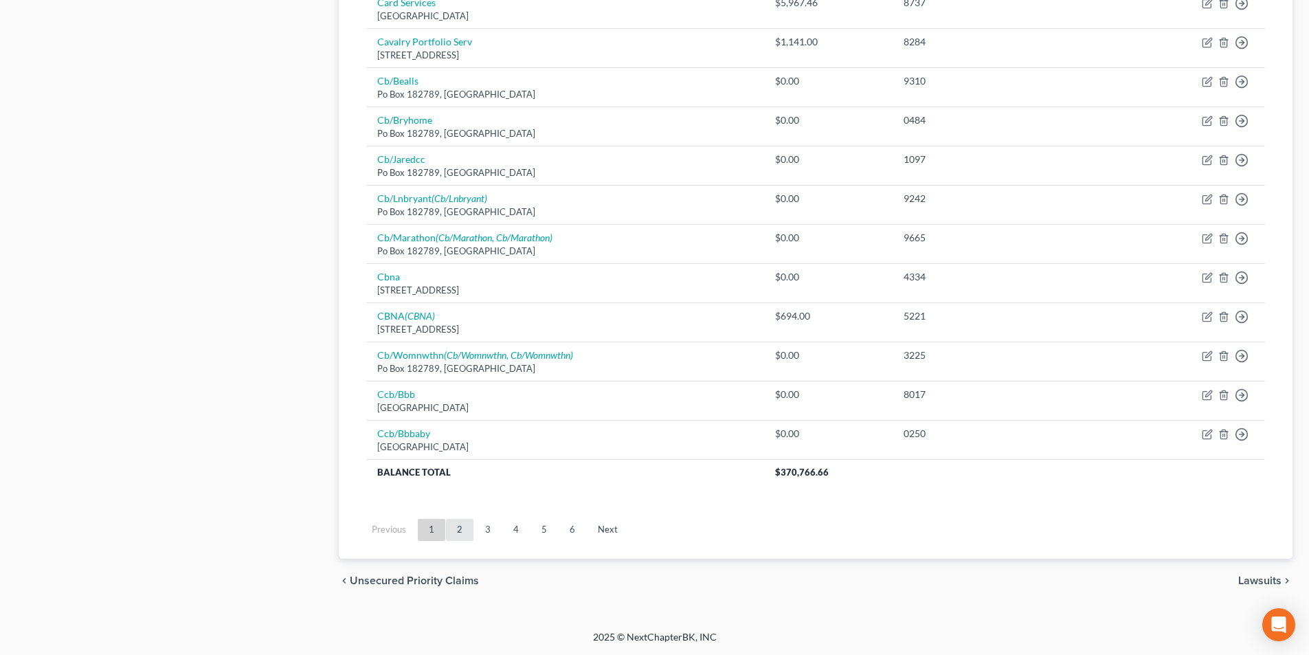
click at [461, 533] on link "2" at bounding box center [459, 530] width 27 height 22
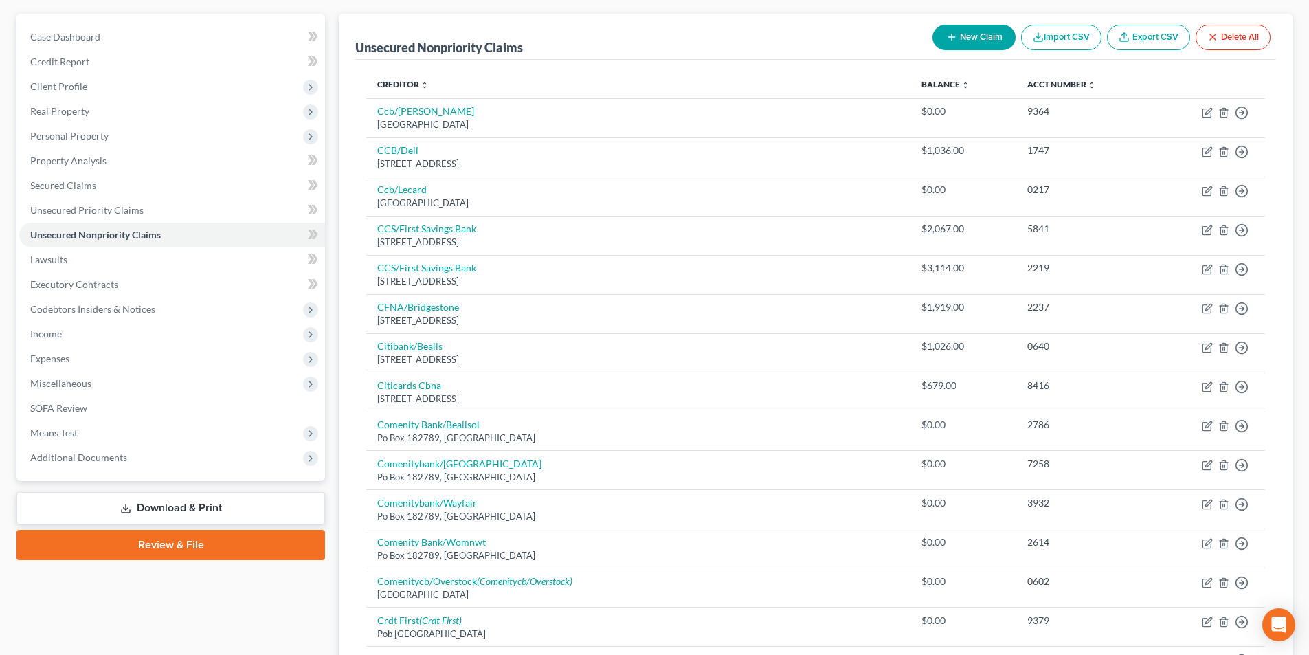
scroll to position [107, 0]
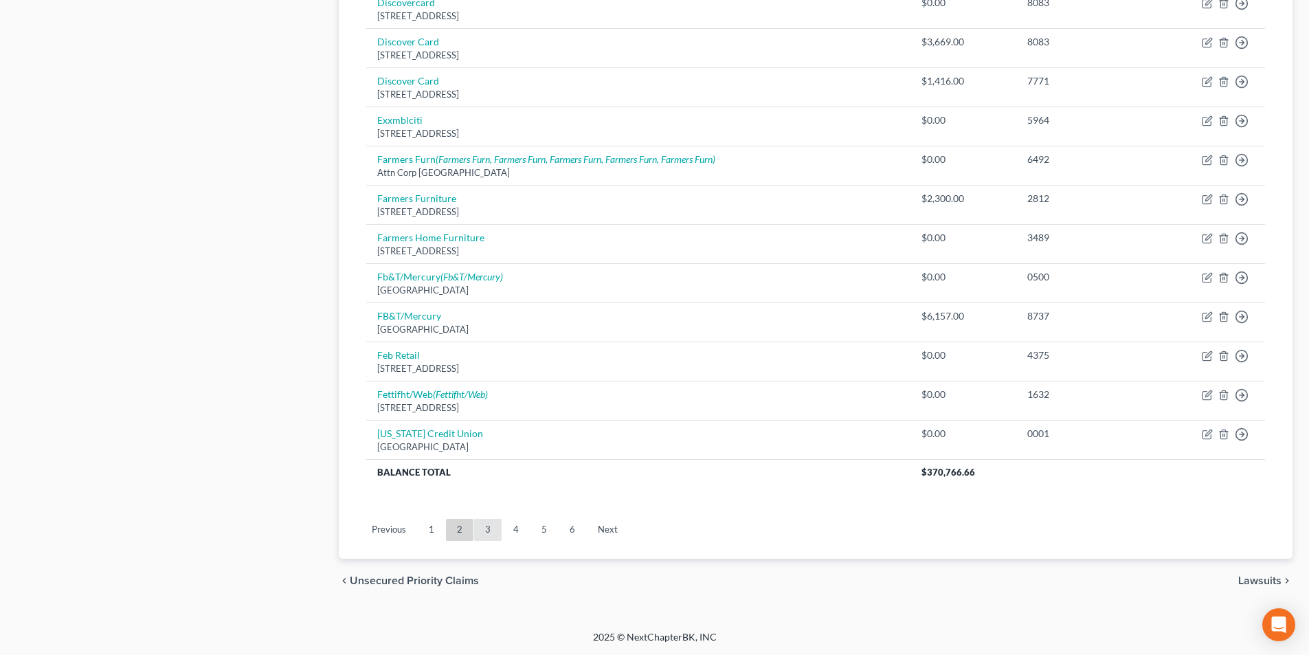
click at [487, 532] on link "3" at bounding box center [487, 530] width 27 height 22
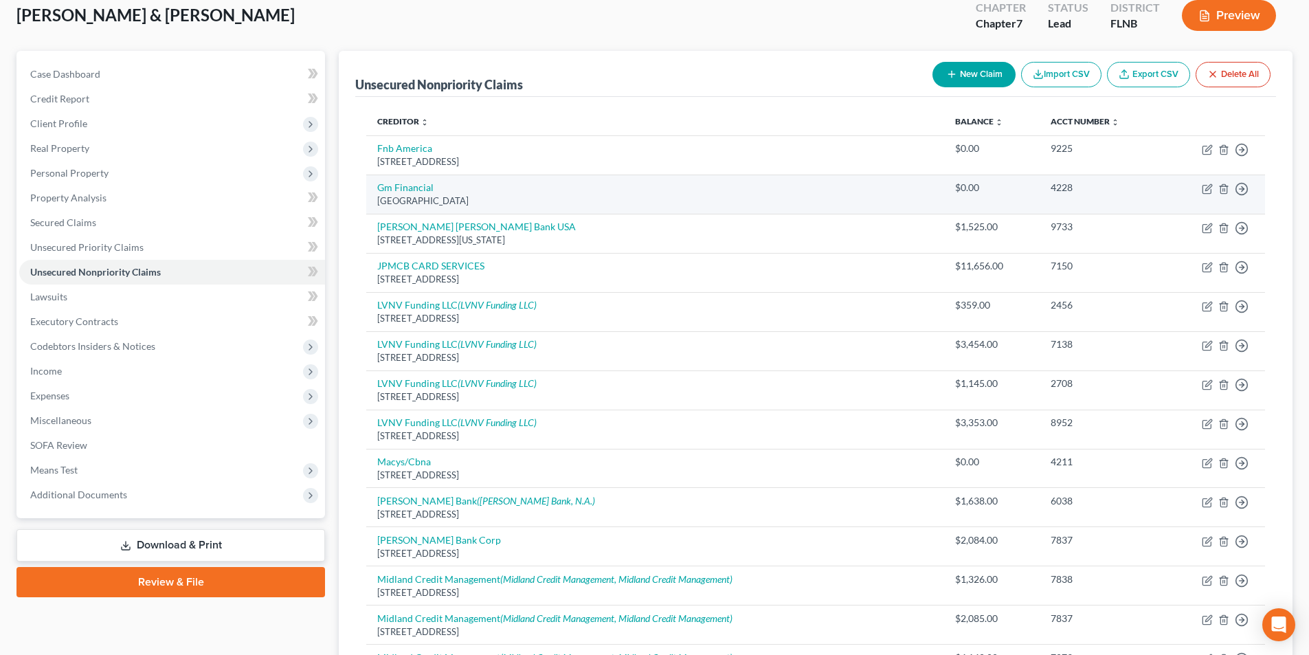
scroll to position [0, 0]
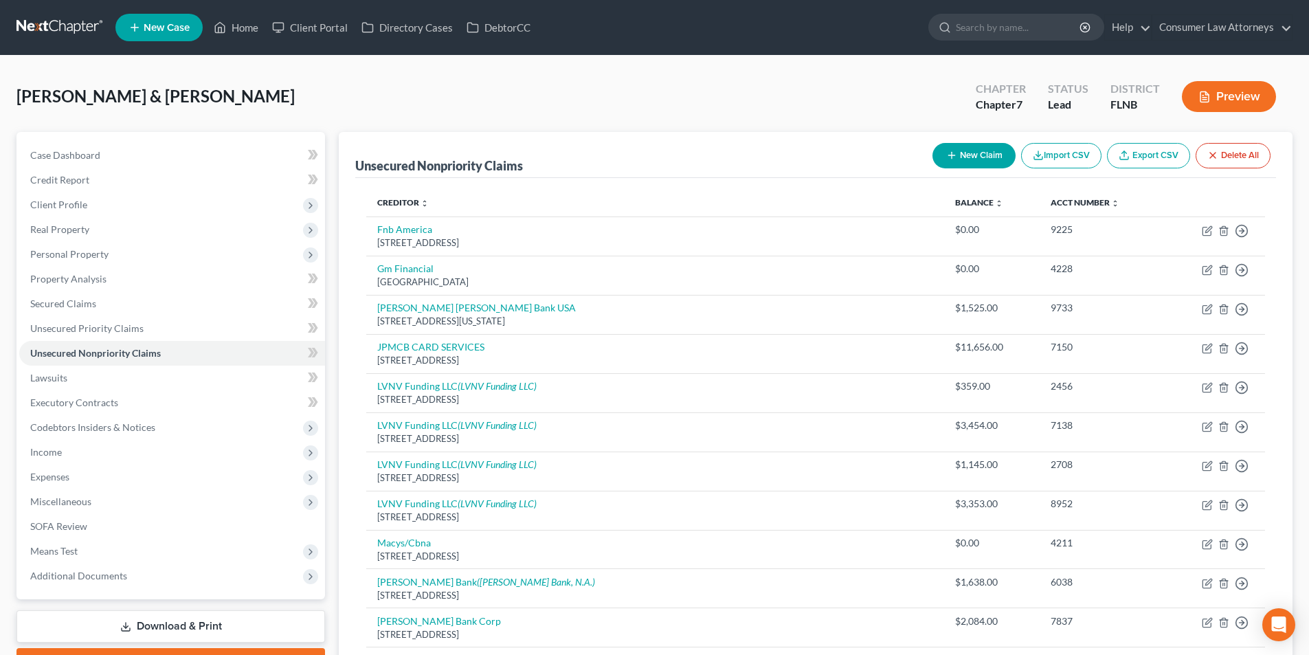
click at [981, 151] on button "New Claim" at bounding box center [974, 155] width 83 height 25
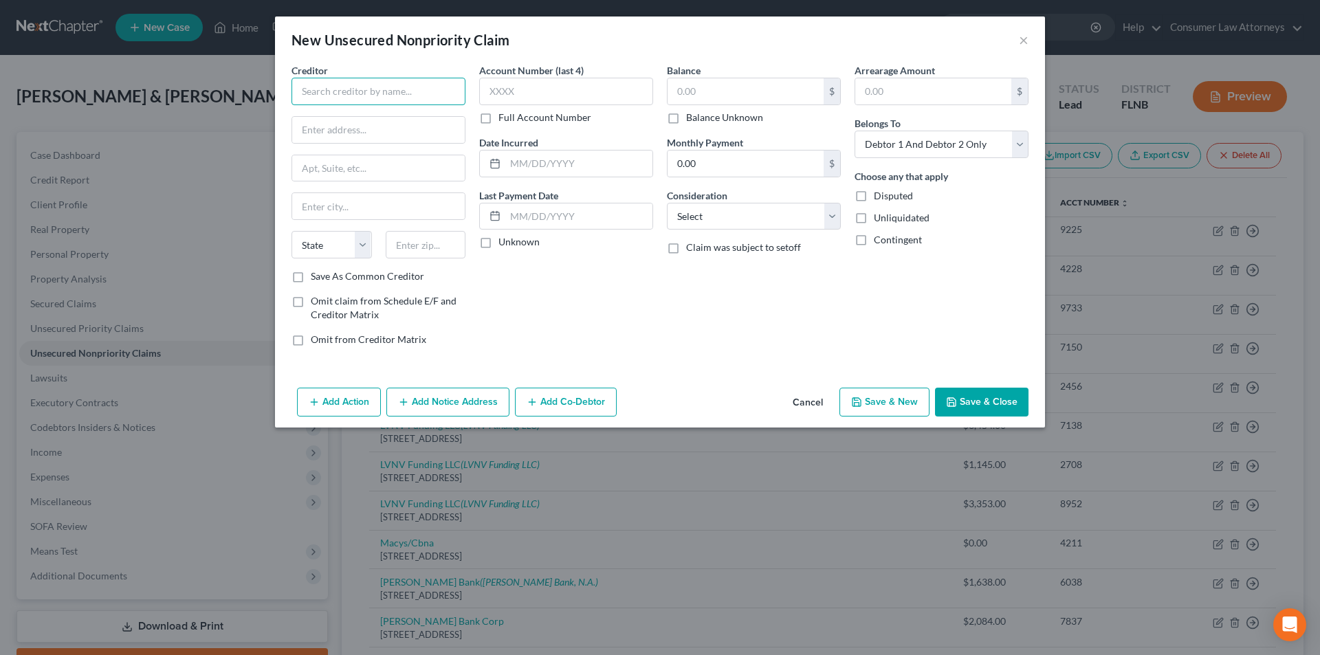
click at [385, 95] on input "text" at bounding box center [378, 91] width 174 height 27
click at [370, 114] on div "Creditor * Cavalry State [US_STATE] AK AR AZ CA CO [GEOGRAPHIC_DATA] DE DC [GEO…" at bounding box center [378, 166] width 174 height 206
click at [367, 132] on input "text" at bounding box center [378, 130] width 173 height 26
click at [637, 328] on div "Account Number (last 4) Full Account Number Date Incurred Last Payment Date Unk…" at bounding box center [566, 210] width 188 height 294
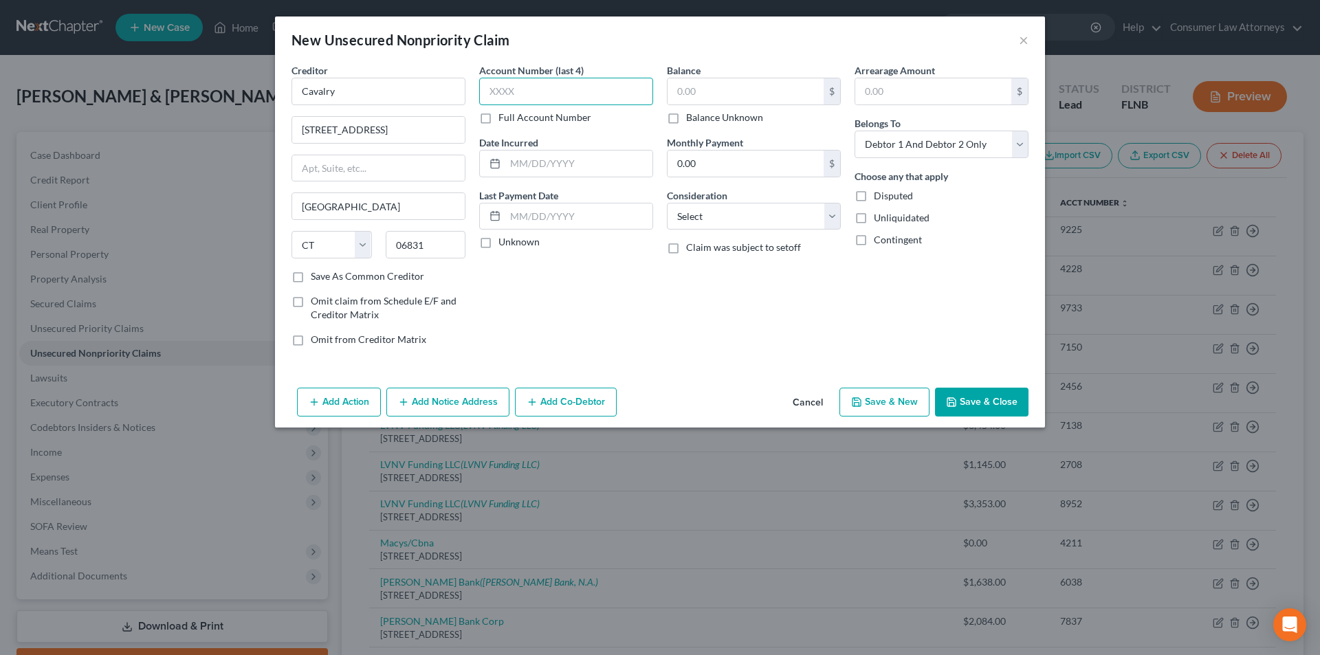
click at [554, 98] on input "text" at bounding box center [566, 91] width 174 height 27
click at [698, 88] on input "text" at bounding box center [745, 91] width 156 height 26
click at [995, 410] on button "Save & Close" at bounding box center [981, 402] width 93 height 29
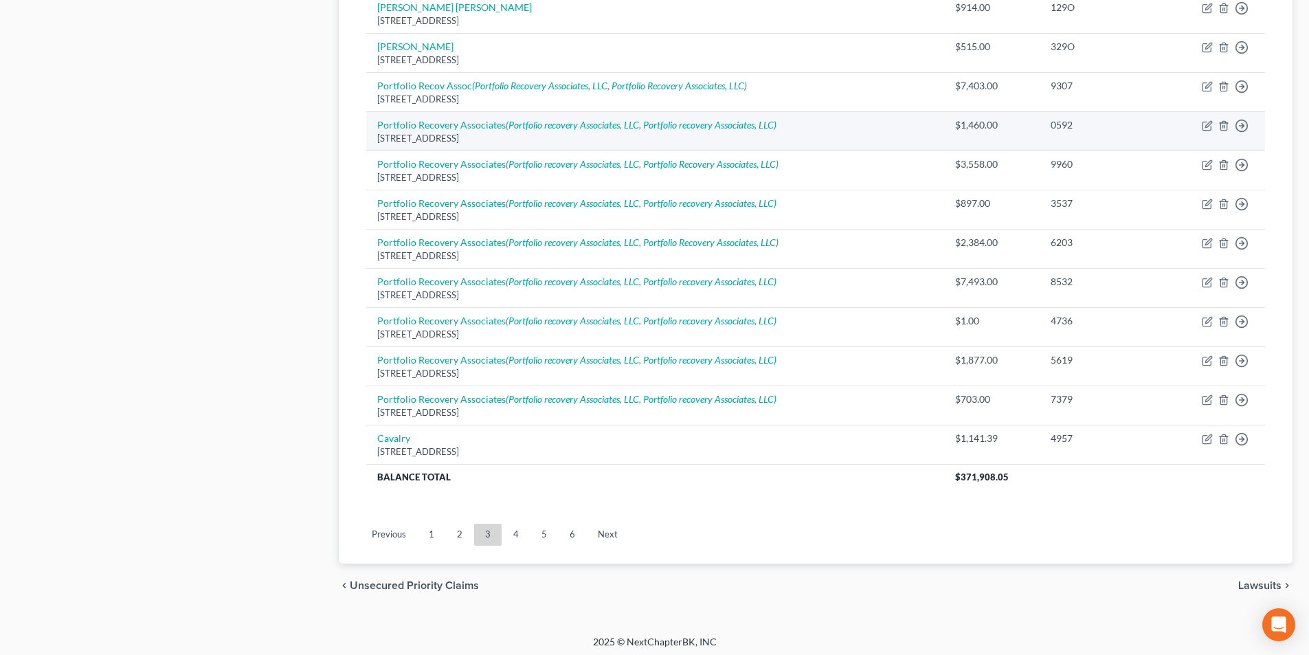
scroll to position [971, 0]
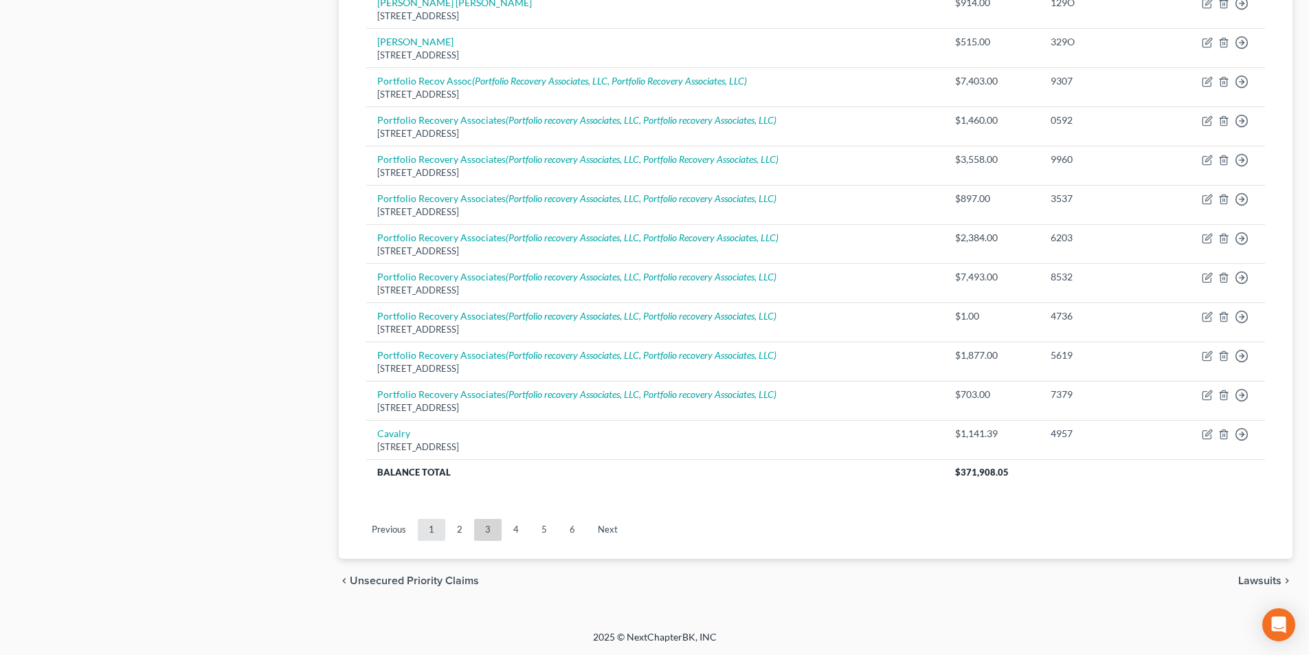
click at [425, 535] on link "1" at bounding box center [431, 530] width 27 height 22
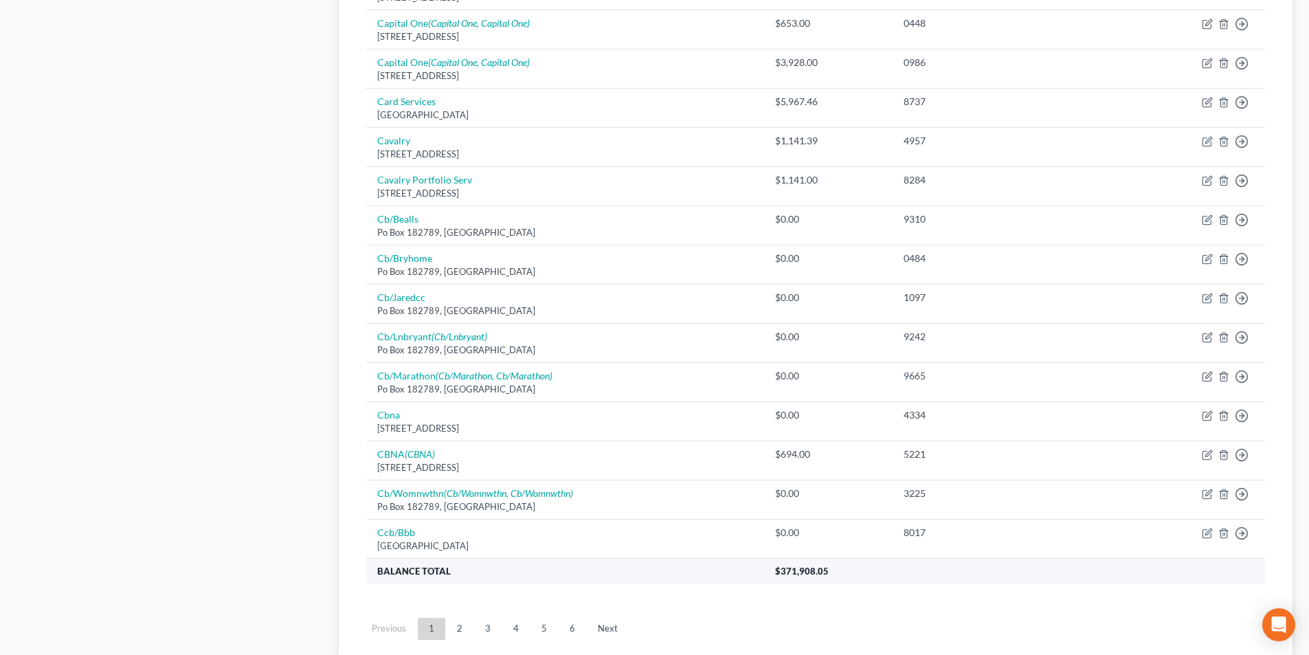
scroll to position [932, 0]
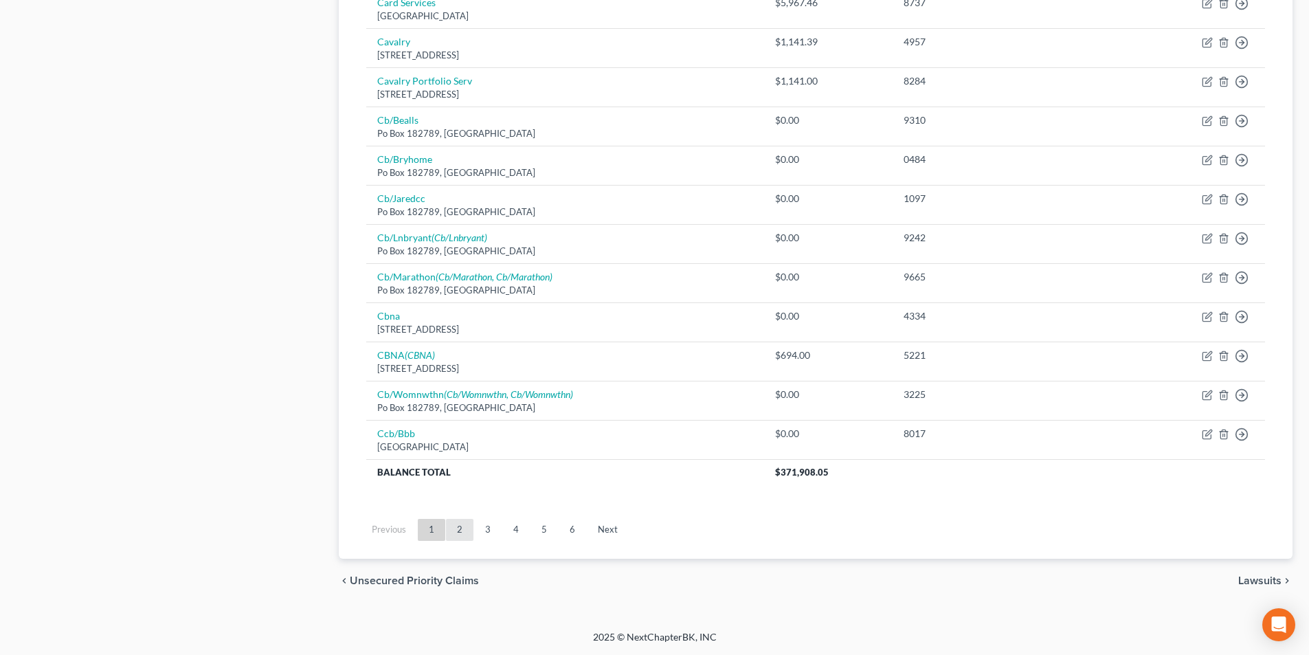
click at [455, 535] on link "2" at bounding box center [459, 530] width 27 height 22
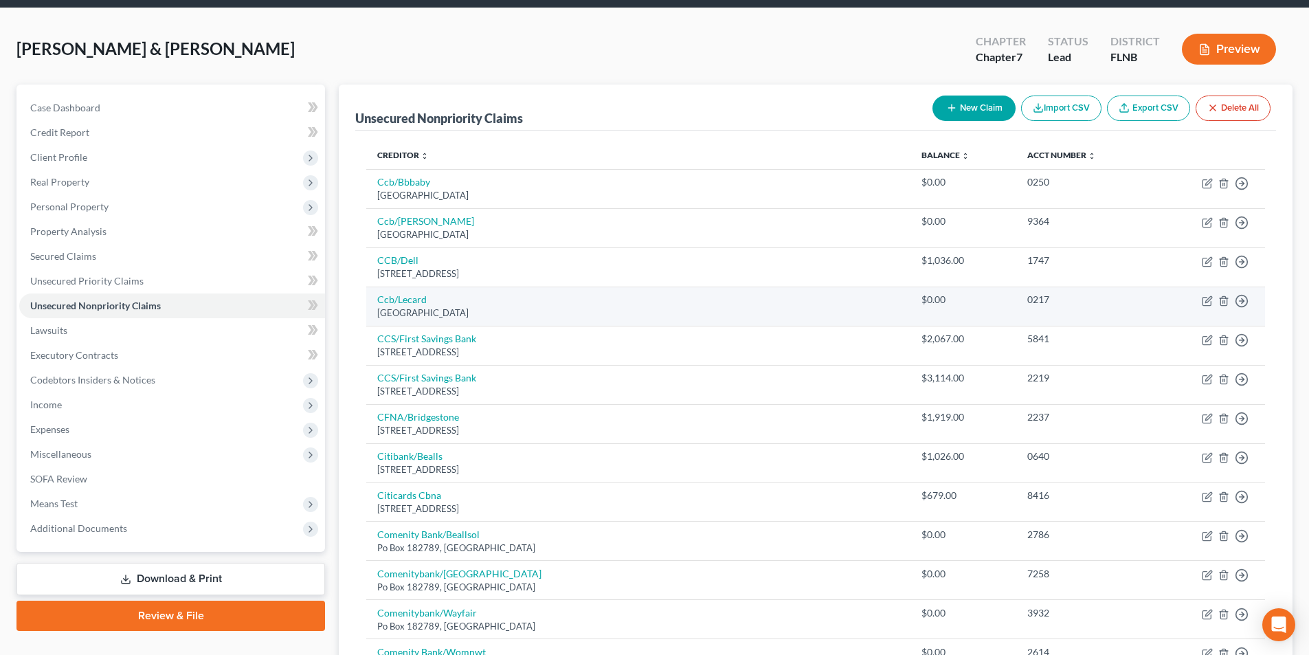
scroll to position [0, 0]
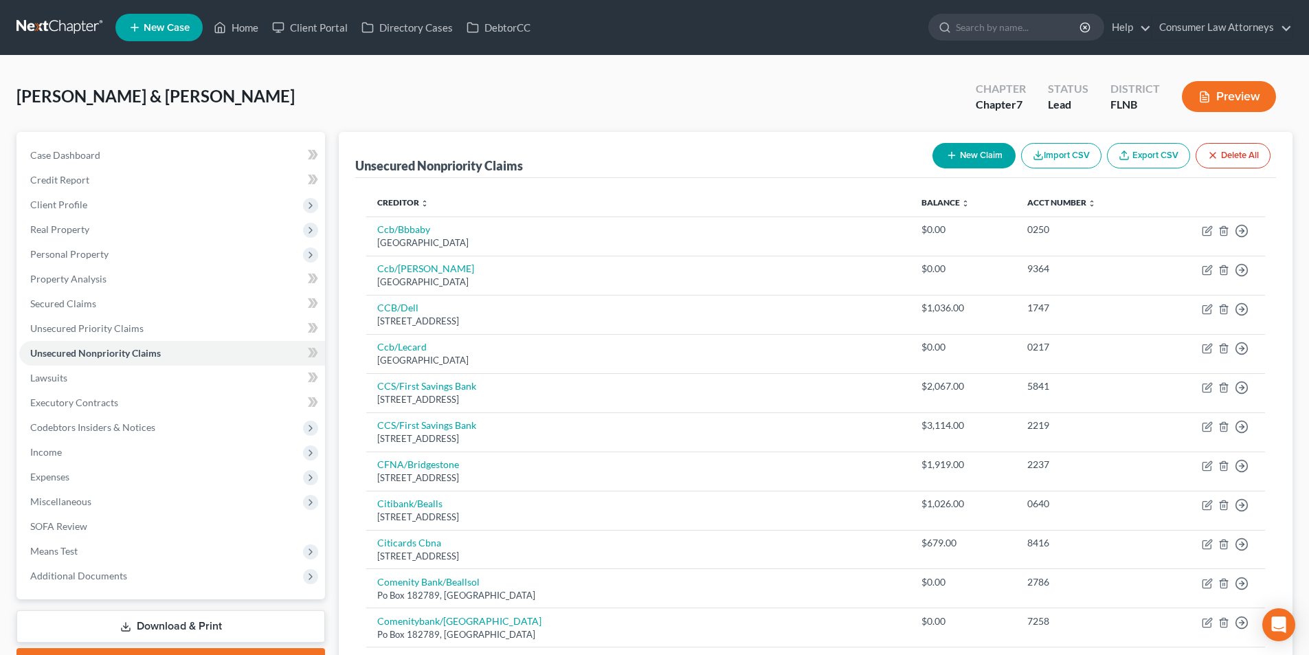
click at [982, 146] on button "New Claim" at bounding box center [974, 155] width 83 height 25
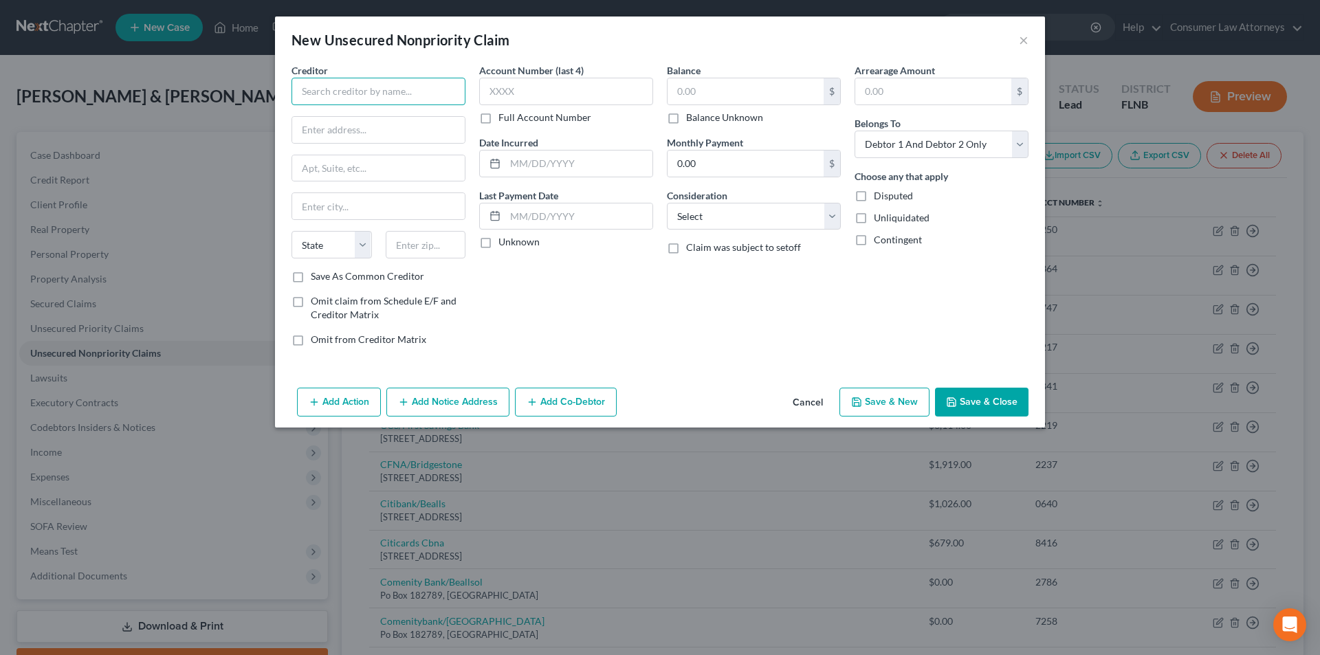
click at [426, 99] on input "text" at bounding box center [378, 91] width 174 height 27
click at [381, 166] on input "text" at bounding box center [378, 168] width 173 height 26
click at [381, 129] on input "text" at bounding box center [378, 130] width 173 height 26
click at [591, 284] on div "Account Number (last 4) Full Account Number Date Incurred Last Payment Date Unk…" at bounding box center [566, 210] width 188 height 294
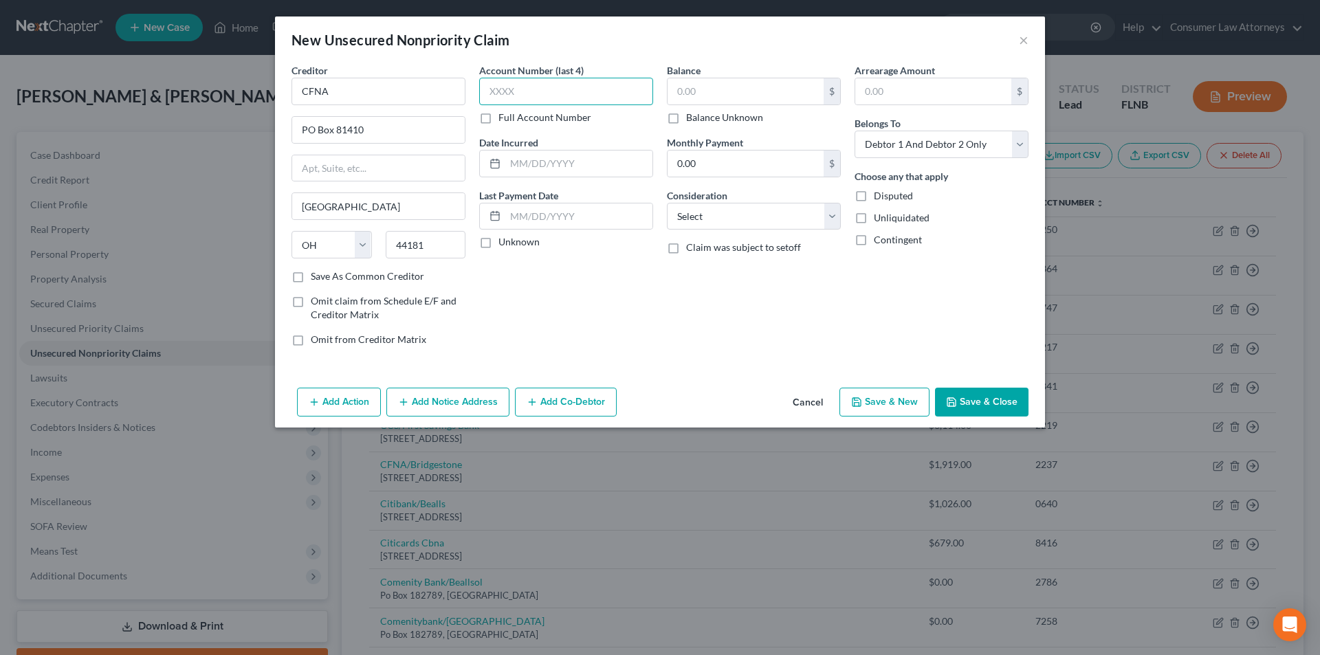
click at [575, 94] on input "text" at bounding box center [566, 91] width 174 height 27
click at [730, 91] on input "text" at bounding box center [745, 91] width 156 height 26
click at [993, 407] on button "Save & Close" at bounding box center [981, 402] width 93 height 29
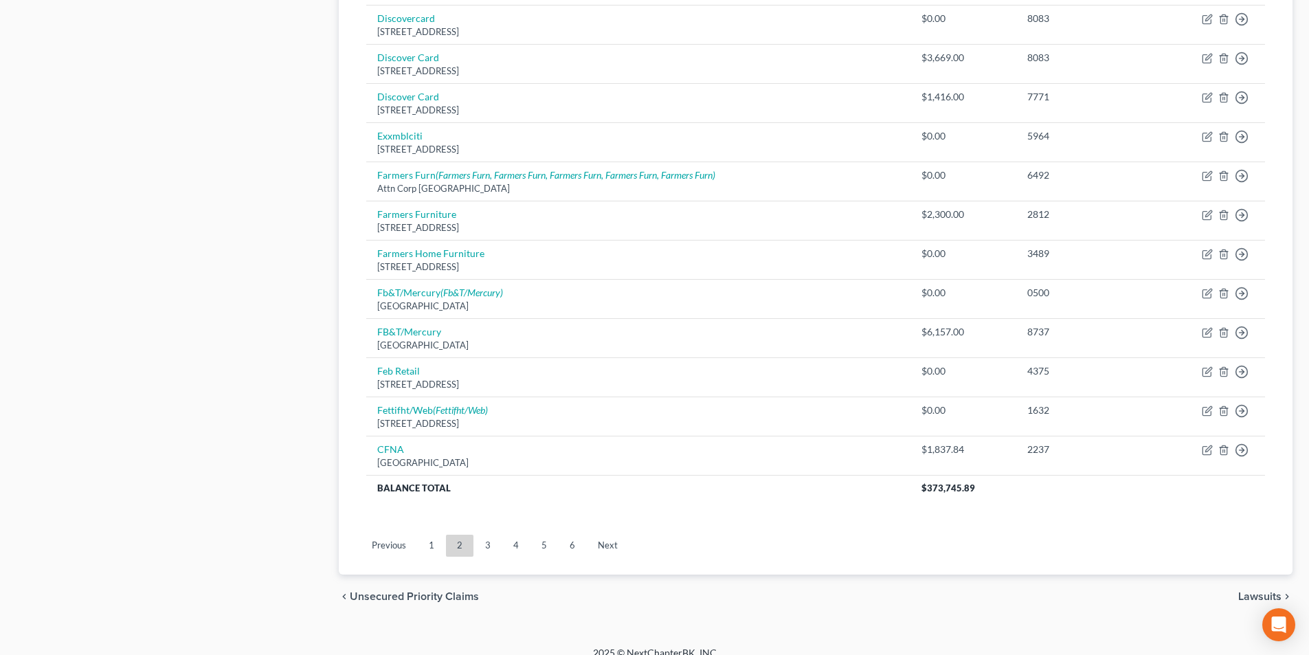
scroll to position [962, 0]
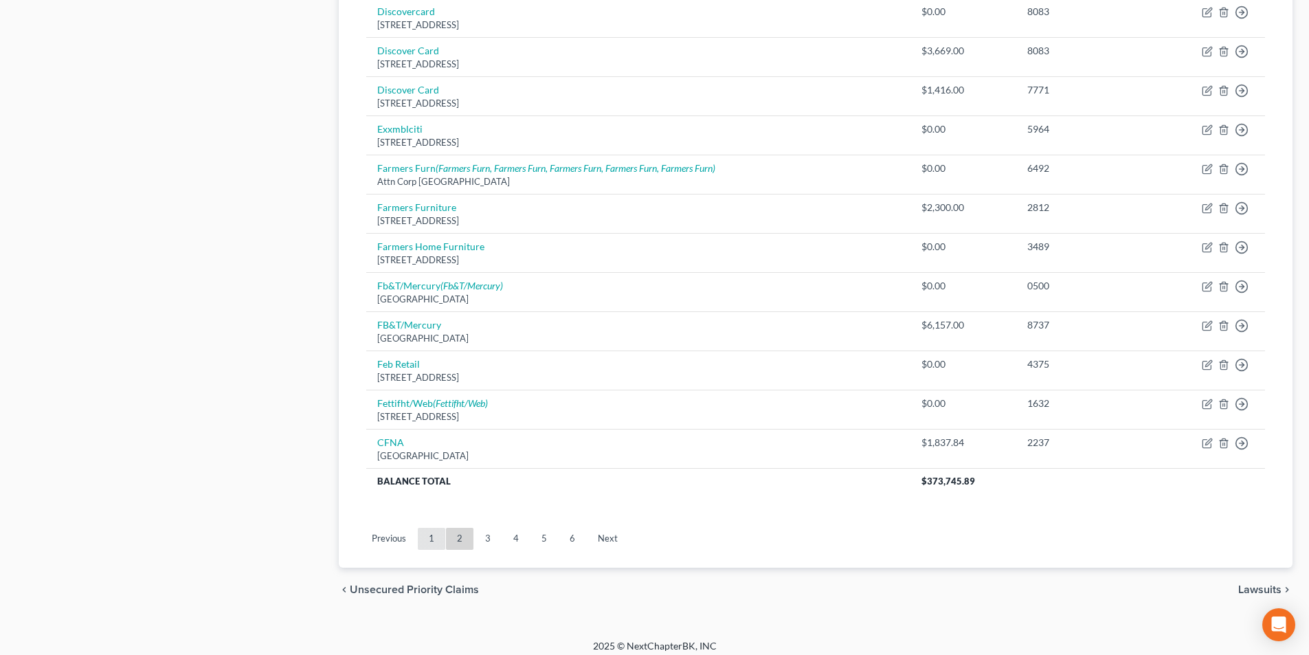
click at [425, 542] on link "1" at bounding box center [431, 539] width 27 height 22
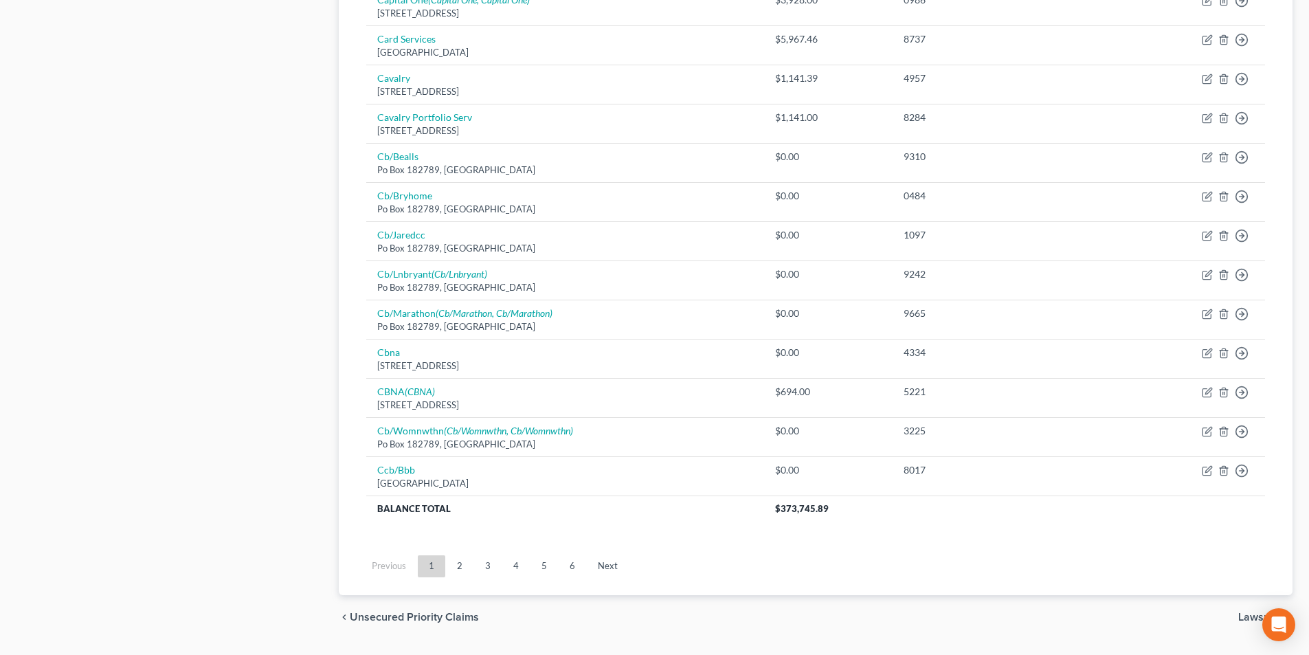
scroll to position [932, 0]
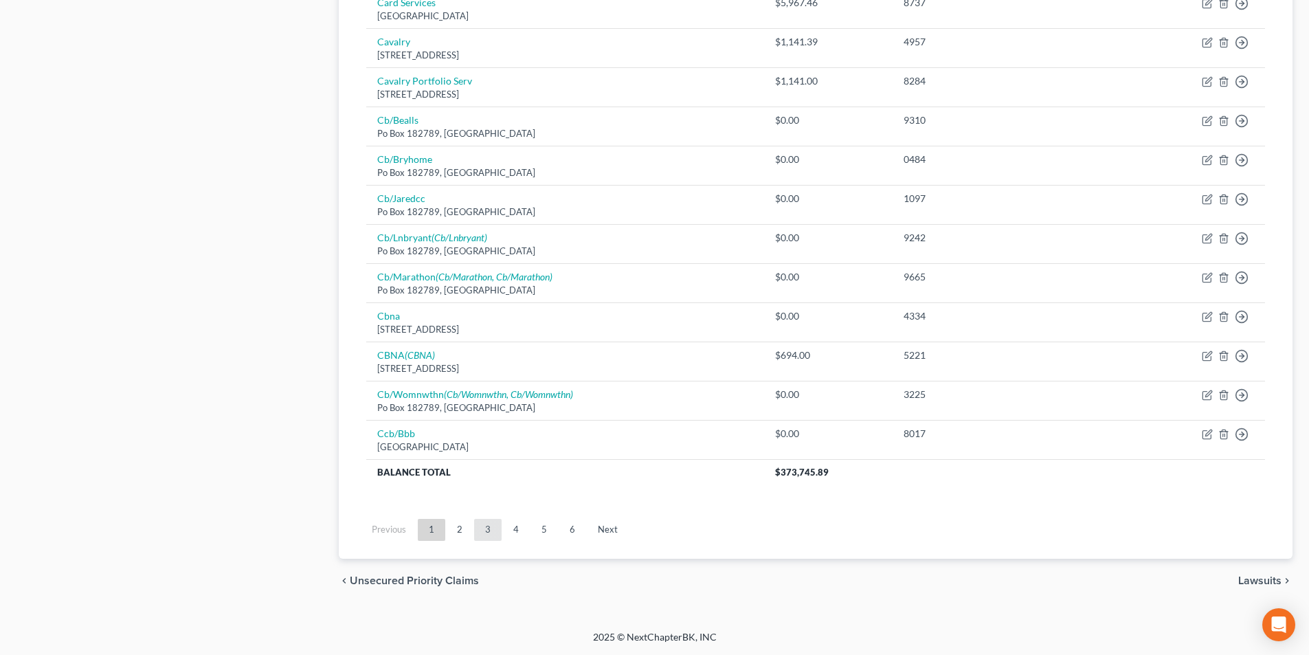
click at [485, 536] on link "3" at bounding box center [487, 530] width 27 height 22
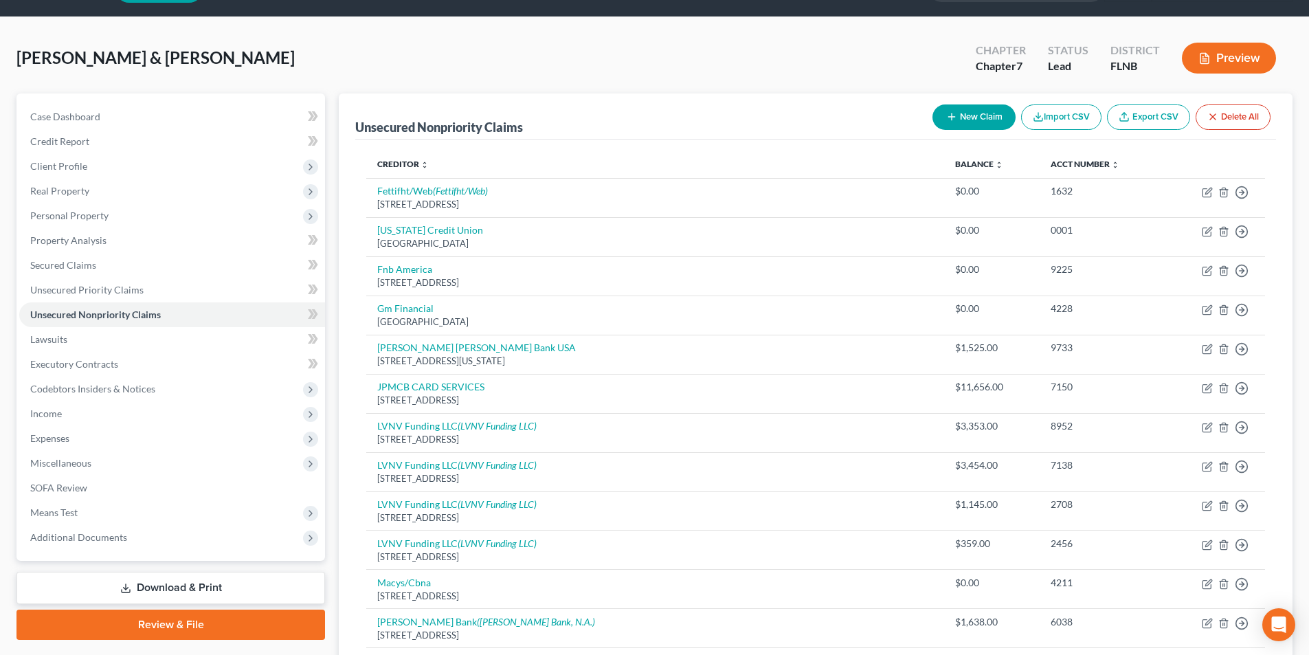
scroll to position [0, 0]
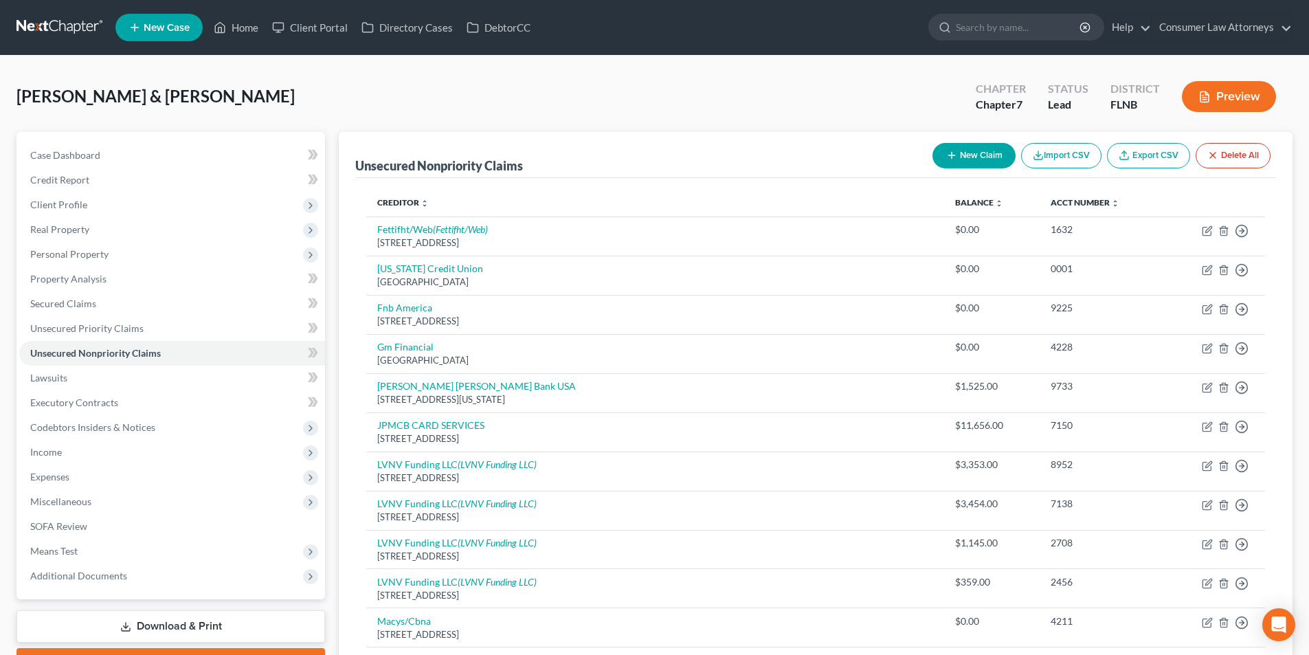
click at [977, 152] on button "New Claim" at bounding box center [974, 155] width 83 height 25
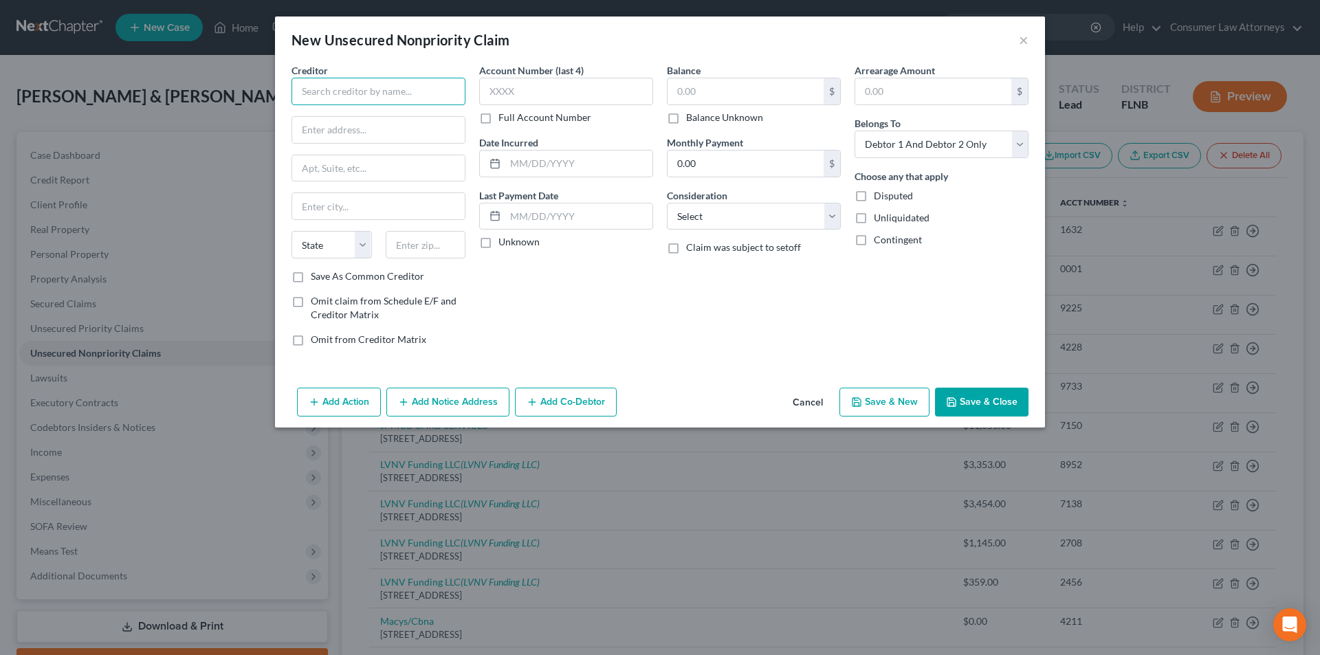
click at [456, 93] on input "text" at bounding box center [378, 91] width 174 height 27
click at [381, 132] on input "text" at bounding box center [378, 130] width 173 height 26
click at [418, 256] on input "text" at bounding box center [426, 244] width 80 height 27
click at [551, 337] on div "Account Number (last 4) Full Account Number Date Incurred Last Payment Date Unk…" at bounding box center [566, 210] width 188 height 294
click at [535, 105] on div "Account Number (last 4) Full Account Number" at bounding box center [566, 93] width 174 height 61
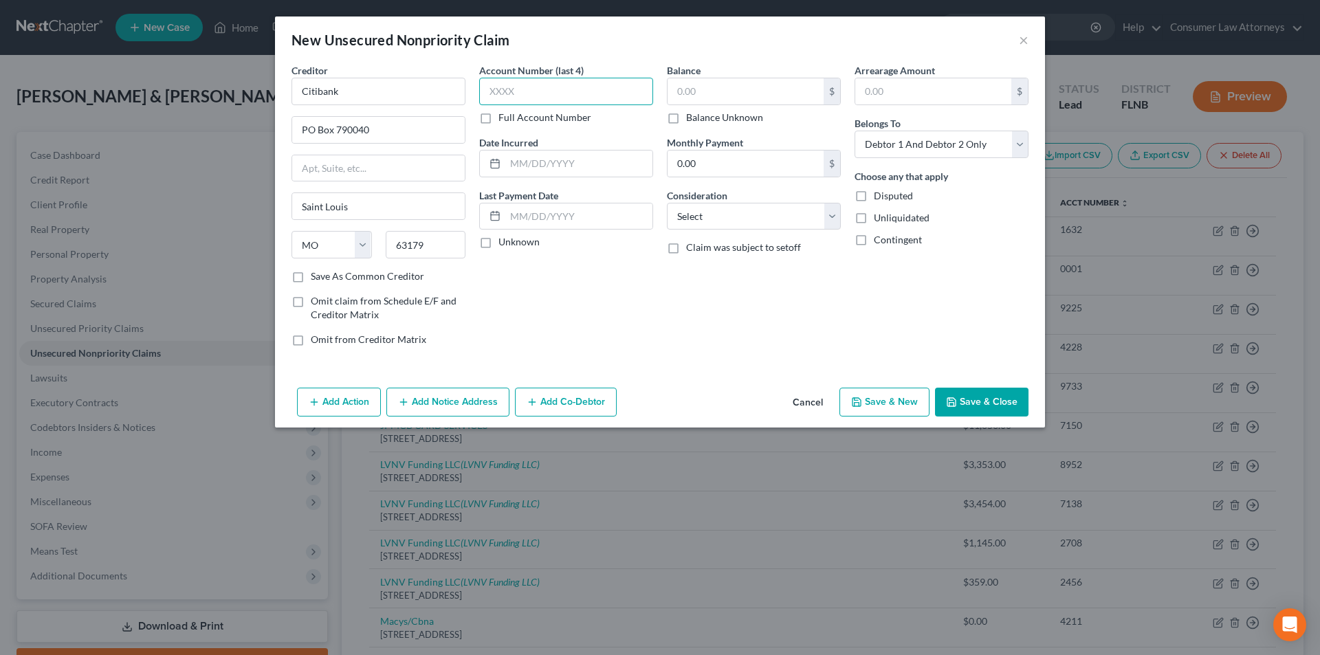
click at [531, 91] on input "text" at bounding box center [566, 91] width 174 height 27
click at [689, 95] on input "text" at bounding box center [745, 91] width 156 height 26
click at [1005, 408] on button "Save & Close" at bounding box center [981, 402] width 93 height 29
